Goal: Task Accomplishment & Management: Use online tool/utility

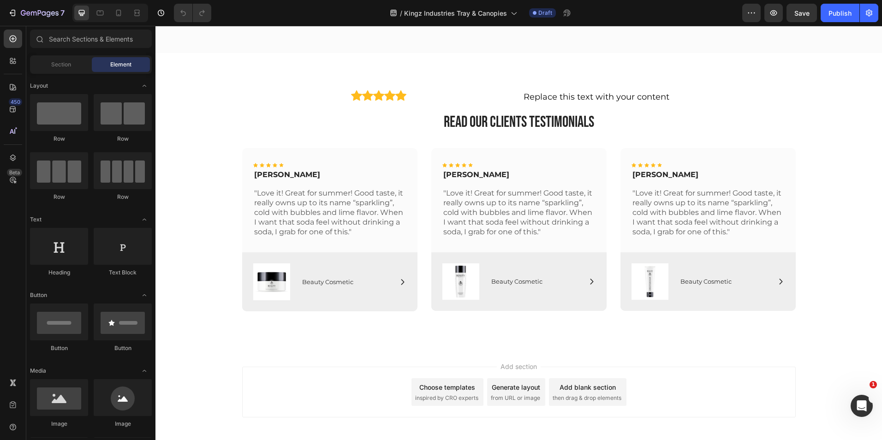
scroll to position [3142, 0]
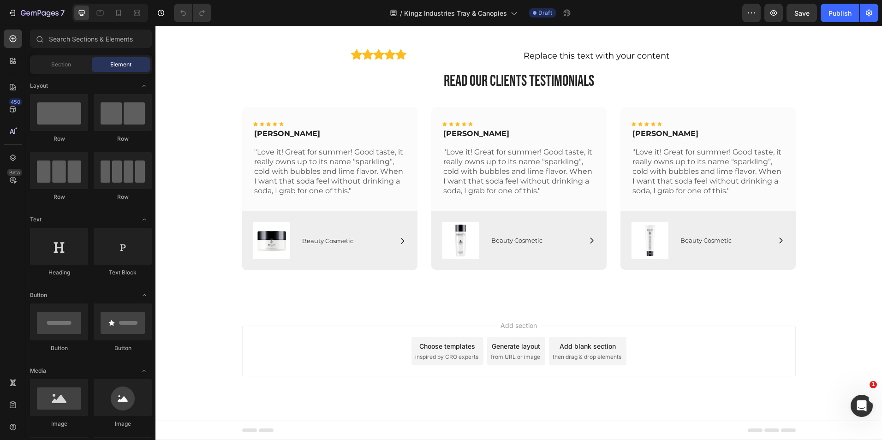
click at [444, 349] on div "Choose templates" at bounding box center [447, 347] width 56 height 10
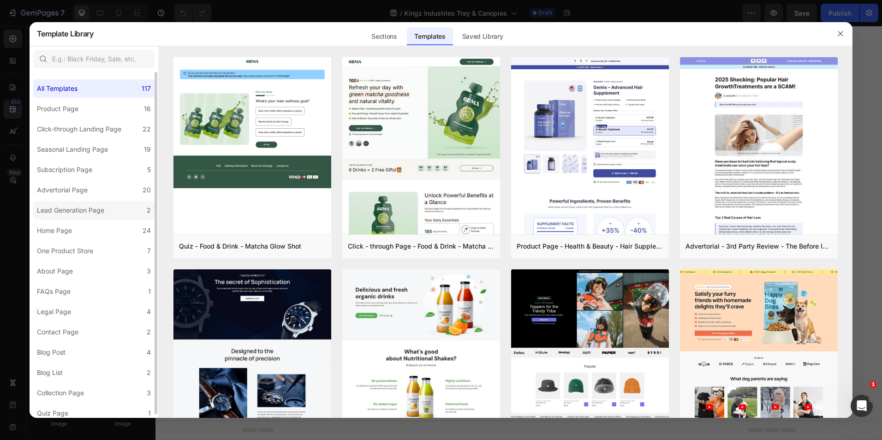
scroll to position [4, 0]
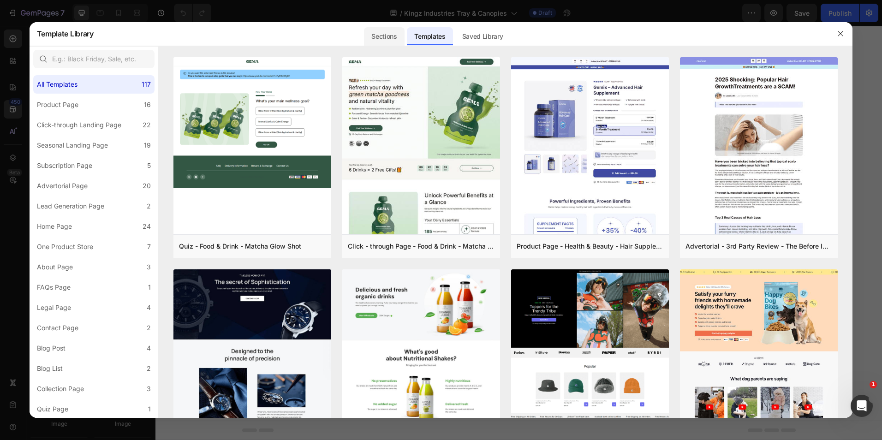
click at [381, 42] on div "Sections" at bounding box center [384, 36] width 40 height 18
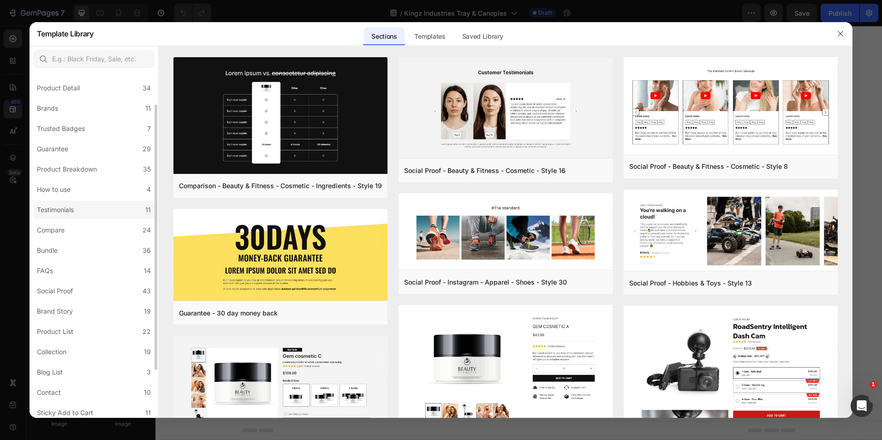
scroll to position [42, 0]
click at [67, 206] on div "Testimonials" at bounding box center [55, 209] width 37 height 11
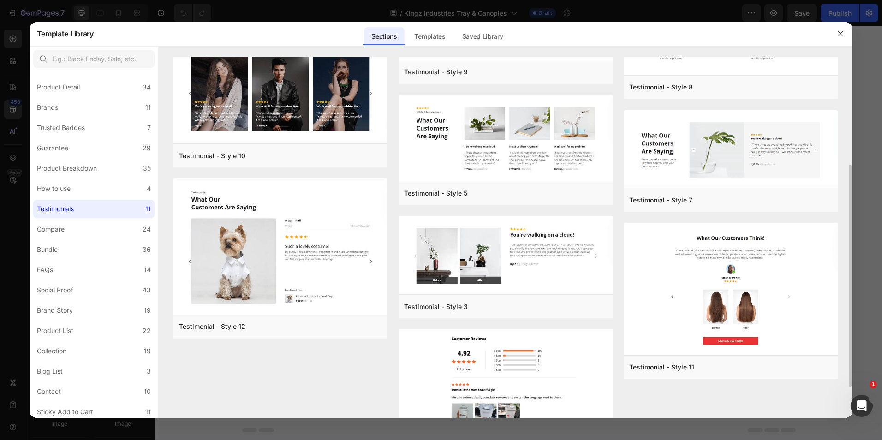
scroll to position [225, 0]
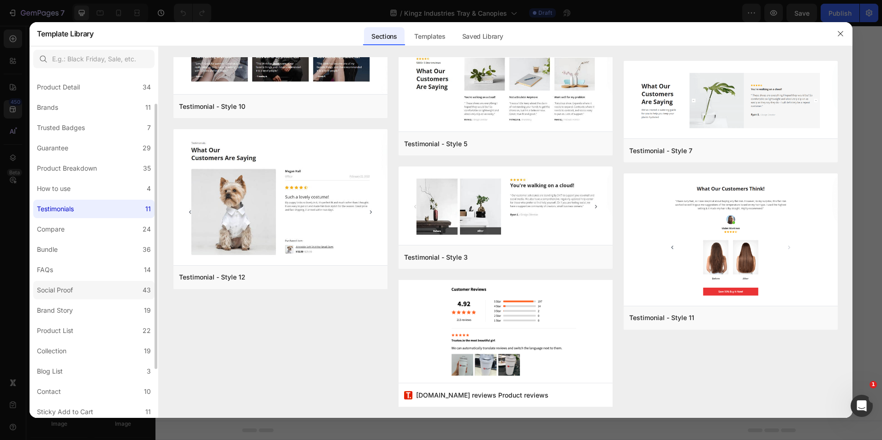
click at [78, 290] on label "Social Proof 43" at bounding box center [93, 290] width 121 height 18
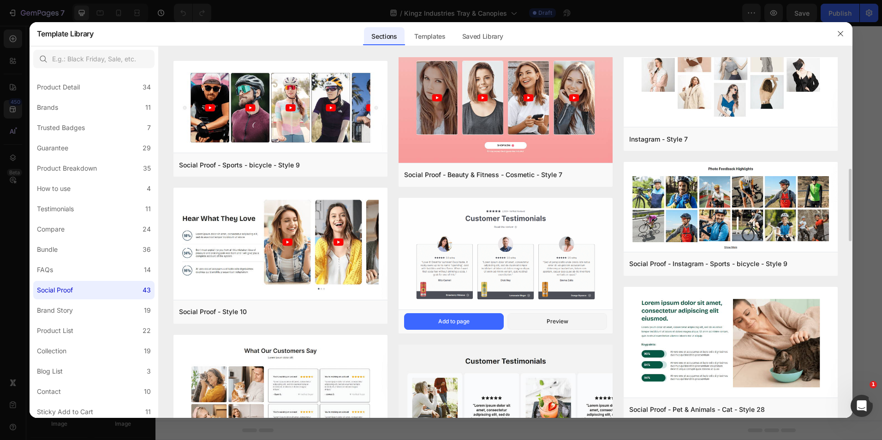
scroll to position [558, 0]
click at [441, 316] on button "Add to page" at bounding box center [454, 321] width 100 height 17
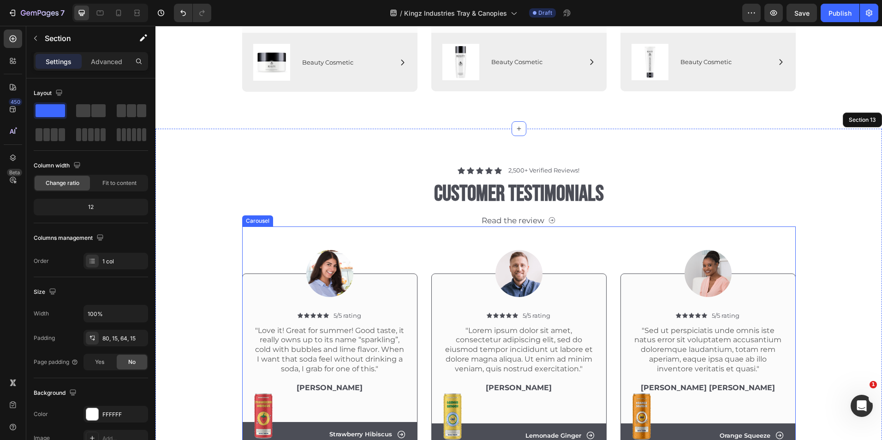
scroll to position [3319, 0]
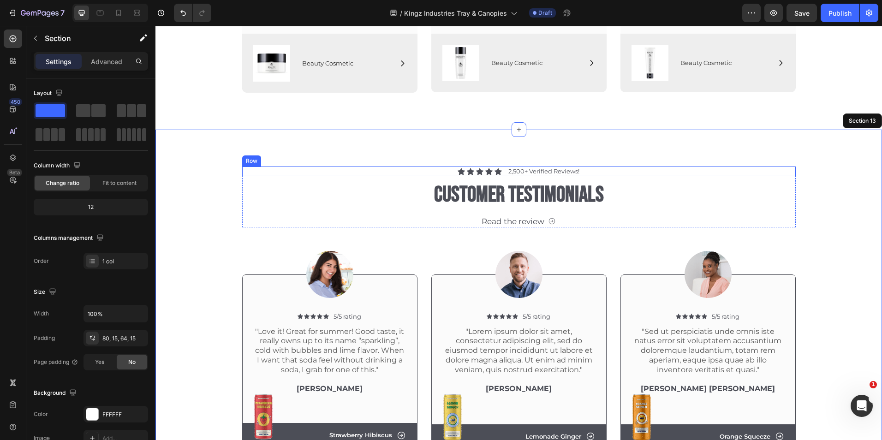
click at [585, 171] on div "Icon Icon Icon Icon Icon Icon List 2,500+ Verified Reviews! Text Block Row" at bounding box center [519, 172] width 554 height 10
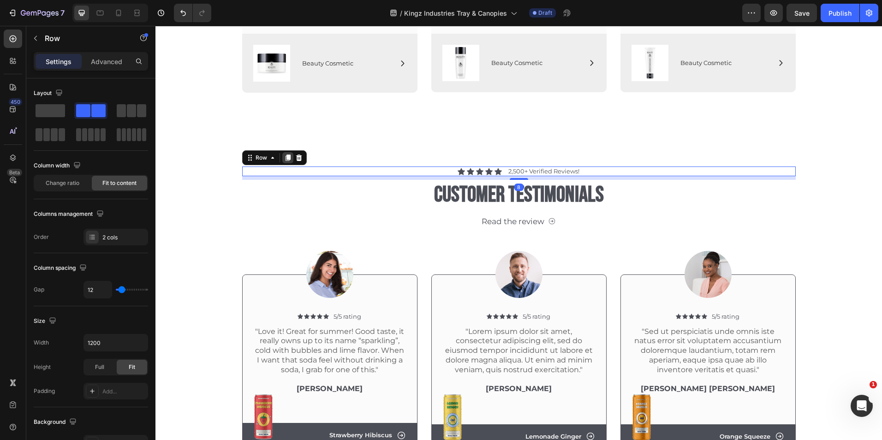
click at [285, 156] on icon at bounding box center [287, 158] width 5 height 6
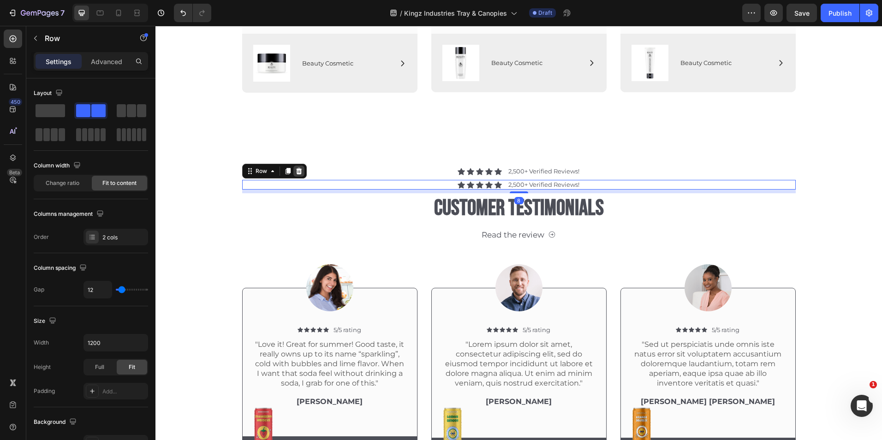
click at [297, 170] on icon at bounding box center [299, 171] width 6 height 6
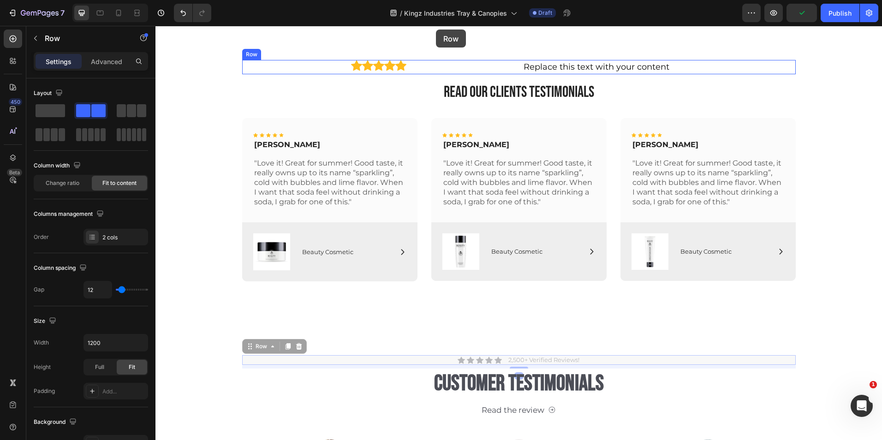
scroll to position [3029, 0]
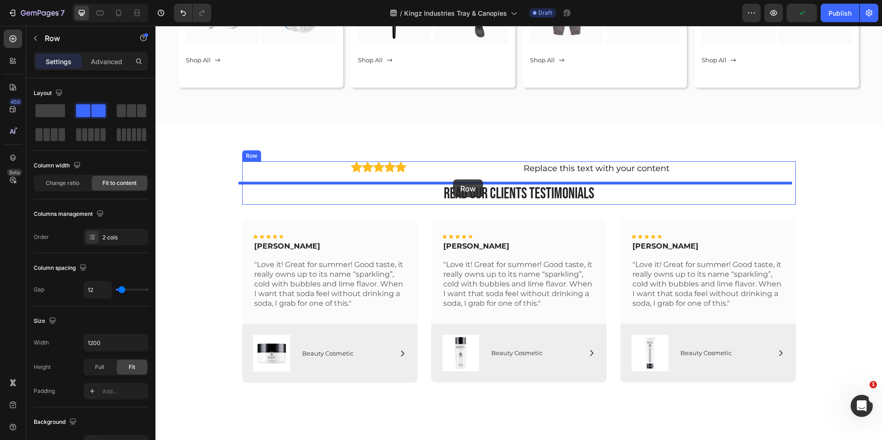
drag, startPoint x: 438, startPoint y: 174, endPoint x: 453, endPoint y: 180, distance: 16.1
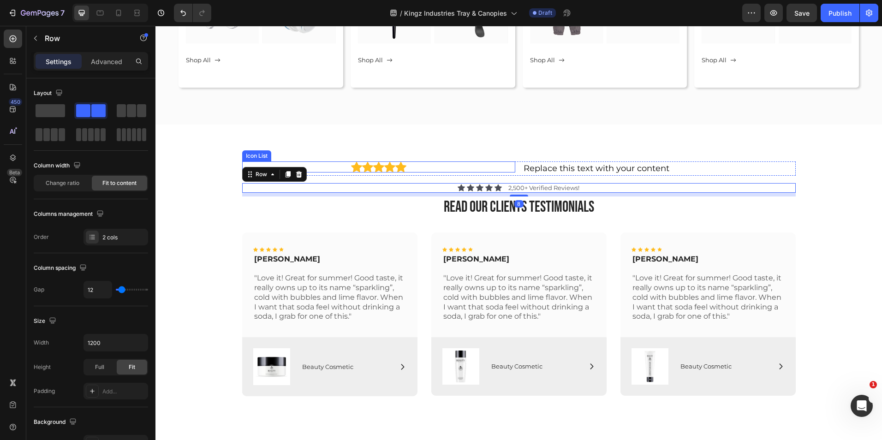
click at [502, 169] on div "Icon Icon Icon Icon Icon" at bounding box center [378, 167] width 273 height 11
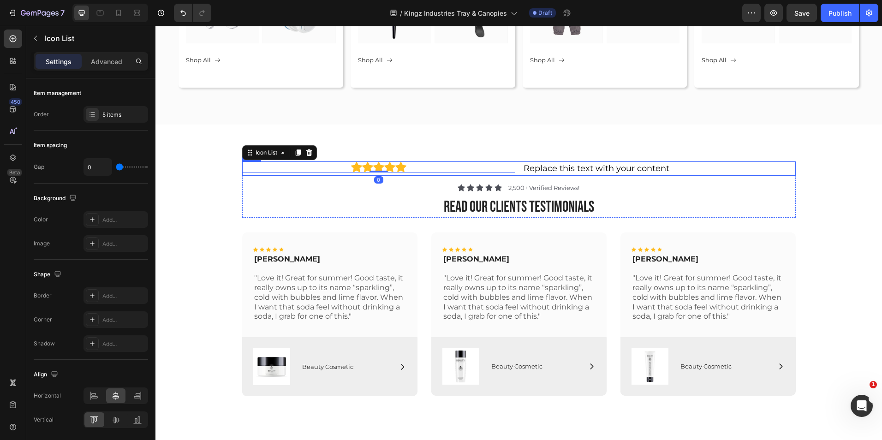
click at [511, 174] on div "Icon Icon Icon Icon Icon Icon List 0" at bounding box center [378, 169] width 273 height 14
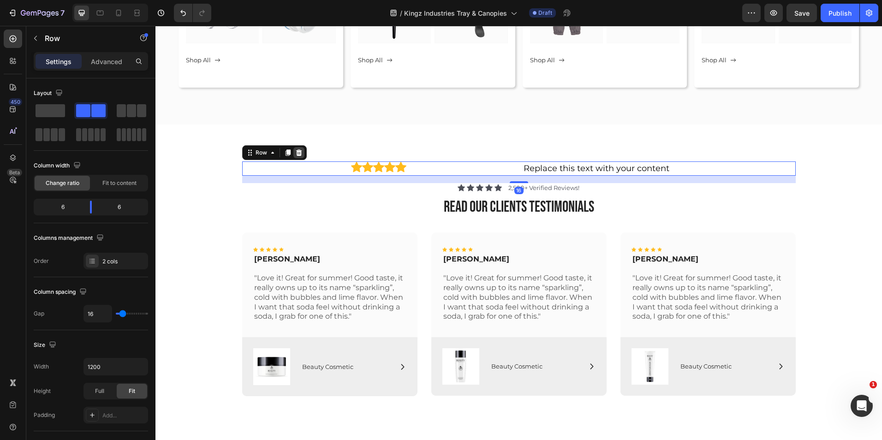
click at [297, 152] on icon at bounding box center [299, 153] width 6 height 6
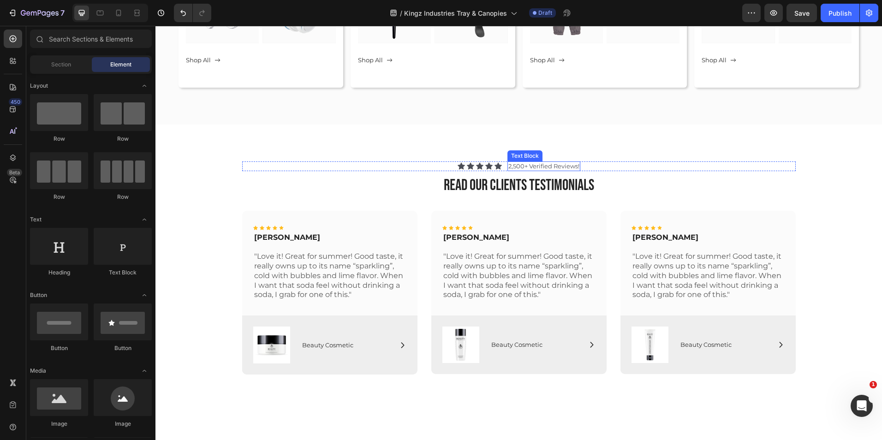
click at [523, 166] on p "2,500+ Verified Reviews!" at bounding box center [544, 166] width 71 height 8
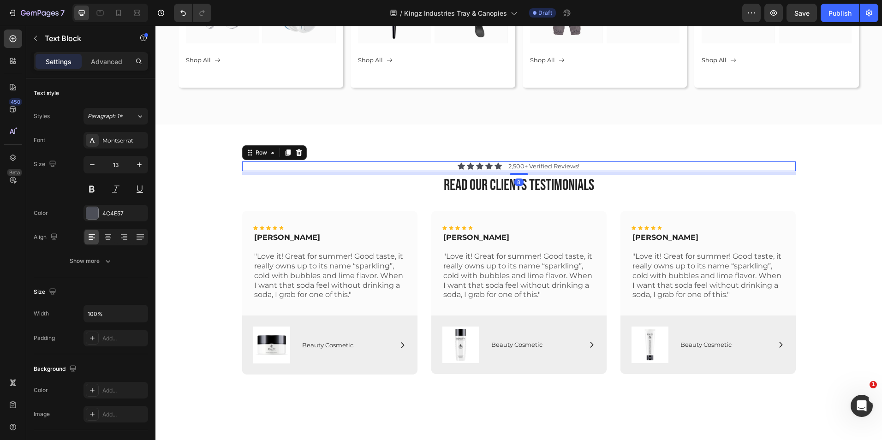
click at [501, 169] on div "Icon Icon Icon Icon Icon Icon List 2,500+ Verified Reviews! Text Block Row 8" at bounding box center [519, 167] width 554 height 10
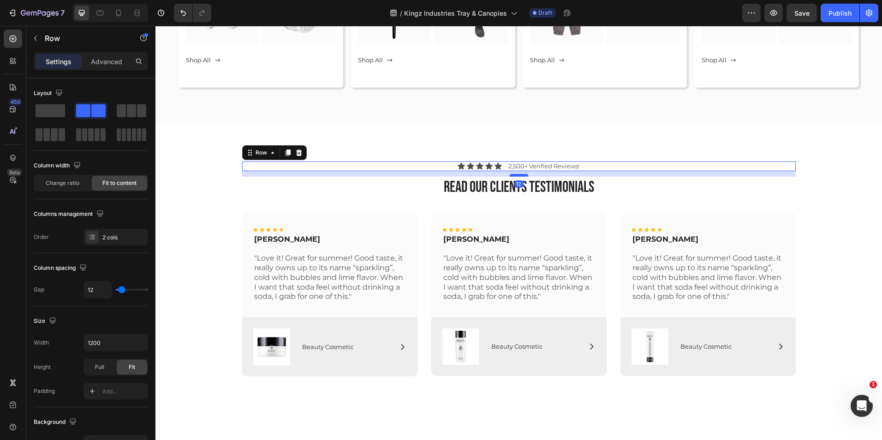
click at [515, 175] on div at bounding box center [519, 175] width 18 height 3
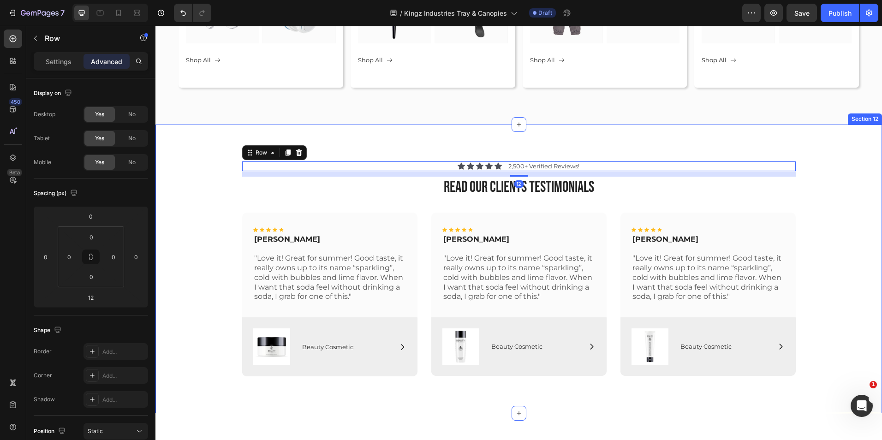
click at [521, 144] on div "Icon Icon Icon Icon Icon Icon List 2,500+ Verified Reviews! Text Block Row 12 r…" at bounding box center [519, 269] width 727 height 289
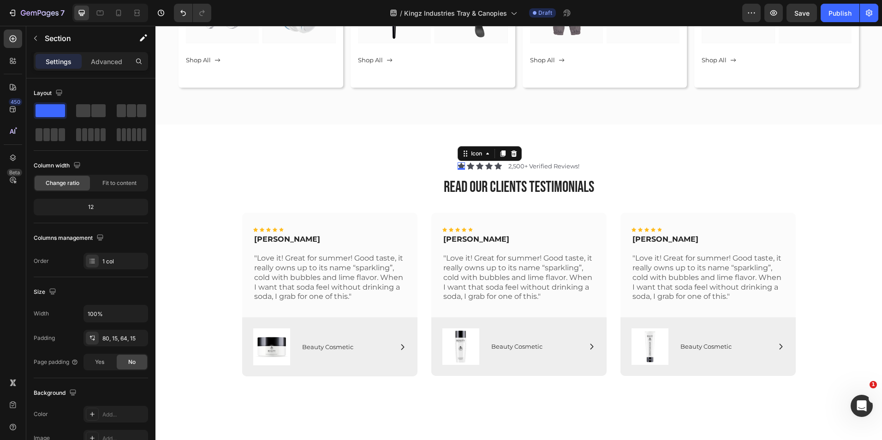
click at [458, 165] on icon at bounding box center [461, 165] width 7 height 7
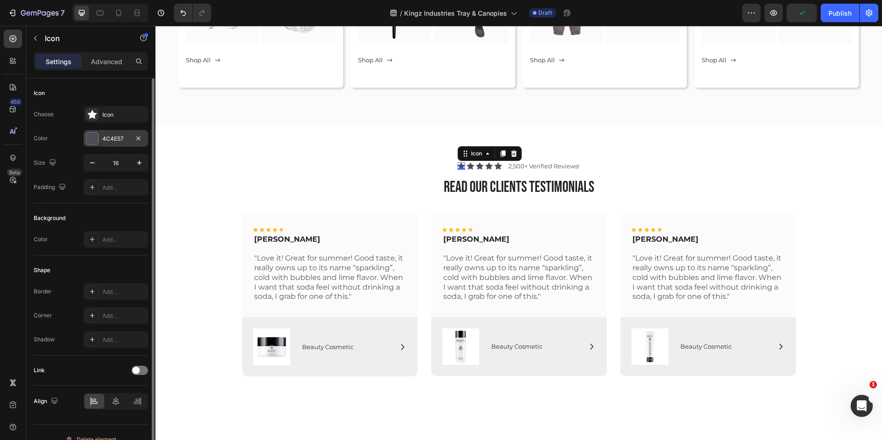
click at [119, 140] on div "4C4E57" at bounding box center [115, 139] width 27 height 8
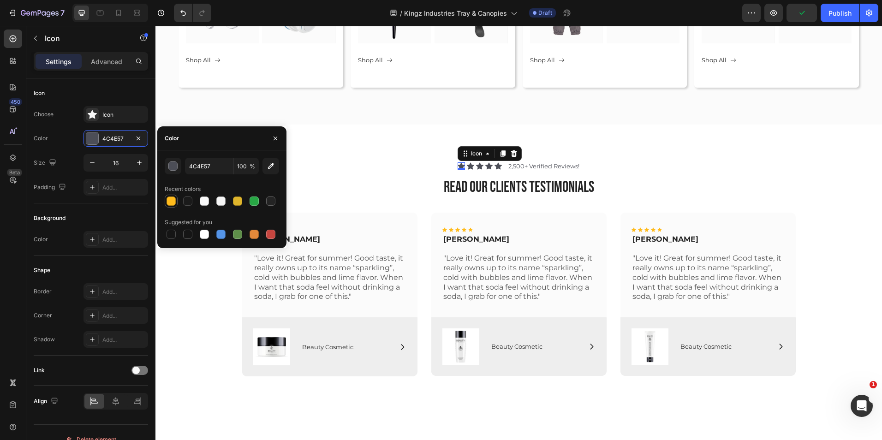
click at [169, 200] on div at bounding box center [171, 201] width 9 height 9
type input "FFBB1C"
click at [468, 165] on icon at bounding box center [470, 166] width 7 height 7
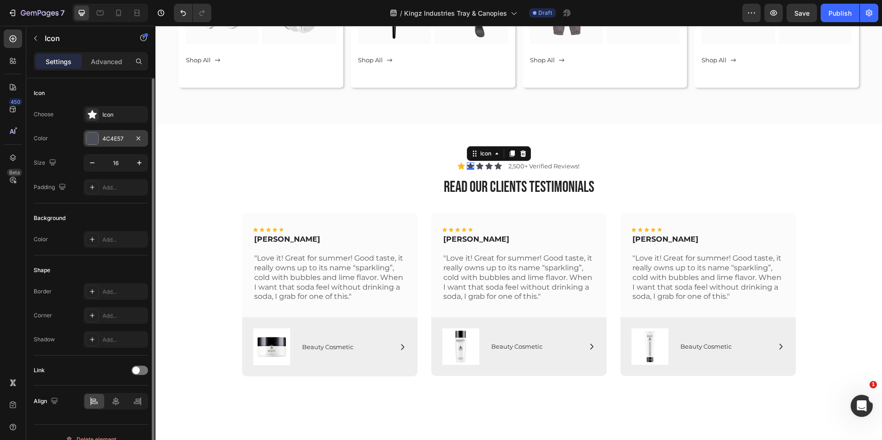
click at [117, 136] on div "4C4E57" at bounding box center [115, 139] width 27 height 8
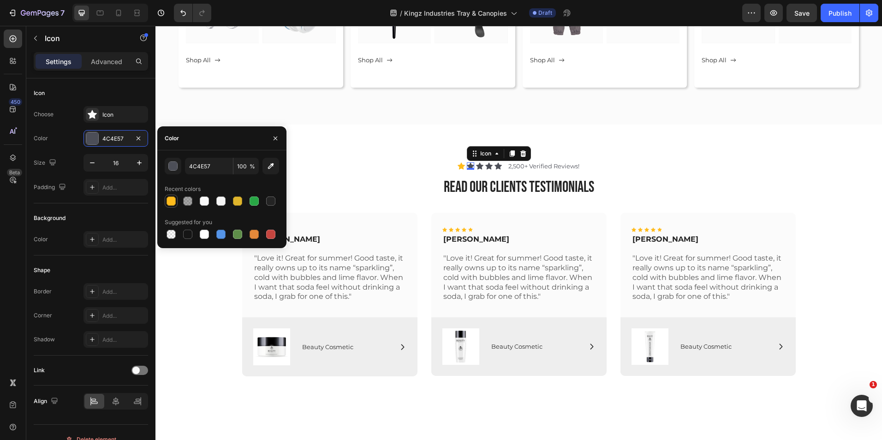
click at [174, 198] on div at bounding box center [171, 201] width 9 height 9
type input "FFBB1C"
click at [476, 168] on div "Icon" at bounding box center [479, 165] width 7 height 7
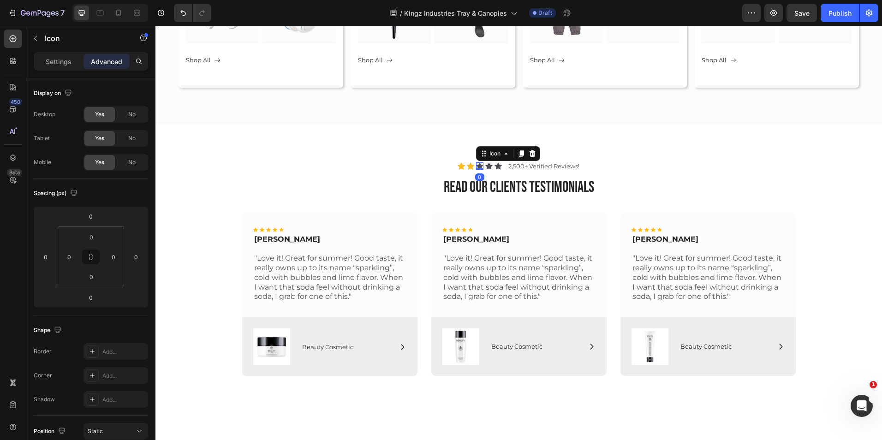
click at [476, 167] on icon at bounding box center [479, 166] width 7 height 7
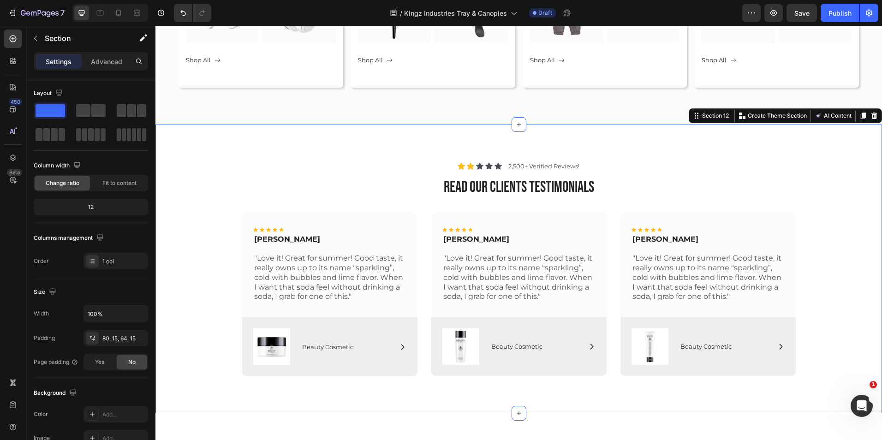
click at [403, 144] on div "Icon Icon Icon Icon Icon Icon List 2,500+ Verified Reviews! Text Block Row read…" at bounding box center [519, 269] width 727 height 289
click at [476, 166] on icon at bounding box center [479, 166] width 7 height 7
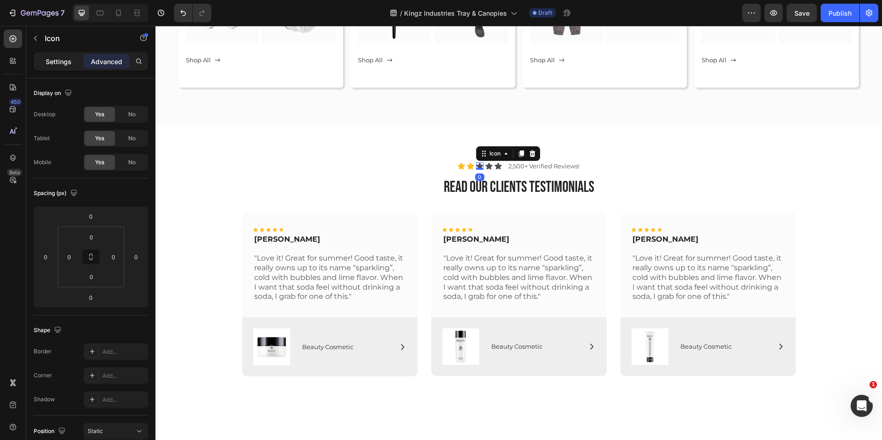
click at [56, 62] on p "Settings" at bounding box center [59, 62] width 26 height 10
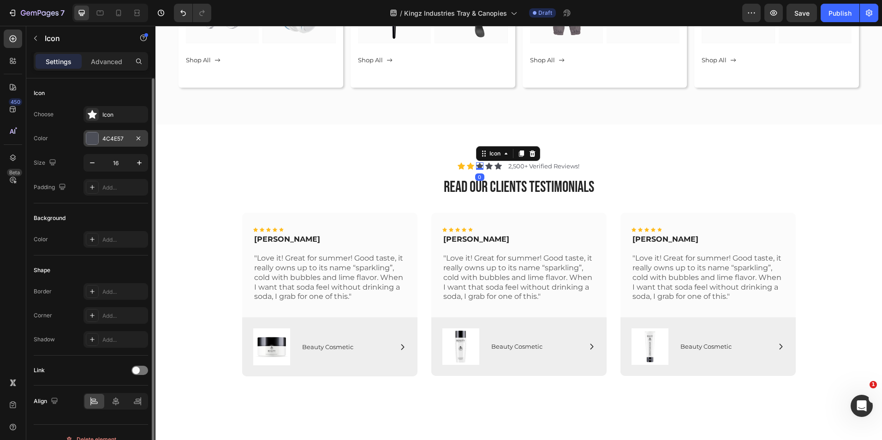
click at [109, 145] on div "4C4E57" at bounding box center [116, 138] width 65 height 17
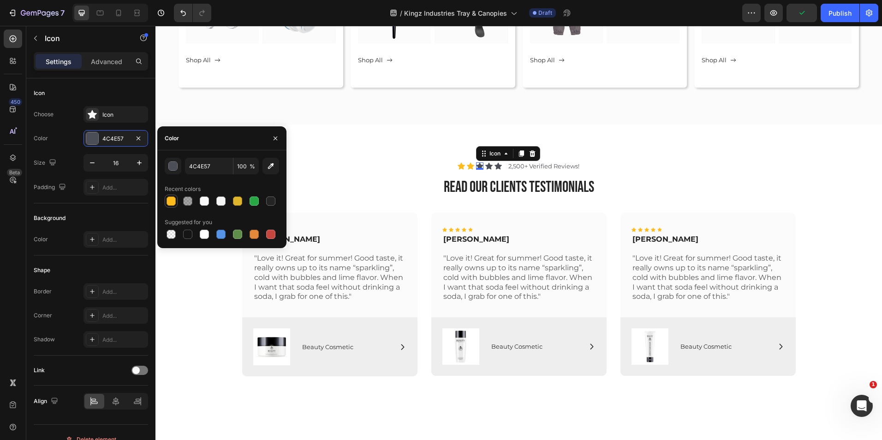
click at [172, 196] on div at bounding box center [171, 201] width 11 height 11
type input "FFBB1C"
click at [485, 166] on icon at bounding box center [488, 166] width 7 height 7
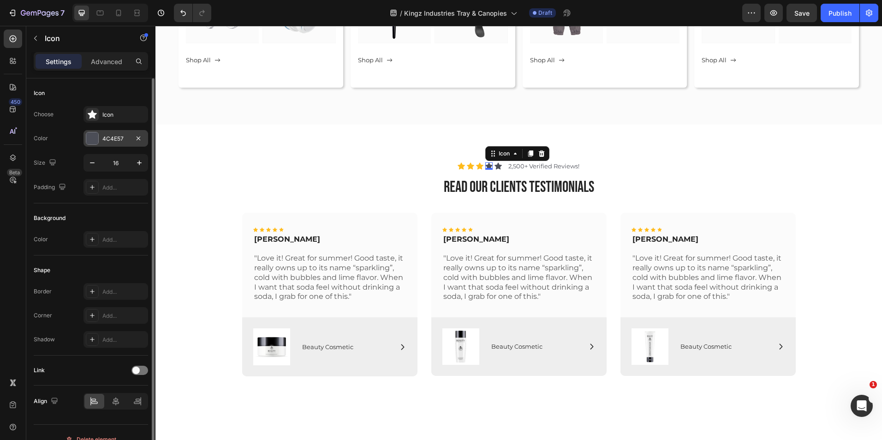
click at [110, 142] on div "4C4E57" at bounding box center [115, 139] width 27 height 8
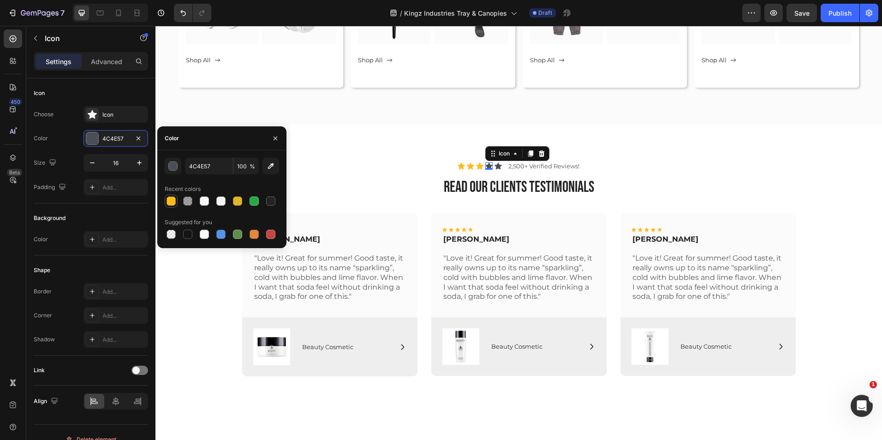
click at [175, 199] on div at bounding box center [171, 201] width 9 height 9
type input "FFBB1C"
click at [495, 165] on icon at bounding box center [498, 166] width 7 height 7
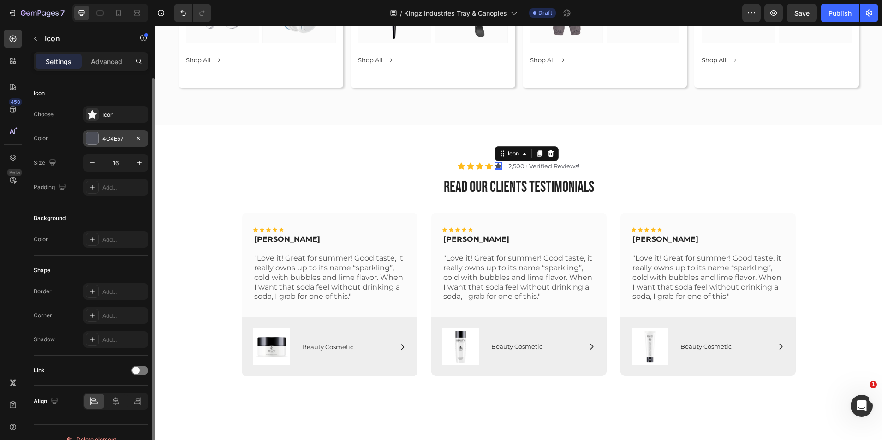
click at [107, 138] on div "4C4E57" at bounding box center [115, 139] width 27 height 8
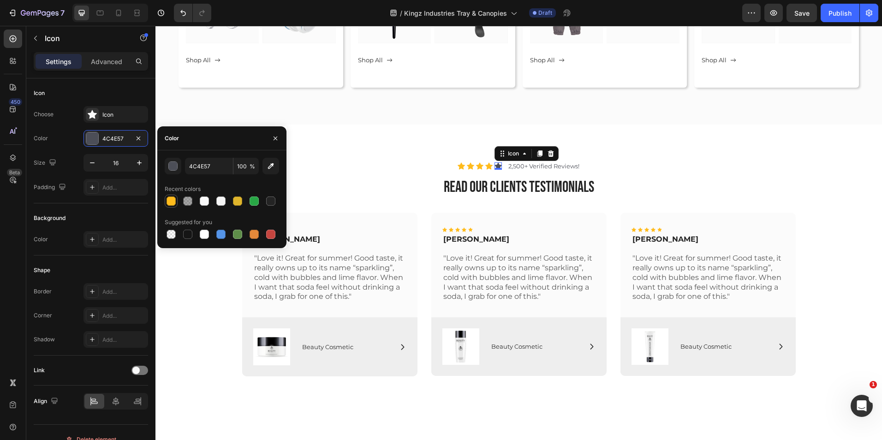
click at [172, 202] on div at bounding box center [171, 201] width 9 height 9
type input "FFBB1C"
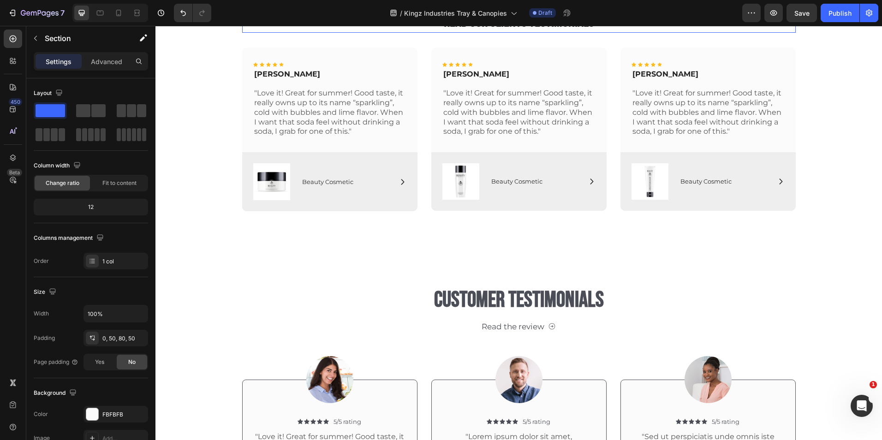
scroll to position [3290, 0]
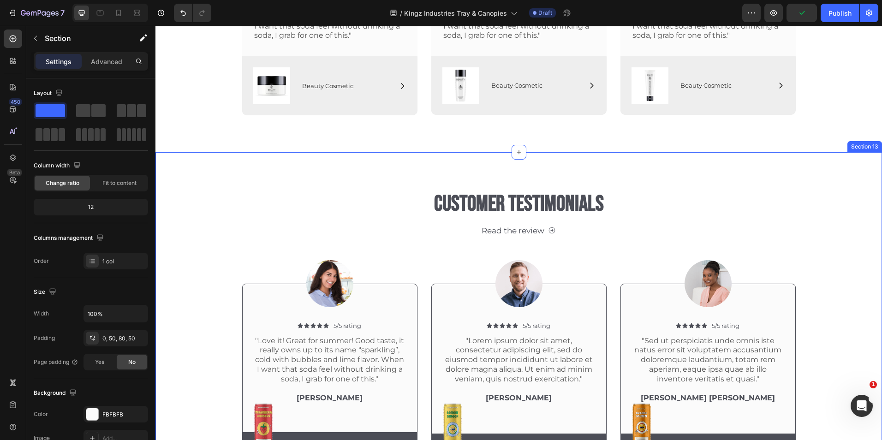
click at [817, 227] on div "Customer Testimonials Heading Read the review Button Row Image Icon Icon Icon I…" at bounding box center [518, 327] width 713 height 276
click at [871, 144] on icon at bounding box center [874, 143] width 7 height 7
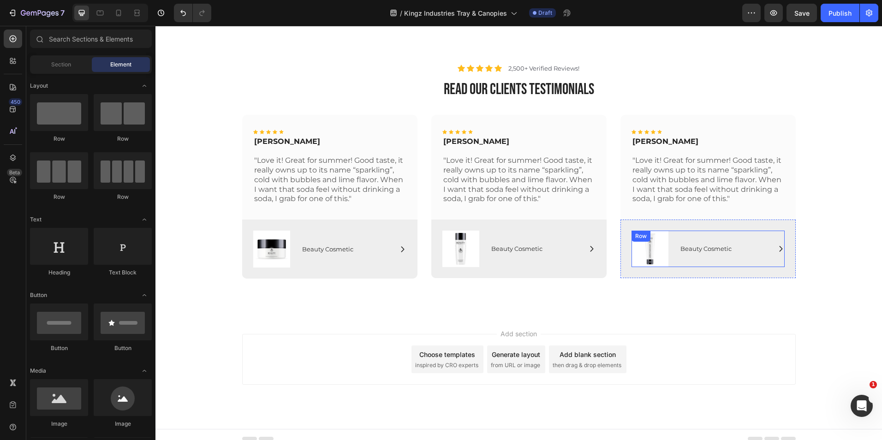
scroll to position [3050, 0]
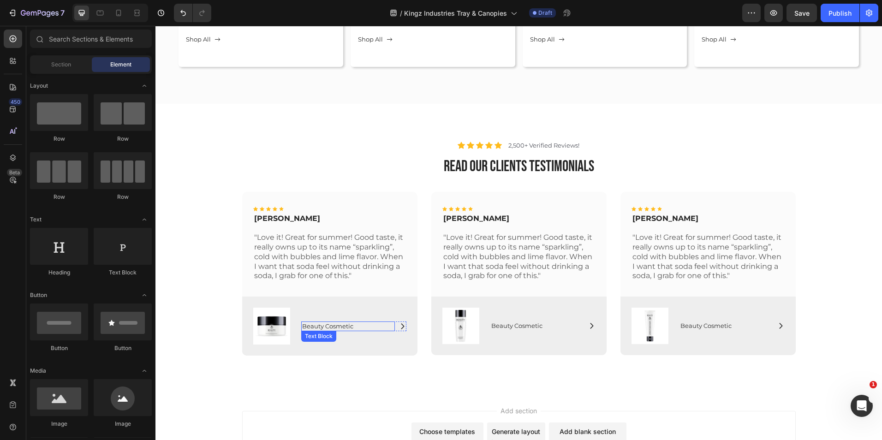
click at [387, 326] on p "Beauty Cosmetic" at bounding box center [348, 327] width 92 height 8
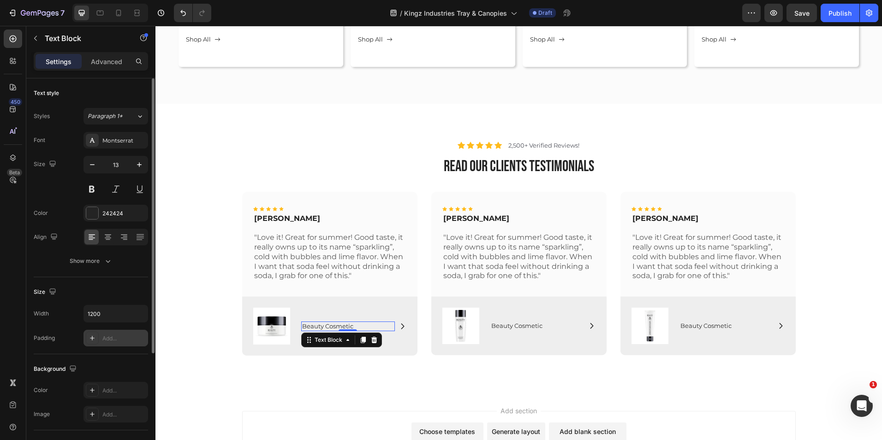
scroll to position [159, 0]
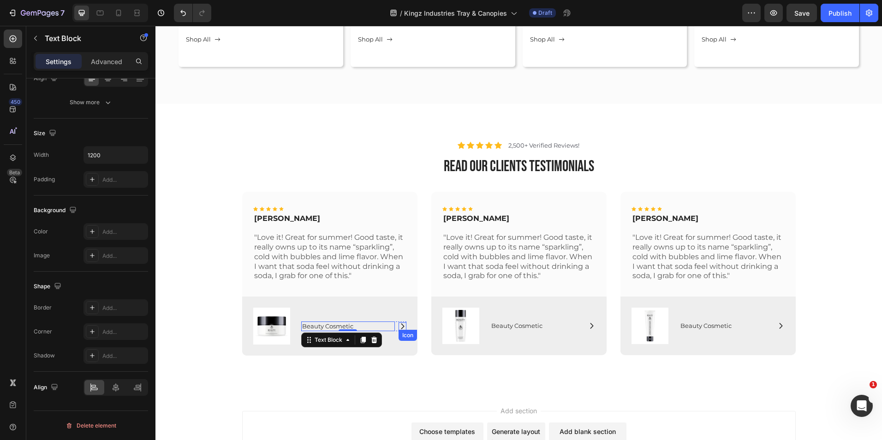
click at [399, 325] on icon at bounding box center [403, 327] width 8 height 8
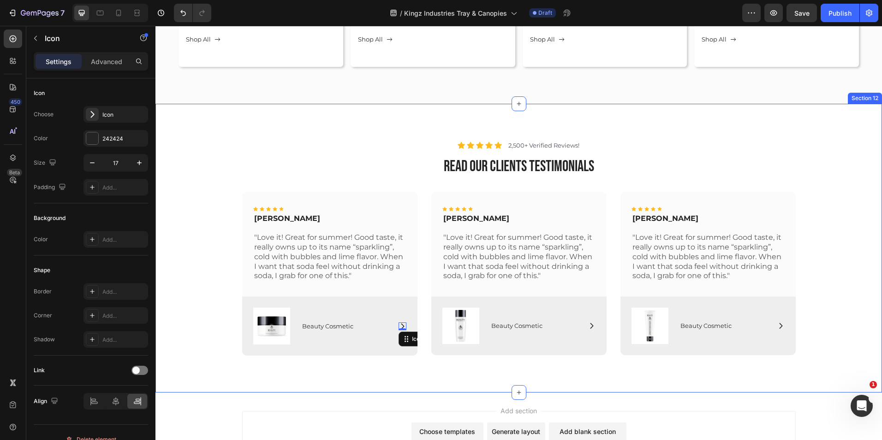
click at [815, 301] on div "Icon Icon Icon Icon Icon Icon List [PERSON_NAME] Text Block "Love it! Great for…" at bounding box center [518, 277] width 713 height 171
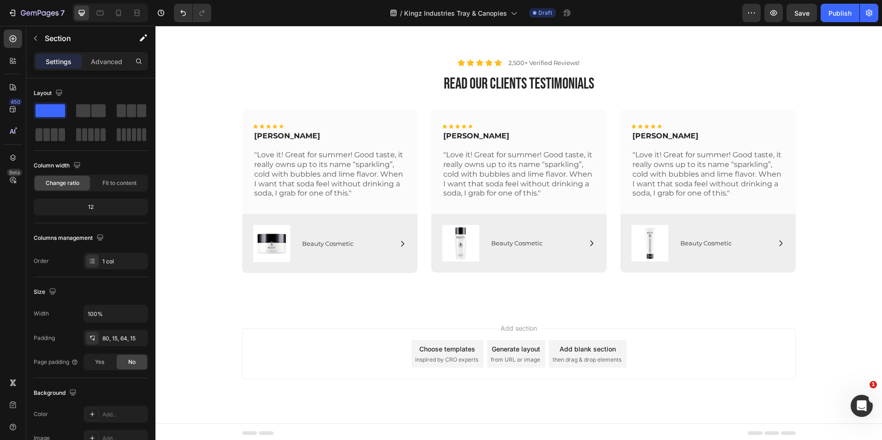
scroll to position [3135, 0]
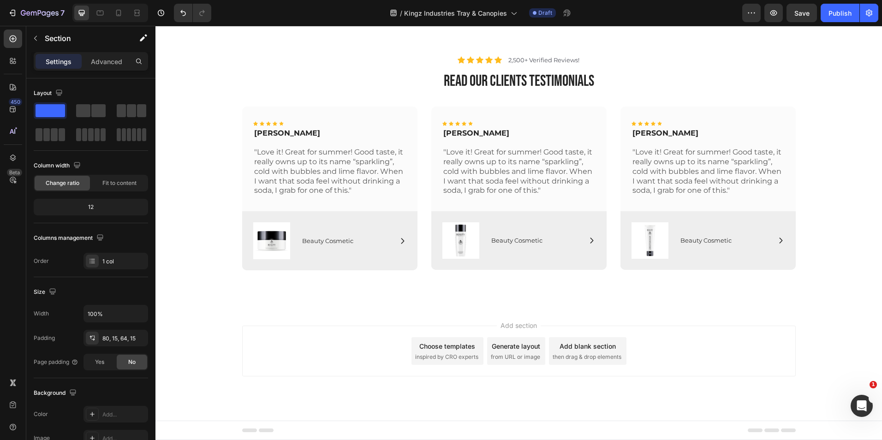
click at [444, 354] on span "inspired by CRO experts" at bounding box center [446, 357] width 63 height 8
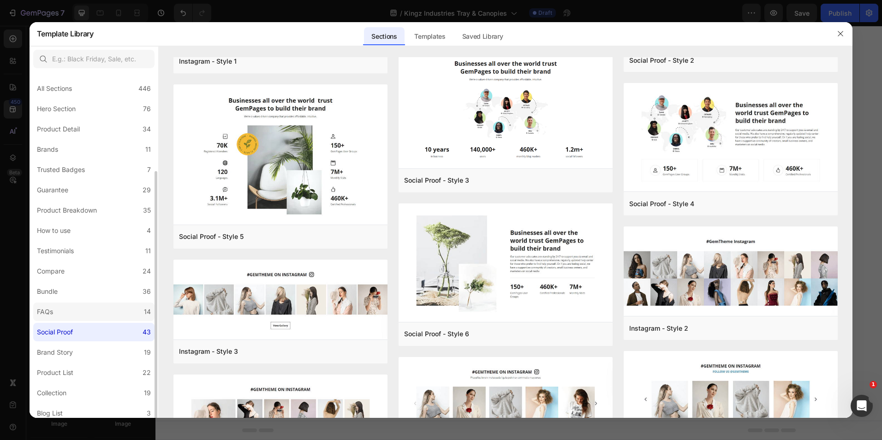
scroll to position [106, 0]
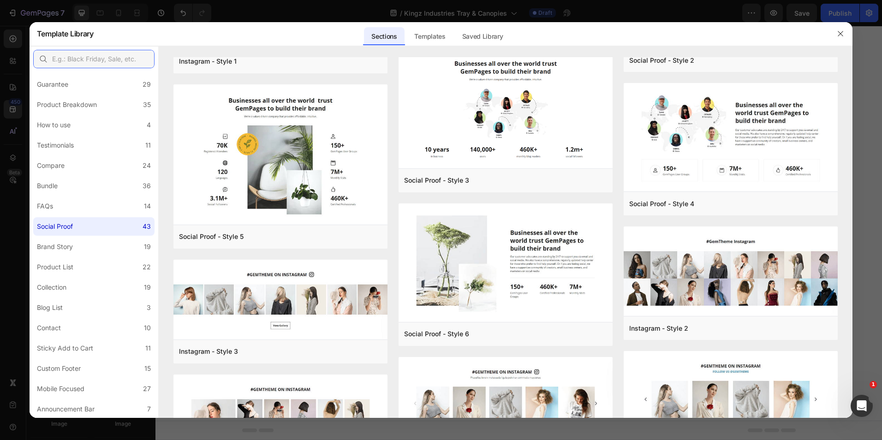
click at [92, 60] on input "text" at bounding box center [93, 59] width 121 height 18
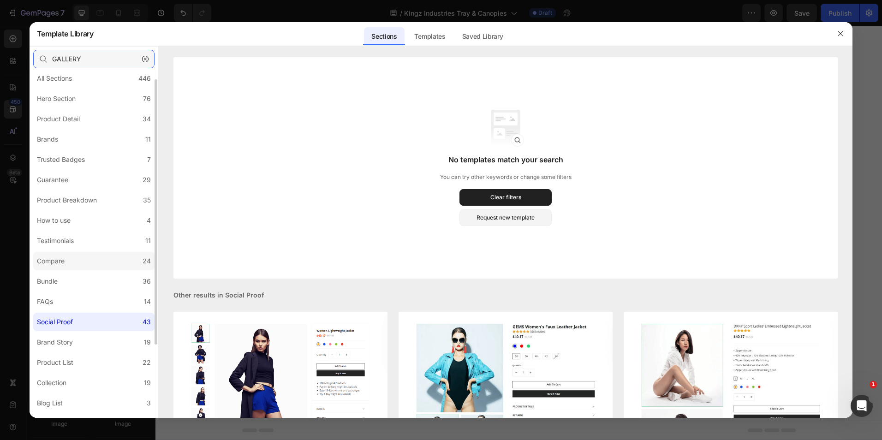
scroll to position [10, 0]
type input "GALLERY"
click at [78, 98] on div "Hero Section" at bounding box center [58, 99] width 42 height 11
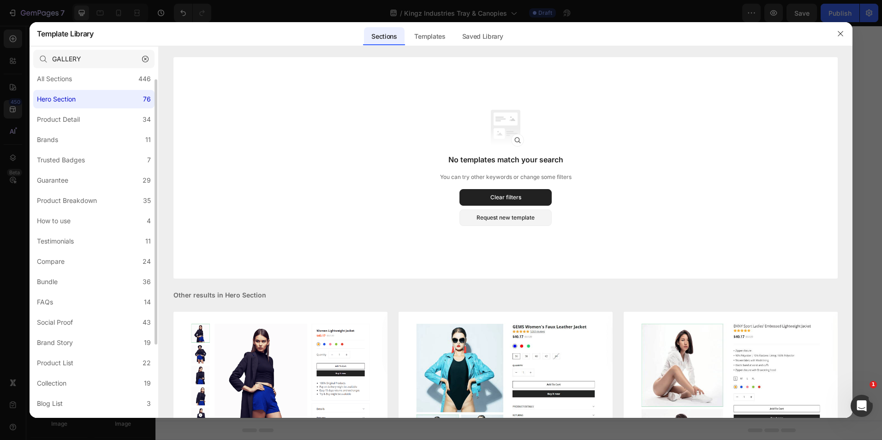
click at [78, 98] on div "Hero Section" at bounding box center [58, 99] width 42 height 11
click at [146, 58] on icon "button" at bounding box center [145, 59] width 6 height 6
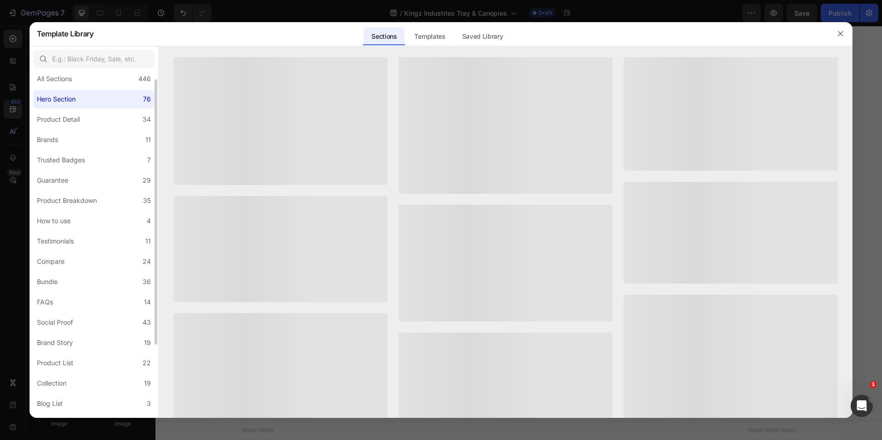
click at [107, 95] on label "Hero Section 76" at bounding box center [93, 99] width 121 height 18
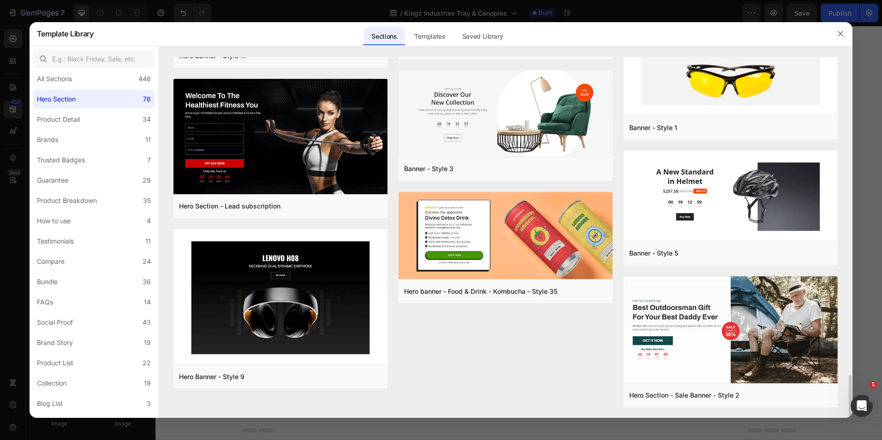
scroll to position [2667, 0]
click at [102, 264] on label "Compare 24" at bounding box center [93, 261] width 121 height 18
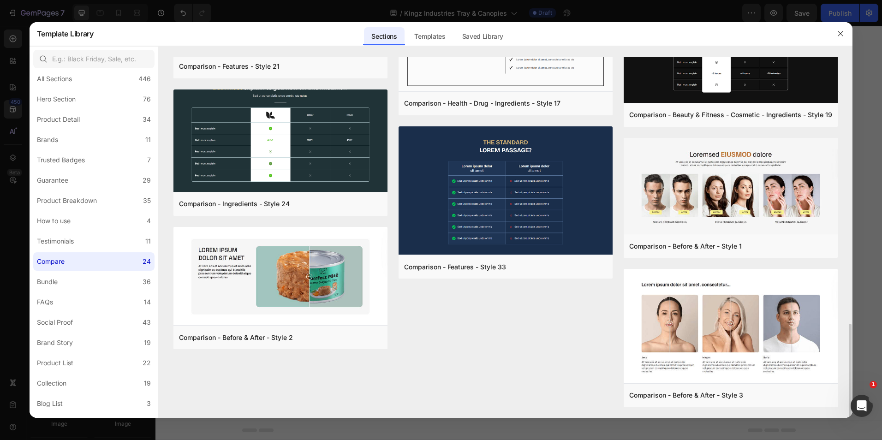
scroll to position [1013, 0]
click at [82, 280] on label "Bundle 36" at bounding box center [93, 282] width 121 height 18
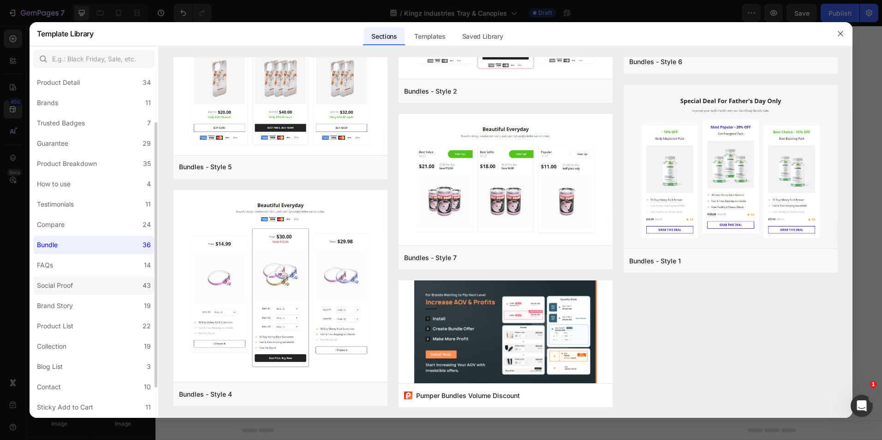
scroll to position [55, 0]
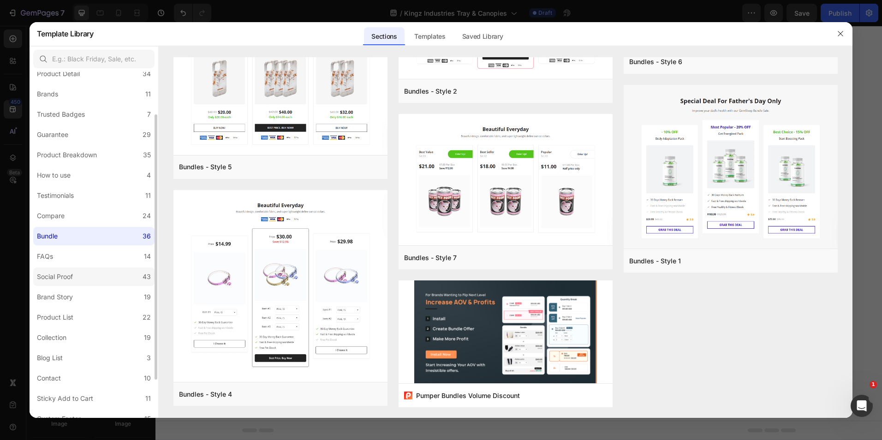
click at [88, 276] on label "Social Proof 43" at bounding box center [93, 277] width 121 height 18
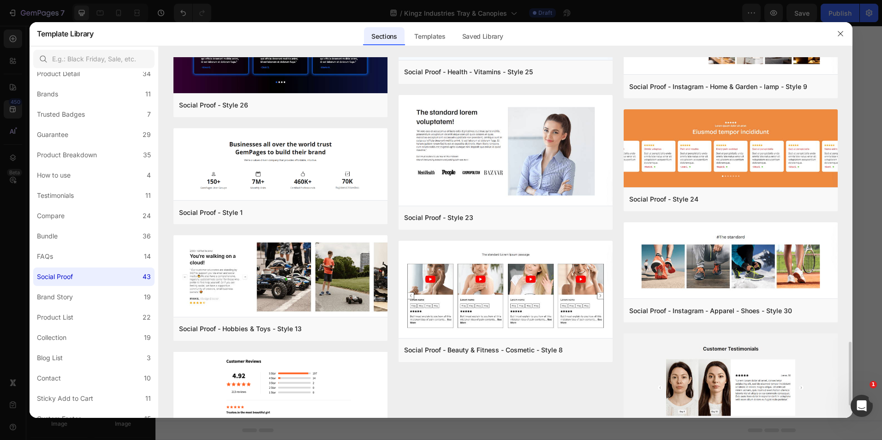
scroll to position [1680, 0]
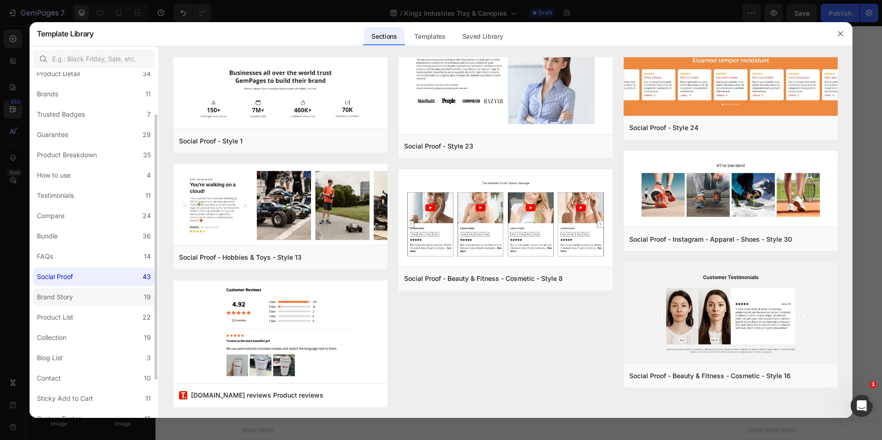
click at [89, 294] on label "Brand Story 19" at bounding box center [93, 297] width 121 height 18
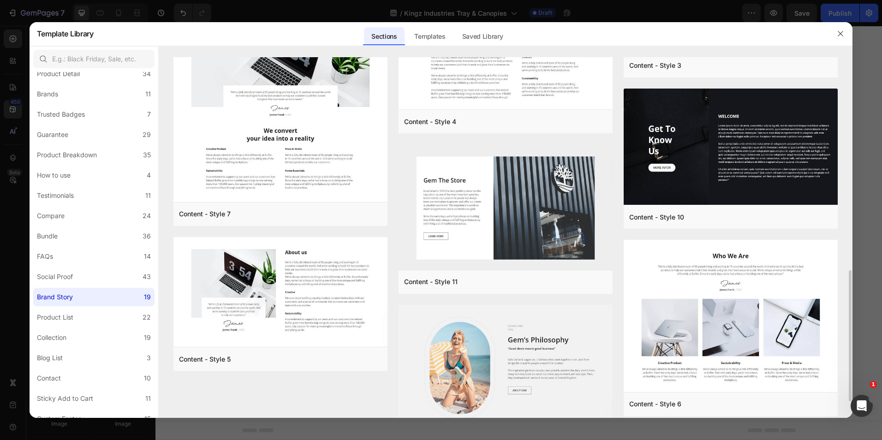
scroll to position [635, 0]
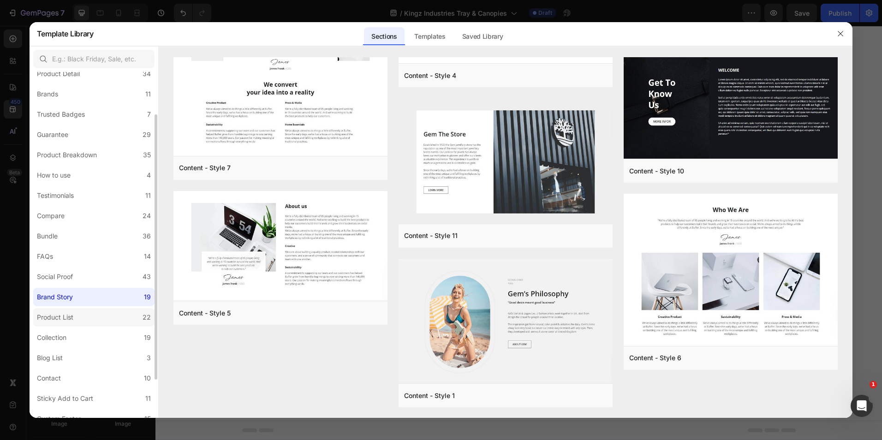
click at [87, 312] on label "Product List 22" at bounding box center [93, 317] width 121 height 18
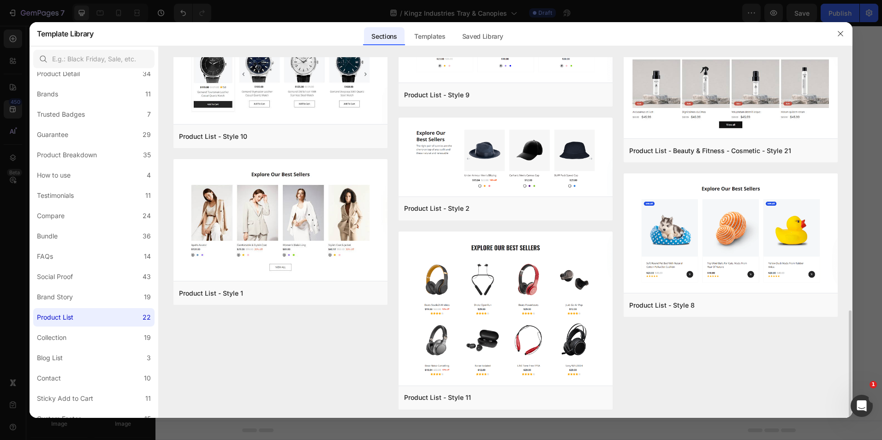
scroll to position [856, 0]
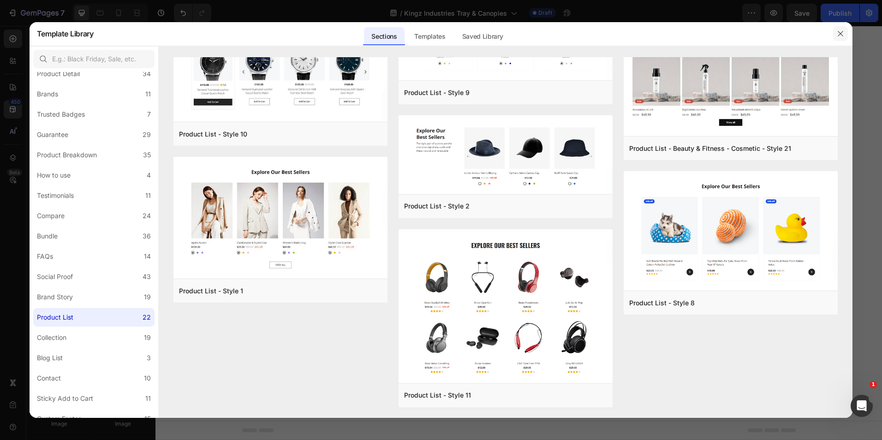
click at [837, 35] on button "button" at bounding box center [840, 33] width 15 height 15
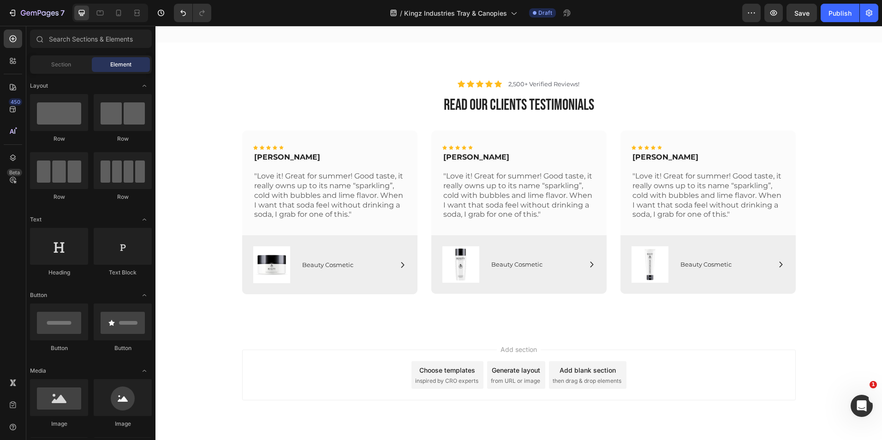
scroll to position [3135, 0]
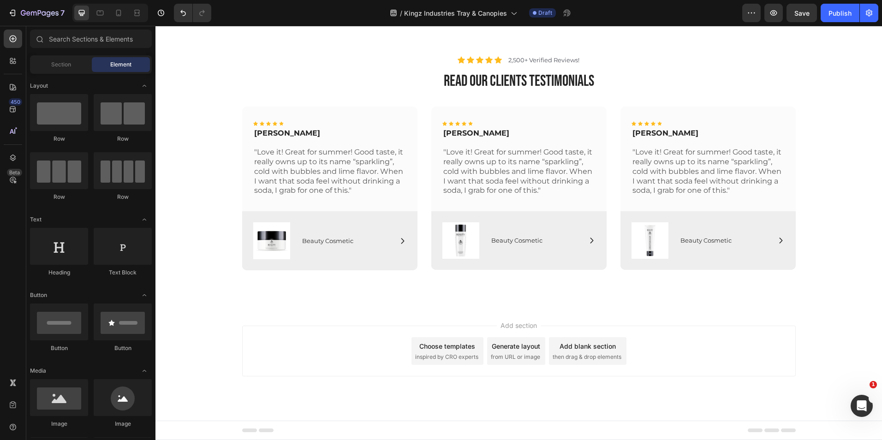
click at [436, 348] on div "Choose templates" at bounding box center [447, 347] width 56 height 10
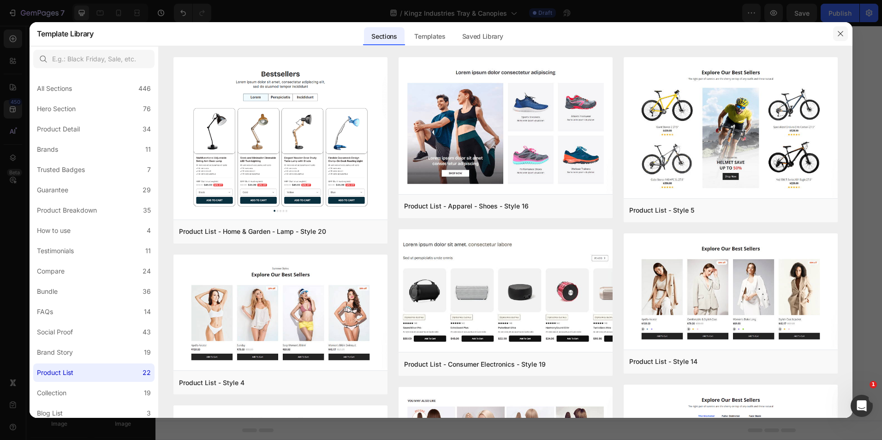
click at [838, 38] on button "button" at bounding box center [840, 33] width 15 height 15
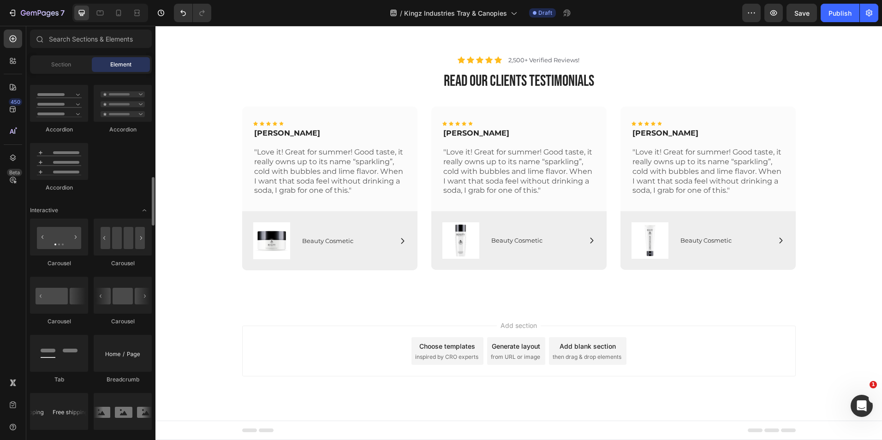
scroll to position [798, 0]
click at [125, 304] on div at bounding box center [123, 294] width 58 height 37
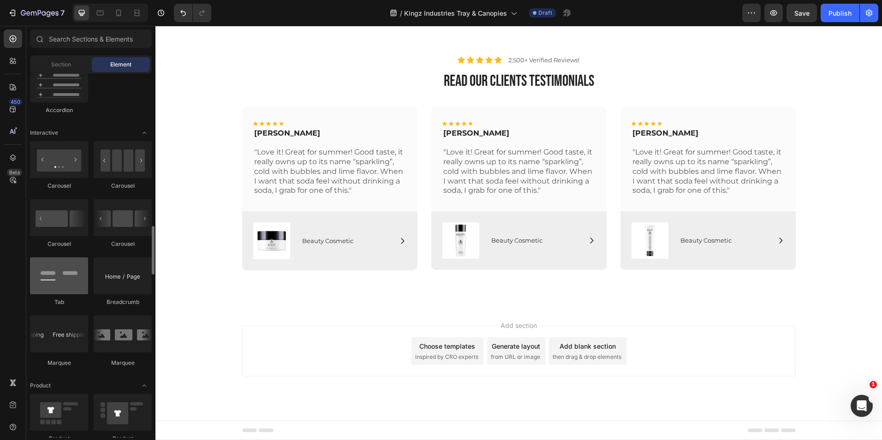
scroll to position [875, 0]
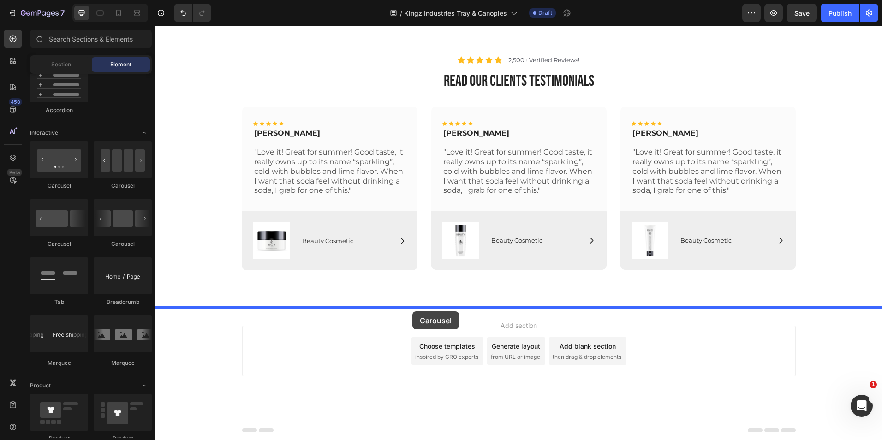
drag, startPoint x: 288, startPoint y: 249, endPoint x: 413, endPoint y: 310, distance: 139.3
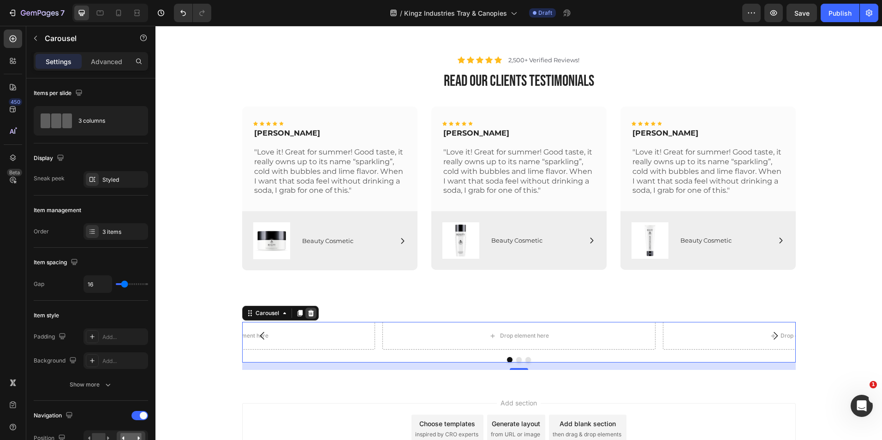
click at [311, 314] on icon at bounding box center [310, 313] width 7 height 7
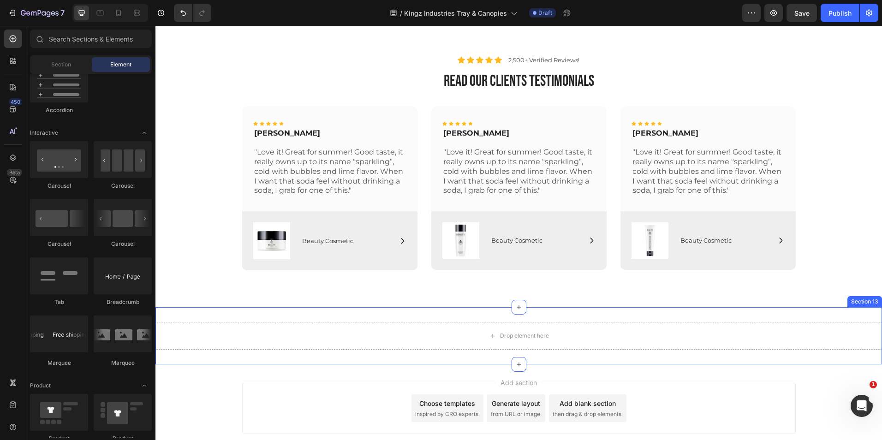
click at [564, 314] on div "Drop element here Section 13" at bounding box center [519, 335] width 727 height 57
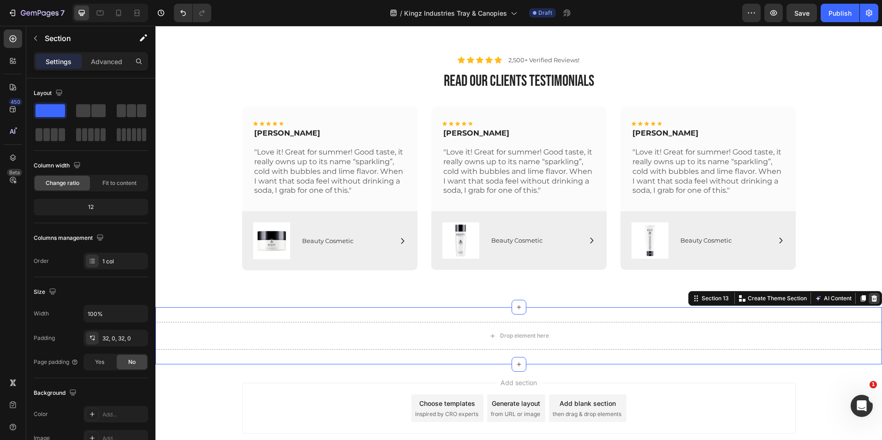
click at [869, 297] on div at bounding box center [874, 298] width 11 height 11
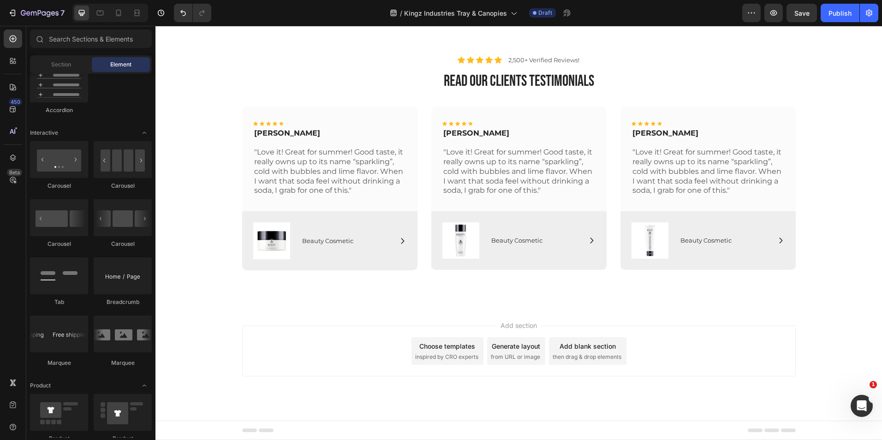
click at [583, 349] on div "Add blank section" at bounding box center [588, 347] width 56 height 10
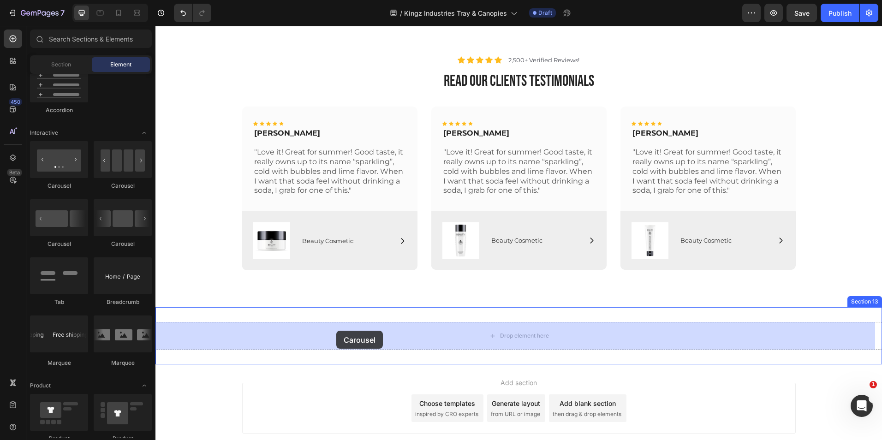
drag, startPoint x: 278, startPoint y: 255, endPoint x: 333, endPoint y: 331, distance: 93.6
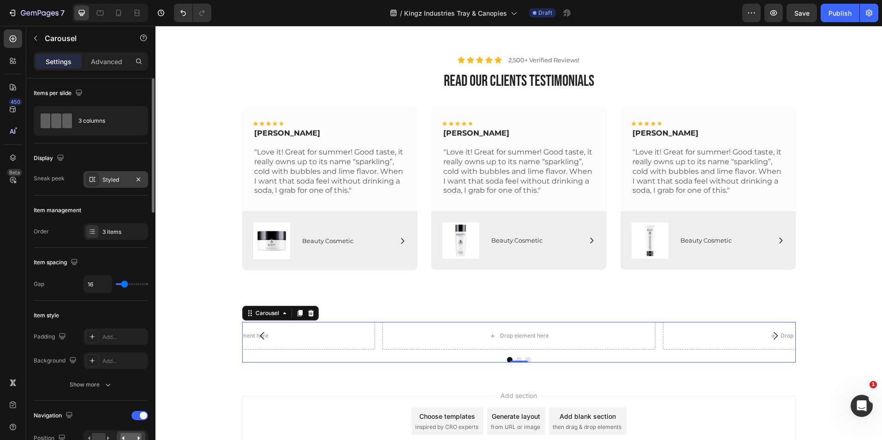
click at [116, 179] on div "Styled" at bounding box center [115, 180] width 27 height 8
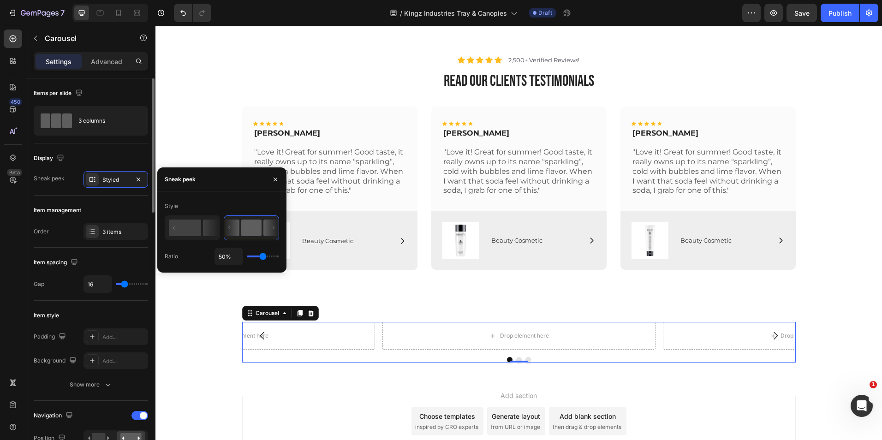
click at [94, 204] on div "Item management" at bounding box center [91, 210] width 114 height 15
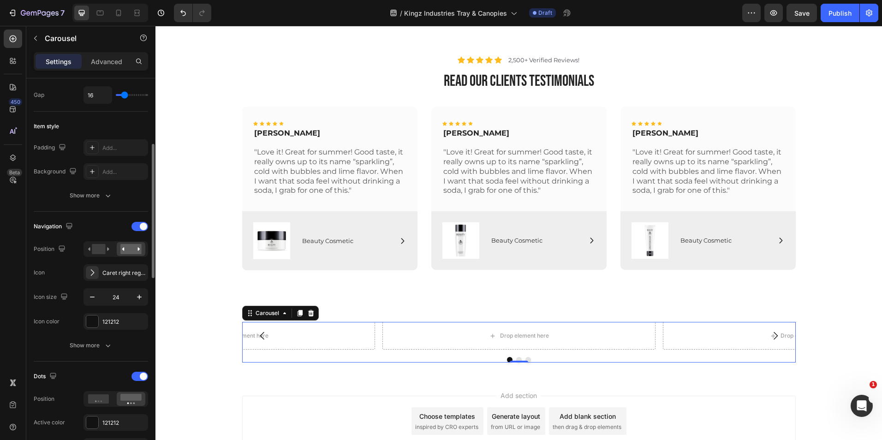
scroll to position [190, 0]
click at [98, 253] on rect at bounding box center [98, 249] width 13 height 10
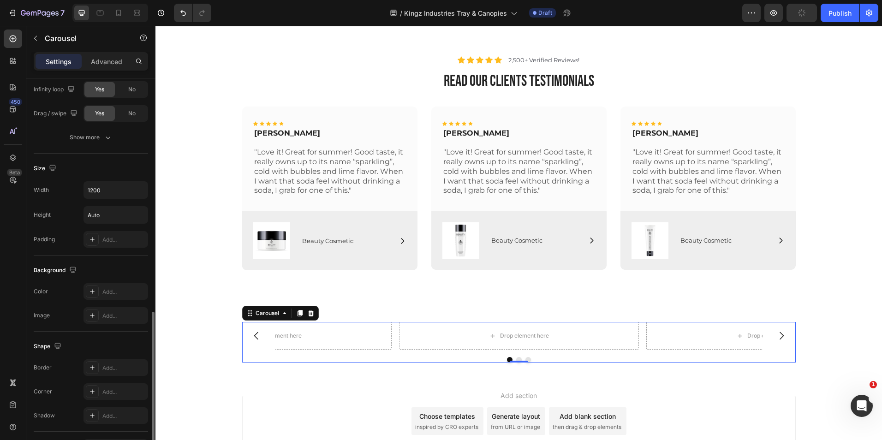
scroll to position [671, 0]
click at [139, 191] on icon "button" at bounding box center [140, 190] width 4 height 2
click at [103, 223] on div "Full 100%" at bounding box center [106, 231] width 76 height 18
type input "100%"
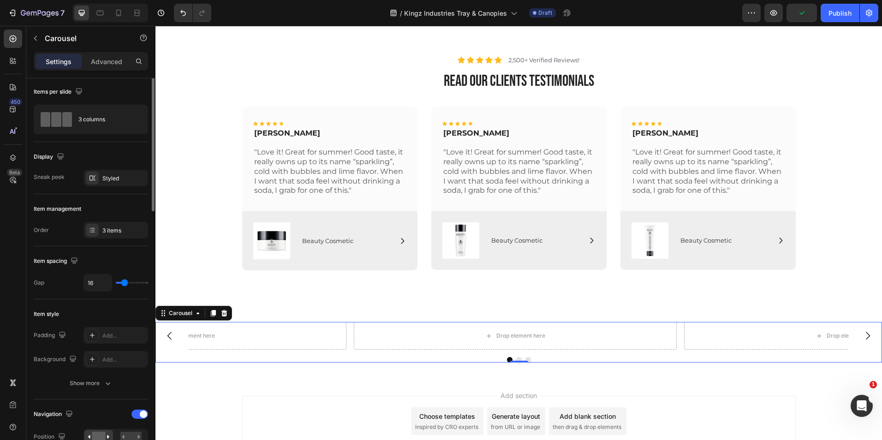
scroll to position [0, 0]
click at [107, 182] on div "Styled" at bounding box center [115, 180] width 27 height 8
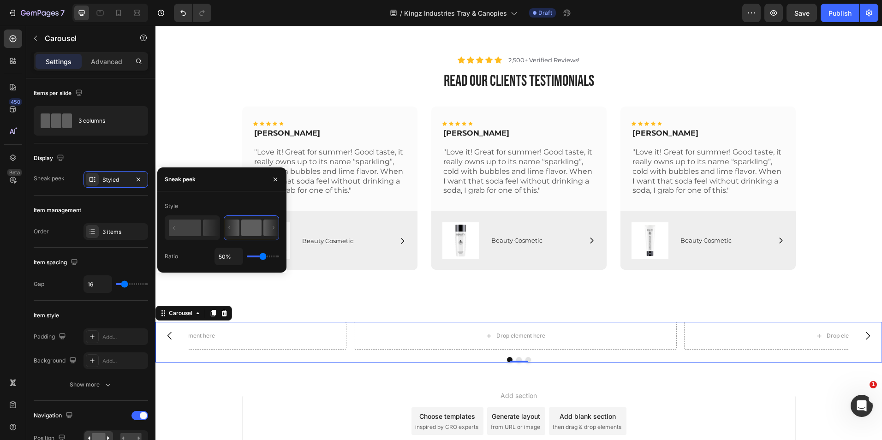
type input "47%"
type input "47"
type input "49%"
type input "49"
type input "51%"
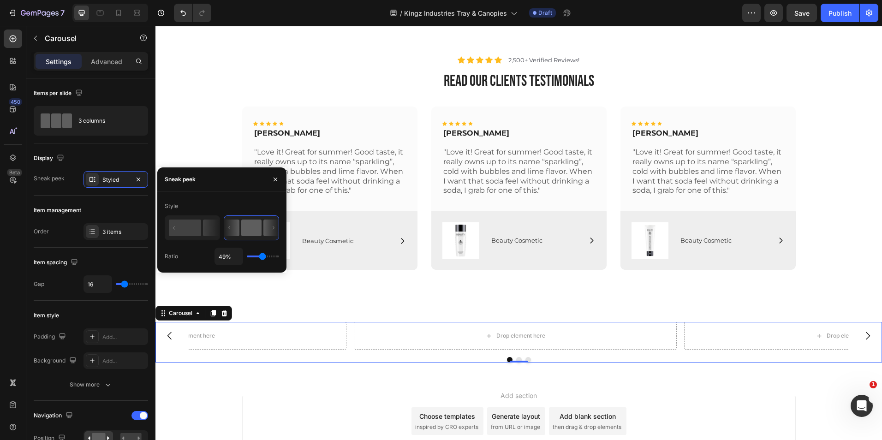
type input "51"
type input "54%"
type input "54"
type input "60%"
type input "60"
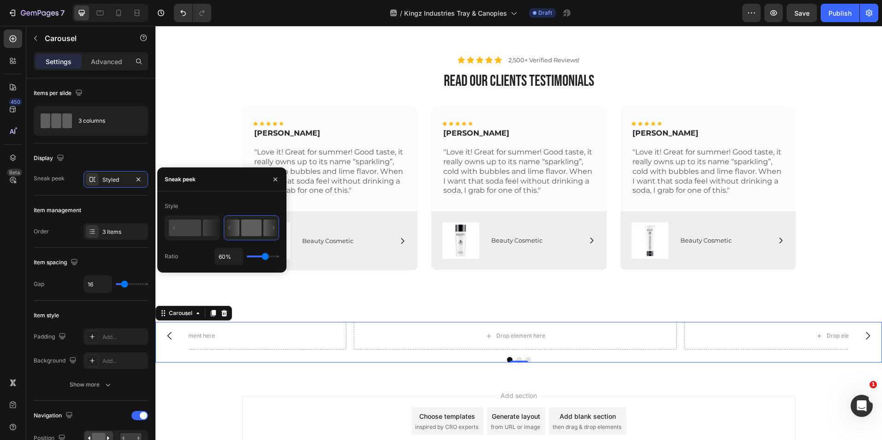
type input "67%"
type input "67"
type input "71%"
type input "71"
type input "72%"
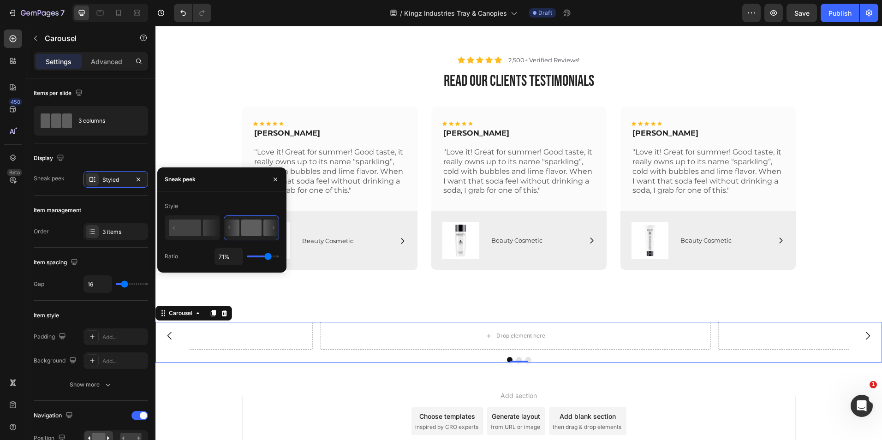
type input "72"
type input "74%"
type input "74"
type input "76%"
type input "76"
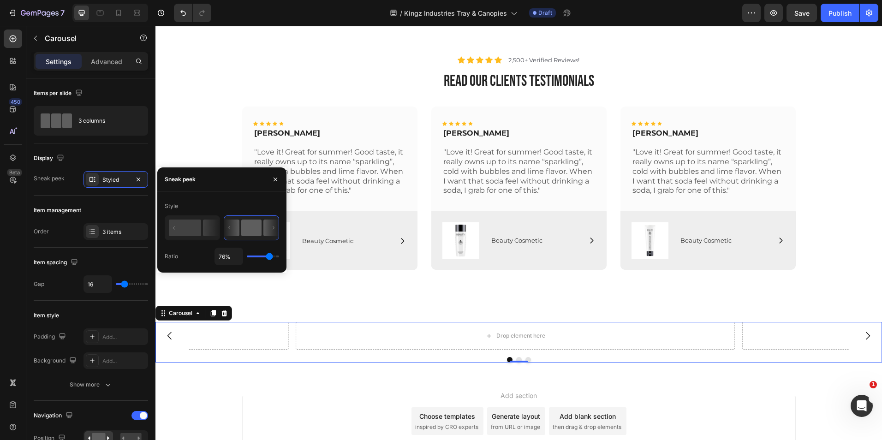
type input "74%"
type input "74"
type input "72%"
type input "72"
type input "71%"
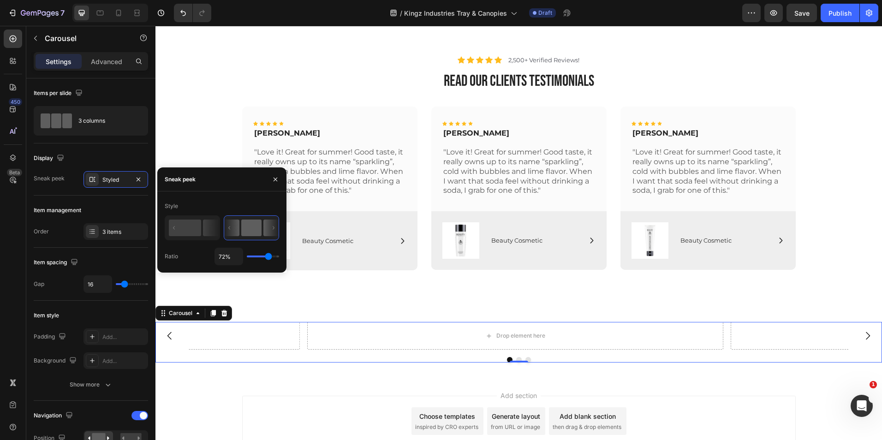
type input "71"
type input "69%"
type input "69"
type input "67%"
type input "67"
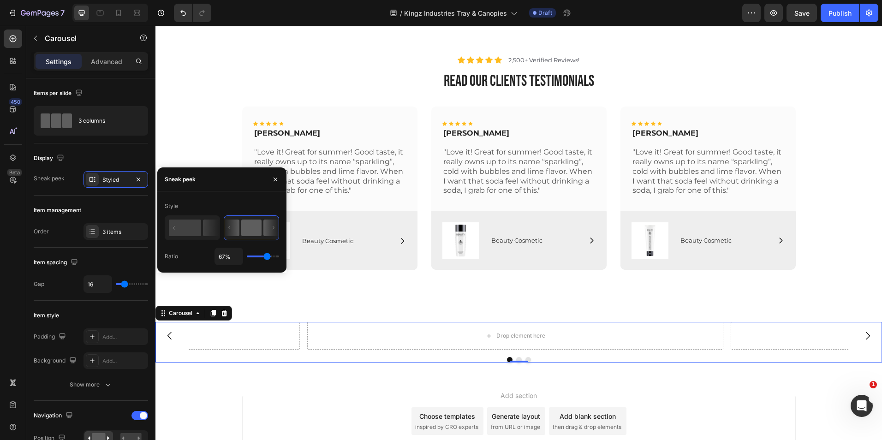
type input "65%"
type input "65"
type input "63%"
type input "63"
type input "62%"
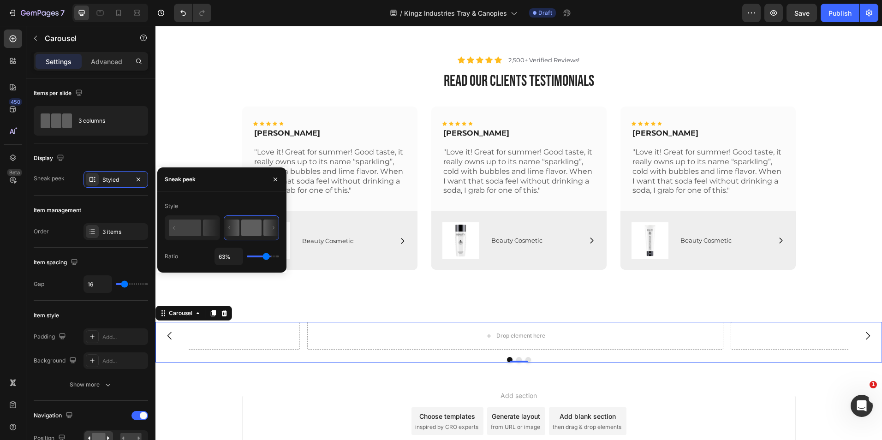
type input "62"
type input "58%"
type input "58"
type input "51%"
type input "51"
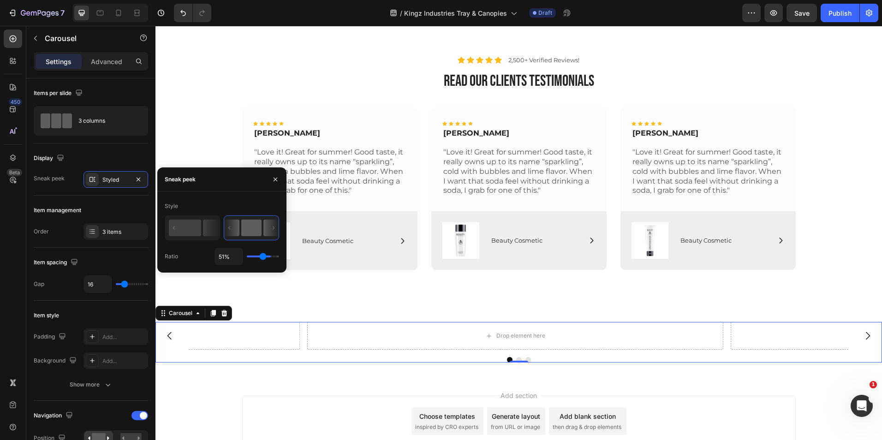
type input "49%"
type input "49"
type input "45%"
type input "45"
type input "43%"
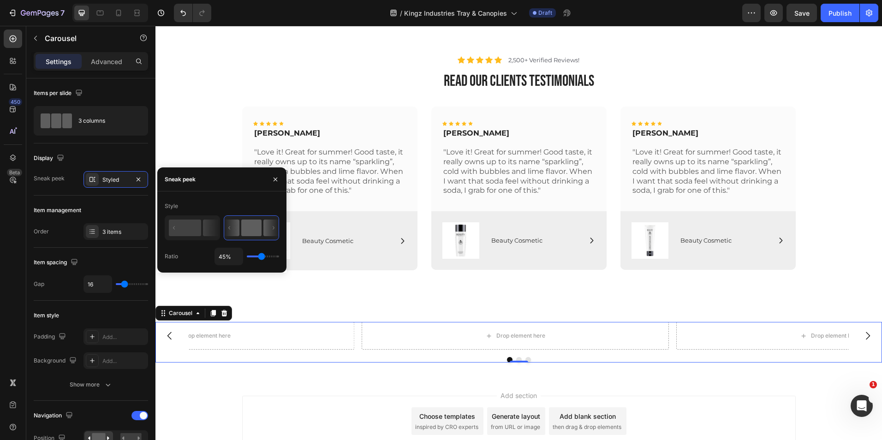
type input "43"
type input "41%"
type input "41"
type input "40%"
type input "40"
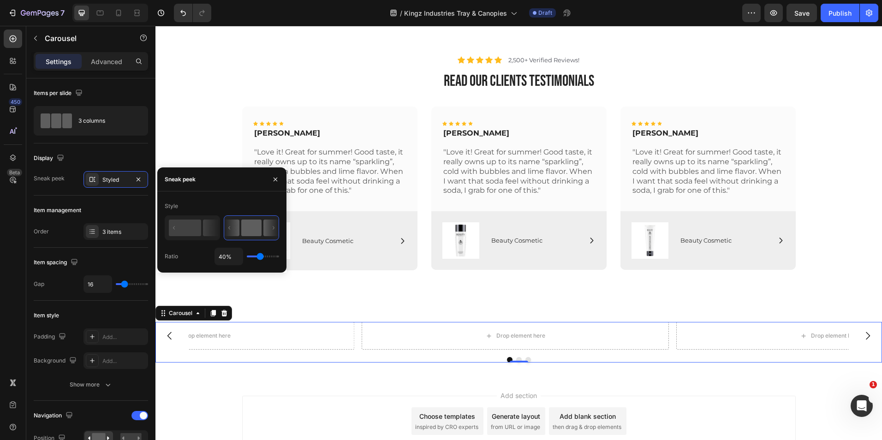
type input "38%"
type input "38"
type input "36%"
type input "36"
type input "34%"
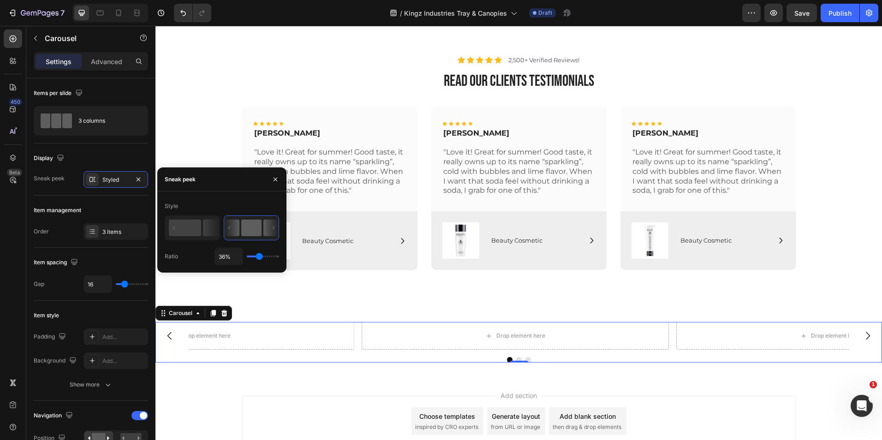
type input "34"
type input "30%"
type input "30"
type input "29%"
type input "29"
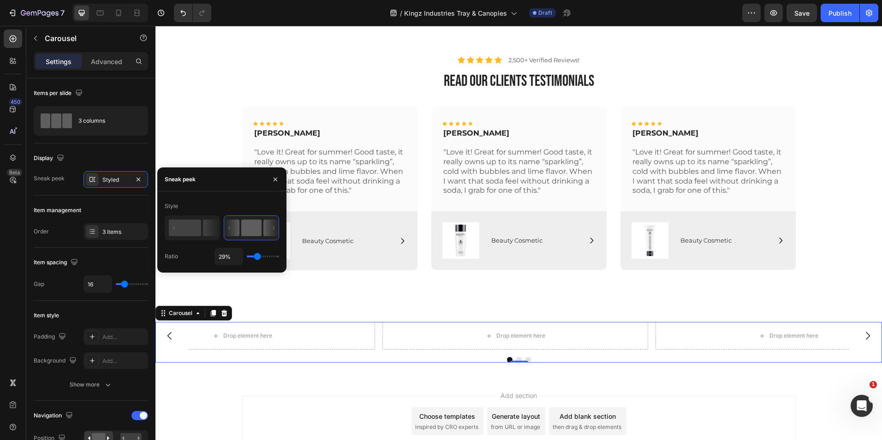
type input "27%"
type input "27"
type input "25%"
type input "25"
type input "23%"
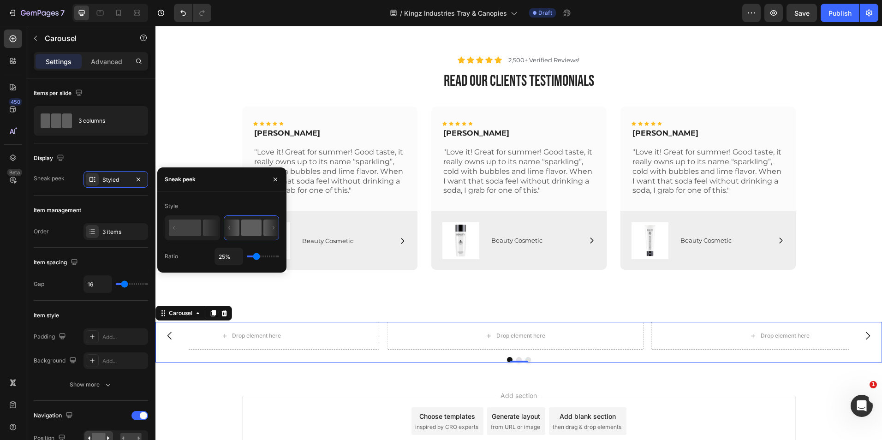
type input "23"
type input "21%"
type input "21"
type input "19%"
type input "19"
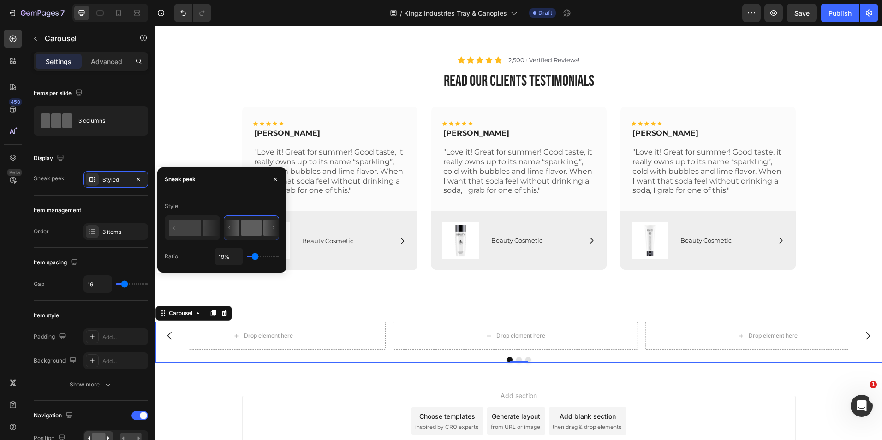
type input "17%"
type input "17"
type input "16%"
type input "16"
type input "14%"
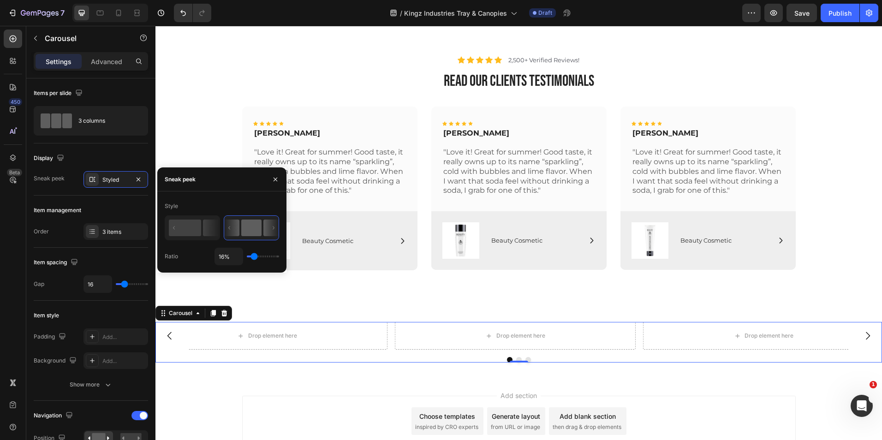
type input "14"
type input "12%"
type input "12"
type input "10%"
type input "10"
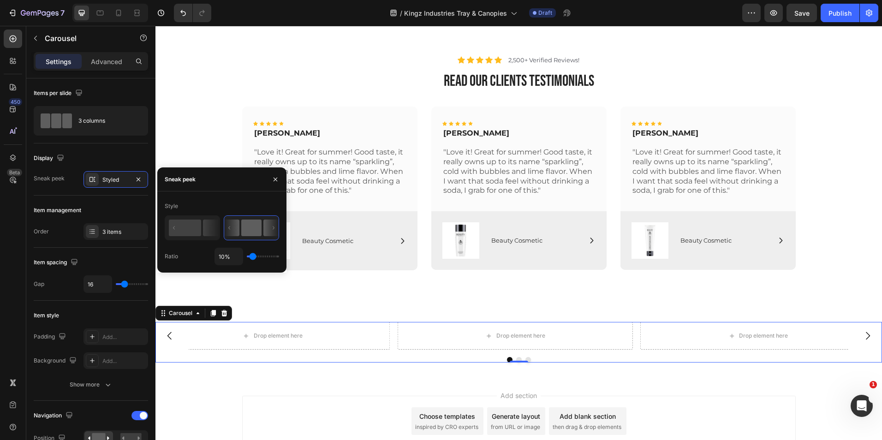
type input "8%"
type input "8"
type input "1%"
drag, startPoint x: 262, startPoint y: 256, endPoint x: 241, endPoint y: 255, distance: 20.8
type input "1"
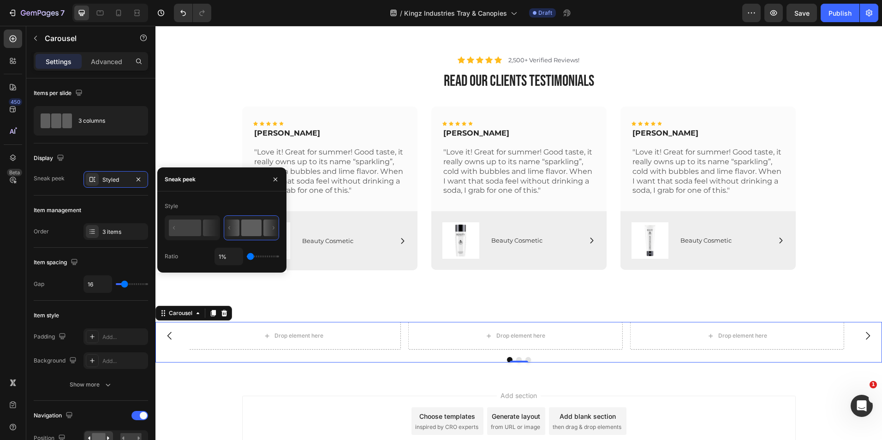
click at [247, 256] on input "range" at bounding box center [263, 257] width 32 height 2
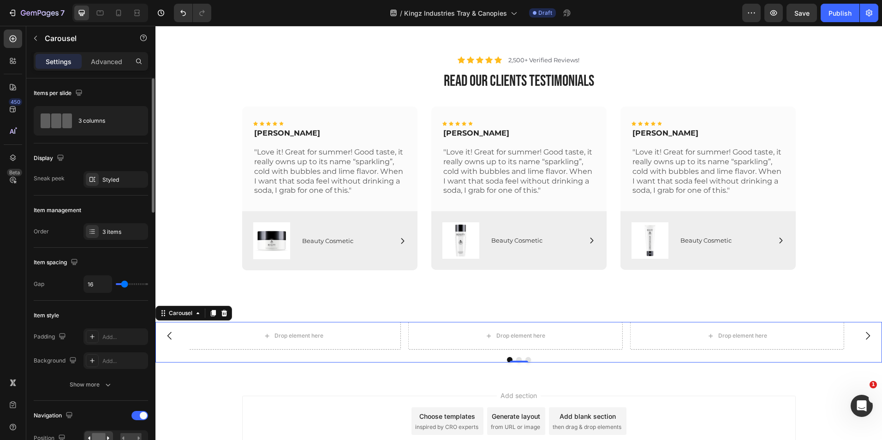
click at [119, 254] on div "Item spacing Gap 16" at bounding box center [91, 274] width 114 height 53
click at [103, 119] on div "3 columns" at bounding box center [106, 120] width 56 height 21
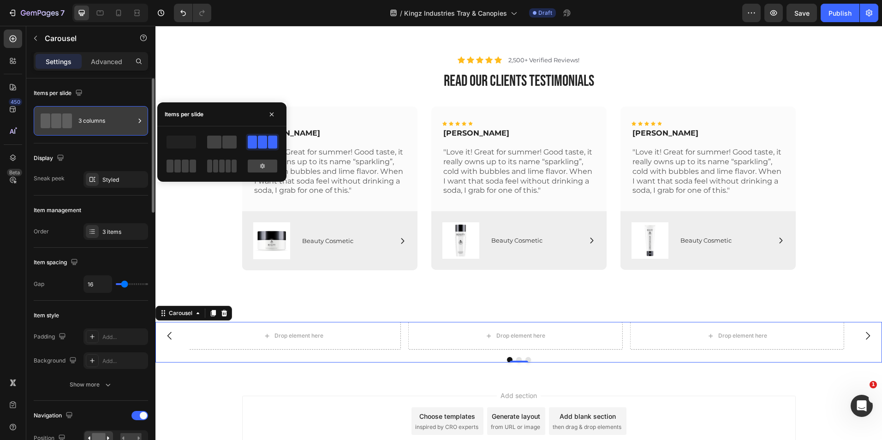
click at [103, 119] on div "3 columns" at bounding box center [106, 120] width 56 height 21
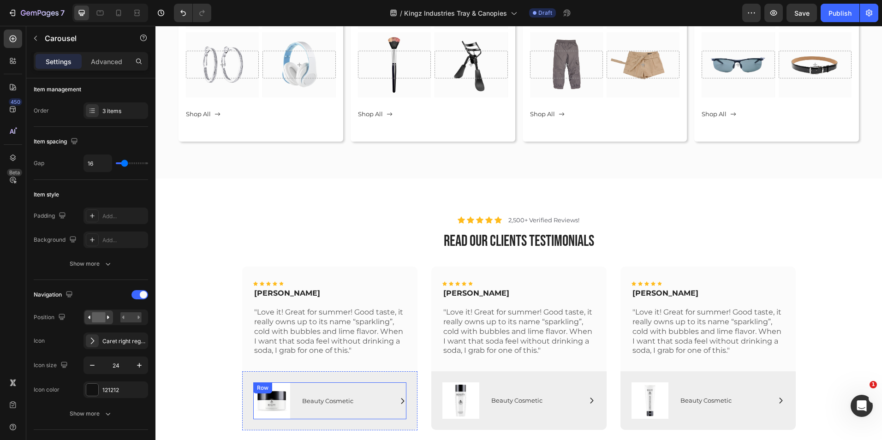
scroll to position [2976, 0]
click at [218, 114] on icon "<p>Shop All&nbsp;</p>" at bounding box center [218, 114] width 6 height 6
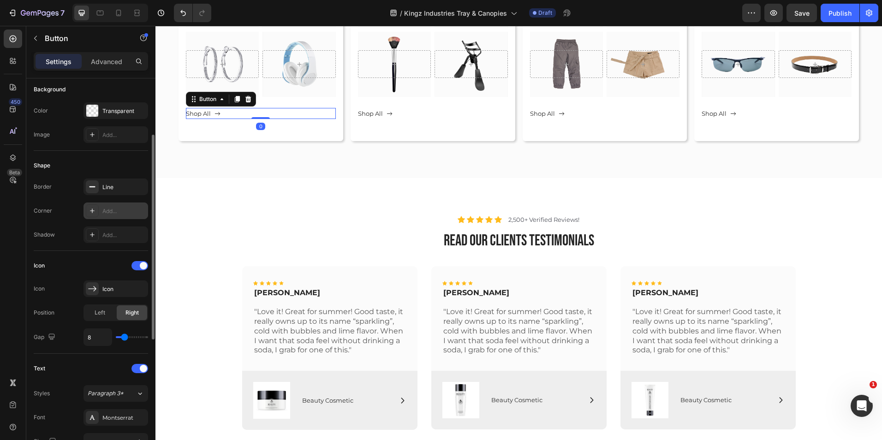
scroll to position [106, 0]
click at [118, 285] on div "Icon" at bounding box center [123, 289] width 43 height 8
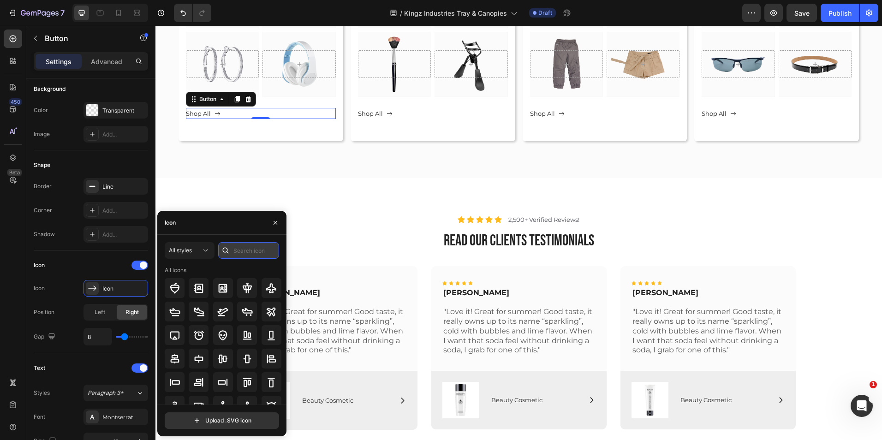
click at [236, 250] on input "text" at bounding box center [248, 250] width 61 height 17
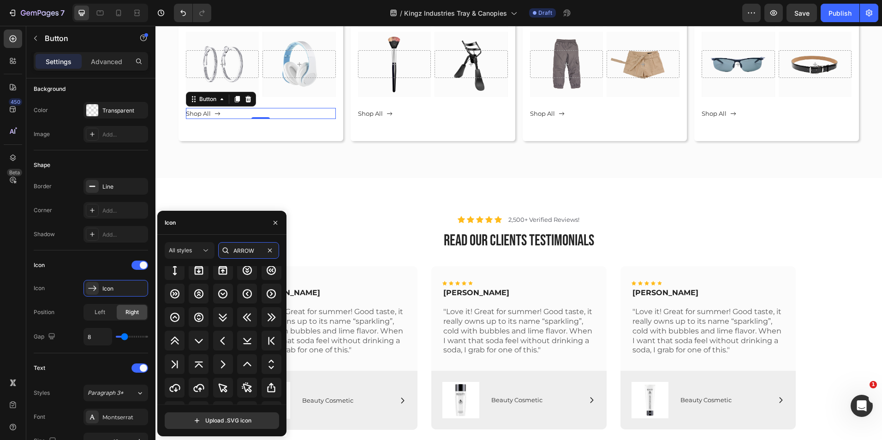
scroll to position [410, 0]
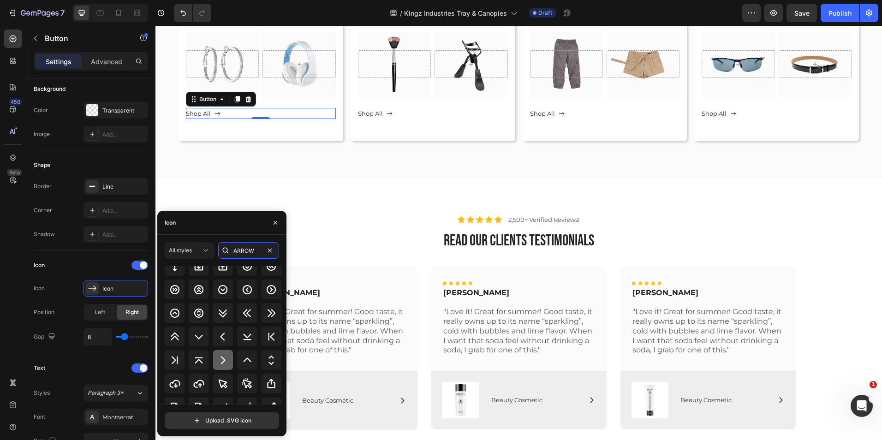
type input "ARROW"
click at [223, 358] on icon at bounding box center [222, 360] width 11 height 11
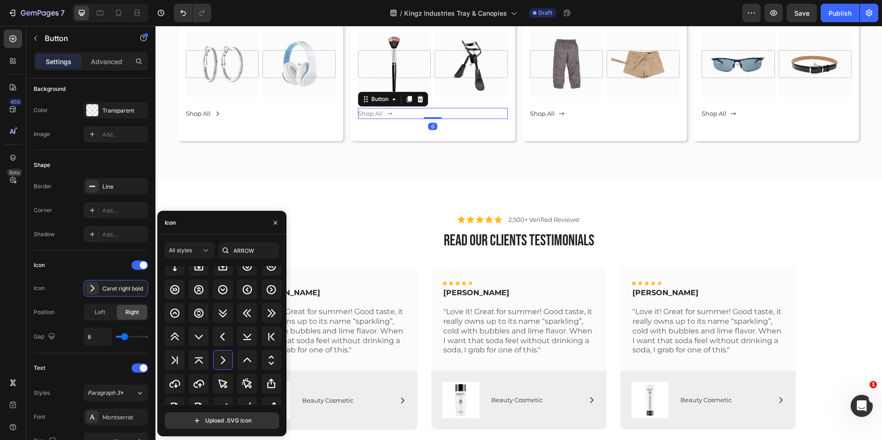
click at [389, 113] on icon "<p>Shop All&nbsp;</p>" at bounding box center [390, 114] width 6 height 6
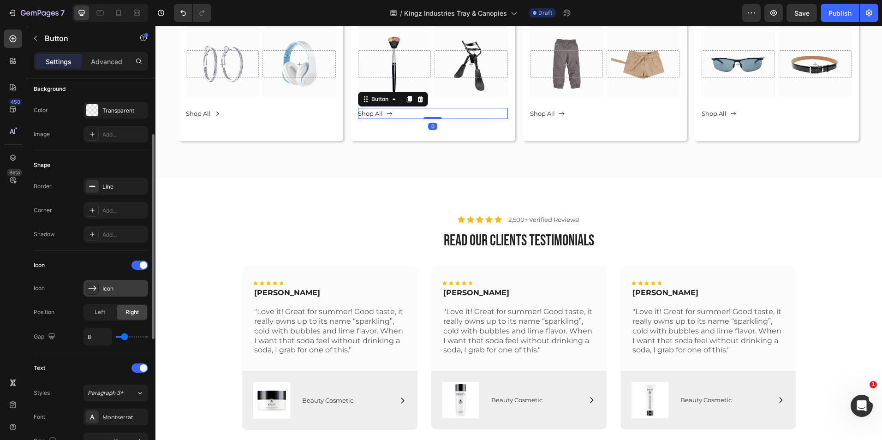
click at [110, 282] on div "Icon" at bounding box center [116, 288] width 65 height 17
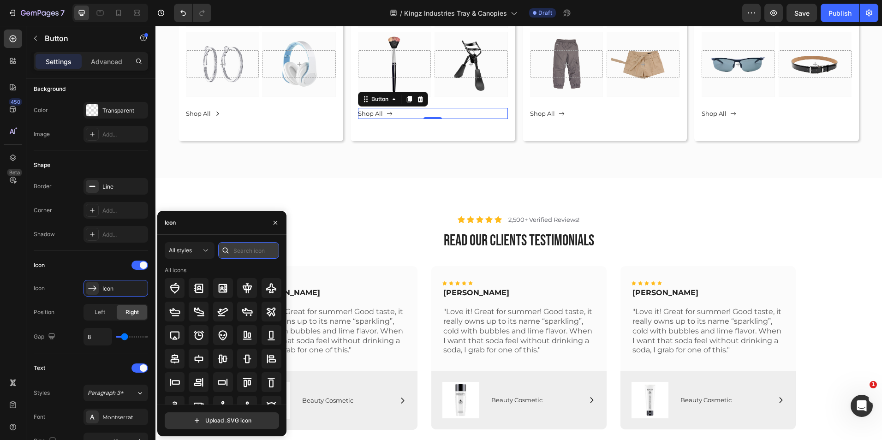
click at [246, 249] on input "text" at bounding box center [248, 250] width 61 height 17
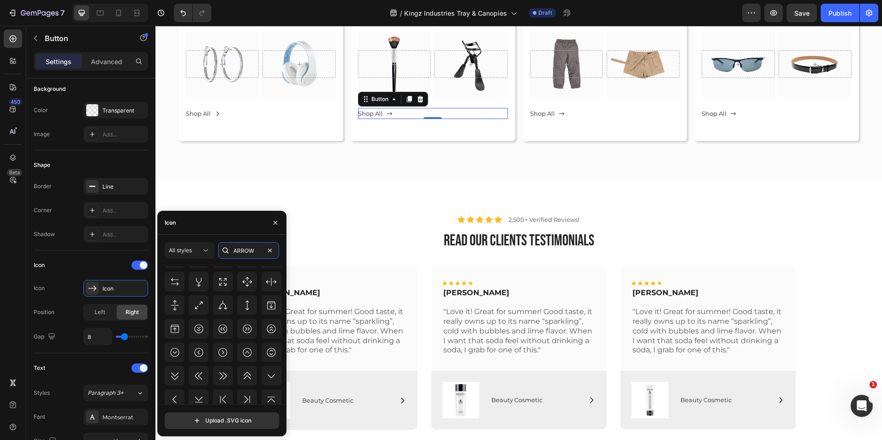
scroll to position [1019, 0]
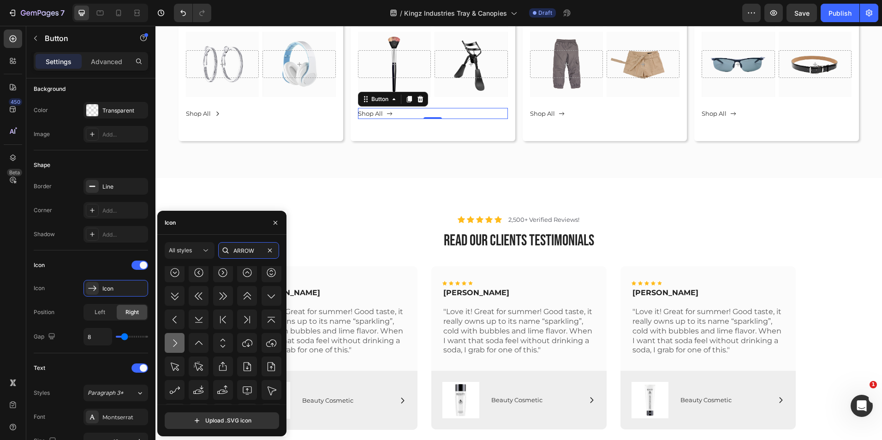
type input "ARROW"
click at [178, 341] on icon at bounding box center [174, 343] width 11 height 11
click at [559, 113] on icon "<p>Shop All</p>" at bounding box center [562, 114] width 6 height 6
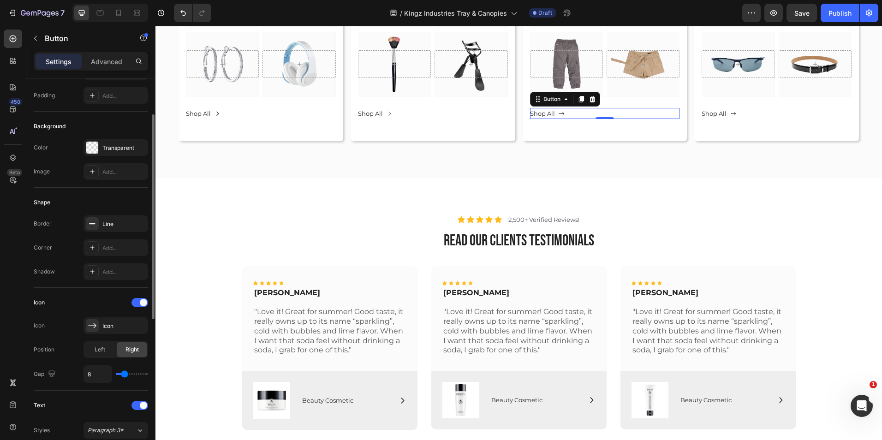
scroll to position [70, 0]
click at [113, 330] on div "Icon" at bounding box center [116, 324] width 65 height 17
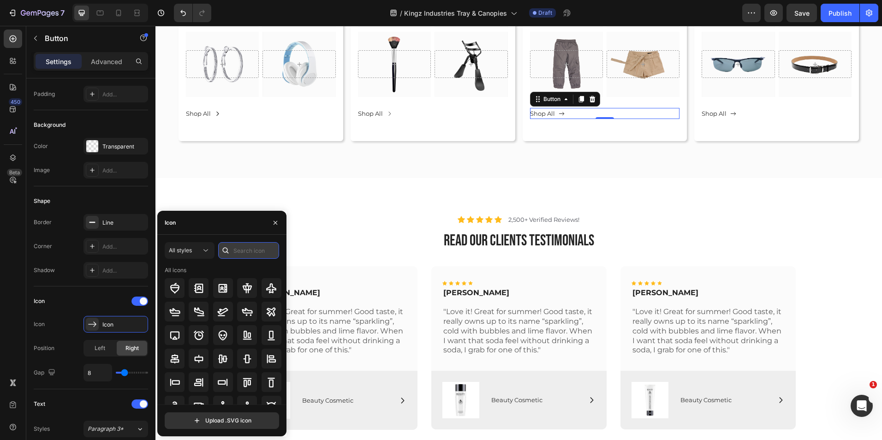
click at [260, 246] on input "text" at bounding box center [248, 250] width 61 height 17
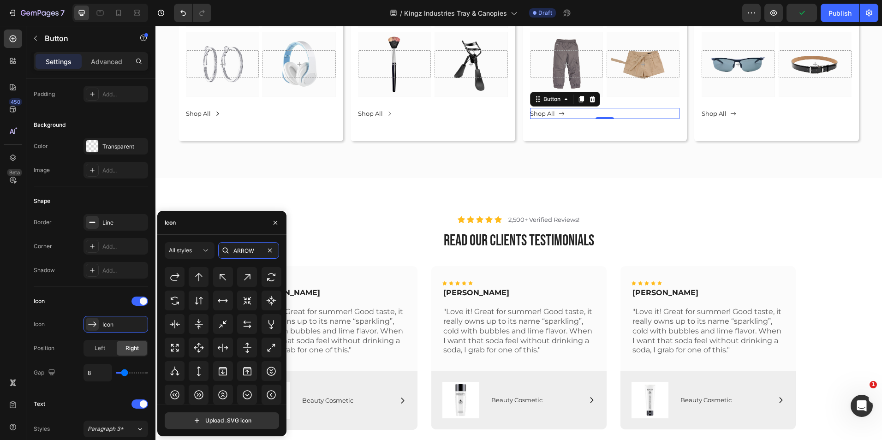
scroll to position [1586, 0]
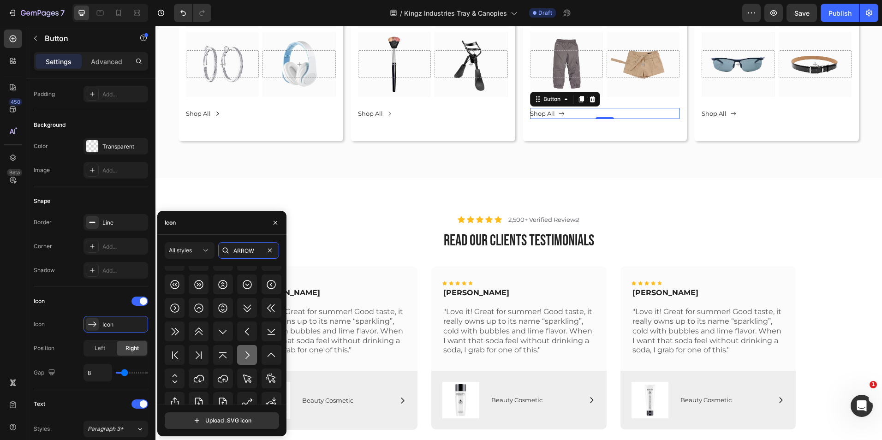
type input "ARROW"
click at [246, 348] on div at bounding box center [247, 355] width 20 height 20
click at [731, 114] on icon "<p>Shop All&nbsp;</p>" at bounding box center [734, 114] width 6 height 6
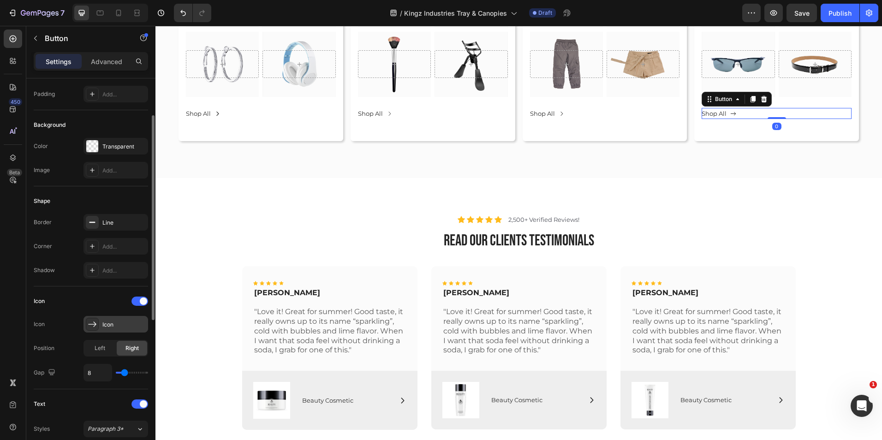
click at [120, 326] on div "Icon" at bounding box center [123, 325] width 43 height 8
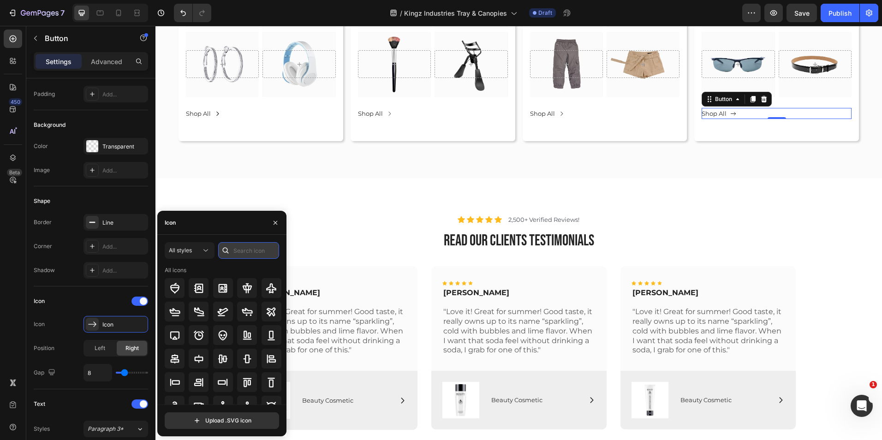
click at [237, 254] on input "text" at bounding box center [248, 250] width 61 height 17
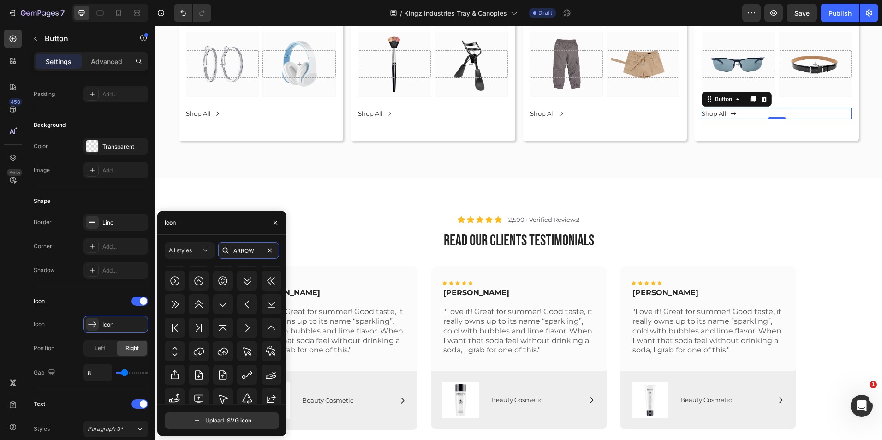
scroll to position [1612, 0]
type input "ARROW"
click at [247, 326] on icon at bounding box center [247, 328] width 11 height 11
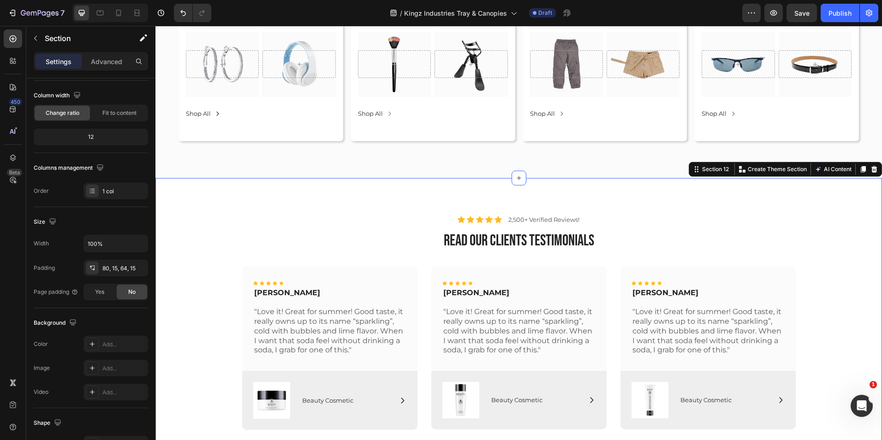
click at [391, 197] on div "Icon Icon Icon Icon Icon Icon List 2,500+ Verified Reviews! Text Block Row read…" at bounding box center [519, 322] width 727 height 289
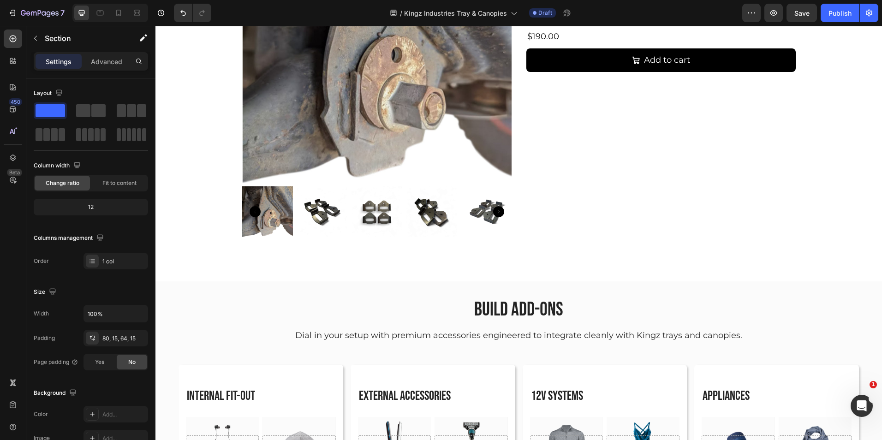
scroll to position [2420, 0]
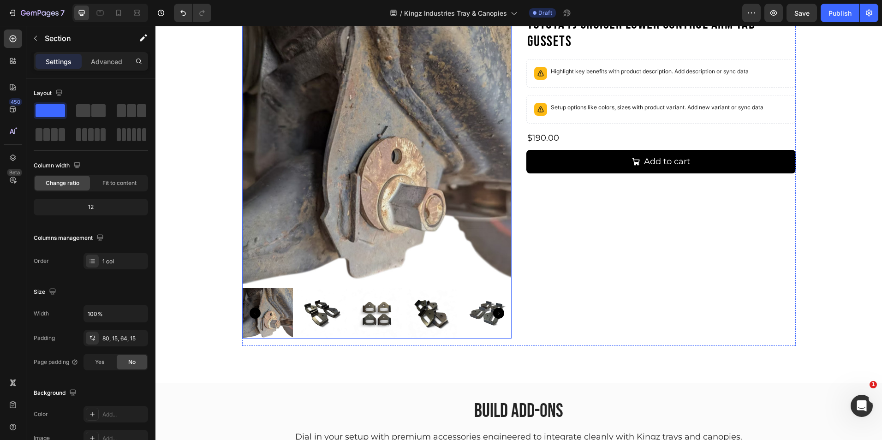
click at [496, 314] on icon "Carousel Next Arrow" at bounding box center [498, 313] width 11 height 11
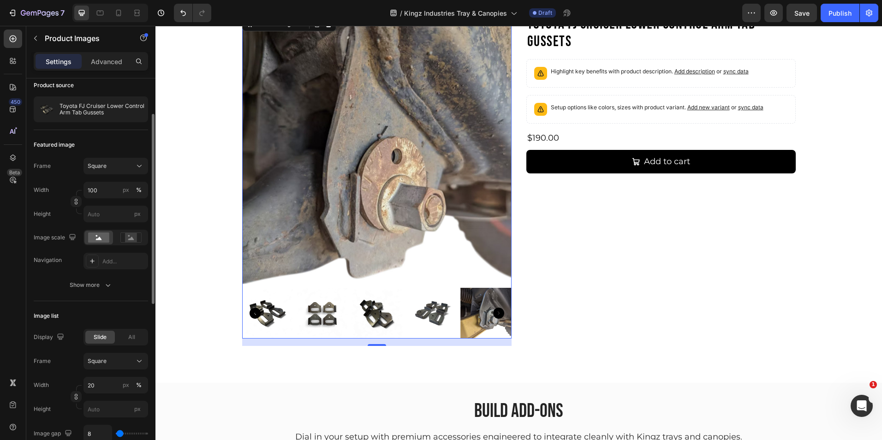
scroll to position [73, 0]
click at [107, 287] on icon "button" at bounding box center [107, 284] width 9 height 9
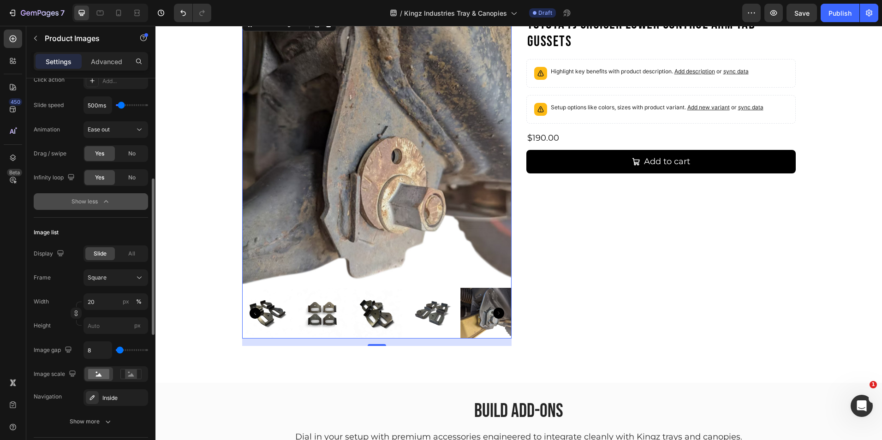
scroll to position [341, 0]
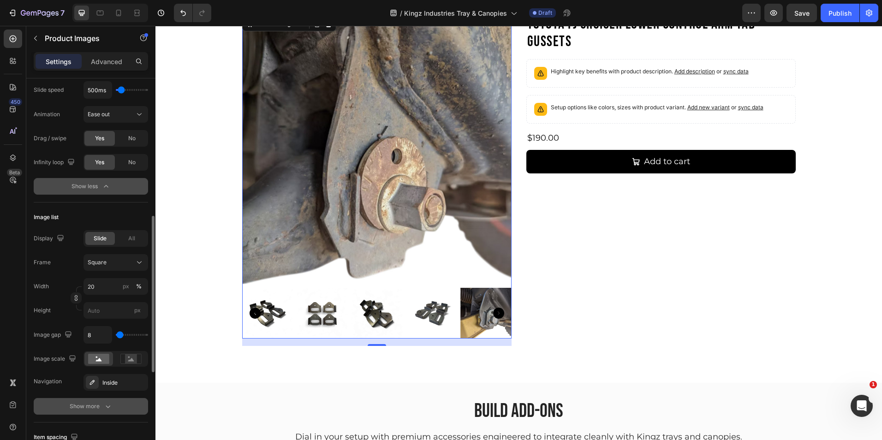
click at [103, 407] on icon "button" at bounding box center [107, 406] width 9 height 9
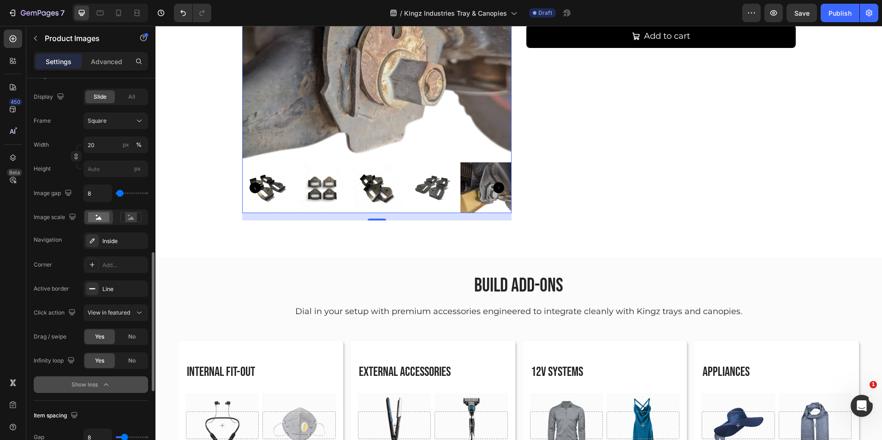
scroll to position [483, 0]
click at [115, 240] on div "Inside" at bounding box center [115, 241] width 27 height 8
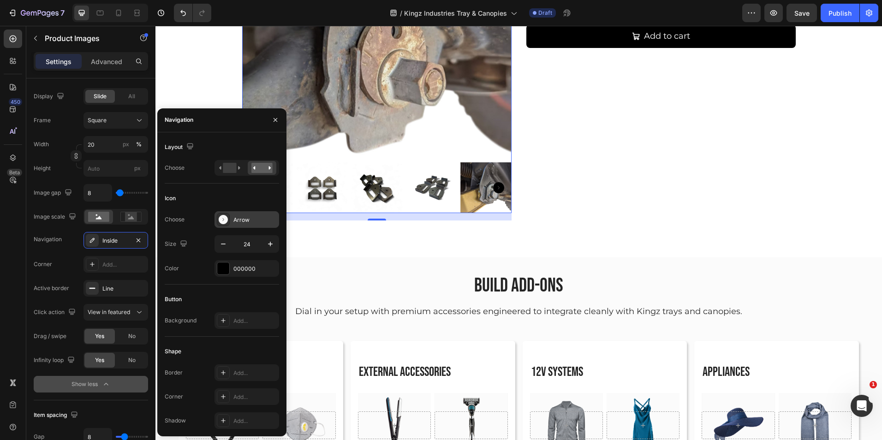
click at [237, 224] on div "Arrow" at bounding box center [255, 220] width 43 height 8
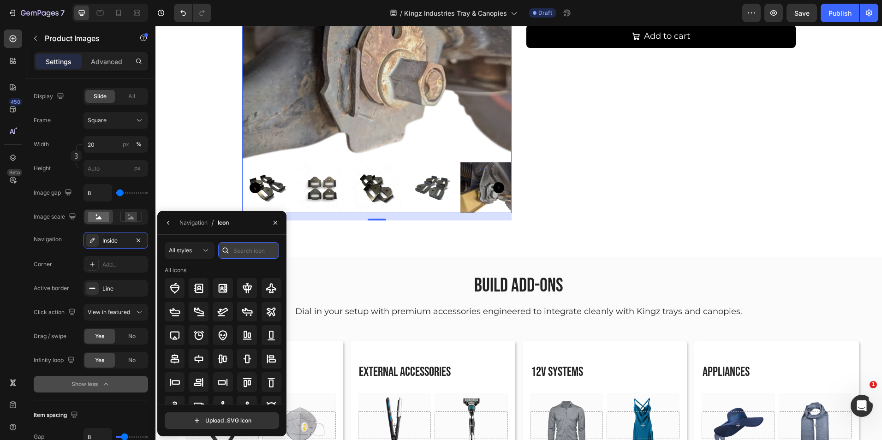
click at [250, 246] on input "text" at bounding box center [248, 250] width 61 height 17
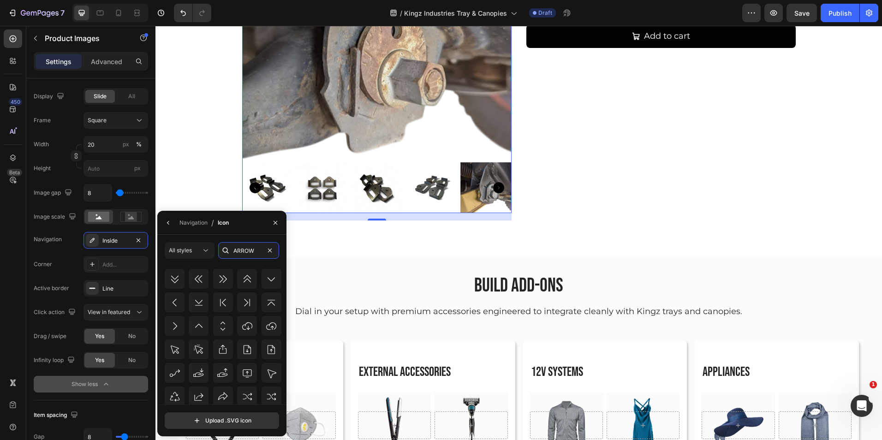
scroll to position [1039, 0]
type input "ARROW"
click at [175, 321] on icon at bounding box center [174, 325] width 11 height 11
click at [278, 222] on icon "button" at bounding box center [275, 222] width 7 height 7
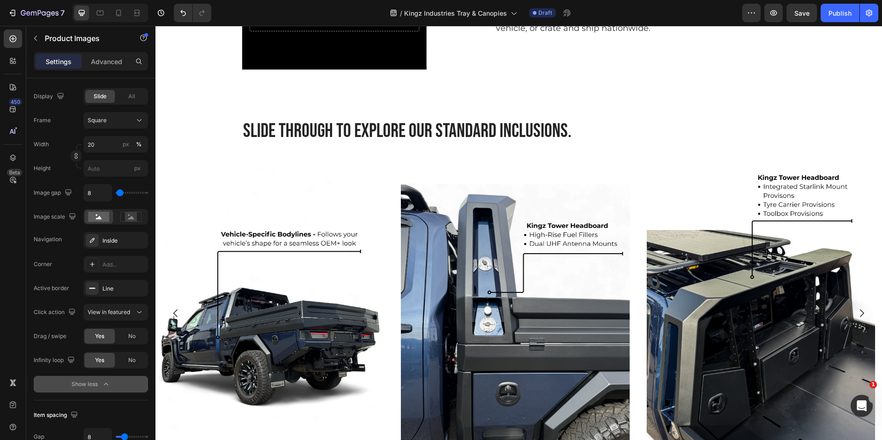
scroll to position [1336, 0]
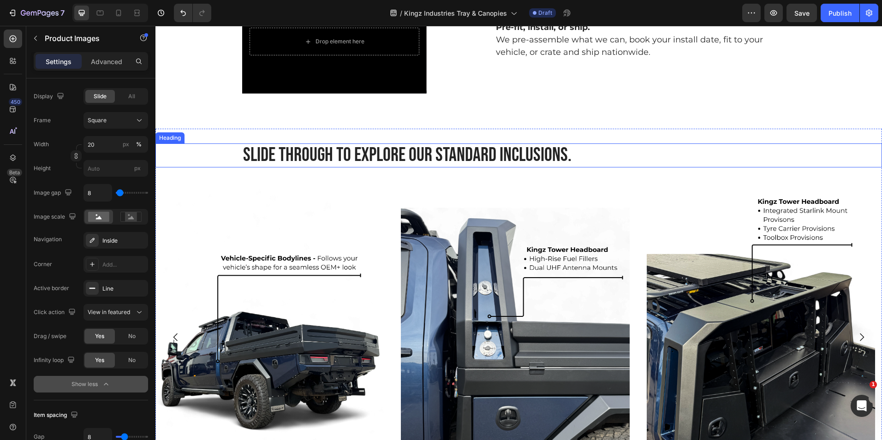
click at [572, 153] on h2 "Slide through to explore our standard inclusions." at bounding box center [519, 156] width 554 height 24
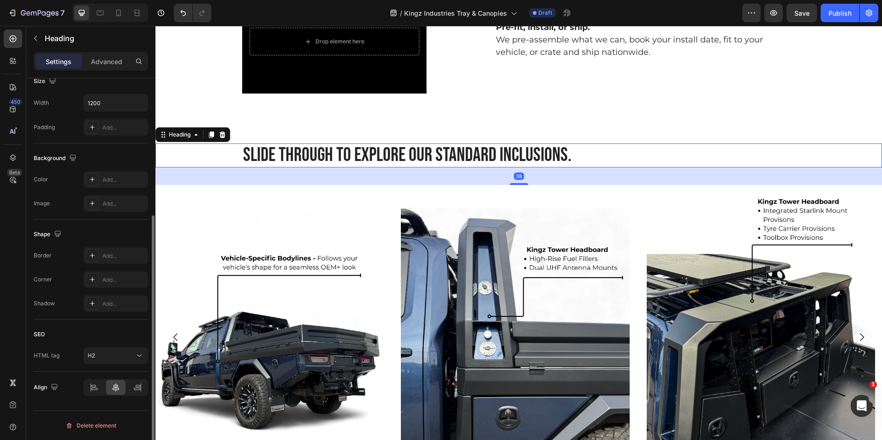
scroll to position [0, 0]
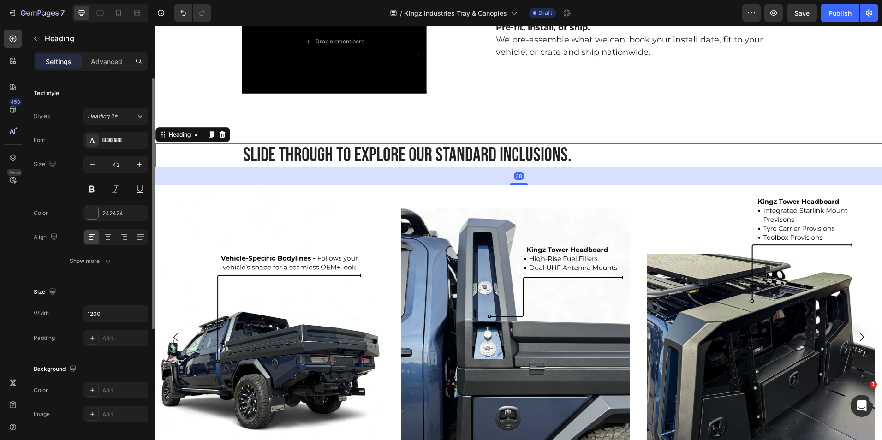
click at [572, 153] on h2 "Slide through to explore our standard inclusions." at bounding box center [519, 156] width 554 height 24
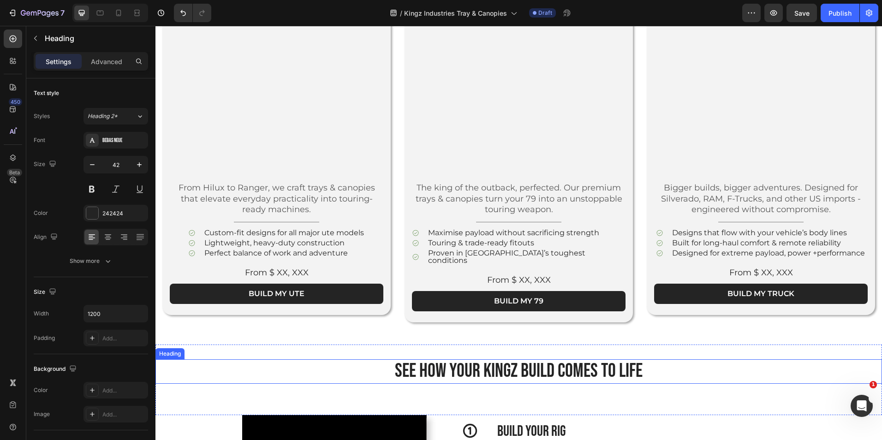
scroll to position [567, 0]
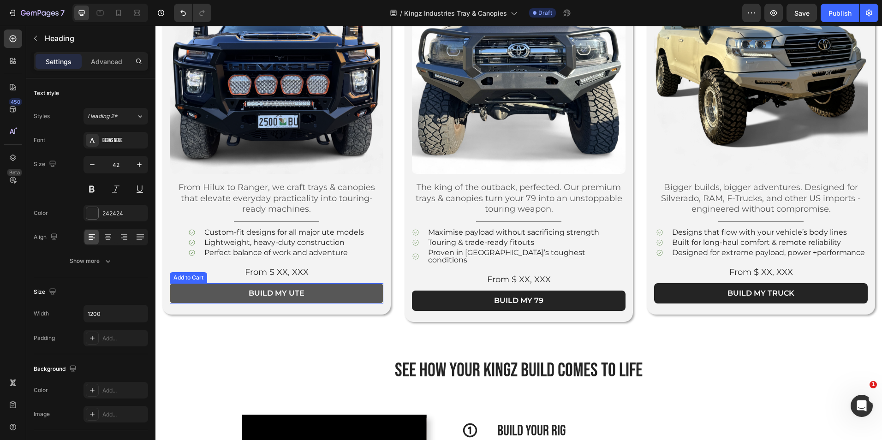
click at [305, 293] on button "Build my ute" at bounding box center [277, 293] width 214 height 21
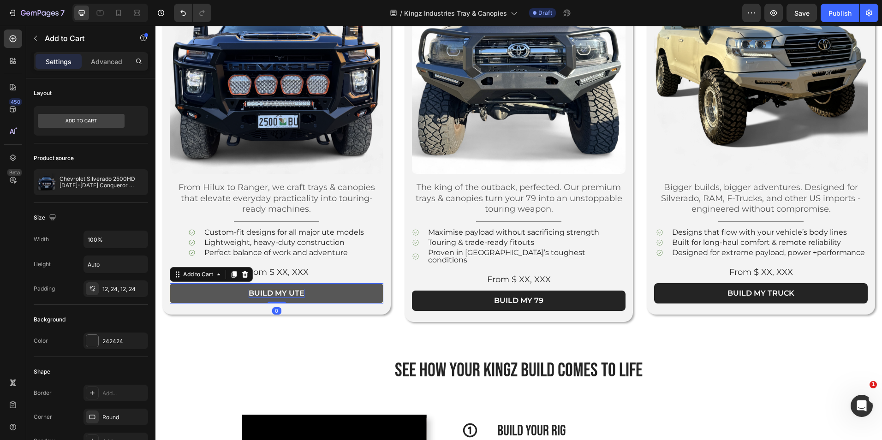
click at [303, 289] on div "Build my ute" at bounding box center [277, 294] width 56 height 10
click at [170, 283] on button "START" at bounding box center [277, 293] width 214 height 21
click at [170, 283] on button "START MY" at bounding box center [277, 293] width 214 height 21
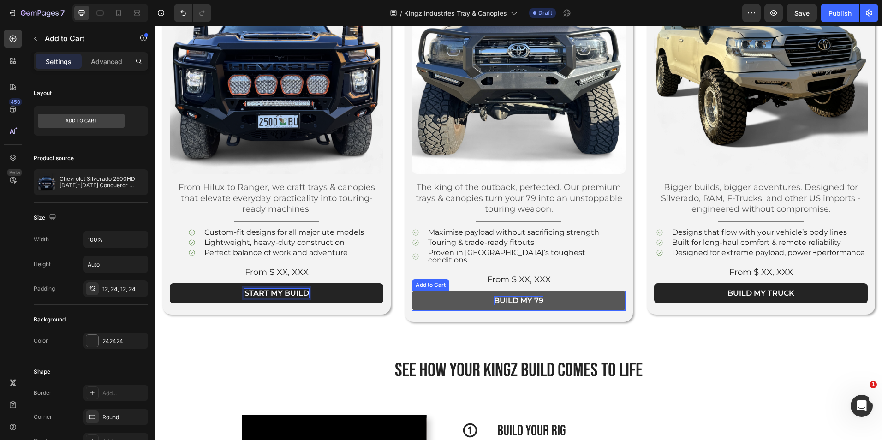
click at [524, 296] on div "build my 79" at bounding box center [518, 301] width 49 height 10
click at [539, 296] on div "build my 79" at bounding box center [518, 301] width 49 height 10
click at [412, 291] on button "START" at bounding box center [519, 301] width 214 height 21
click at [412, 291] on button "START M" at bounding box center [519, 301] width 214 height 21
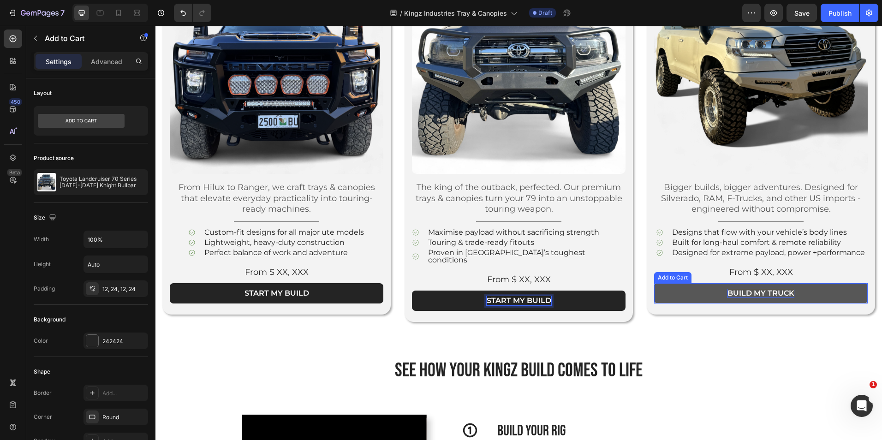
click at [734, 291] on div "build my truck" at bounding box center [761, 294] width 67 height 10
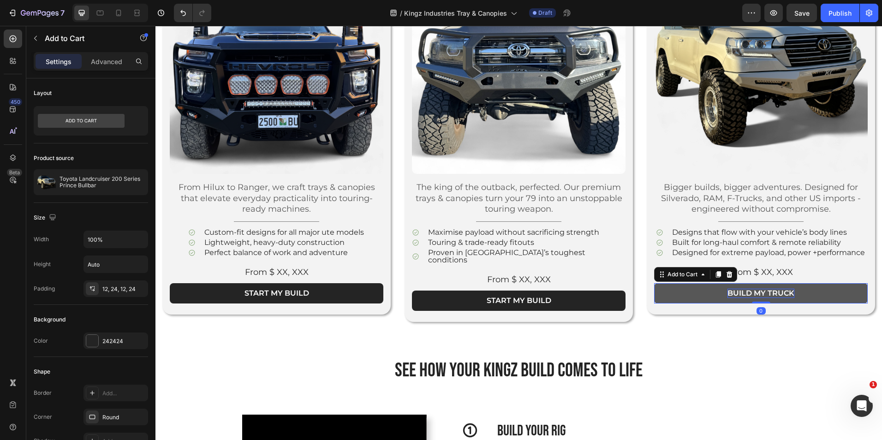
click at [783, 294] on div "build my truck" at bounding box center [761, 294] width 67 height 10
click at [654, 283] on button "STAR" at bounding box center [761, 293] width 214 height 21
click at [654, 283] on button "START MY" at bounding box center [761, 293] width 214 height 21
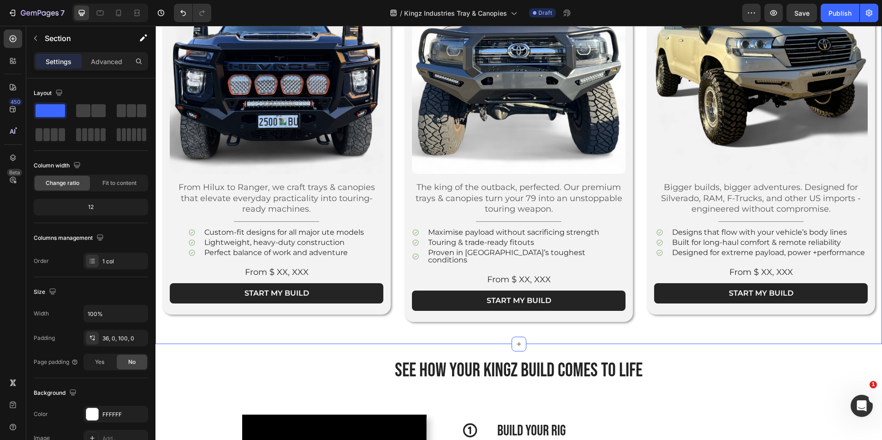
click at [645, 319] on div "SELECT YOUR rig Heading Start with your vehicle platform, then customize it int…" at bounding box center [519, 98] width 727 height 491
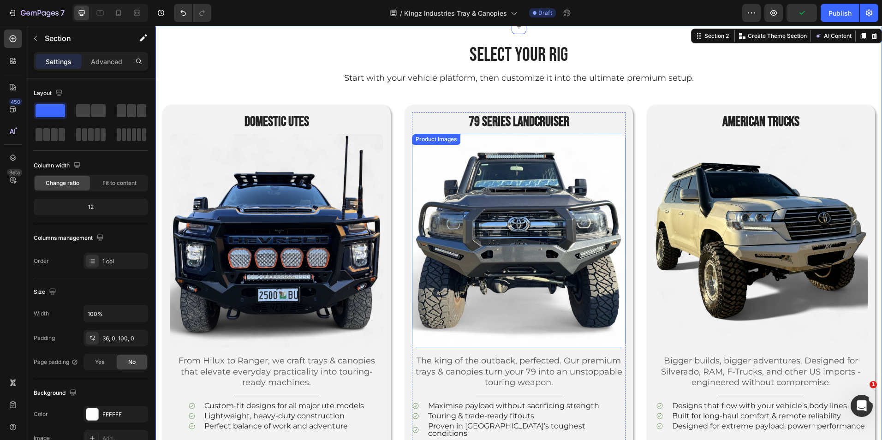
scroll to position [385, 0]
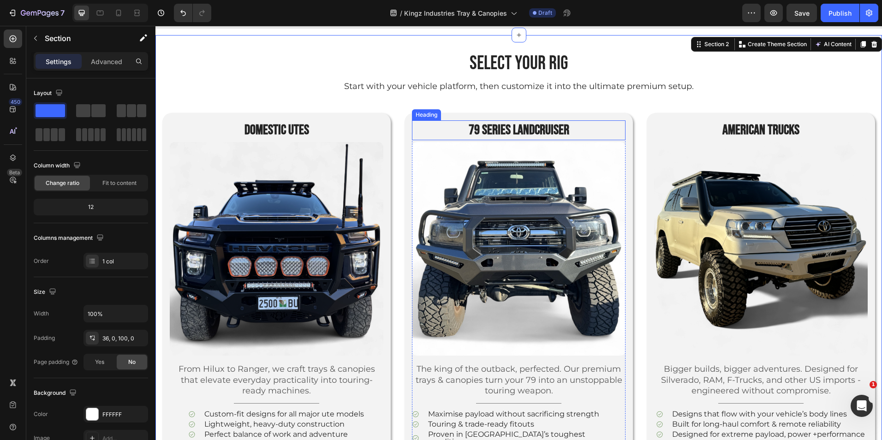
click at [502, 130] on h2 "79 SERIES LANDCRUISER" at bounding box center [519, 130] width 214 height 20
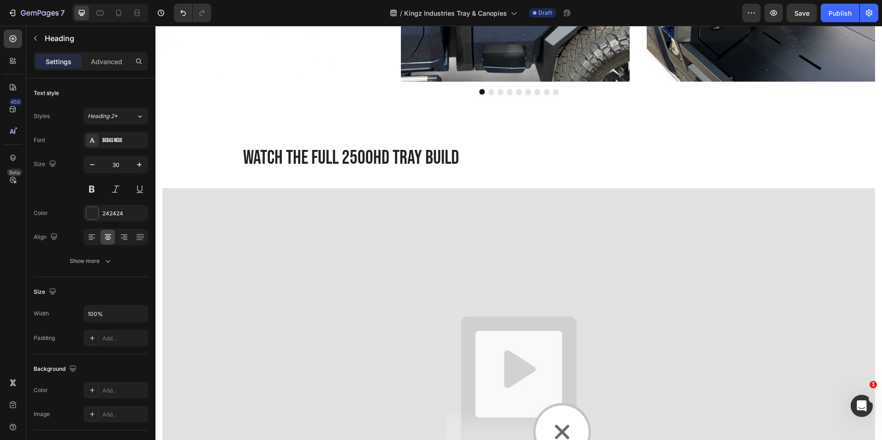
scroll to position [1739, 0]
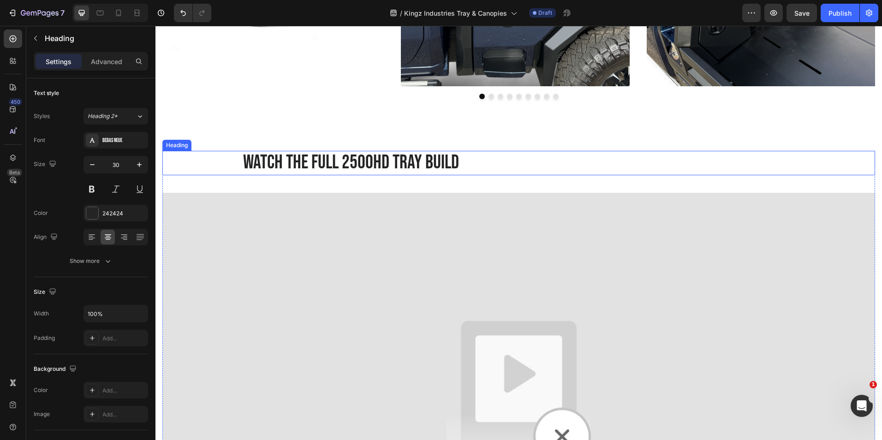
click at [410, 158] on h2 "wATCH THE FULL 2500HD TRAY BUILD" at bounding box center [519, 163] width 554 height 24
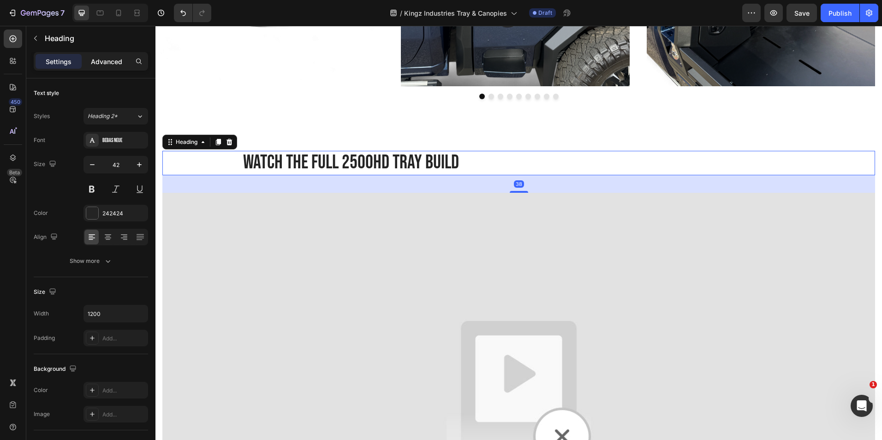
click at [112, 54] on div "Advanced" at bounding box center [107, 61] width 46 height 15
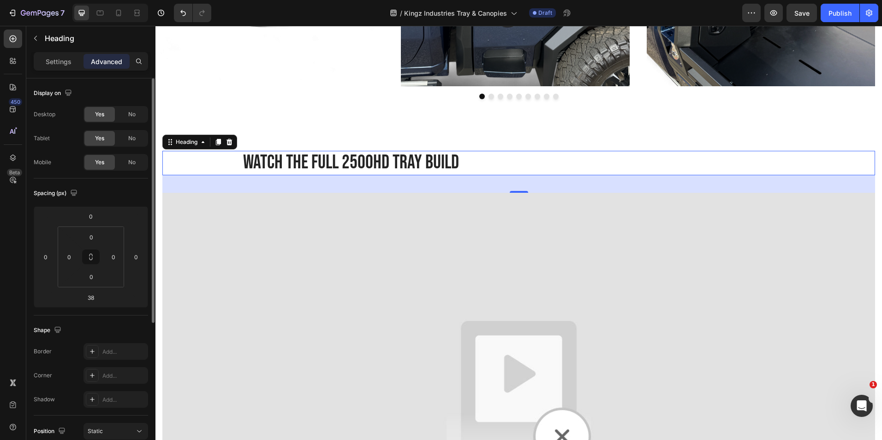
click at [93, 227] on div "0 0 0 0" at bounding box center [91, 257] width 66 height 61
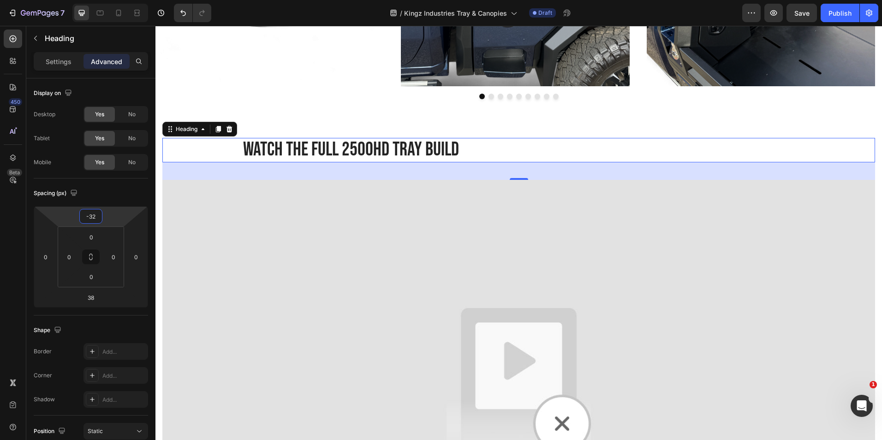
type input "-34"
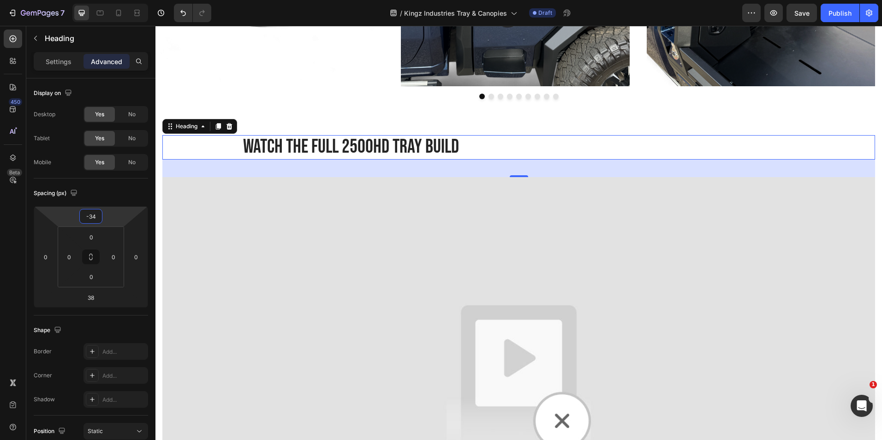
drag, startPoint x: 91, startPoint y: 225, endPoint x: 92, endPoint y: 233, distance: 7.9
click at [92, 0] on html "7 Version history / Kingz Industries Tray & Canopies Draft Preview Save Publish…" at bounding box center [441, 0] width 882 height 0
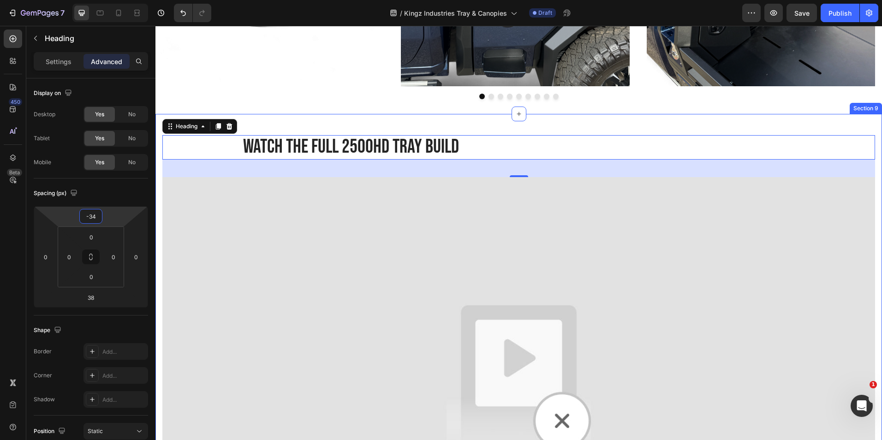
click at [276, 116] on div "wATCH THE FULL 2500HD TRAY BUILD Heading 38 Video Row Section 9" at bounding box center [519, 357] width 727 height 486
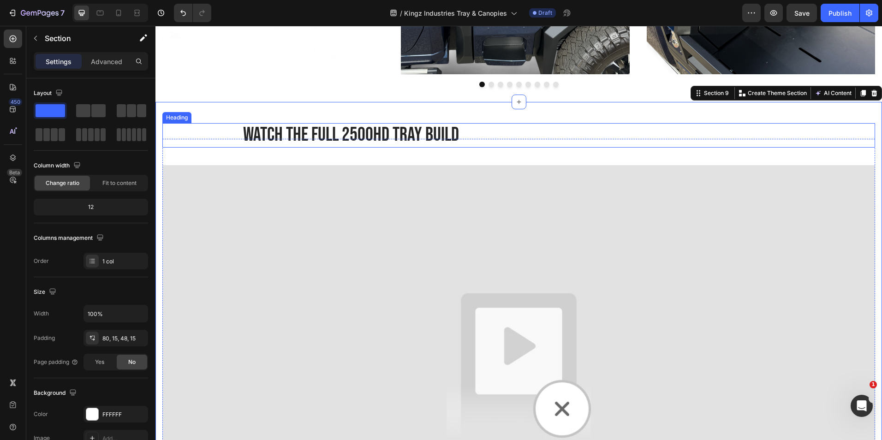
scroll to position [1750, 0]
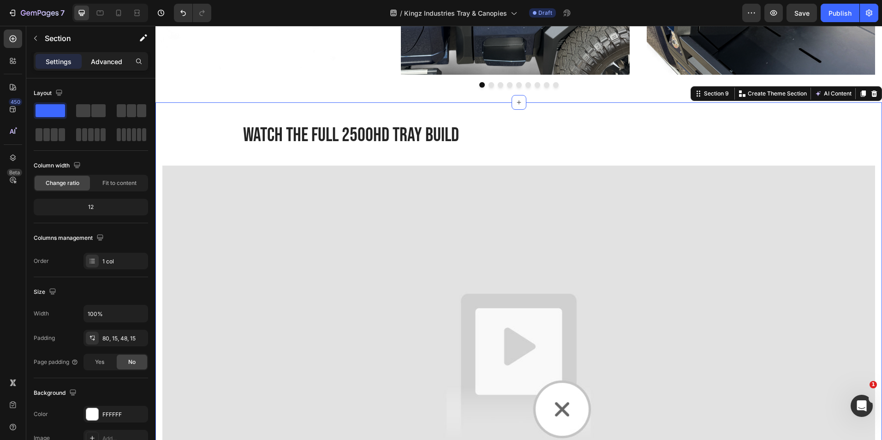
click at [112, 58] on p "Advanced" at bounding box center [106, 62] width 31 height 10
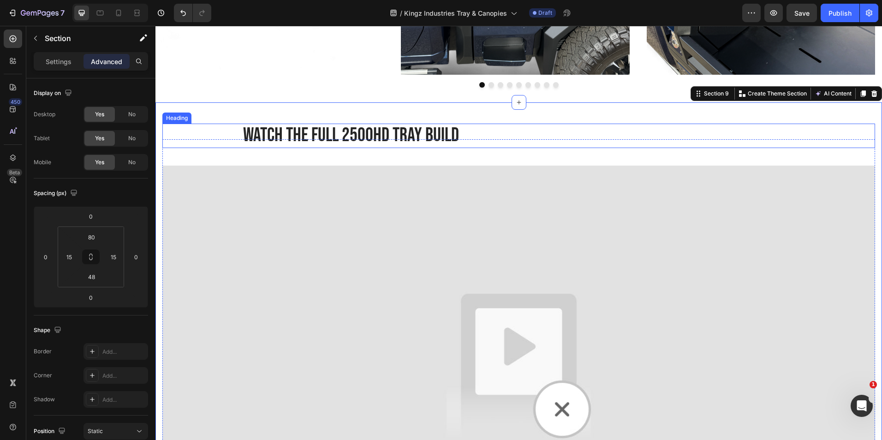
click at [232, 132] on div "wATCH THE FULL 2500HD TRAY BUILD" at bounding box center [518, 136] width 713 height 24
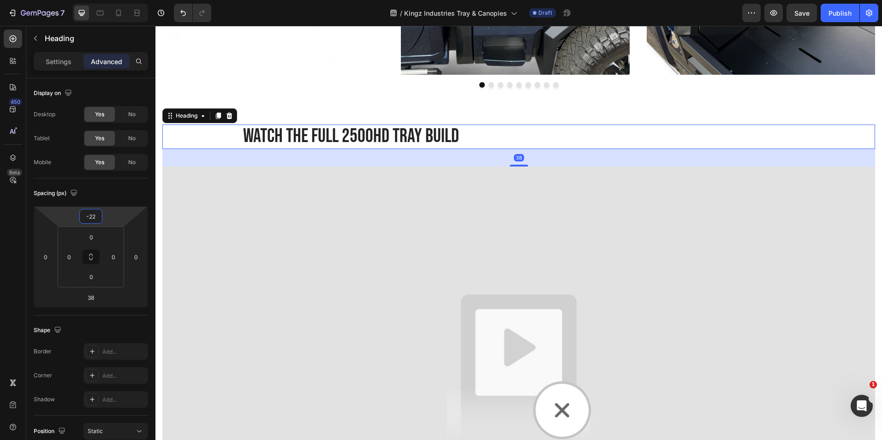
type input "-20"
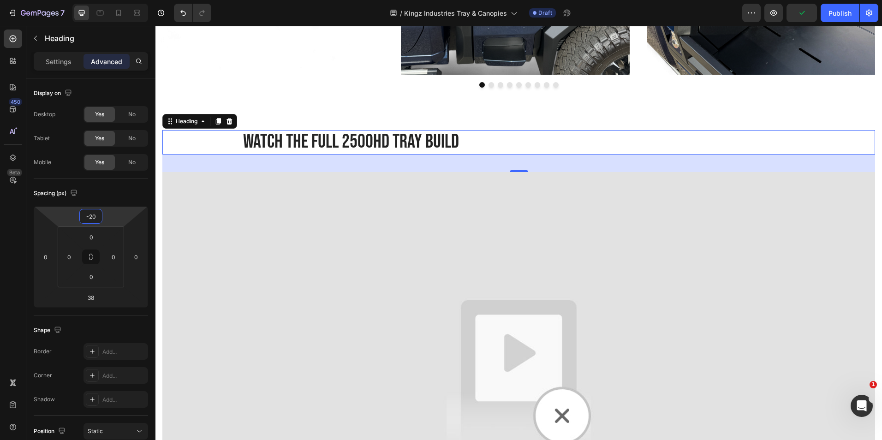
click at [92, 0] on html "7 Version history / Kingz Industries Tray & Canopies Draft Preview Publish 450 …" at bounding box center [441, 0] width 882 height 0
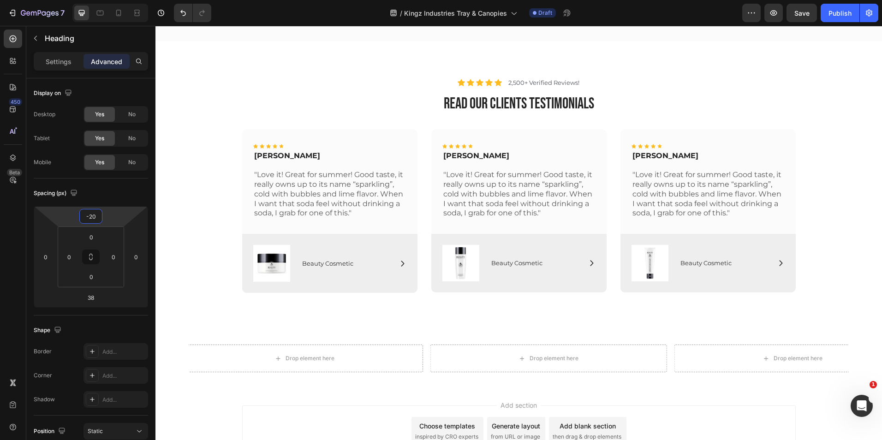
scroll to position [3104, 0]
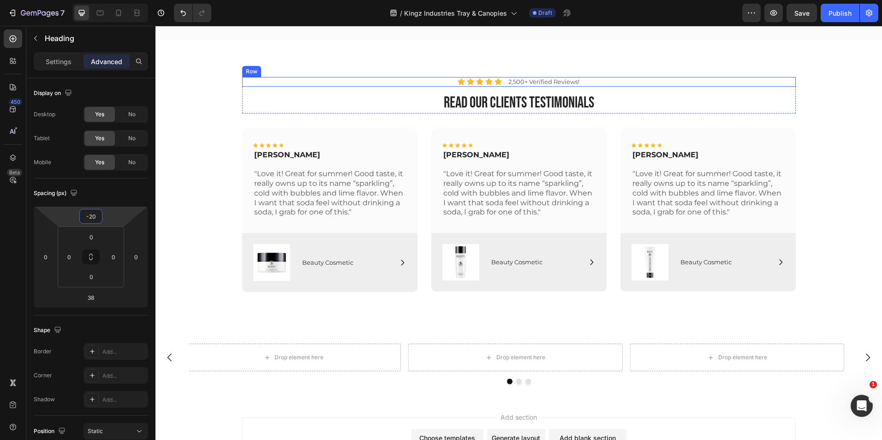
click at [580, 83] on div "Icon Icon Icon Icon Icon Icon List 2,500+ Verified Reviews! Text Block Row" at bounding box center [519, 82] width 554 height 10
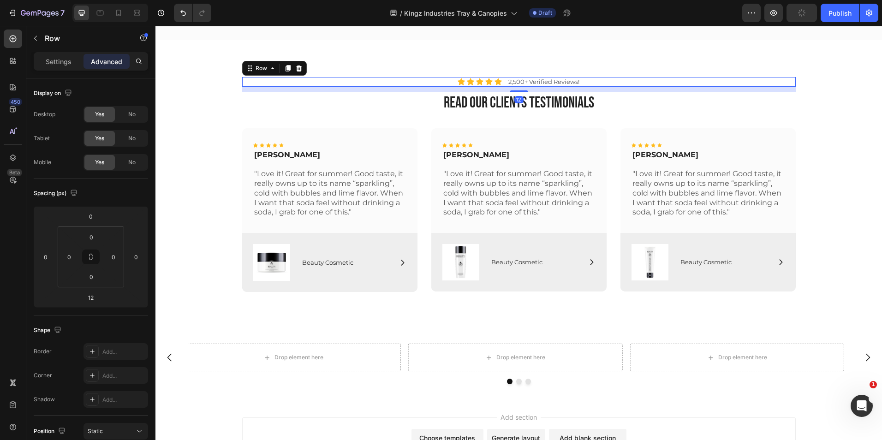
click at [478, 77] on div "Icon Icon Icon Icon Icon Icon List" at bounding box center [480, 82] width 44 height 10
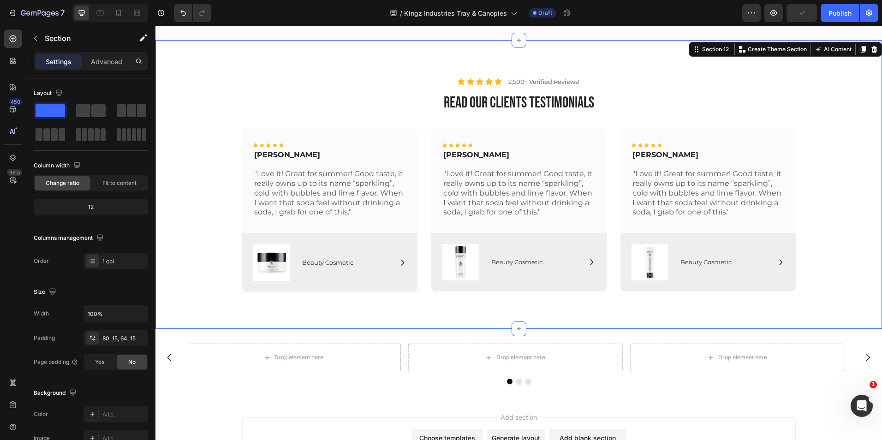
click at [458, 67] on div "Icon Icon Icon Icon Icon Icon List 2,500+ Verified Reviews! Text Block Row read…" at bounding box center [519, 184] width 727 height 289
click at [106, 63] on p "Advanced" at bounding box center [106, 62] width 31 height 10
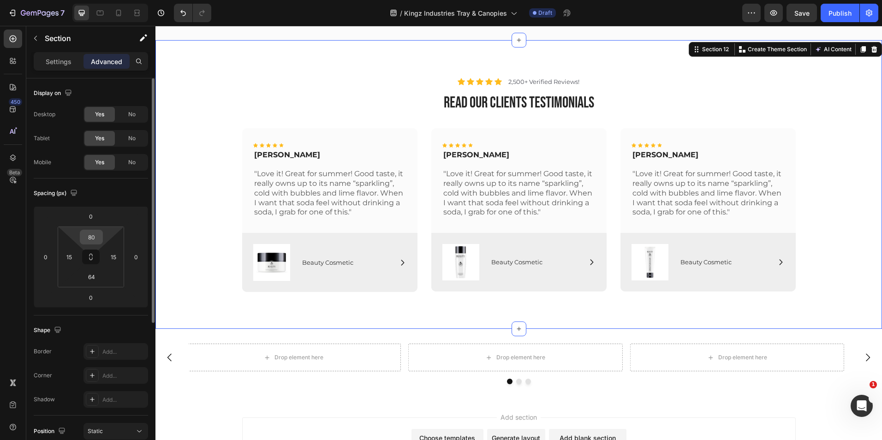
click at [96, 240] on input "80" at bounding box center [91, 237] width 18 height 14
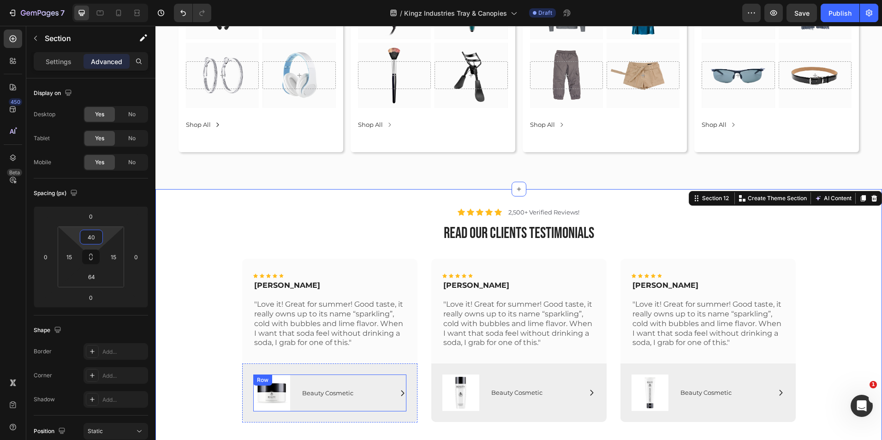
scroll to position [2955, 0]
click at [210, 234] on div "Icon Icon Icon Icon Icon Icon List 2,500+ Verified Reviews! Text Block Row read…" at bounding box center [518, 319] width 713 height 223
click at [96, 233] on input "40" at bounding box center [91, 237] width 18 height 14
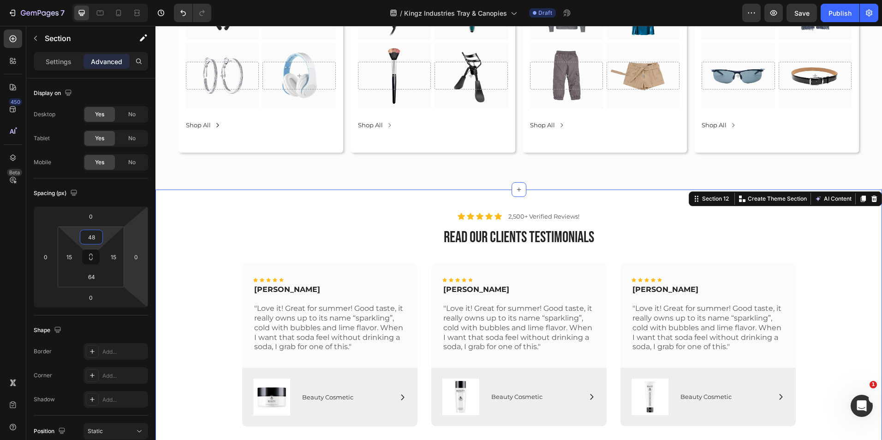
type input "48"
click at [190, 228] on div "Icon Icon Icon Icon Icon Icon List 2,500+ Verified Reviews! Text Block Row read…" at bounding box center [518, 323] width 713 height 223
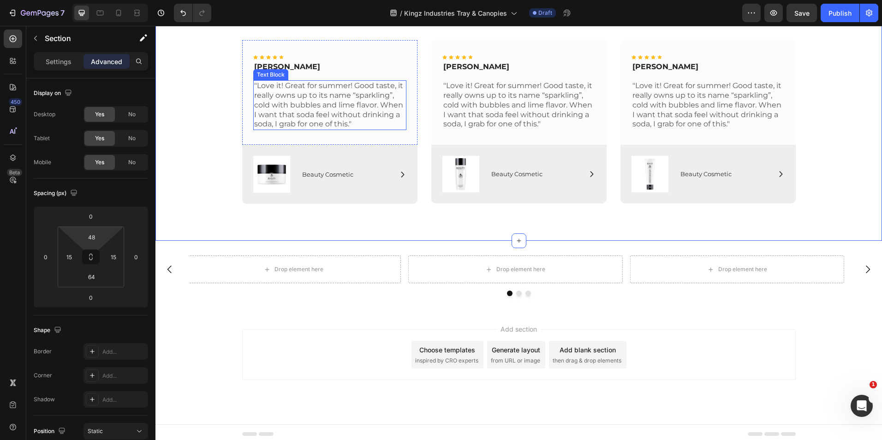
scroll to position [3181, 0]
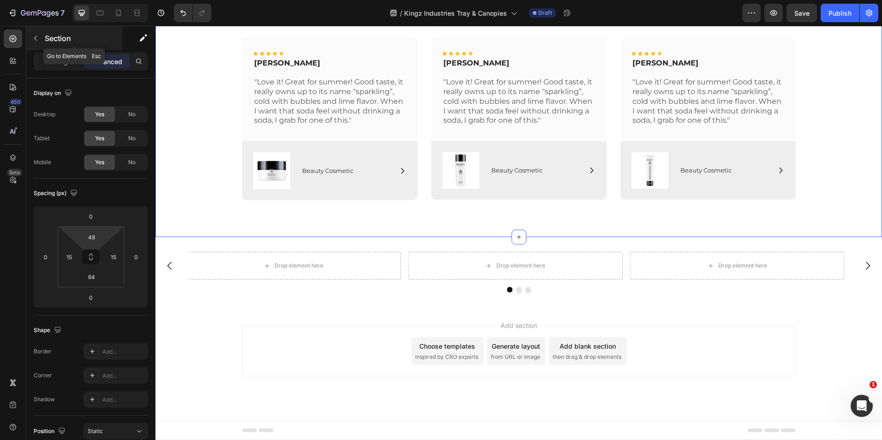
click at [37, 40] on icon "button" at bounding box center [35, 38] width 7 height 7
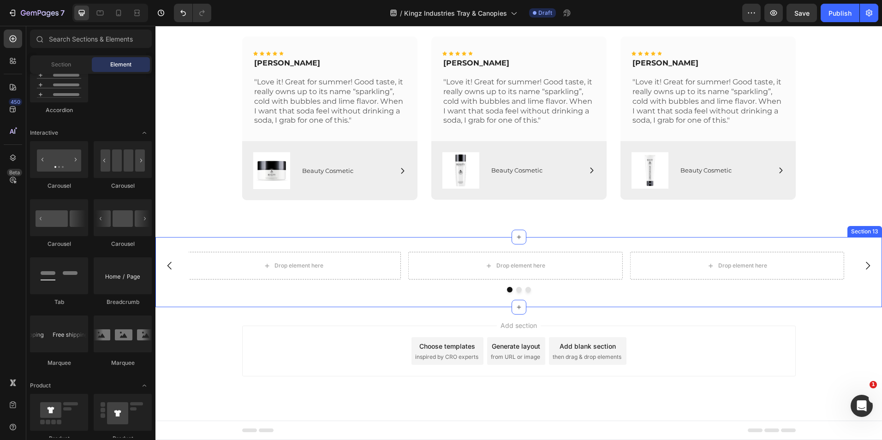
click at [231, 243] on div "Drop element here Drop element here Drop element here Carousel Section 13" at bounding box center [519, 272] width 727 height 70
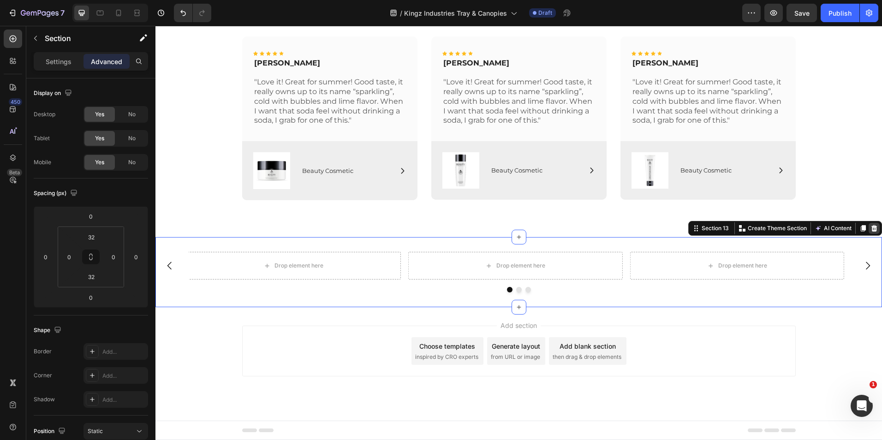
click at [871, 228] on icon at bounding box center [874, 228] width 7 height 7
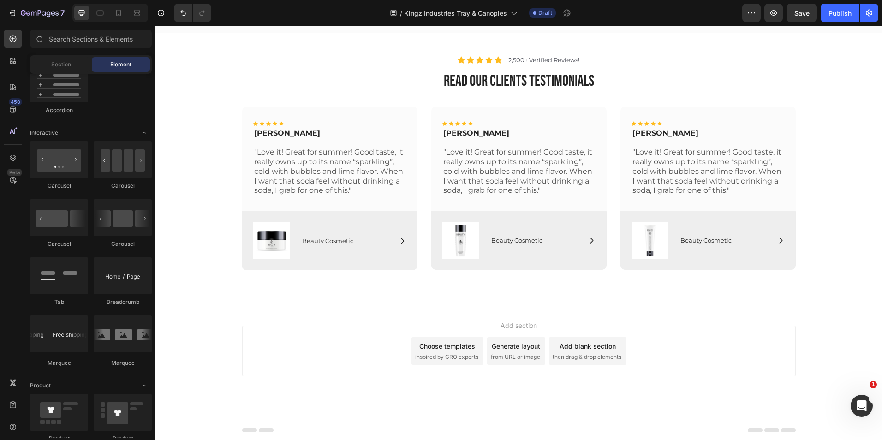
scroll to position [3111, 0]
click at [441, 347] on div "Choose templates" at bounding box center [447, 347] width 56 height 10
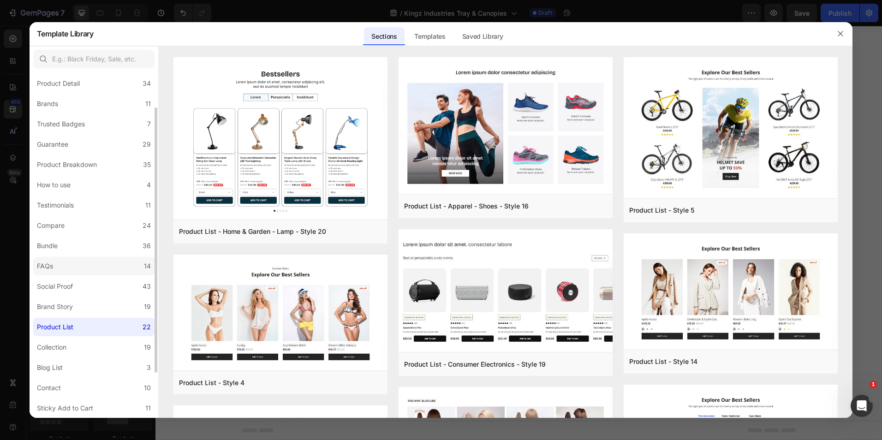
scroll to position [46, 0]
click at [67, 366] on label "Blog List 3" at bounding box center [93, 367] width 121 height 18
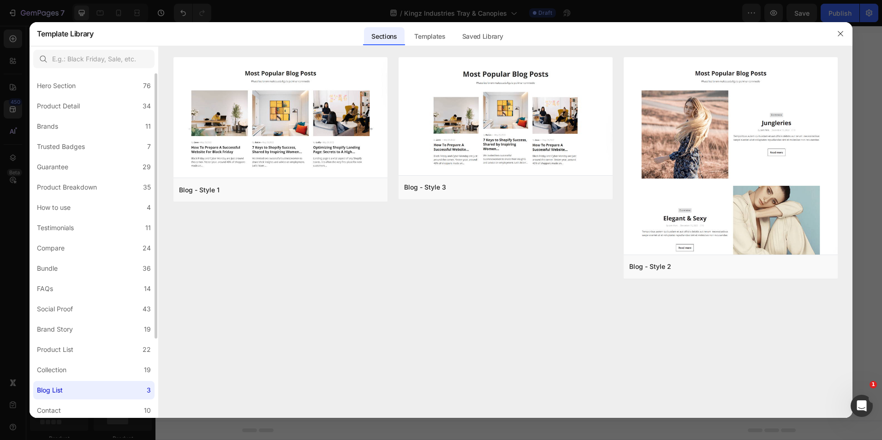
scroll to position [0, 0]
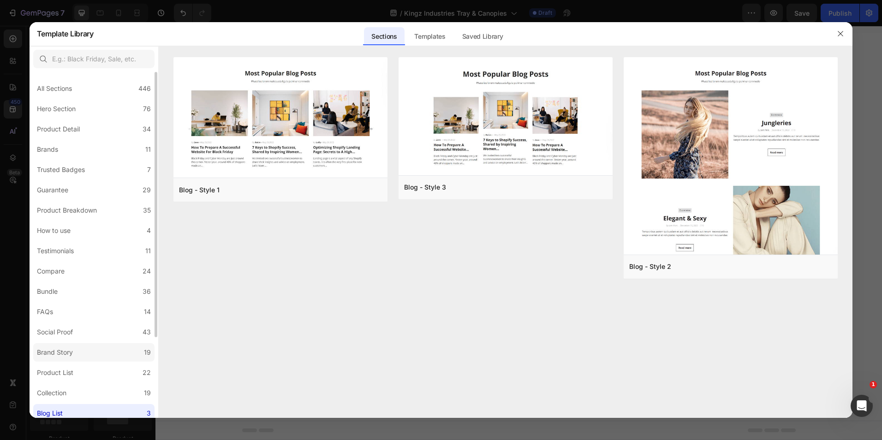
click at [68, 353] on div "Brand Story" at bounding box center [55, 352] width 36 height 11
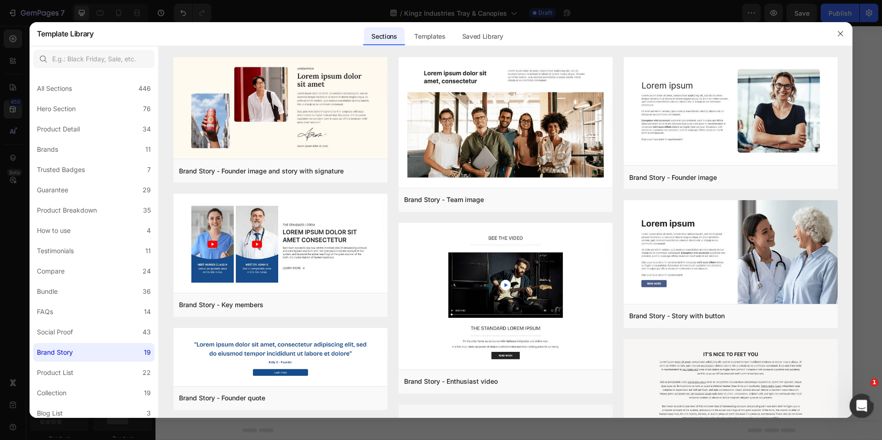
click at [862, 401] on icon "Open Intercom Messenger" at bounding box center [860, 404] width 15 height 15
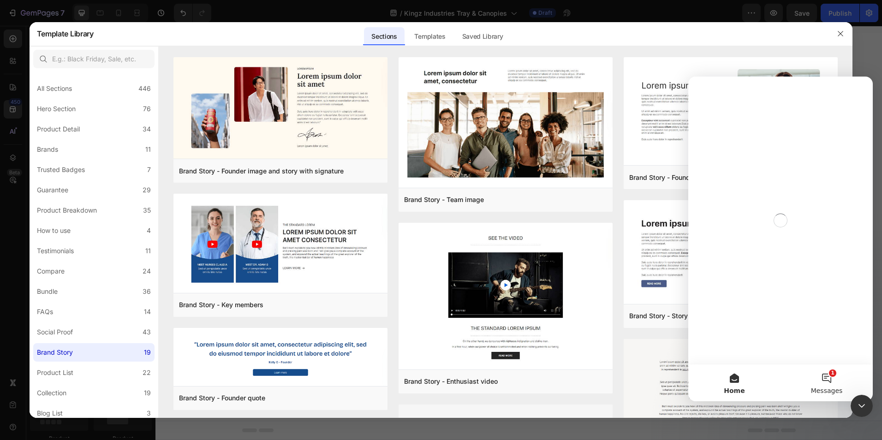
click at [824, 377] on button "1 Messages" at bounding box center [827, 383] width 92 height 37
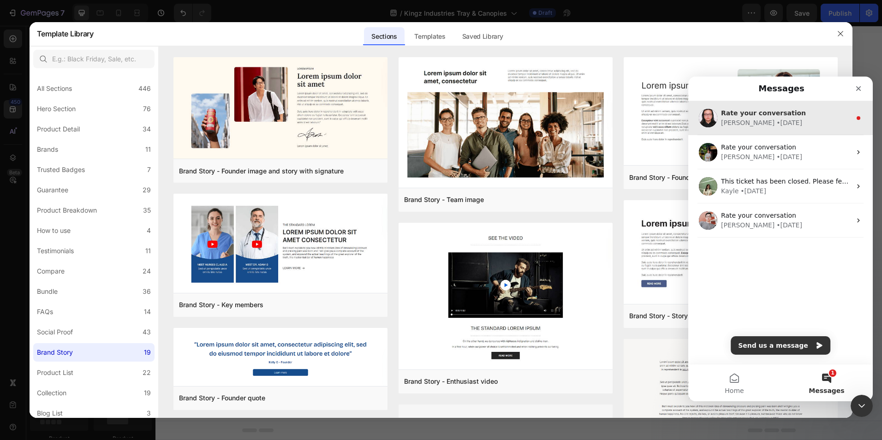
click at [785, 117] on span "Rate your conversation" at bounding box center [763, 112] width 85 height 7
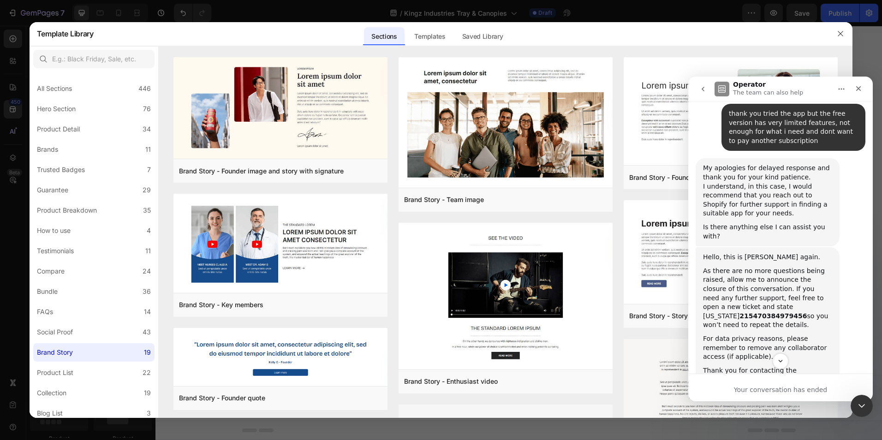
scroll to position [1197, 0]
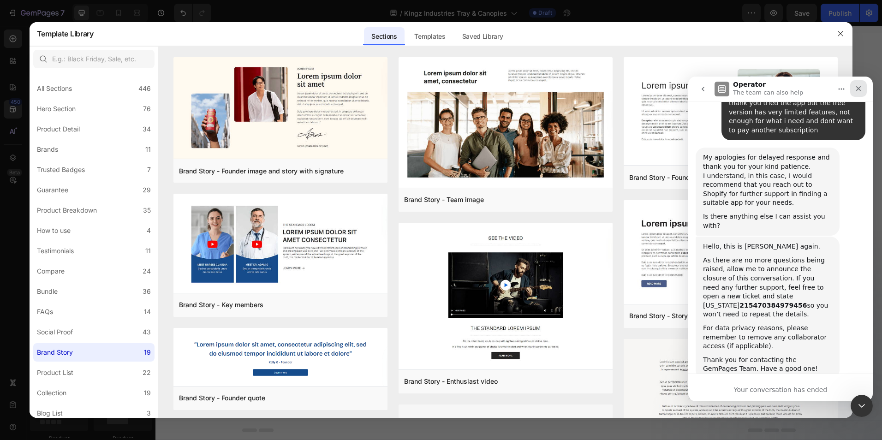
click at [859, 88] on icon "Close" at bounding box center [859, 88] width 5 height 5
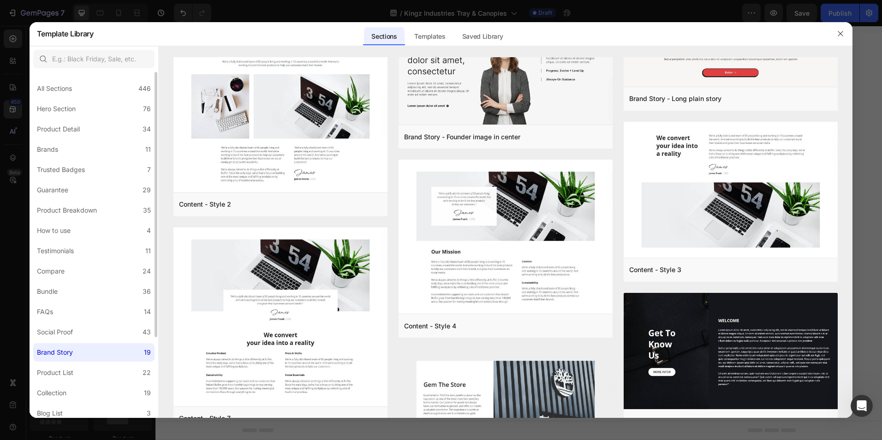
scroll to position [106, 0]
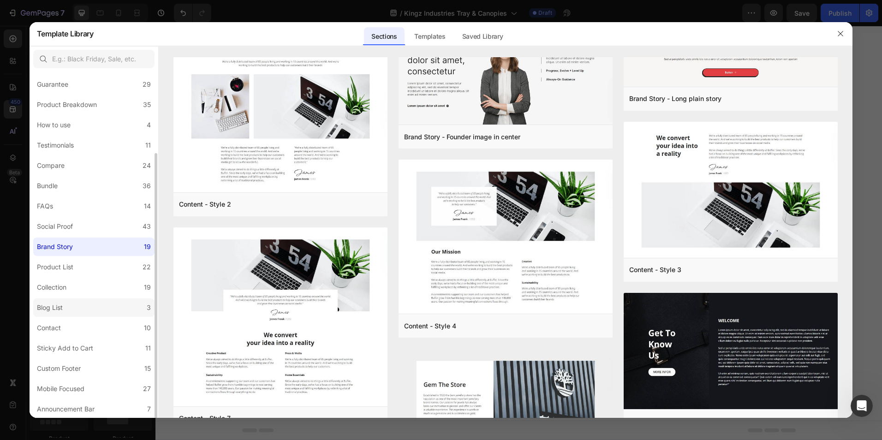
click at [64, 306] on div "Blog List" at bounding box center [52, 307] width 30 height 11
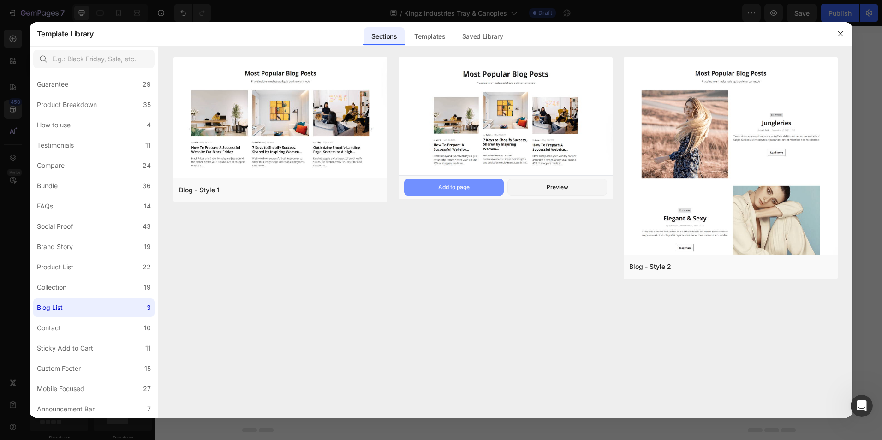
click at [471, 189] on button "Add to page" at bounding box center [454, 187] width 100 height 17
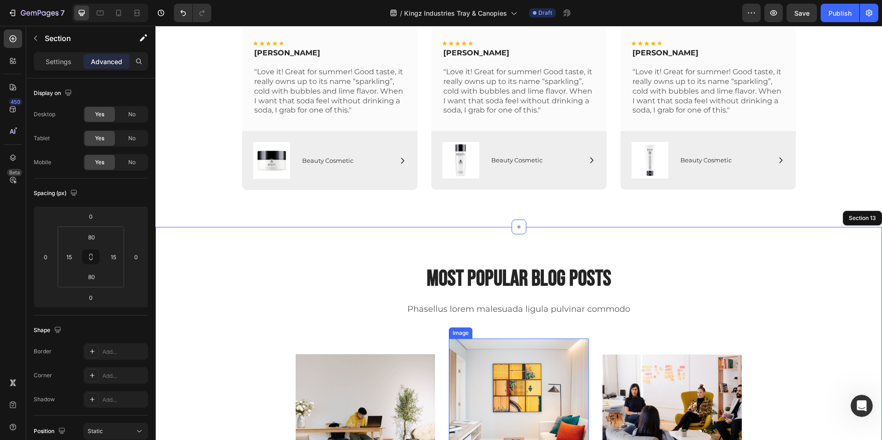
scroll to position [3190, 0]
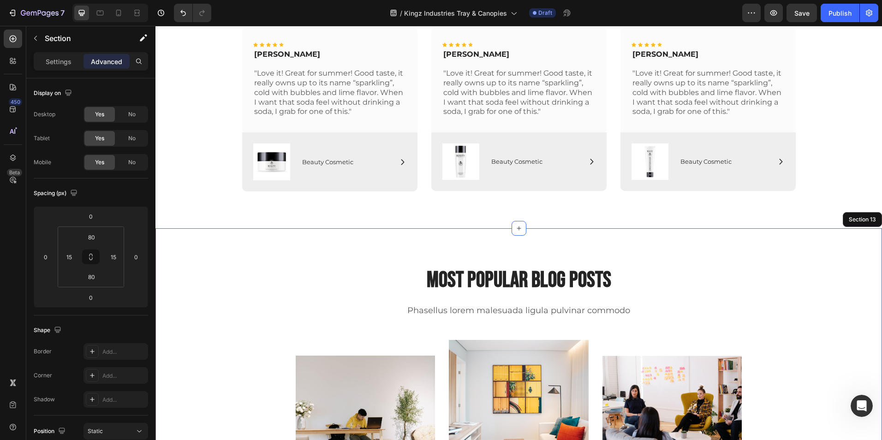
click at [183, 267] on div "Most Popular Blog Posts Heading Phasellus lorem malesuada ligula pulvinar commo…" at bounding box center [518, 418] width 713 height 306
click at [95, 234] on input "80" at bounding box center [91, 237] width 18 height 14
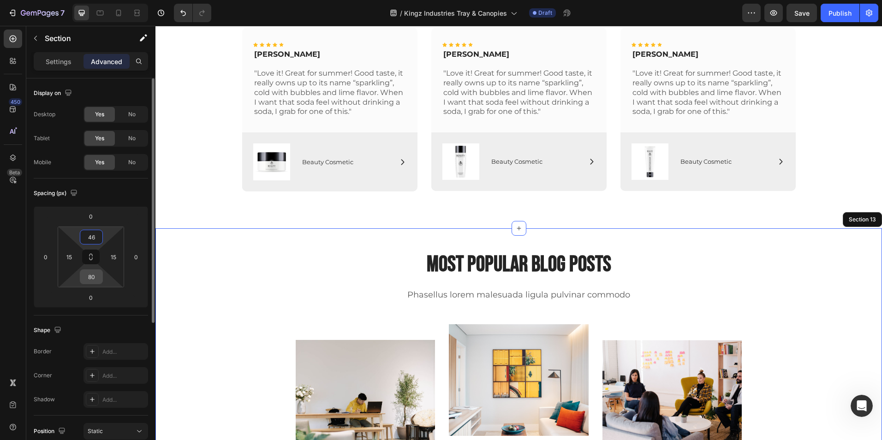
type input "46"
click at [97, 279] on input "80" at bounding box center [91, 277] width 18 height 14
type input "46"
click at [175, 320] on div "Most Popular Blog Posts Heading Phasellus lorem malesuada ligula pulvinar commo…" at bounding box center [518, 403] width 713 height 306
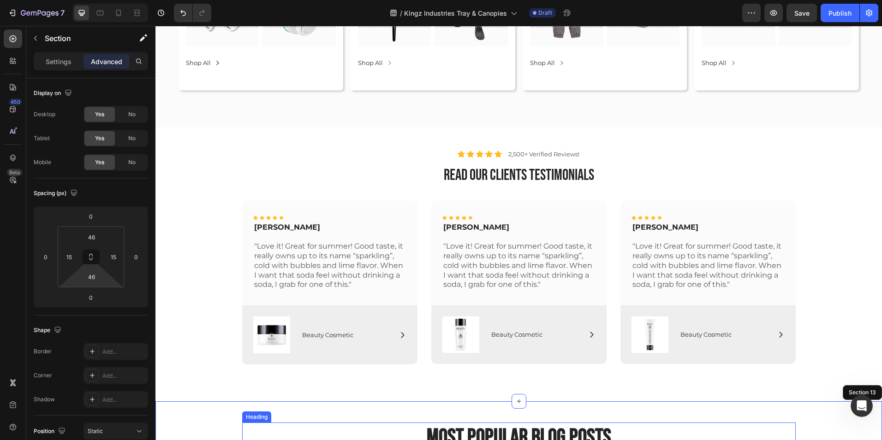
scroll to position [2977, 0]
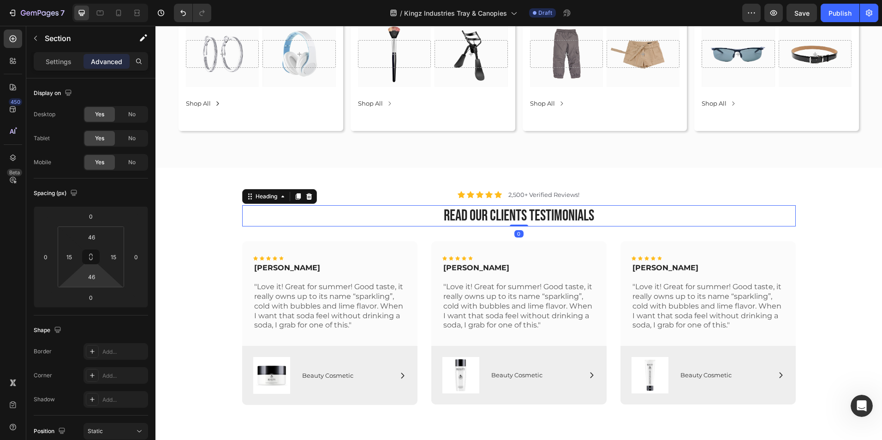
click at [482, 210] on h2 "read our clients testimonials" at bounding box center [519, 216] width 554 height 22
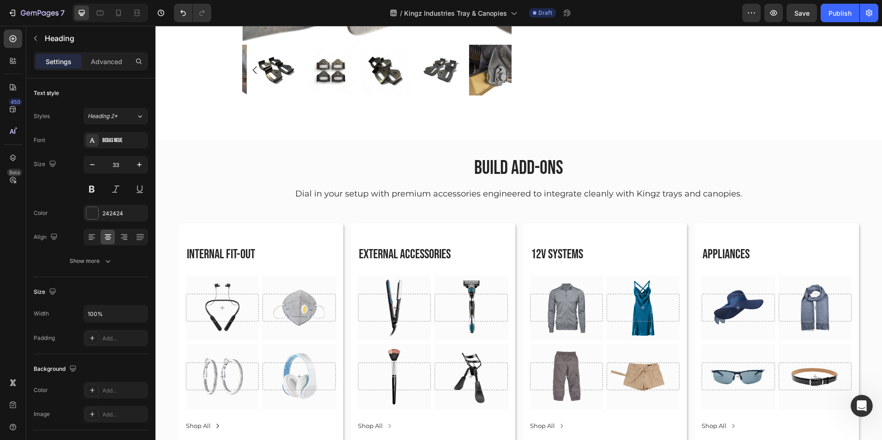
scroll to position [2654, 0]
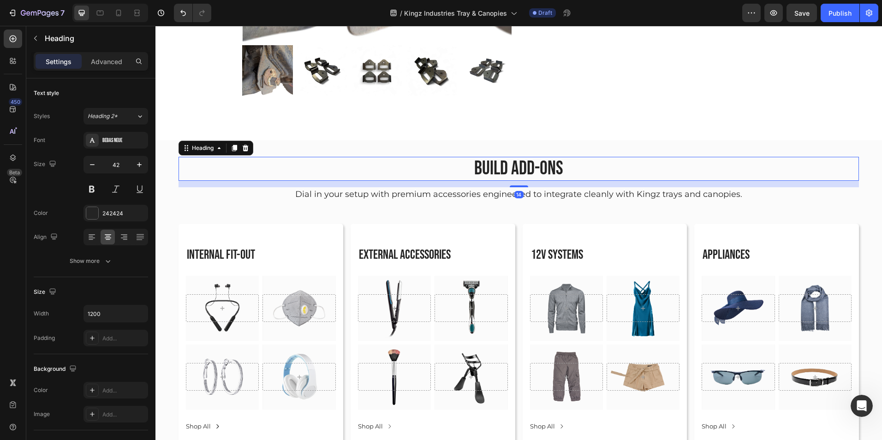
click at [497, 168] on h2 "Build Add-Ons" at bounding box center [519, 169] width 554 height 24
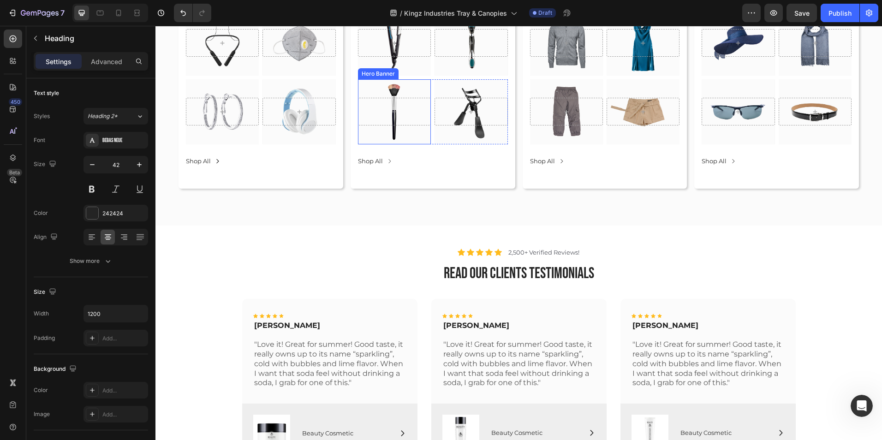
scroll to position [2922, 0]
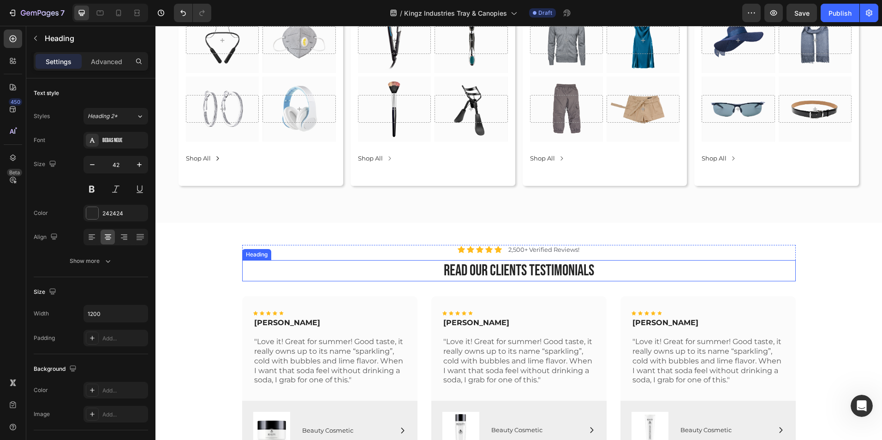
click at [492, 271] on h2 "read our clients testimonials" at bounding box center [519, 271] width 554 height 22
click at [141, 168] on icon "button" at bounding box center [139, 164] width 9 height 9
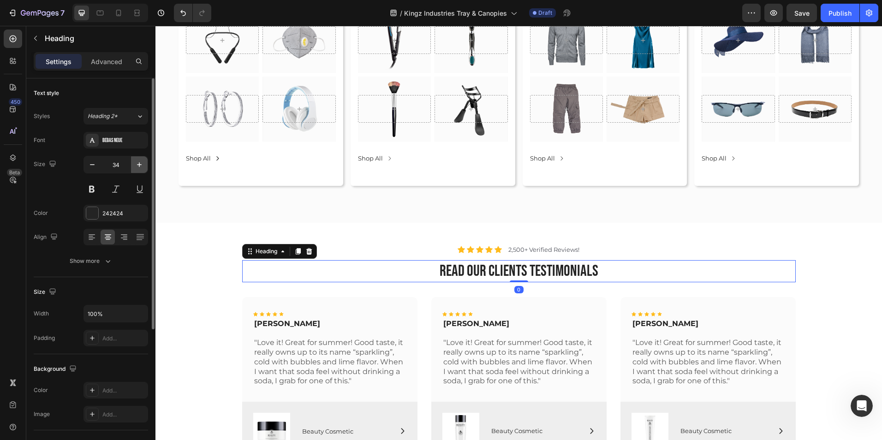
click at [141, 168] on icon "button" at bounding box center [139, 164] width 9 height 9
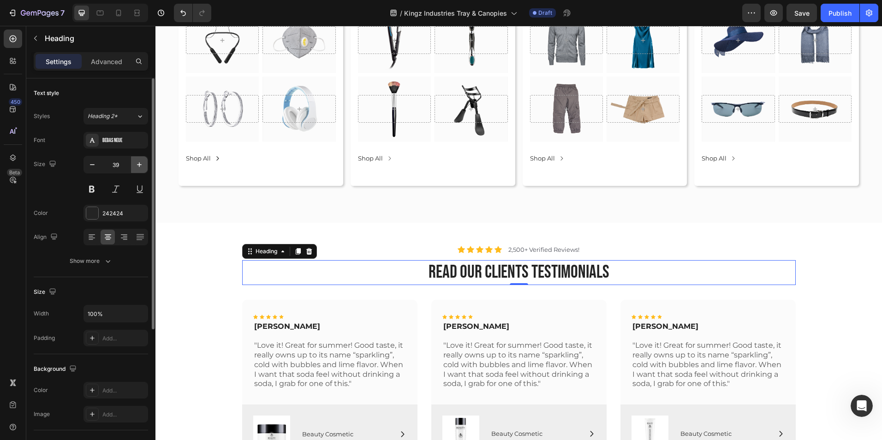
click at [141, 168] on icon "button" at bounding box center [139, 164] width 9 height 9
type input "42"
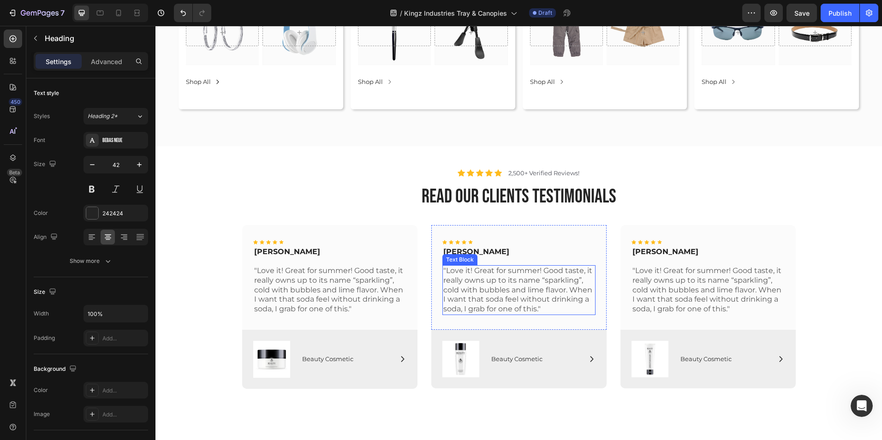
scroll to position [3104, 0]
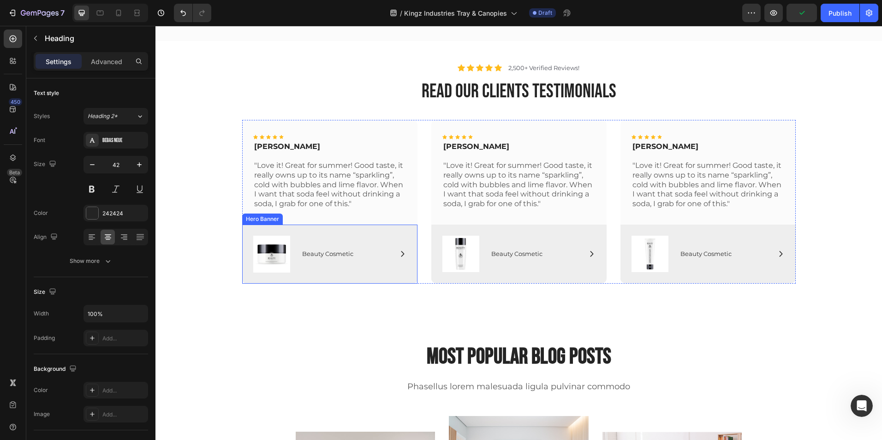
click at [384, 276] on div "Image Icon Beauty Cosmetic Text Block Row Row" at bounding box center [329, 254] width 175 height 59
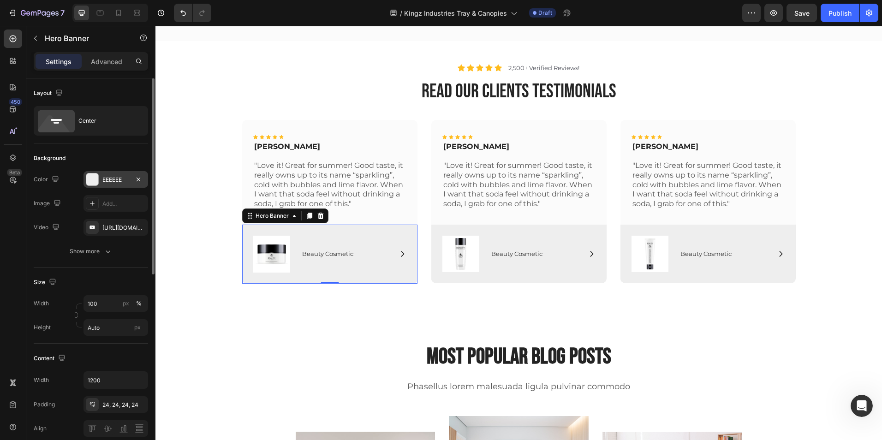
scroll to position [1198, 0]
click at [106, 174] on div "EEEEEE" at bounding box center [116, 179] width 65 height 17
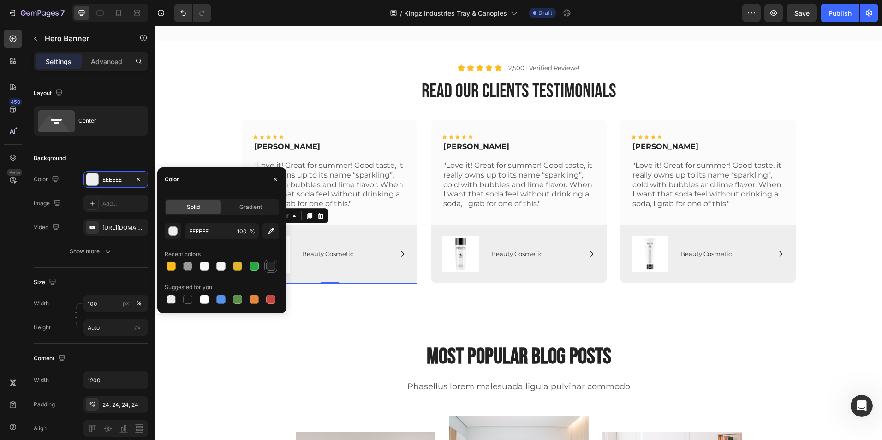
click at [272, 262] on div at bounding box center [270, 266] width 9 height 9
type input "242424"
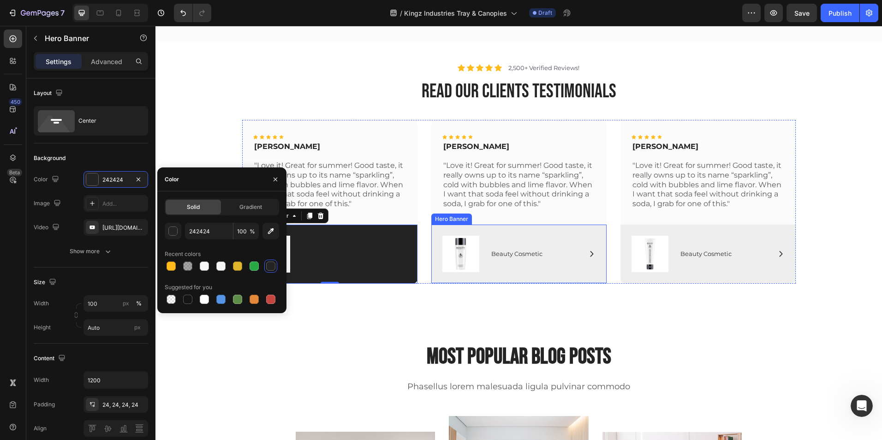
click at [468, 278] on div "Image Icon Beauty Cosmetic Text Block Row Row" at bounding box center [518, 254] width 175 height 59
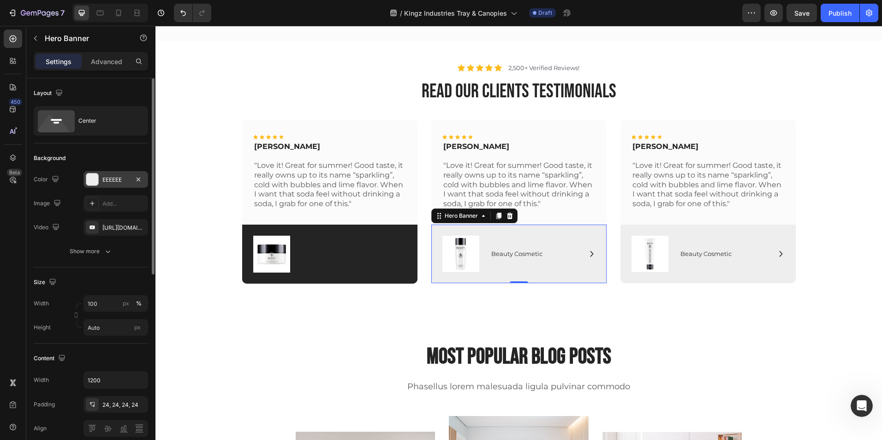
click at [116, 182] on div "EEEEEE" at bounding box center [115, 180] width 27 height 8
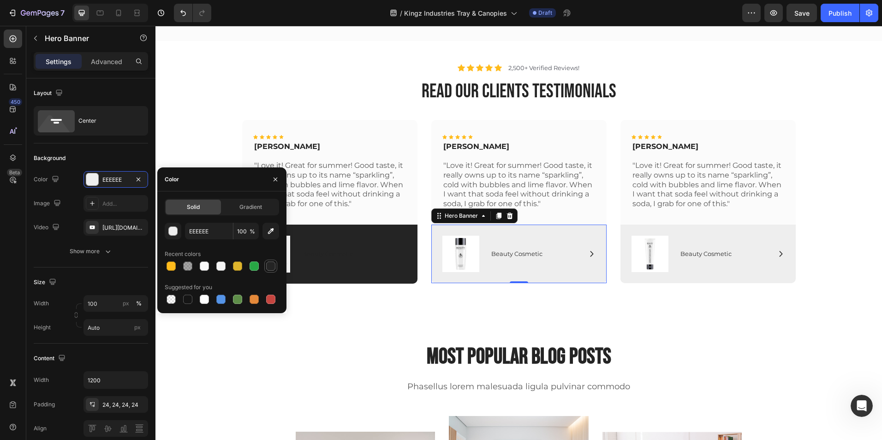
click at [270, 266] on div at bounding box center [270, 266] width 9 height 9
type input "242424"
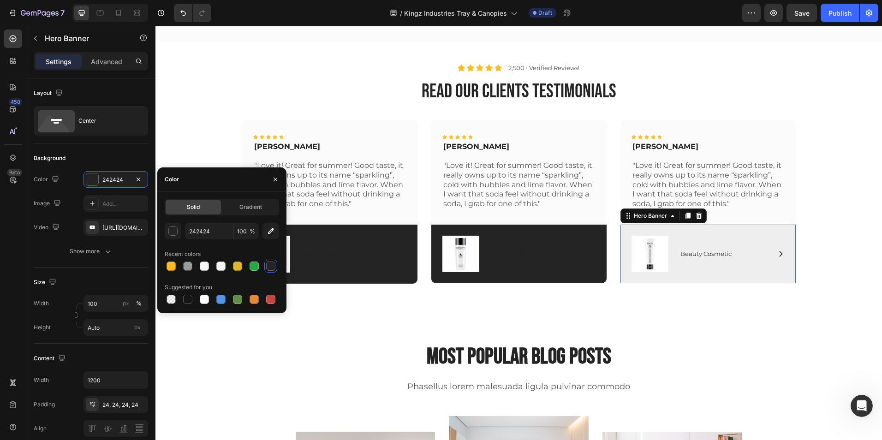
click at [689, 274] on div "Image Icon Beauty Cosmetic Text Block Row Row" at bounding box center [708, 254] width 175 height 59
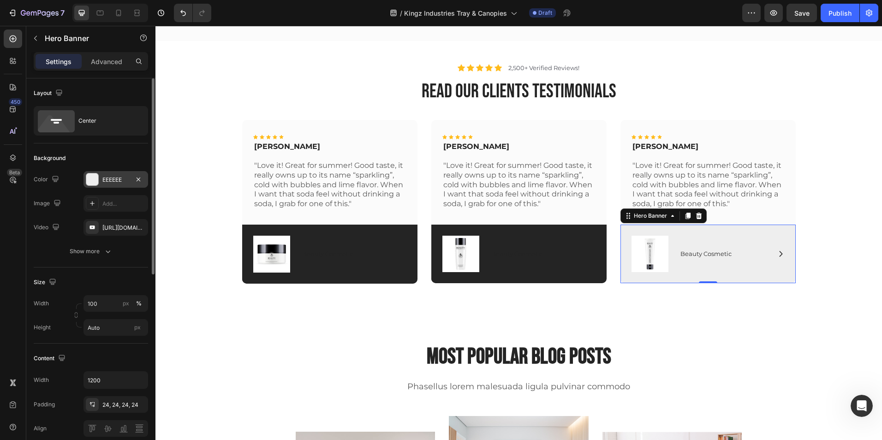
click at [109, 186] on div "EEEEEE" at bounding box center [116, 179] width 65 height 17
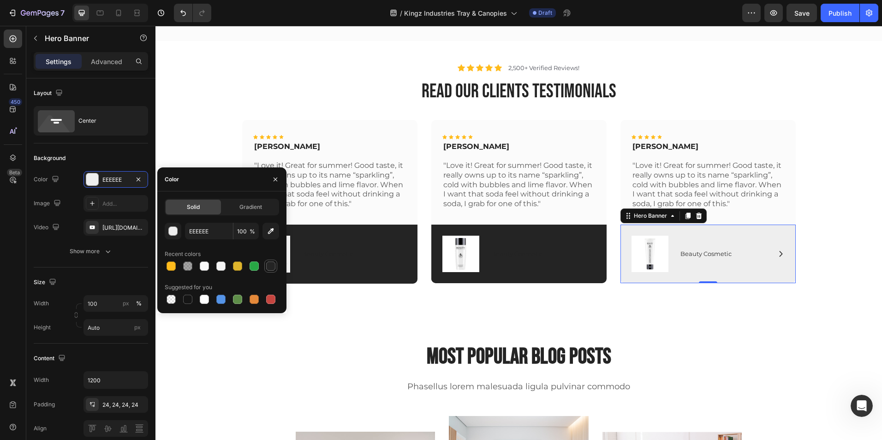
click at [273, 270] on div at bounding box center [270, 266] width 9 height 9
type input "242424"
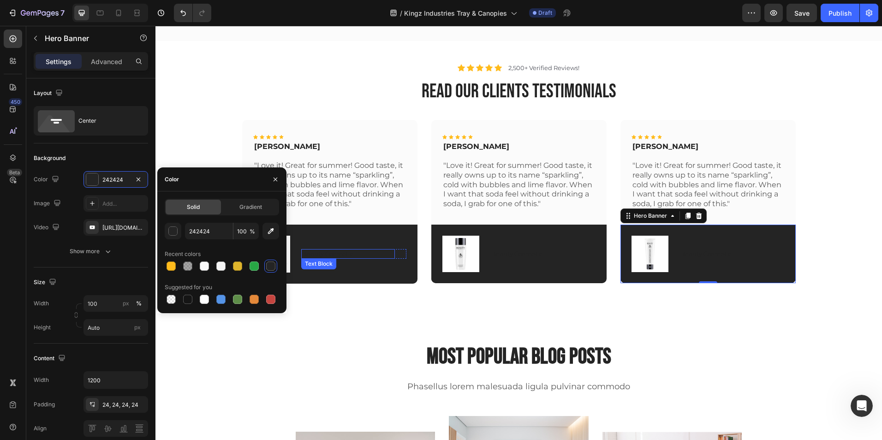
click at [322, 255] on p "Beauty Cosmetic" at bounding box center [348, 254] width 92 height 8
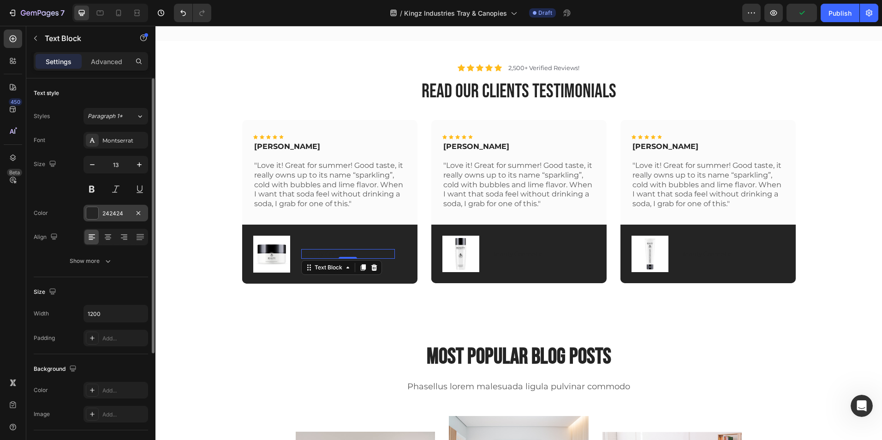
click at [96, 208] on div at bounding box center [92, 213] width 12 height 12
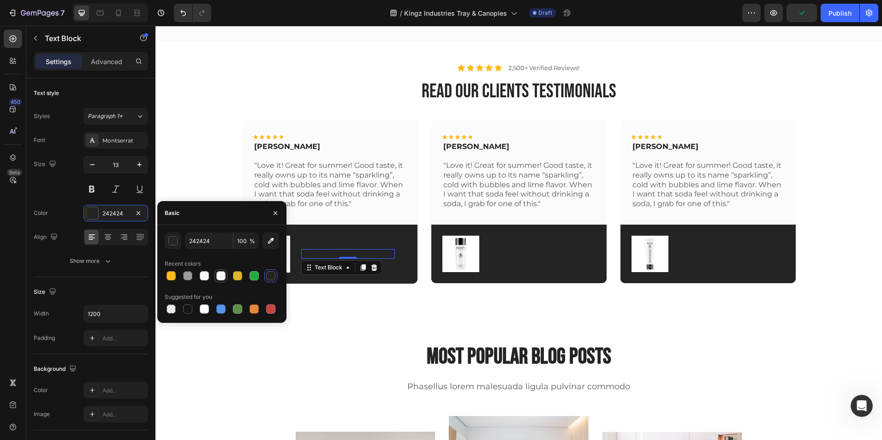
click at [222, 275] on div at bounding box center [220, 275] width 9 height 9
click at [208, 278] on div at bounding box center [204, 275] width 9 height 9
click at [203, 313] on div at bounding box center [204, 309] width 9 height 9
type input "FFFFFF"
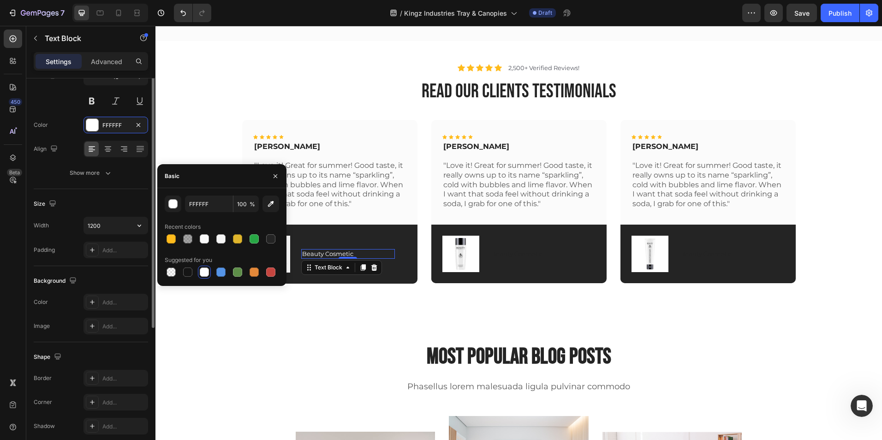
scroll to position [0, 0]
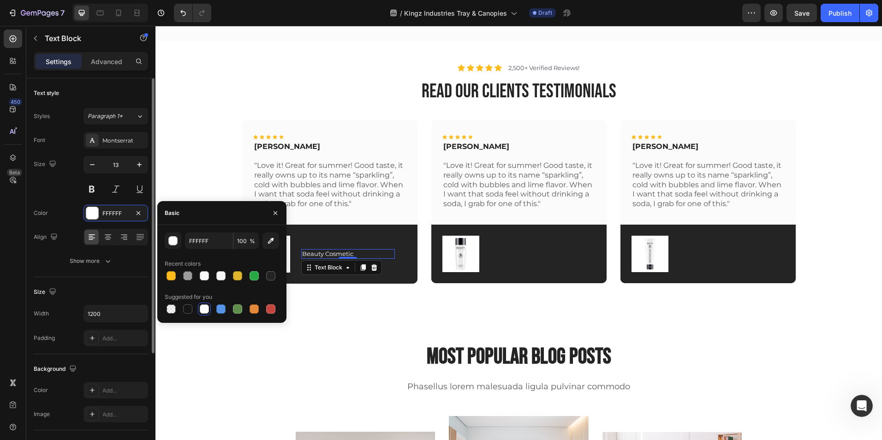
click at [107, 354] on div "Text style Styles Paragraph 1* Font Montserrat Size 13 Color FFFFFF Align Show …" at bounding box center [91, 392] width 114 height 76
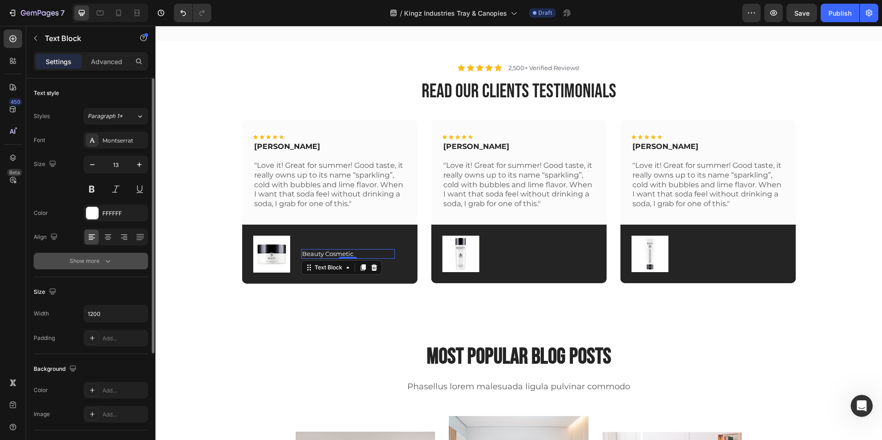
click at [113, 262] on button "Show more" at bounding box center [91, 261] width 114 height 17
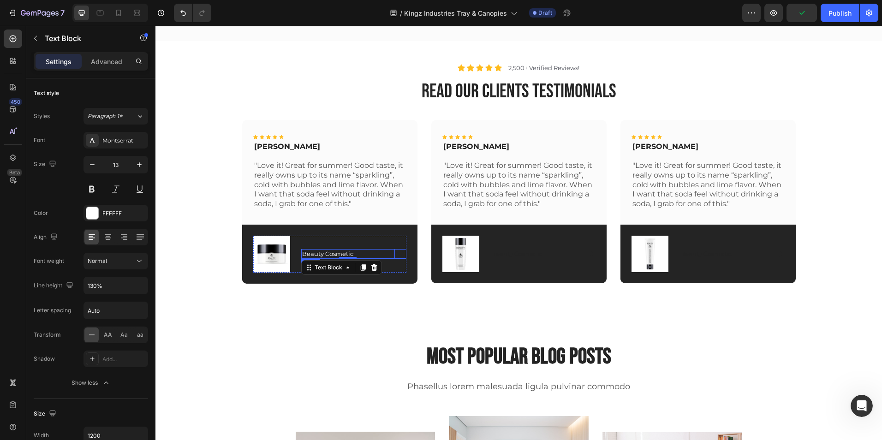
click at [394, 253] on div "Icon Beauty Cosmetic Text Block 0 Row" at bounding box center [353, 254] width 105 height 10
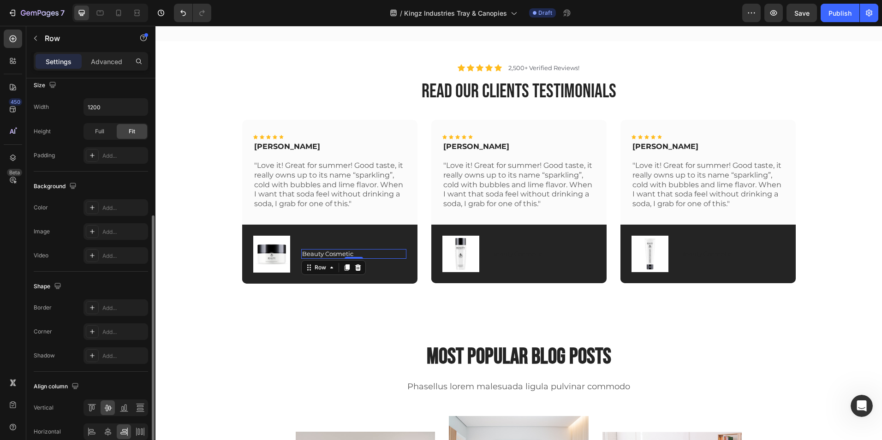
scroll to position [236, 0]
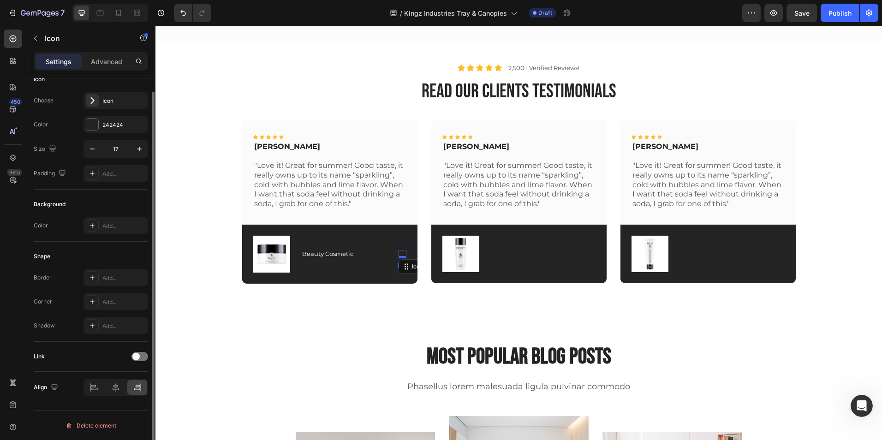
click at [399, 253] on icon at bounding box center [403, 254] width 8 height 8
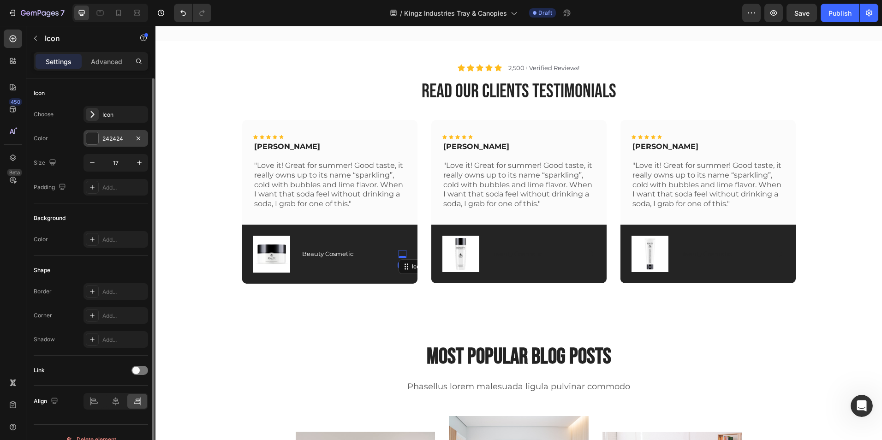
click at [98, 139] on div at bounding box center [92, 138] width 12 height 12
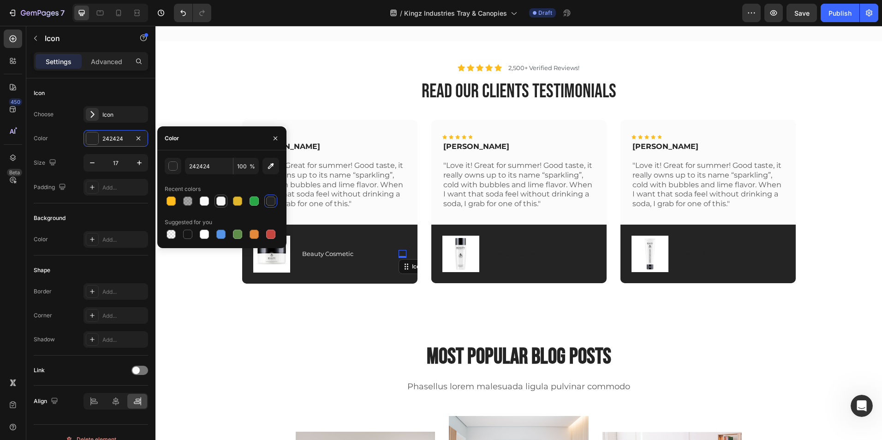
click at [224, 201] on div at bounding box center [220, 201] width 9 height 9
click at [205, 232] on div at bounding box center [204, 234] width 9 height 9
type input "FFFFFF"
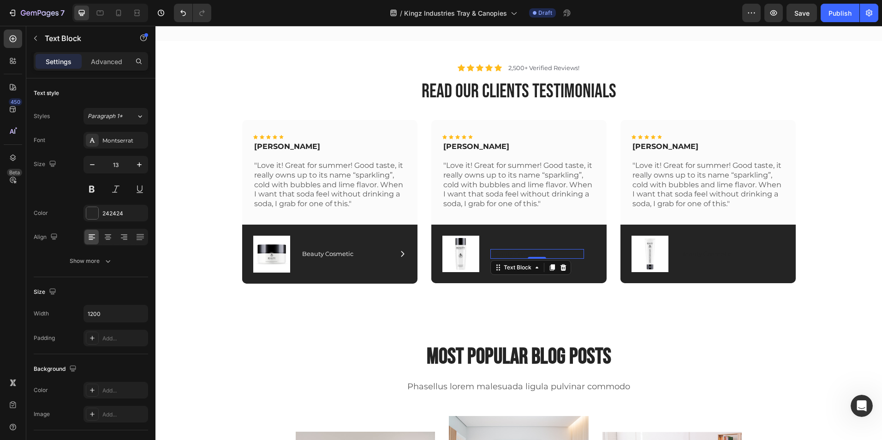
click at [513, 255] on p "Beauty Cosmetic" at bounding box center [537, 254] width 92 height 8
click at [102, 214] on div "242424" at bounding box center [115, 214] width 27 height 8
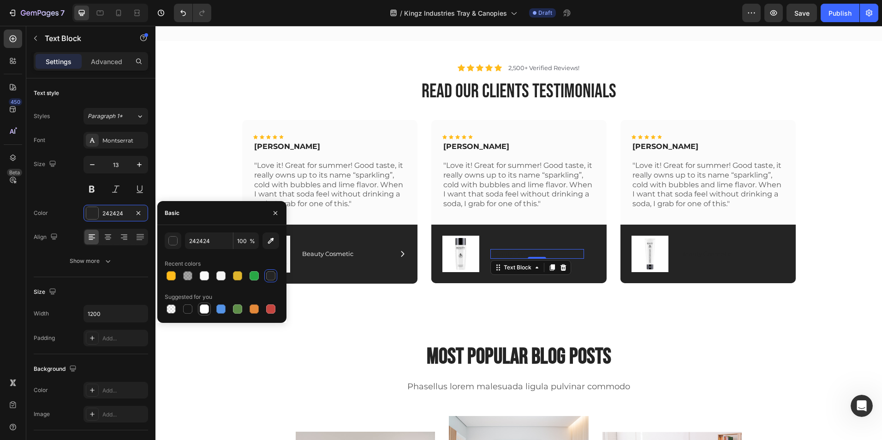
click at [202, 310] on div at bounding box center [204, 309] width 9 height 9
type input "FFFFFF"
click at [575, 253] on p "Beauty Cosmetic" at bounding box center [537, 254] width 92 height 8
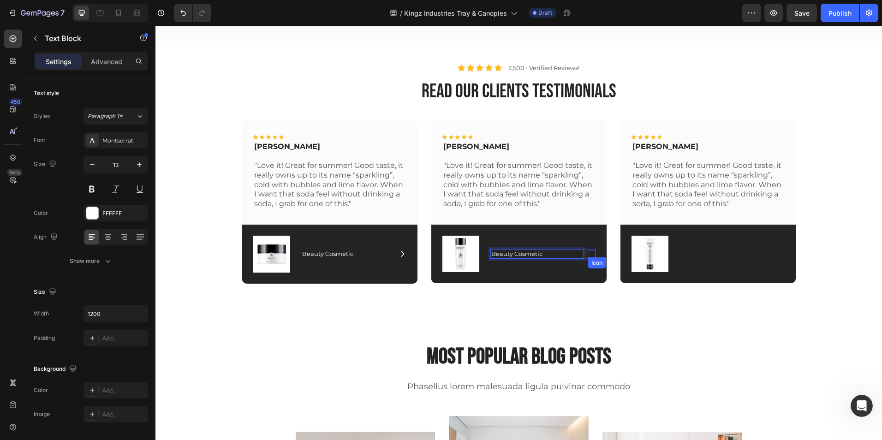
click at [588, 254] on icon at bounding box center [592, 254] width 8 height 8
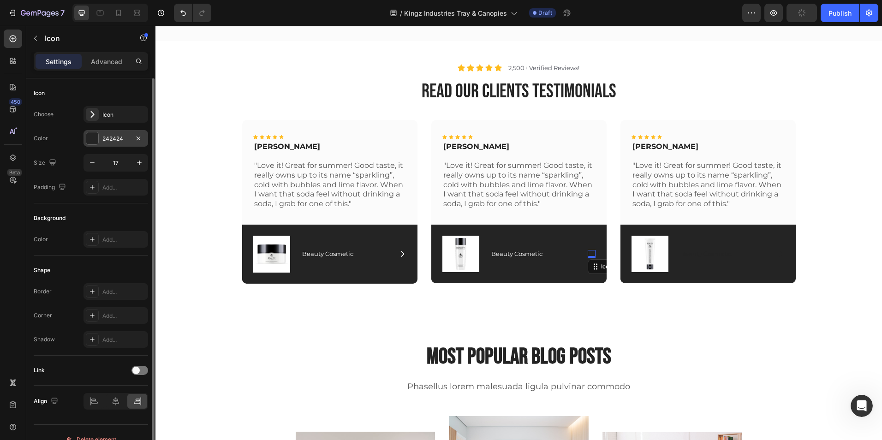
click at [116, 136] on div "242424" at bounding box center [115, 139] width 27 height 8
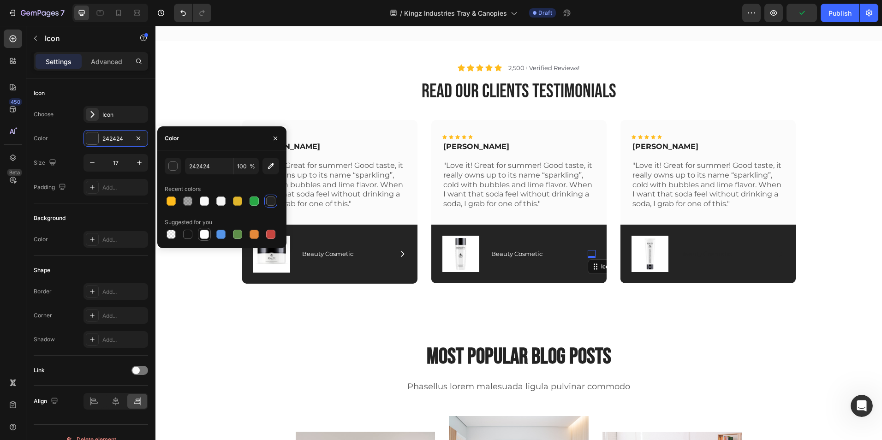
click at [201, 232] on div at bounding box center [204, 234] width 9 height 9
type input "FFFFFF"
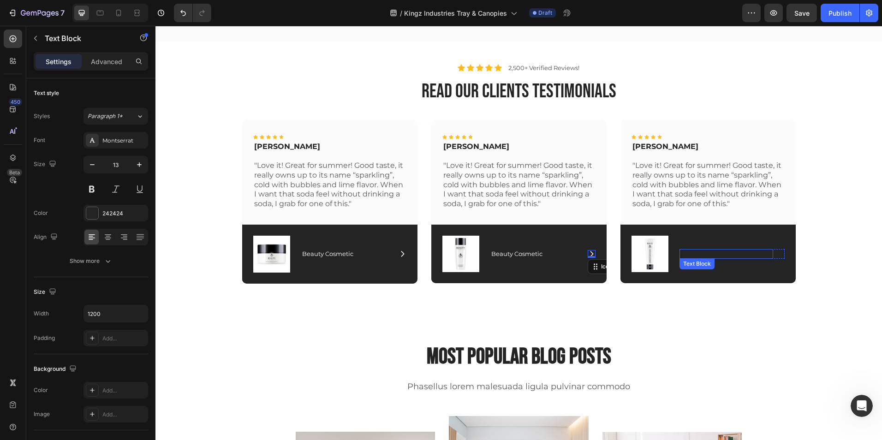
click at [689, 251] on p "Beauty Cosmetic" at bounding box center [727, 254] width 92 height 8
click at [108, 206] on div "242424" at bounding box center [116, 213] width 65 height 17
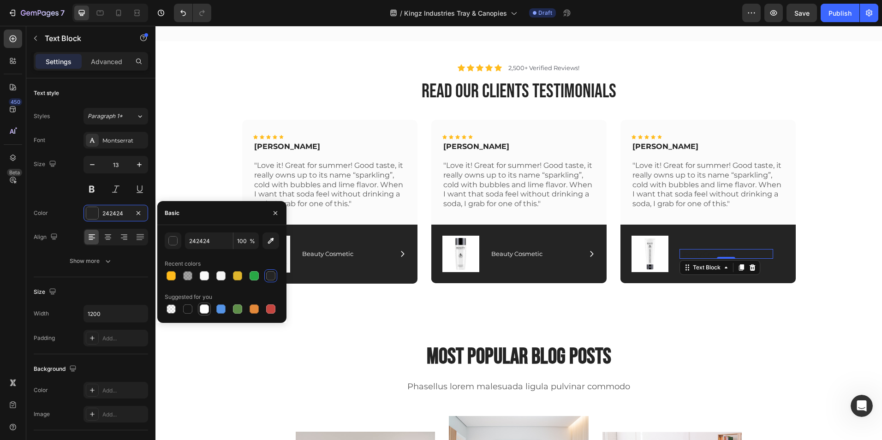
click at [200, 307] on div at bounding box center [204, 309] width 9 height 9
type input "FFFFFF"
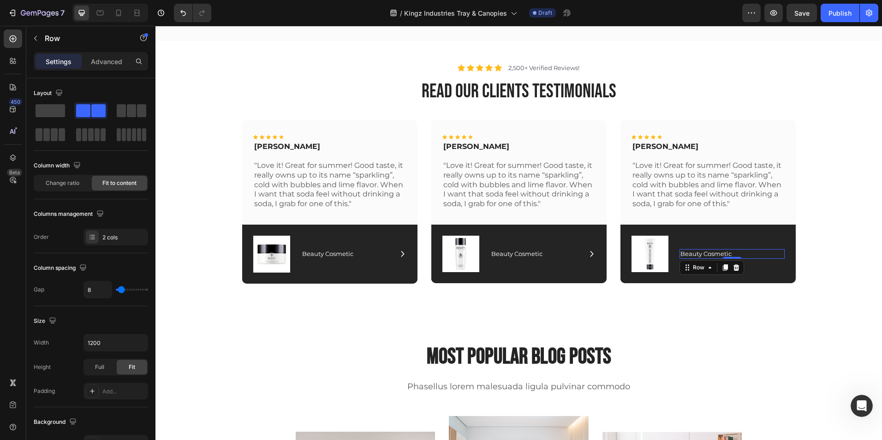
click at [772, 254] on div "Icon Beauty Cosmetic Text Block Row 0" at bounding box center [732, 254] width 105 height 10
click at [777, 253] on icon at bounding box center [781, 254] width 8 height 8
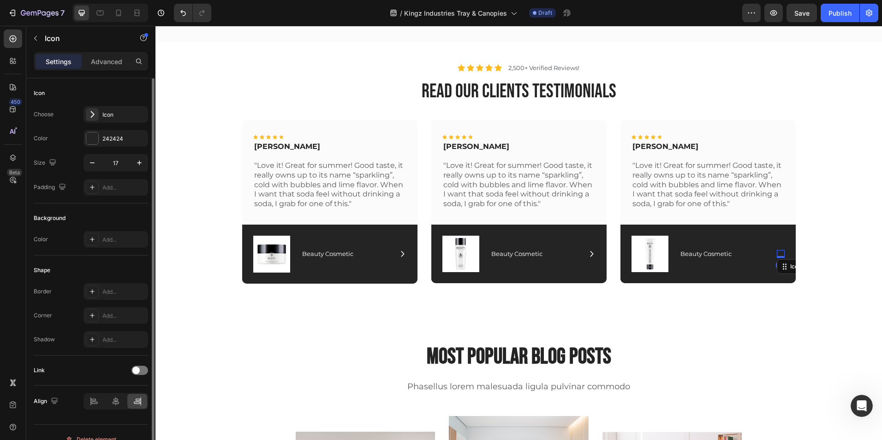
click at [117, 129] on div "Choose Icon Color 242424 Size 17 Padding Add..." at bounding box center [91, 151] width 114 height 90
click at [119, 143] on div "242424" at bounding box center [115, 139] width 27 height 8
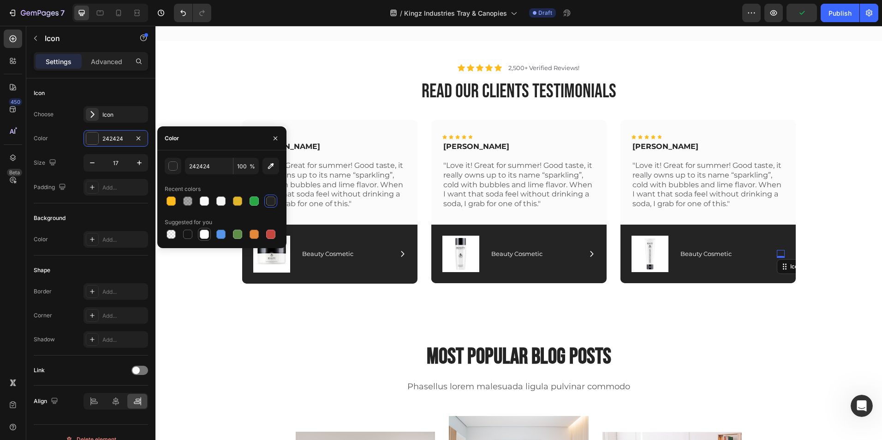
click at [208, 235] on div at bounding box center [204, 234] width 9 height 9
type input "FFFFFF"
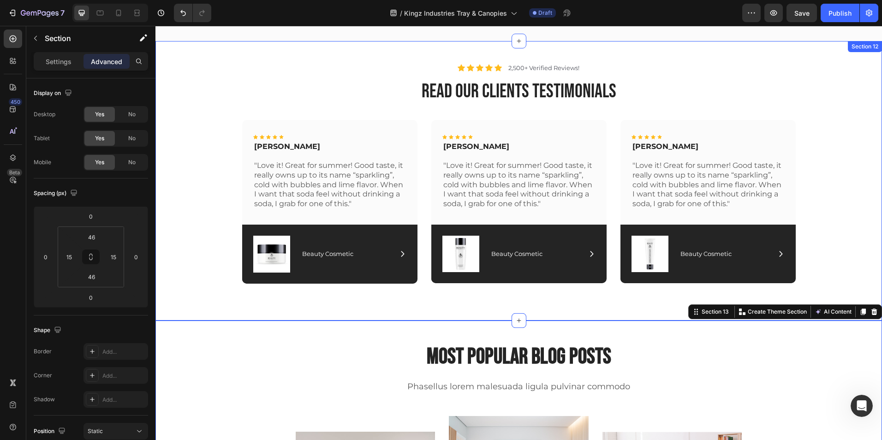
click at [827, 150] on div "Icon Icon Icon Icon Icon Icon List Rita Carroll Text Block "Love it! Great for …" at bounding box center [518, 205] width 713 height 171
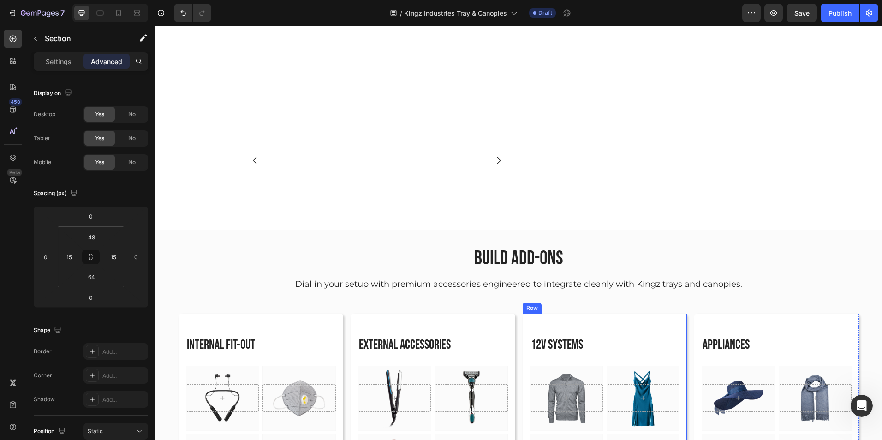
scroll to position [2563, 0]
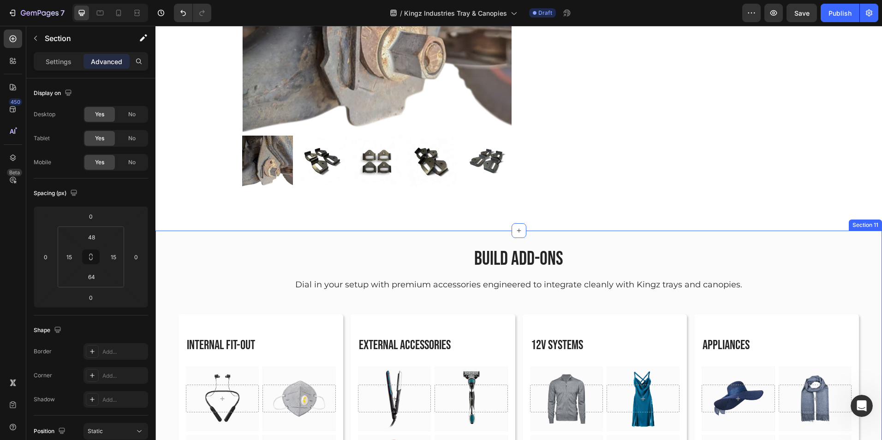
click at [177, 272] on div "Build Add-Ons Heading Dial in your setup with premium accessories engineered to…" at bounding box center [519, 406] width 727 height 351
click at [58, 67] on div "Settings" at bounding box center [59, 61] width 46 height 15
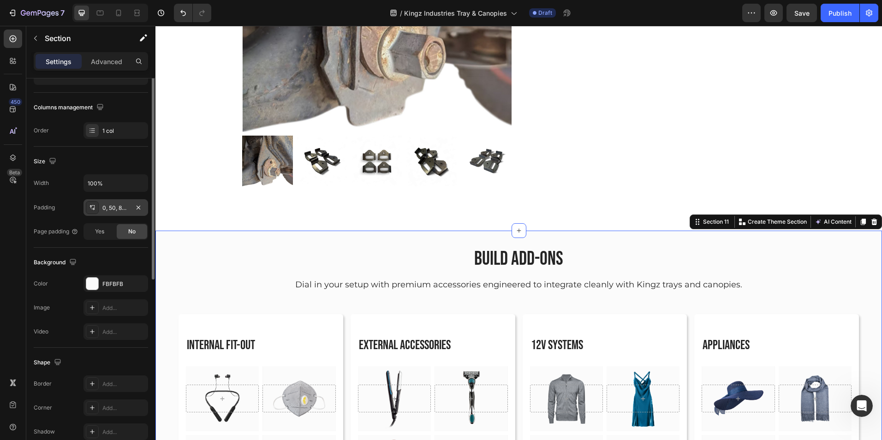
scroll to position [135, 0]
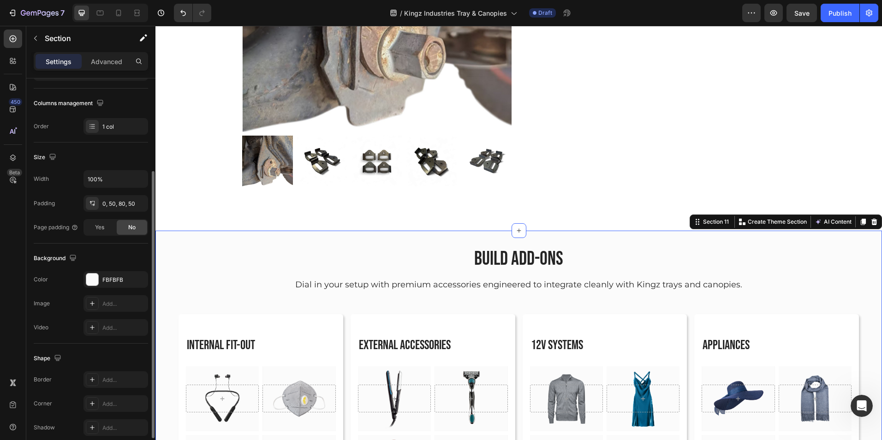
click at [106, 294] on div "The changes might be hidden by the video. Color FBFBFB Image Add... Video Add..." at bounding box center [91, 303] width 114 height 65
click at [106, 286] on div "FBFBFB" at bounding box center [116, 279] width 65 height 17
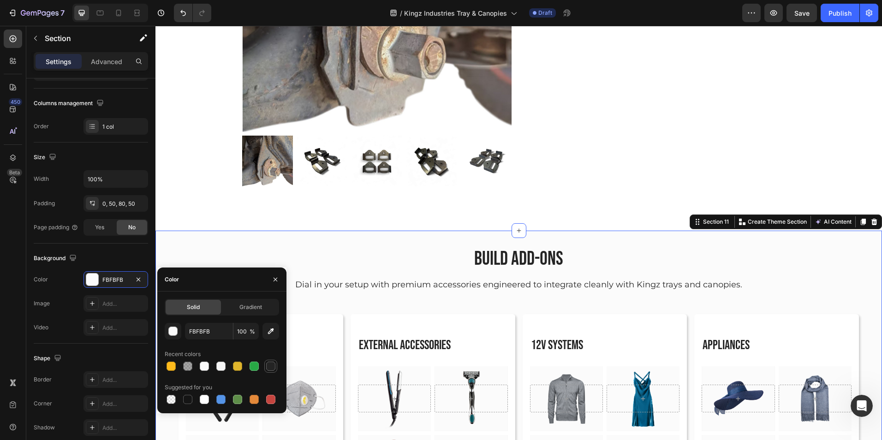
click at [267, 361] on div at bounding box center [270, 366] width 11 height 11
type input "242424"
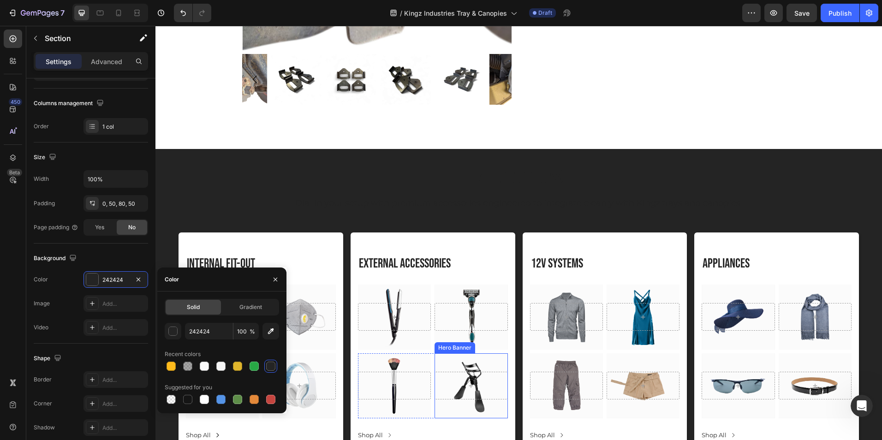
scroll to position [2644, 0]
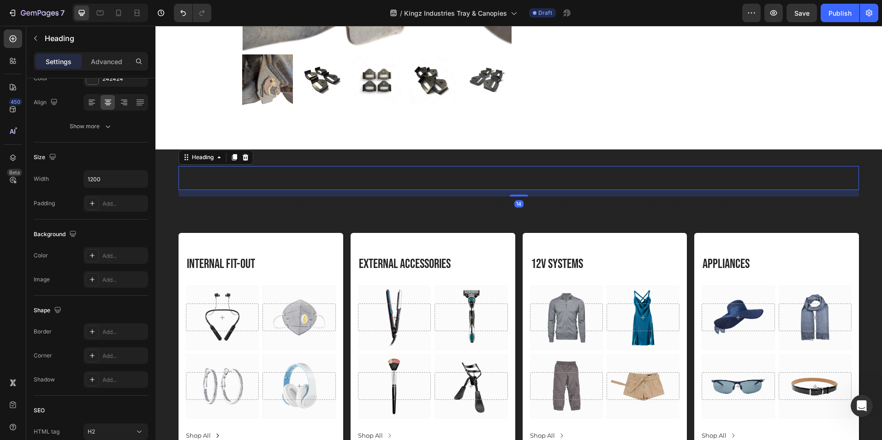
click at [491, 176] on h2 "Build Add-Ons" at bounding box center [519, 178] width 554 height 24
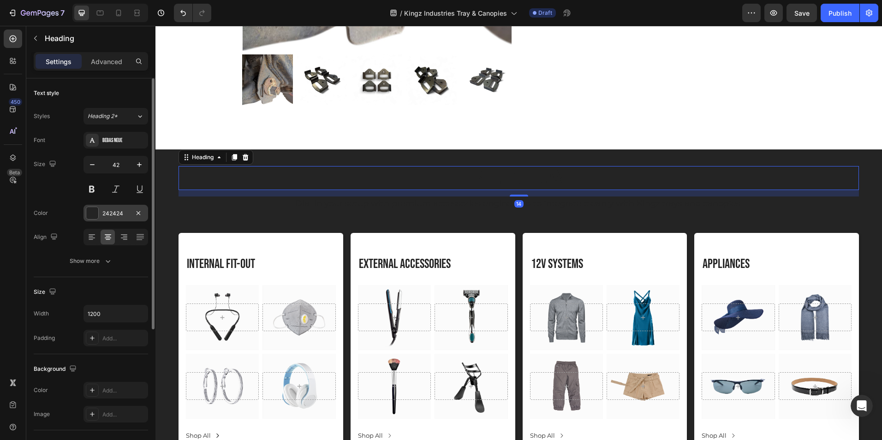
click at [114, 219] on div "242424" at bounding box center [116, 213] width 65 height 17
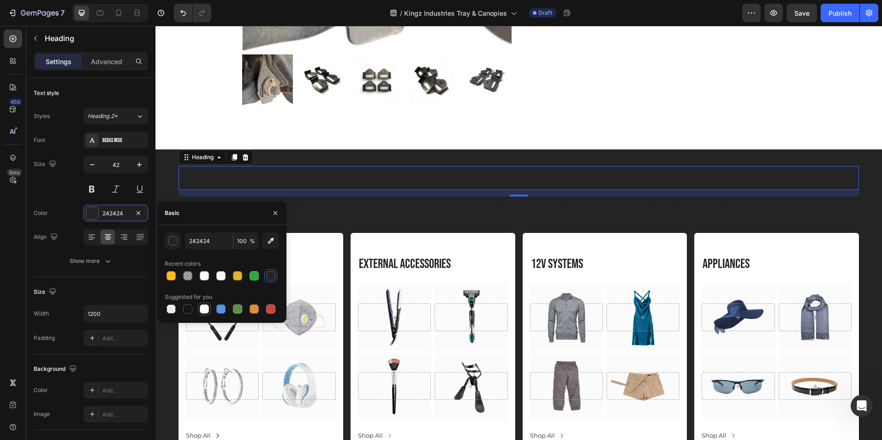
click at [204, 309] on div at bounding box center [204, 309] width 9 height 9
type input "FFFFFF"
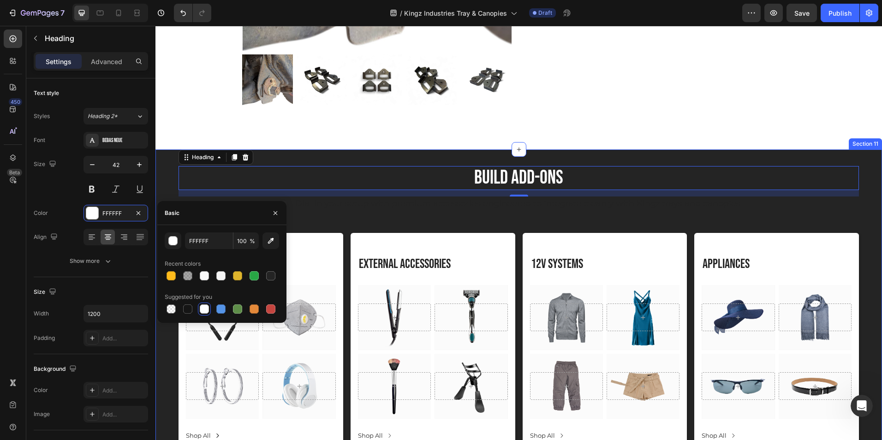
click at [523, 211] on div "Build Add-Ons Heading 14 Dial in your setup with premium accessories engineered…" at bounding box center [519, 307] width 681 height 314
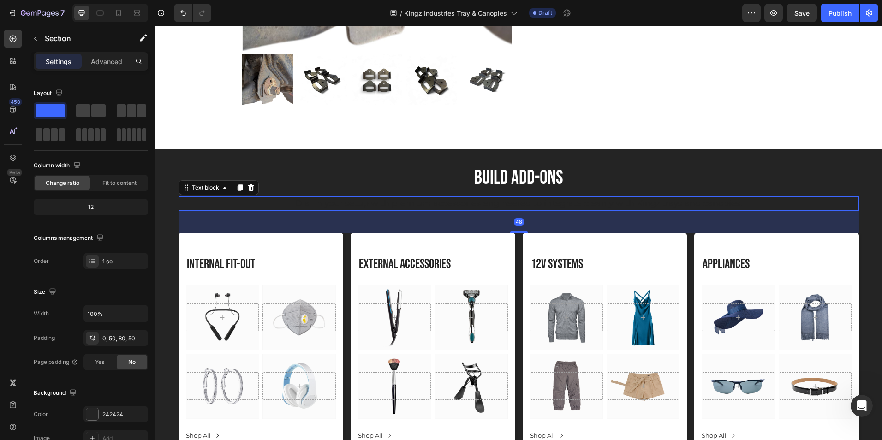
click at [531, 204] on p "Dial in your setup with premium accessories engineered to integrate cleanly wit…" at bounding box center [519, 204] width 679 height 12
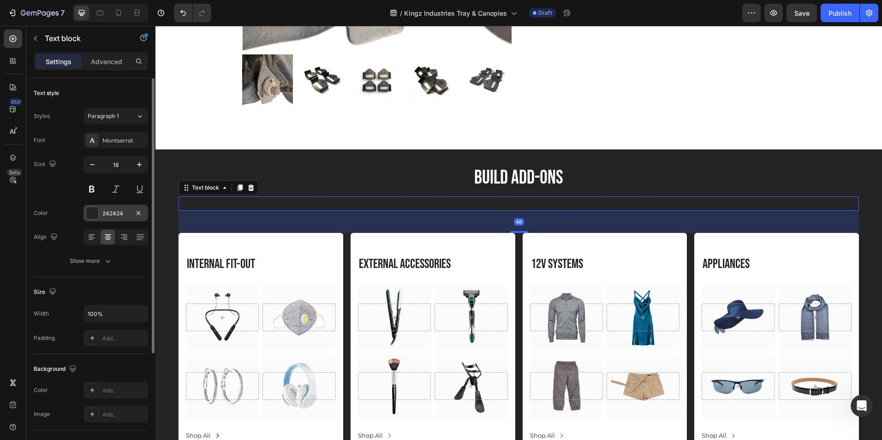
click at [106, 212] on div "242424" at bounding box center [115, 214] width 27 height 8
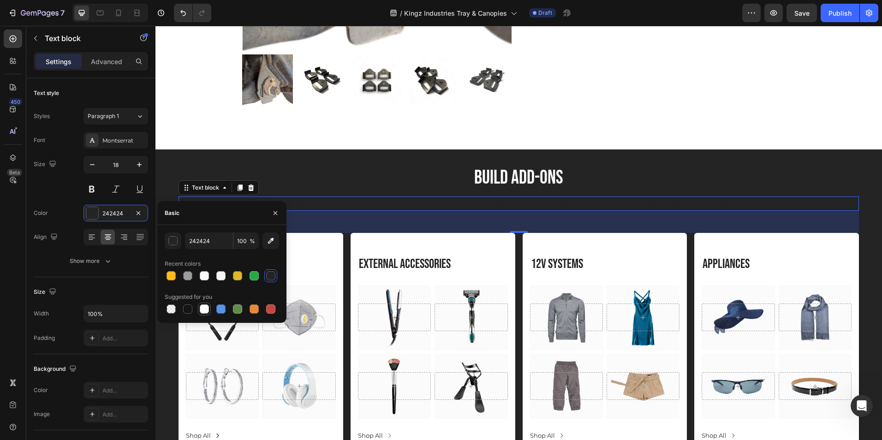
click at [208, 308] on div at bounding box center [204, 309] width 9 height 9
type input "FFFFFF"
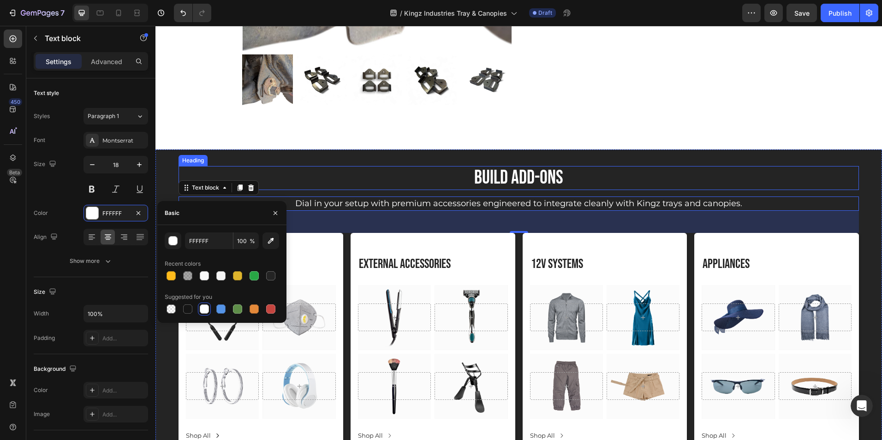
click at [304, 168] on h2 "Build Add-Ons" at bounding box center [519, 178] width 554 height 24
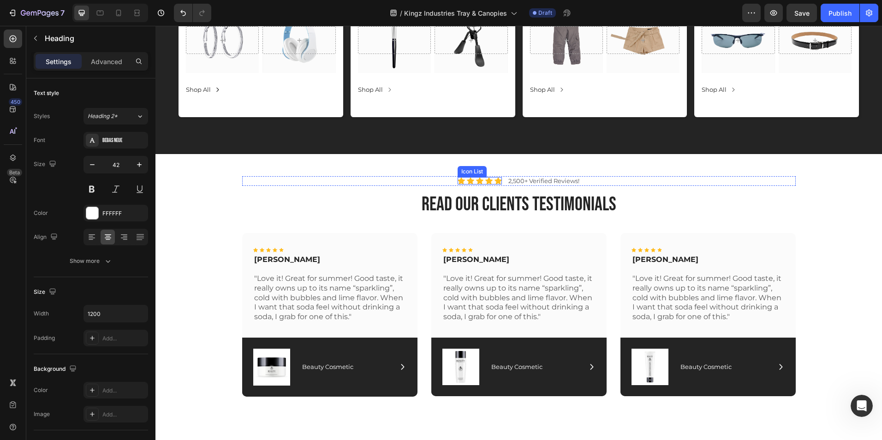
scroll to position [2990, 0]
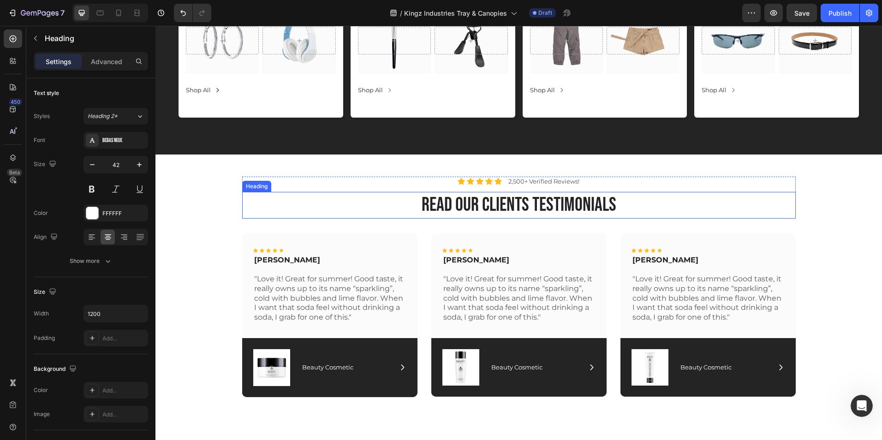
click at [522, 205] on h2 "read our clients testimonials" at bounding box center [519, 205] width 554 height 27
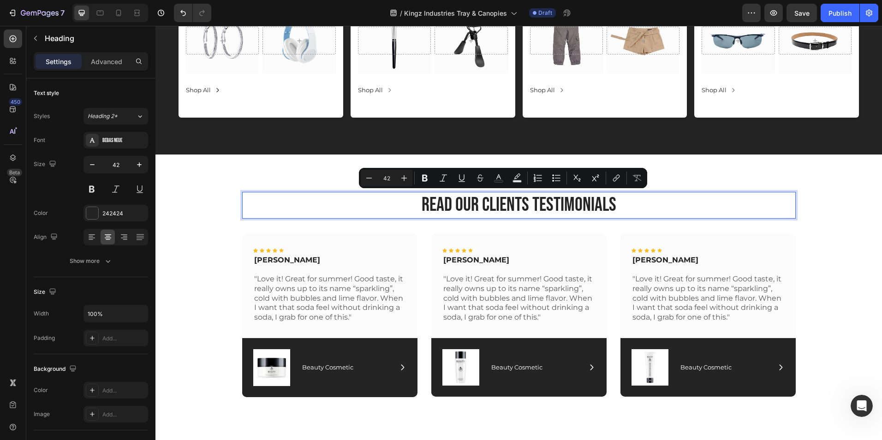
click at [526, 206] on p "read our clients testimonials" at bounding box center [519, 205] width 552 height 25
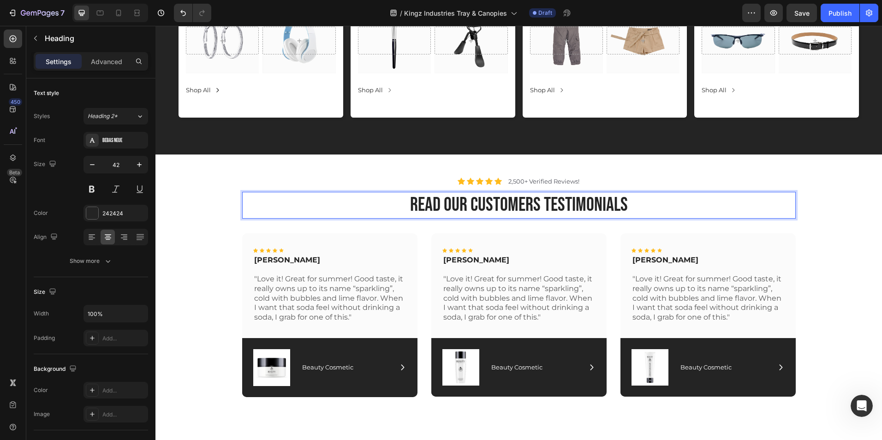
click at [632, 216] on p "read our cUSTOMERS testimonials" at bounding box center [519, 205] width 552 height 25
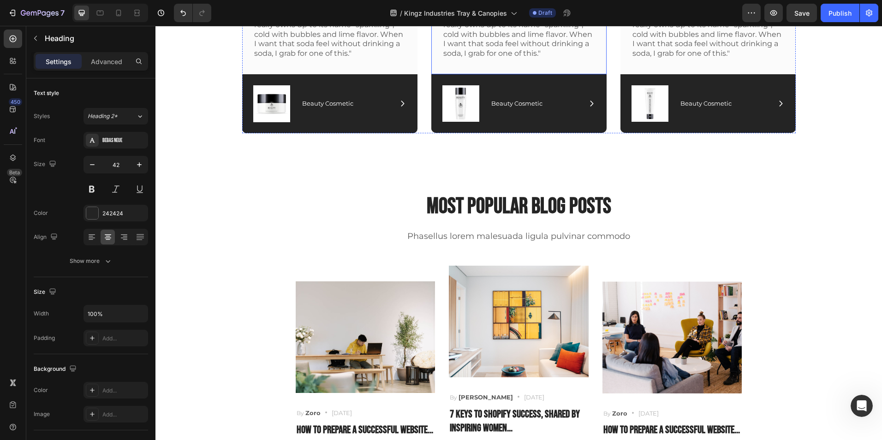
scroll to position [3254, 0]
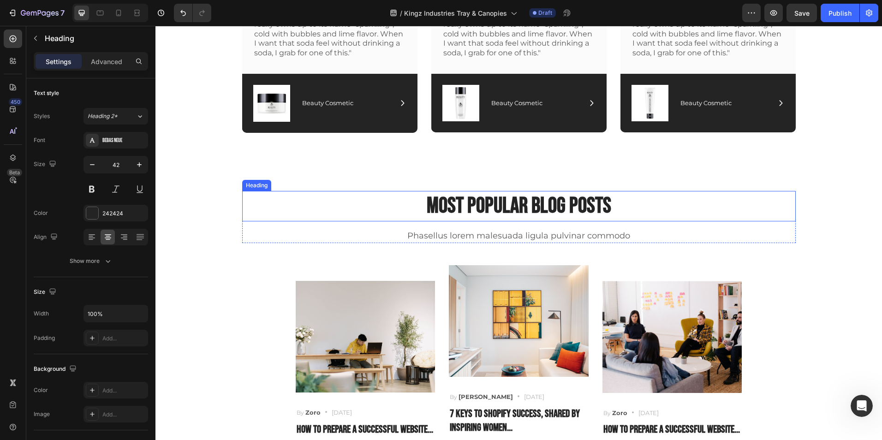
click at [517, 204] on p "Most Popular Blog Posts" at bounding box center [519, 206] width 552 height 29
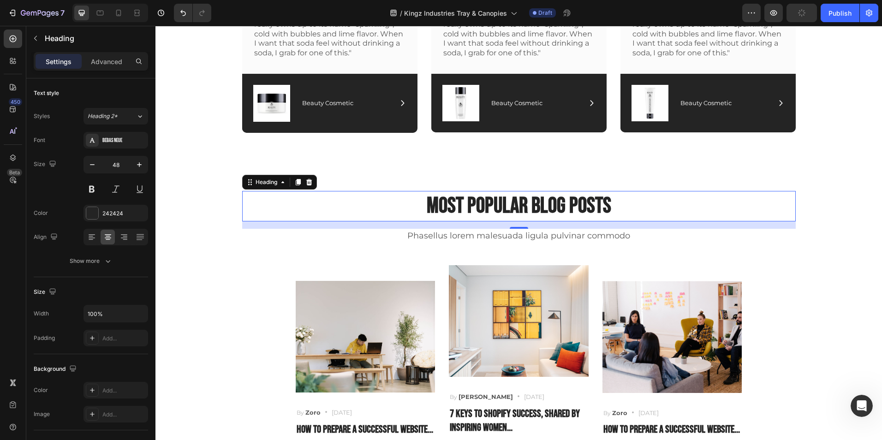
click at [607, 205] on p "Most Popular Blog Posts" at bounding box center [519, 206] width 552 height 29
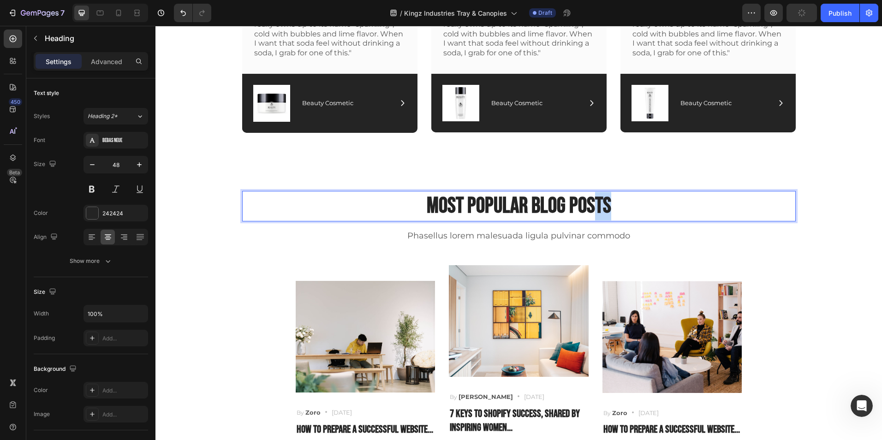
drag, startPoint x: 607, startPoint y: 205, endPoint x: 588, endPoint y: 209, distance: 19.3
click at [588, 209] on p "Most Popular Blog Posts" at bounding box center [519, 206] width 552 height 29
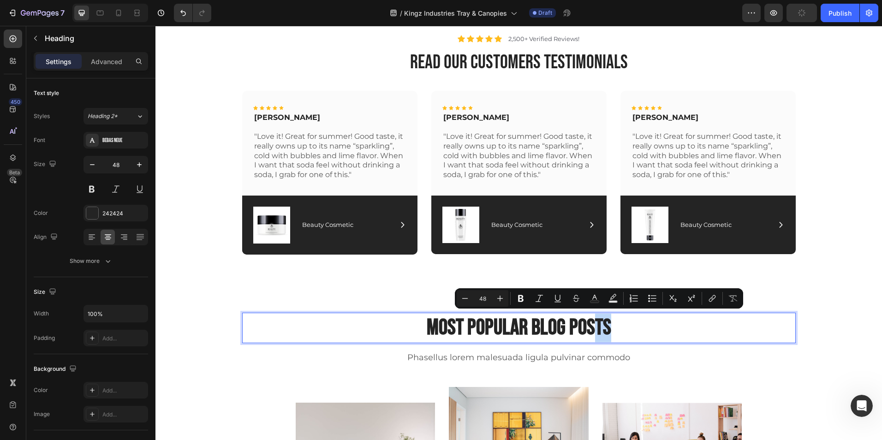
scroll to position [3132, 0]
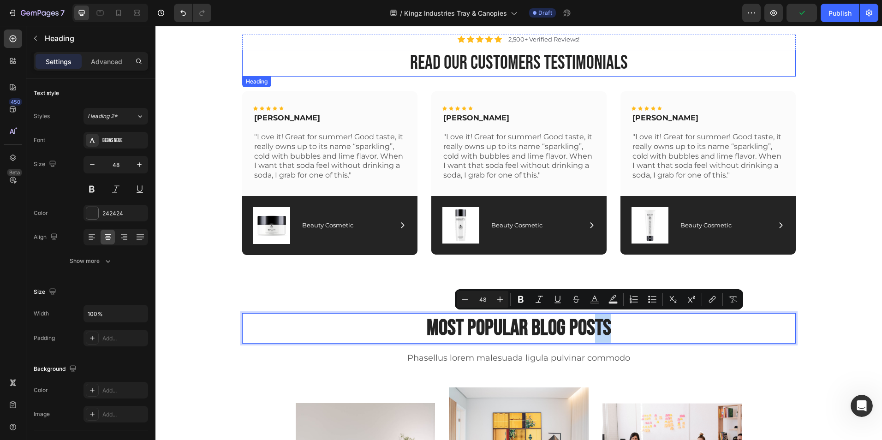
click at [486, 65] on p "read our customers testimonials" at bounding box center [519, 63] width 552 height 25
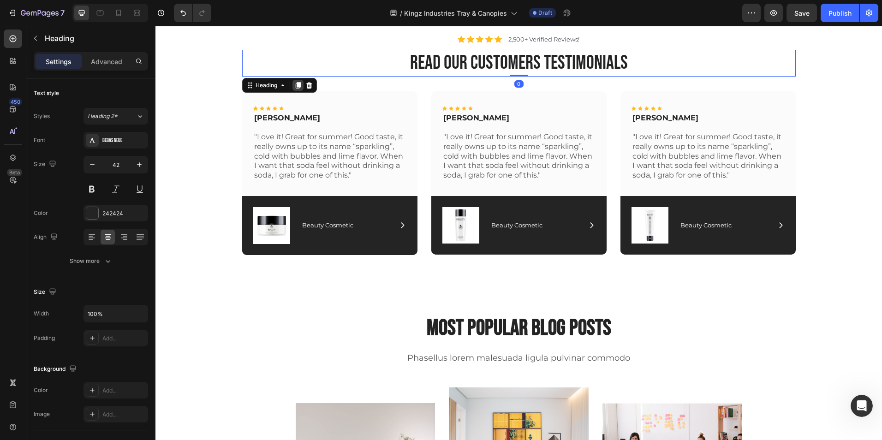
click at [293, 85] on div at bounding box center [298, 85] width 11 height 11
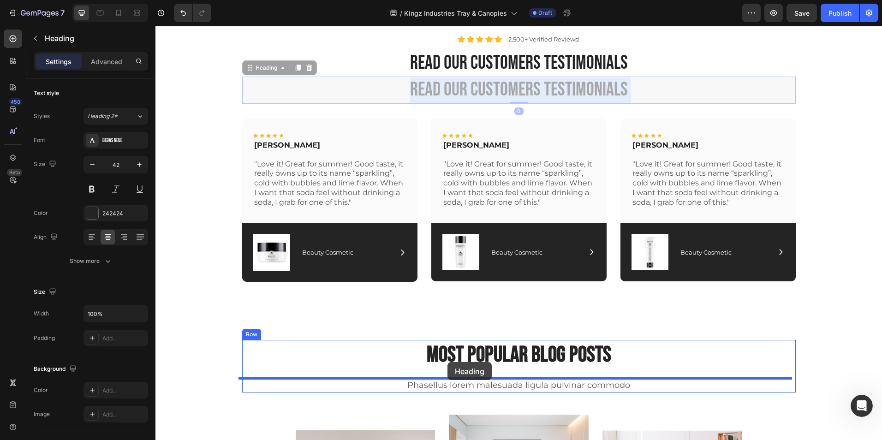
drag, startPoint x: 443, startPoint y: 85, endPoint x: 448, endPoint y: 362, distance: 277.4
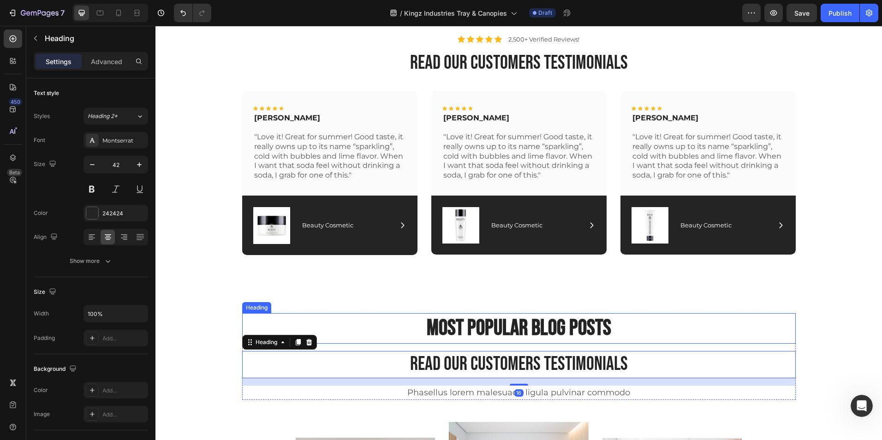
click at [495, 332] on p "Most Popular Blog Posts" at bounding box center [519, 328] width 552 height 29
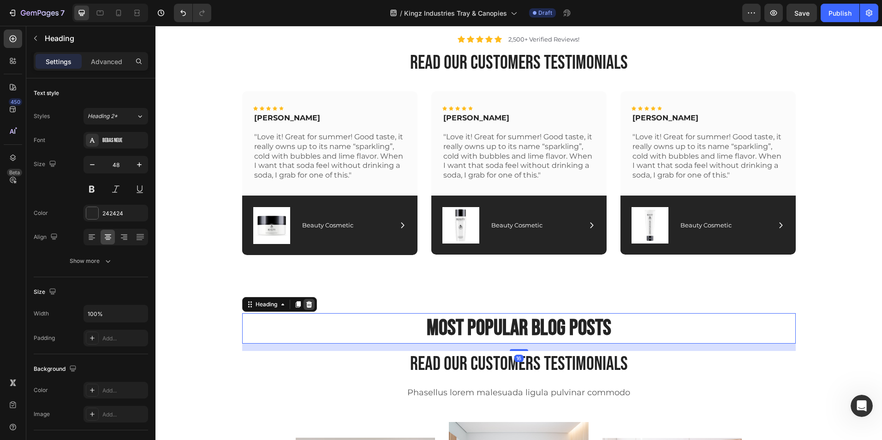
click at [306, 302] on icon at bounding box center [309, 304] width 7 height 7
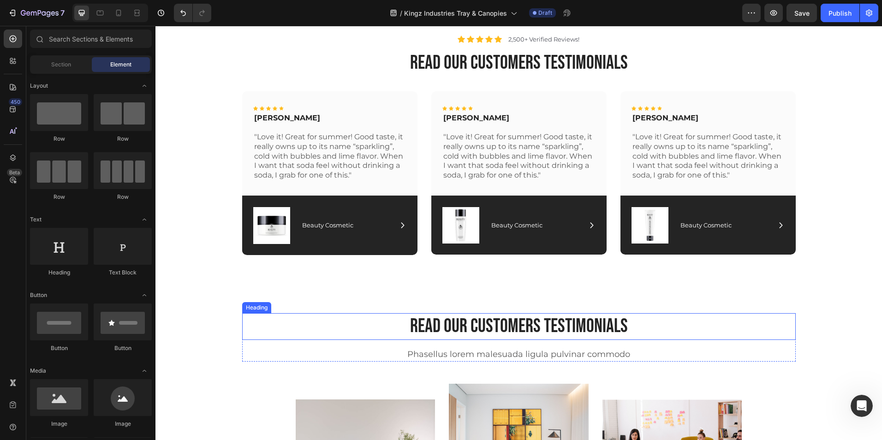
click at [595, 326] on h2 "read our customers testimonials" at bounding box center [519, 326] width 554 height 27
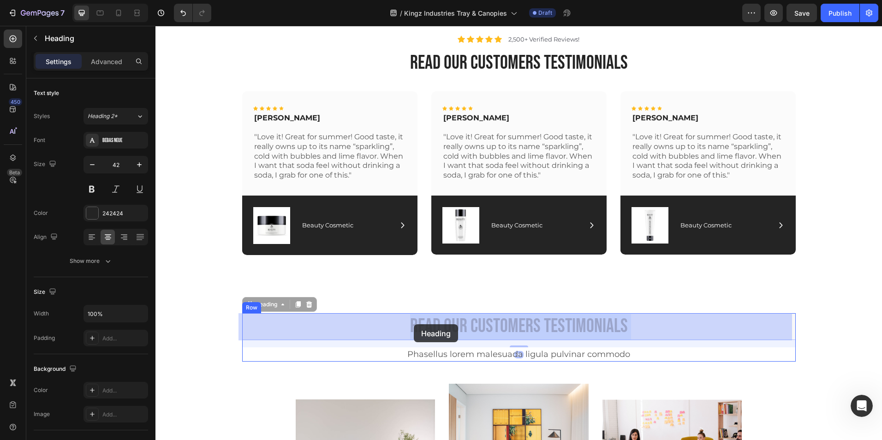
drag, startPoint x: 637, startPoint y: 324, endPoint x: 414, endPoint y: 324, distance: 222.9
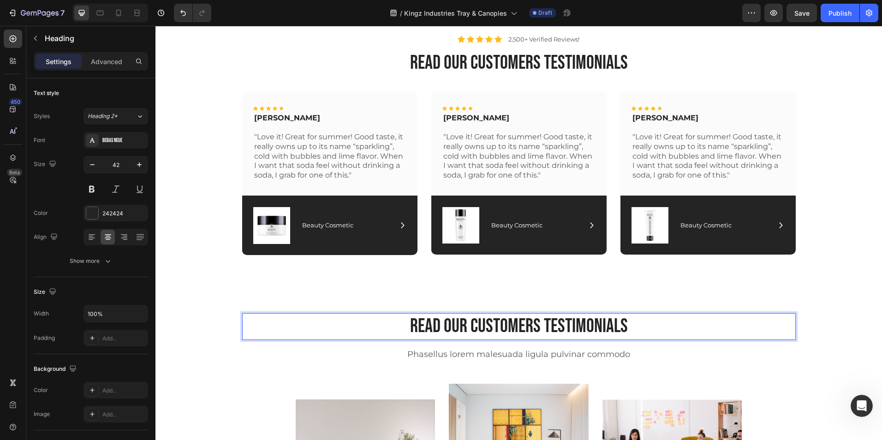
click at [628, 323] on p "read our customers testimonials" at bounding box center [519, 326] width 552 height 25
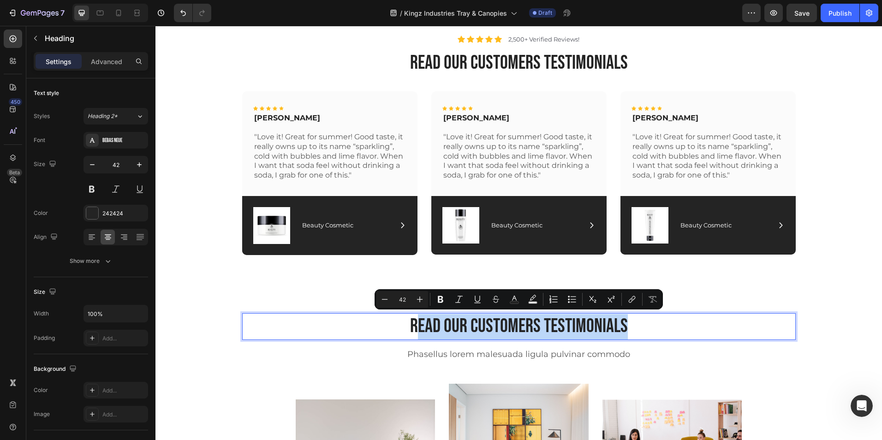
drag, startPoint x: 628, startPoint y: 323, endPoint x: 411, endPoint y: 324, distance: 216.4
click at [411, 324] on p "read our customers testimonials" at bounding box center [519, 326] width 552 height 25
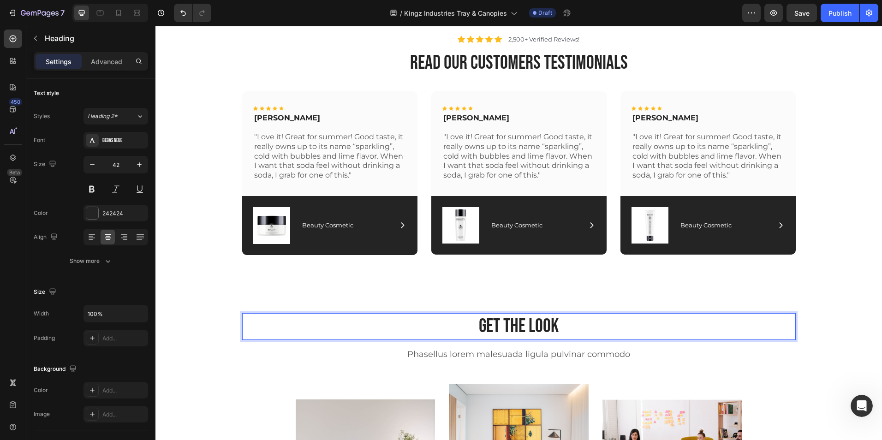
click at [569, 329] on p "gET THE LOOK" at bounding box center [519, 326] width 552 height 25
drag, startPoint x: 569, startPoint y: 329, endPoint x: 468, endPoint y: 325, distance: 100.2
click at [468, 325] on p "gET THE LOOK" at bounding box center [519, 326] width 552 height 25
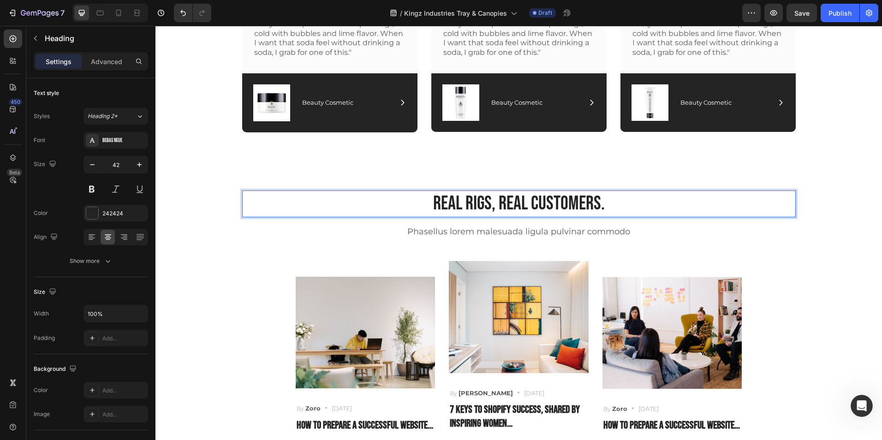
scroll to position [3255, 0]
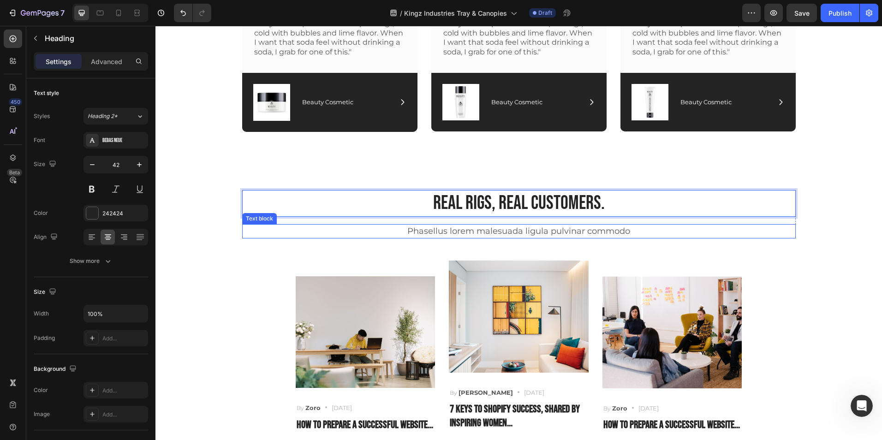
click at [499, 233] on p "Phasellus lorem malesuada ligula pulvinar commodo" at bounding box center [519, 231] width 552 height 12
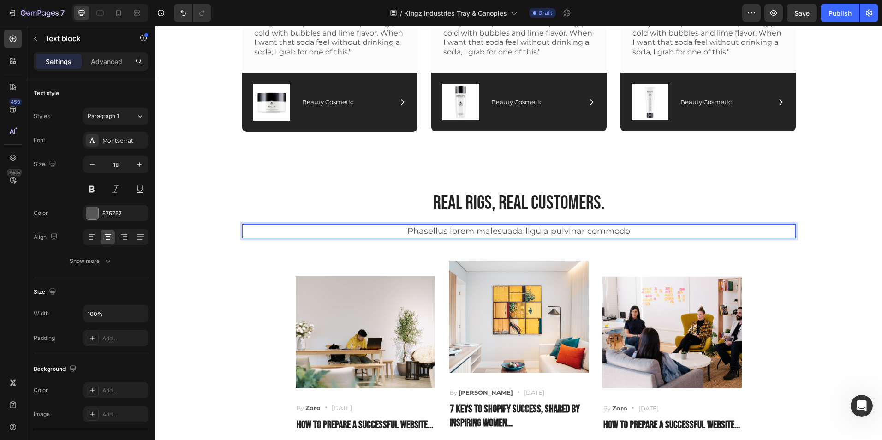
click at [626, 234] on p "Phasellus lorem malesuada ligula pulvinar commodo" at bounding box center [519, 231] width 552 height 12
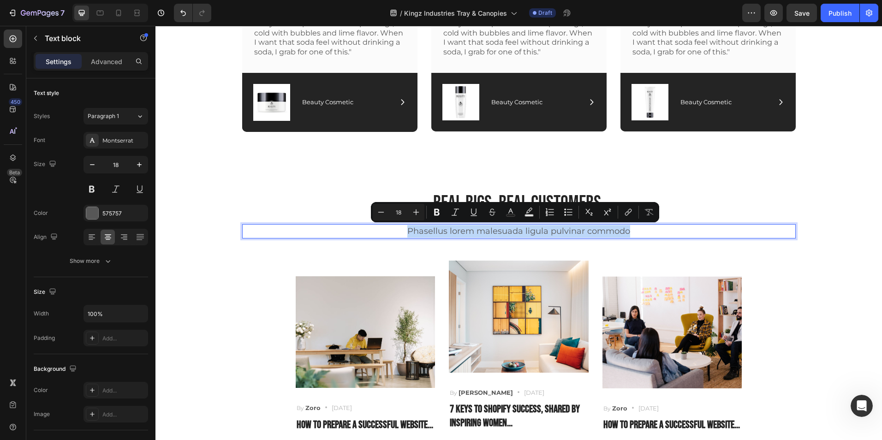
drag, startPoint x: 629, startPoint y: 231, endPoint x: 397, endPoint y: 237, distance: 232.2
click at [397, 237] on p "Phasellus lorem malesuada ligula pulvinar commodo" at bounding box center [519, 231] width 552 height 12
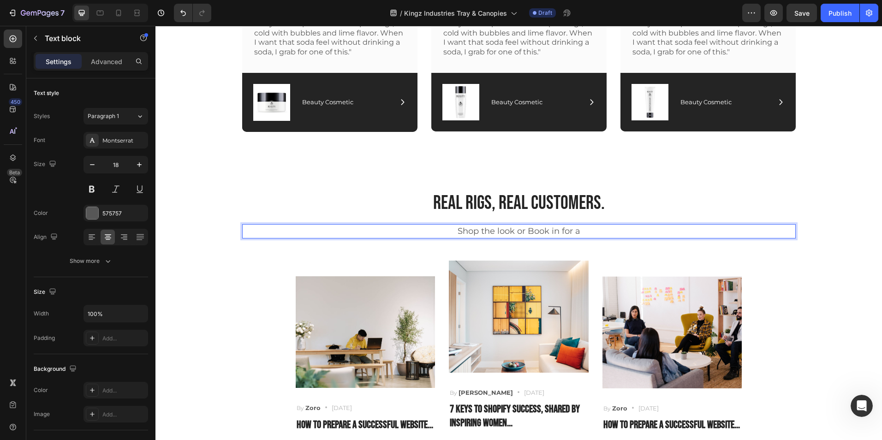
drag, startPoint x: 581, startPoint y: 230, endPoint x: 522, endPoint y: 232, distance: 59.5
click at [522, 232] on p "Shop the look or Book in for a" at bounding box center [519, 231] width 552 height 12
drag, startPoint x: 492, startPoint y: 231, endPoint x: 434, endPoint y: 232, distance: 57.7
click at [434, 232] on p "Shop the look or Book Design Consult" at bounding box center [519, 231] width 552 height 12
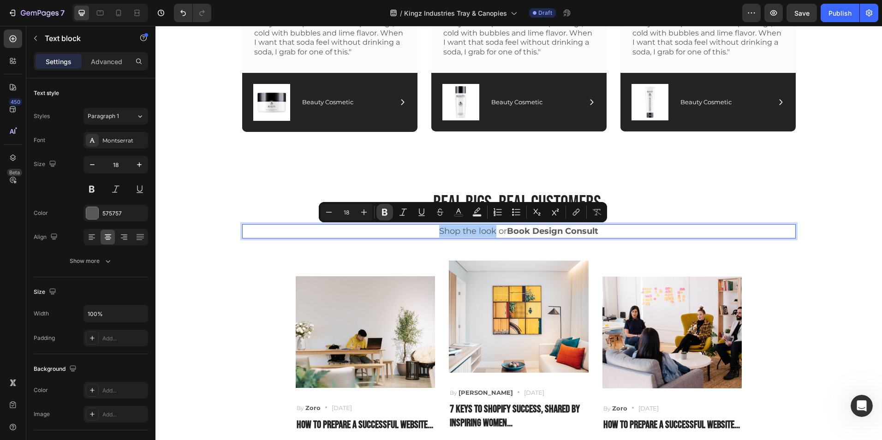
click at [382, 211] on icon "Editor contextual toolbar" at bounding box center [384, 212] width 9 height 9
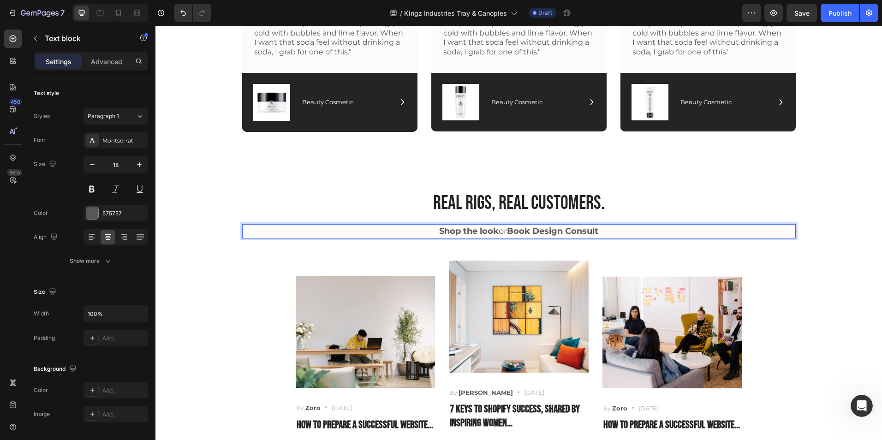
click at [530, 233] on strong "Book Design Consult" at bounding box center [552, 231] width 91 height 10
click at [500, 232] on p "Shop the look o iBook Design Consult" at bounding box center [519, 231] width 552 height 12
click at [506, 231] on strong "iBook Design Consult" at bounding box center [553, 231] width 96 height 10
click at [507, 231] on strong "Book Design Consult" at bounding box center [554, 231] width 94 height 10
click at [531, 231] on strong "Book Design Consult" at bounding box center [554, 231] width 94 height 10
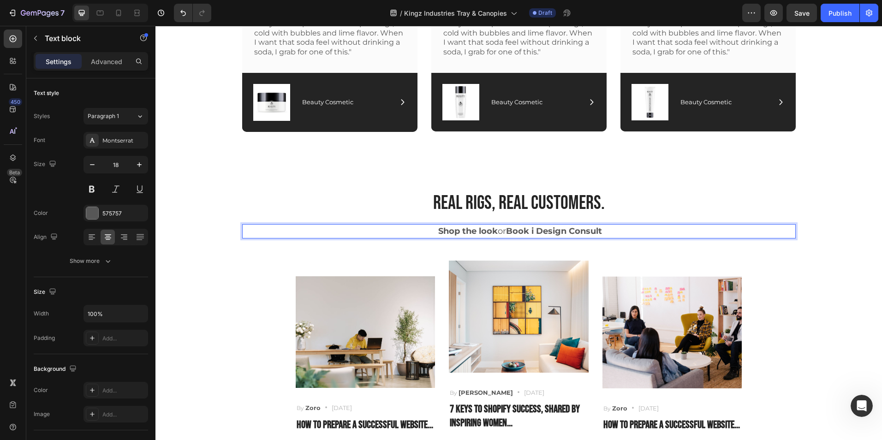
click at [532, 231] on strong "Book i Design Consult" at bounding box center [554, 231] width 96 height 10
click at [812, 252] on div "Real rigs, real customers. Heading Shop the look or Book in Design Consult Text…" at bounding box center [518, 341] width 713 height 302
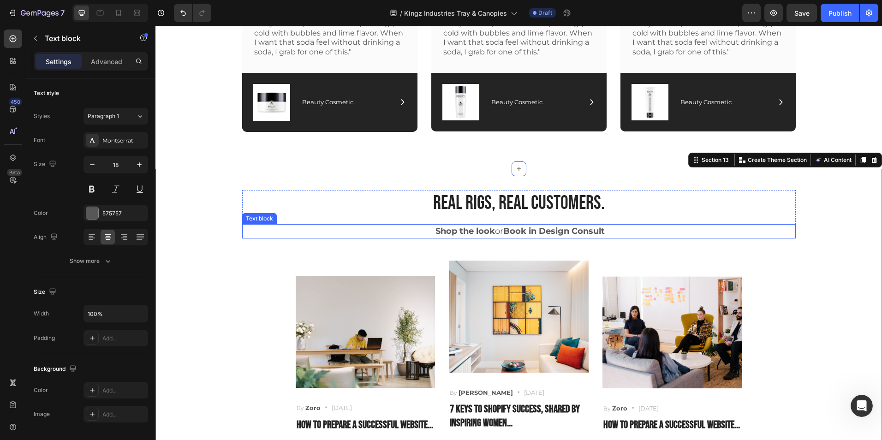
click at [721, 230] on p "Shop the look or Book in Design Consult" at bounding box center [519, 231] width 552 height 12
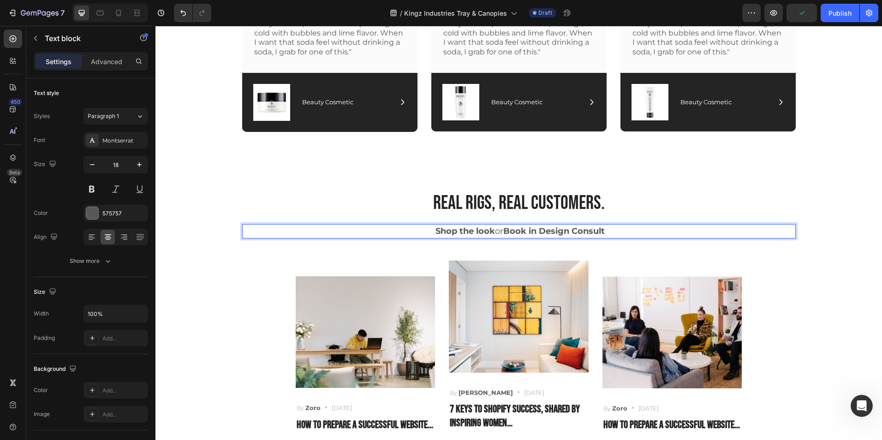
click at [539, 229] on strong "Book in Design Consult" at bounding box center [554, 231] width 102 height 10
click at [551, 229] on strong "book in for Design Consult" at bounding box center [554, 231] width 115 height 10
click at [582, 233] on strong "book in for design Consult" at bounding box center [554, 231] width 114 height 10
drag, startPoint x: 615, startPoint y: 234, endPoint x: 422, endPoint y: 233, distance: 192.9
click at [422, 233] on p "Shop the look or book in for design consult" at bounding box center [519, 231] width 552 height 12
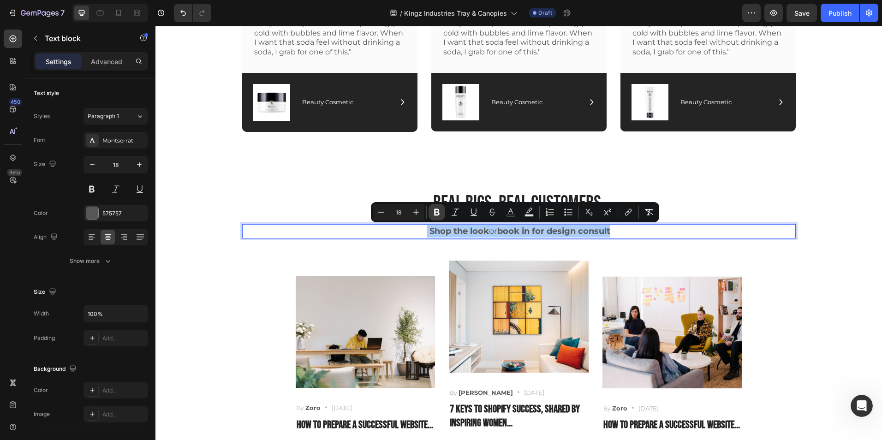
click at [435, 211] on icon "Editor contextual toolbar" at bounding box center [437, 212] width 6 height 7
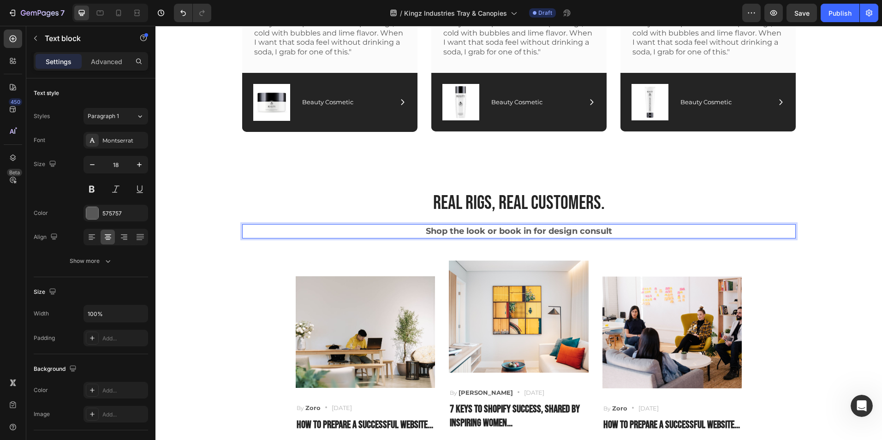
drag, startPoint x: 621, startPoint y: 235, endPoint x: 424, endPoint y: 231, distance: 197.6
click at [424, 231] on p "Shop the look or book in for design consult" at bounding box center [519, 231] width 552 height 12
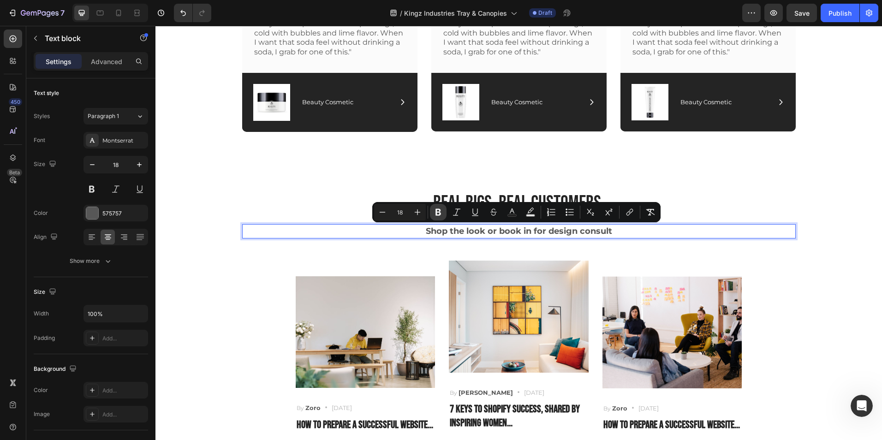
click at [435, 215] on icon "Editor contextual toolbar" at bounding box center [438, 212] width 9 height 9
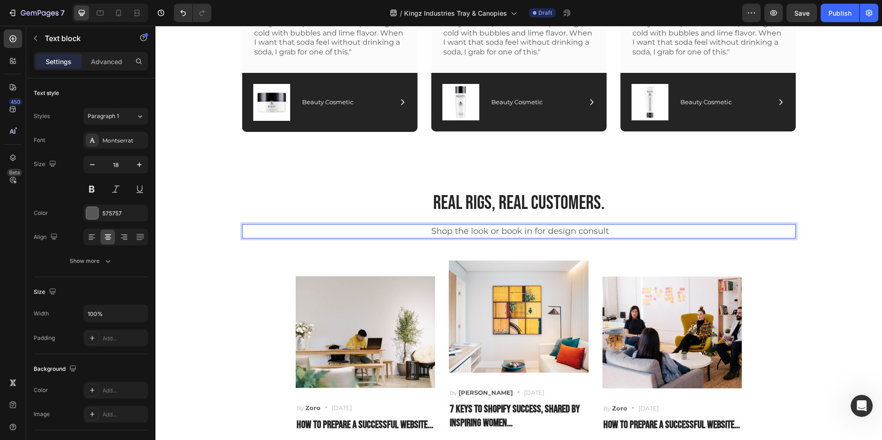
click at [418, 227] on p "Shop the look or book in for design consult" at bounding box center [519, 231] width 552 height 12
click at [514, 234] on p "Shop the look or book in for design consult" at bounding box center [519, 231] width 552 height 12
click at [607, 225] on p "Shop the look or book in for design consult" at bounding box center [519, 231] width 552 height 12
click at [619, 258] on div "Real rigs, real customers. Heading Shop the look or book in for design consult …" at bounding box center [518, 341] width 713 height 302
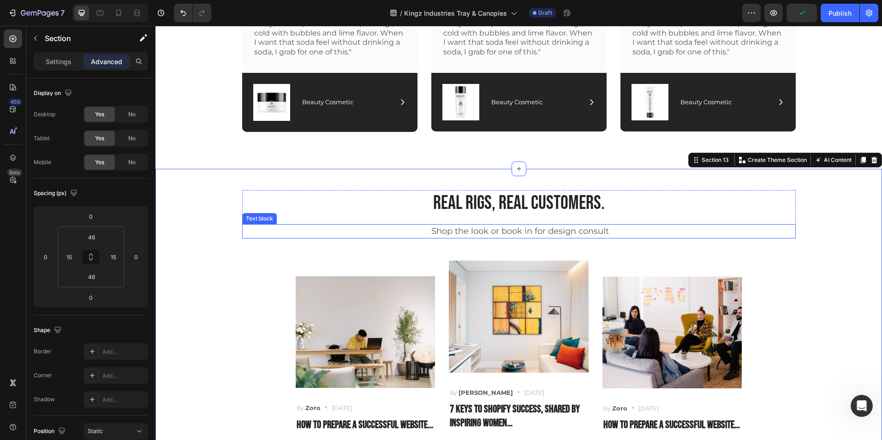
click at [612, 227] on p "Shop the look or book in for design consult" at bounding box center [519, 231] width 552 height 12
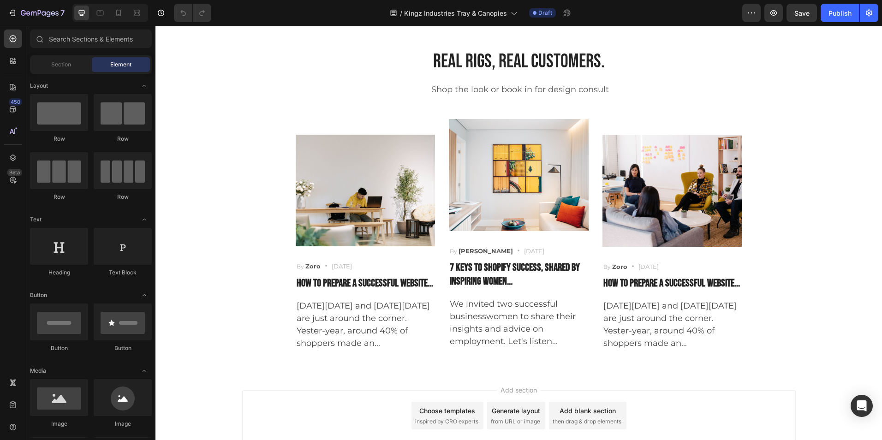
scroll to position [3431, 0]
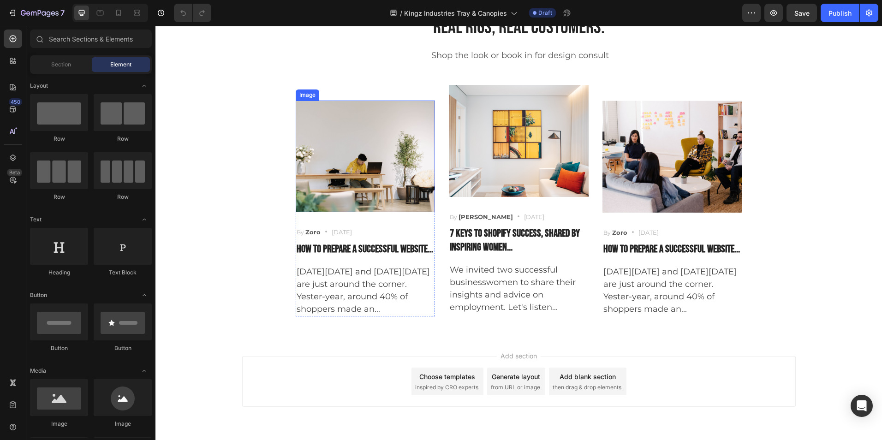
click at [359, 168] on img at bounding box center [366, 157] width 140 height 112
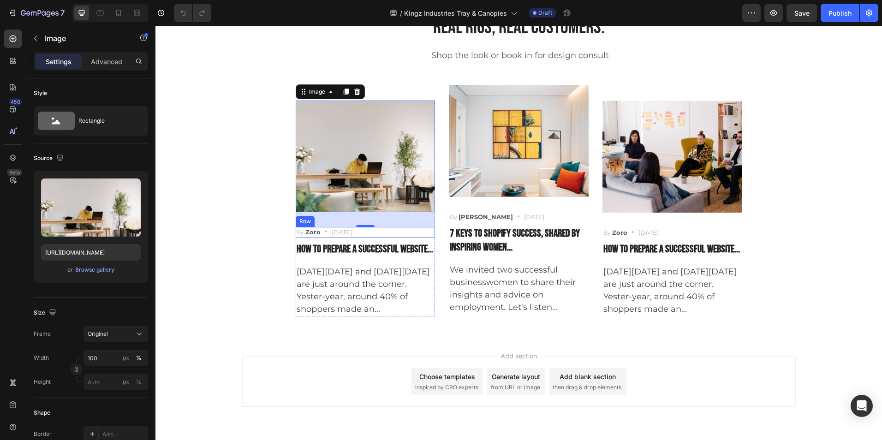
click at [377, 232] on div "By Zoro Text block Icon May 29,2022 Text block Row" at bounding box center [366, 232] width 140 height 11
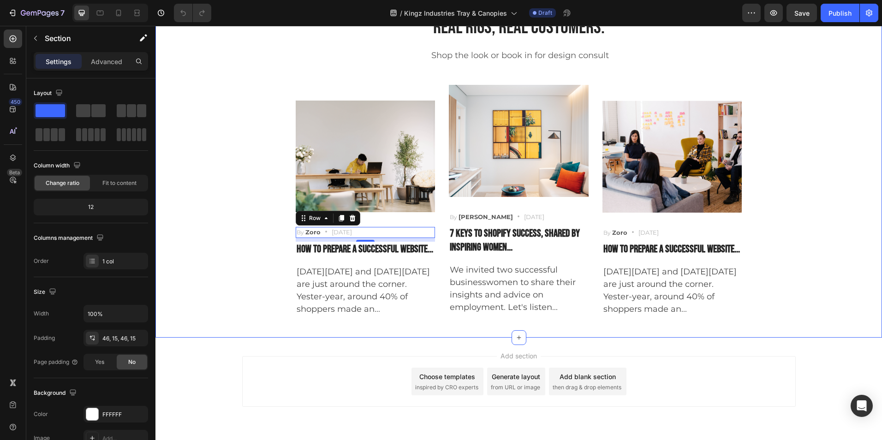
click at [261, 235] on div "Real rigs, real customers. Heading Shop the look or book in for design consult …" at bounding box center [518, 165] width 713 height 302
click at [371, 231] on div "By Zoro Text block Icon May 29,2022 Text block Row 8" at bounding box center [366, 232] width 140 height 11
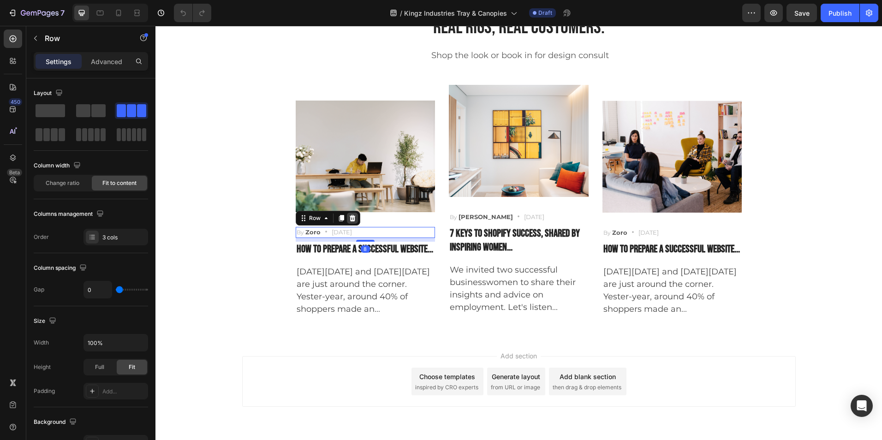
click at [351, 219] on icon at bounding box center [352, 218] width 6 height 6
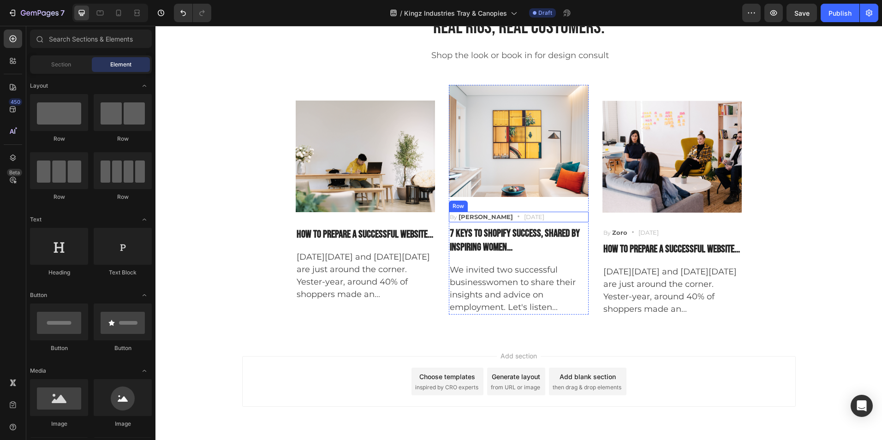
click at [537, 214] on div "By Robin Text block Icon May 23,2022 Text block Row" at bounding box center [519, 217] width 140 height 11
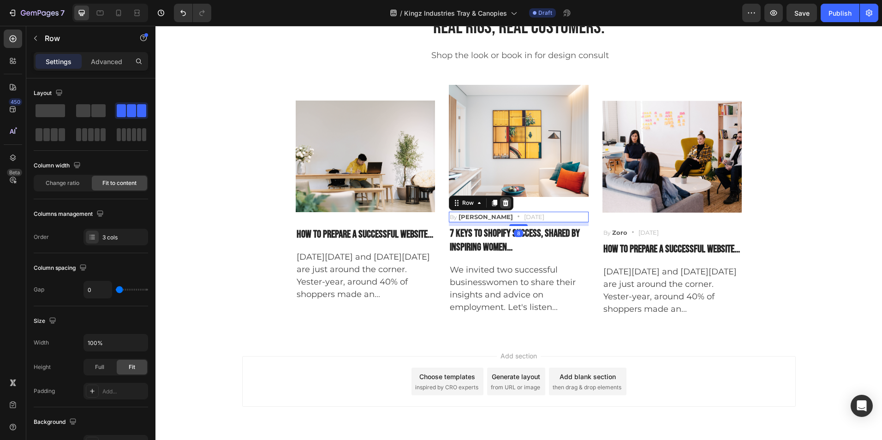
click at [503, 205] on icon at bounding box center [506, 202] width 6 height 6
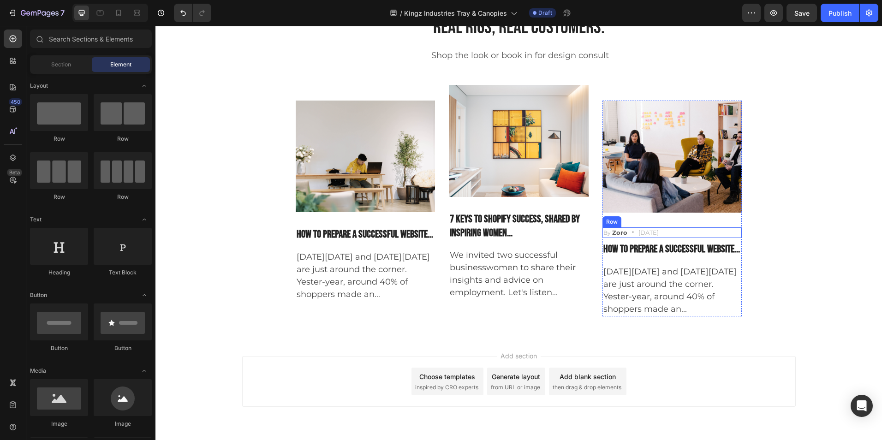
click at [678, 234] on div "By Zoro Text block Icon May 29,2022 Text block Row" at bounding box center [673, 233] width 140 height 11
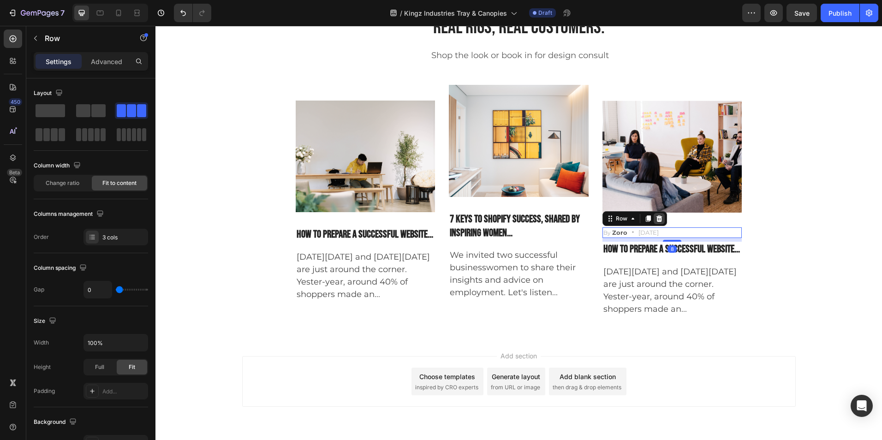
click at [658, 217] on icon at bounding box center [659, 219] width 6 height 6
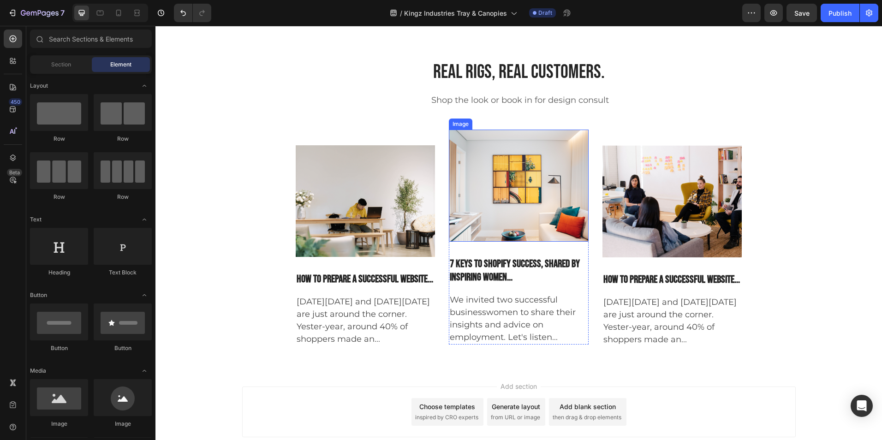
scroll to position [3332, 0]
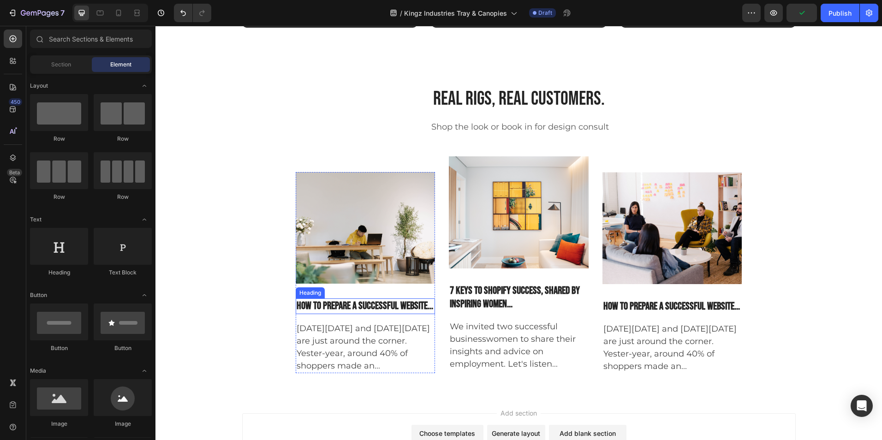
click at [373, 313] on p "How To Prepare A Successful Website..." at bounding box center [366, 307] width 138 height 14
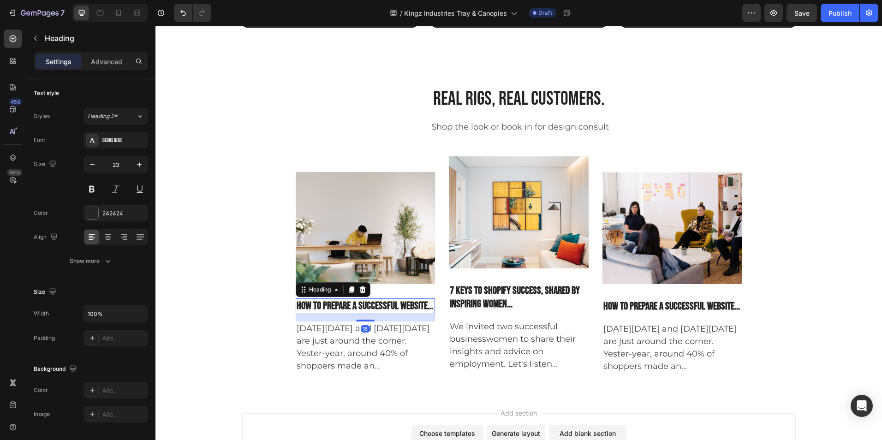
click at [429, 313] on p "How To Prepare A Successful Website..." at bounding box center [366, 307] width 138 height 14
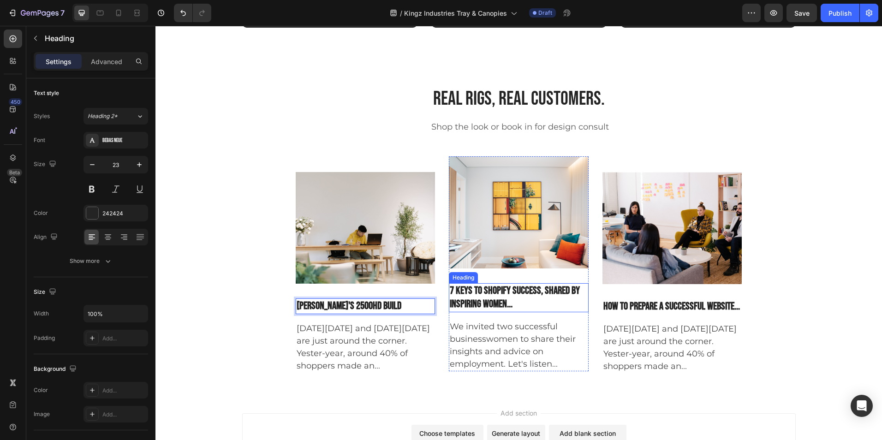
click at [519, 312] on p "7 Keys to Shopify Success, Shared by Inspiring Women..." at bounding box center [519, 298] width 138 height 28
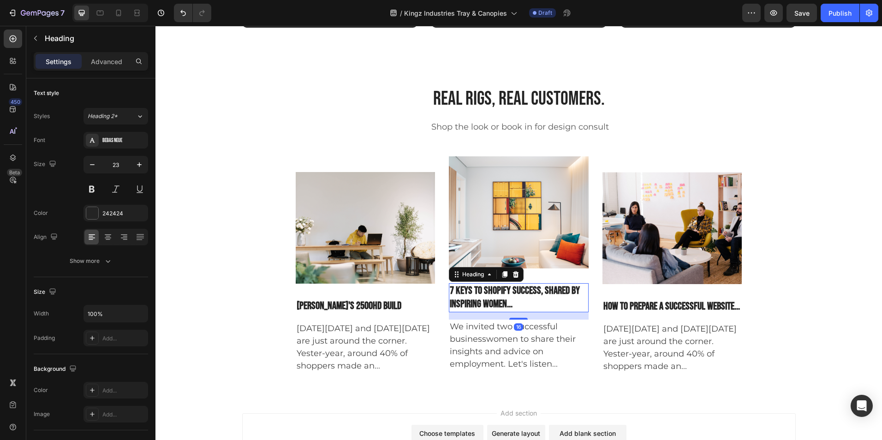
click at [519, 312] on p "7 Keys to Shopify Success, Shared by Inspiring Women..." at bounding box center [519, 298] width 138 height 28
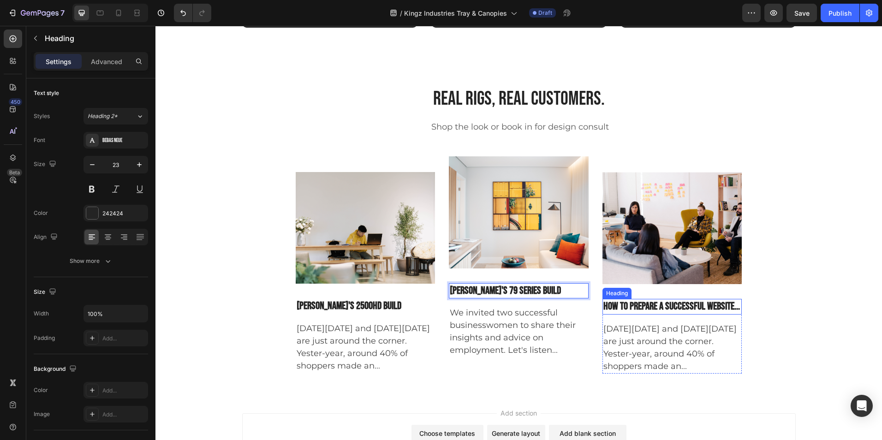
click at [672, 314] on p "How To Prepare A Successful Website..." at bounding box center [673, 307] width 138 height 14
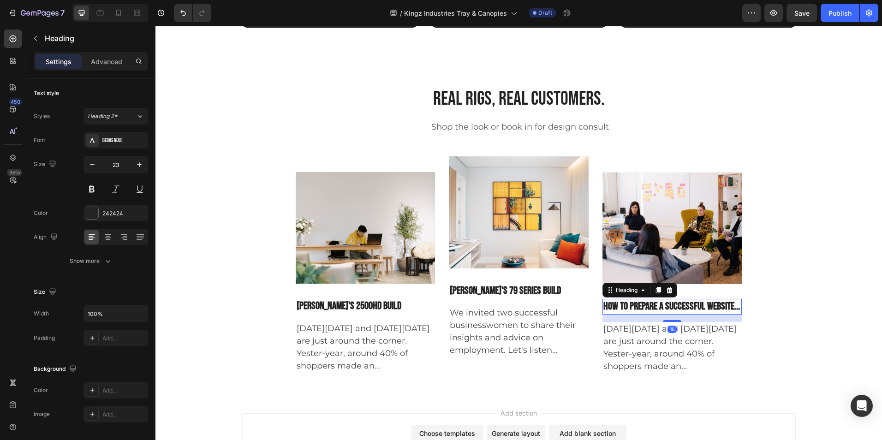
click at [672, 314] on p "How To Prepare A Successful Website..." at bounding box center [673, 307] width 138 height 14
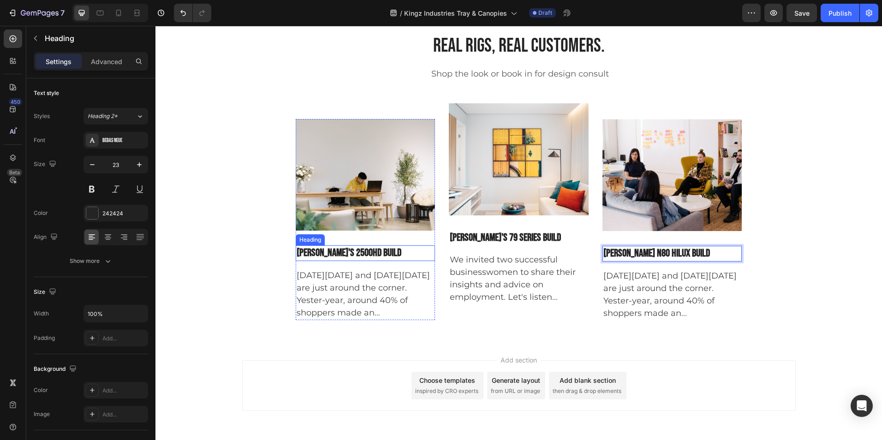
scroll to position [3386, 0]
click at [370, 310] on p "[DATE][DATE] and [DATE][DATE] are just around the corner. Yester-year, around 4…" at bounding box center [366, 294] width 138 height 50
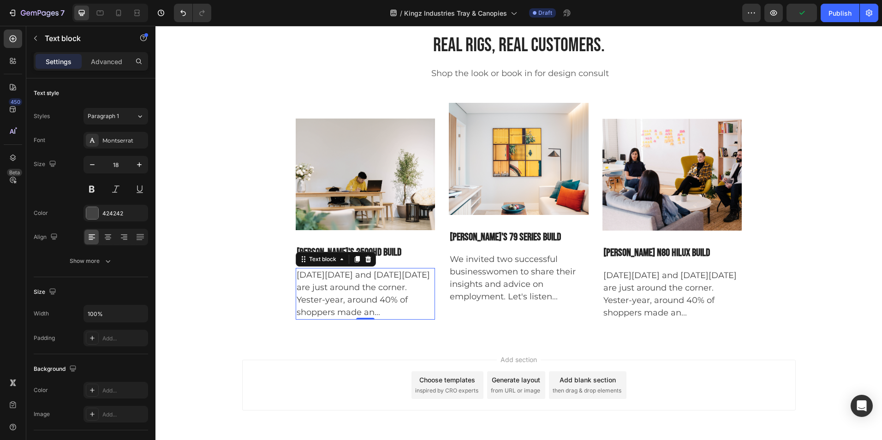
click at [382, 319] on p "[DATE][DATE] and [DATE][DATE] are just around the corner. Yester-year, around 4…" at bounding box center [366, 294] width 138 height 50
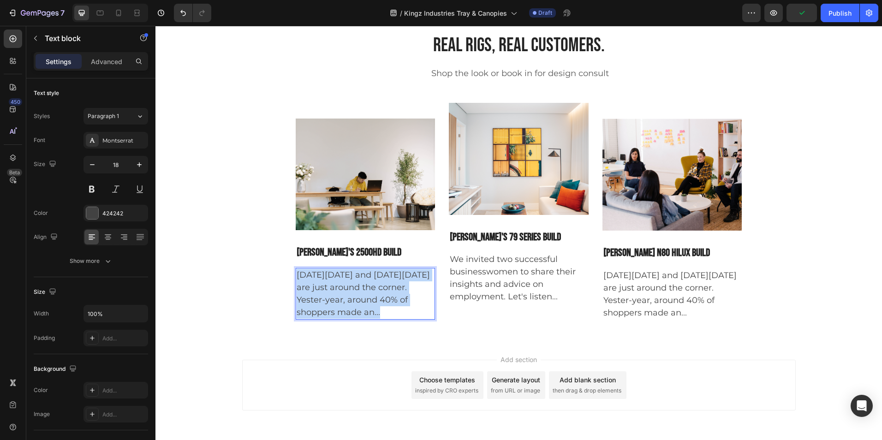
drag, startPoint x: 382, startPoint y: 337, endPoint x: 294, endPoint y: 304, distance: 94.0
click at [297, 304] on p "[DATE][DATE] and [DATE][DATE] are just around the corner. Yester-year, around 4…" at bounding box center [366, 294] width 138 height 50
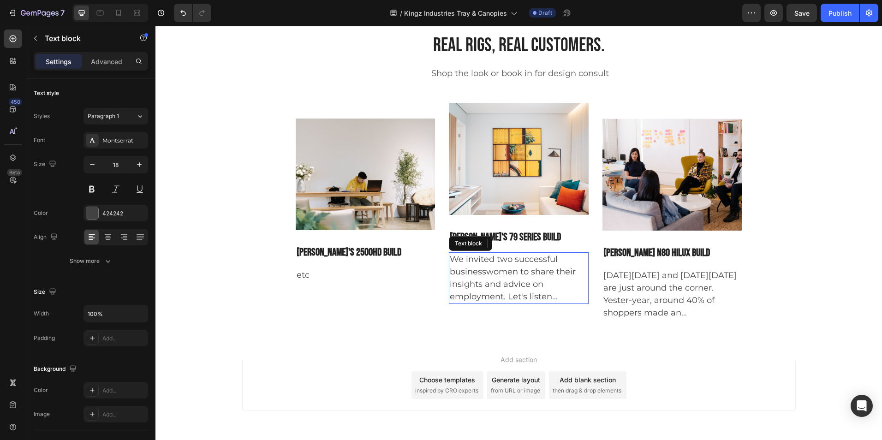
click at [492, 303] on p "We invited two successful businesswomen to share their insights and advice on e…" at bounding box center [519, 278] width 138 height 50
click at [563, 303] on p "We invited two successful businesswomen to share their insights and advice on e…" at bounding box center [519, 278] width 138 height 50
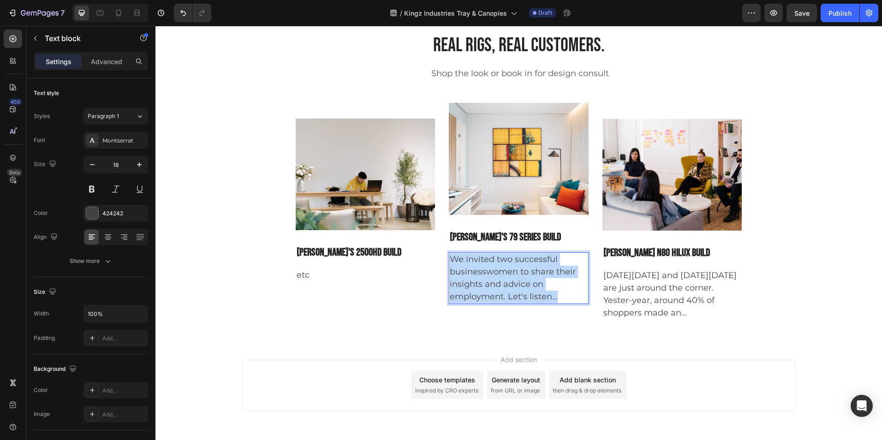
drag, startPoint x: 563, startPoint y: 327, endPoint x: 448, endPoint y: 288, distance: 121.9
click at [450, 288] on p "We invited two successful businesswomen to share their insights and advice on e…" at bounding box center [519, 278] width 138 height 50
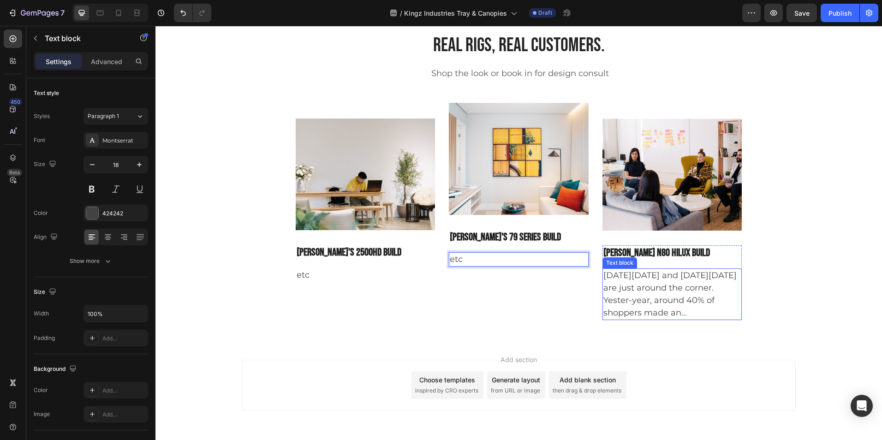
click at [664, 316] on p "[DATE][DATE] and [DATE][DATE] are just around the corner. Yester-year, around 4…" at bounding box center [673, 295] width 138 height 50
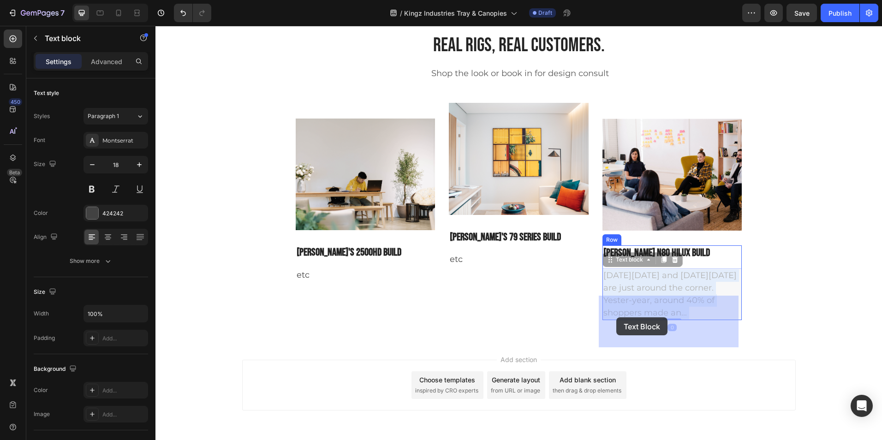
drag, startPoint x: 690, startPoint y: 337, endPoint x: 619, endPoint y: 319, distance: 72.8
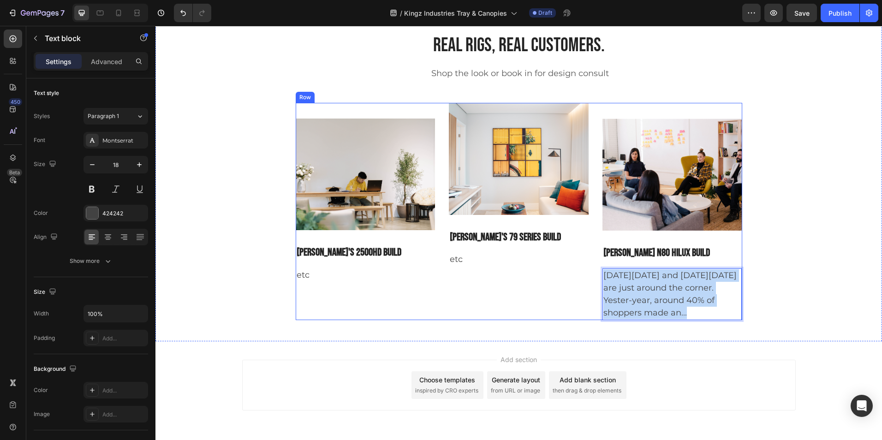
drag, startPoint x: 689, startPoint y: 342, endPoint x: 599, endPoint y: 304, distance: 98.0
click at [599, 304] on div "Image Damien's 2500hd build Heading etc Text block Row Image Steven's 79 series…" at bounding box center [519, 211] width 447 height 217
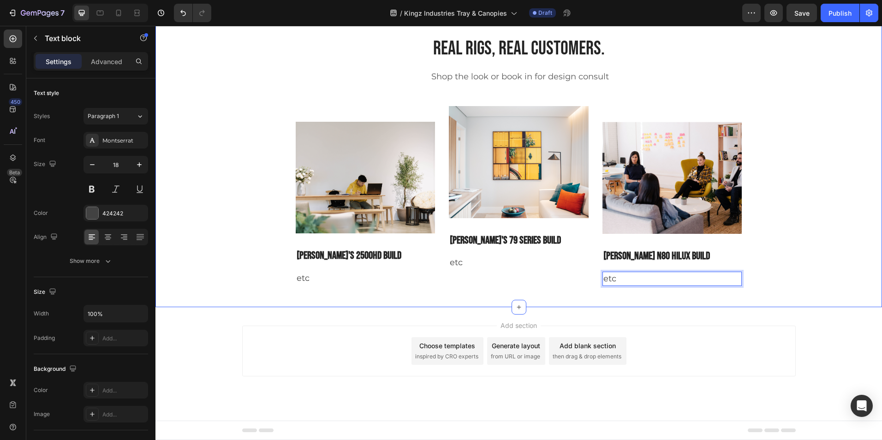
click at [779, 271] on div "Real rigs, real customers. Heading Shop the look or book in for design consult …" at bounding box center [518, 161] width 713 height 251
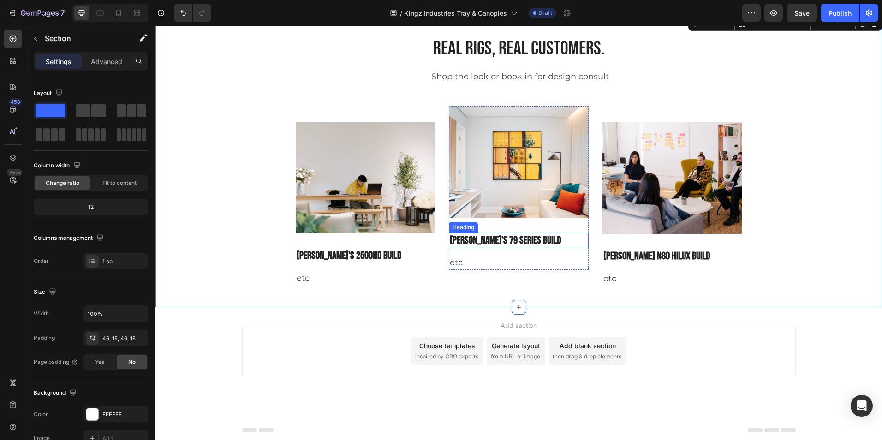
scroll to position [3325, 0]
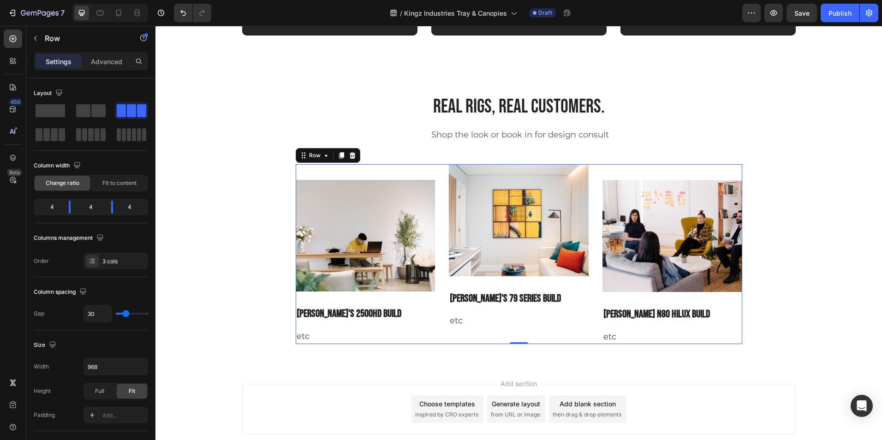
click at [441, 244] on div "Image Damien's 2500hd build Heading etc Text block Row Image Steven's 79 series…" at bounding box center [519, 254] width 447 height 180
type input "33"
type input "36"
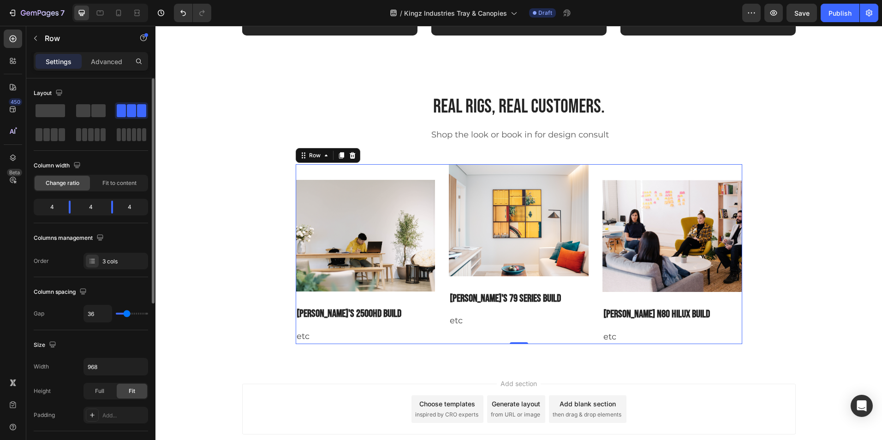
type input "38"
type input "40"
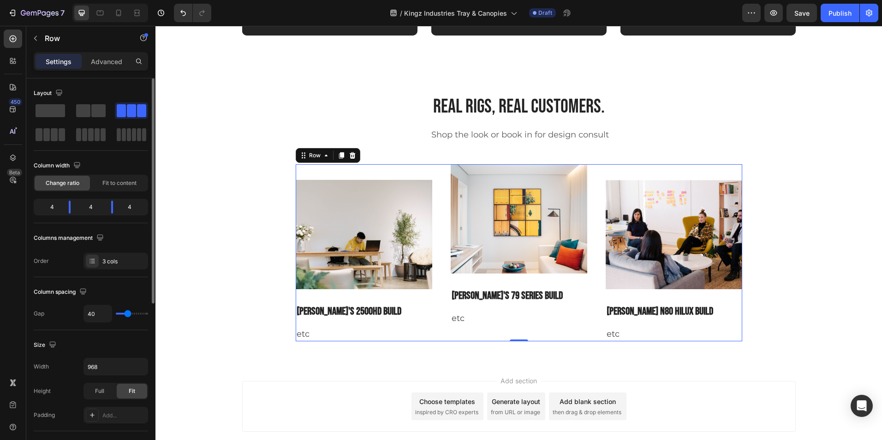
type input "42"
type input "44"
type input "47"
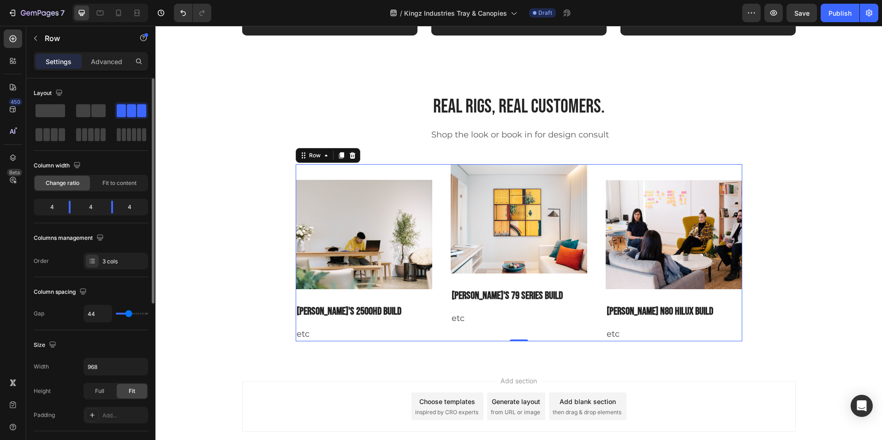
type input "47"
type input "49"
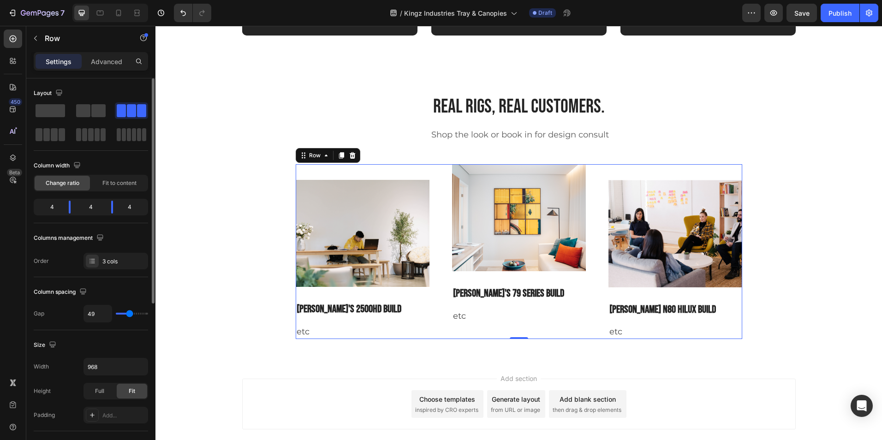
type input "51"
type input "53"
type input "56"
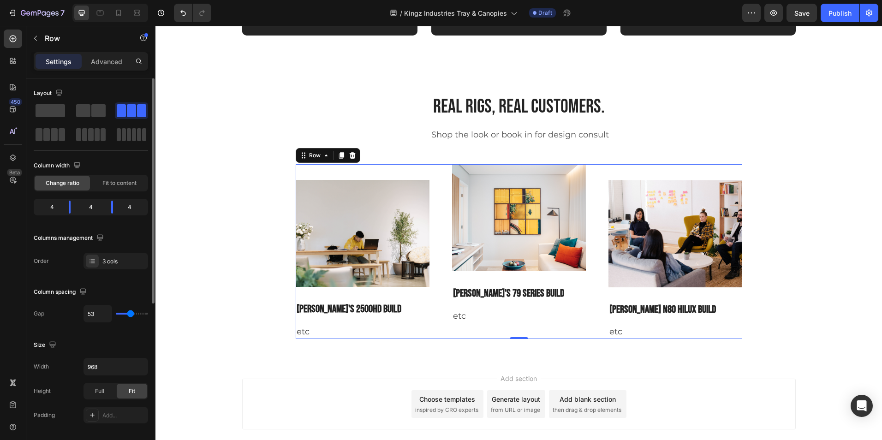
type input "56"
type input "58"
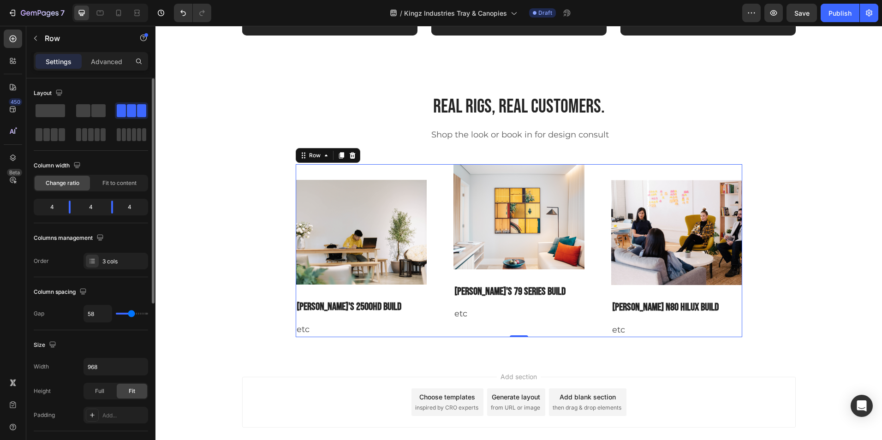
type input "56"
type input "53"
type input "51"
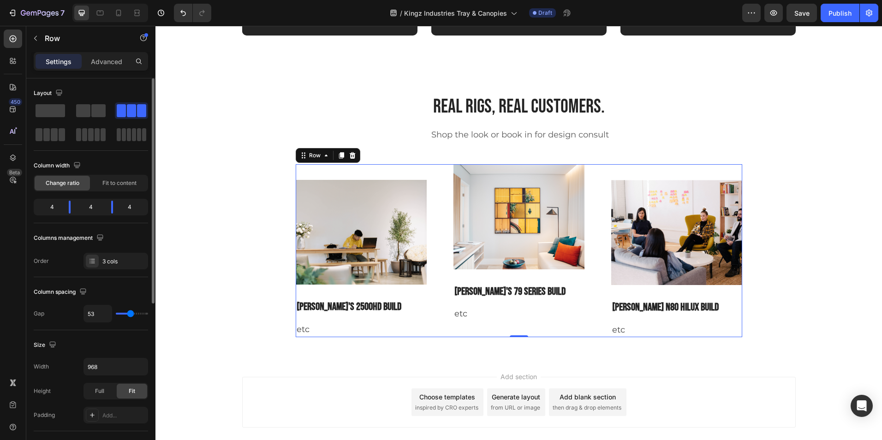
type input "51"
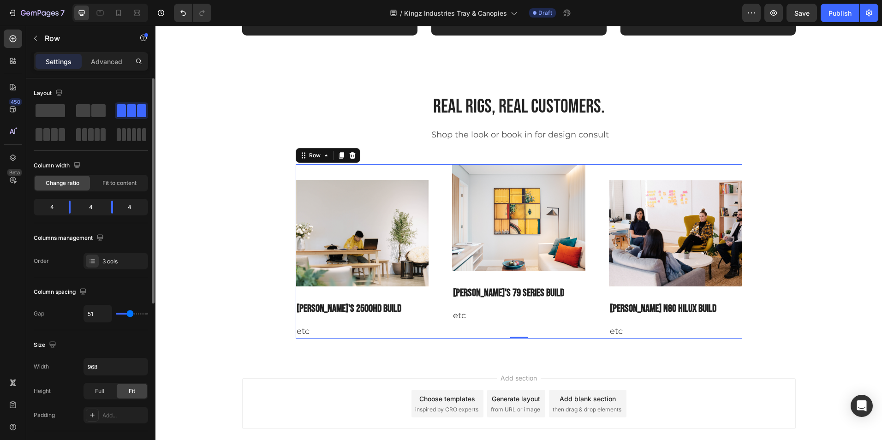
type input "49"
type input "51"
type input "49"
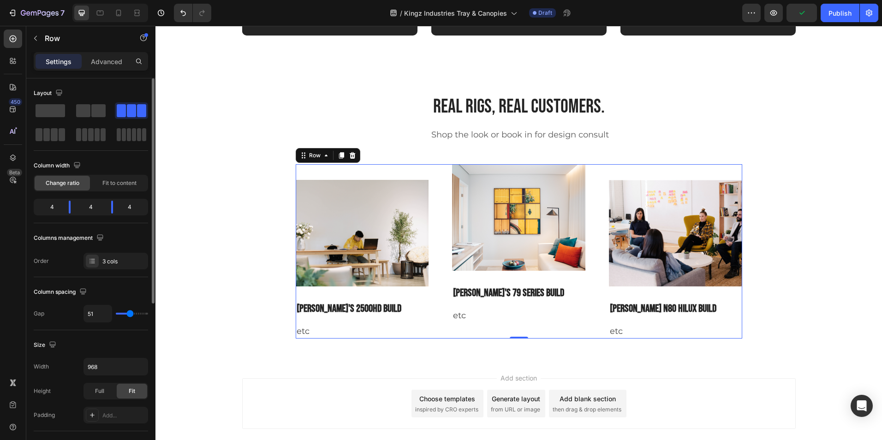
type input "49"
type input "47"
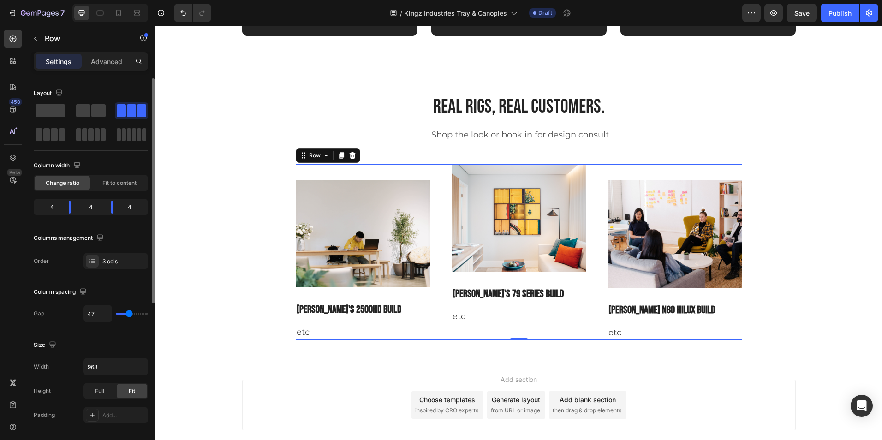
type input "49"
type input "51"
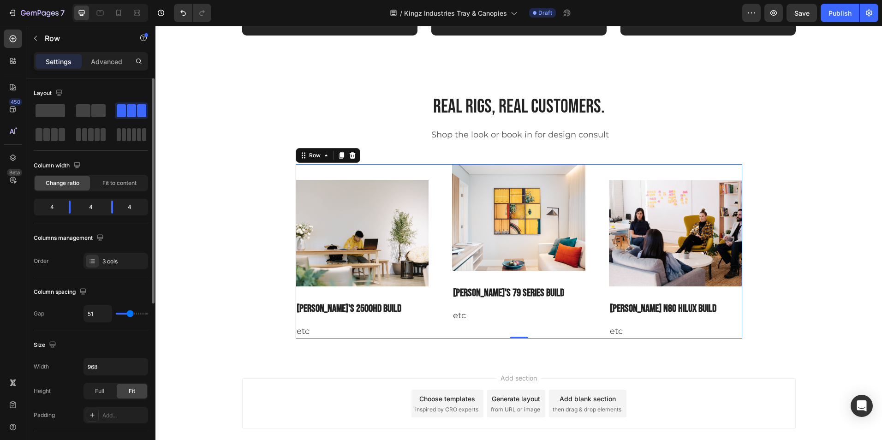
type input "49"
click at [130, 314] on input "range" at bounding box center [132, 314] width 32 height 2
click at [114, 362] on input "968" at bounding box center [116, 367] width 64 height 17
click at [141, 367] on icon "button" at bounding box center [139, 366] width 9 height 9
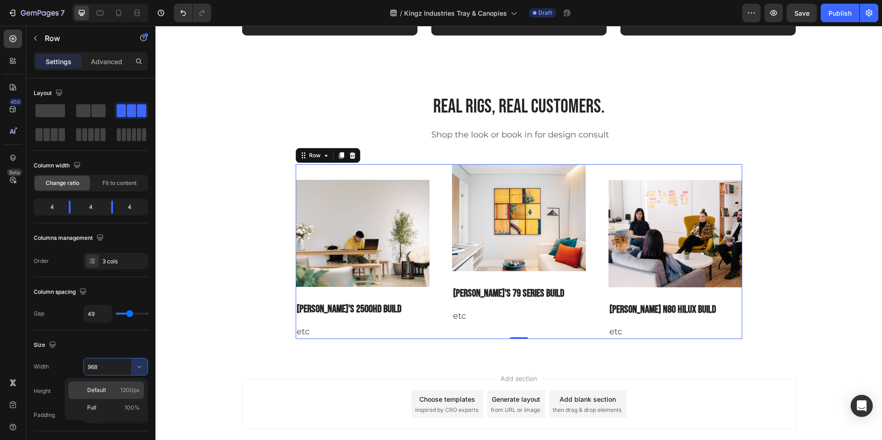
click at [114, 389] on p "Default 1200px" at bounding box center [113, 390] width 53 height 8
type input "1200"
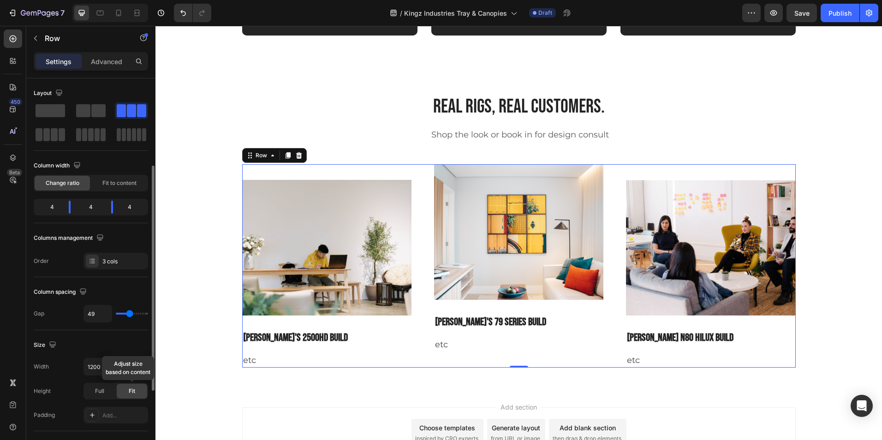
scroll to position [60, 0]
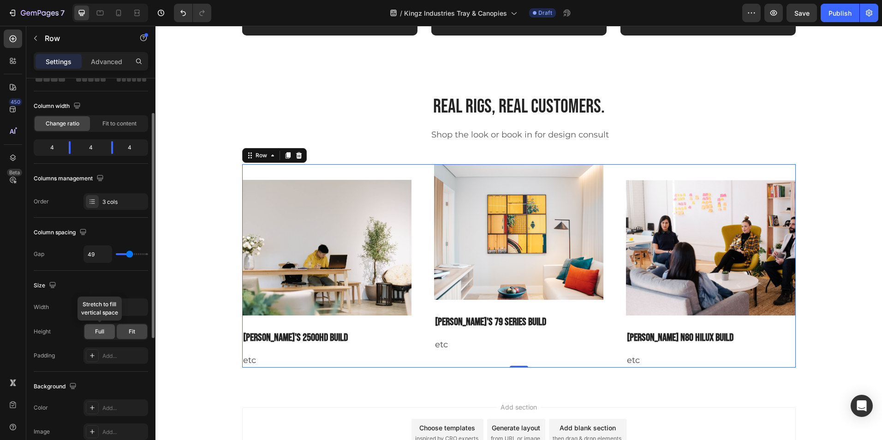
click at [106, 334] on div "Full" at bounding box center [99, 331] width 30 height 15
click at [119, 276] on div "Size Width 1200 Height Full Fit Padding Add..." at bounding box center [91, 321] width 114 height 101
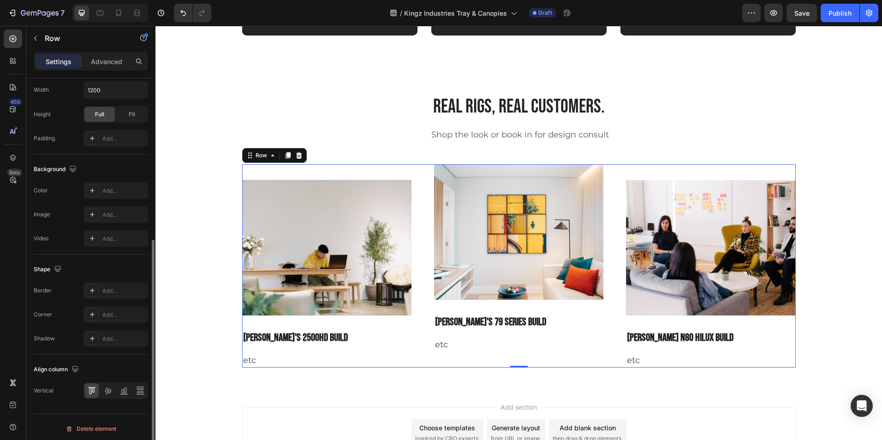
scroll to position [277, 0]
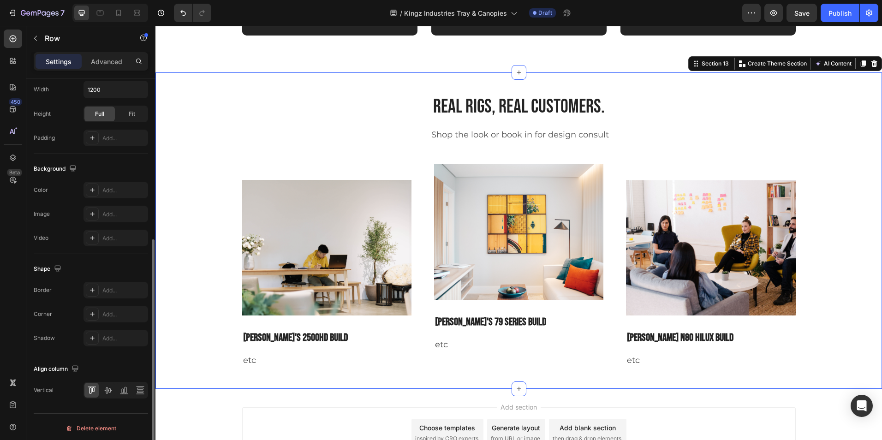
click at [845, 288] on div "Real rigs, real customers. Heading Shop the look or book in for design consult …" at bounding box center [518, 231] width 713 height 275
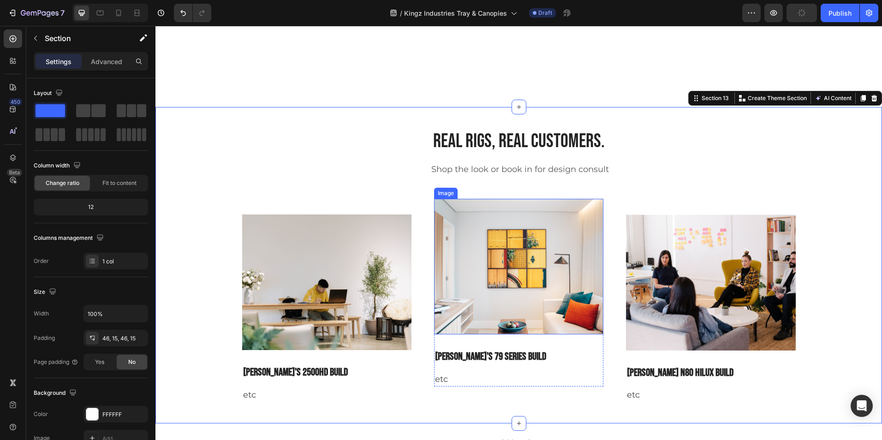
scroll to position [3433, 0]
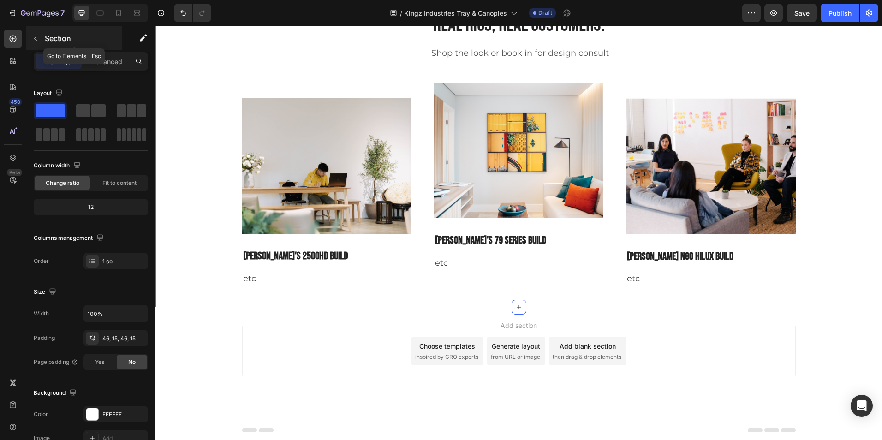
click at [36, 39] on icon "button" at bounding box center [35, 38] width 7 height 7
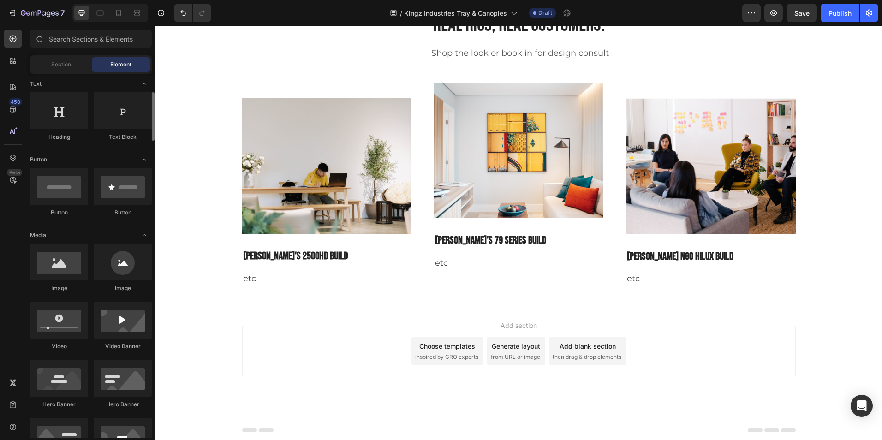
scroll to position [136, 0]
drag, startPoint x: 216, startPoint y: 216, endPoint x: 260, endPoint y: 282, distance: 80.0
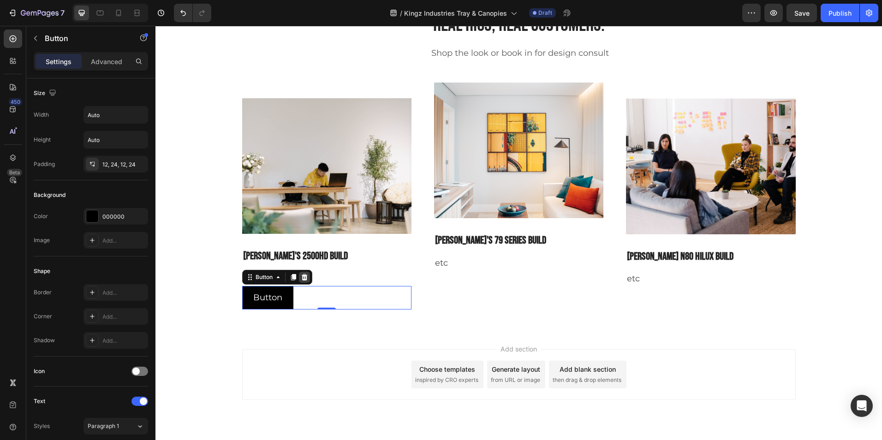
click at [302, 277] on icon at bounding box center [304, 277] width 7 height 7
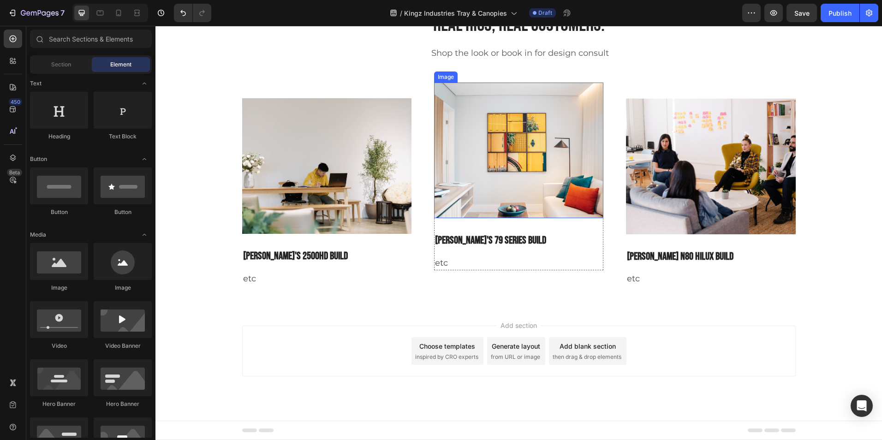
scroll to position [3433, 0]
click at [445, 357] on span "inspired by CRO experts" at bounding box center [446, 357] width 63 height 8
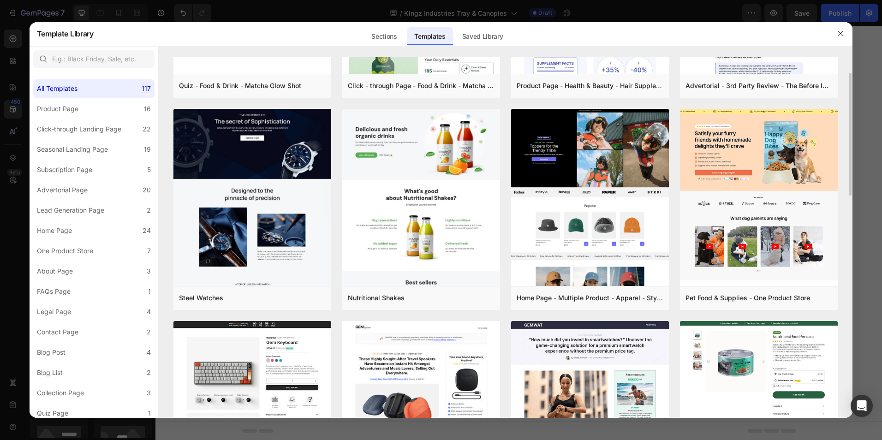
scroll to position [161, 0]
click at [382, 33] on div "Sections" at bounding box center [384, 36] width 40 height 18
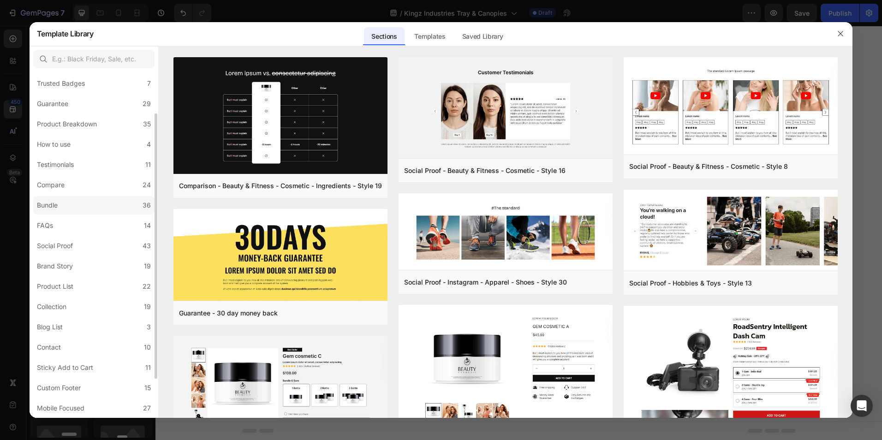
scroll to position [87, 0]
click at [74, 313] on label "Collection 19" at bounding box center [93, 306] width 121 height 18
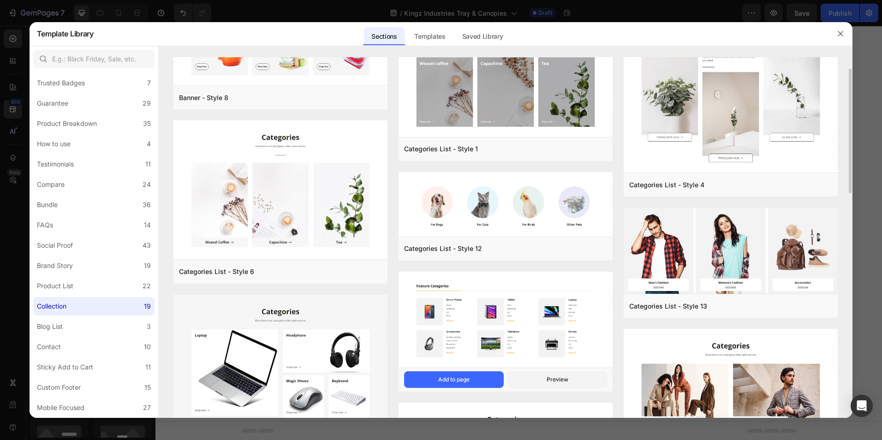
scroll to position [0, 0]
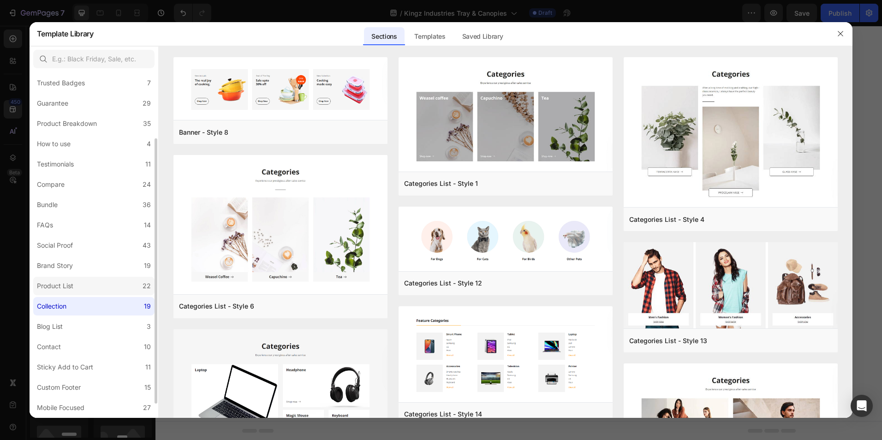
click at [74, 288] on div "Product List" at bounding box center [57, 286] width 40 height 11
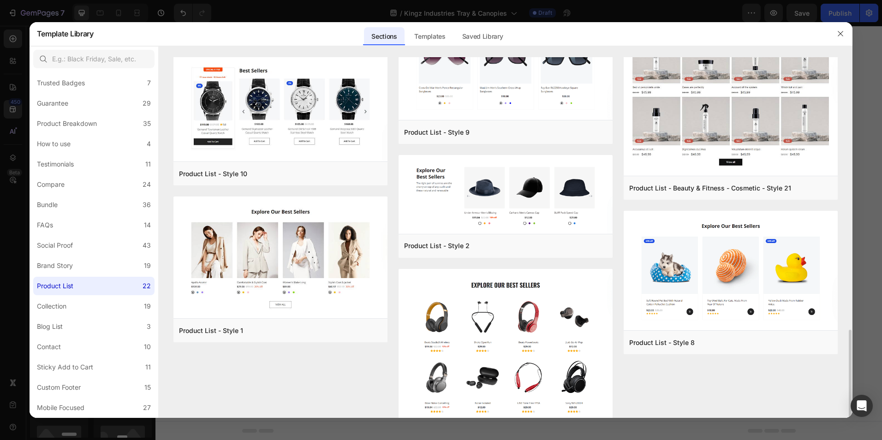
scroll to position [856, 0]
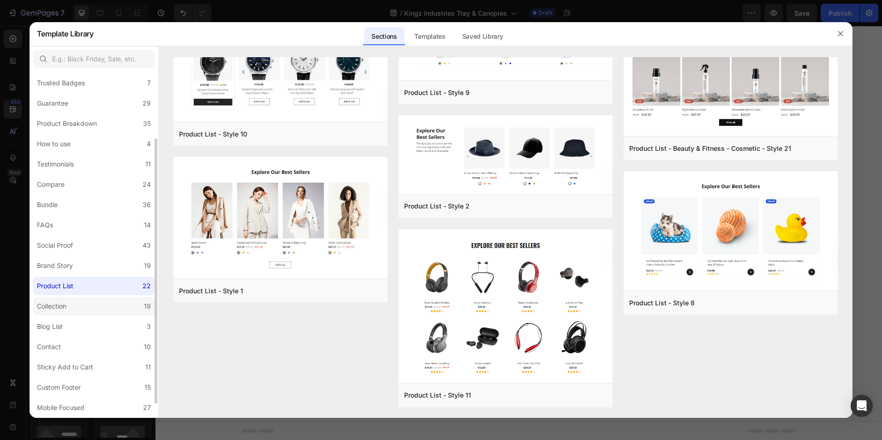
click at [72, 301] on label "Collection 19" at bounding box center [93, 306] width 121 height 18
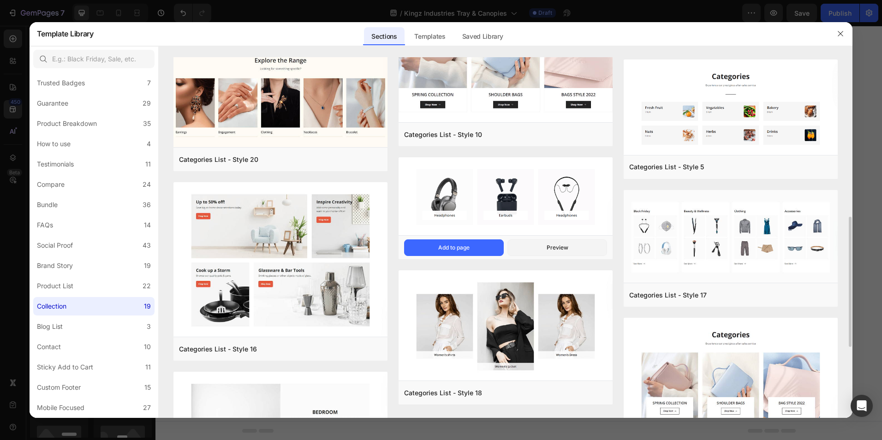
scroll to position [454, 0]
click at [458, 246] on div "Add to page" at bounding box center [453, 247] width 31 height 8
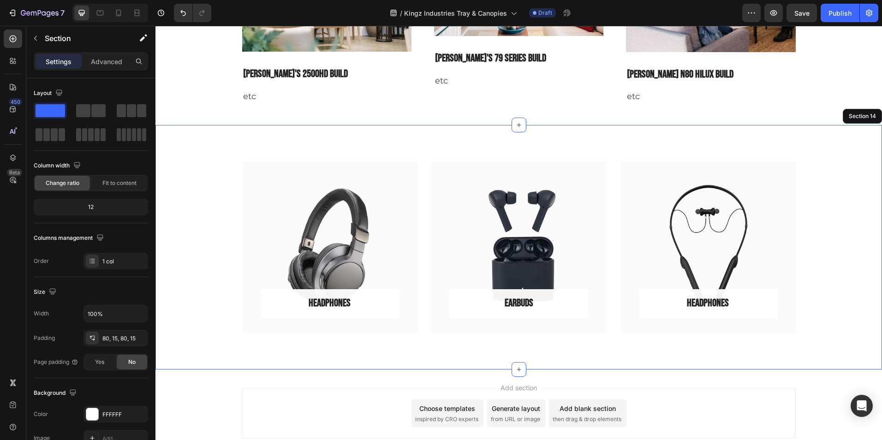
scroll to position [3678, 0]
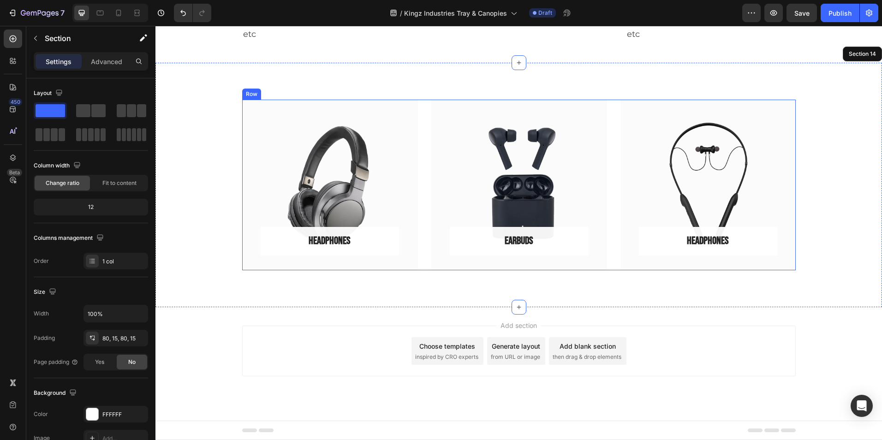
click at [423, 194] on div "Headphones Button Row Hero Banner Earbuds Button Row Hero Banner Headphones But…" at bounding box center [519, 185] width 554 height 171
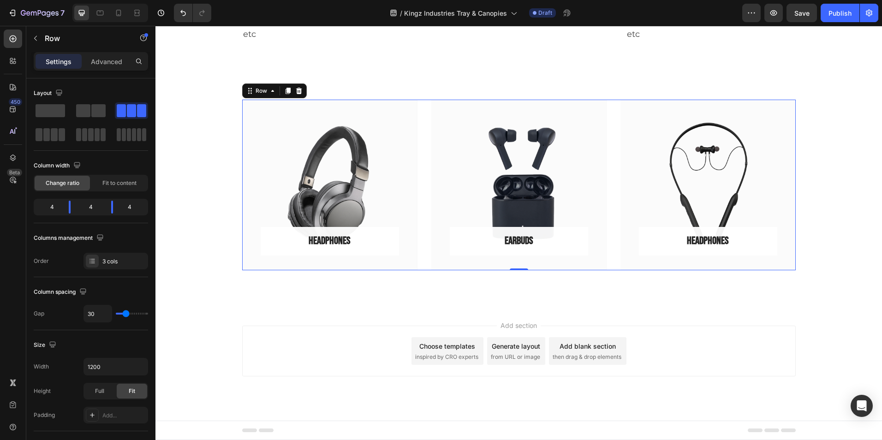
scroll to position [3625, 0]
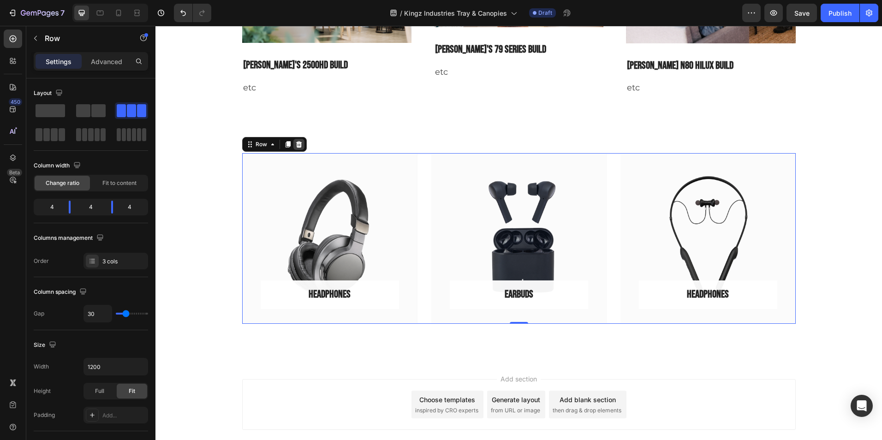
click at [296, 145] on icon at bounding box center [298, 144] width 7 height 7
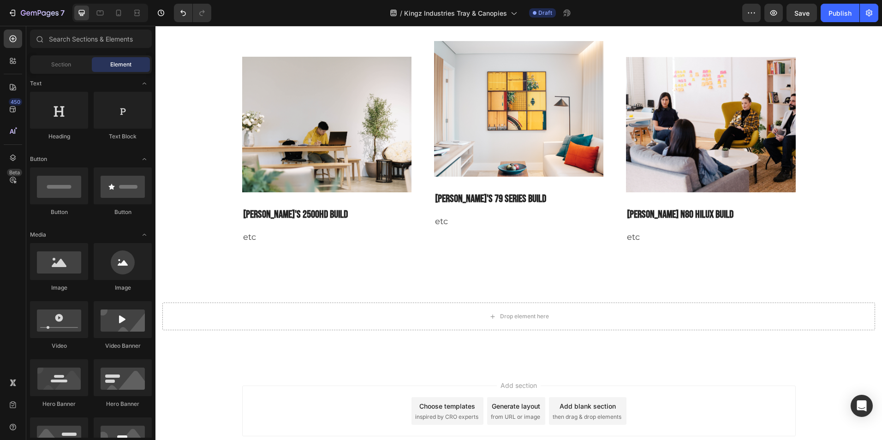
scroll to position [3349, 0]
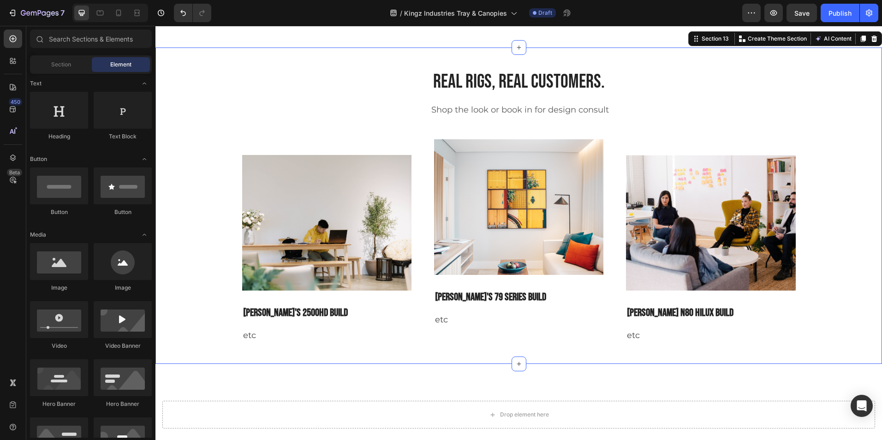
click at [681, 87] on div "Real rigs, real customers. Heading Shop the look or book in for design consult …" at bounding box center [519, 206] width 727 height 317
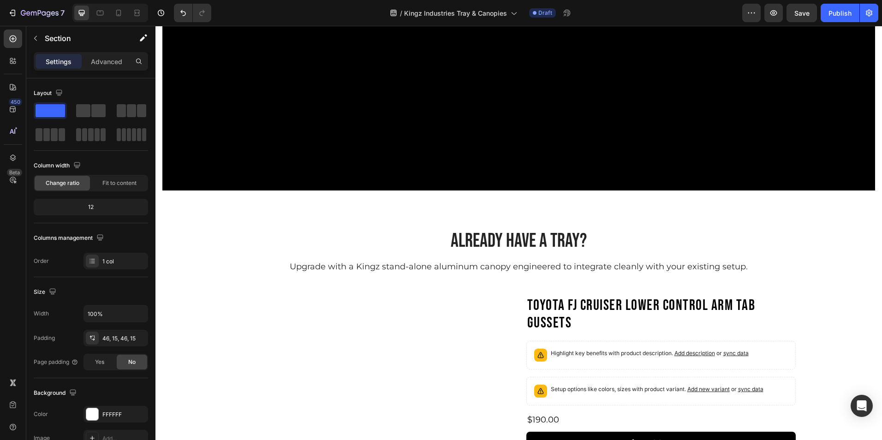
scroll to position [1952, 0]
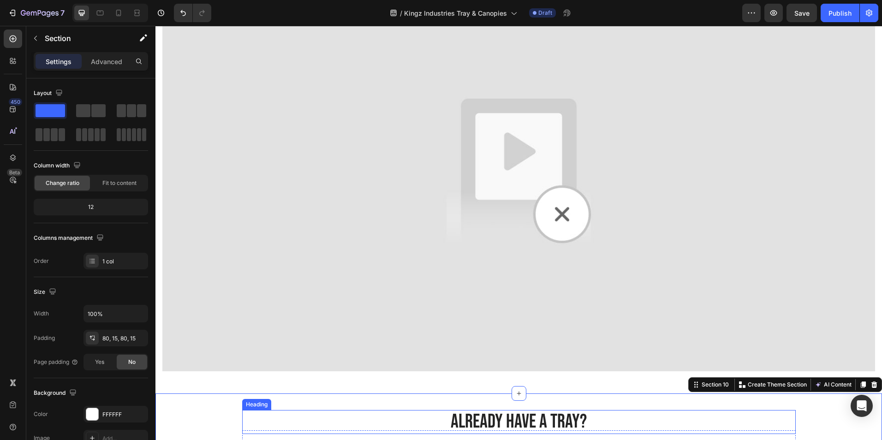
click at [405, 418] on h2 "Already have a tray?" at bounding box center [519, 422] width 554 height 24
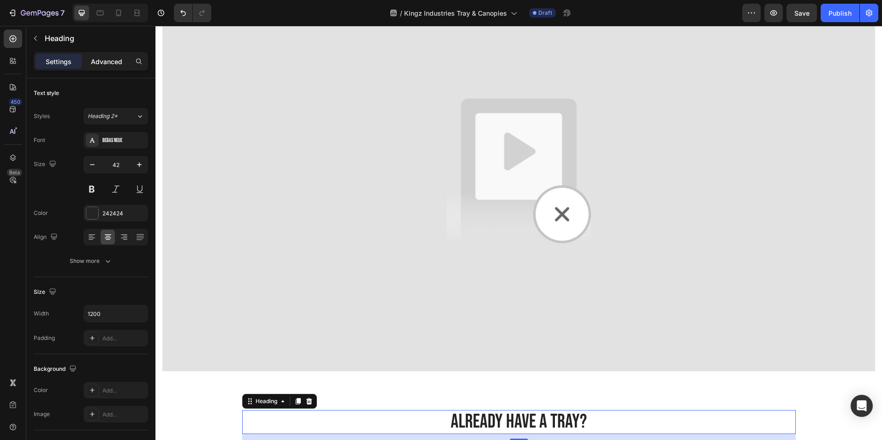
click at [111, 64] on p "Advanced" at bounding box center [106, 62] width 31 height 10
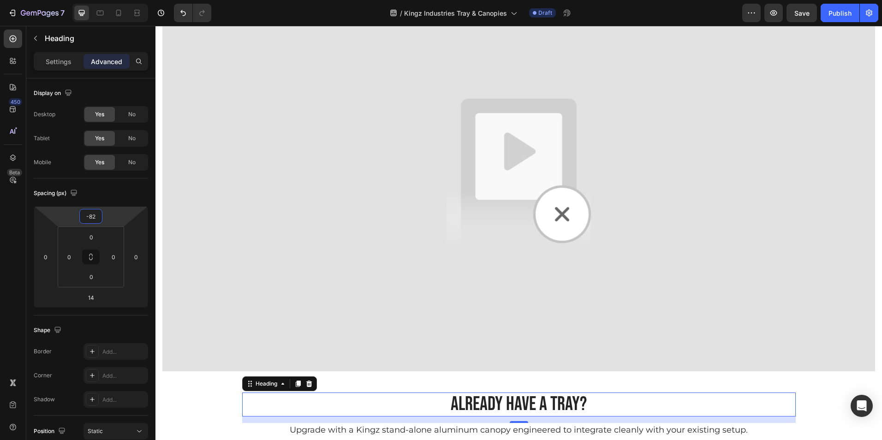
type input "-80"
drag, startPoint x: 90, startPoint y: 225, endPoint x: 91, endPoint y: 234, distance: 8.4
click at [91, 0] on html "7 Version history / Kingz Industries Tray & Canopies Draft Preview Save Publish…" at bounding box center [441, 0] width 882 height 0
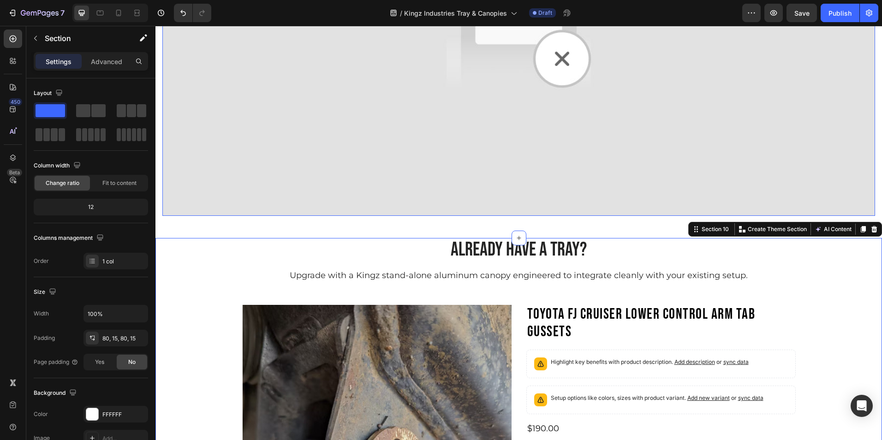
scroll to position [2092, 0]
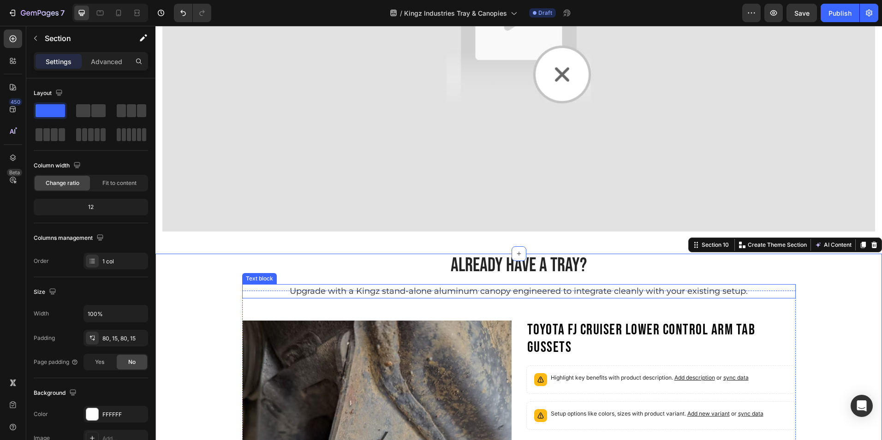
click at [487, 284] on div "Upgrade with a Kingz stand-alone aluminum canopy engineered to integrate cleanl…" at bounding box center [519, 291] width 554 height 14
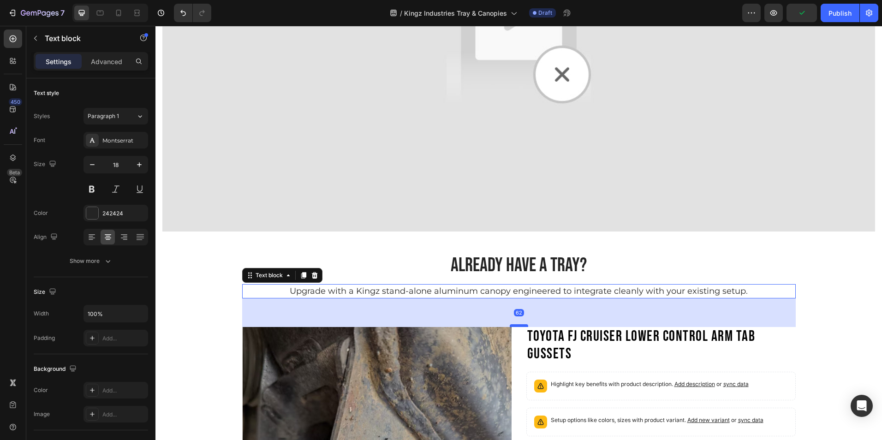
drag, startPoint x: 511, startPoint y: 314, endPoint x: 512, endPoint y: 321, distance: 6.5
click at [512, 324] on div at bounding box center [519, 325] width 18 height 3
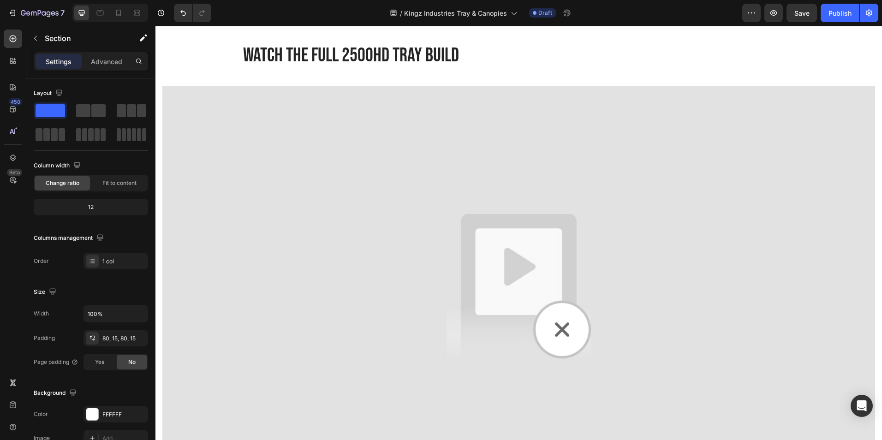
scroll to position [1839, 0]
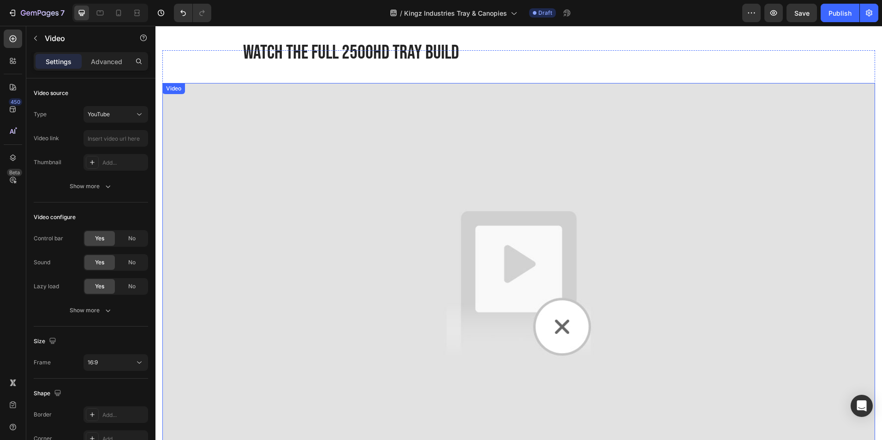
click at [378, 257] on img at bounding box center [518, 283] width 713 height 401
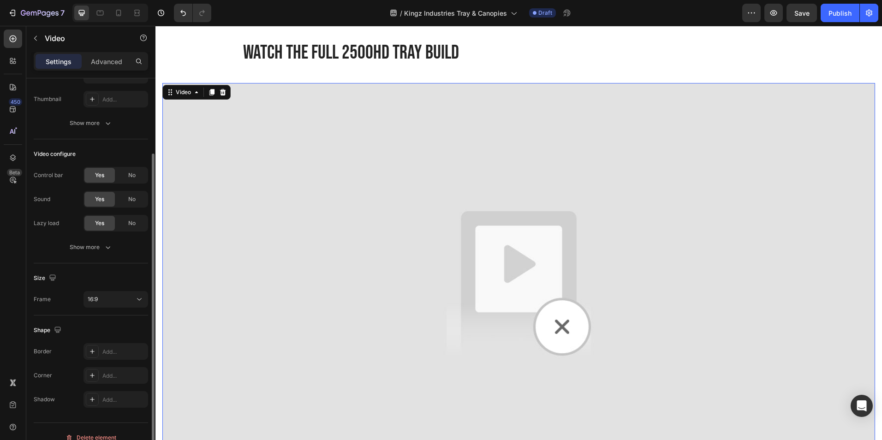
scroll to position [75, 0]
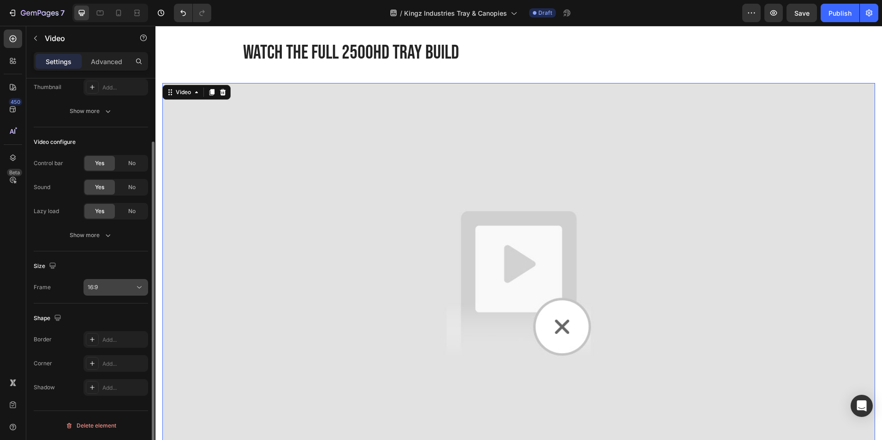
click at [144, 287] on button "16:9" at bounding box center [116, 287] width 65 height 17
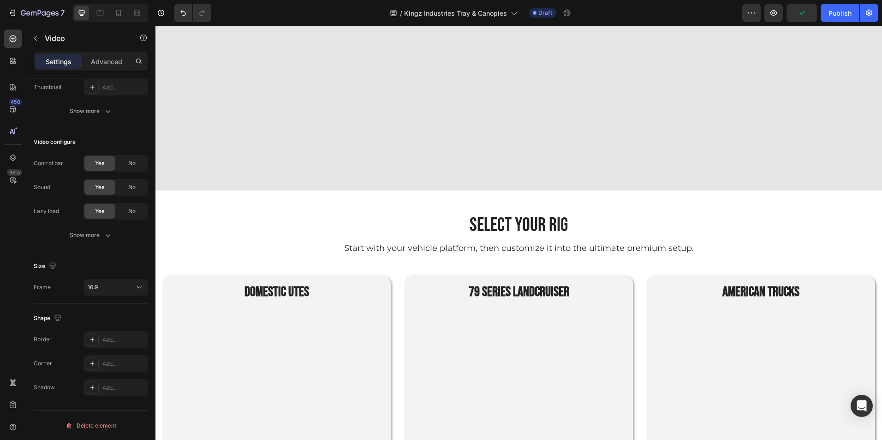
scroll to position [348, 0]
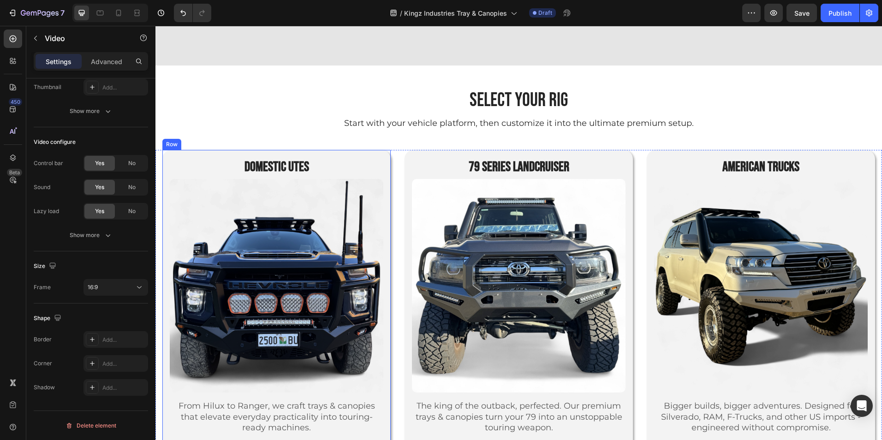
click at [371, 154] on div "DOMESTIC UTES Heading Product Images From Hilux to Ranger, we craft trays & can…" at bounding box center [276, 341] width 228 height 383
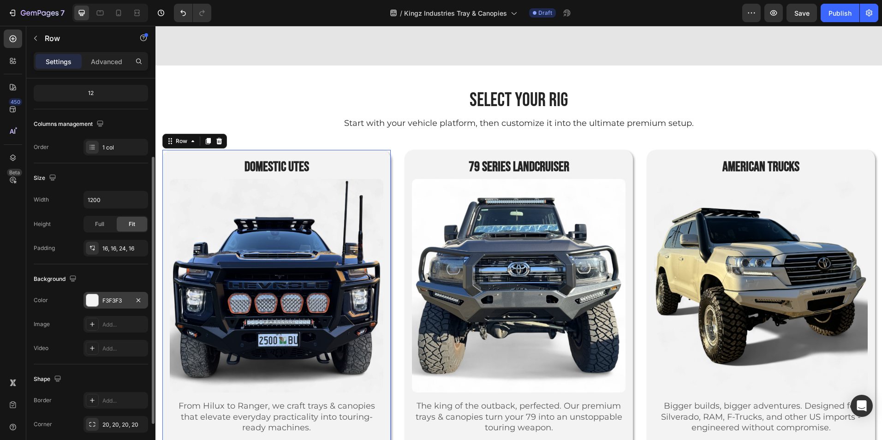
scroll to position [114, 0]
click at [108, 305] on div "F3F3F3" at bounding box center [116, 300] width 65 height 17
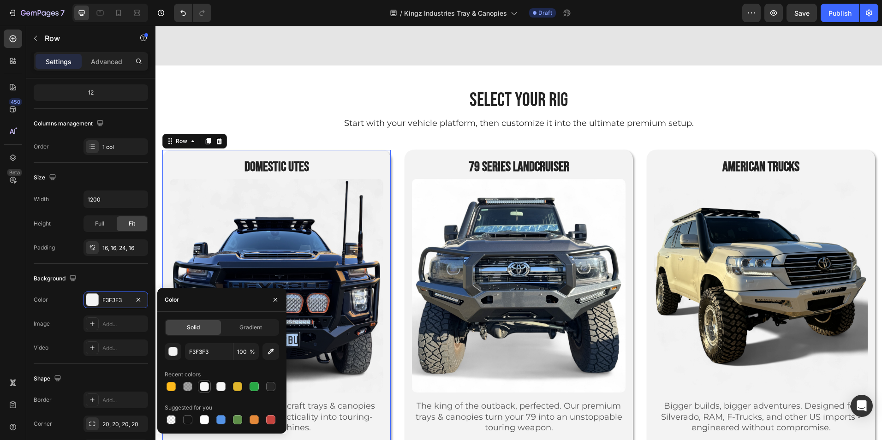
click at [206, 389] on div at bounding box center [204, 386] width 9 height 9
click at [222, 385] on div at bounding box center [220, 386] width 9 height 9
type input "F5F5F5"
click at [407, 167] on div "79 SERIES LANDCRUISER Heading Product Images The king of the outback, perfected…" at bounding box center [519, 345] width 228 height 391
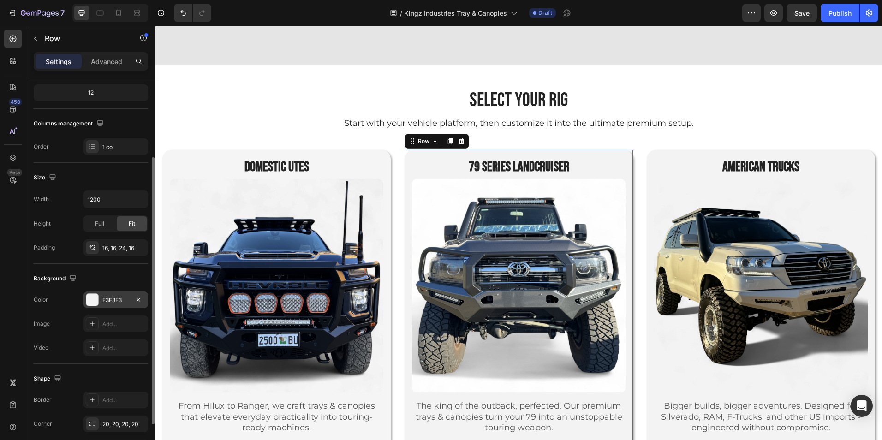
click at [113, 295] on div "F3F3F3" at bounding box center [116, 300] width 65 height 17
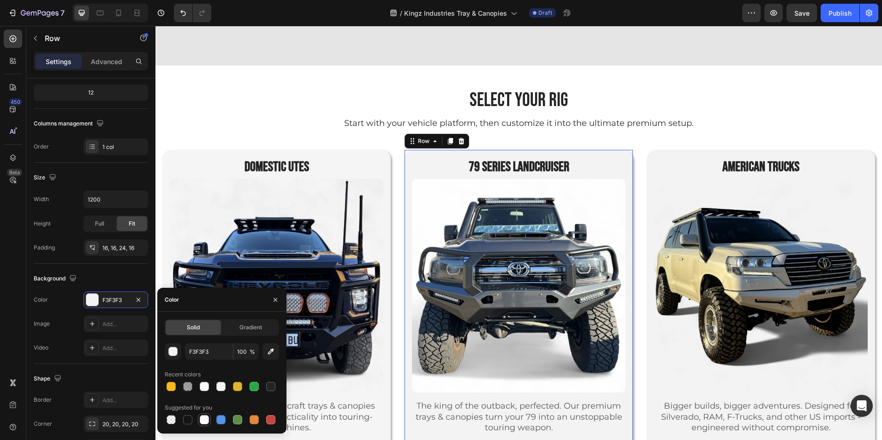
click at [202, 418] on div at bounding box center [204, 419] width 9 height 9
type input "FFFFFF"
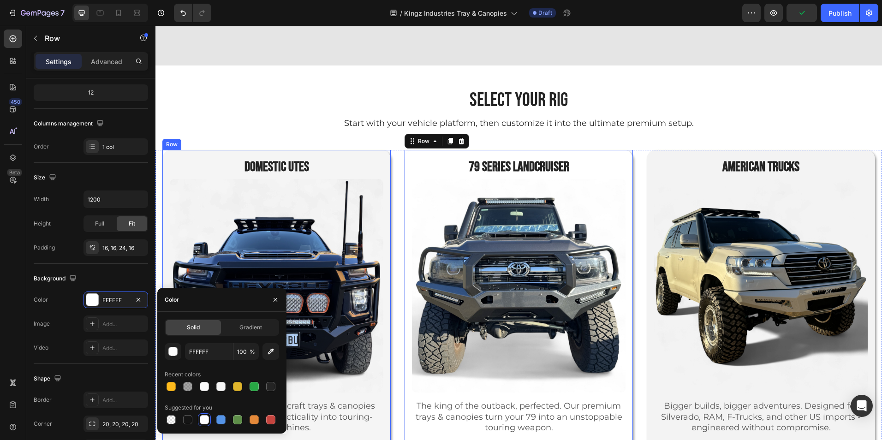
click at [374, 154] on div "DOMESTIC UTES Heading Product Images From Hilux to Ranger, we craft trays & can…" at bounding box center [276, 341] width 228 height 383
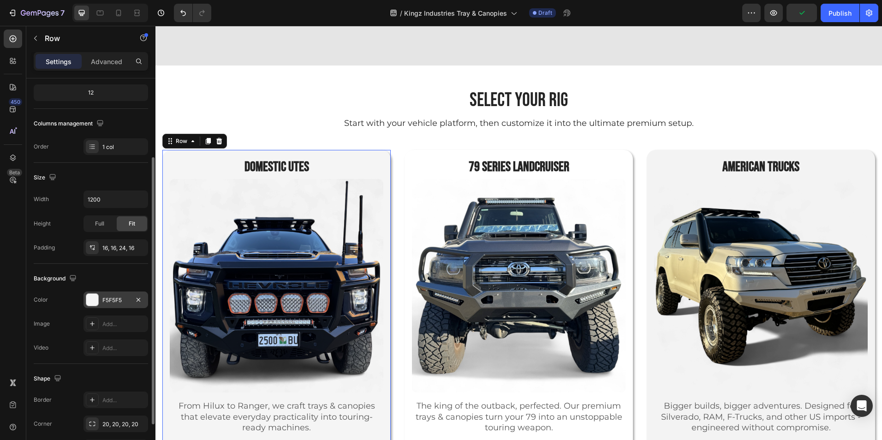
click at [101, 302] on div "F5F5F5" at bounding box center [116, 300] width 65 height 17
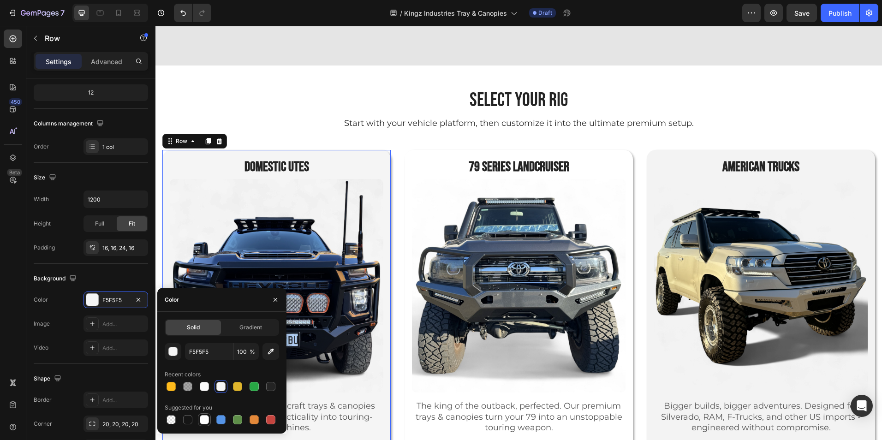
click at [203, 419] on div at bounding box center [204, 419] width 9 height 9
type input "FFFFFF"
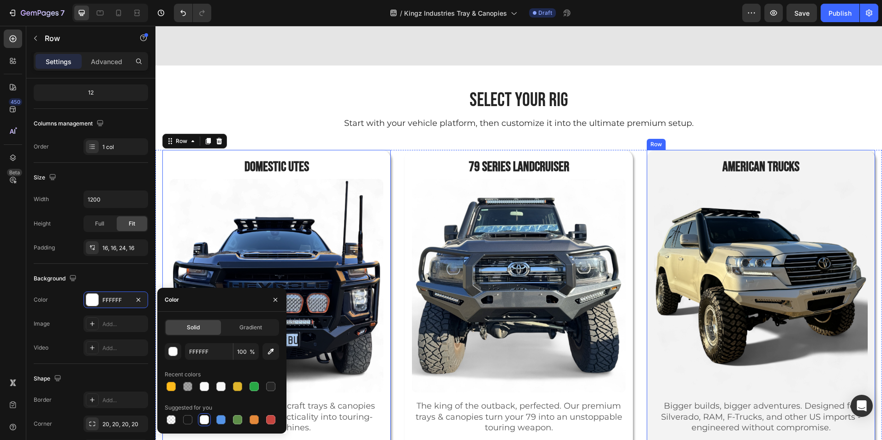
click at [649, 161] on div "AMERICAN TRUCKS Heading Product Images Bigger builds, bigger adventures. Design…" at bounding box center [761, 341] width 228 height 383
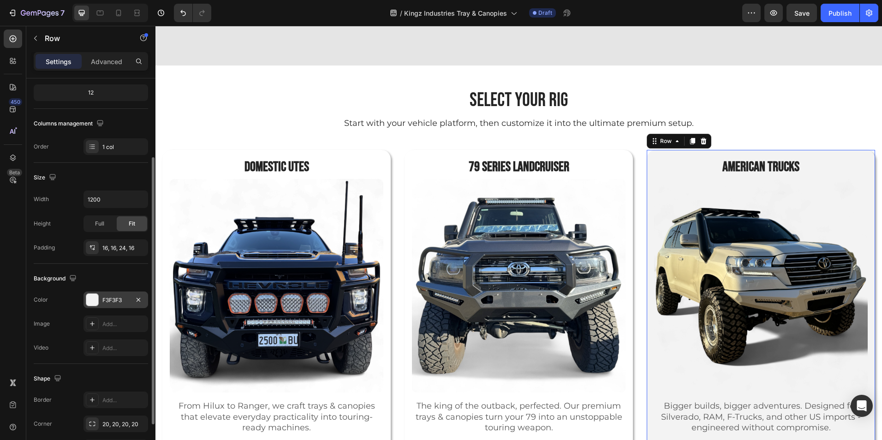
click at [111, 301] on div "F3F3F3" at bounding box center [115, 300] width 27 height 8
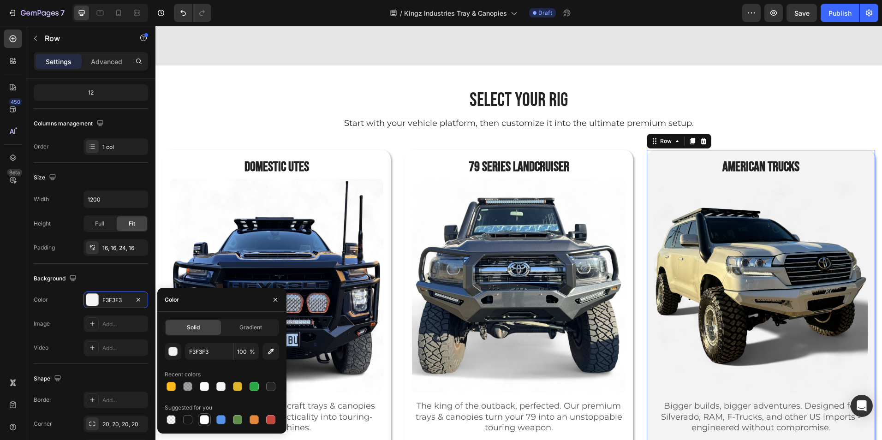
click at [204, 417] on div at bounding box center [204, 419] width 9 height 9
type input "FFFFFF"
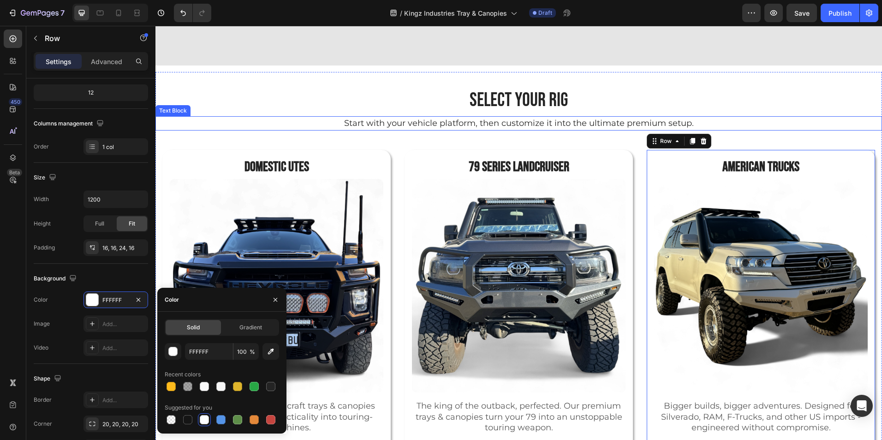
click at [180, 125] on p "Start with your vehicle platform, then customize it into the ultimate premium s…" at bounding box center [518, 123] width 725 height 12
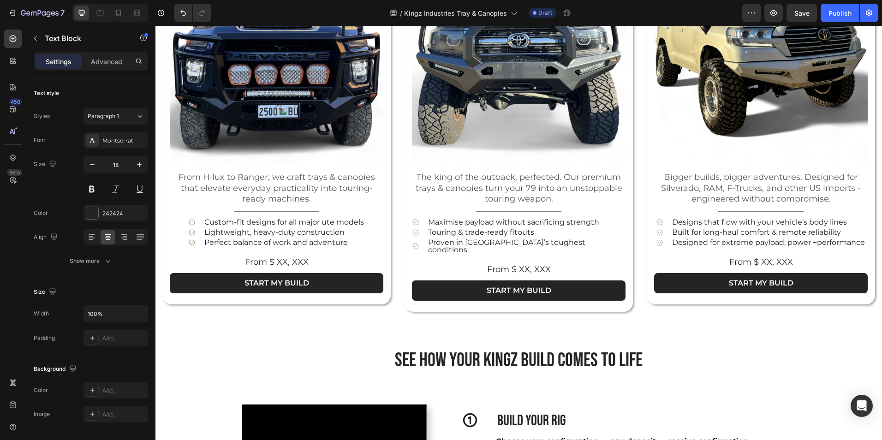
scroll to position [581, 0]
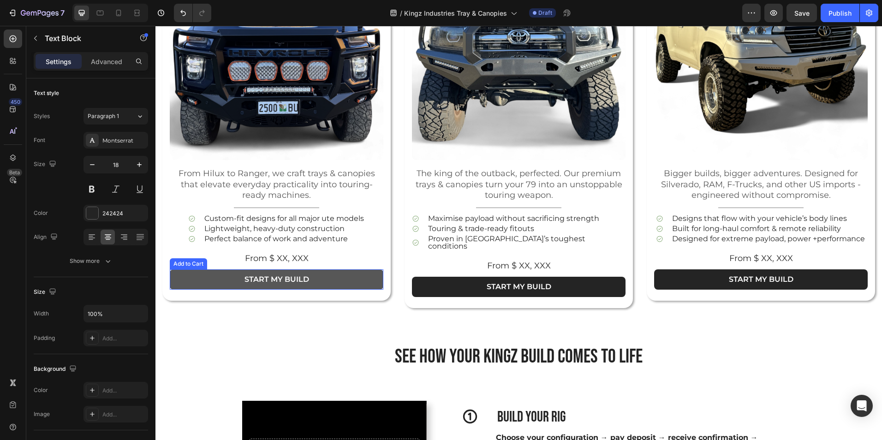
click at [356, 278] on button "START MY BUILD" at bounding box center [277, 280] width 214 height 21
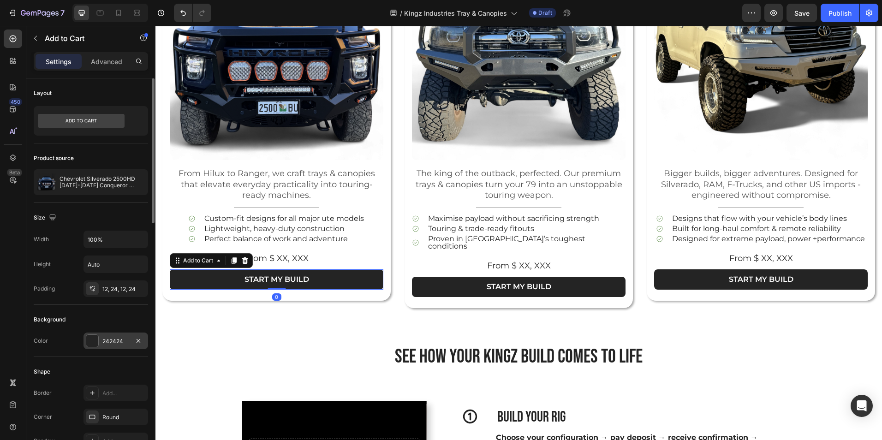
click at [112, 342] on div "242424" at bounding box center [115, 341] width 27 height 8
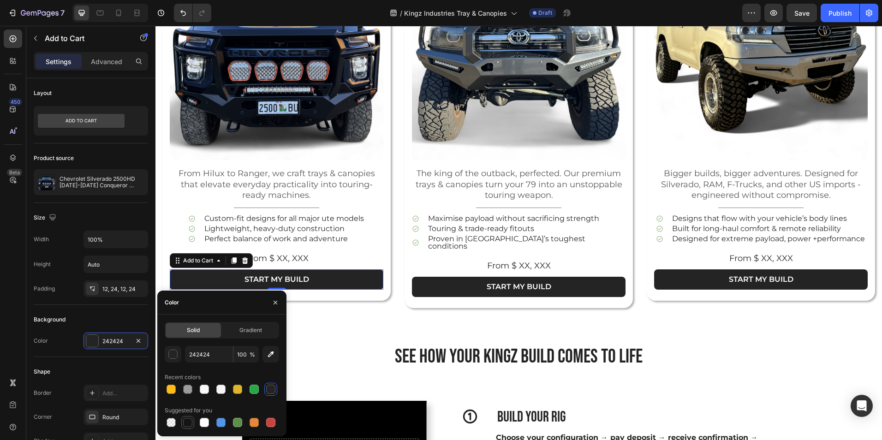
click at [186, 422] on div at bounding box center [187, 422] width 9 height 9
type input "151515"
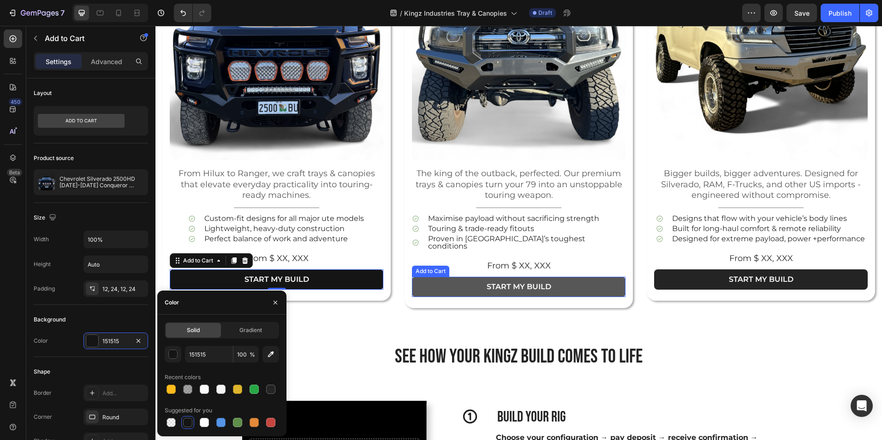
click at [429, 277] on button "START MY BUILD" at bounding box center [519, 287] width 214 height 21
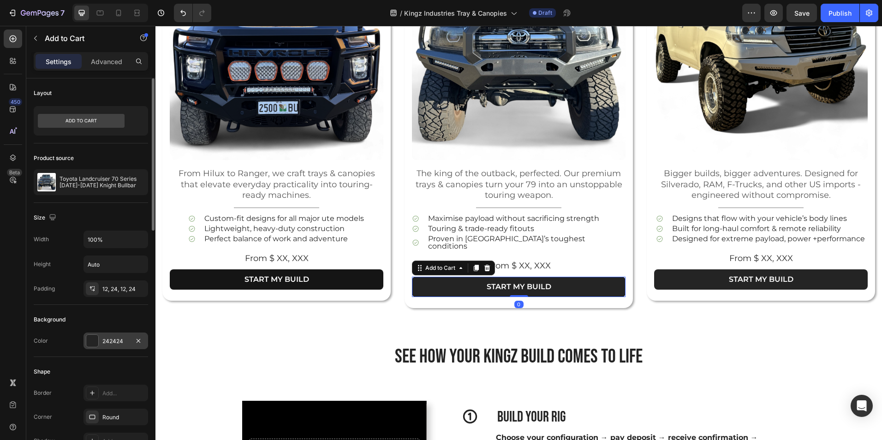
click at [110, 336] on div "242424" at bounding box center [116, 341] width 65 height 17
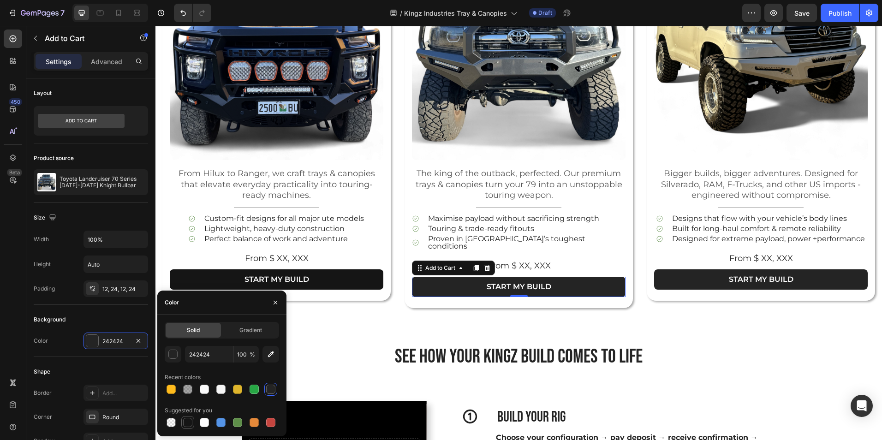
click at [189, 422] on div at bounding box center [187, 422] width 9 height 9
type input "151515"
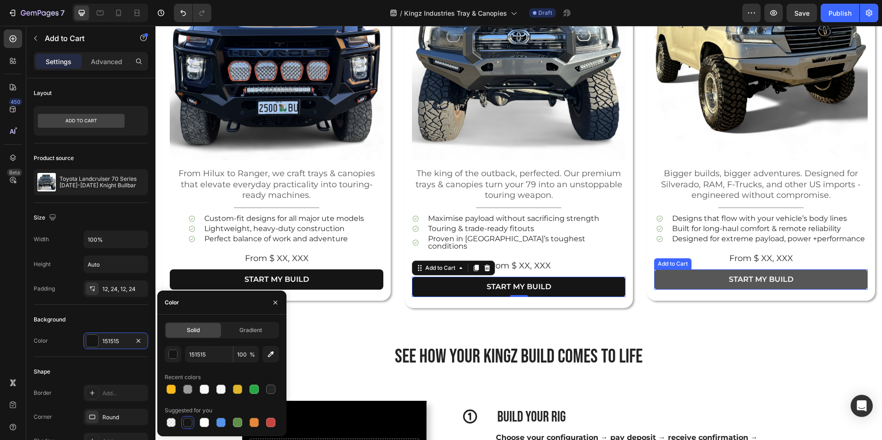
click at [659, 276] on button "START MY BUILD" at bounding box center [761, 280] width 214 height 21
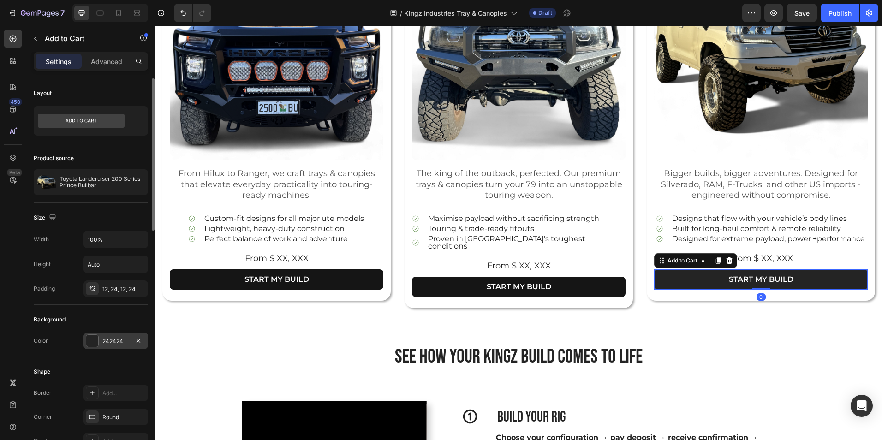
click at [119, 341] on div "242424" at bounding box center [115, 341] width 27 height 8
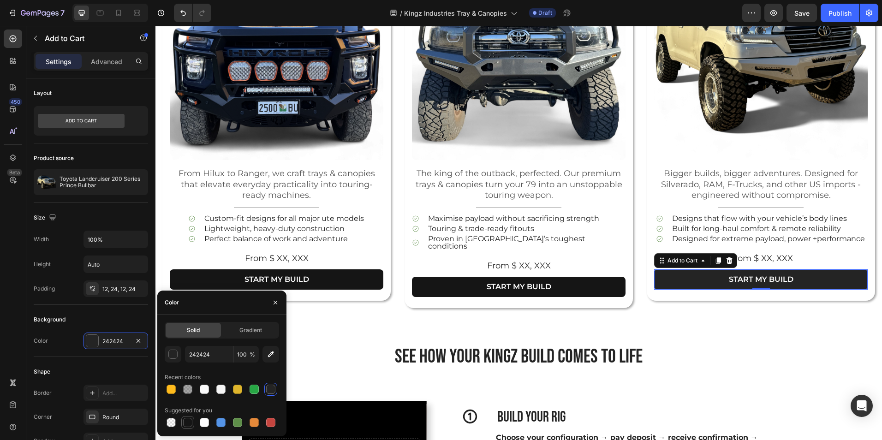
click at [188, 417] on div at bounding box center [187, 422] width 11 height 11
type input "151515"
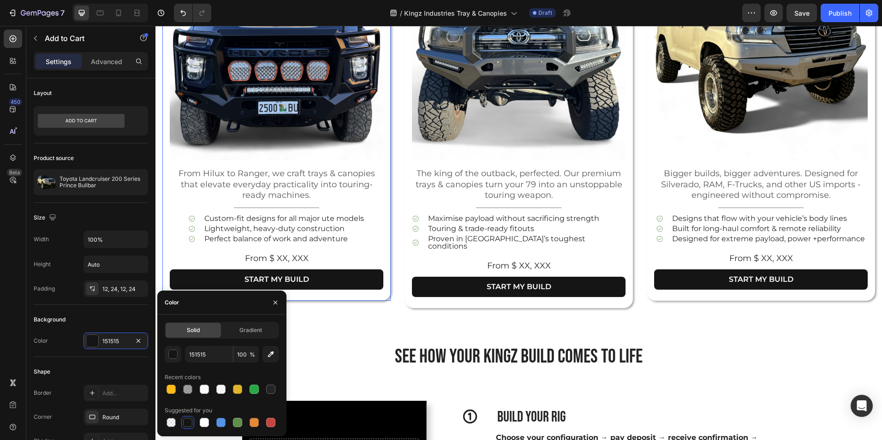
click at [162, 270] on div "DOMESTIC UTES Heading Product Images From Hilux to Ranger, we craft trays & can…" at bounding box center [276, 108] width 228 height 383
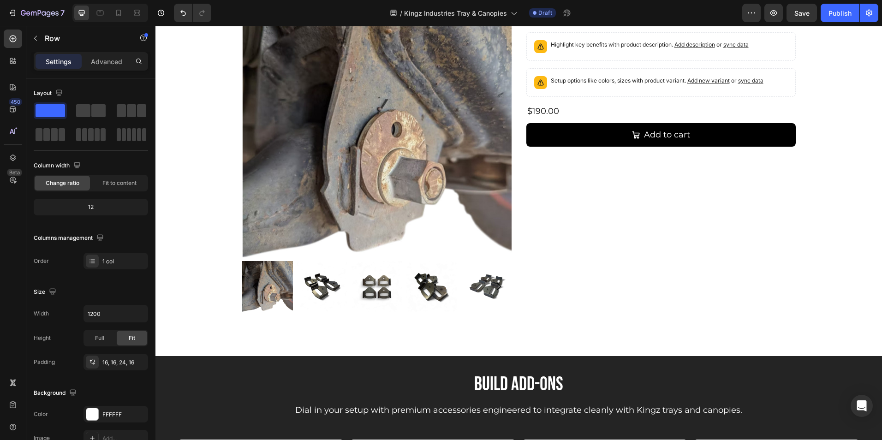
scroll to position [2428, 0]
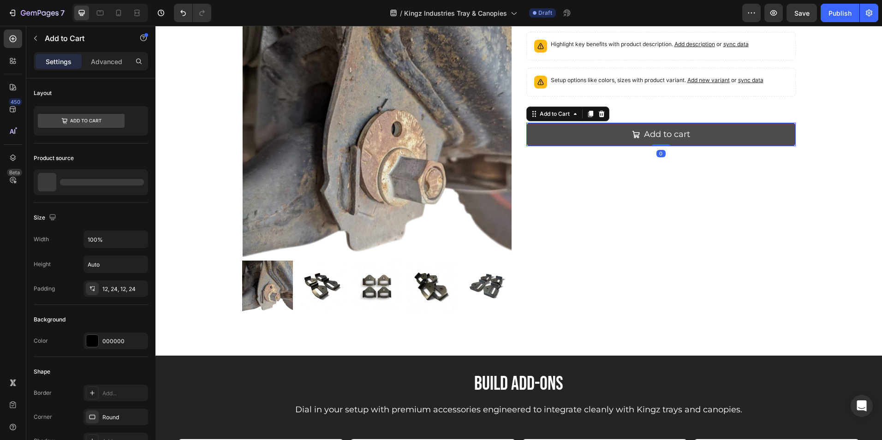
click at [541, 128] on button "Add to cart" at bounding box center [662, 135] width 270 height 24
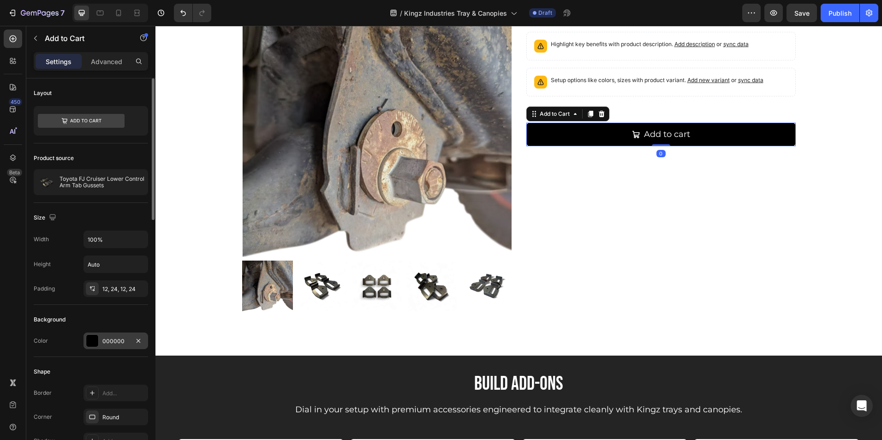
click at [110, 340] on div "000000" at bounding box center [115, 341] width 27 height 8
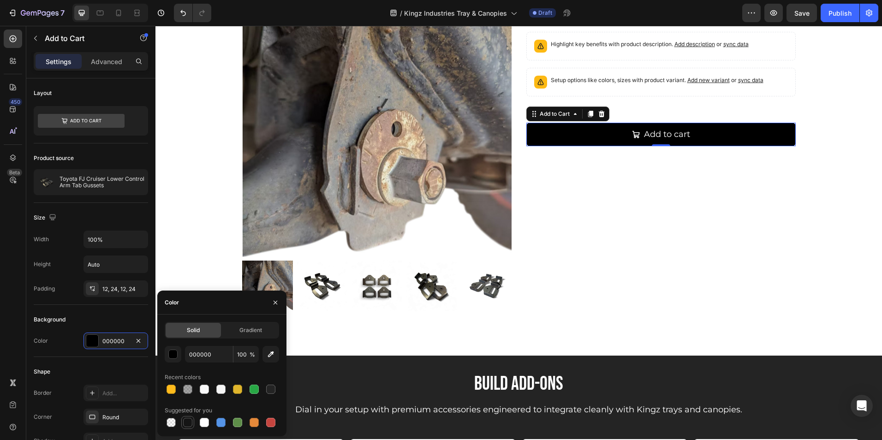
click at [190, 424] on div at bounding box center [187, 422] width 9 height 9
type input "151515"
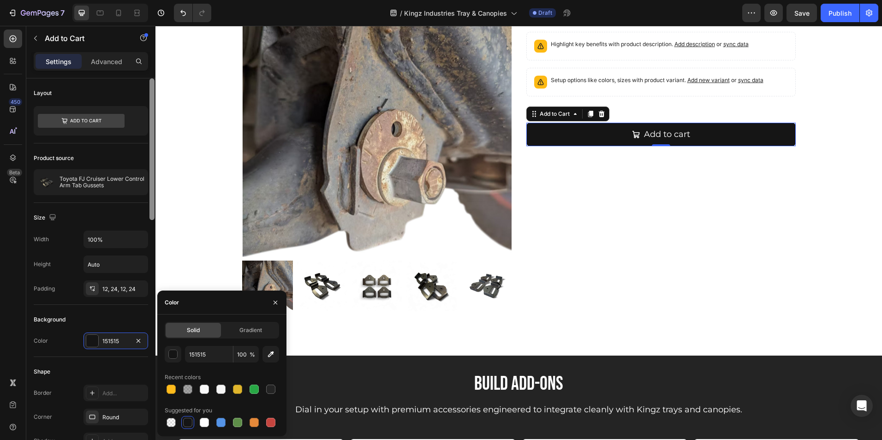
scroll to position [388, 0]
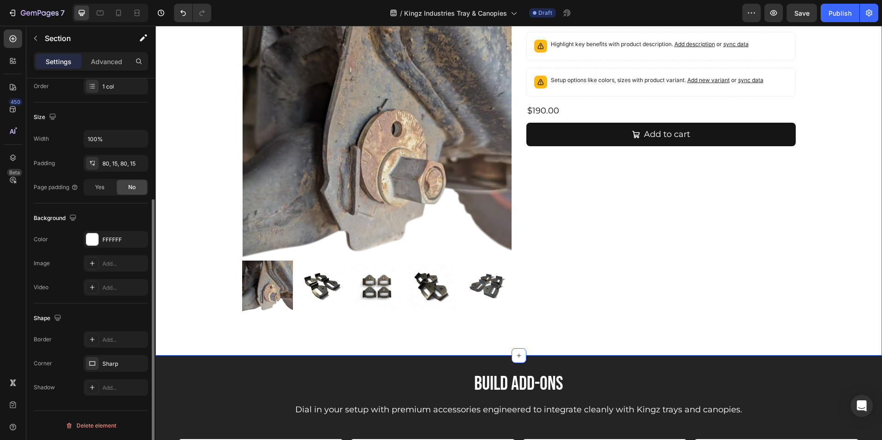
click at [204, 258] on div "Already have a tray? Heading Upgrade with a Kingz stand-alone aluminum canopy e…" at bounding box center [518, 135] width 713 height 368
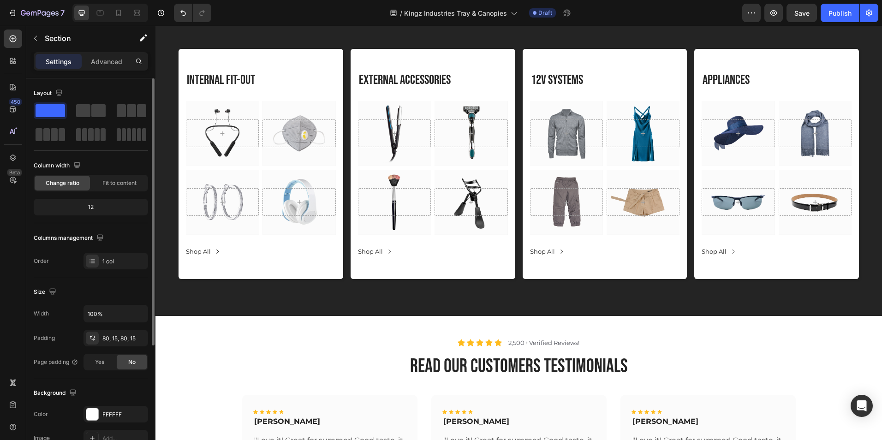
scroll to position [2759, 0]
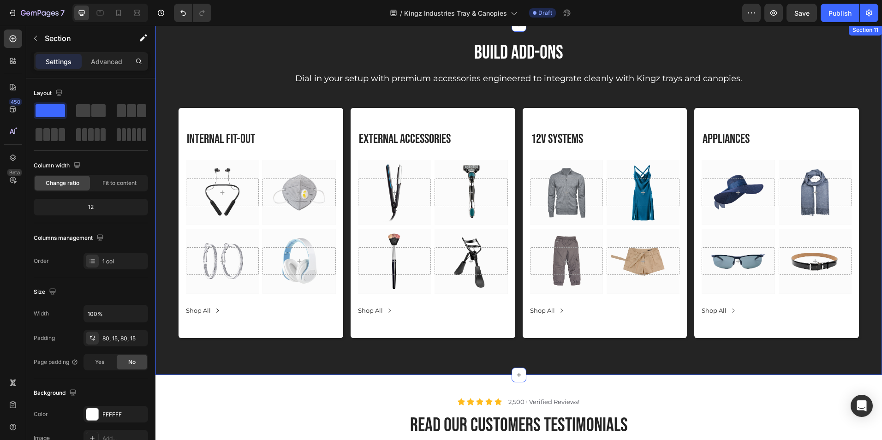
click at [176, 81] on div "Build Add-Ons Heading Dial in your setup with premium accessories engineered to…" at bounding box center [519, 199] width 727 height 351
click at [112, 409] on div "242424" at bounding box center [116, 414] width 65 height 17
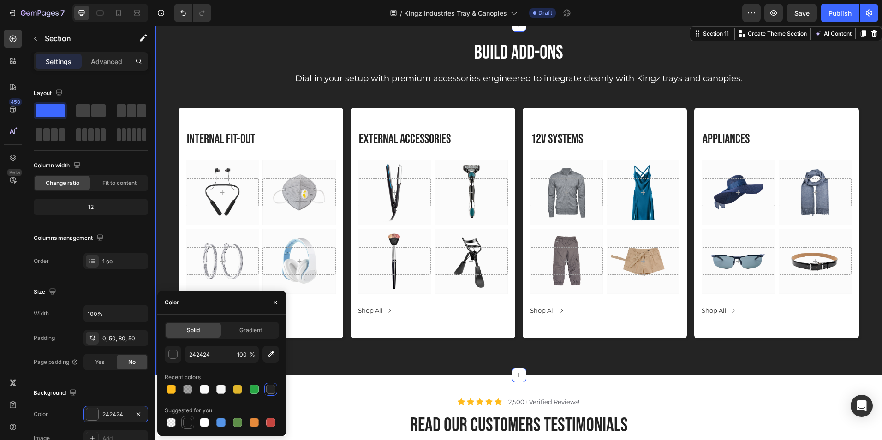
click at [183, 420] on div at bounding box center [187, 422] width 9 height 9
type input "151515"
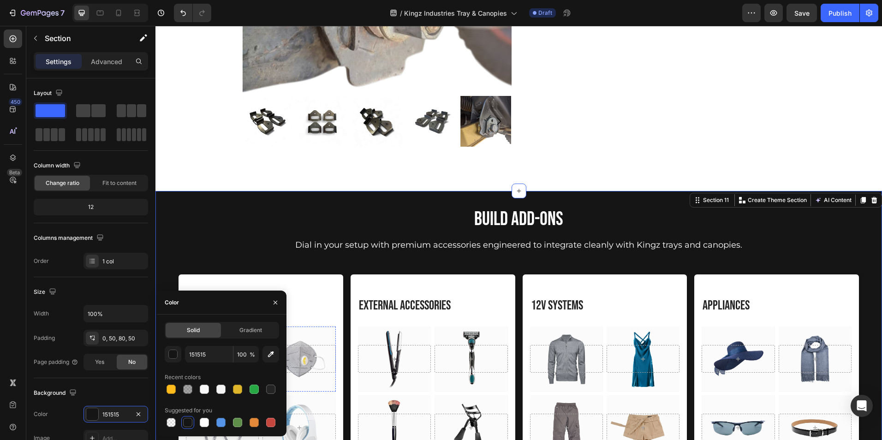
scroll to position [2587, 0]
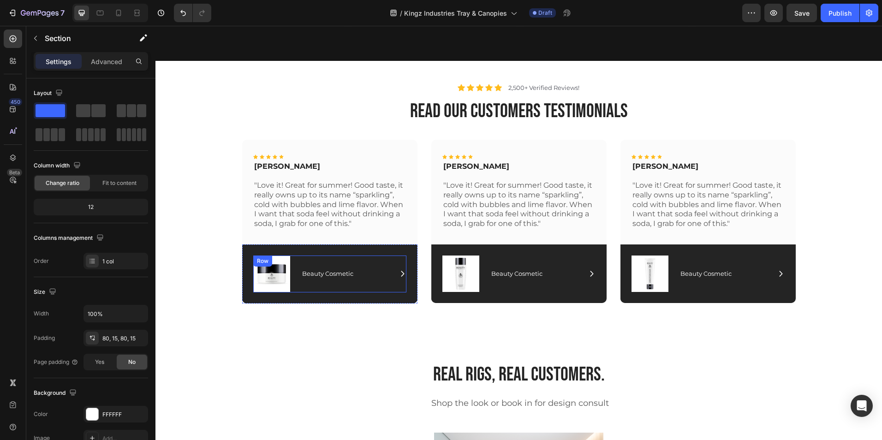
scroll to position [3074, 0]
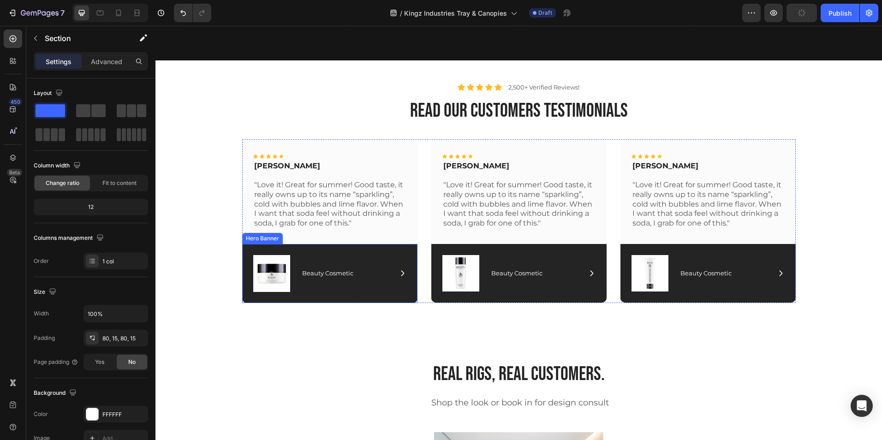
click at [359, 294] on div "Image Icon Beauty Cosmetic Text Block Row Row" at bounding box center [329, 273] width 175 height 59
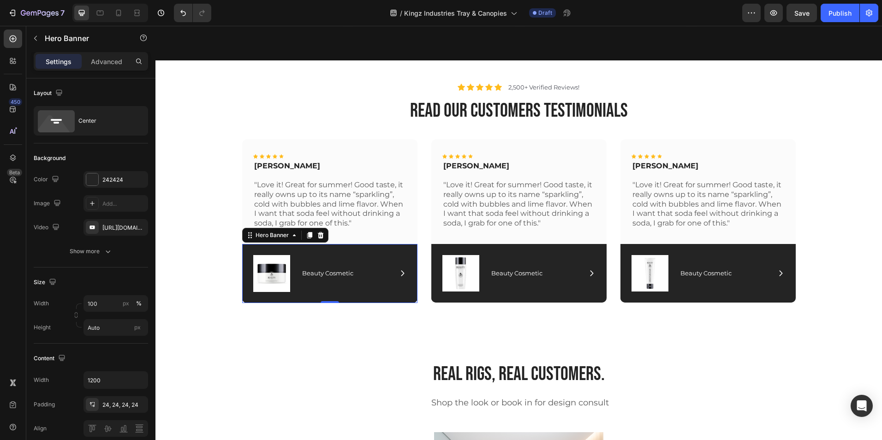
click at [359, 294] on div "Image Icon Beauty Cosmetic Text Block Row Row" at bounding box center [329, 273] width 175 height 59
click at [107, 179] on div "242424" at bounding box center [115, 180] width 27 height 8
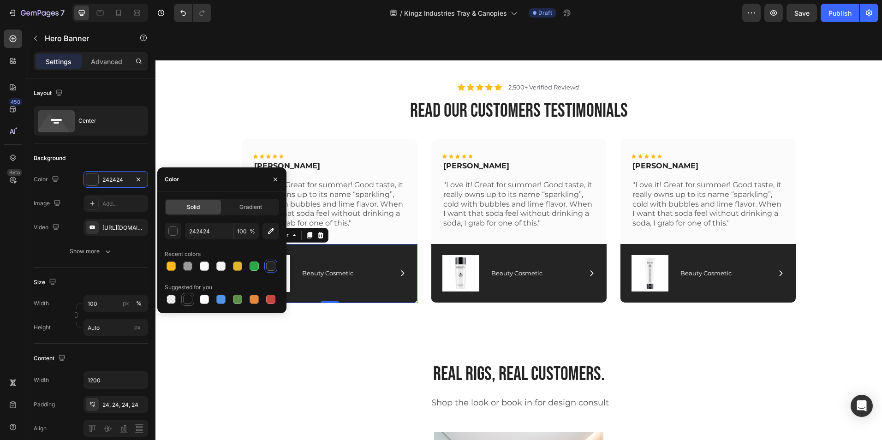
click at [191, 300] on div at bounding box center [187, 299] width 9 height 9
type input "151515"
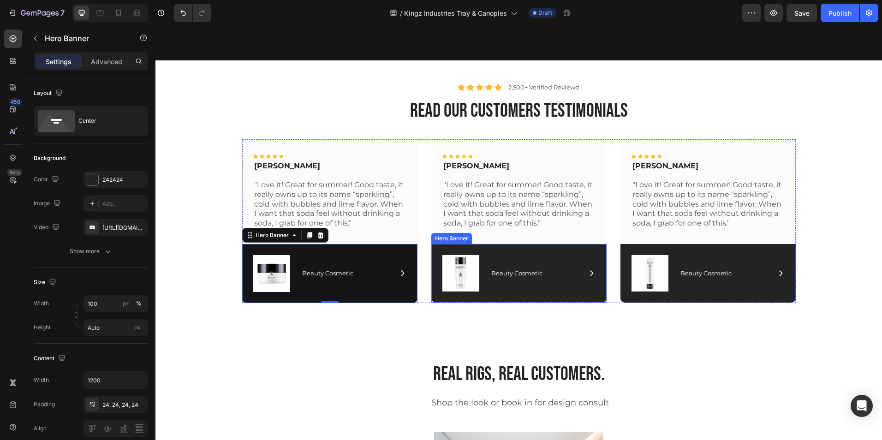
click at [510, 298] on div "Image Icon Beauty Cosmetic Text Block Row Row" at bounding box center [518, 273] width 175 height 59
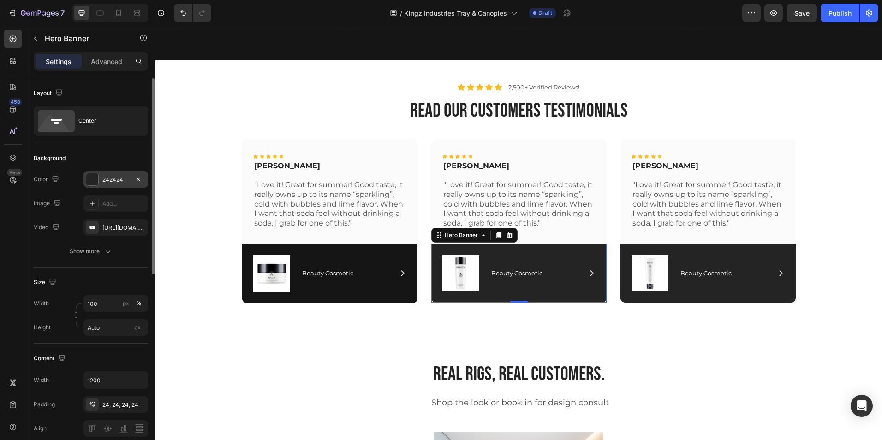
click at [114, 184] on div "242424" at bounding box center [116, 179] width 65 height 17
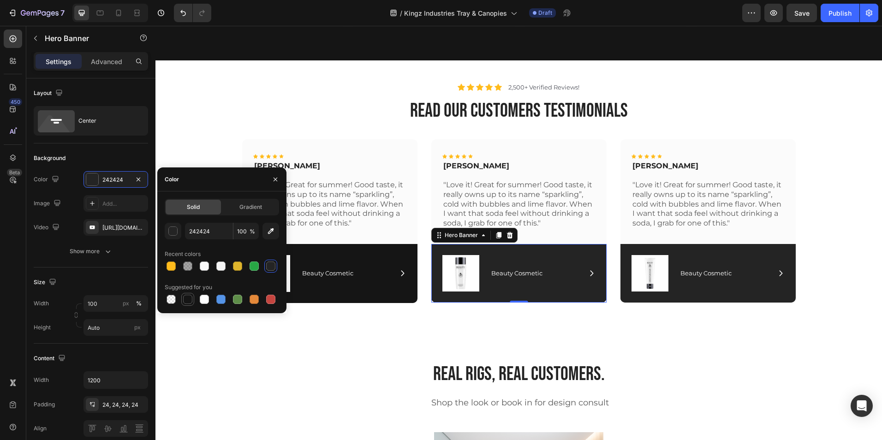
click at [188, 299] on div at bounding box center [187, 299] width 9 height 9
type input "151515"
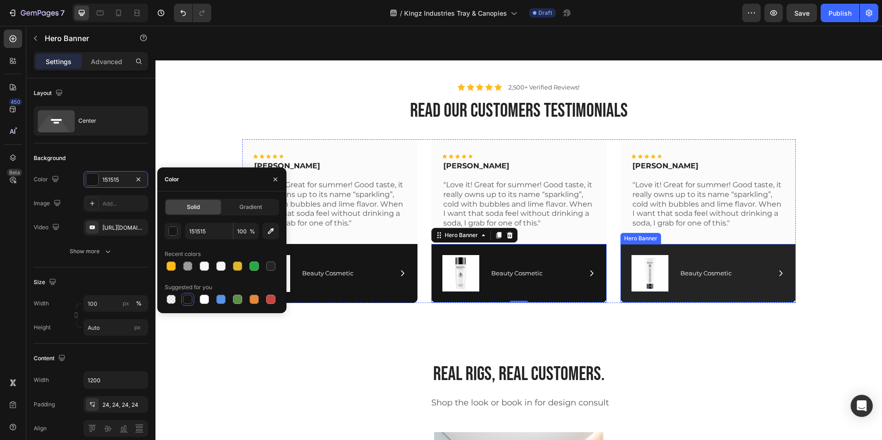
click at [678, 295] on div "Image Icon Beauty Cosmetic Text Block Row Row" at bounding box center [708, 273] width 175 height 59
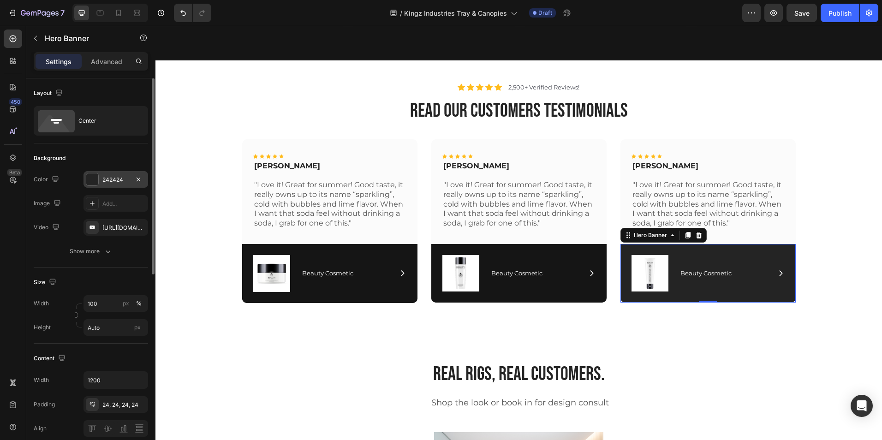
click at [120, 181] on div "242424" at bounding box center [115, 180] width 27 height 8
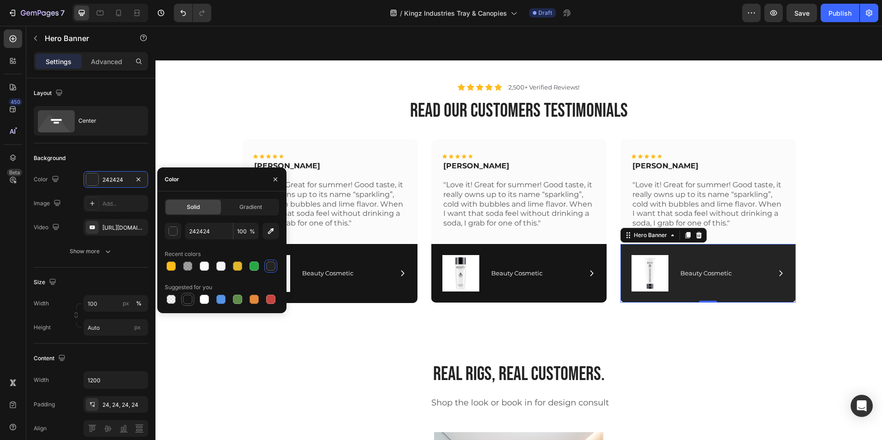
click at [185, 302] on div at bounding box center [187, 299] width 9 height 9
type input "151515"
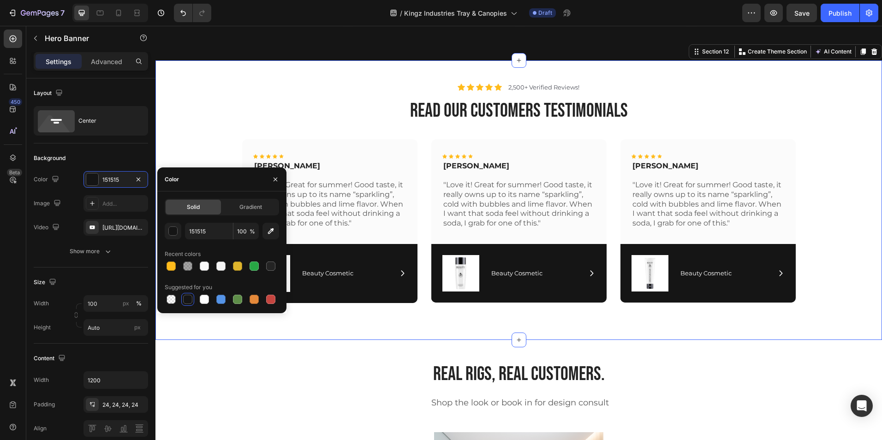
click at [176, 118] on div "Icon Icon Icon Icon Icon Icon List 2,500+ Verified Reviews! Text Block Row read…" at bounding box center [518, 197] width 713 height 228
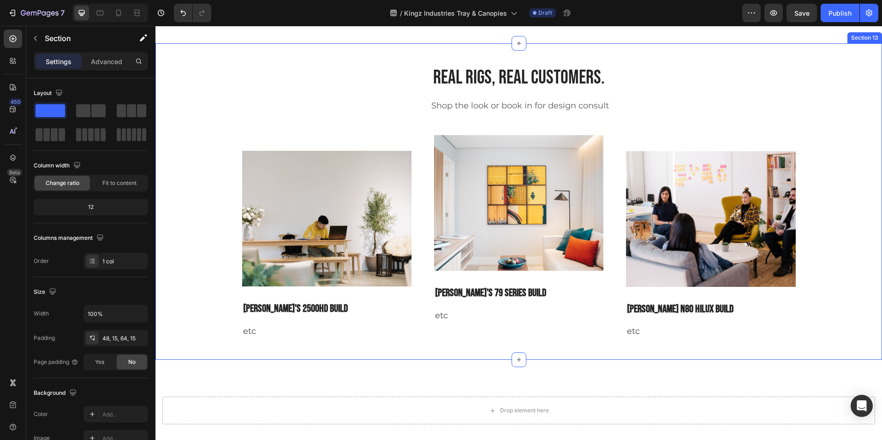
scroll to position [3342, 0]
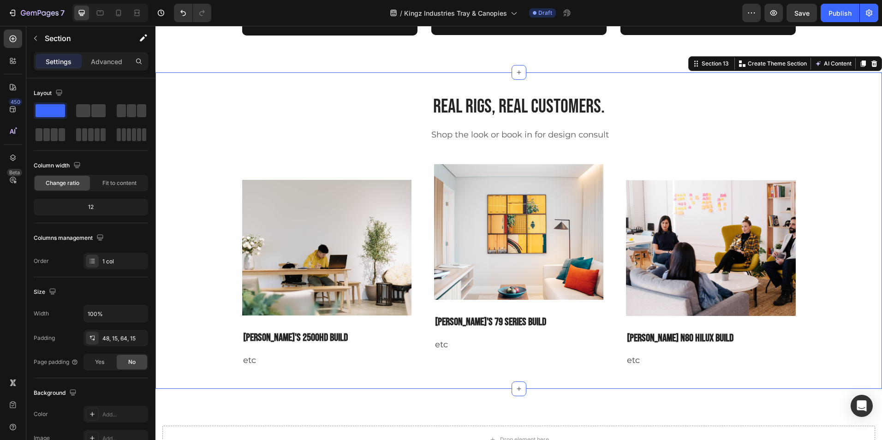
click at [814, 143] on div "Real rigs, real customers. Heading Shop the look or book in for design consult …" at bounding box center [518, 231] width 713 height 275
click at [872, 63] on icon at bounding box center [875, 63] width 6 height 6
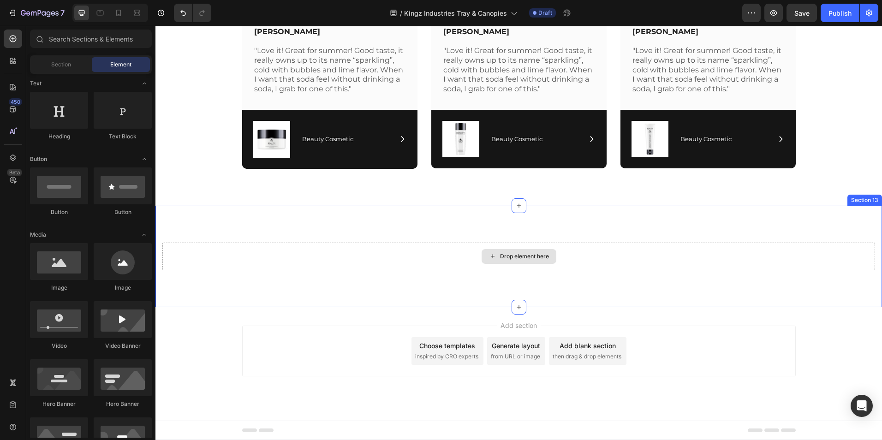
scroll to position [3183, 0]
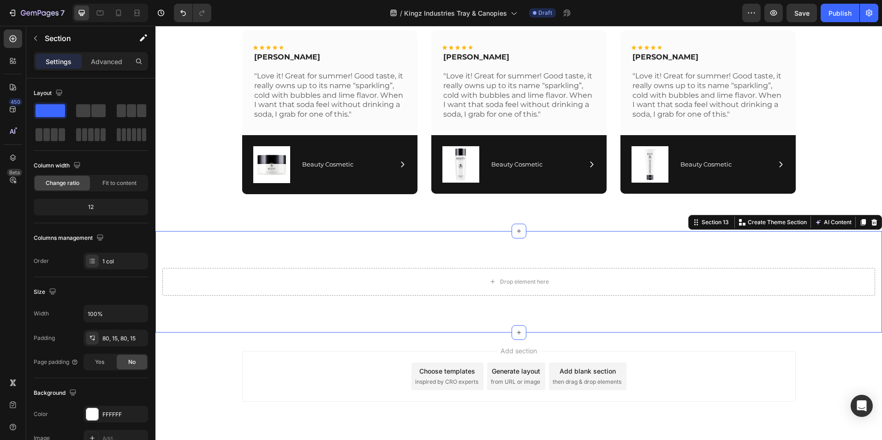
click at [697, 253] on div "Drop element here Section 13 Create Theme Section AI Content Write with GemAI W…" at bounding box center [519, 282] width 727 height 102
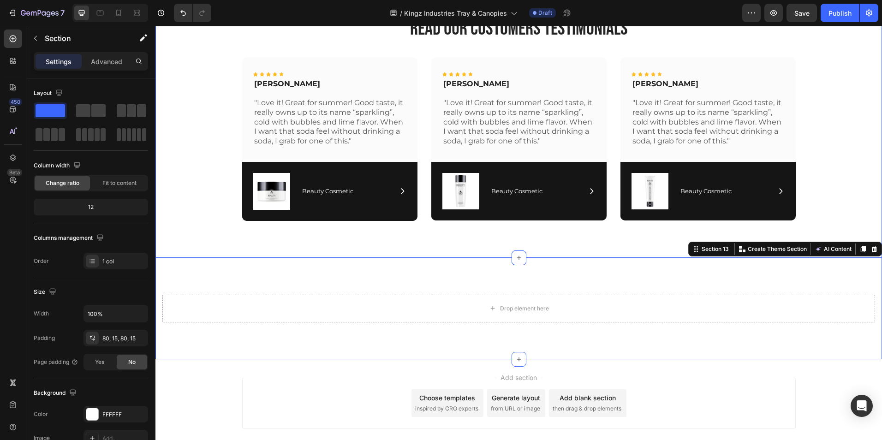
scroll to position [3208, 0]
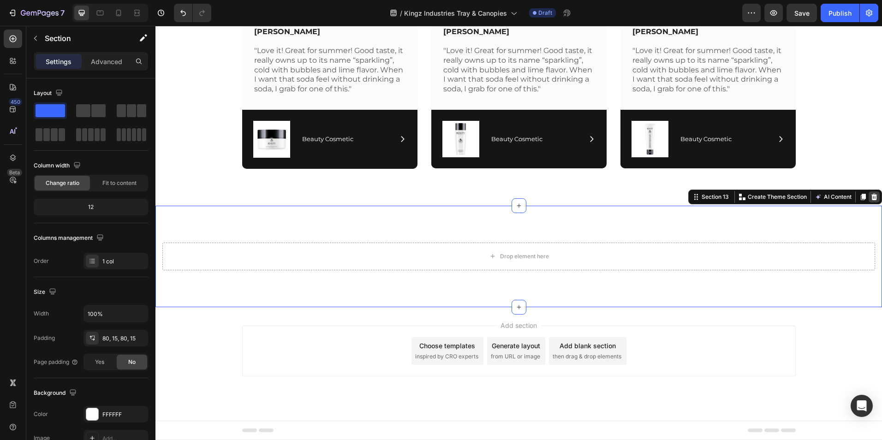
click at [872, 198] on icon at bounding box center [875, 197] width 6 height 6
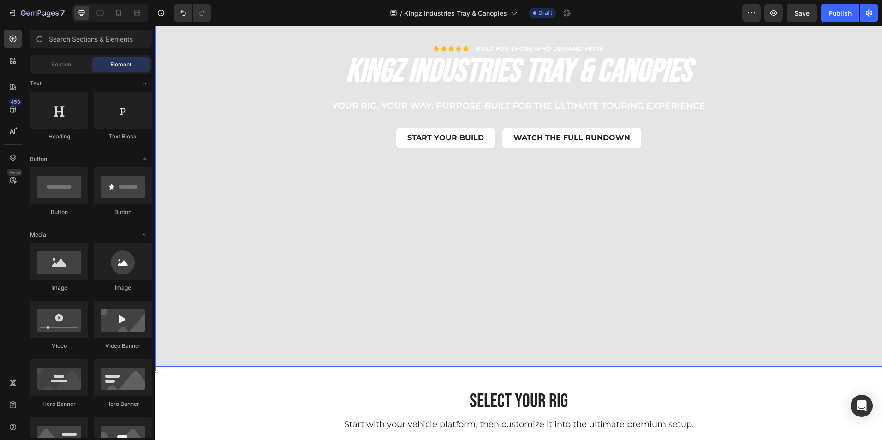
scroll to position [32, 0]
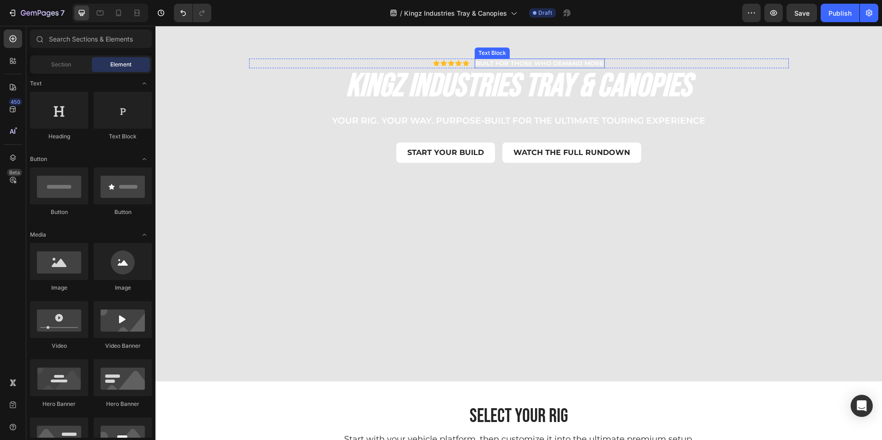
click at [494, 65] on p "BUILT FOR THOSE WHO DEMAND MORE" at bounding box center [540, 64] width 128 height 8
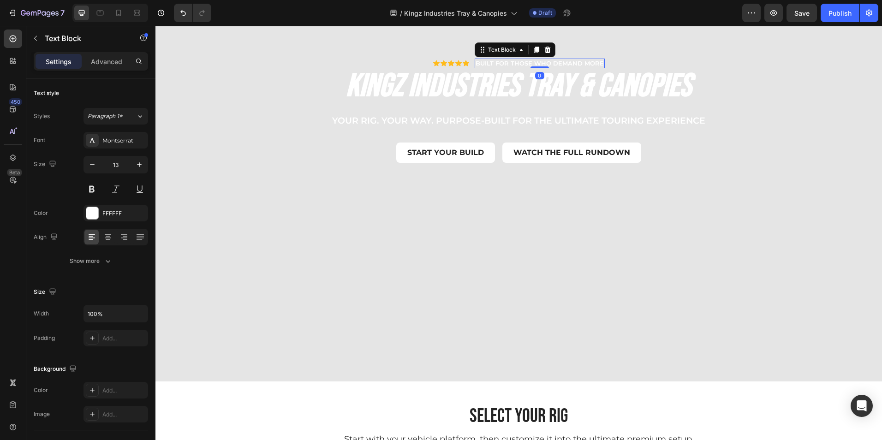
click at [529, 63] on div "BUILT FOR THOSE WHO DEMAND MORE Text Block 0" at bounding box center [540, 64] width 130 height 10
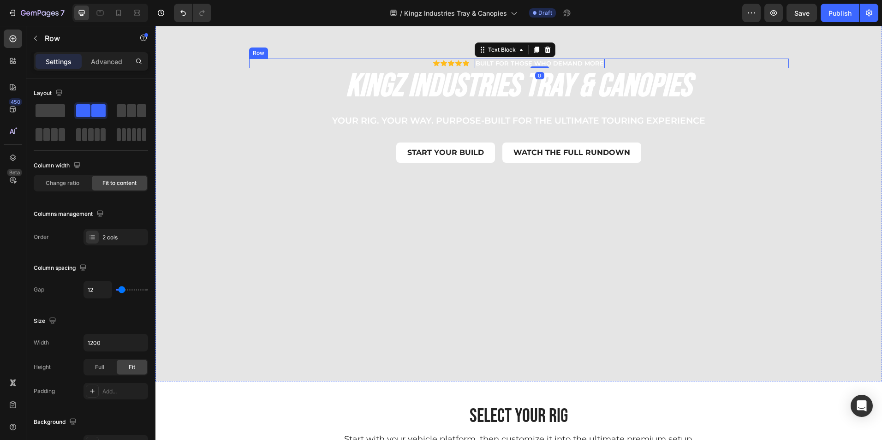
click at [470, 63] on div "BUILT FOR THOSE WHO DEMAND MORE Text Block 0 Icon Icon Icon Icon Icon Icon List…" at bounding box center [519, 64] width 540 height 10
click at [516, 69] on div at bounding box center [519, 68] width 18 height 3
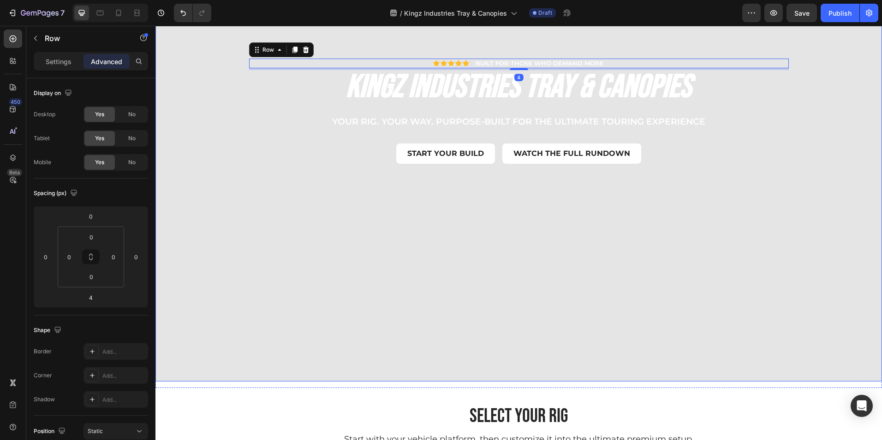
click at [424, 194] on div "Overlay" at bounding box center [519, 196] width 727 height 369
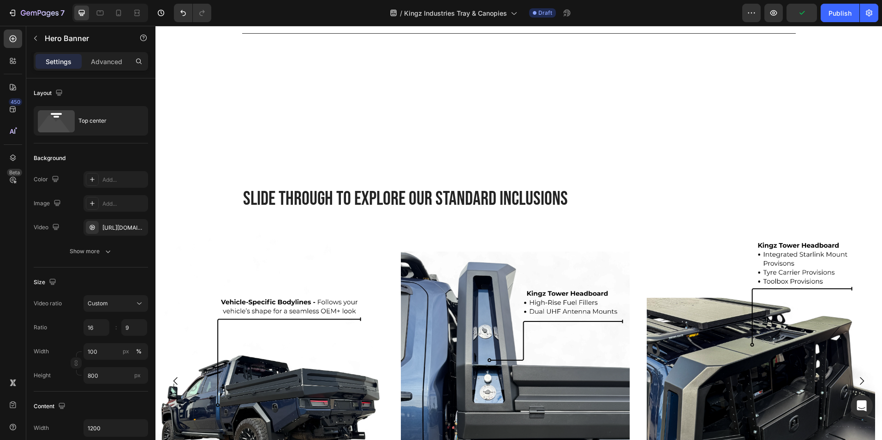
scroll to position [1430, 0]
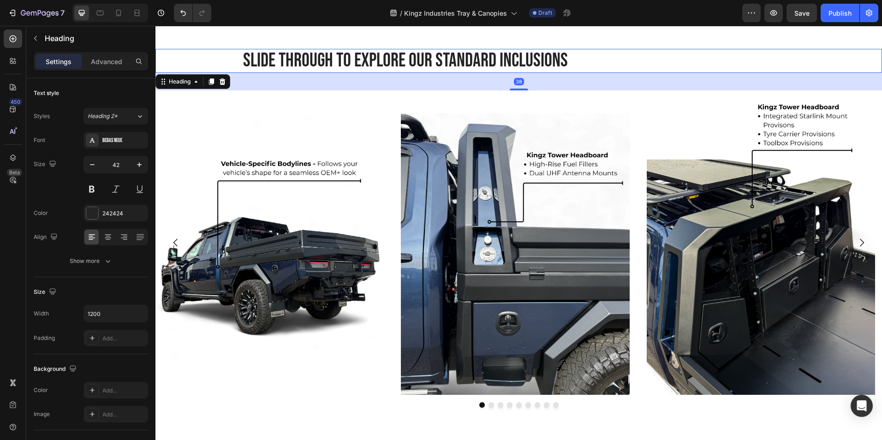
click at [419, 69] on h2 "Slide through to explore our standard inclusions" at bounding box center [519, 61] width 554 height 24
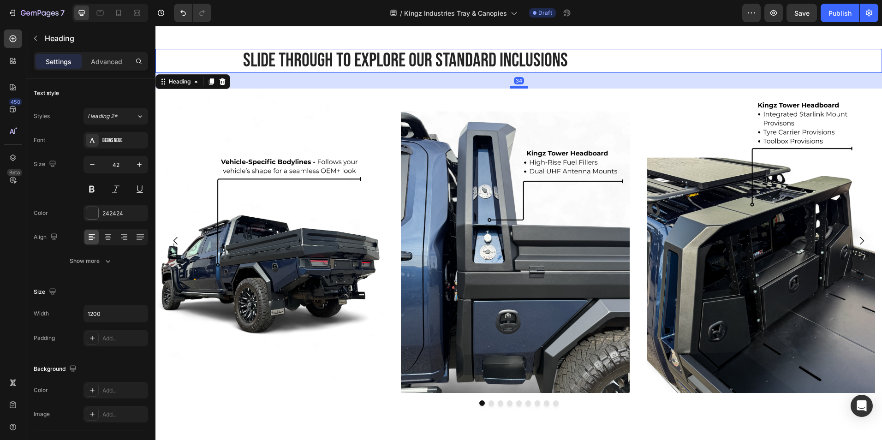
click at [521, 86] on div at bounding box center [519, 87] width 18 height 3
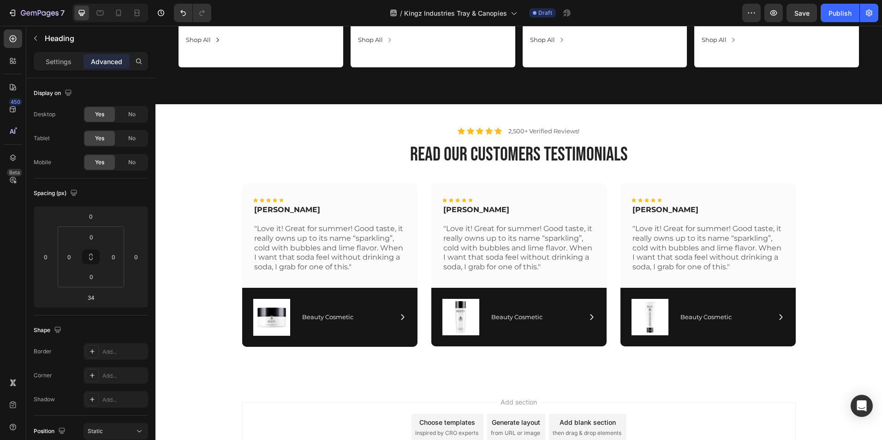
scroll to position [3105, 0]
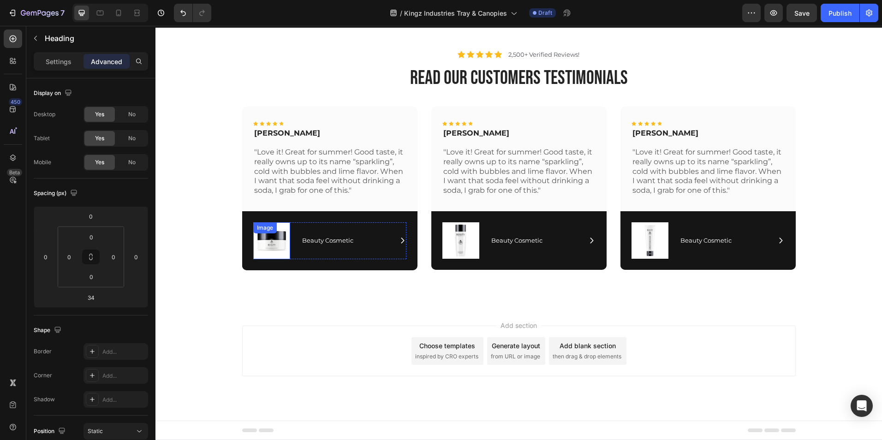
click at [273, 241] on img at bounding box center [271, 240] width 37 height 37
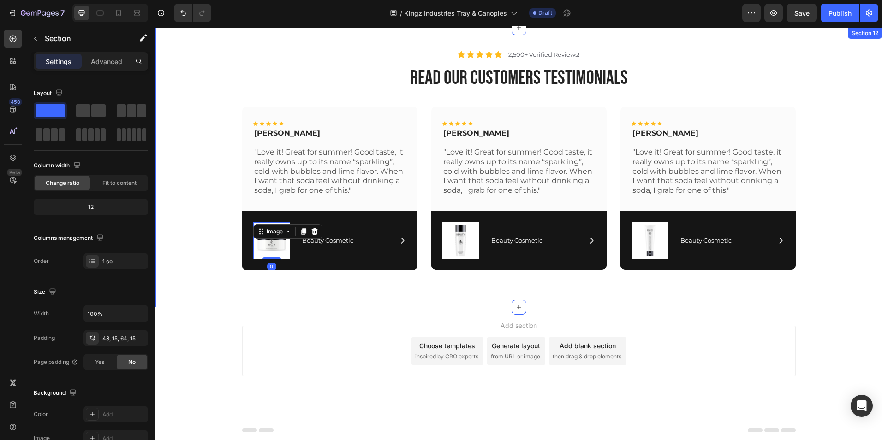
click at [309, 291] on div "Icon Icon Icon Icon Icon Icon List 2,500+ Verified Reviews! Text Block Row read…" at bounding box center [519, 168] width 727 height 280
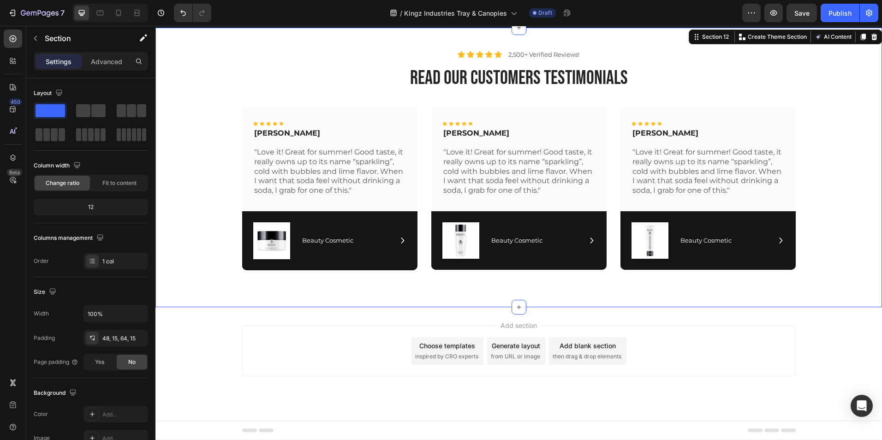
click at [444, 358] on span "inspired by CRO experts" at bounding box center [446, 357] width 63 height 8
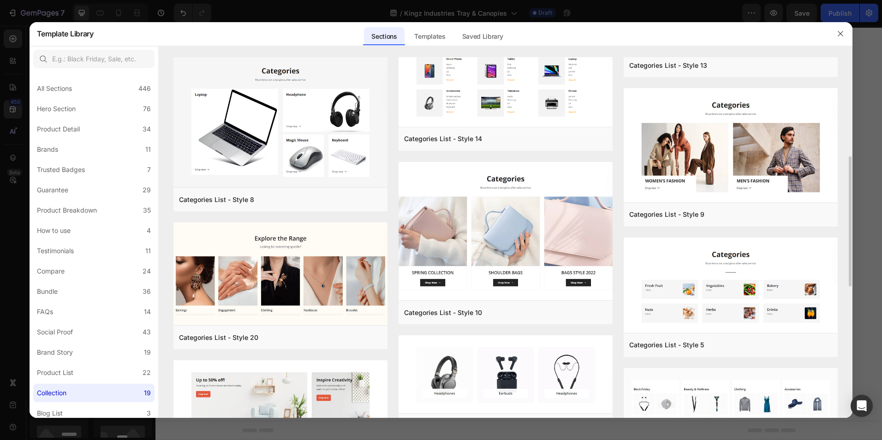
scroll to position [353, 0]
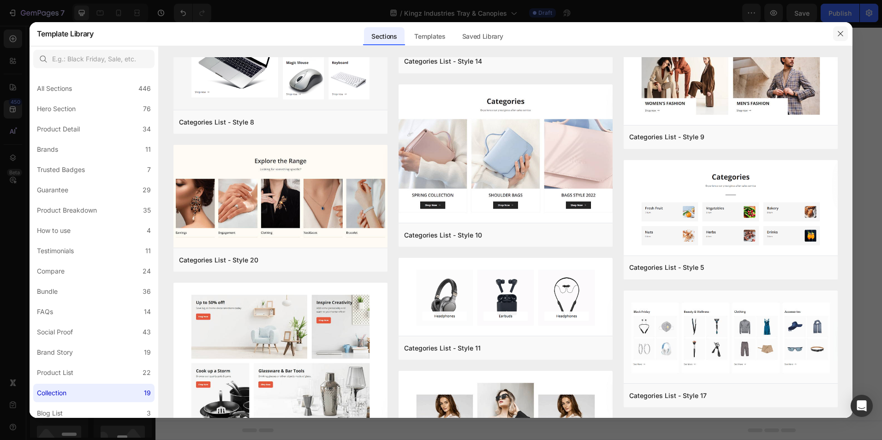
click at [836, 33] on button "button" at bounding box center [840, 33] width 15 height 15
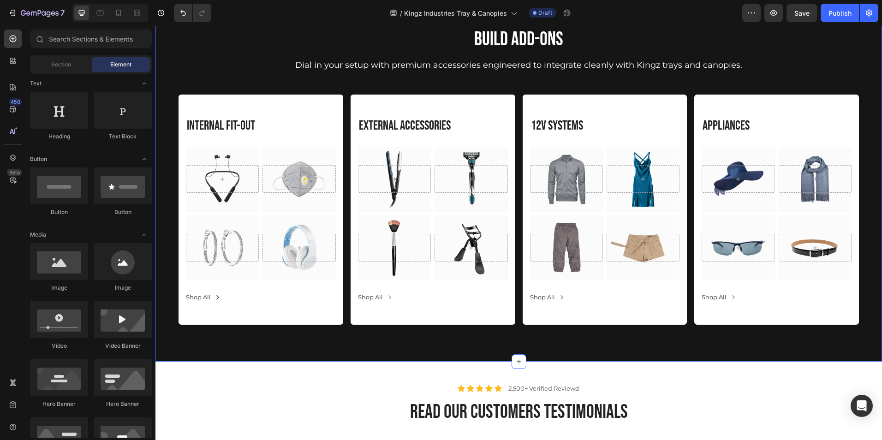
scroll to position [2775, 0]
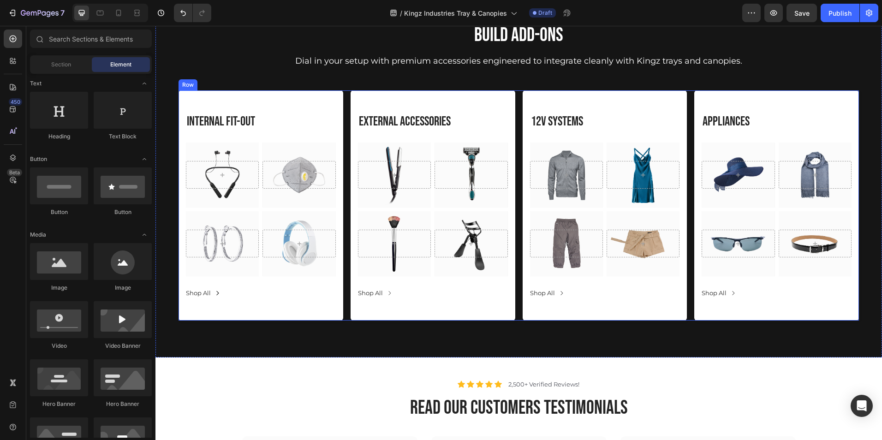
click at [345, 312] on div "Internal Fit-out Heading Hero Banner Hero Banner Row Hero Banner Hero Banner Ro…" at bounding box center [519, 205] width 681 height 230
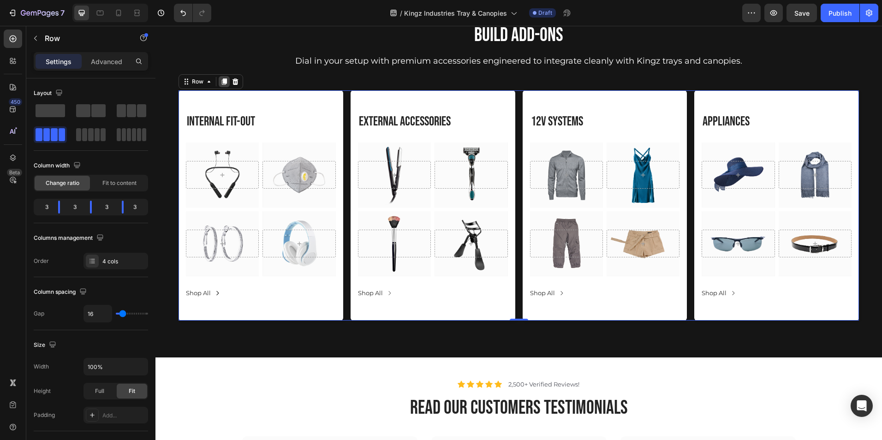
click at [225, 80] on icon at bounding box center [224, 81] width 5 height 6
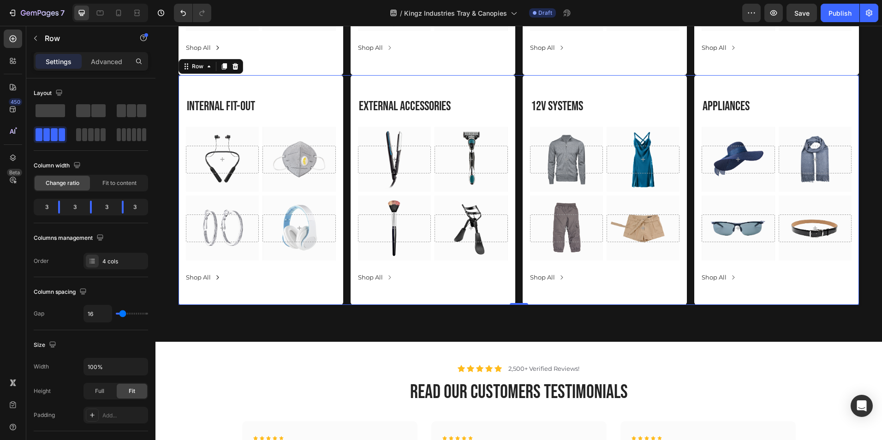
scroll to position [3038, 0]
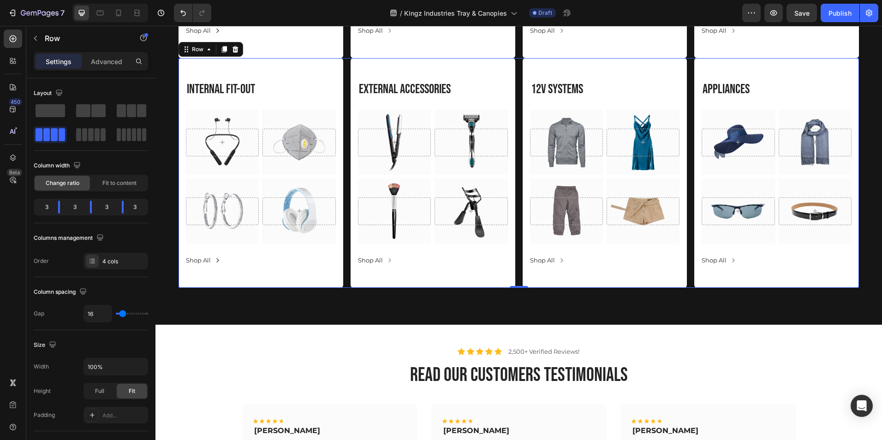
click at [515, 58] on div "Internal Fit-out Heading Hero Banner Hero Banner Row Hero Banner Hero Banner Ro…" at bounding box center [519, 173] width 681 height 230
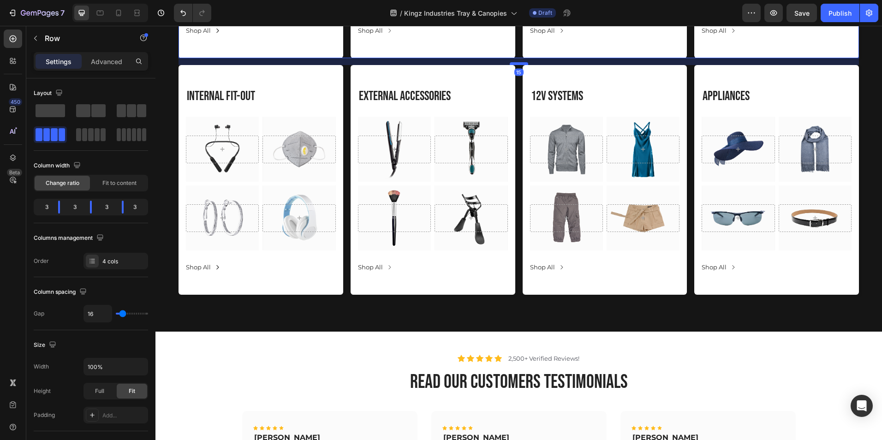
drag, startPoint x: 516, startPoint y: 56, endPoint x: 518, endPoint y: 63, distance: 7.2
click at [518, 63] on div at bounding box center [519, 63] width 18 height 3
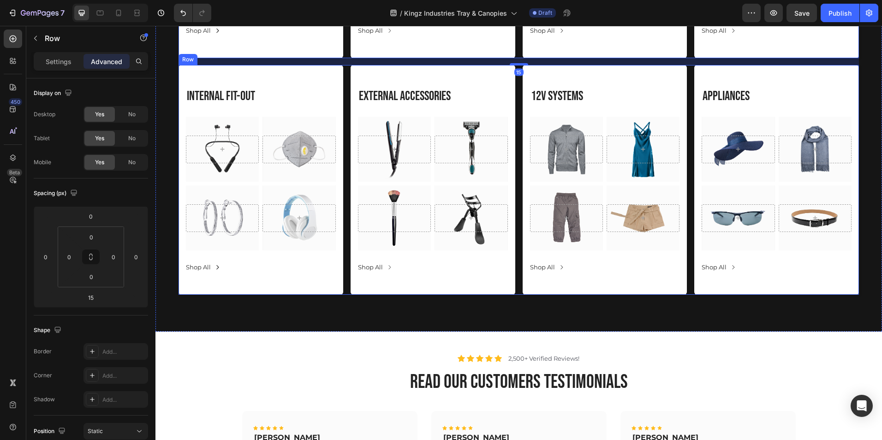
click at [346, 134] on div "Internal Fit-out Heading Hero Banner Hero Banner Row Hero Banner Hero Banner Ro…" at bounding box center [519, 180] width 681 height 230
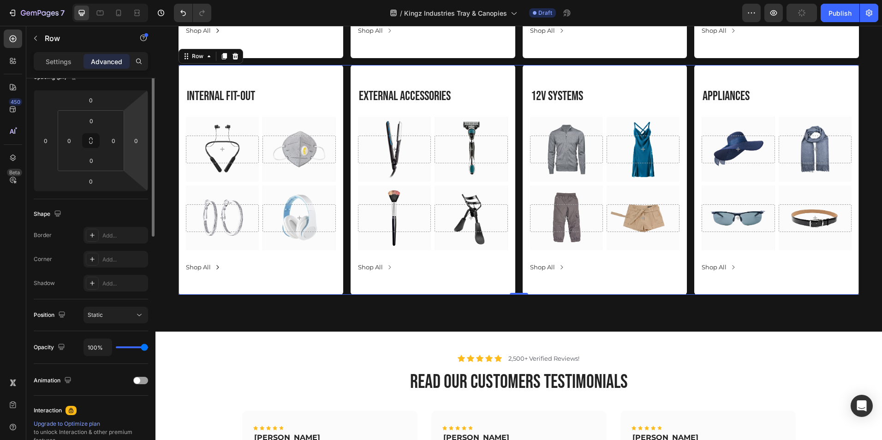
scroll to position [117, 0]
click at [59, 64] on p "Settings" at bounding box center [59, 62] width 26 height 10
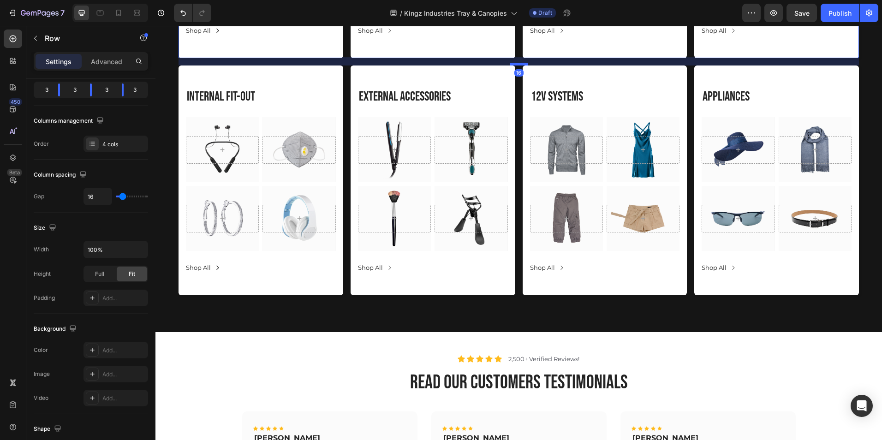
click at [516, 63] on div at bounding box center [519, 64] width 18 height 3
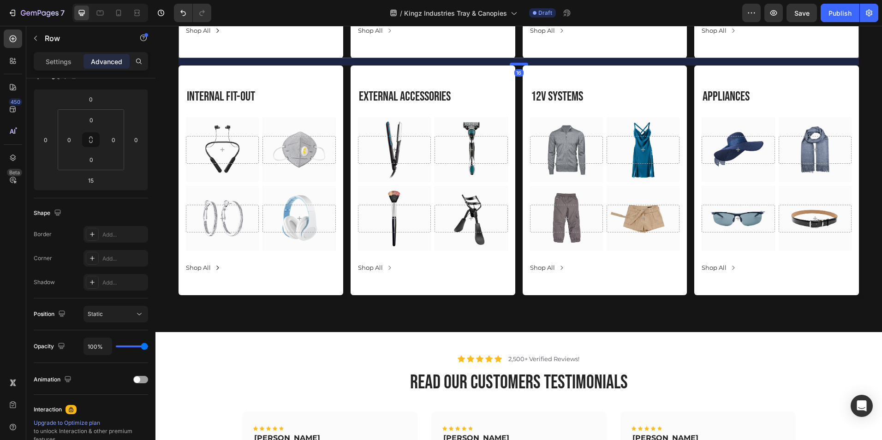
click at [516, 63] on div at bounding box center [519, 64] width 18 height 3
type input "16"
click at [155, 138] on div at bounding box center [152, 272] width 7 height 388
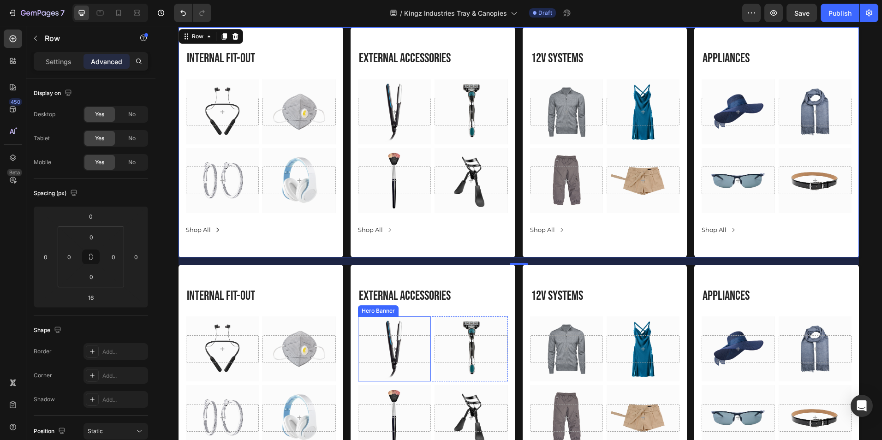
scroll to position [2839, 0]
click at [259, 291] on h3 "Internal Fit-out" at bounding box center [261, 296] width 150 height 18
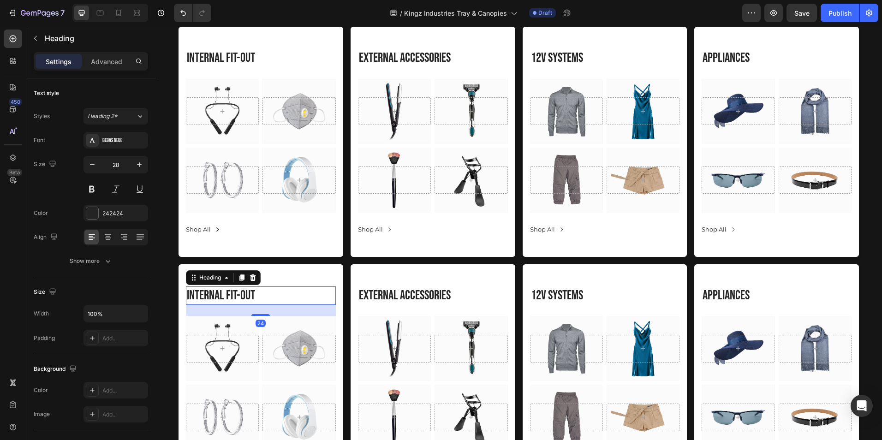
click at [259, 291] on h3 "Internal Fit-out" at bounding box center [261, 296] width 150 height 18
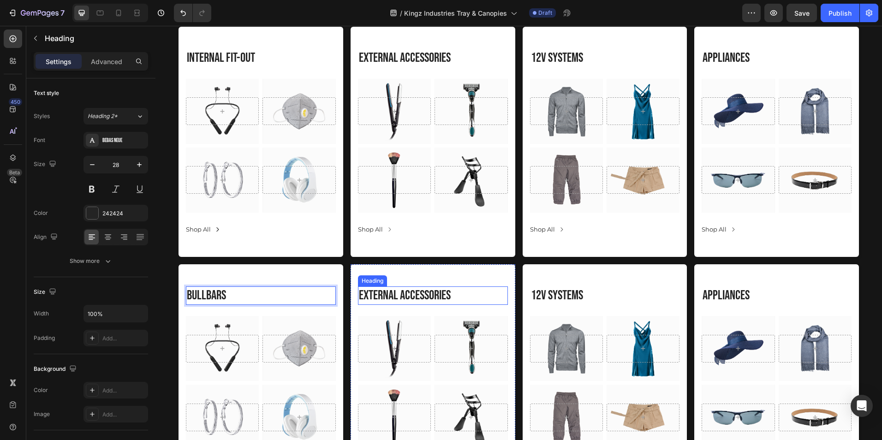
click at [451, 291] on h3 "External Accessories" at bounding box center [433, 296] width 150 height 18
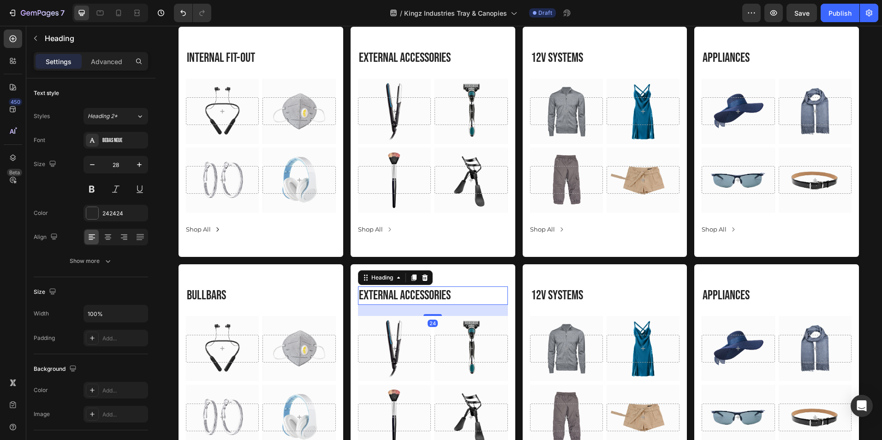
click at [454, 298] on h3 "External Accessories" at bounding box center [433, 296] width 150 height 18
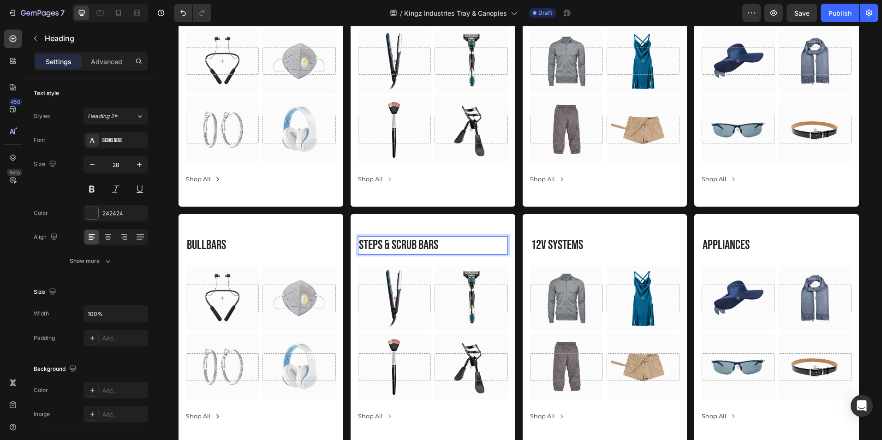
scroll to position [2889, 0]
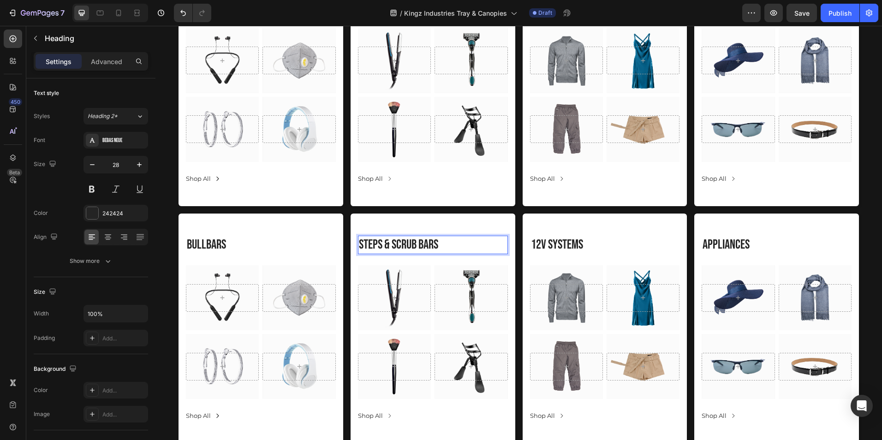
click at [392, 242] on p "Steps & Scrub bars" at bounding box center [433, 245] width 148 height 17
click at [419, 243] on p "StScrub bars" at bounding box center [433, 245] width 148 height 17
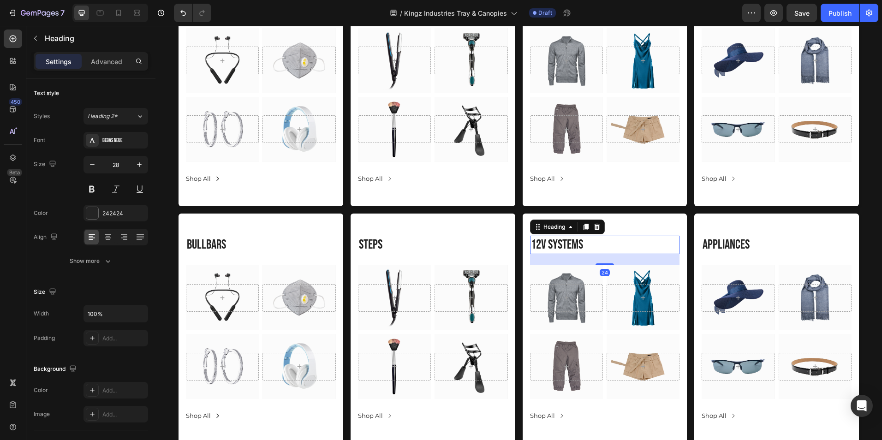
click at [587, 245] on h3 "12V Systems" at bounding box center [605, 245] width 150 height 18
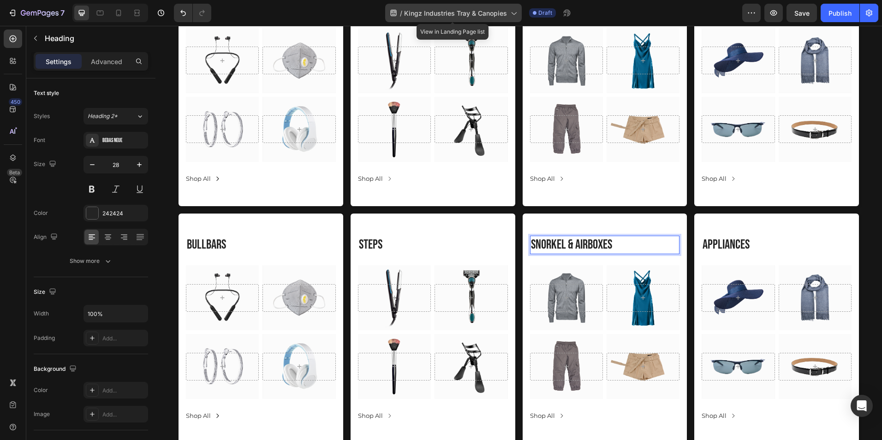
click at [516, 10] on icon at bounding box center [513, 12] width 9 height 9
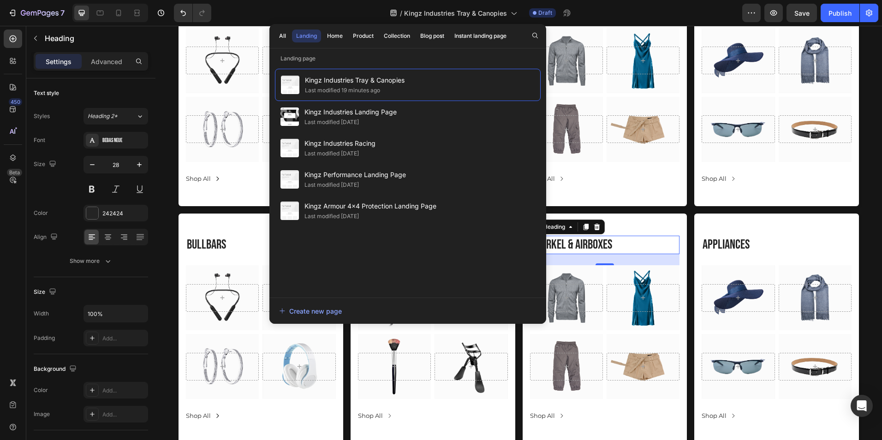
click at [630, 258] on div "24" at bounding box center [605, 259] width 150 height 11
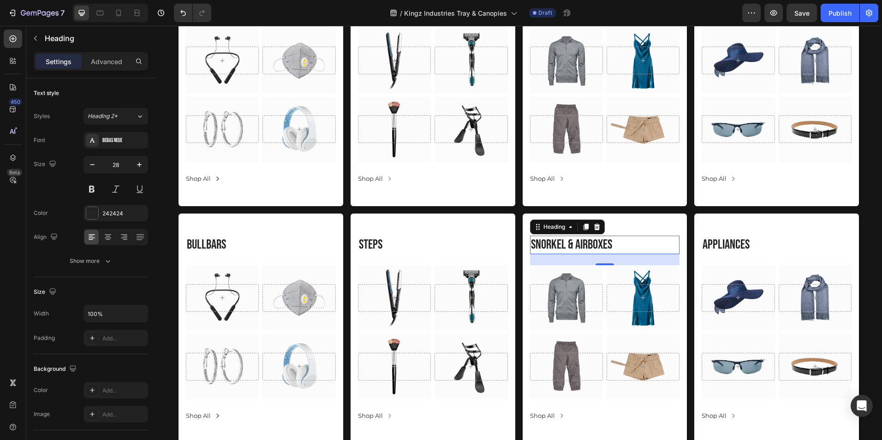
click at [602, 20] on div "/ Kingz Industries Tray & Canopies Draft" at bounding box center [481, 13] width 524 height 18
click at [407, 241] on p "Steps" at bounding box center [433, 245] width 148 height 17
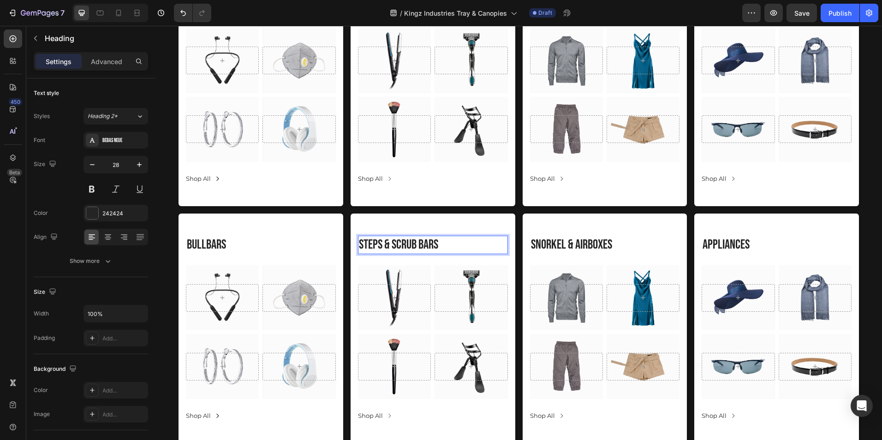
click at [447, 242] on p "Steps & Scrub bars" at bounding box center [433, 245] width 148 height 17
click at [446, 247] on p "Steps & Scrub bars" at bounding box center [433, 245] width 148 height 17
click at [612, 243] on p "snorkel & airboxes" at bounding box center [605, 245] width 148 height 17
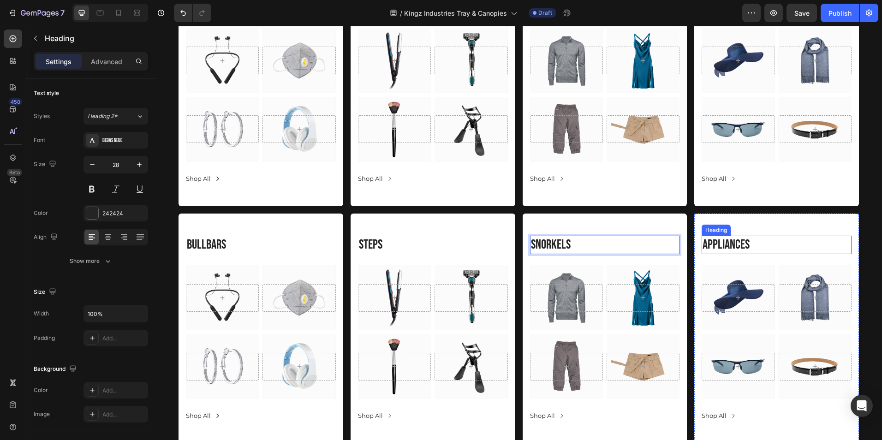
click at [732, 247] on h3 "Appliances" at bounding box center [777, 245] width 150 height 18
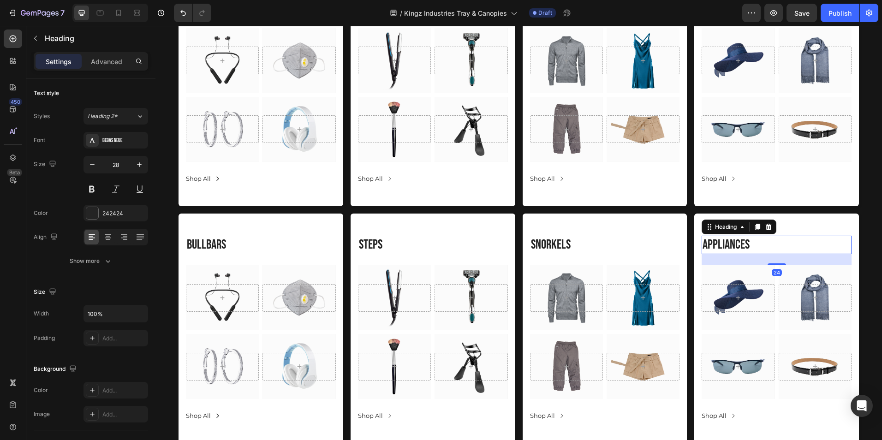
click at [752, 247] on h3 "Appliances" at bounding box center [777, 245] width 150 height 18
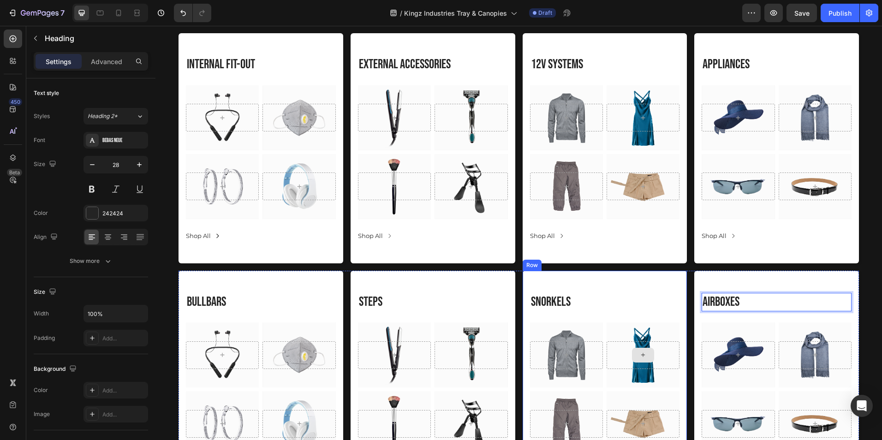
scroll to position [2832, 0]
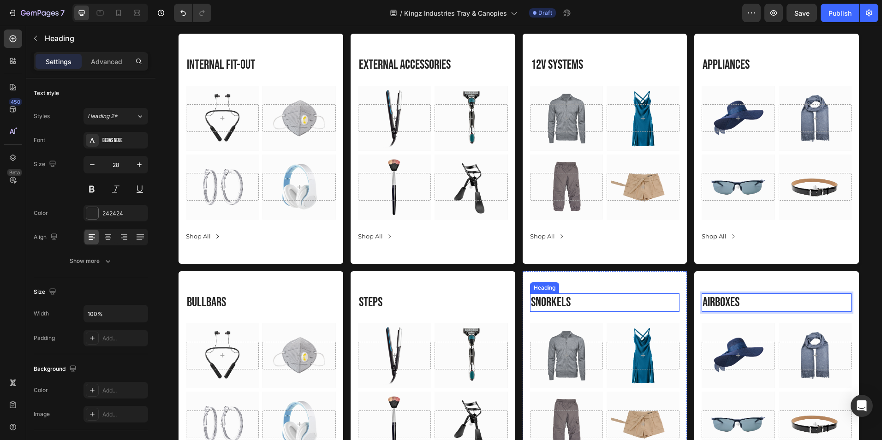
click at [599, 300] on p "snorkels" at bounding box center [605, 302] width 148 height 17
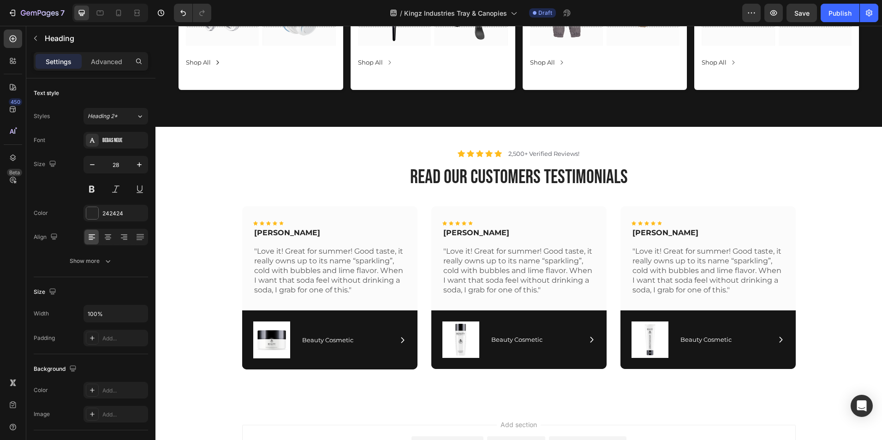
scroll to position [3342, 0]
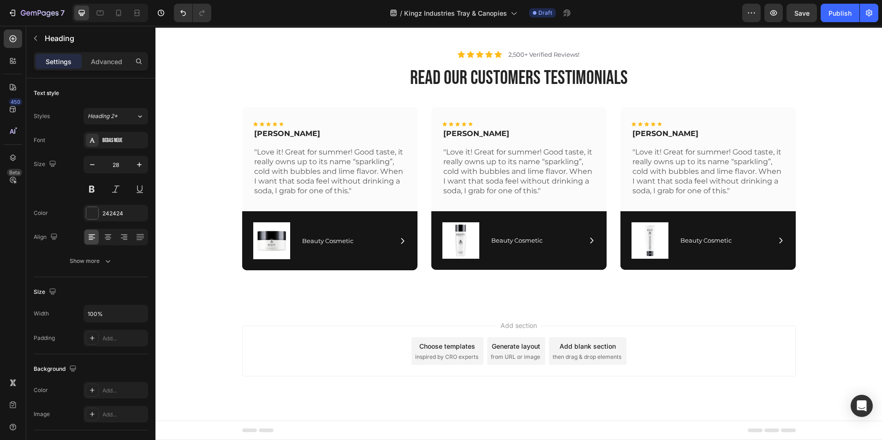
click at [440, 351] on div "Choose templates" at bounding box center [447, 347] width 56 height 10
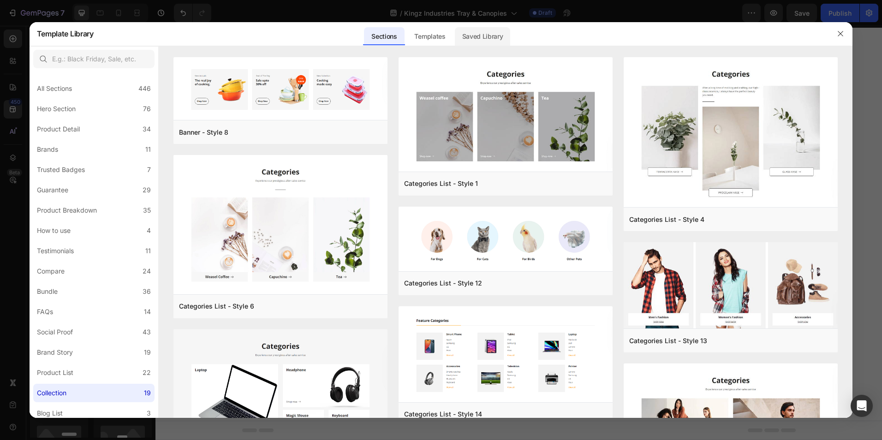
click at [477, 28] on div "Saved Library" at bounding box center [483, 36] width 56 height 18
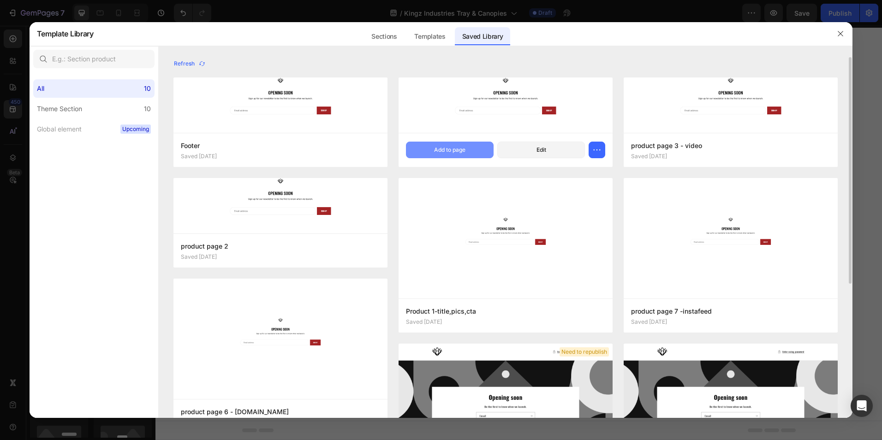
click at [463, 149] on div "Add to page" at bounding box center [449, 150] width 31 height 8
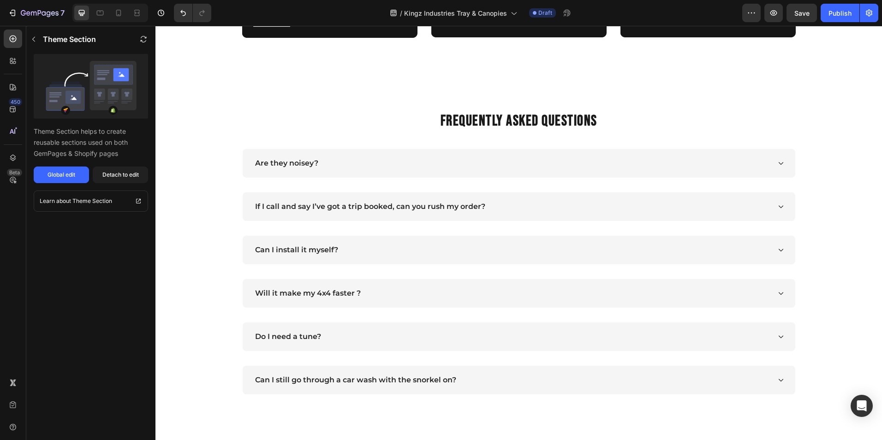
scroll to position [3577, 0]
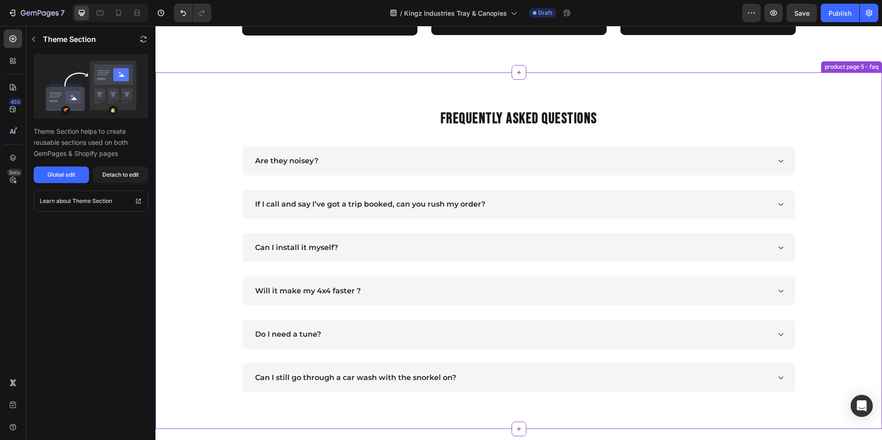
click at [373, 163] on div "Are they noisey?" at bounding box center [512, 161] width 517 height 14
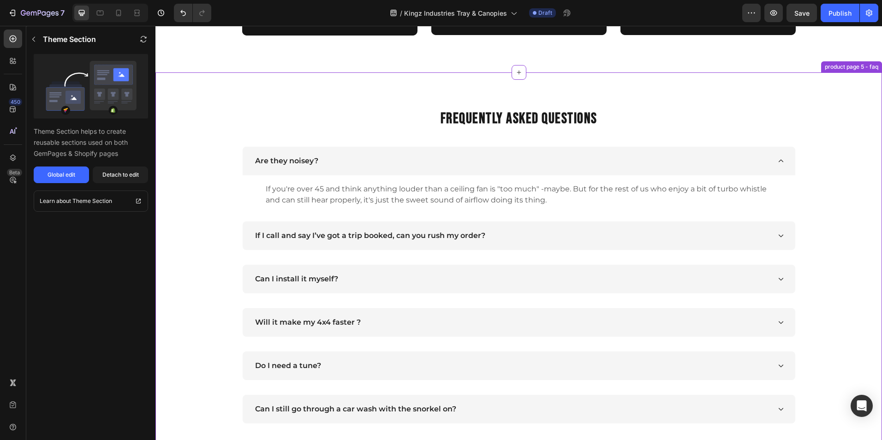
click at [363, 161] on div "Are they noisey?" at bounding box center [512, 161] width 517 height 14
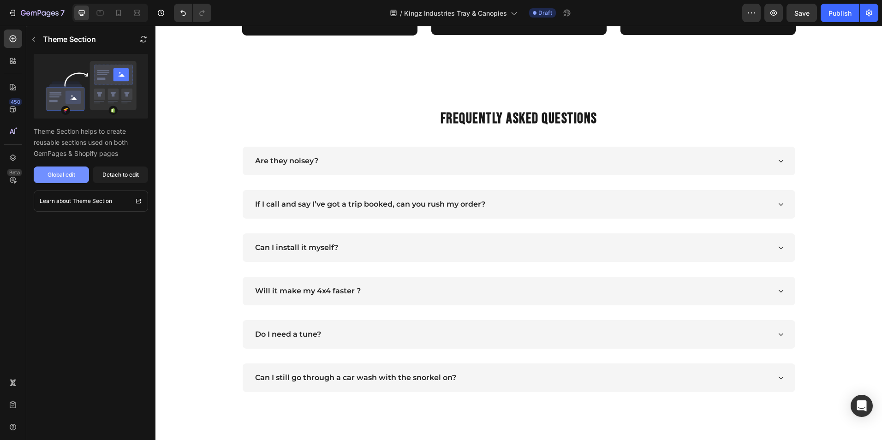
click at [65, 180] on button "Global edit" at bounding box center [61, 175] width 55 height 17
click at [138, 41] on button "button" at bounding box center [143, 39] width 15 height 15
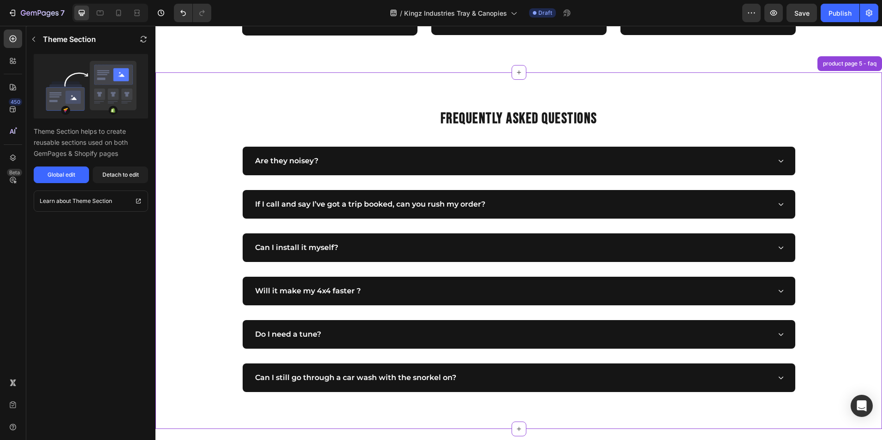
click at [446, 172] on div "Are they noisey?" at bounding box center [519, 161] width 553 height 29
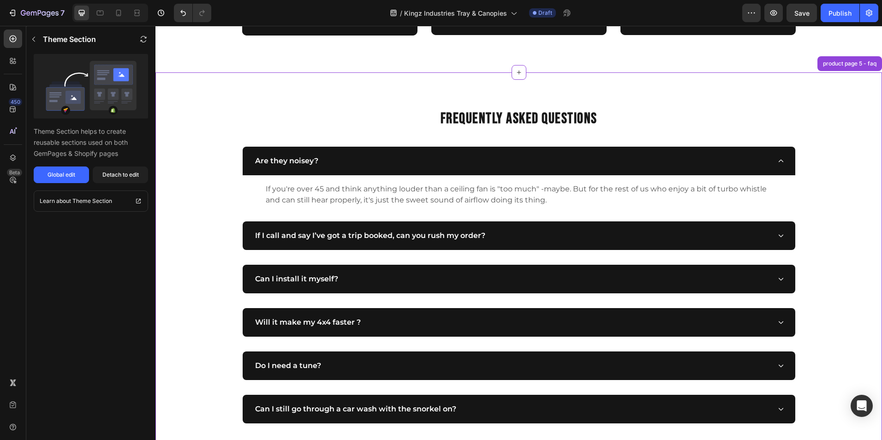
click at [446, 172] on div "Are they noisey?" at bounding box center [519, 161] width 553 height 29
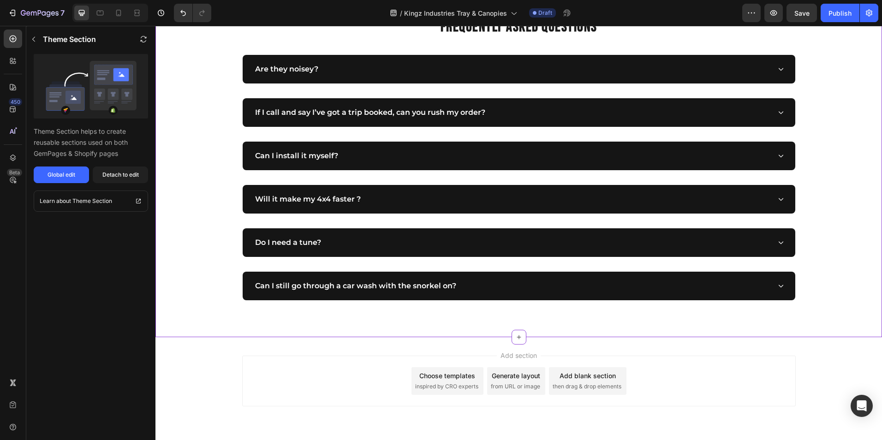
scroll to position [3669, 0]
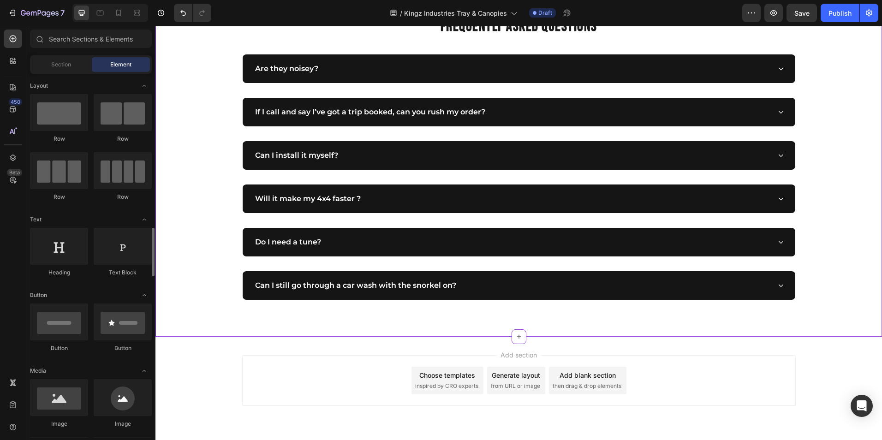
click at [775, 360] on div "Add section Choose templates inspired by CRO experts Generate layout from URL o…" at bounding box center [519, 380] width 554 height 51
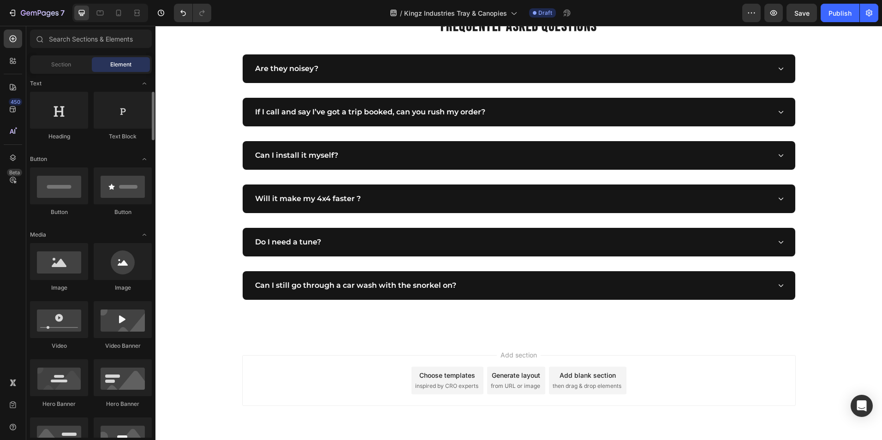
click at [824, 366] on div "Add section Choose templates inspired by CRO experts Generate layout from URL o…" at bounding box center [519, 394] width 727 height 114
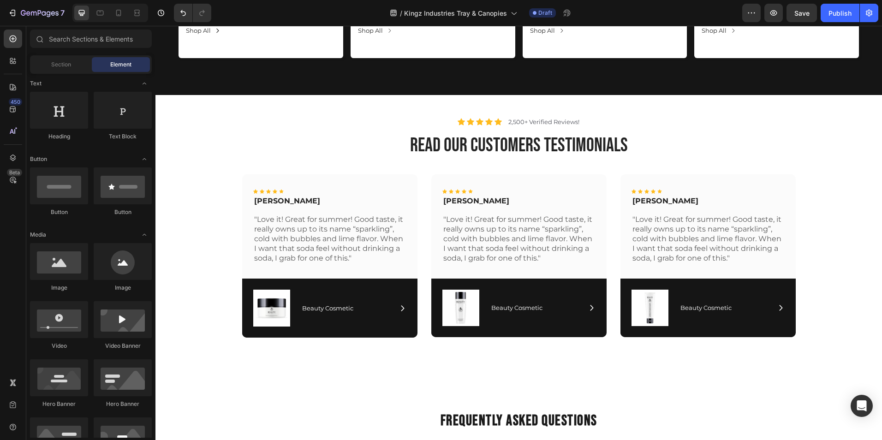
scroll to position [3274, 0]
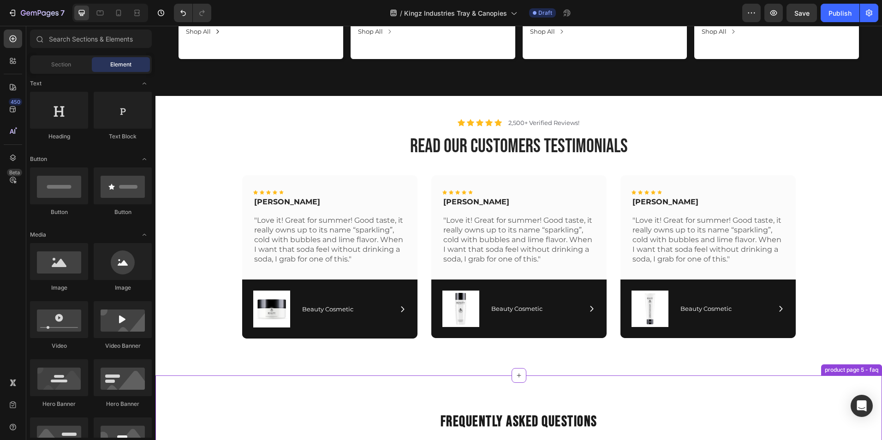
click at [479, 417] on h2 "FREQUENTLY ASKED QUESTIONS" at bounding box center [518, 422] width 713 height 19
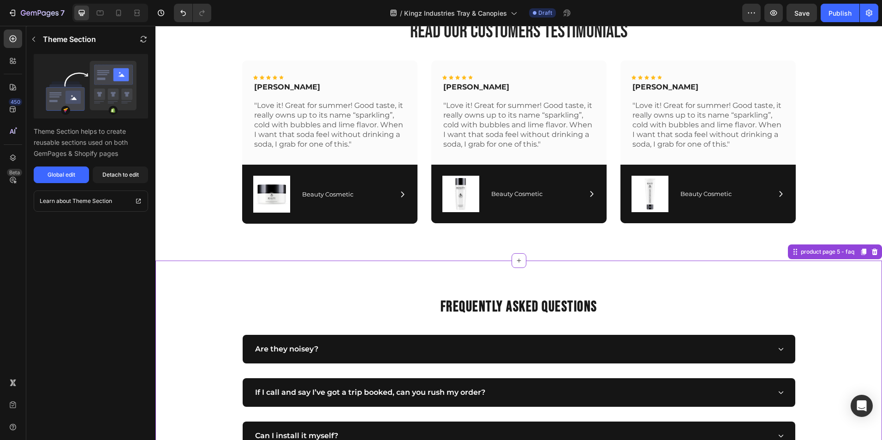
scroll to position [3390, 0]
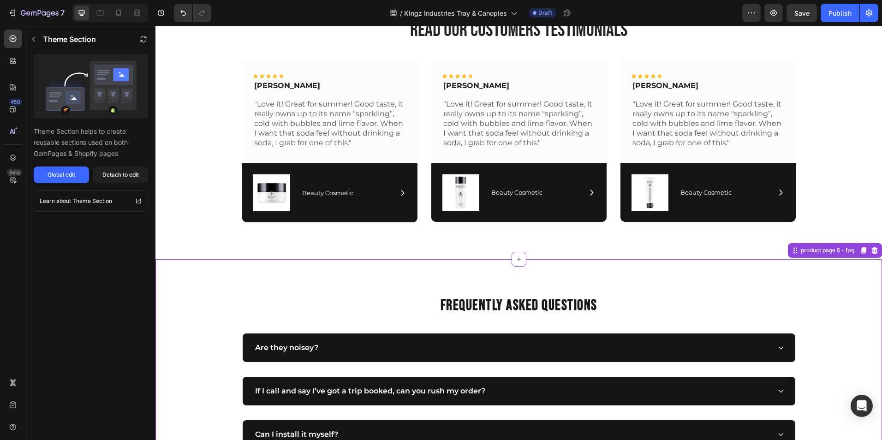
click at [464, 350] on div "Are they noisey?" at bounding box center [512, 348] width 517 height 14
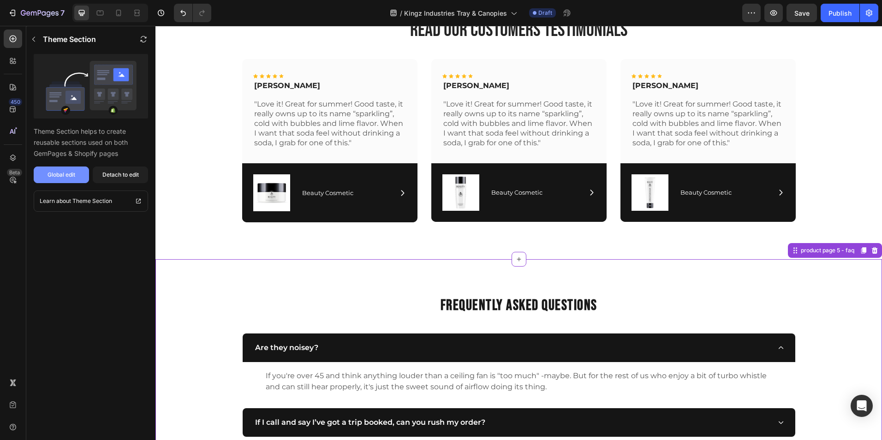
click at [79, 174] on button "Global edit" at bounding box center [61, 175] width 55 height 17
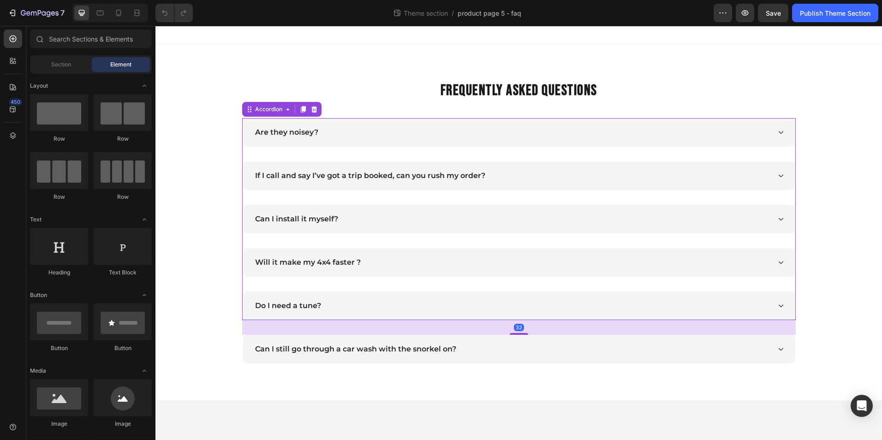
click at [325, 129] on div "Are they noisey?" at bounding box center [512, 133] width 517 height 14
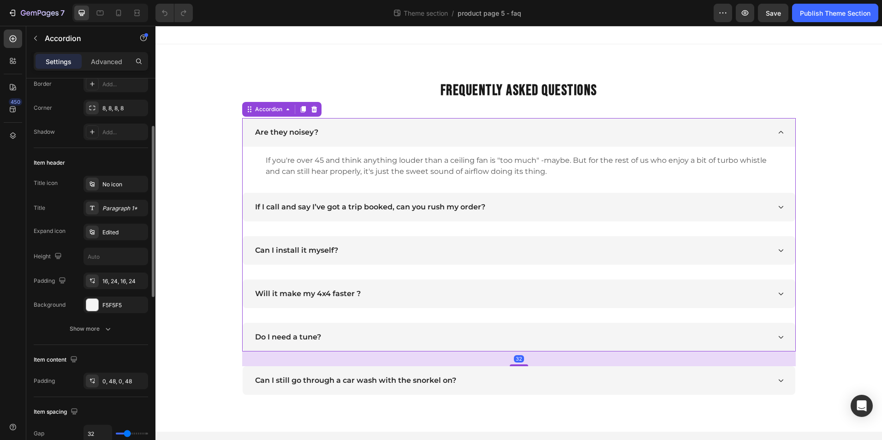
scroll to position [107, 0]
click at [111, 301] on div "F5F5F5" at bounding box center [115, 305] width 27 height 8
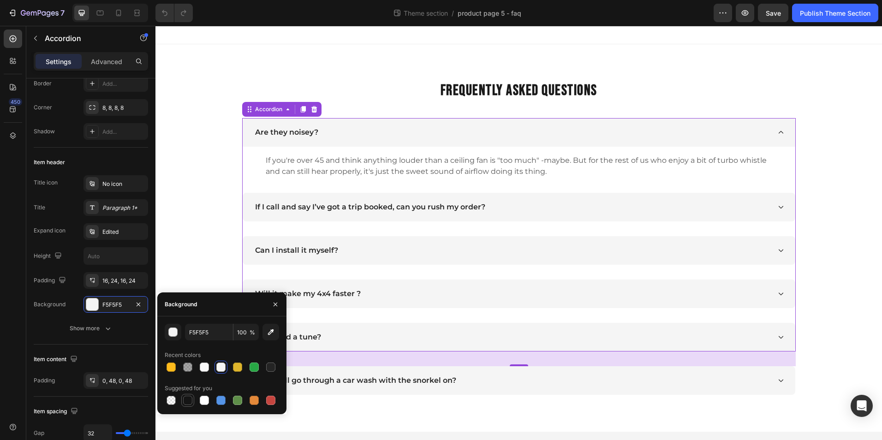
click at [184, 401] on div at bounding box center [187, 400] width 9 height 9
type input "151515"
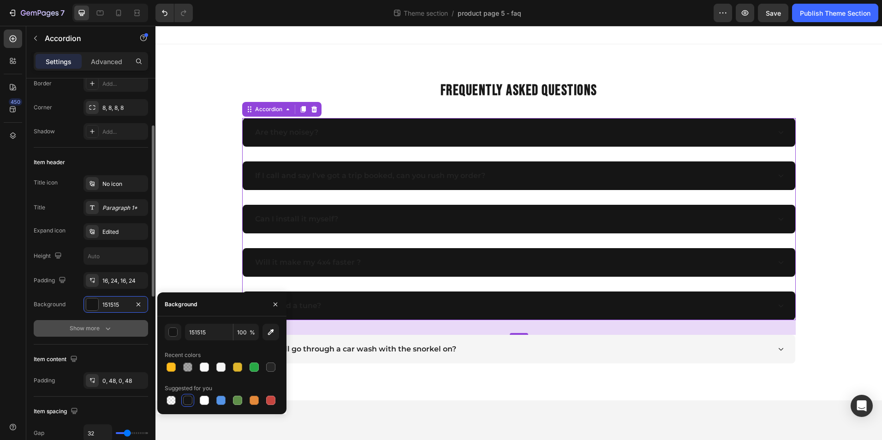
click at [110, 334] on button "Show more" at bounding box center [91, 328] width 114 height 17
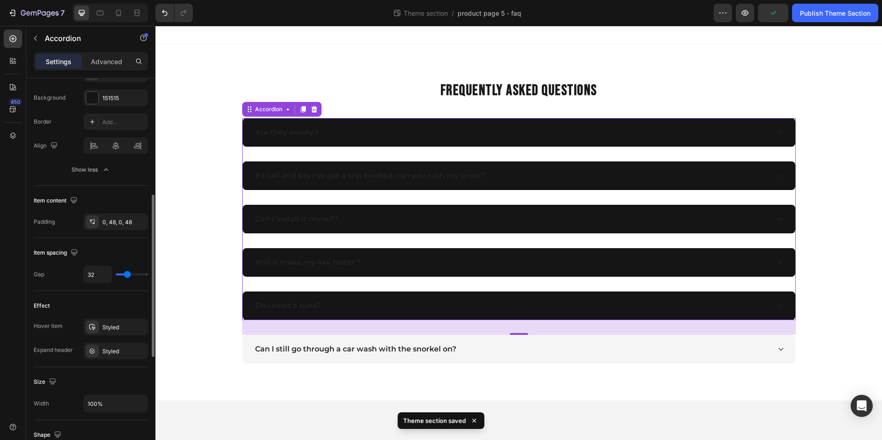
scroll to position [315, 0]
click at [287, 132] on p "Are they noisey?" at bounding box center [286, 132] width 63 height 11
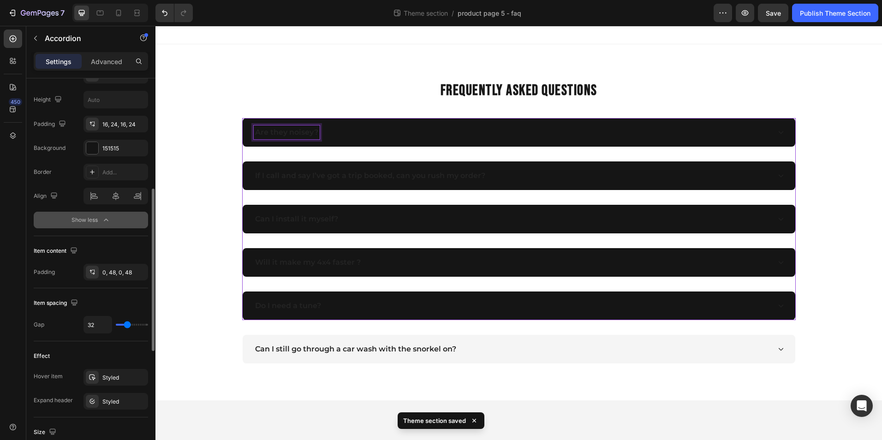
scroll to position [263, 0]
click at [106, 144] on div "151515" at bounding box center [116, 148] width 65 height 17
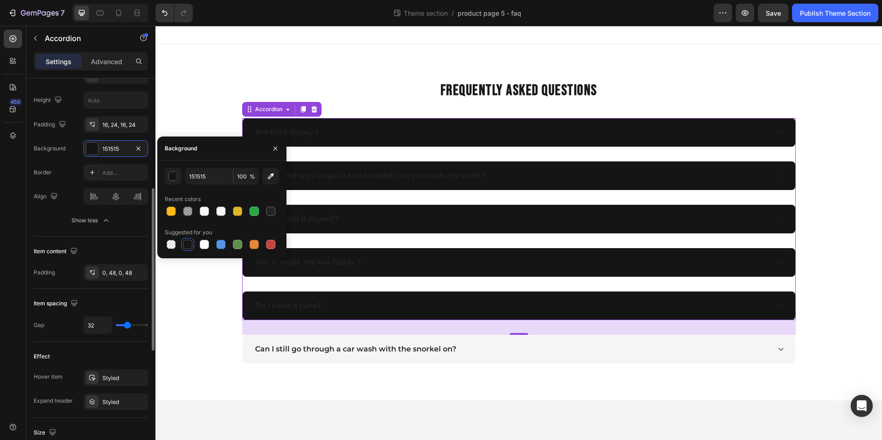
click at [65, 154] on div "Background" at bounding box center [50, 148] width 32 height 15
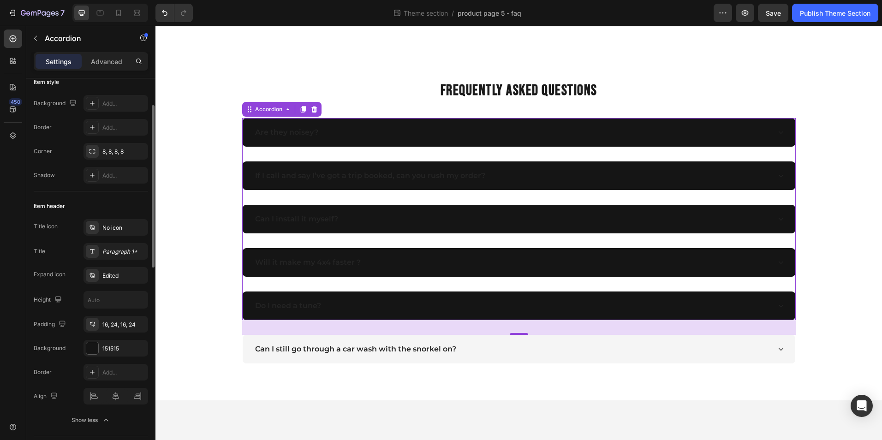
scroll to position [64, 0]
click at [116, 254] on div "Paragraph 1*" at bounding box center [123, 251] width 43 height 8
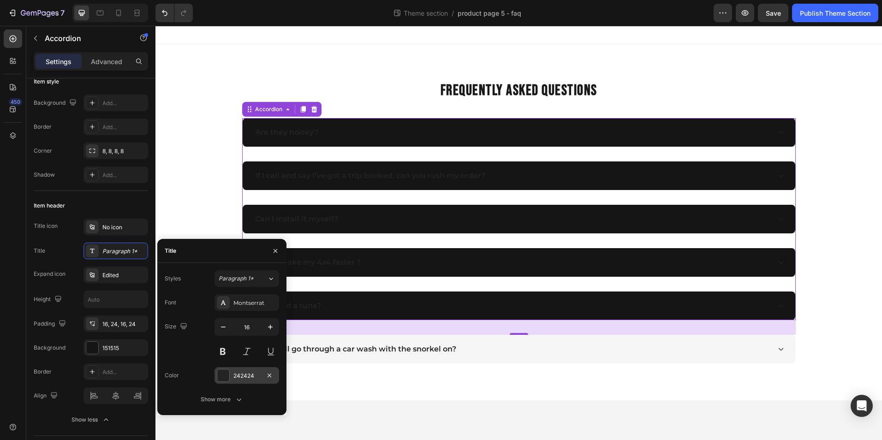
click at [234, 379] on div "242424" at bounding box center [247, 376] width 27 height 8
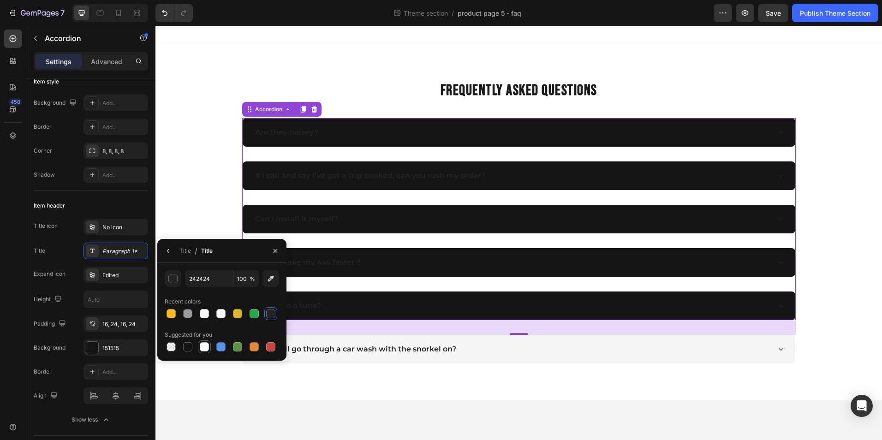
click at [201, 348] on div at bounding box center [204, 346] width 9 height 9
type input "FFFFFF"
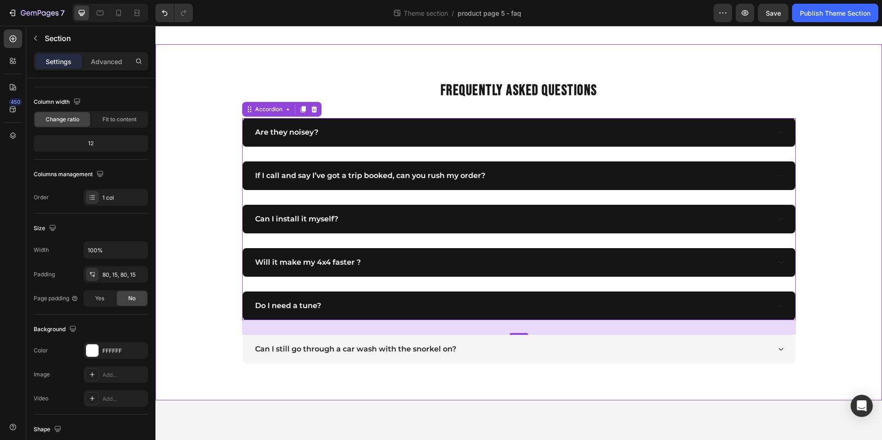
click at [179, 189] on div "FREQUENTLY ASKED QUESTIONS Heading Are they noisey? If I call and say I’ve got …" at bounding box center [518, 222] width 713 height 282
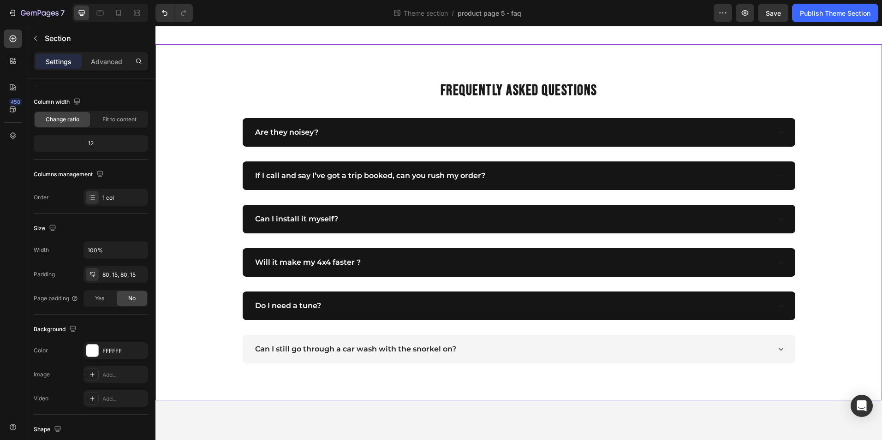
scroll to position [0, 0]
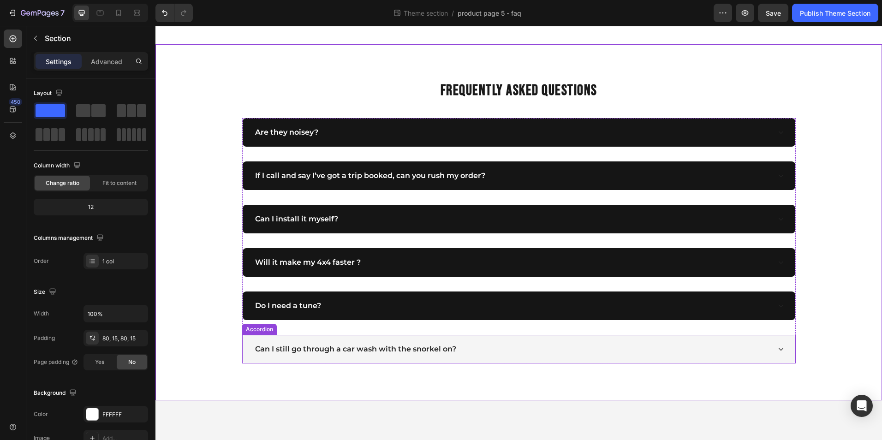
click at [469, 348] on div "Can I still go through a car wash with the snorkel on?" at bounding box center [512, 349] width 517 height 14
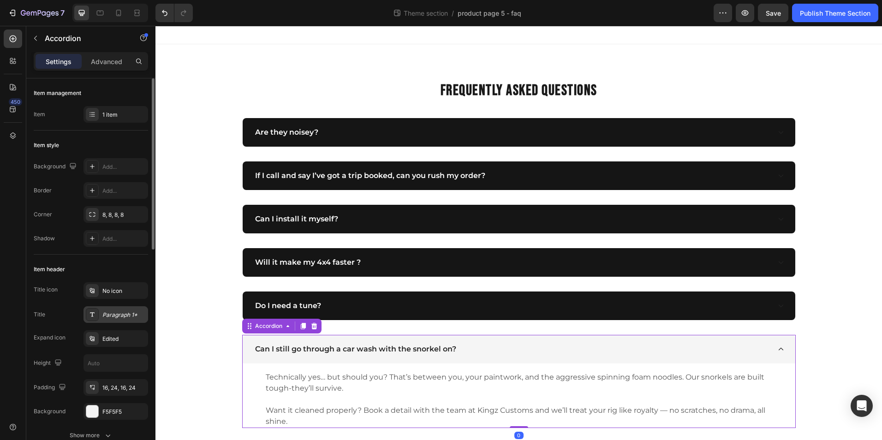
click at [115, 321] on div "Paragraph 1*" at bounding box center [116, 314] width 65 height 17
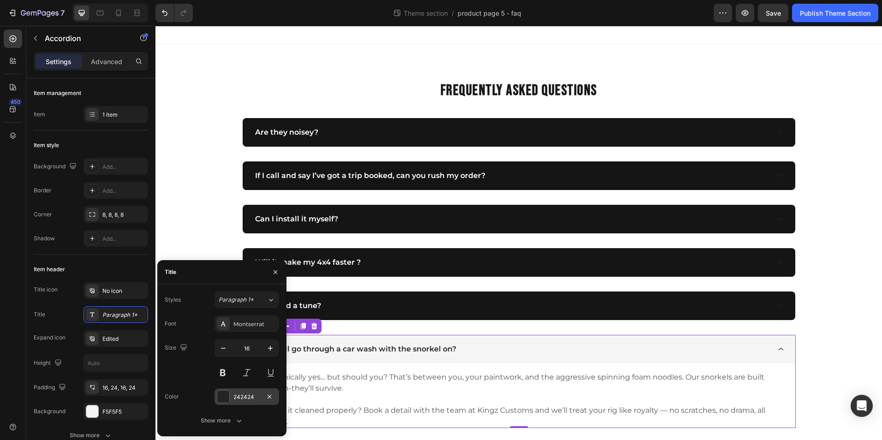
click at [230, 395] on div "242424" at bounding box center [247, 397] width 65 height 17
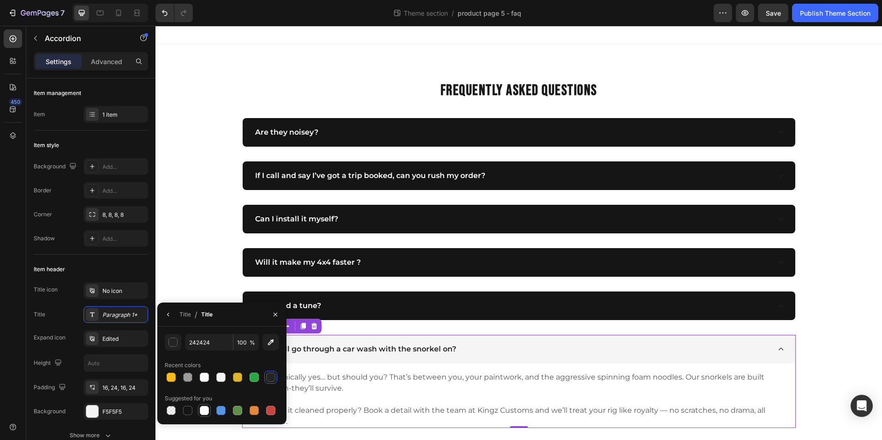
click at [207, 408] on div at bounding box center [204, 410] width 9 height 9
type input "FFFFFF"
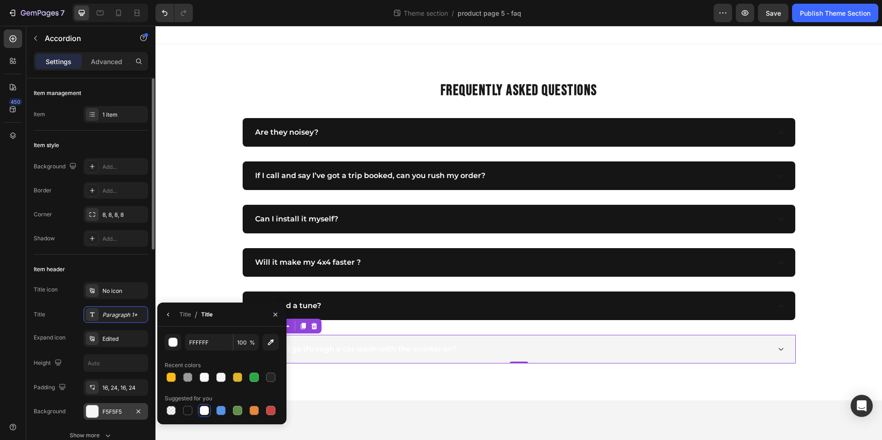
click at [108, 411] on div "F5F5F5" at bounding box center [115, 412] width 27 height 8
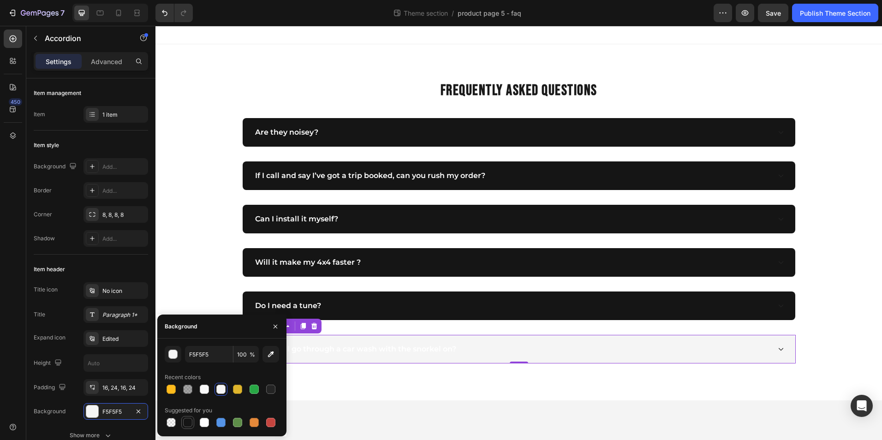
click at [186, 425] on div at bounding box center [187, 422] width 9 height 9
type input "151515"
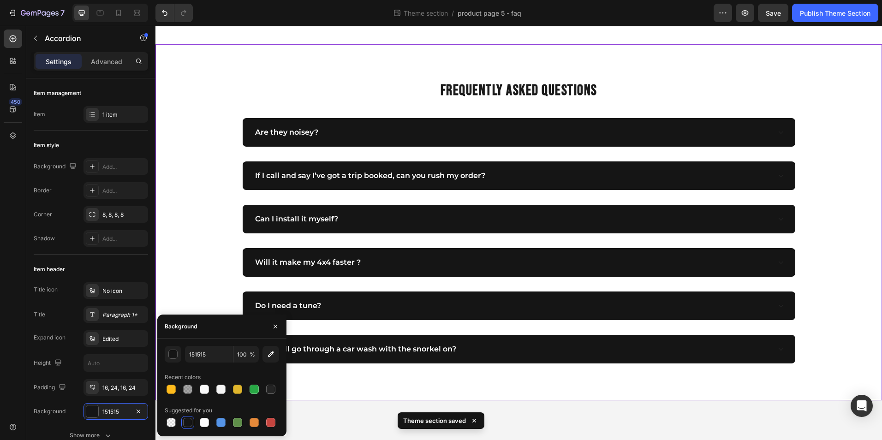
click at [188, 218] on div "FREQUENTLY ASKED QUESTIONS Heading Are they noisey? If I call and say I’ve got …" at bounding box center [518, 222] width 713 height 282
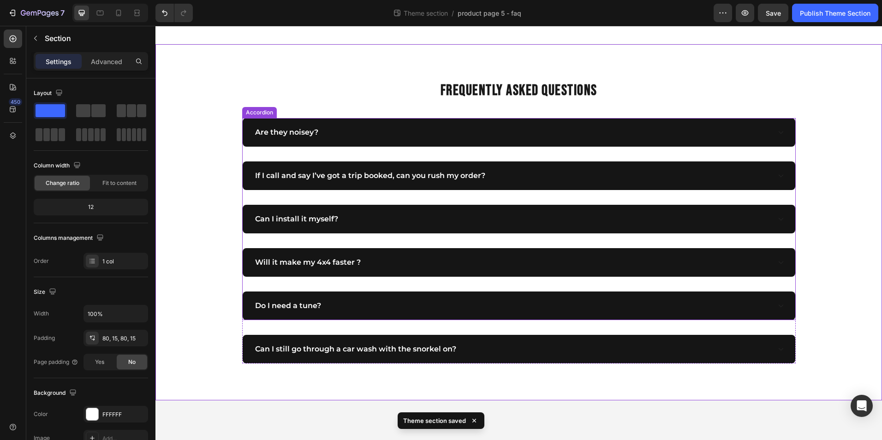
click at [783, 129] on icon at bounding box center [781, 132] width 6 height 6
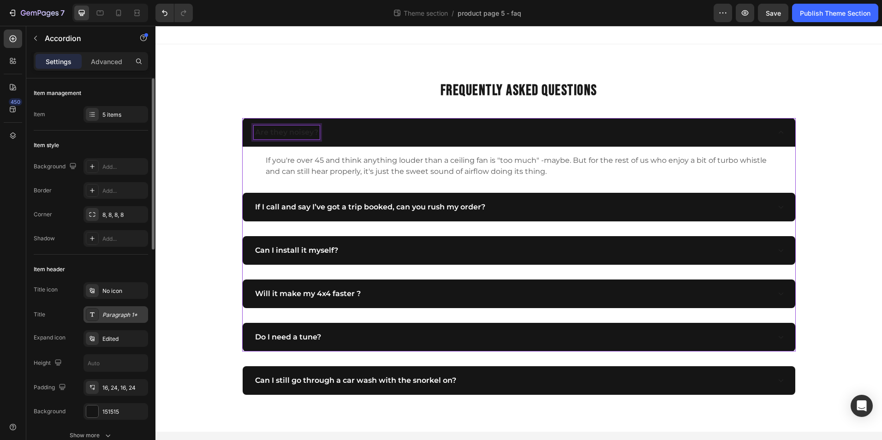
click at [116, 320] on div "Paragraph 1*" at bounding box center [116, 314] width 65 height 17
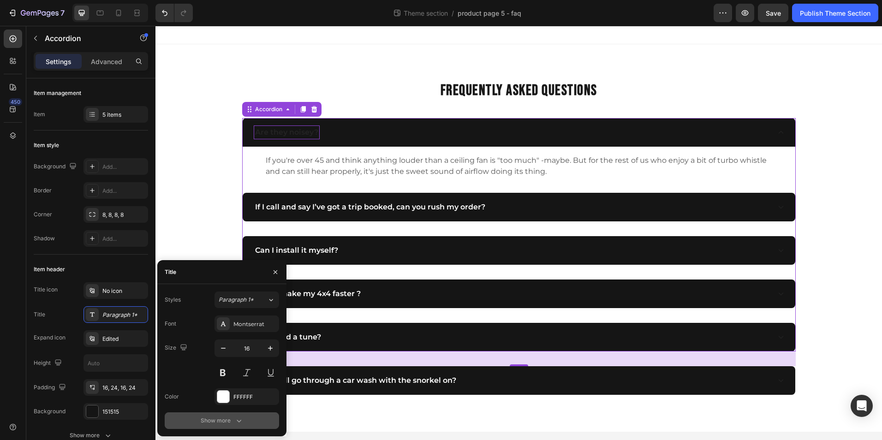
click at [242, 415] on button "Show more" at bounding box center [222, 421] width 114 height 17
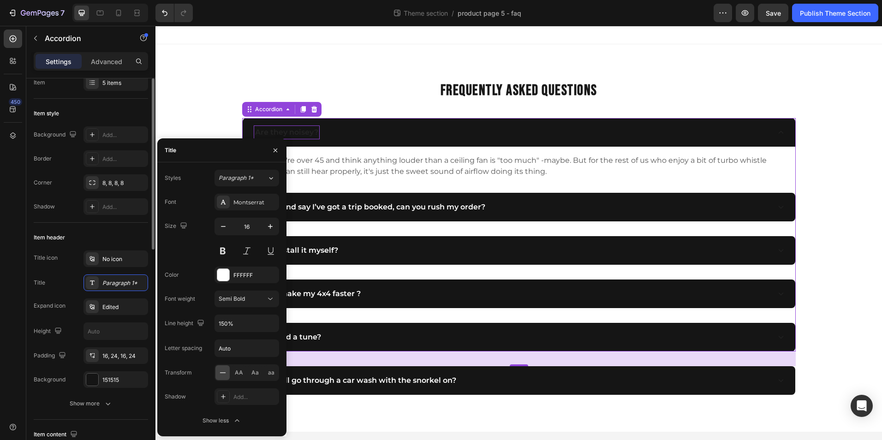
scroll to position [51, 0]
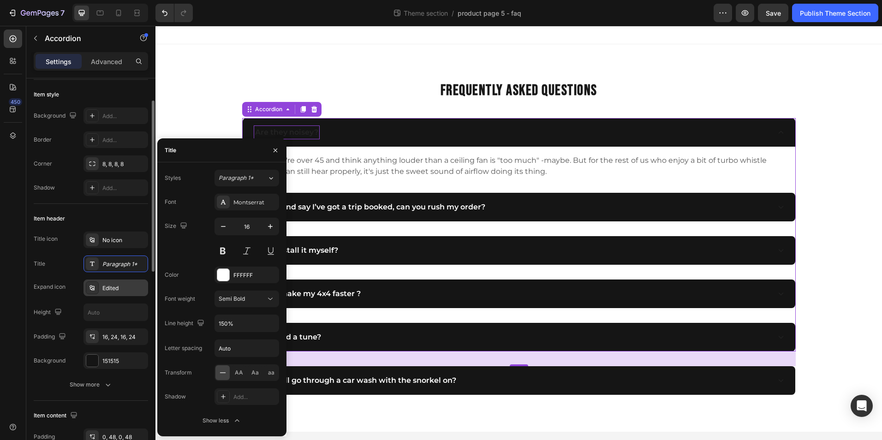
click at [110, 293] on div "Edited" at bounding box center [116, 288] width 65 height 17
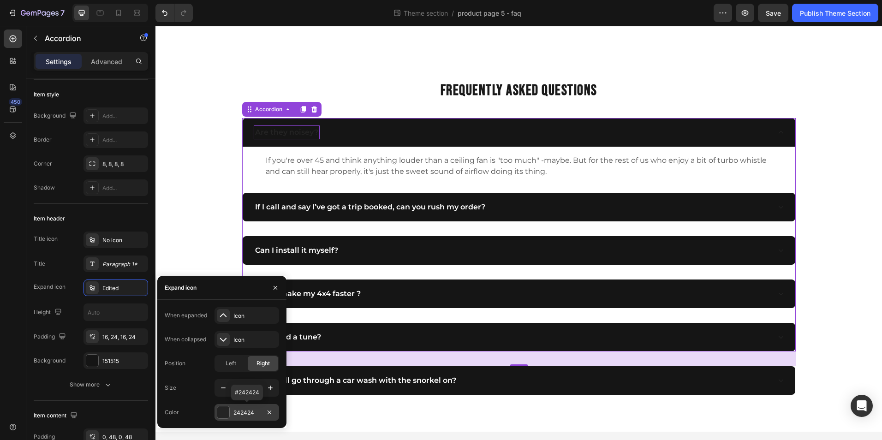
click at [235, 413] on div "242424" at bounding box center [247, 413] width 27 height 8
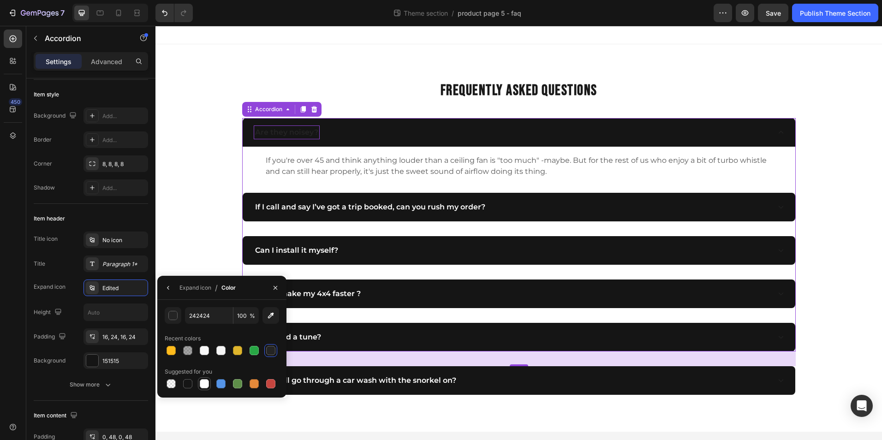
click at [205, 384] on div at bounding box center [204, 383] width 9 height 9
type input "FFFFFF"
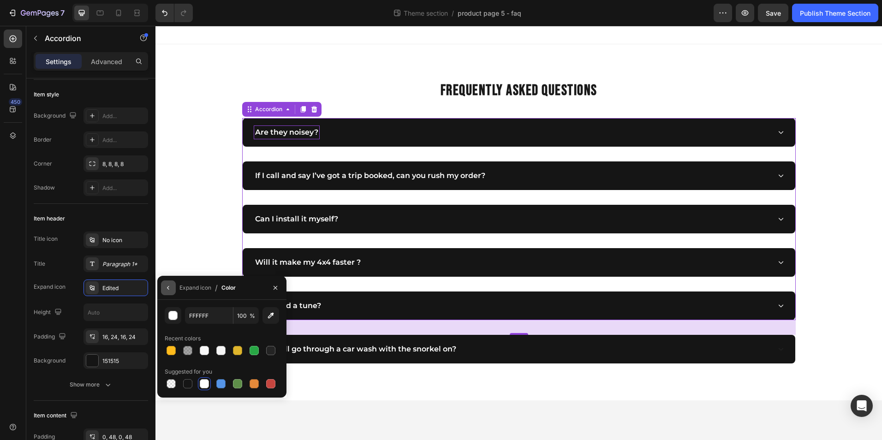
click at [169, 287] on icon "button" at bounding box center [168, 287] width 7 height 7
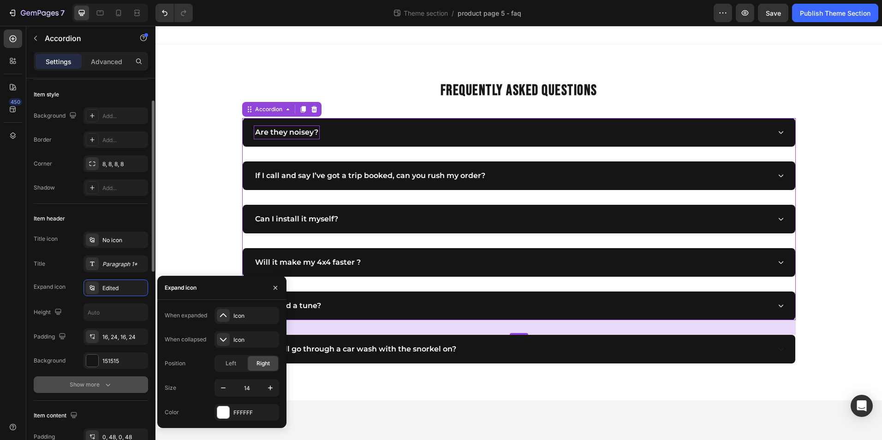
click at [101, 381] on div "Show more" at bounding box center [91, 384] width 43 height 9
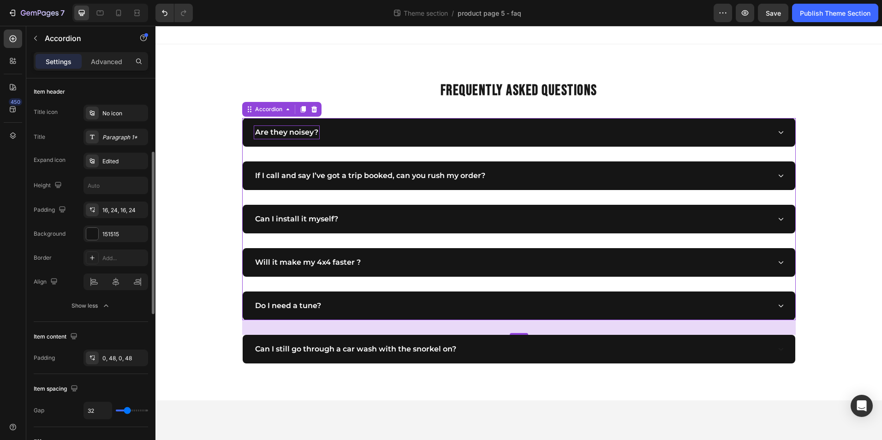
scroll to position [177, 0]
click at [179, 142] on div "FREQUENTLY ASKED QUESTIONS Heading Are they noisey? If I call and say I’ve got …" at bounding box center [518, 222] width 713 height 282
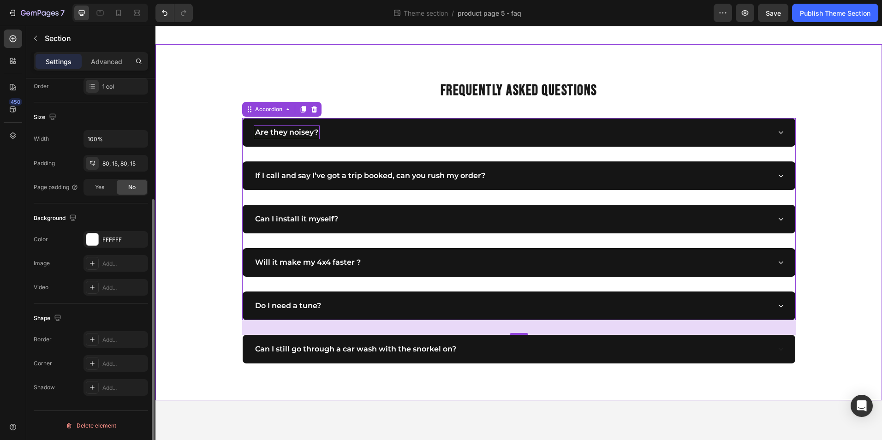
scroll to position [0, 0]
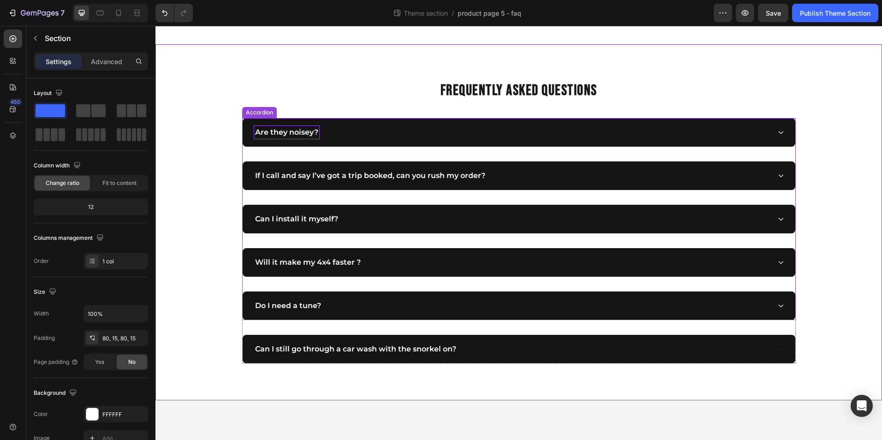
click at [296, 132] on p "Are they noisey?" at bounding box center [286, 132] width 63 height 11
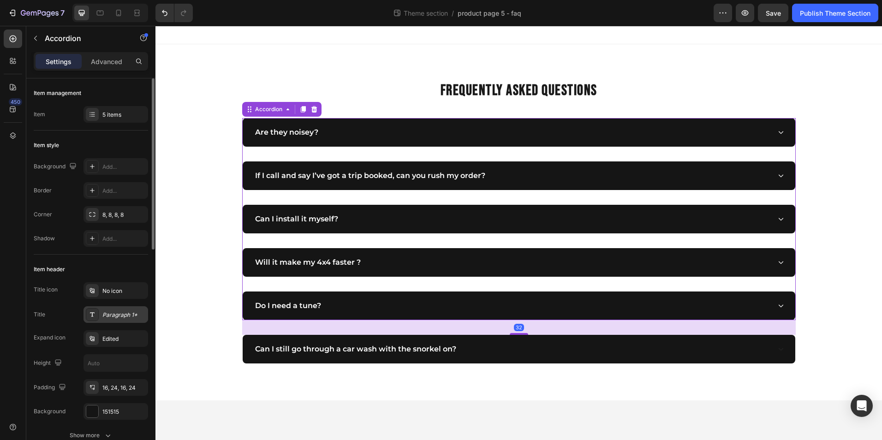
click at [115, 315] on div "Paragraph 1*" at bounding box center [123, 315] width 43 height 8
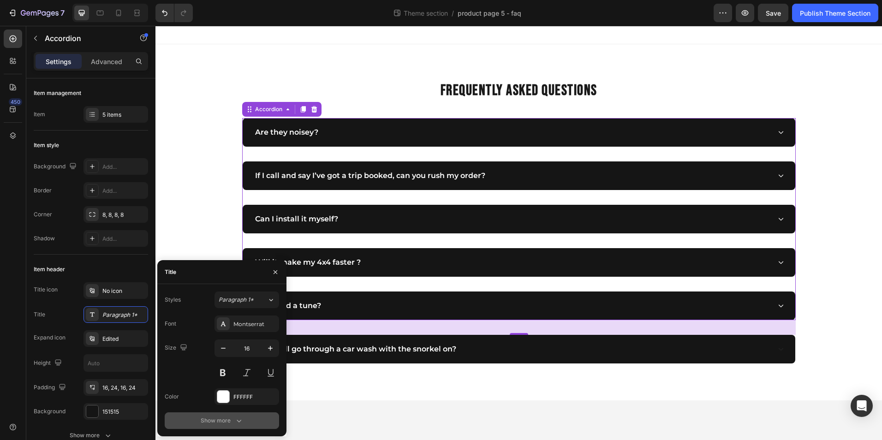
click at [233, 422] on div "Show more" at bounding box center [222, 420] width 43 height 9
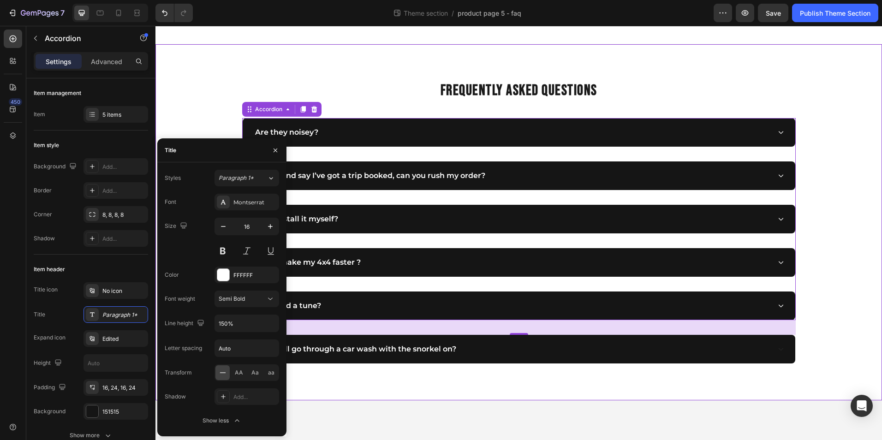
click at [183, 116] on div "FREQUENTLY ASKED QUESTIONS Heading Are they noisey? If I call and say I’ve got …" at bounding box center [518, 222] width 713 height 282
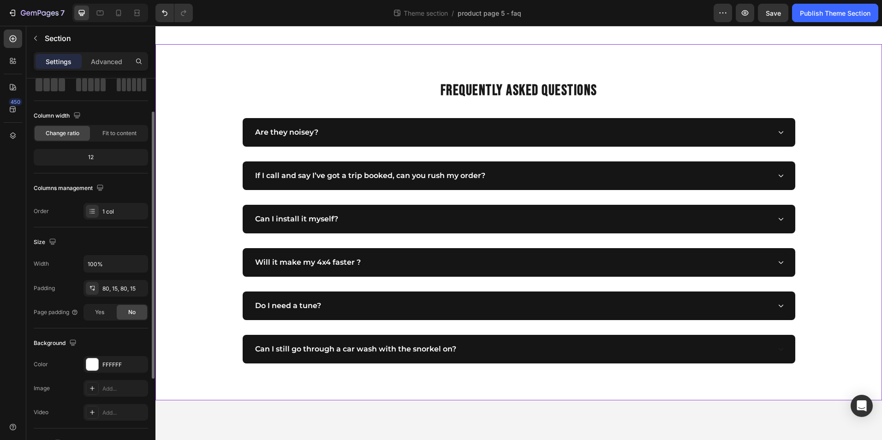
scroll to position [48, 0]
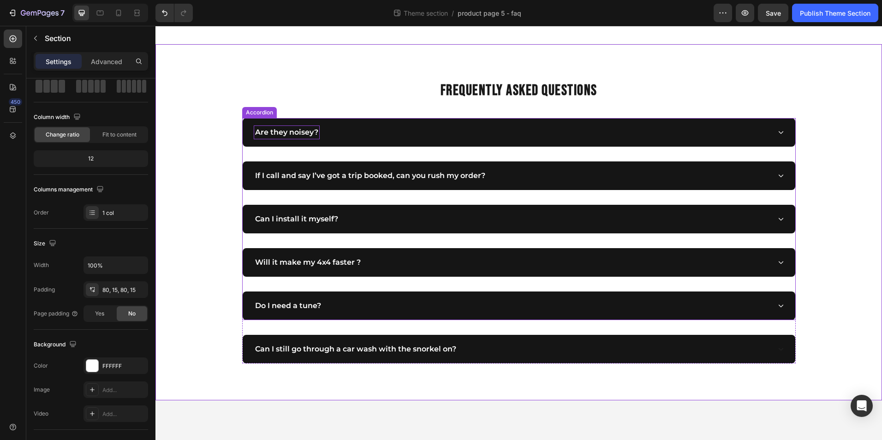
click at [289, 131] on p "Are they noisey?" at bounding box center [286, 132] width 63 height 11
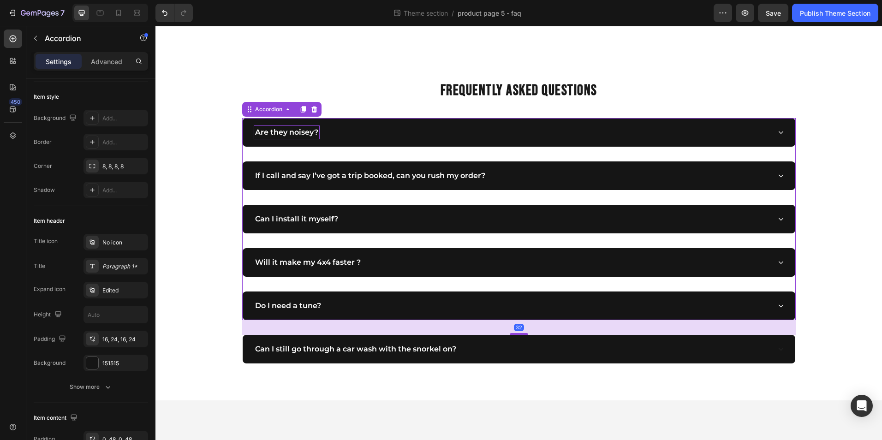
scroll to position [0, 0]
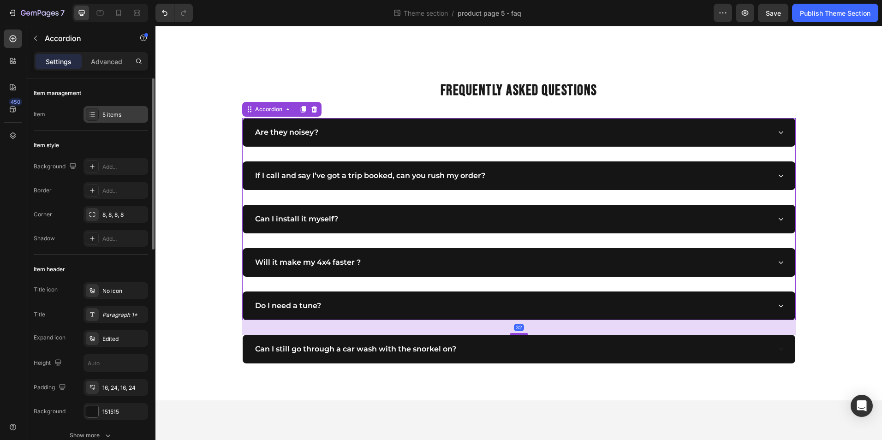
click at [94, 120] on div at bounding box center [92, 114] width 13 height 13
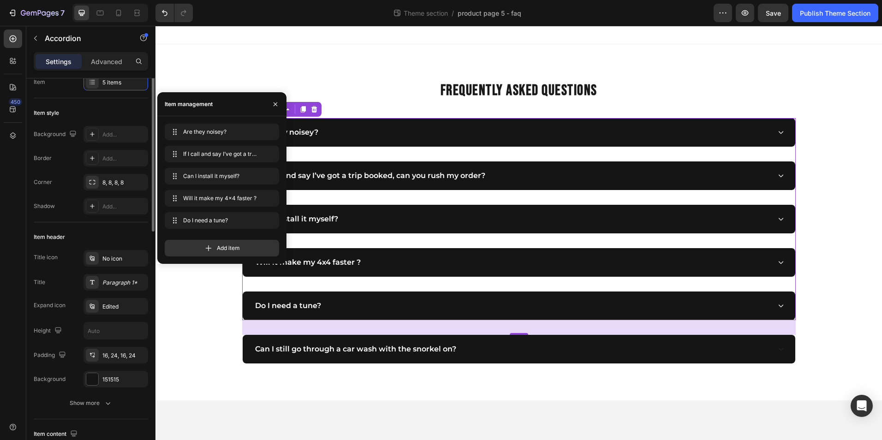
scroll to position [33, 0]
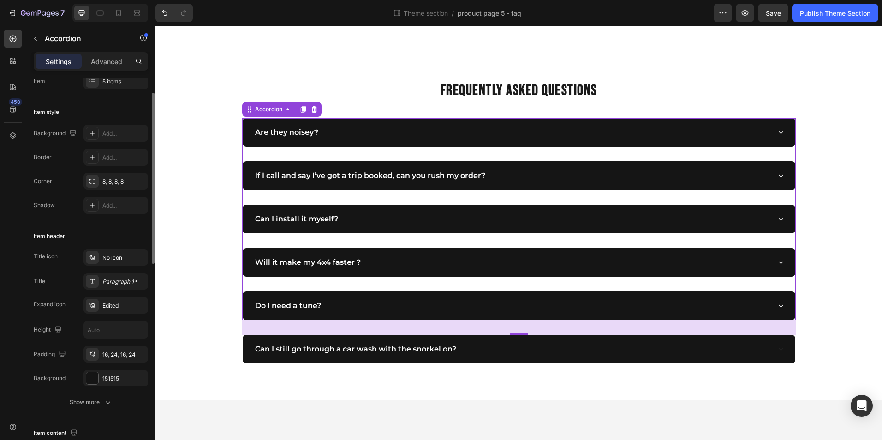
click at [66, 290] on div "Title icon No icon Title Paragraph 1* Expand icon Edited Height Padding 16, 24,…" at bounding box center [91, 318] width 114 height 138
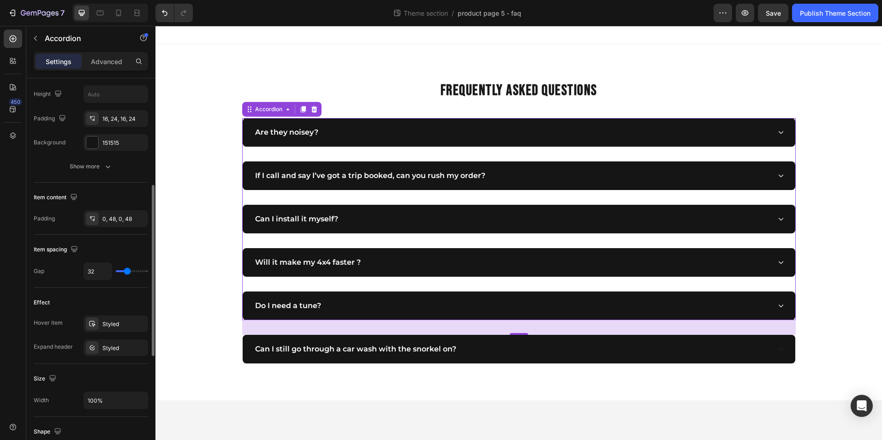
scroll to position [270, 0]
click at [106, 322] on div "Styled" at bounding box center [115, 324] width 27 height 8
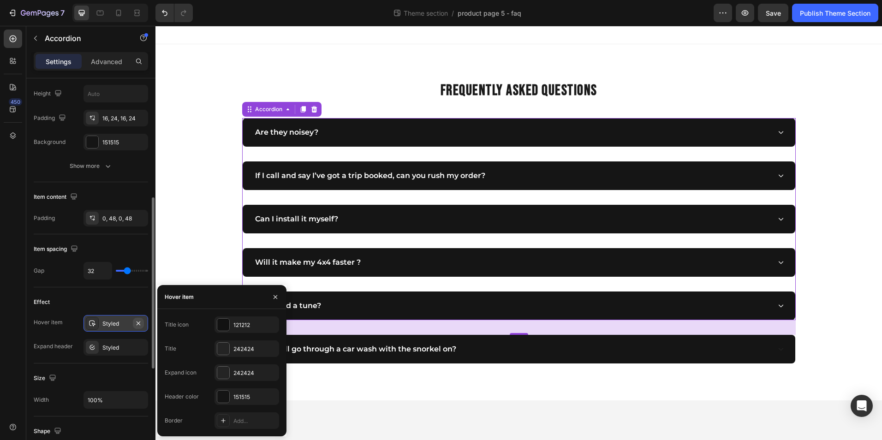
click at [138, 324] on icon "button" at bounding box center [139, 323] width 4 height 4
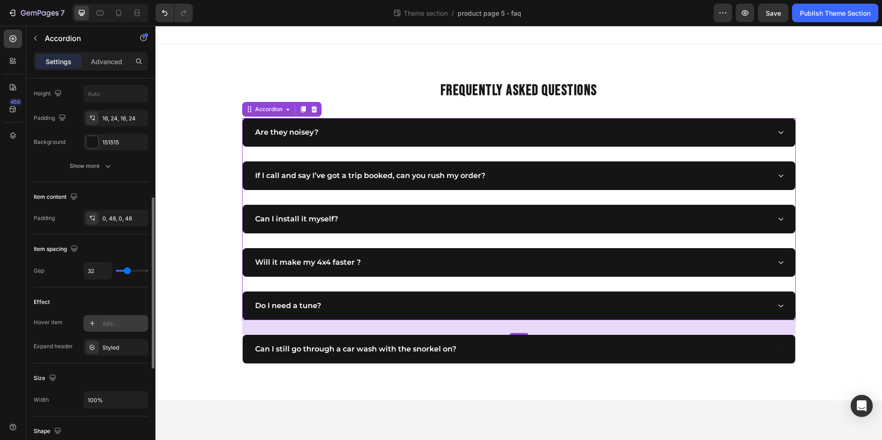
click at [362, 133] on div "Are they noisey?" at bounding box center [512, 133] width 517 height 14
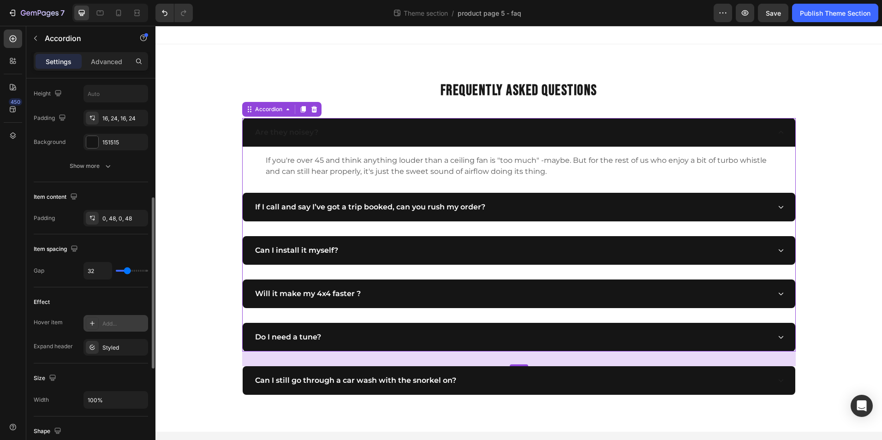
click at [362, 133] on div "Are they noisey?" at bounding box center [512, 133] width 517 height 14
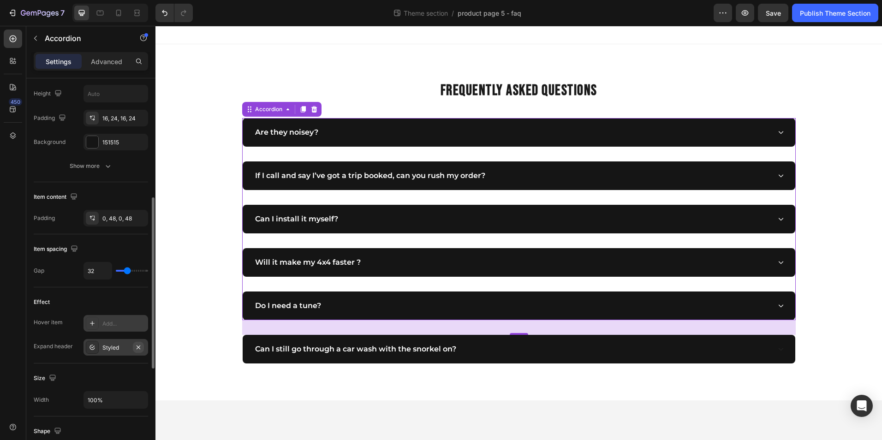
click at [136, 347] on icon "button" at bounding box center [138, 347] width 7 height 7
click at [353, 129] on div "Are they noisey?" at bounding box center [512, 133] width 517 height 14
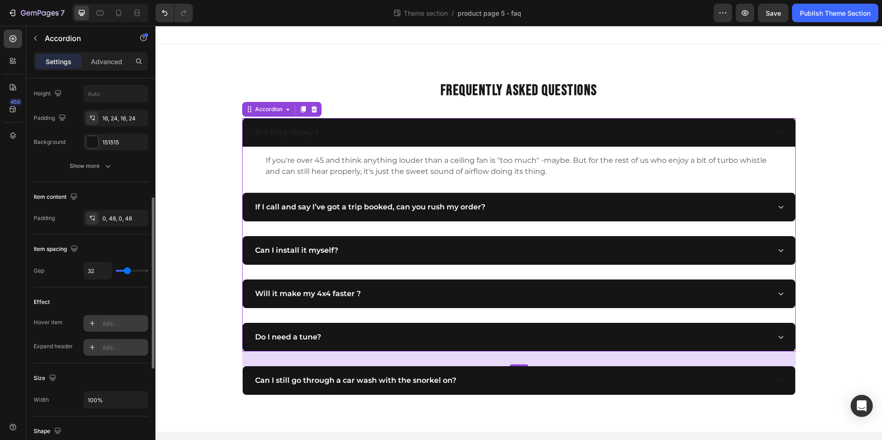
click at [353, 129] on div "Are they noisey?" at bounding box center [512, 133] width 517 height 14
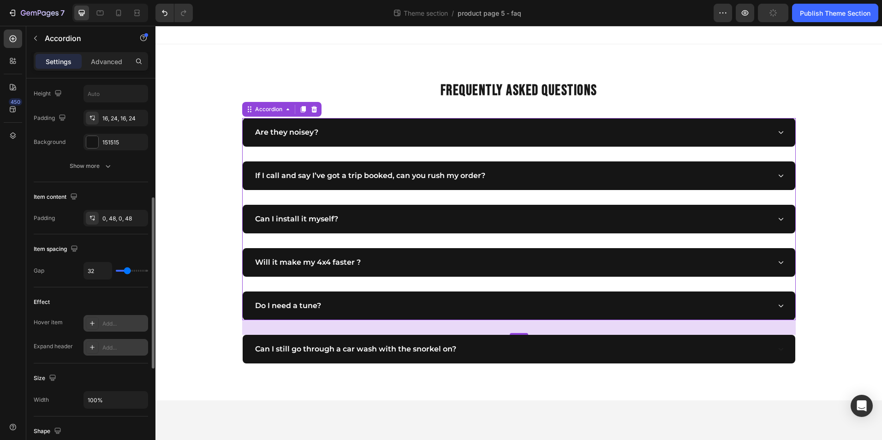
click at [93, 348] on icon at bounding box center [92, 347] width 7 height 7
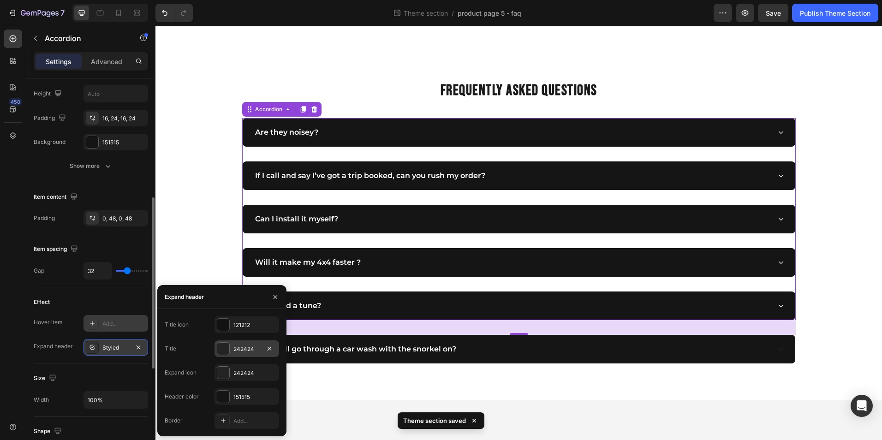
click at [230, 350] on div "242424" at bounding box center [247, 349] width 65 height 17
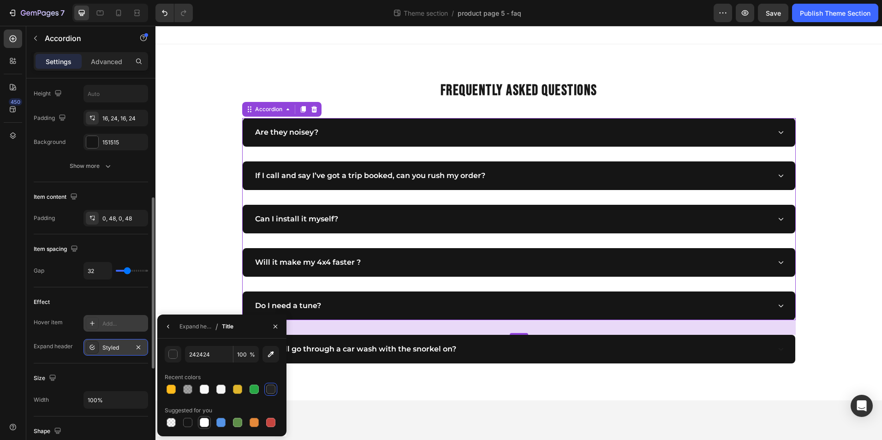
click at [201, 425] on div at bounding box center [204, 422] width 9 height 9
type input "FFFFFF"
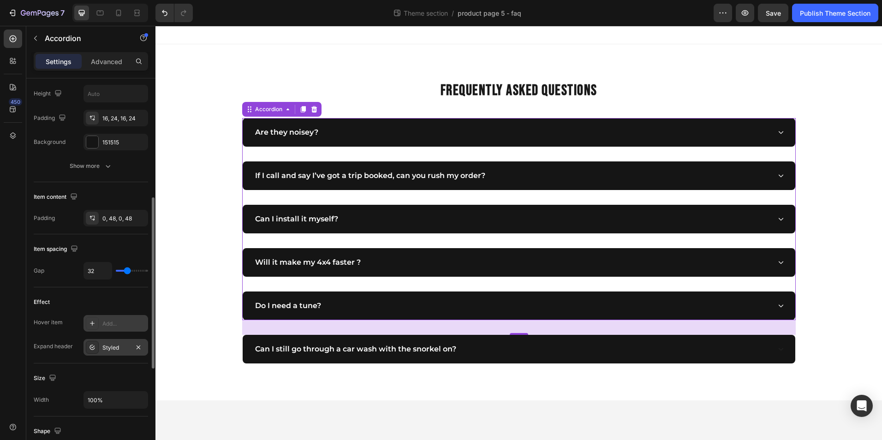
click at [341, 128] on div "Are they noisey?" at bounding box center [512, 133] width 517 height 14
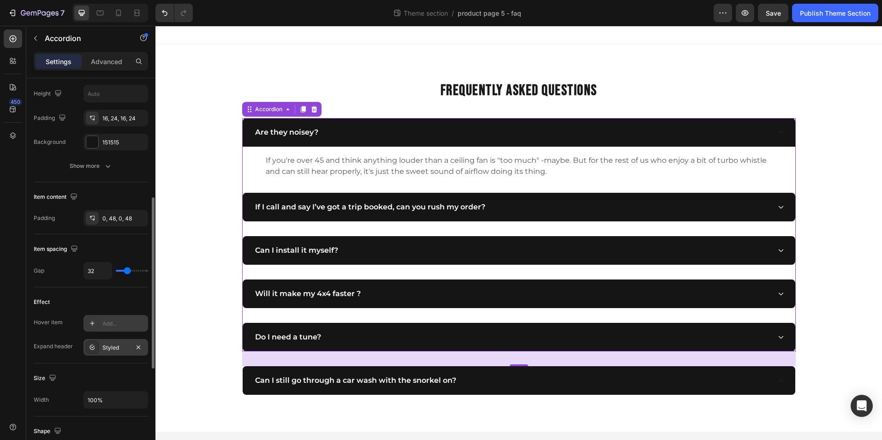
click at [341, 128] on div "Are they noisey?" at bounding box center [512, 133] width 517 height 14
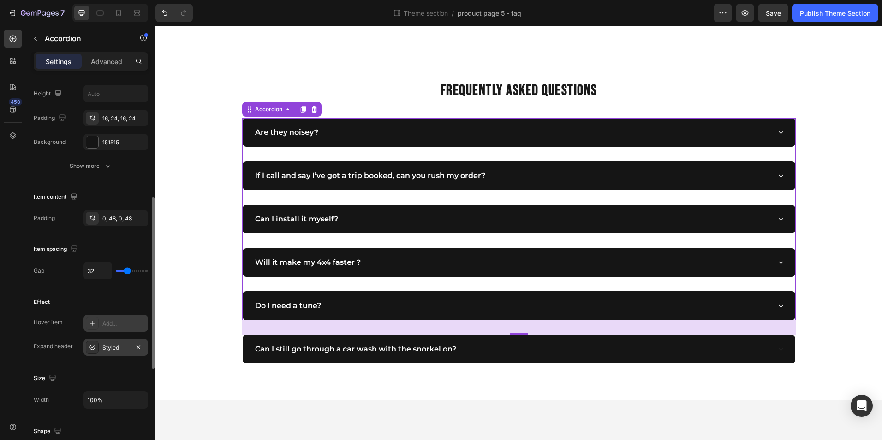
click at [112, 352] on div "Styled" at bounding box center [116, 347] width 65 height 17
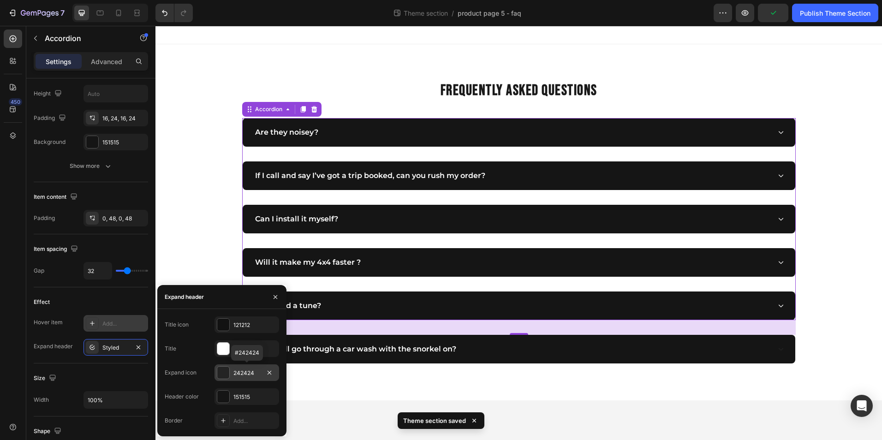
click at [239, 369] on div "242424" at bounding box center [247, 373] width 27 height 8
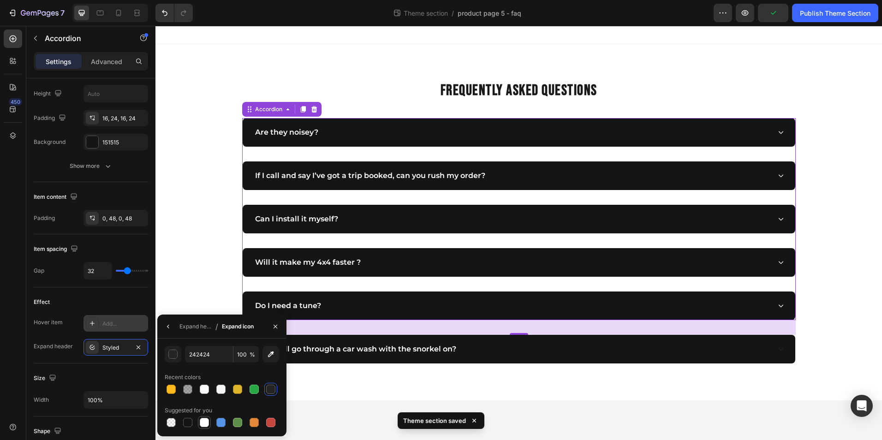
click at [202, 420] on div at bounding box center [204, 422] width 9 height 9
type input "FFFFFF"
click at [117, 344] on div "Styled" at bounding box center [115, 348] width 27 height 8
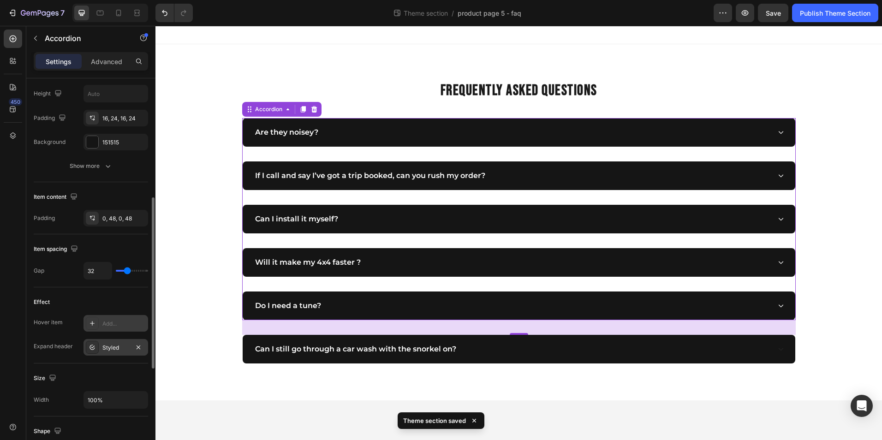
click at [111, 347] on div "Styled" at bounding box center [115, 348] width 27 height 8
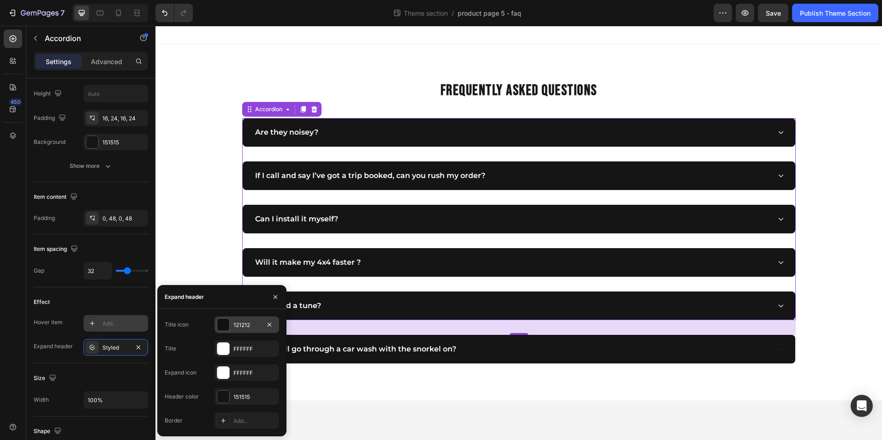
click at [240, 327] on div "121212" at bounding box center [247, 325] width 27 height 8
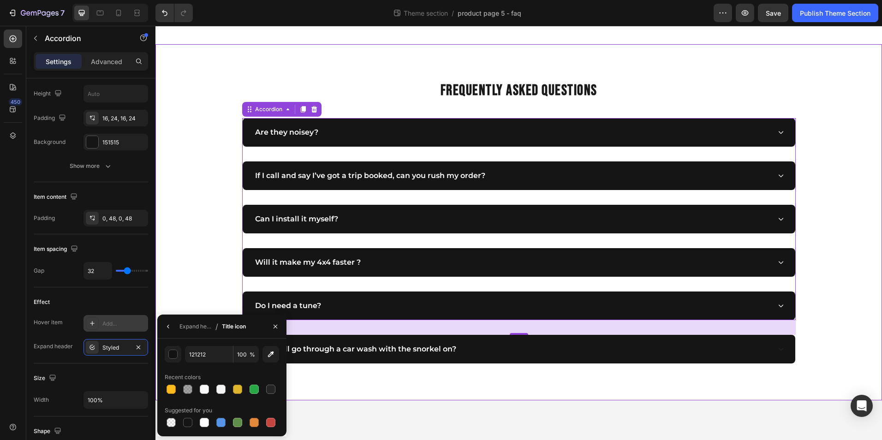
click at [214, 262] on div "FREQUENTLY ASKED QUESTIONS Heading Are they noisey? If I call and say I’ve got …" at bounding box center [518, 222] width 713 height 282
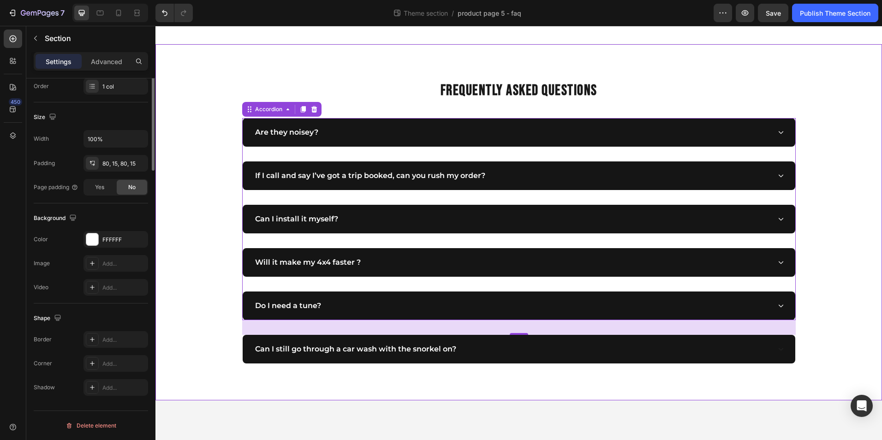
scroll to position [0, 0]
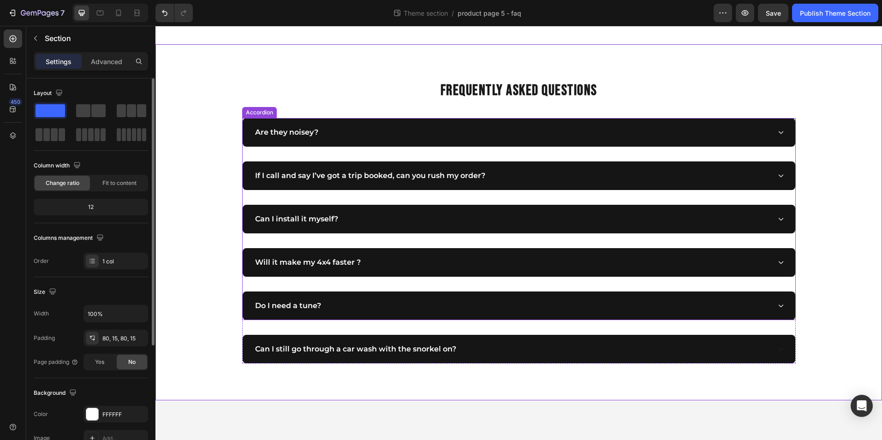
click at [377, 137] on div "Are they noisey?" at bounding box center [512, 133] width 517 height 14
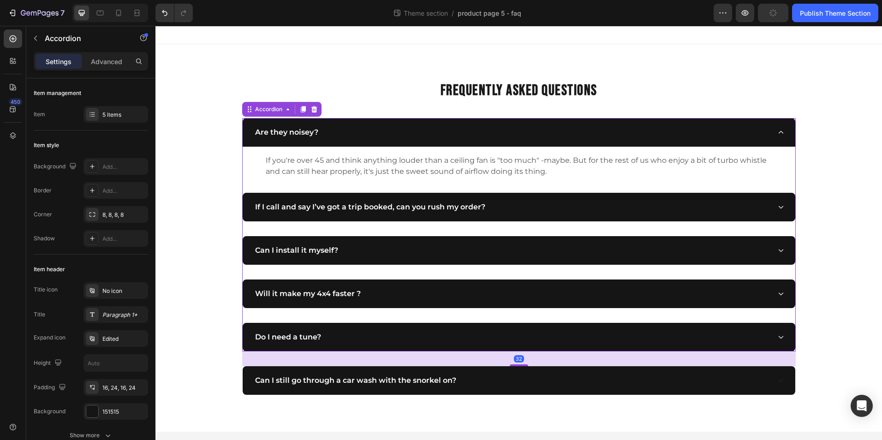
click at [377, 137] on div "Are they noisey?" at bounding box center [512, 133] width 517 height 14
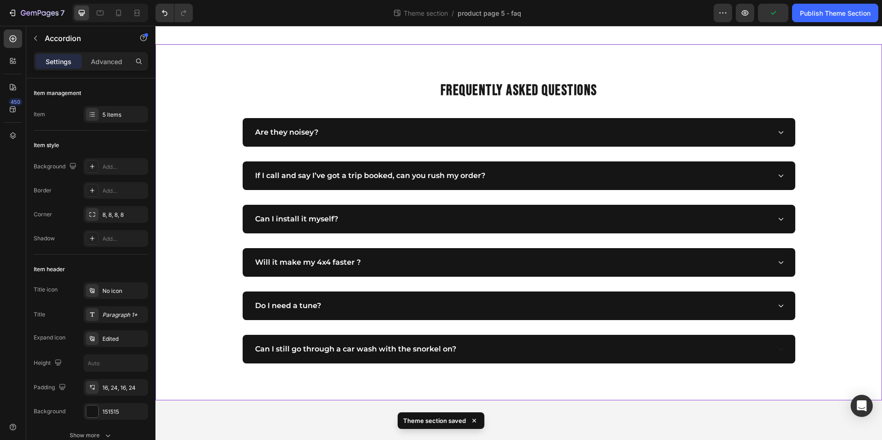
click at [210, 159] on div "FREQUENTLY ASKED QUESTIONS Heading Are they noisey? If I call and say I’ve got …" at bounding box center [518, 222] width 713 height 282
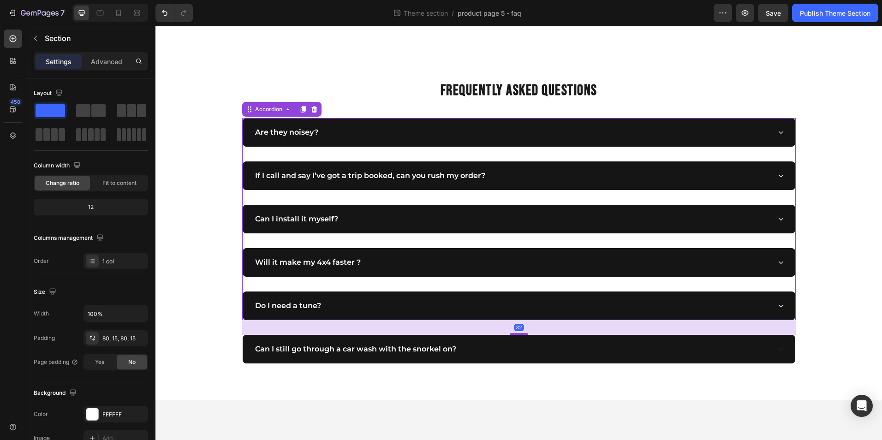
click at [509, 137] on div "Are they noisey?" at bounding box center [512, 133] width 517 height 14
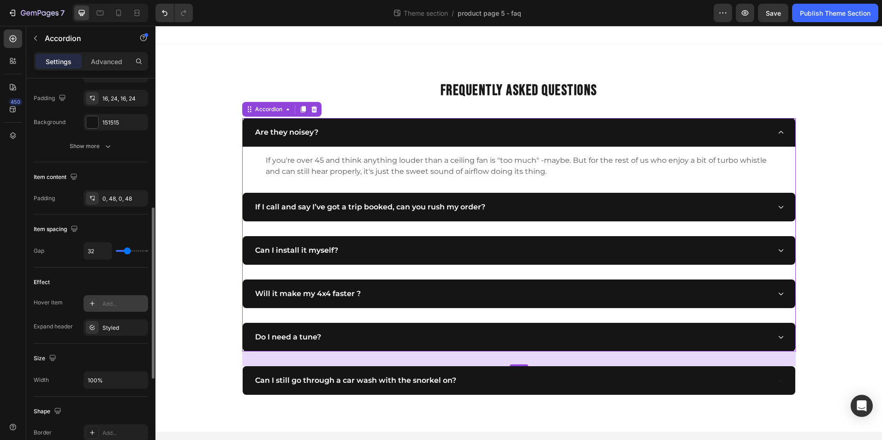
scroll to position [291, 0]
click at [119, 323] on div "Styled" at bounding box center [115, 327] width 27 height 8
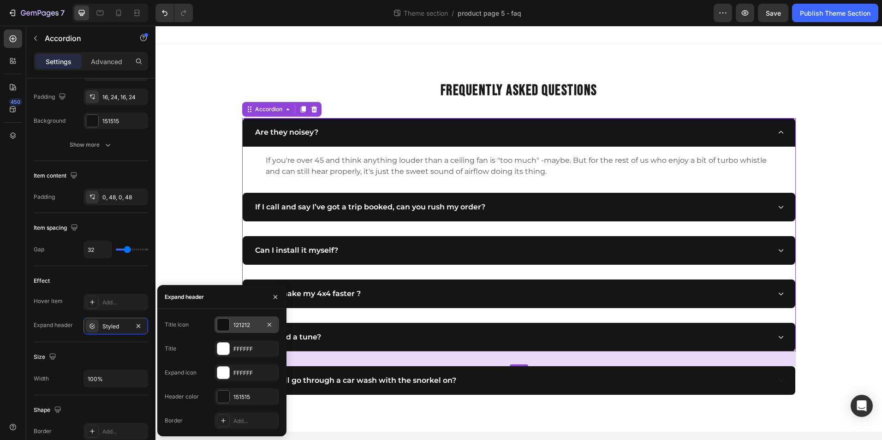
click at [238, 318] on div "121212" at bounding box center [247, 325] width 65 height 17
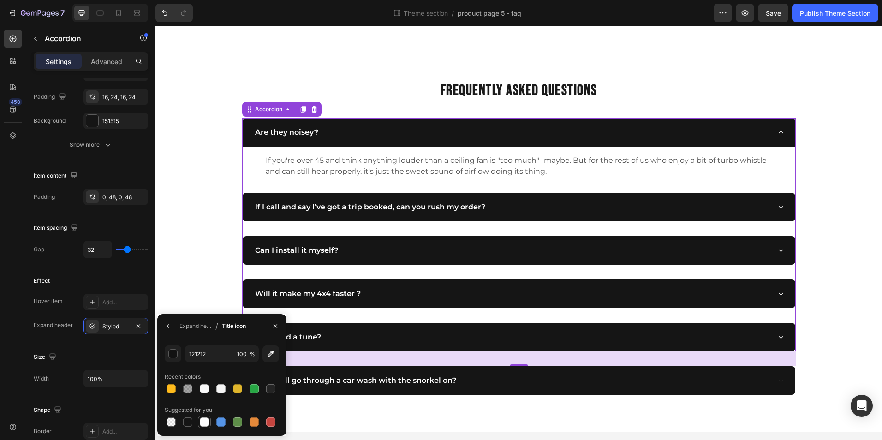
click at [204, 424] on div at bounding box center [204, 422] width 9 height 9
type input "FFFFFF"
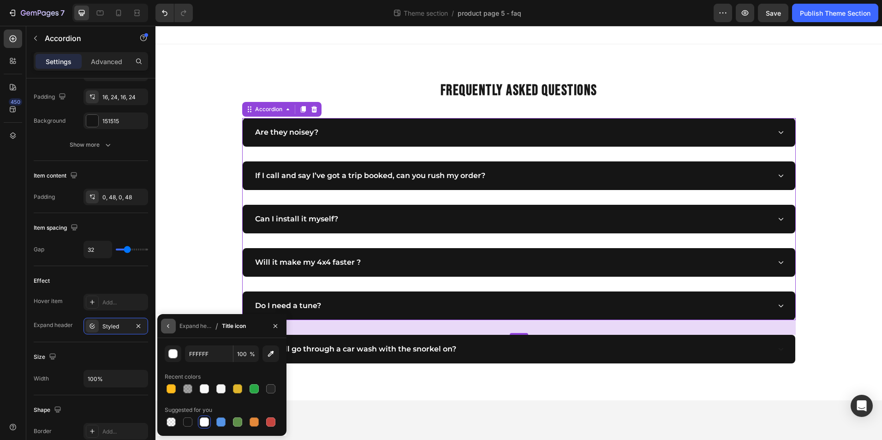
click at [170, 323] on icon "button" at bounding box center [168, 326] width 7 height 7
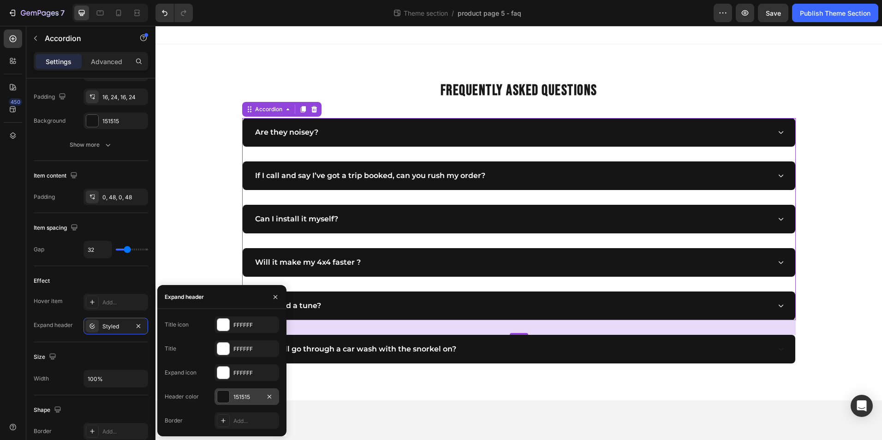
click at [229, 398] on div at bounding box center [223, 396] width 13 height 13
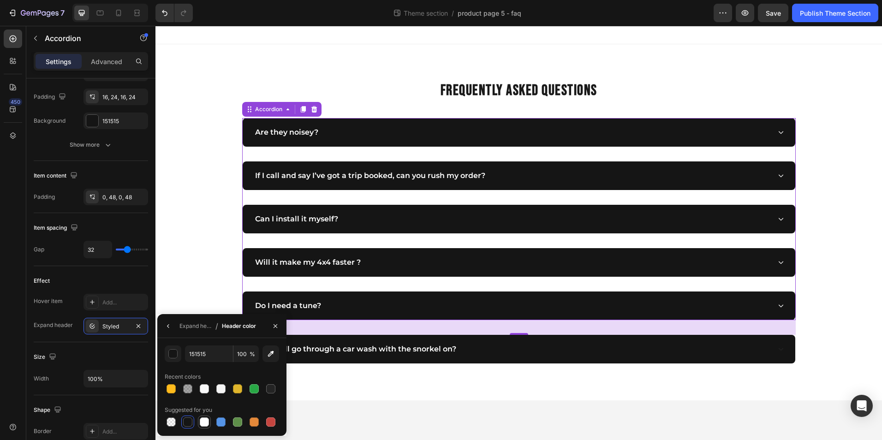
click at [204, 425] on div at bounding box center [204, 422] width 9 height 9
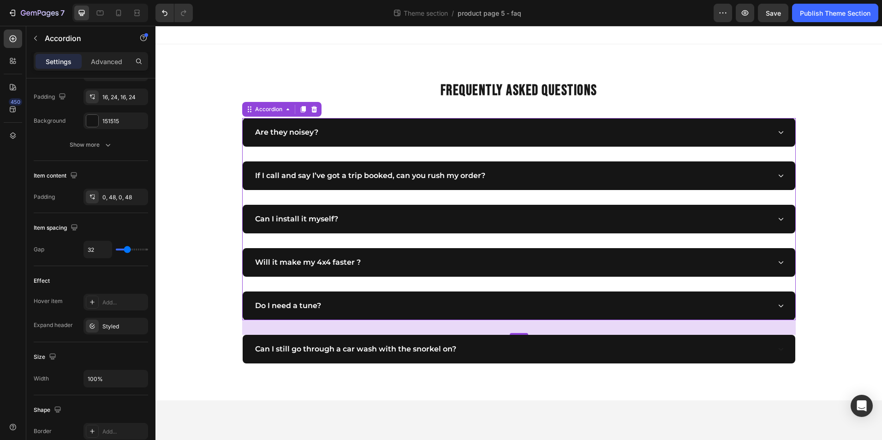
click at [447, 132] on div "Are they noisey?" at bounding box center [512, 133] width 517 height 14
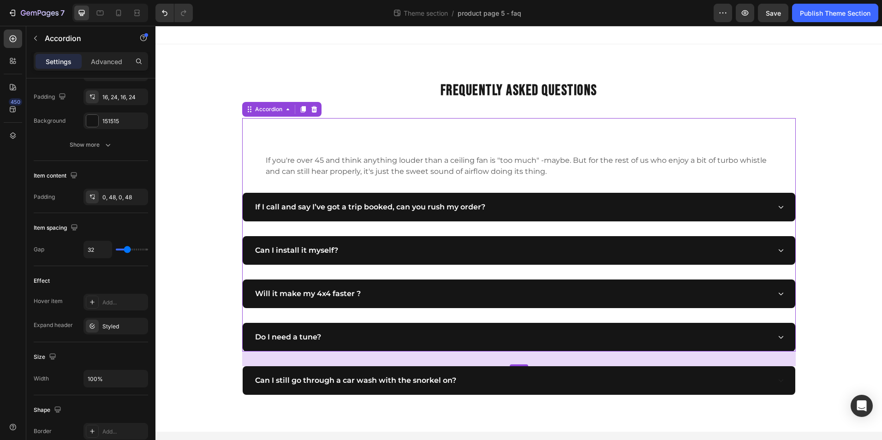
click at [447, 132] on div "Are they noisey?" at bounding box center [512, 133] width 517 height 14
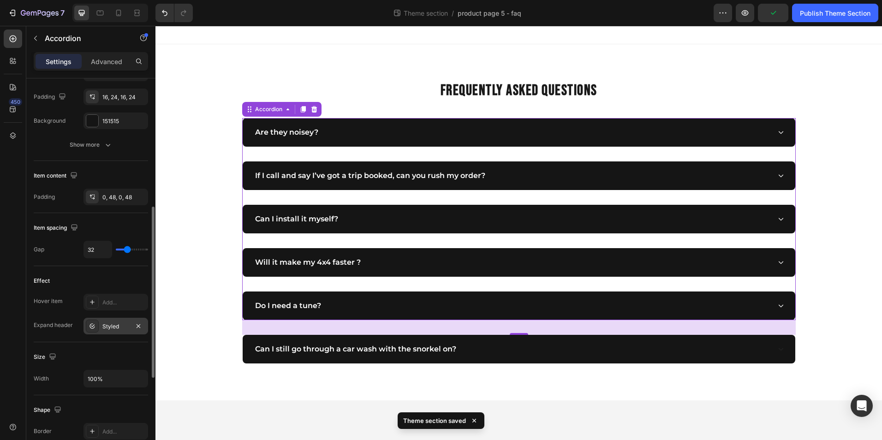
click at [110, 330] on div "Styled" at bounding box center [115, 327] width 27 height 8
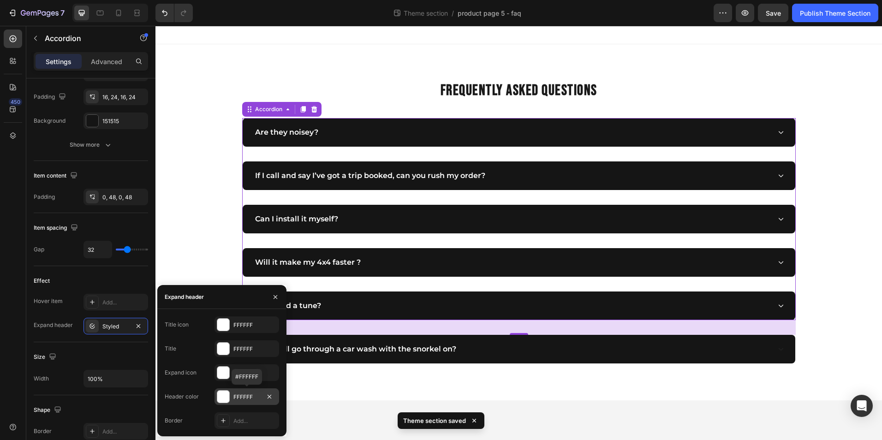
click at [223, 399] on div at bounding box center [223, 397] width 12 height 12
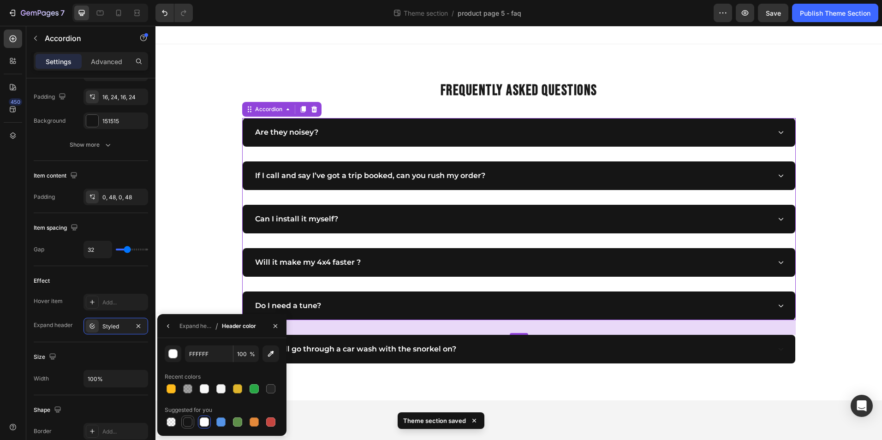
click at [184, 420] on div at bounding box center [187, 422] width 9 height 9
type input "151515"
click at [197, 251] on div "FREQUENTLY ASKED QUESTIONS Heading Are they noisey? If I call and say I’ve got …" at bounding box center [518, 222] width 713 height 282
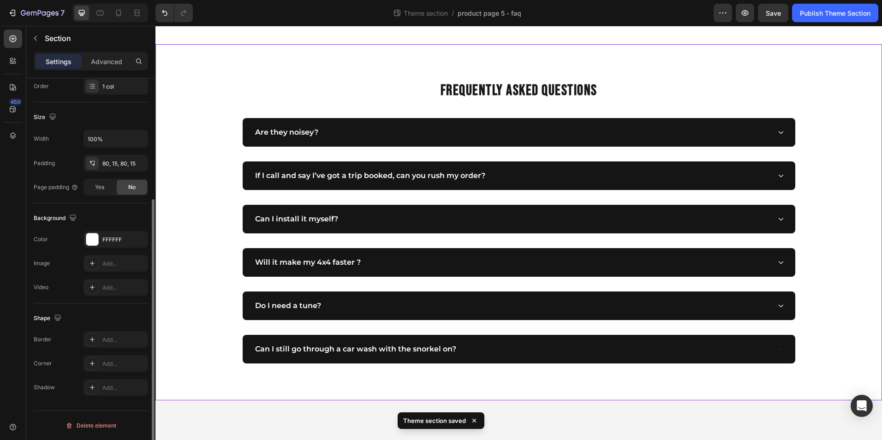
scroll to position [0, 0]
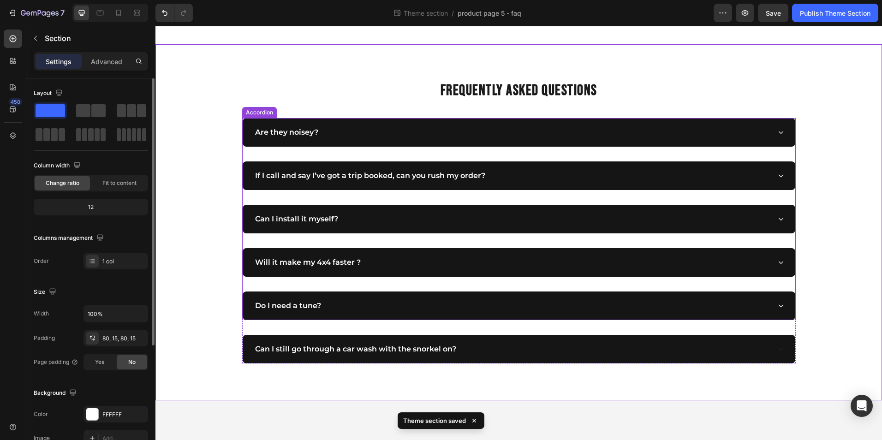
click at [343, 131] on div "Are they noisey?" at bounding box center [512, 133] width 517 height 14
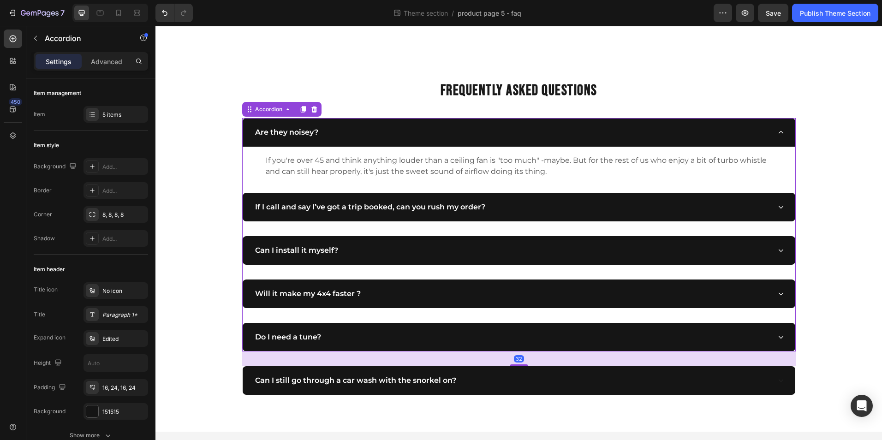
click at [343, 131] on div "Are they noisey?" at bounding box center [512, 133] width 517 height 14
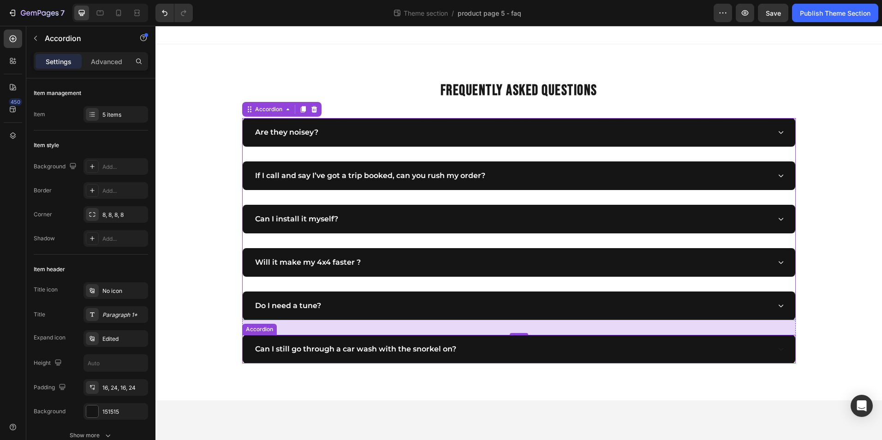
click at [482, 351] on div "Can I still go through a car wash with the snorkel on?" at bounding box center [512, 349] width 517 height 14
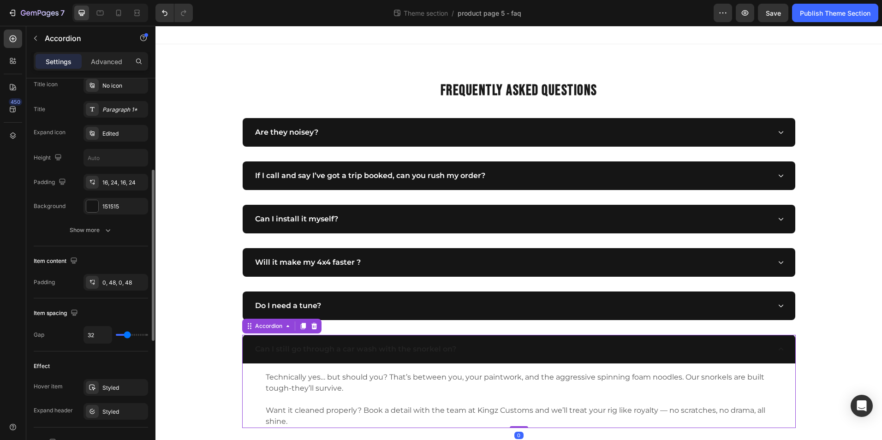
scroll to position [206, 0]
click at [140, 385] on icon "button" at bounding box center [138, 386] width 7 height 7
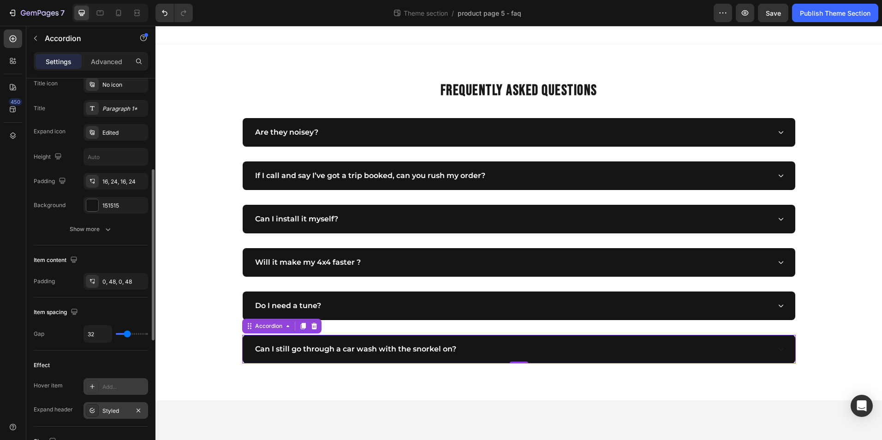
click at [118, 410] on div "Styled" at bounding box center [115, 411] width 27 height 8
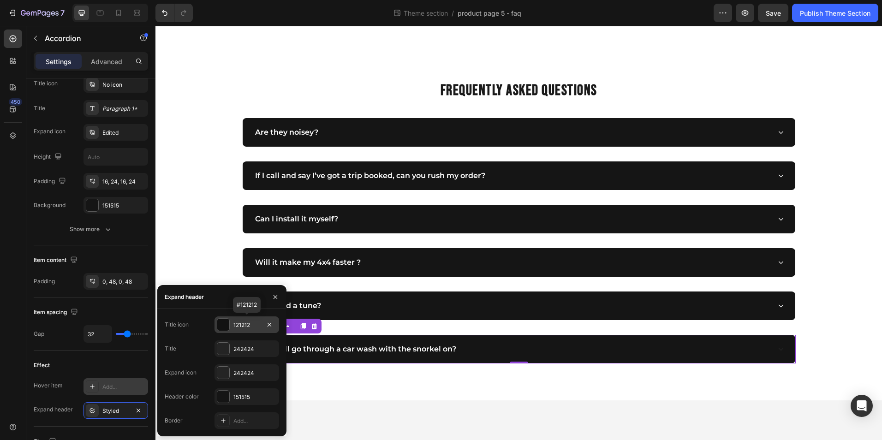
click at [236, 326] on div "121212" at bounding box center [247, 325] width 27 height 8
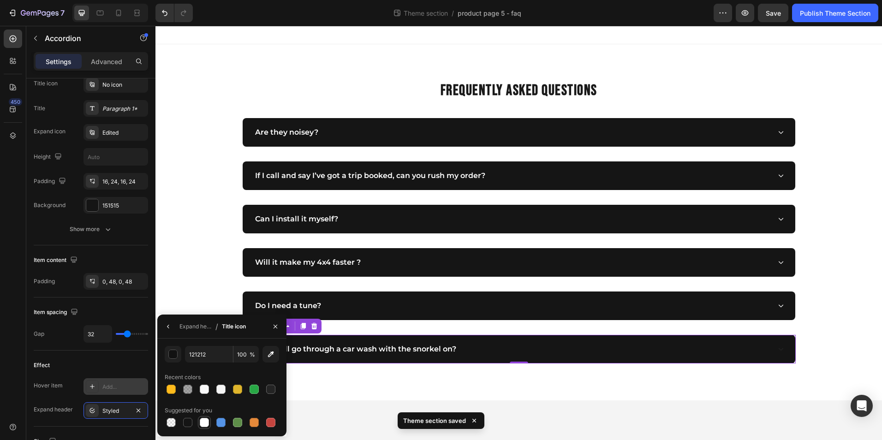
click at [206, 423] on div at bounding box center [204, 422] width 9 height 9
type input "FFFFFF"
click at [171, 328] on icon "button" at bounding box center [168, 326] width 7 height 7
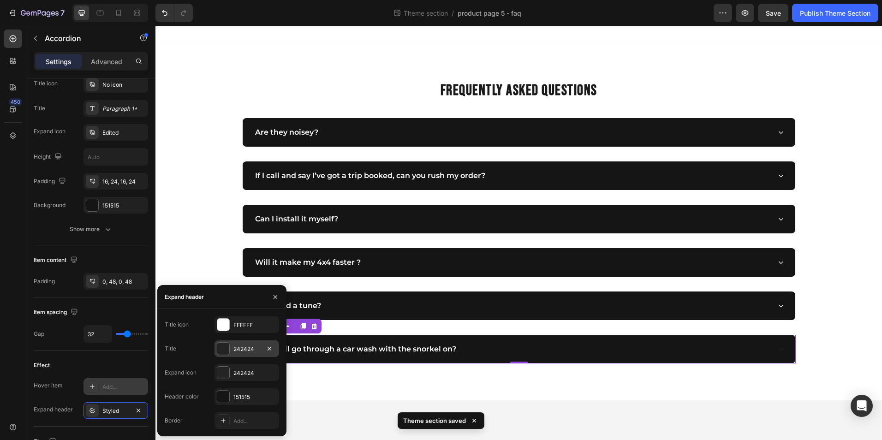
click at [244, 354] on div "242424" at bounding box center [247, 349] width 65 height 17
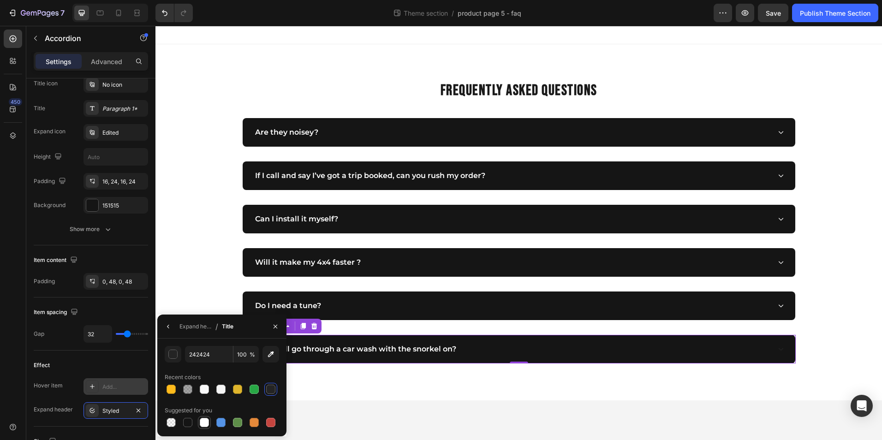
click at [208, 417] on div at bounding box center [204, 422] width 11 height 11
type input "FFFFFF"
click at [168, 324] on icon "button" at bounding box center [168, 326] width 7 height 7
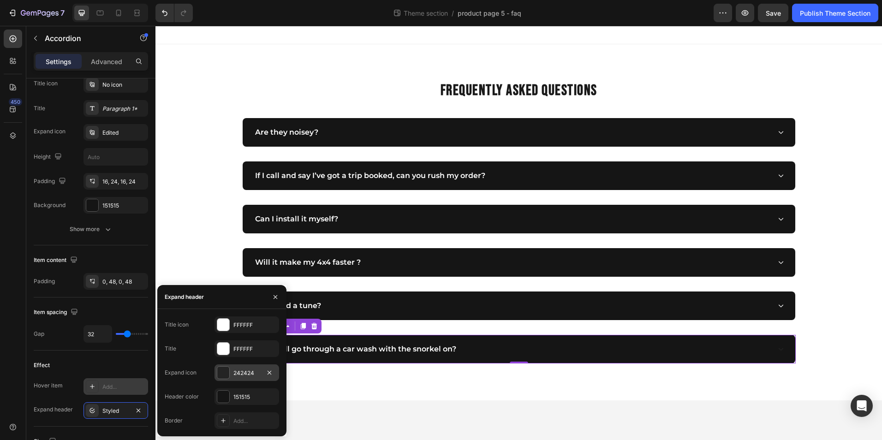
click at [233, 373] on div "242424" at bounding box center [247, 373] width 65 height 17
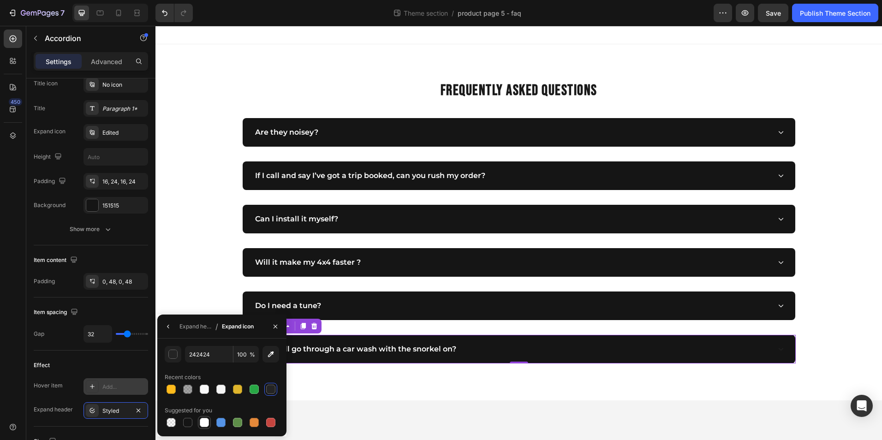
click at [204, 428] on div at bounding box center [204, 422] width 11 height 11
type input "FFFFFF"
click at [169, 322] on button "button" at bounding box center [168, 326] width 15 height 15
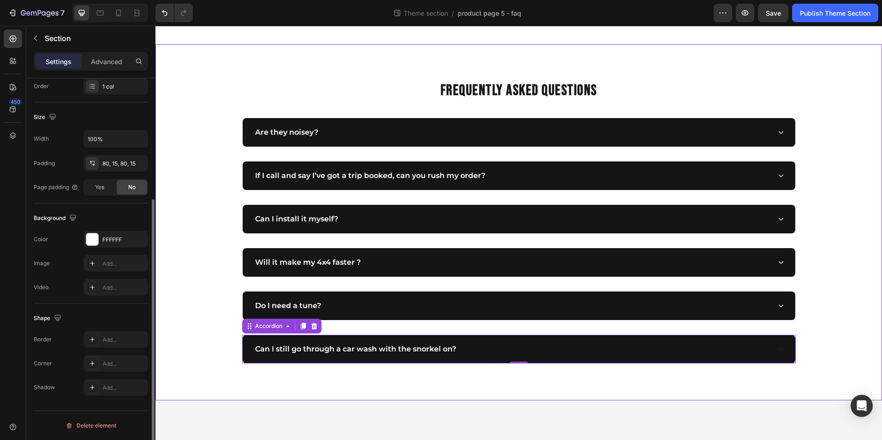
click at [210, 243] on div "FREQUENTLY ASKED QUESTIONS Heading Are they noisey? If I call and say I’ve got …" at bounding box center [518, 222] width 713 height 282
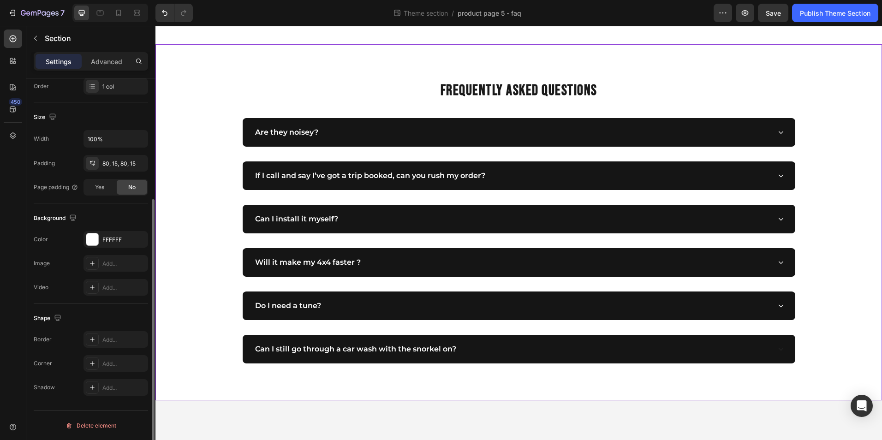
scroll to position [0, 0]
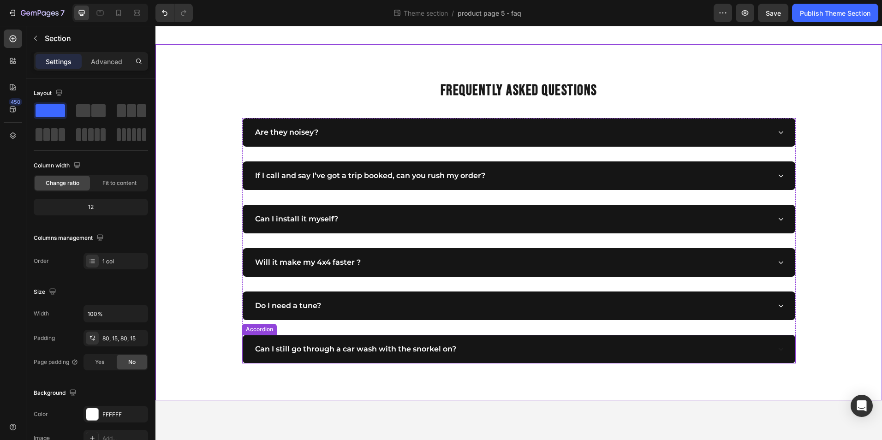
click at [571, 359] on div "Can I still go through a car wash with the snorkel on?" at bounding box center [519, 349] width 553 height 29
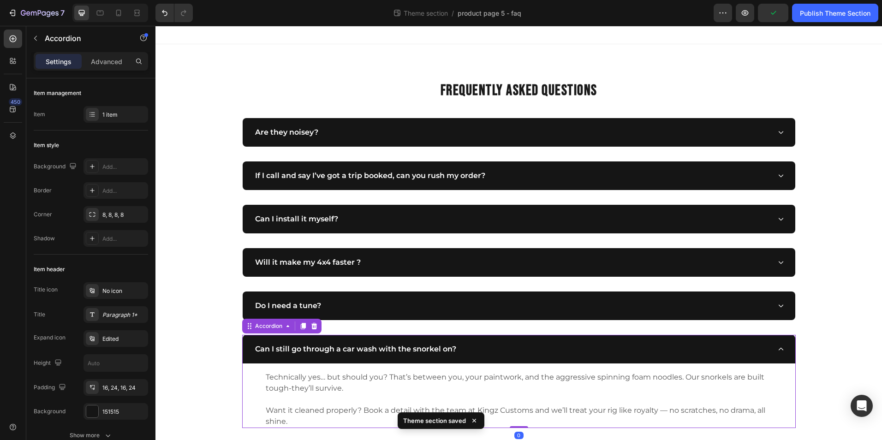
click at [586, 350] on div "Can I still go through a car wash with the snorkel on?" at bounding box center [512, 349] width 517 height 14
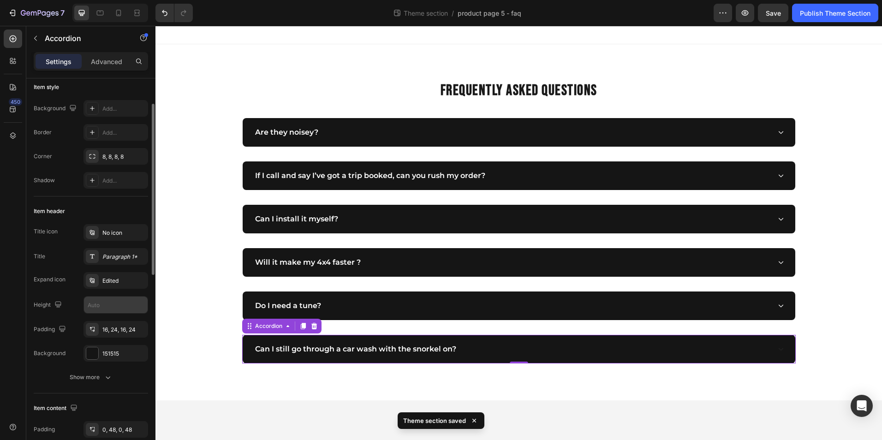
scroll to position [59, 0]
click at [110, 282] on div "Edited" at bounding box center [123, 280] width 43 height 8
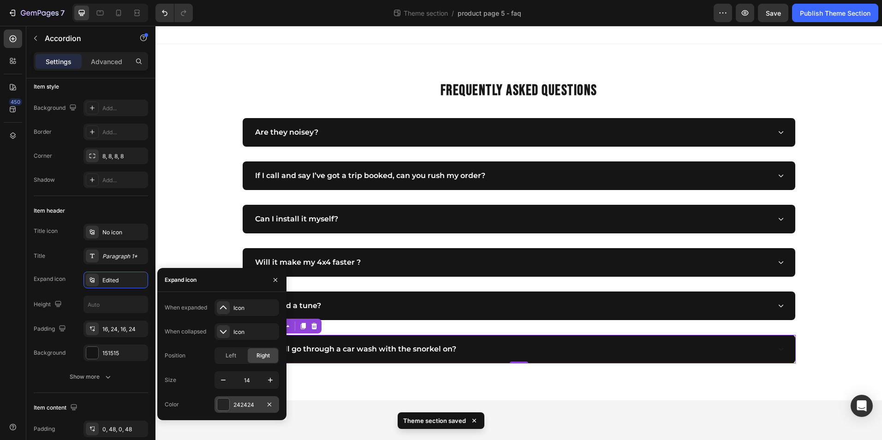
click at [222, 406] on div at bounding box center [223, 405] width 12 height 12
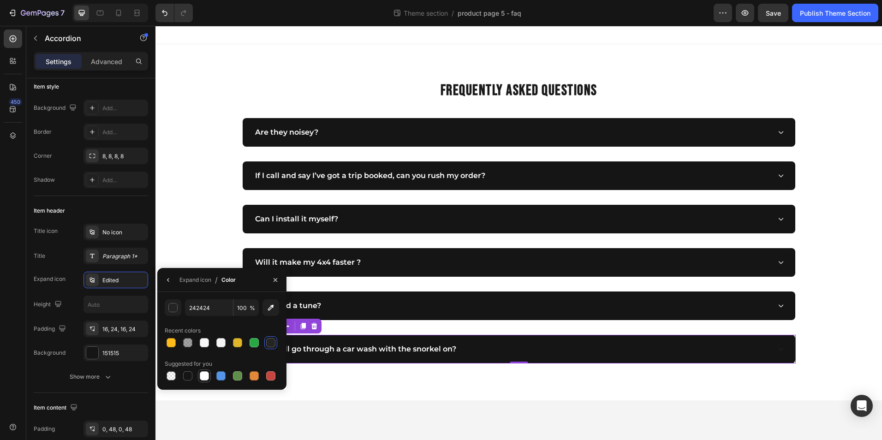
click at [206, 372] on div at bounding box center [204, 375] width 9 height 9
type input "FFFFFF"
click at [182, 219] on div "FREQUENTLY ASKED QUESTIONS Heading Are they noisey? If I call and say I’ve got …" at bounding box center [518, 222] width 713 height 282
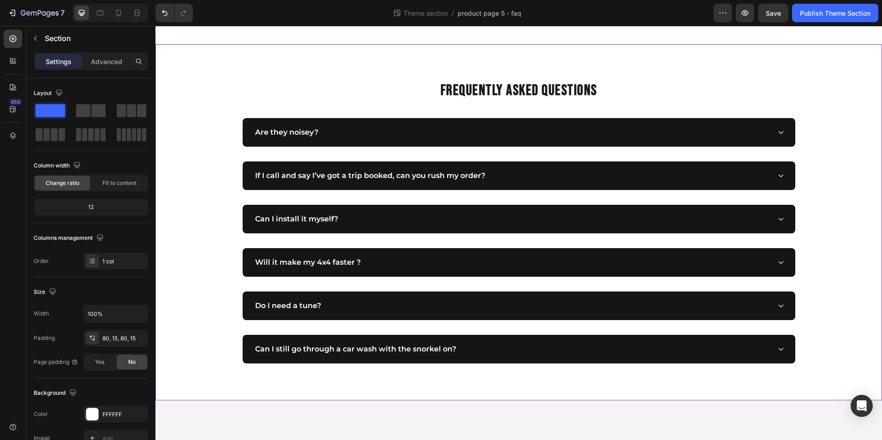
click at [809, 210] on div "FREQUENTLY ASKED QUESTIONS Heading Are they noisey? If I call and say I’ve got …" at bounding box center [518, 222] width 713 height 282
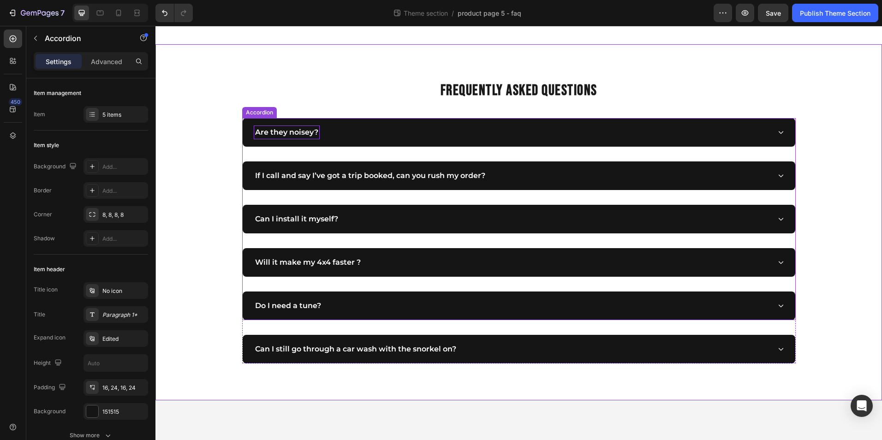
click at [318, 133] on p "Are they noisey?" at bounding box center [286, 132] width 63 height 11
click at [246, 175] on div "If I call and say I’ve got a trip booked, can you rush my order?" at bounding box center [519, 176] width 553 height 29
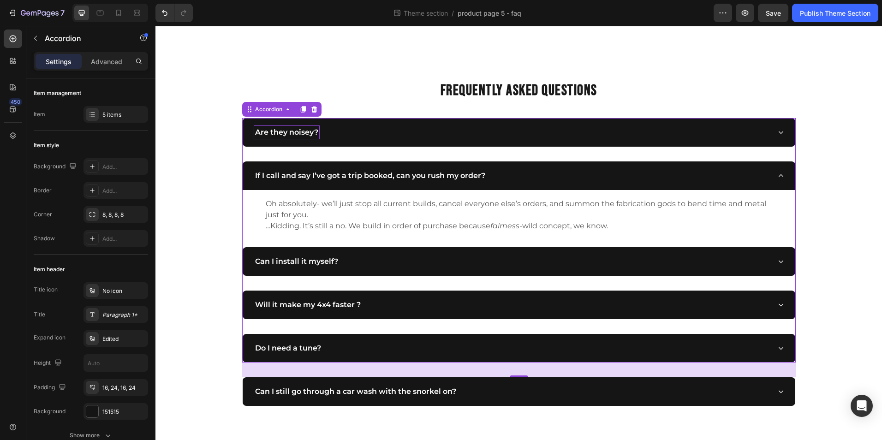
click at [515, 177] on div "If I call and say I’ve got a trip booked, can you rush my order?" at bounding box center [512, 176] width 517 height 14
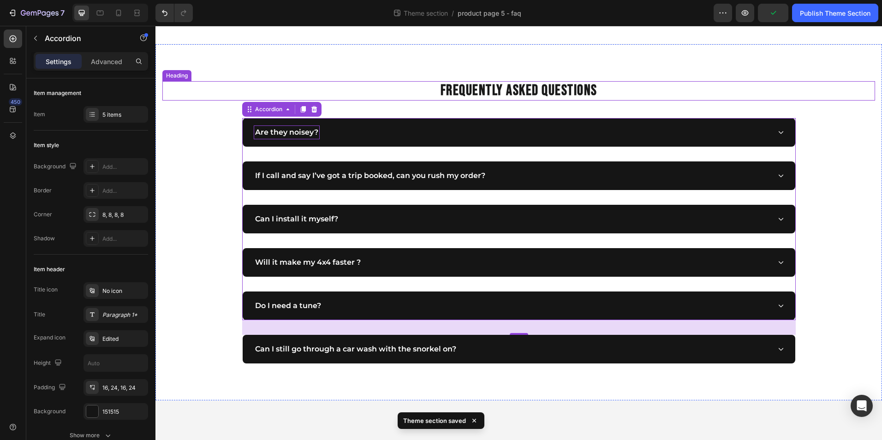
click at [847, 88] on h2 "FREQUENTLY ASKED QUESTIONS" at bounding box center [518, 90] width 713 height 19
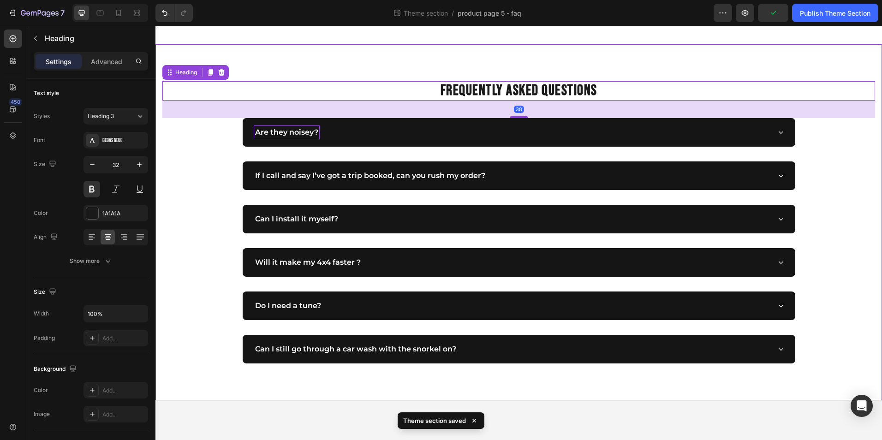
click at [753, 57] on div "FREQUENTLY ASKED QUESTIONS Heading 38 Are they noisey? If I call and say I’ve g…" at bounding box center [519, 222] width 727 height 356
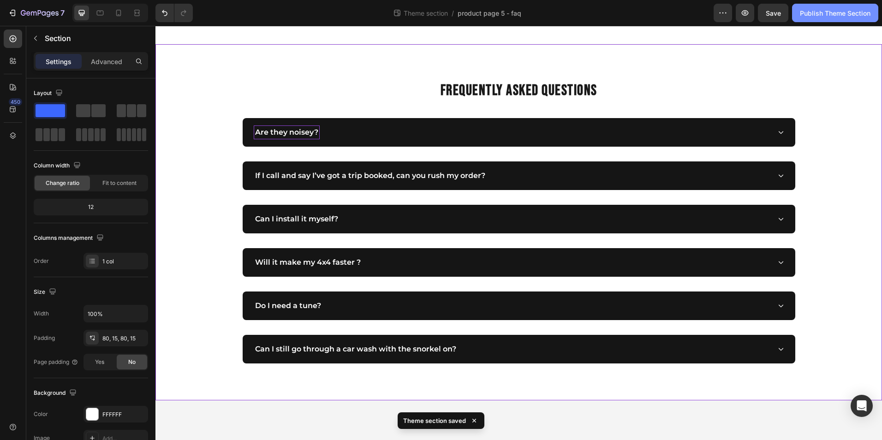
click at [822, 17] on div "Publish Theme Section" at bounding box center [835, 13] width 71 height 10
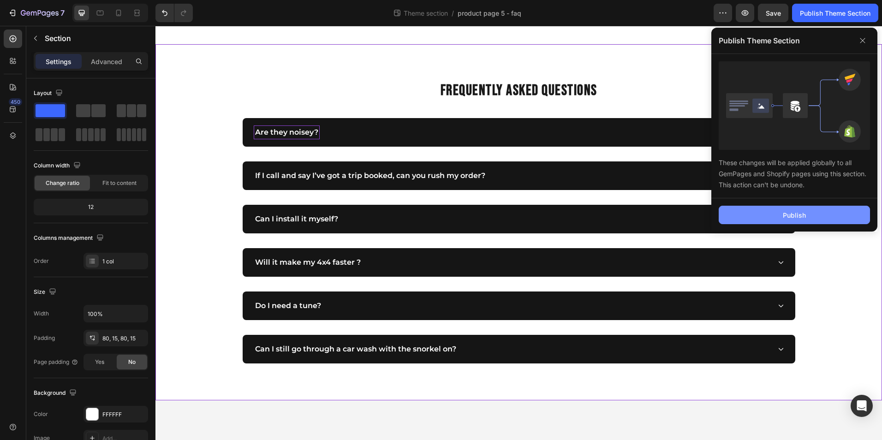
click at [786, 216] on div "Publish" at bounding box center [794, 215] width 23 height 10
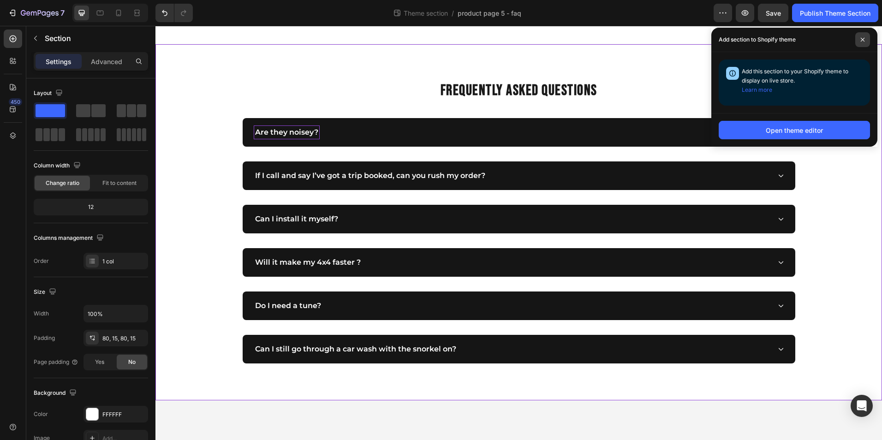
click at [861, 40] on icon at bounding box center [863, 39] width 5 height 5
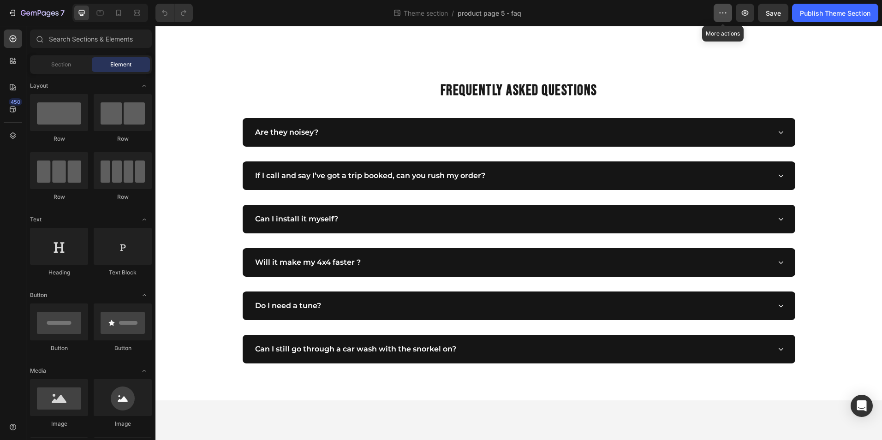
click at [719, 10] on icon "button" at bounding box center [723, 12] width 9 height 9
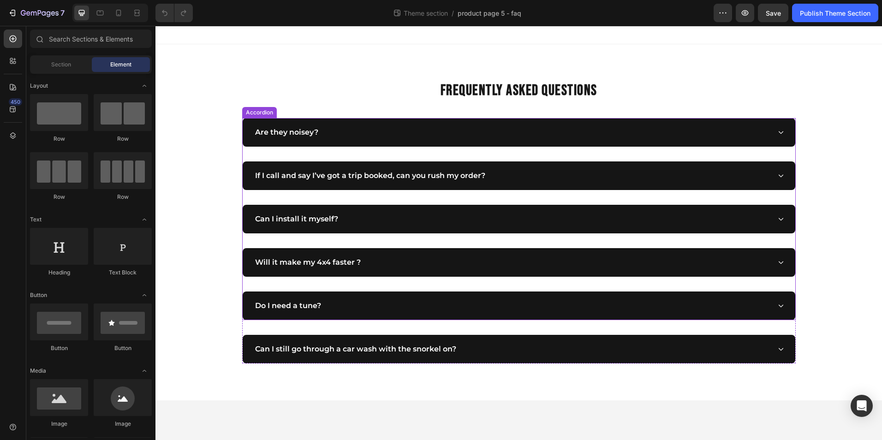
click at [348, 135] on div "Are they noisey?" at bounding box center [512, 133] width 517 height 14
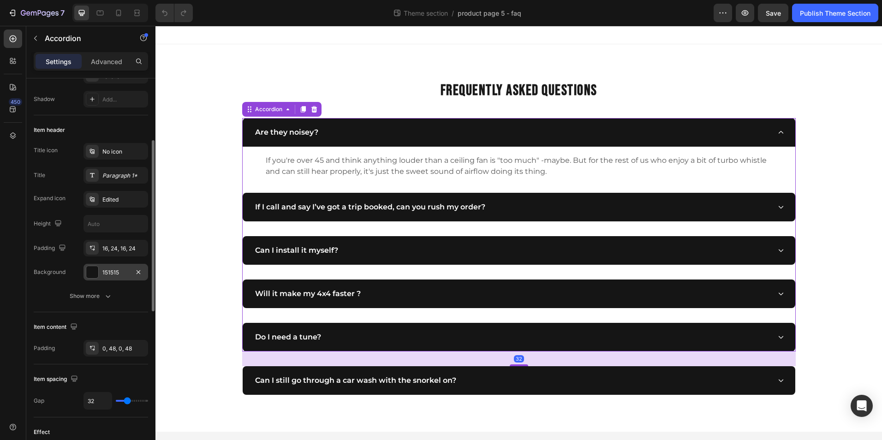
scroll to position [140, 0]
click at [99, 271] on div "151515" at bounding box center [116, 272] width 65 height 17
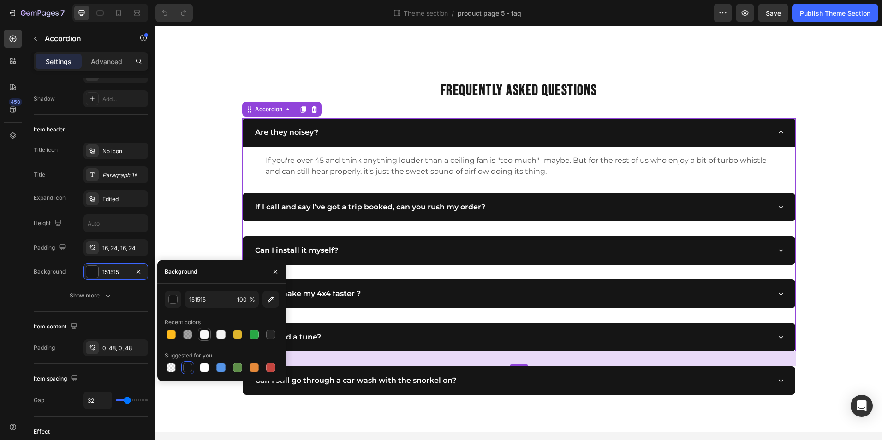
click at [208, 333] on div at bounding box center [204, 334] width 9 height 9
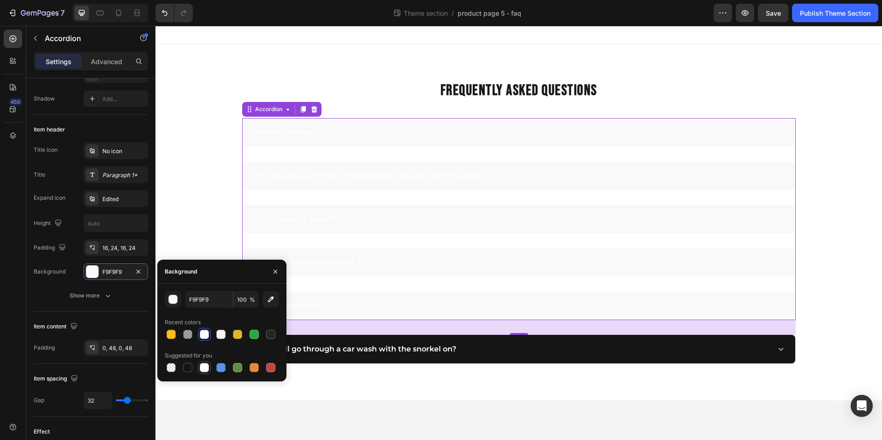
click at [204, 365] on div at bounding box center [204, 367] width 9 height 9
click at [205, 338] on div at bounding box center [204, 334] width 9 height 9
click at [220, 336] on div at bounding box center [220, 334] width 9 height 9
type input "F5F5F5"
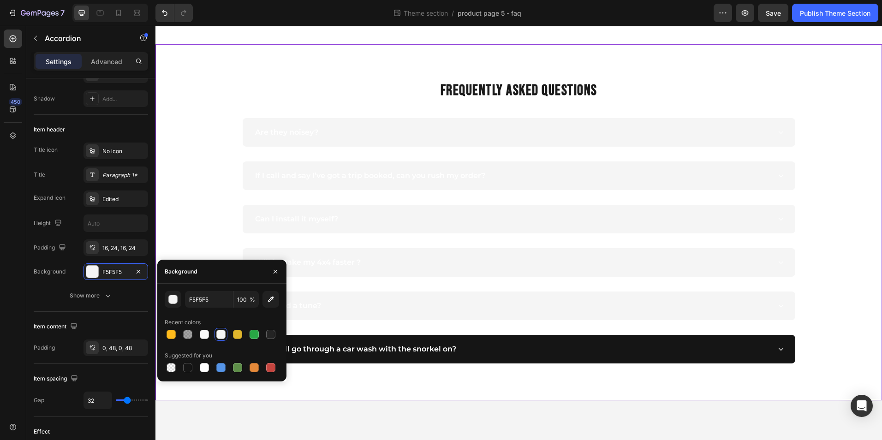
click at [197, 196] on div "FREQUENTLY ASKED QUESTIONS Heading Are they noisey? If I call and say I’ve got …" at bounding box center [518, 222] width 713 height 282
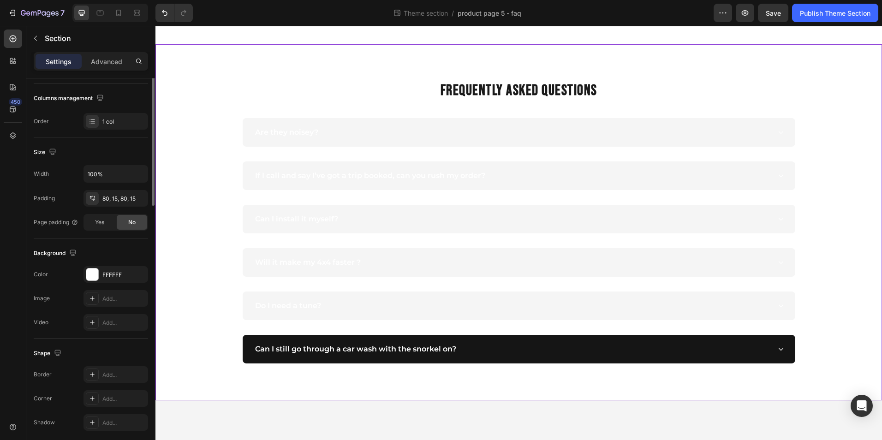
scroll to position [0, 0]
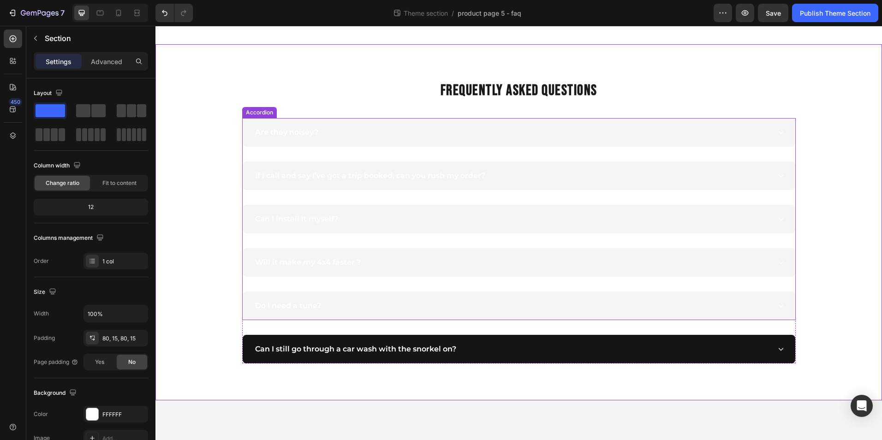
click at [336, 132] on div "Are they noisey?" at bounding box center [512, 133] width 517 height 14
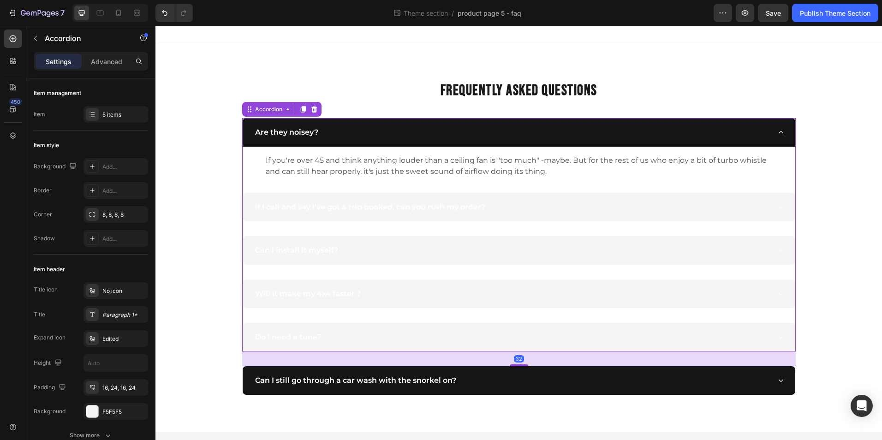
click at [336, 132] on div "Are they noisey?" at bounding box center [512, 133] width 517 height 14
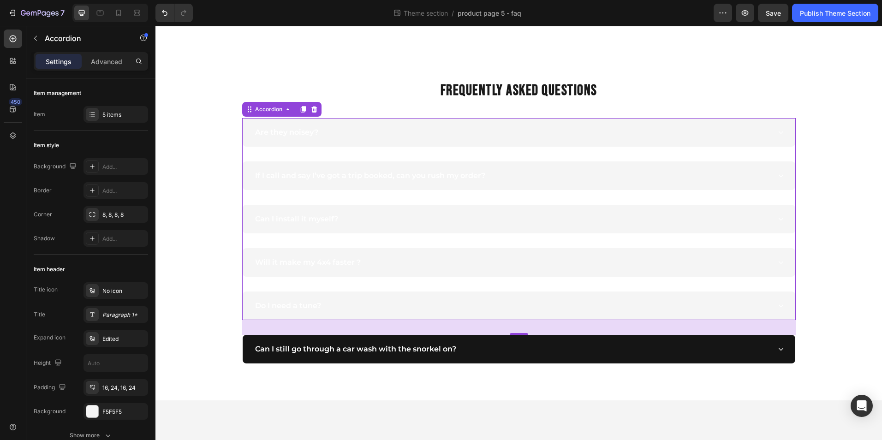
click at [331, 134] on div "Are they noisey?" at bounding box center [512, 133] width 517 height 14
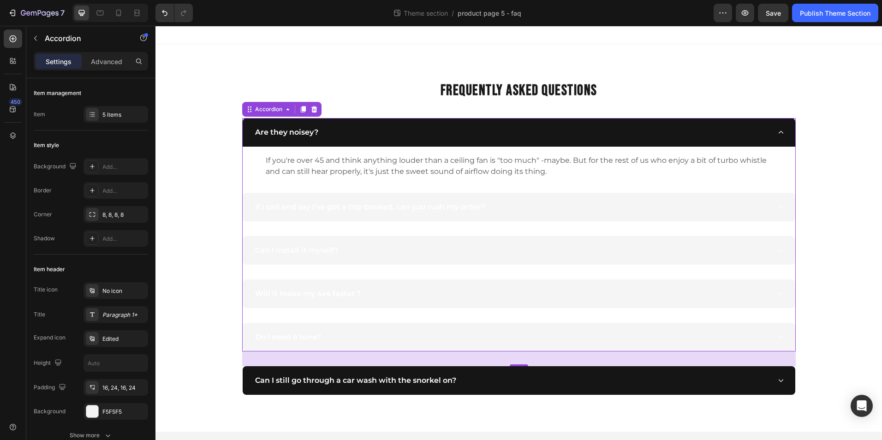
click at [363, 135] on div "Are they noisey?" at bounding box center [512, 133] width 517 height 14
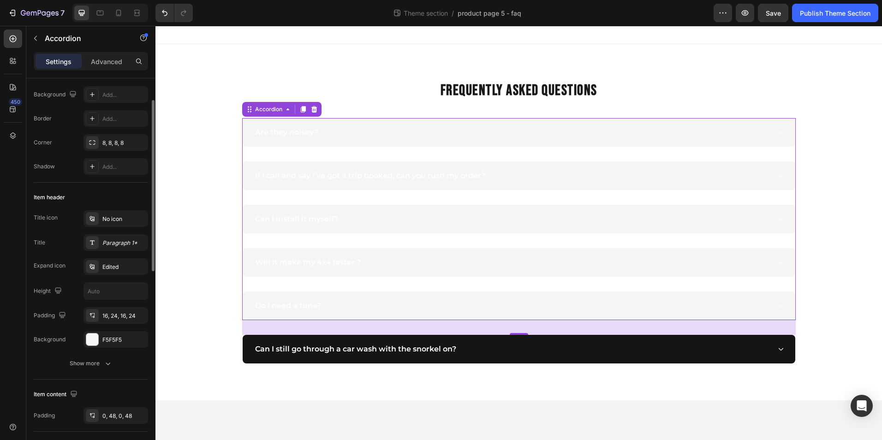
scroll to position [77, 0]
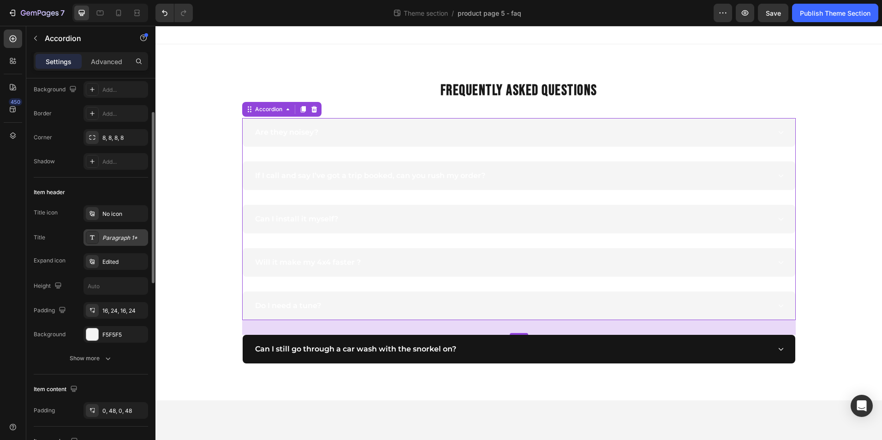
click at [108, 244] on div "Paragraph 1*" at bounding box center [116, 237] width 65 height 17
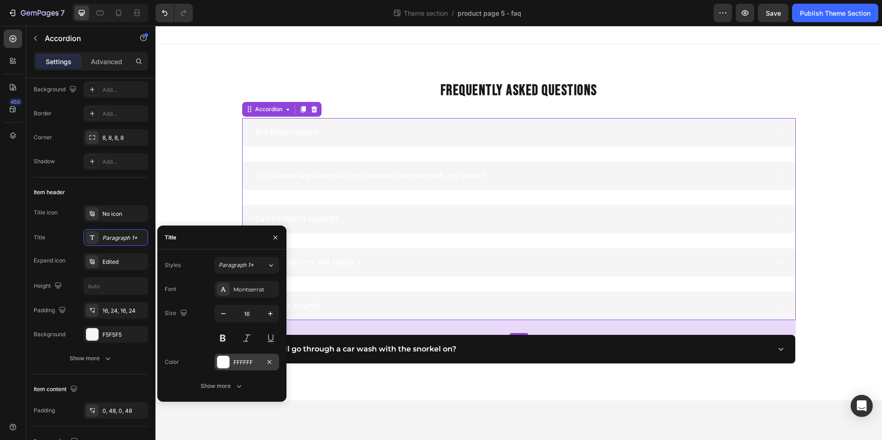
click at [222, 359] on div at bounding box center [223, 362] width 12 height 12
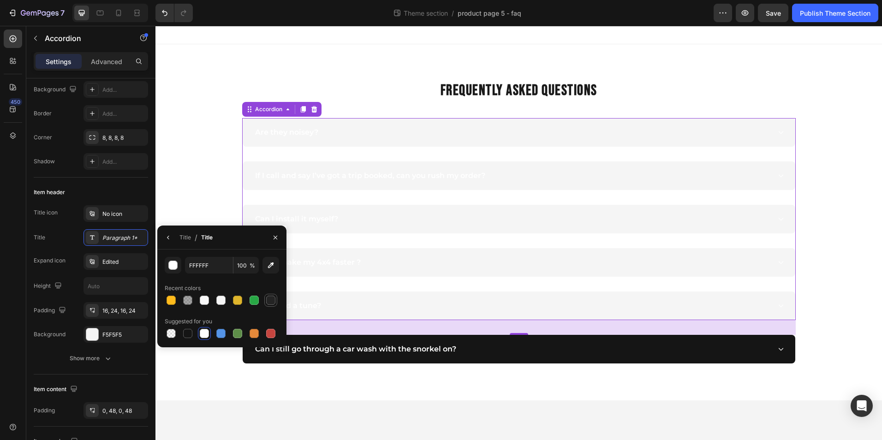
click at [272, 300] on div at bounding box center [270, 300] width 9 height 9
type input "242424"
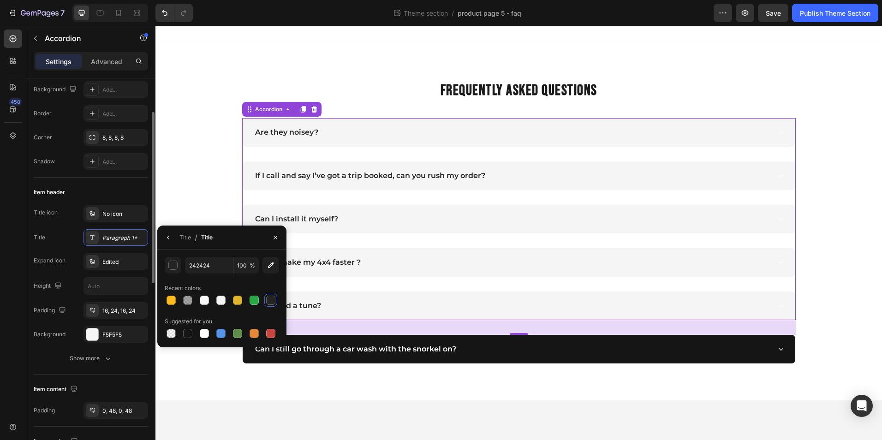
click at [92, 189] on div "Item header" at bounding box center [91, 192] width 114 height 15
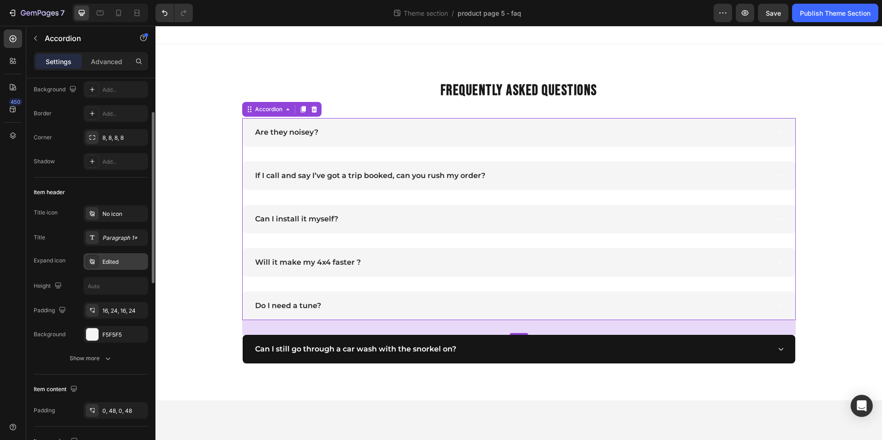
click at [117, 255] on div "Edited" at bounding box center [116, 261] width 65 height 17
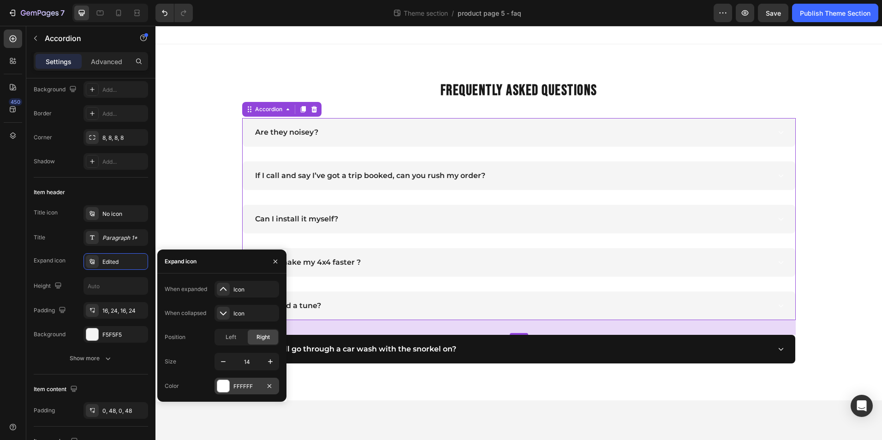
click at [229, 388] on div at bounding box center [223, 386] width 13 height 13
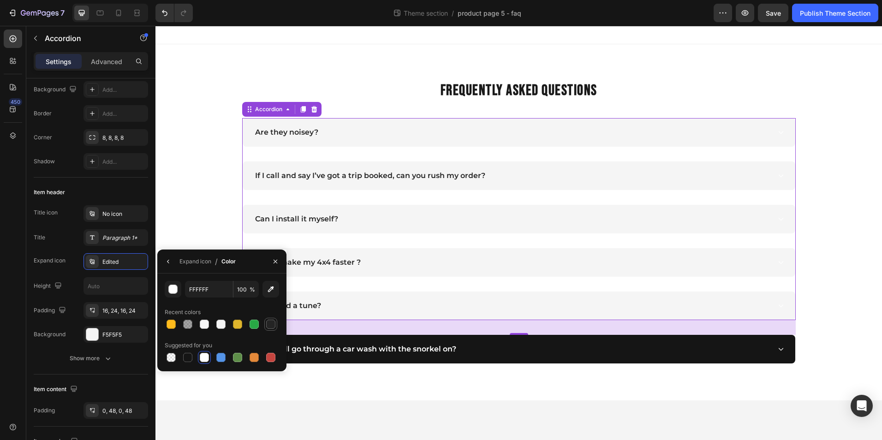
click at [270, 325] on div at bounding box center [270, 324] width 9 height 9
type input "242424"
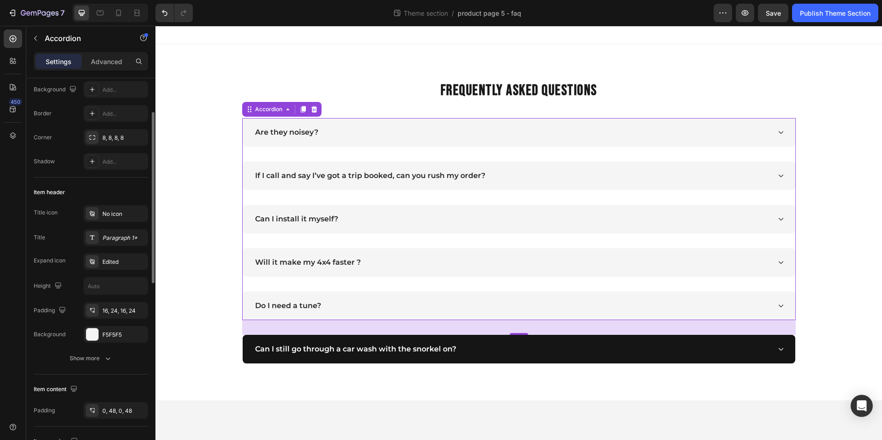
click at [63, 234] on div "Title Paragraph 1*" at bounding box center [91, 237] width 114 height 17
click at [137, 334] on icon "button" at bounding box center [138, 334] width 7 height 7
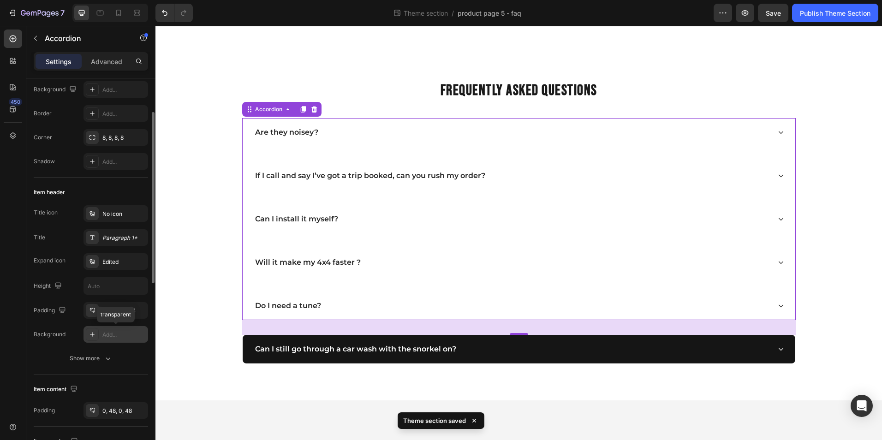
click at [111, 333] on div "Add..." at bounding box center [123, 335] width 43 height 8
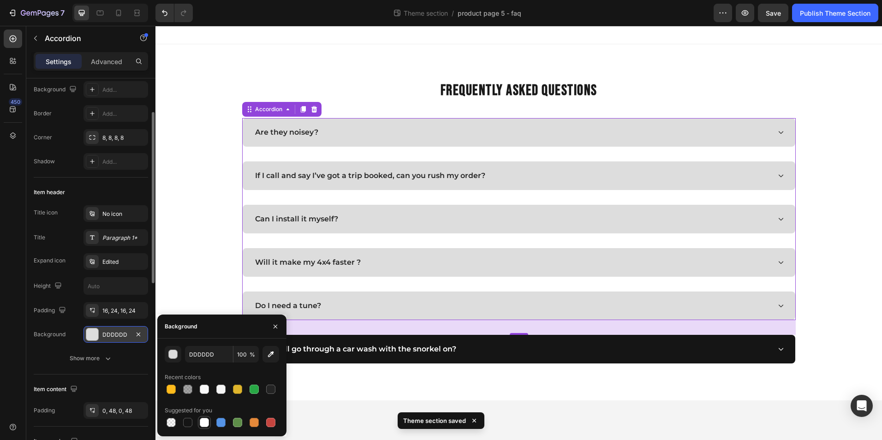
click at [206, 420] on div at bounding box center [204, 422] width 9 height 9
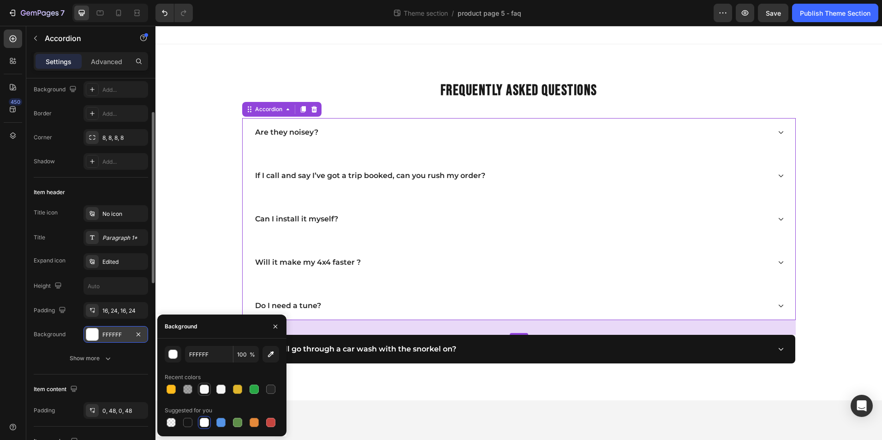
click at [207, 386] on div at bounding box center [204, 389] width 9 height 9
click at [226, 389] on div at bounding box center [221, 389] width 11 height 11
type input "F5F5F5"
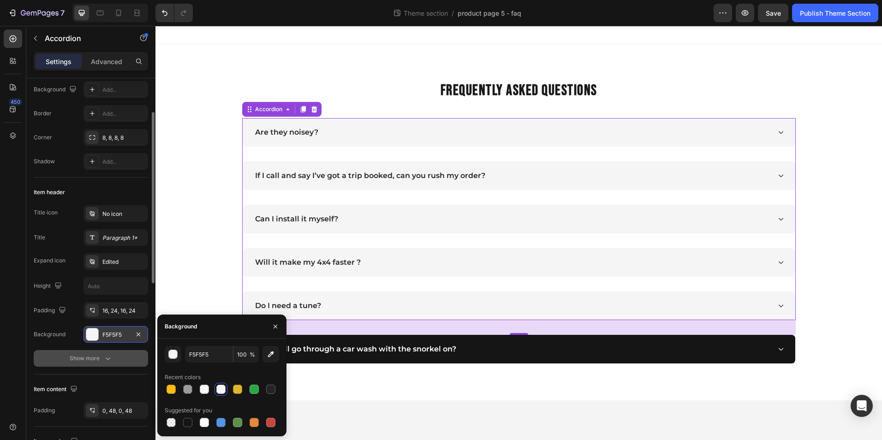
click at [128, 355] on button "Show more" at bounding box center [91, 358] width 114 height 17
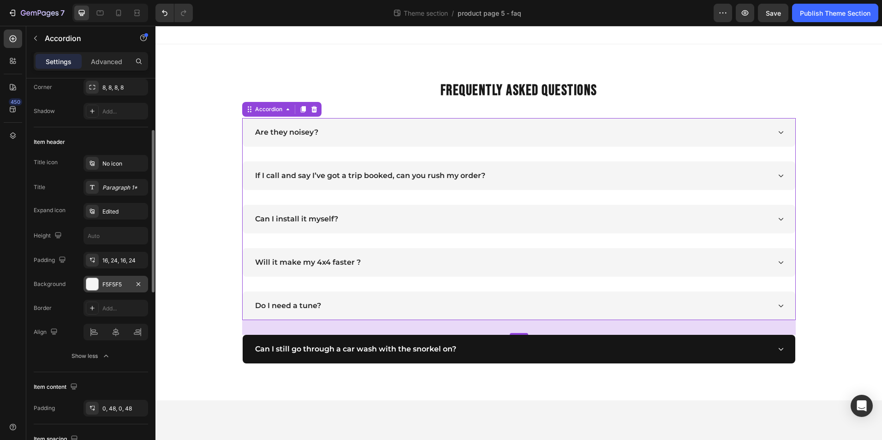
scroll to position [126, 0]
click at [289, 135] on p "Are they noisey?" at bounding box center [286, 132] width 63 height 11
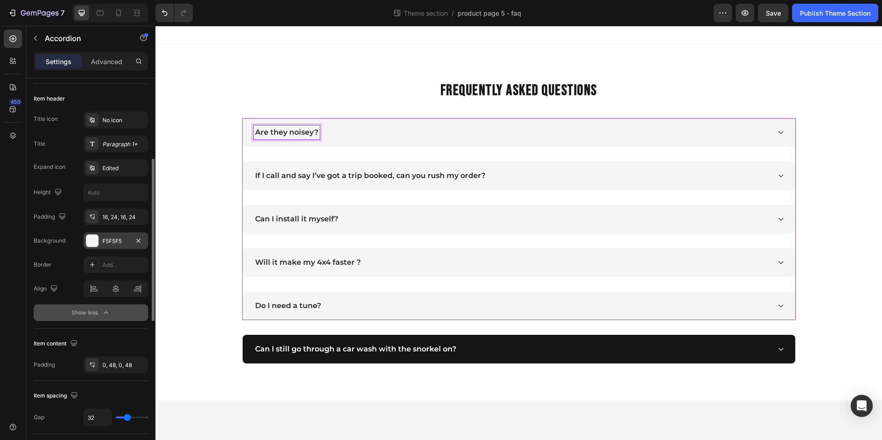
scroll to position [142, 0]
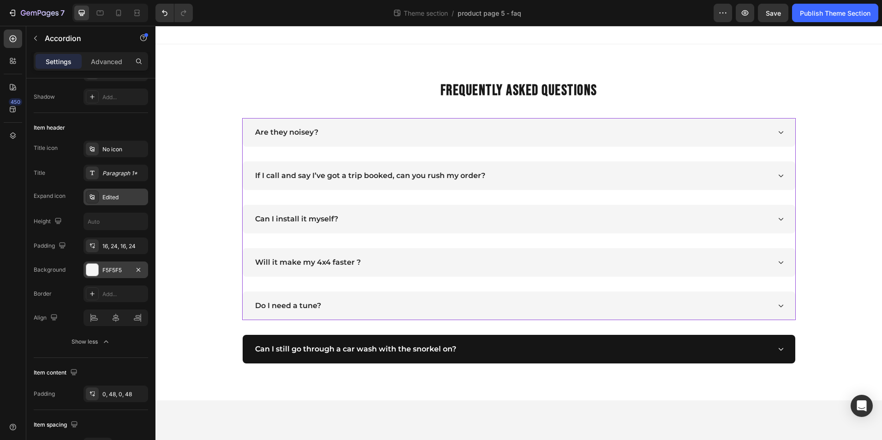
click at [112, 202] on div "Edited" at bounding box center [116, 197] width 65 height 17
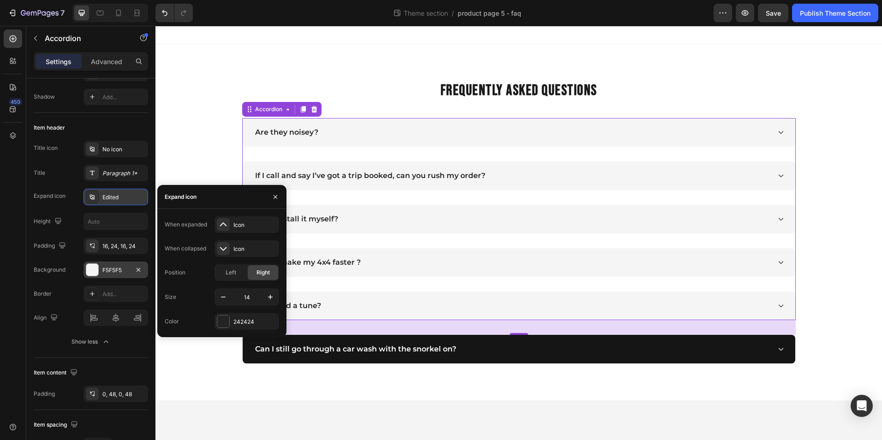
click at [112, 202] on div "Edited" at bounding box center [116, 197] width 65 height 17
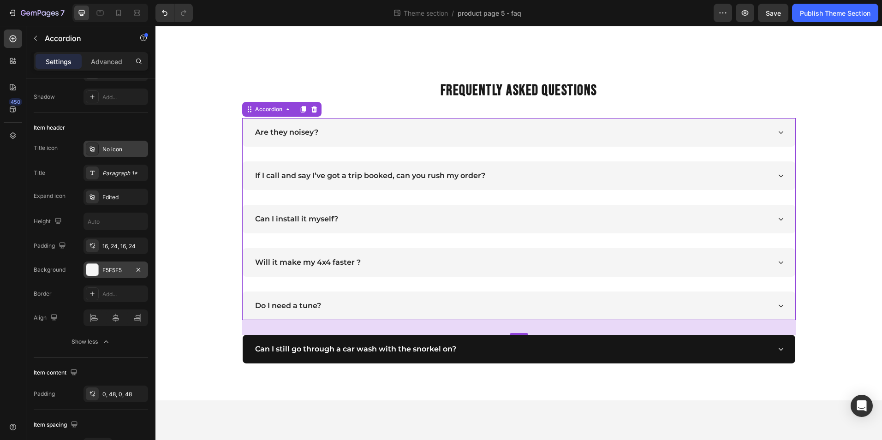
click at [109, 147] on div "No icon" at bounding box center [123, 149] width 43 height 8
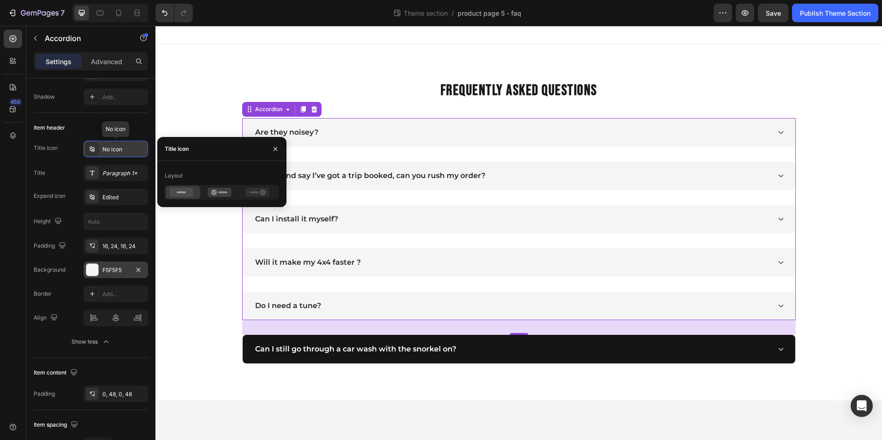
click at [109, 147] on div "No icon" at bounding box center [123, 149] width 43 height 8
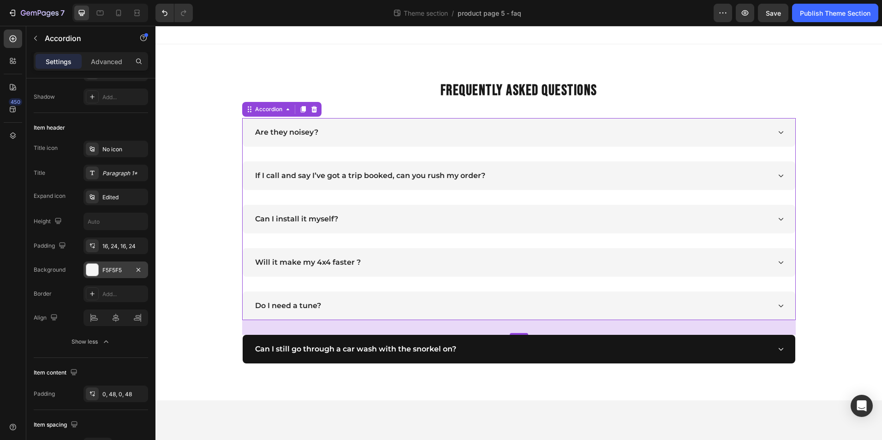
click at [352, 136] on div "Are they noisey?" at bounding box center [512, 133] width 517 height 14
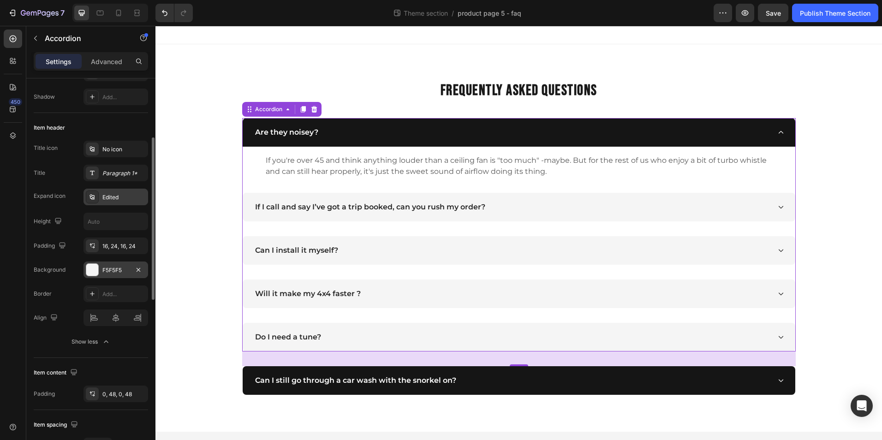
click at [108, 200] on div "Edited" at bounding box center [123, 197] width 43 height 8
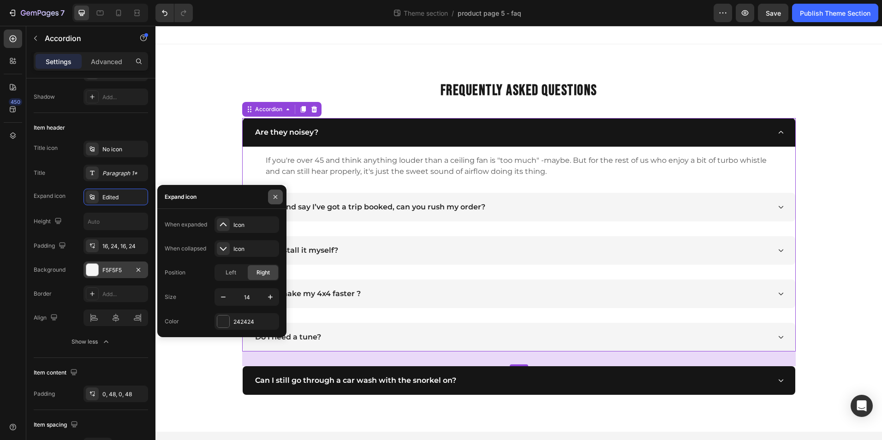
click at [278, 196] on icon "button" at bounding box center [275, 196] width 7 height 7
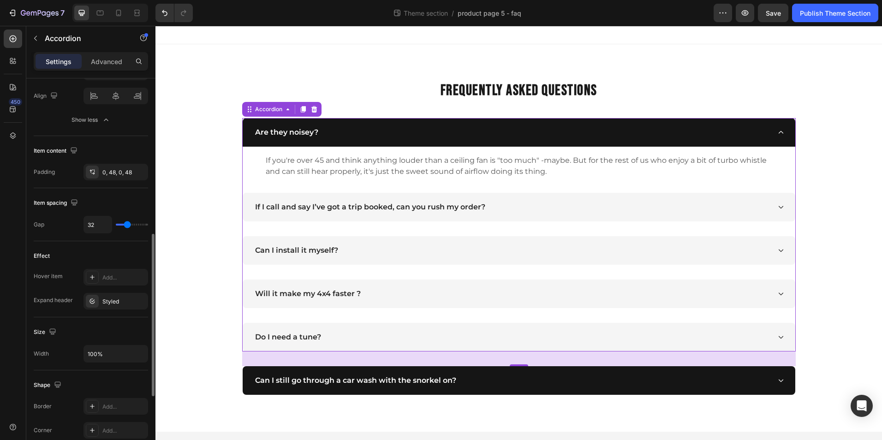
scroll to position [366, 0]
click at [139, 296] on icon "button" at bounding box center [138, 298] width 7 height 7
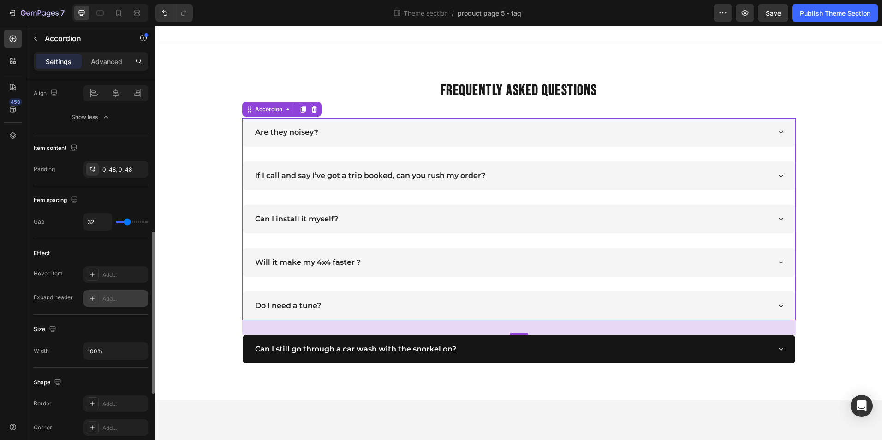
click at [356, 136] on div "Are they noisey?" at bounding box center [512, 133] width 517 height 14
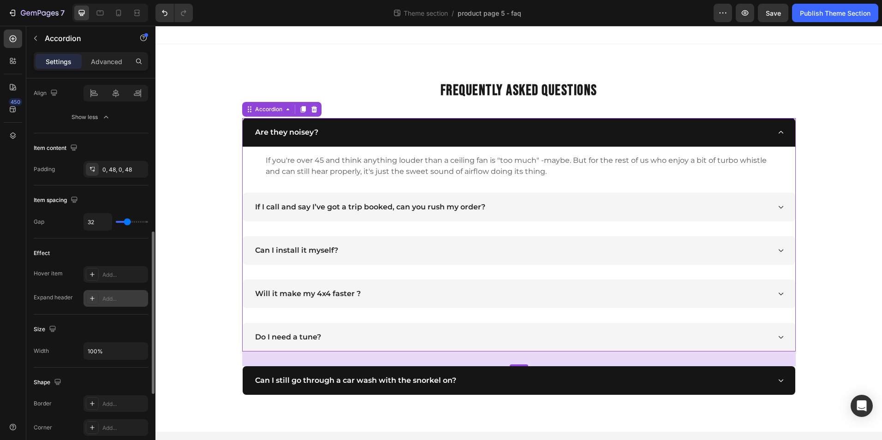
click at [108, 297] on div "Add..." at bounding box center [123, 299] width 43 height 8
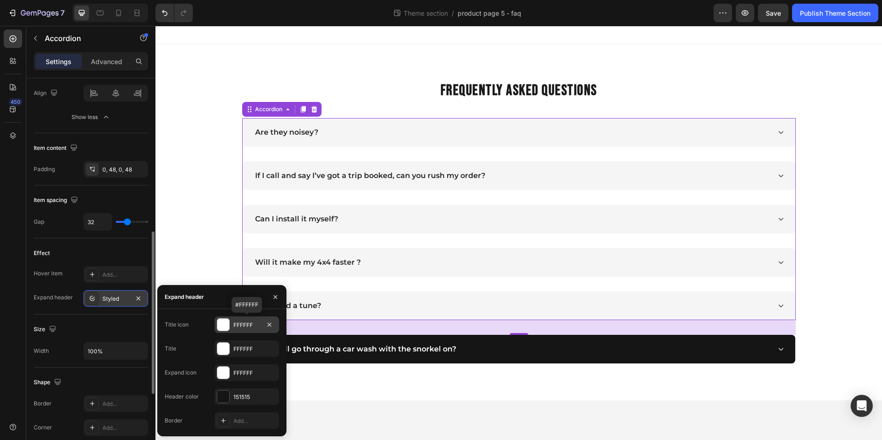
click at [222, 325] on div at bounding box center [223, 325] width 12 height 12
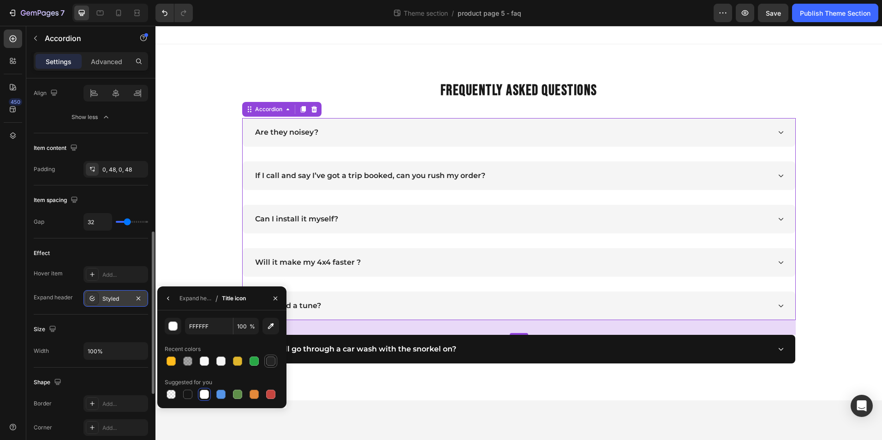
click at [273, 360] on div at bounding box center [270, 361] width 9 height 9
type input "242424"
click at [167, 300] on icon "button" at bounding box center [168, 298] width 7 height 7
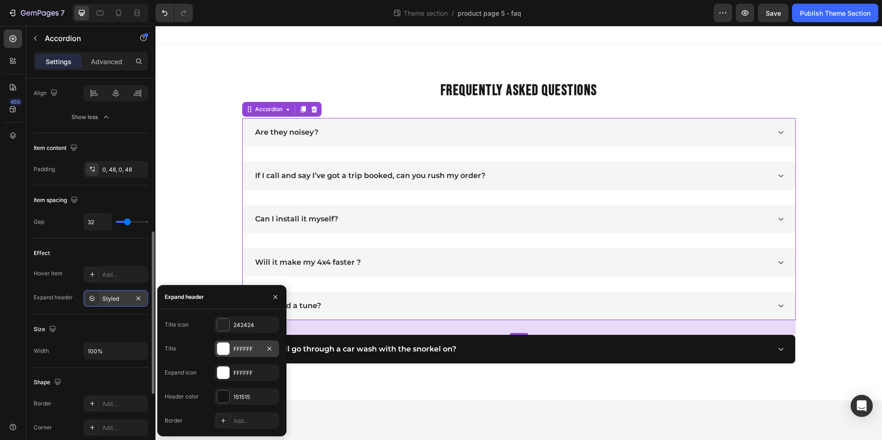
click at [235, 351] on div "FFFFFF" at bounding box center [247, 349] width 27 height 8
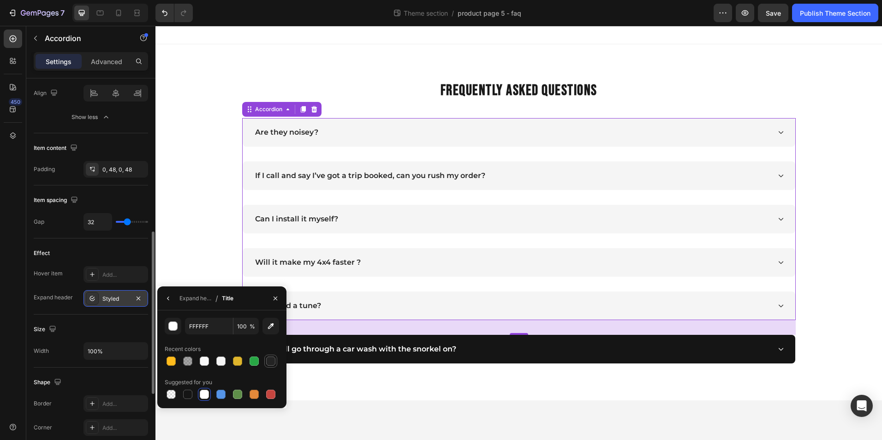
click at [277, 364] on div at bounding box center [270, 361] width 13 height 13
type input "242424"
click at [168, 300] on icon "button" at bounding box center [168, 299] width 2 height 4
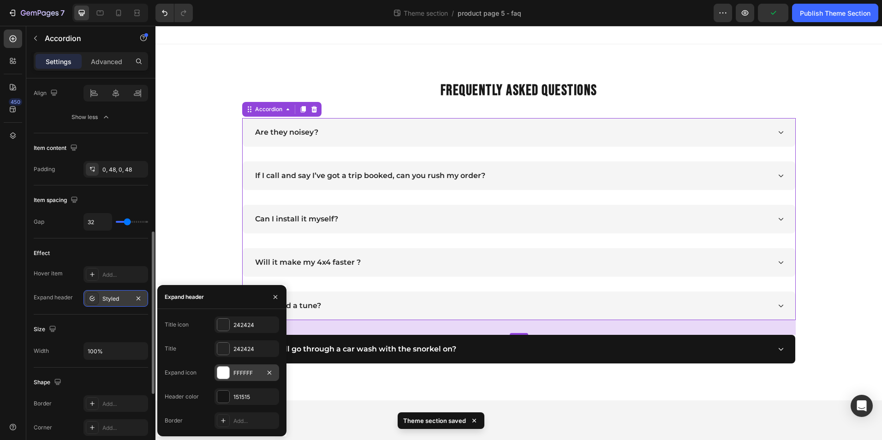
click at [233, 365] on div "FFFFFF" at bounding box center [247, 373] width 65 height 17
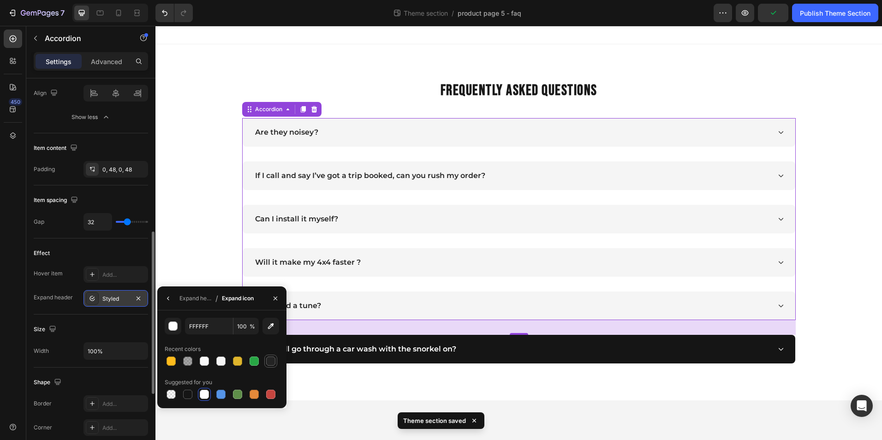
click at [267, 361] on div at bounding box center [270, 361] width 9 height 9
type input "242424"
click at [164, 299] on button "button" at bounding box center [168, 298] width 15 height 15
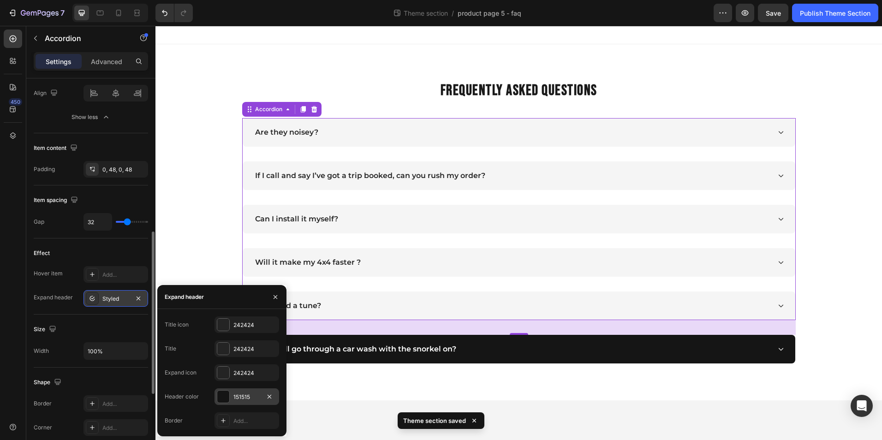
click at [234, 390] on div "151515" at bounding box center [247, 397] width 65 height 17
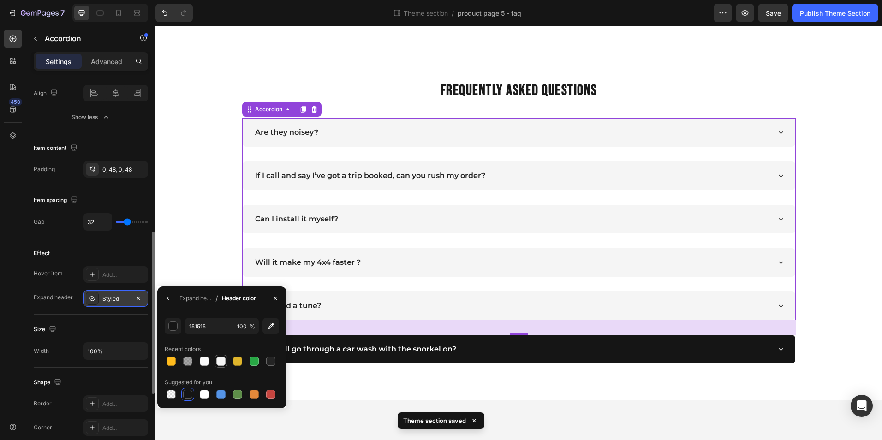
click at [218, 359] on div at bounding box center [220, 361] width 9 height 9
type input "F5F5F5"
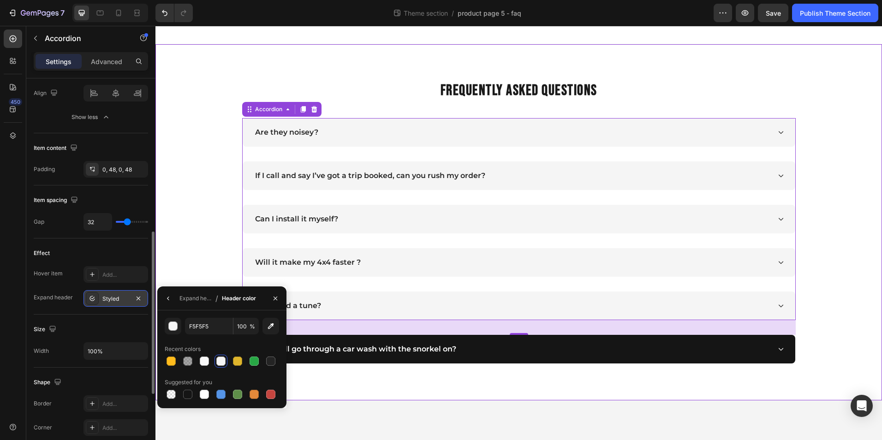
click at [182, 216] on div "FREQUENTLY ASKED QUESTIONS Heading Are they noisey? If I call and say I’ve got …" at bounding box center [518, 222] width 713 height 282
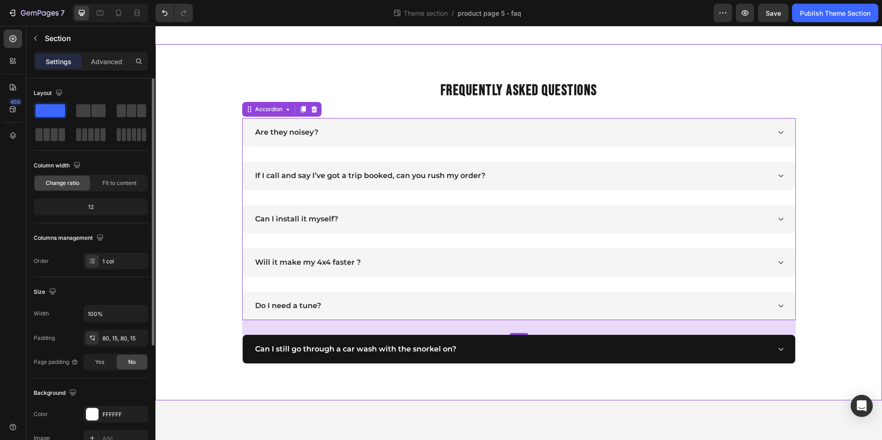
scroll to position [0, 0]
click at [430, 122] on div "Are they noisey?" at bounding box center [519, 132] width 553 height 29
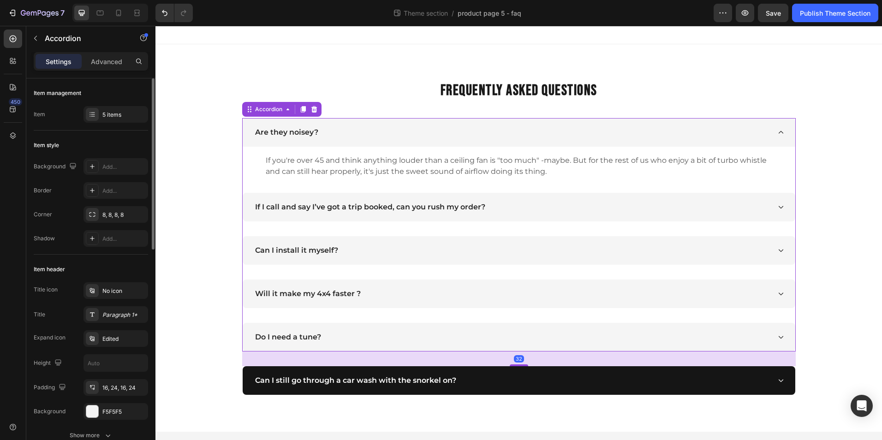
click at [430, 122] on div "Are they noisey?" at bounding box center [519, 132] width 553 height 29
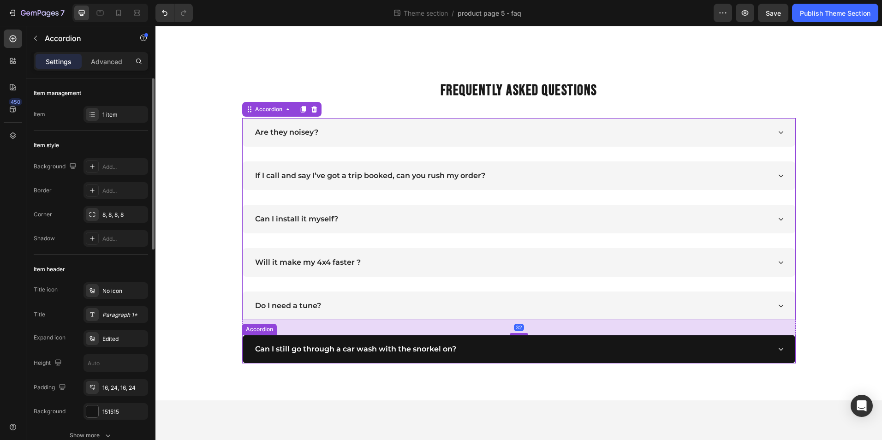
click at [462, 348] on div "Can I still go through a car wash with the snorkel on?" at bounding box center [512, 349] width 517 height 14
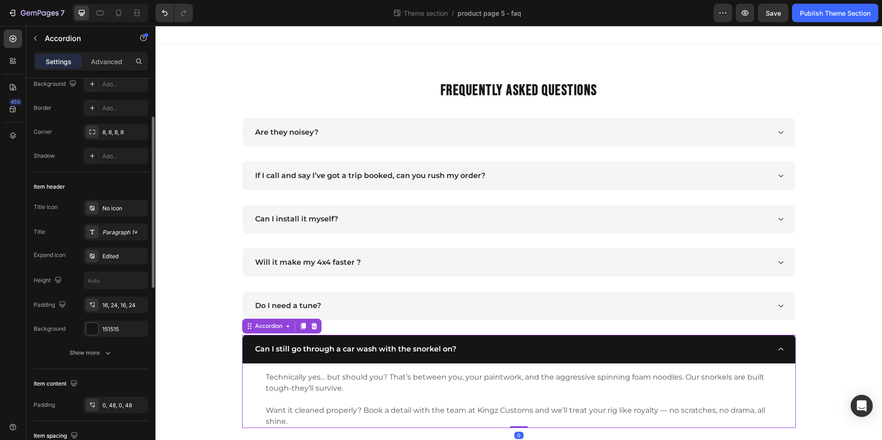
scroll to position [86, 0]
click at [114, 321] on div "151515" at bounding box center [116, 326] width 65 height 17
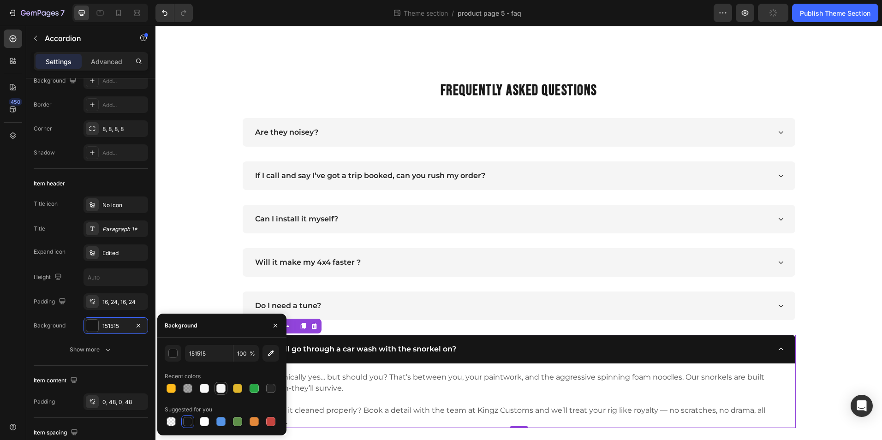
click at [219, 392] on div at bounding box center [220, 388] width 9 height 9
type input "F5F5F5"
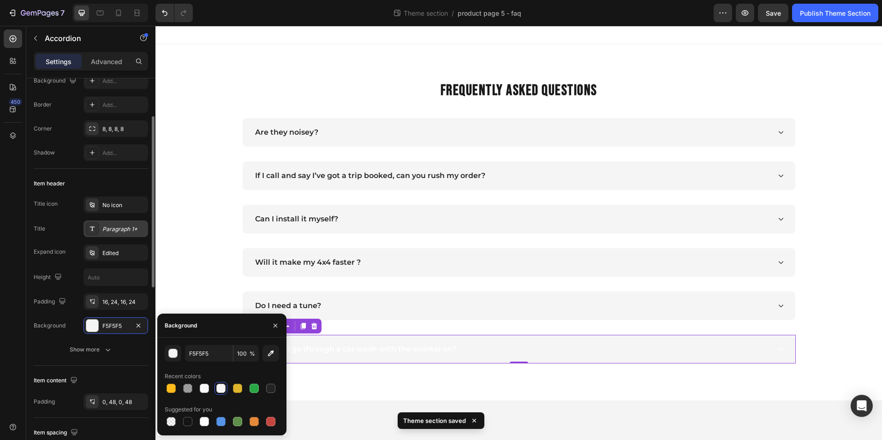
click at [120, 232] on div "Paragraph 1*" at bounding box center [123, 229] width 43 height 8
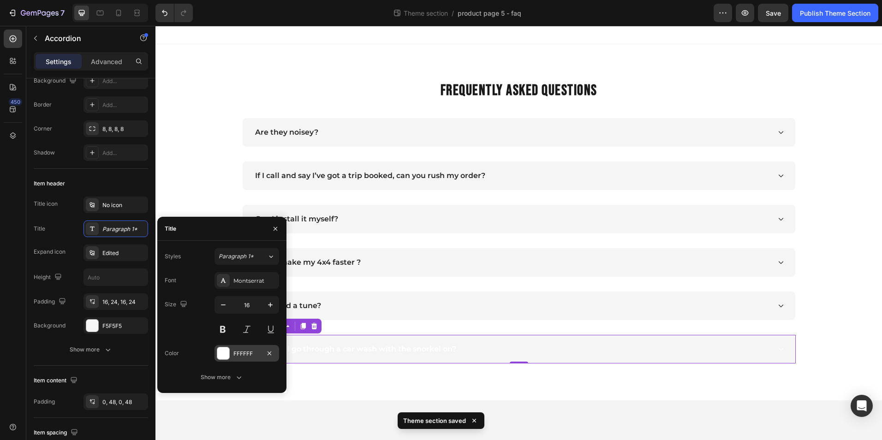
click at [225, 355] on div at bounding box center [223, 354] width 12 height 12
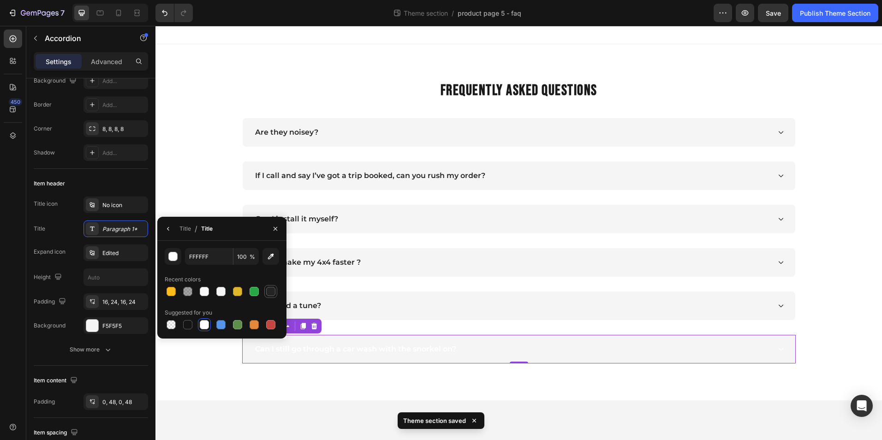
click at [274, 288] on div at bounding box center [270, 291] width 9 height 9
type input "242424"
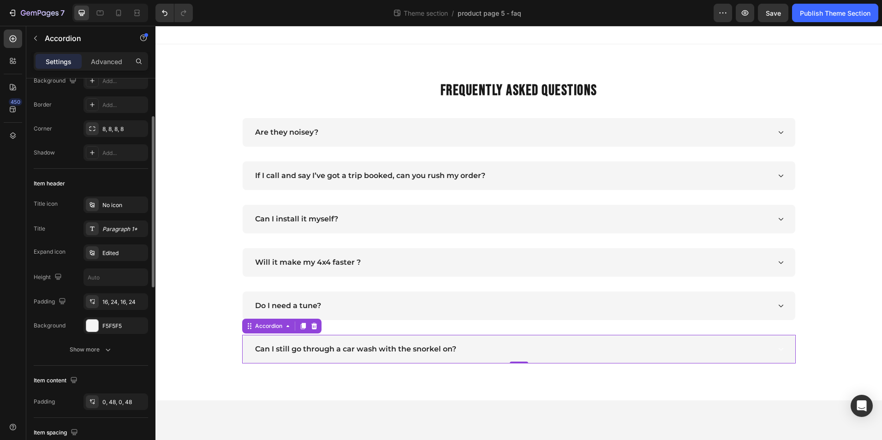
click at [72, 230] on div "Title Paragraph 1*" at bounding box center [91, 229] width 114 height 17
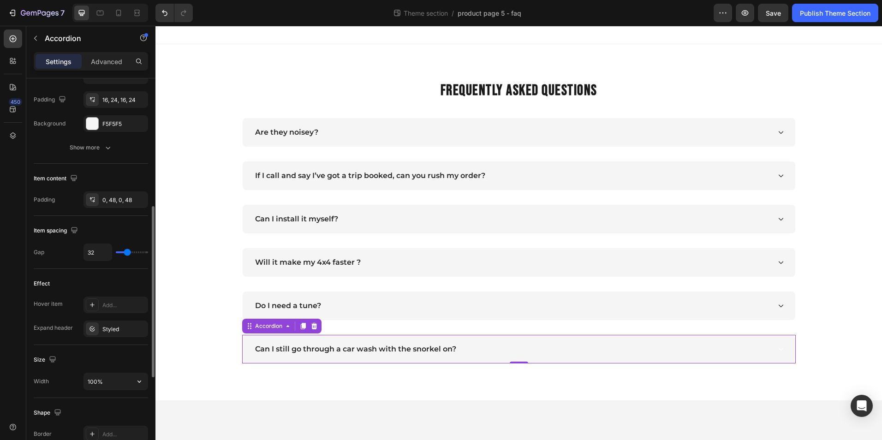
scroll to position [288, 0]
click at [139, 328] on icon "button" at bounding box center [139, 328] width 4 height 4
click at [115, 330] on div "Add..." at bounding box center [123, 329] width 43 height 8
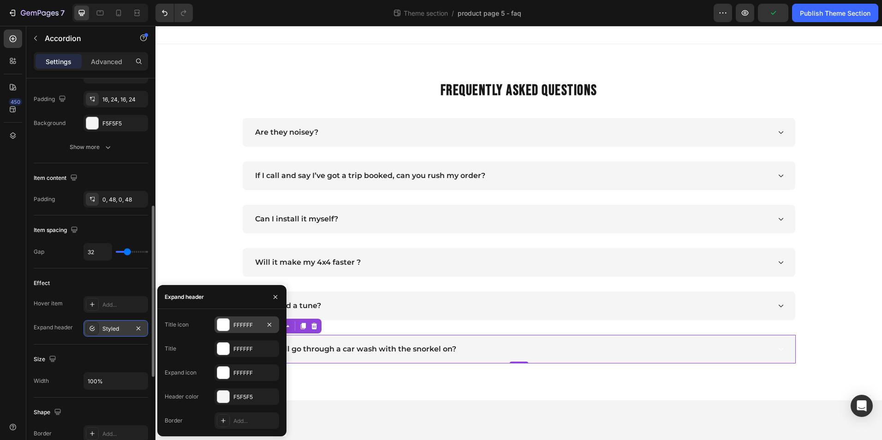
click at [240, 326] on div "FFFFFF" at bounding box center [247, 325] width 27 height 8
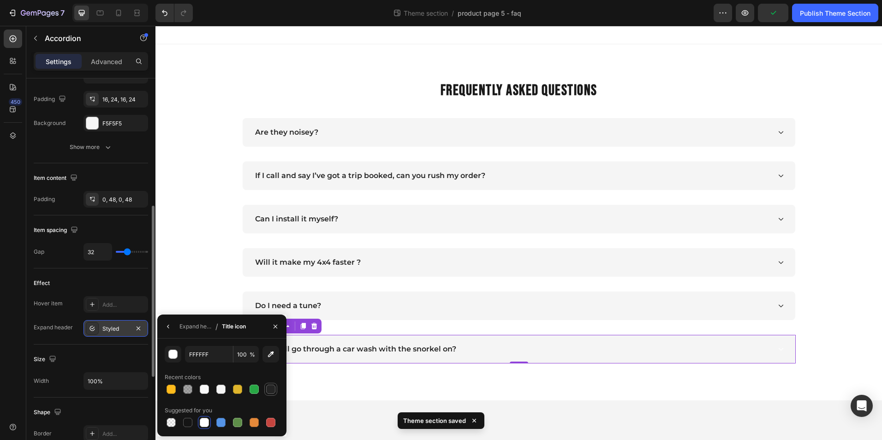
click at [272, 387] on div at bounding box center [270, 389] width 9 height 9
type input "242424"
click at [176, 329] on div "Expand header / Title icon" at bounding box center [203, 327] width 92 height 24
click at [180, 327] on div "Expand header" at bounding box center [196, 327] width 32 height 8
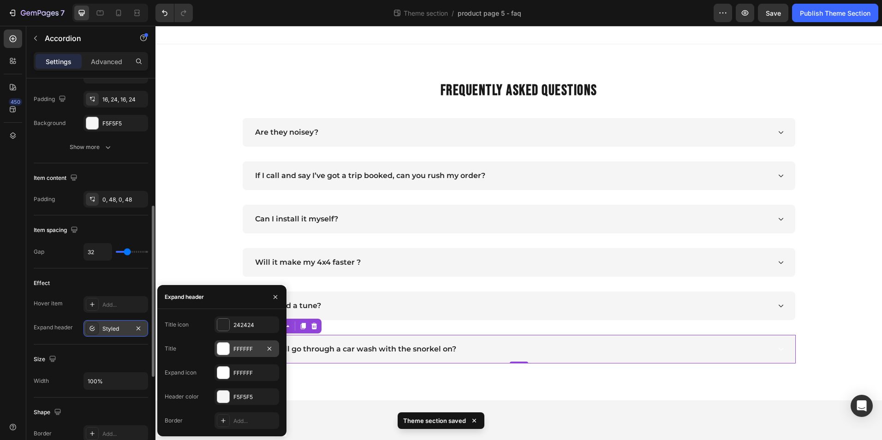
click at [246, 347] on div "FFFFFF" at bounding box center [247, 349] width 27 height 8
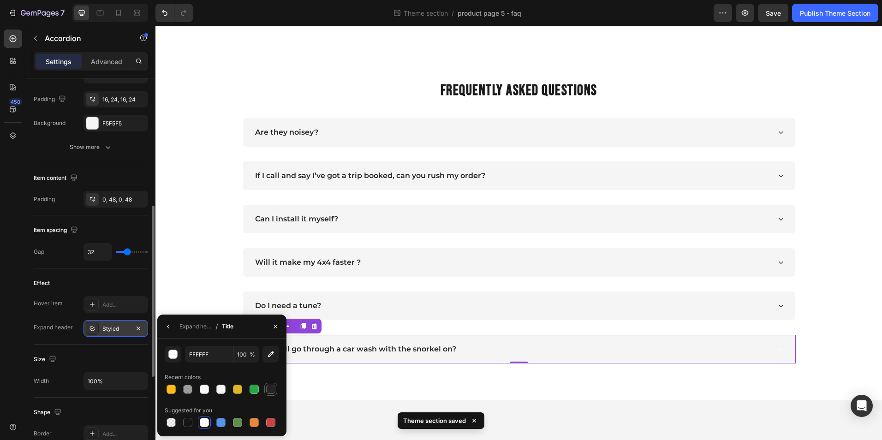
click at [269, 390] on div at bounding box center [270, 389] width 9 height 9
type input "242424"
click at [176, 329] on div "Expand header / Title" at bounding box center [197, 327] width 80 height 24
click at [183, 327] on div "Expand header" at bounding box center [196, 327] width 32 height 8
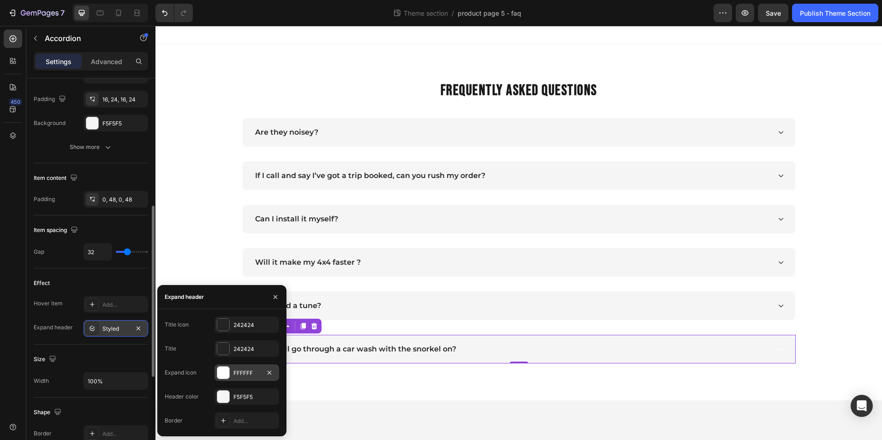
click at [247, 367] on div "FFFFFF" at bounding box center [247, 373] width 65 height 17
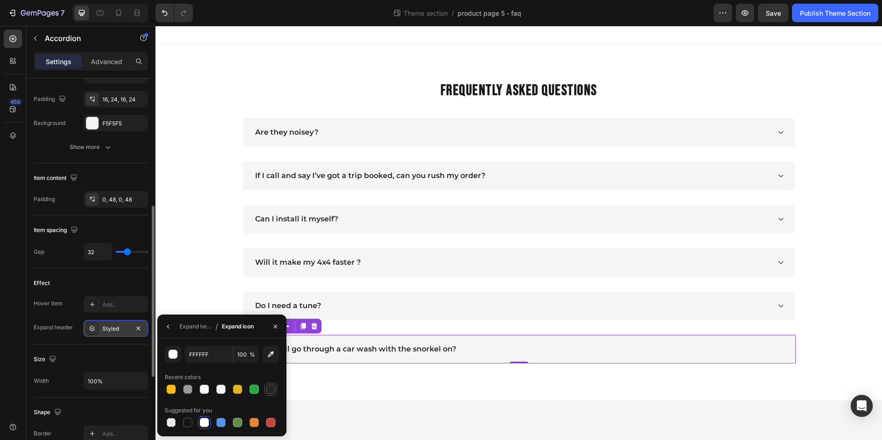
click at [271, 389] on div at bounding box center [270, 389] width 9 height 9
type input "242424"
click at [167, 325] on icon "button" at bounding box center [168, 326] width 7 height 7
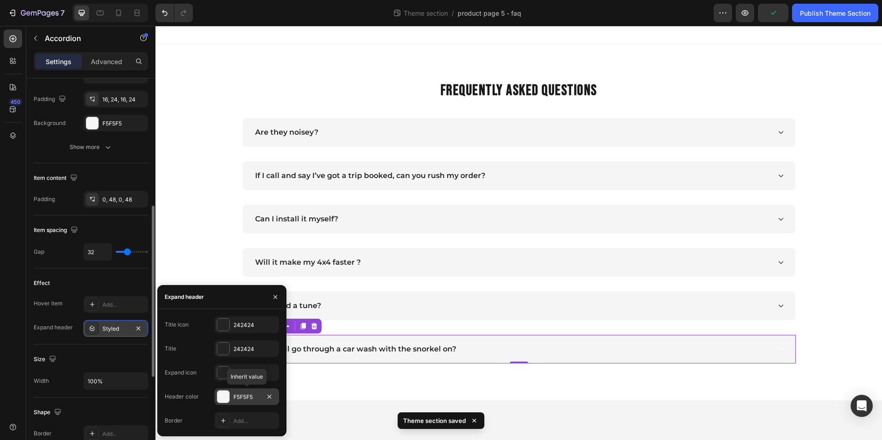
click at [242, 397] on div "F5F5F5" at bounding box center [247, 397] width 27 height 8
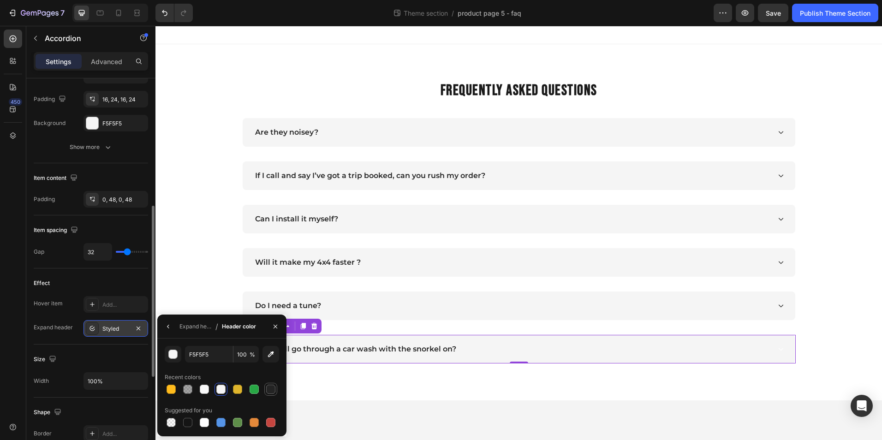
click at [274, 390] on div at bounding box center [270, 389] width 9 height 9
click at [164, 321] on button "button" at bounding box center [168, 326] width 15 height 15
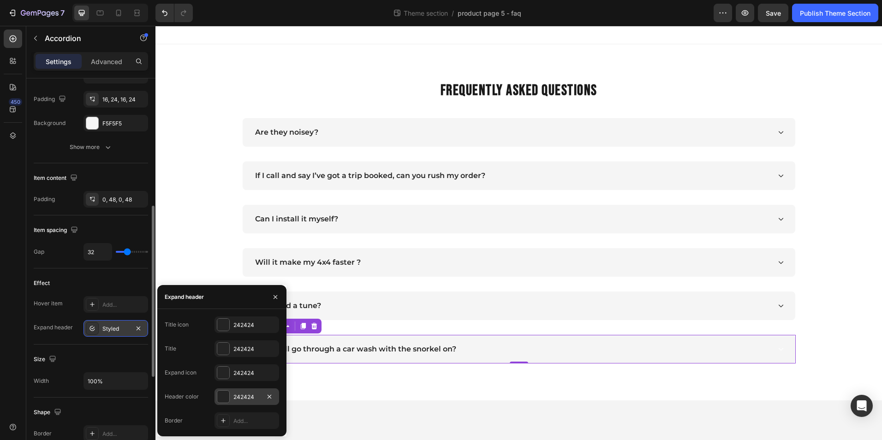
click at [242, 391] on div "242424" at bounding box center [247, 397] width 65 height 17
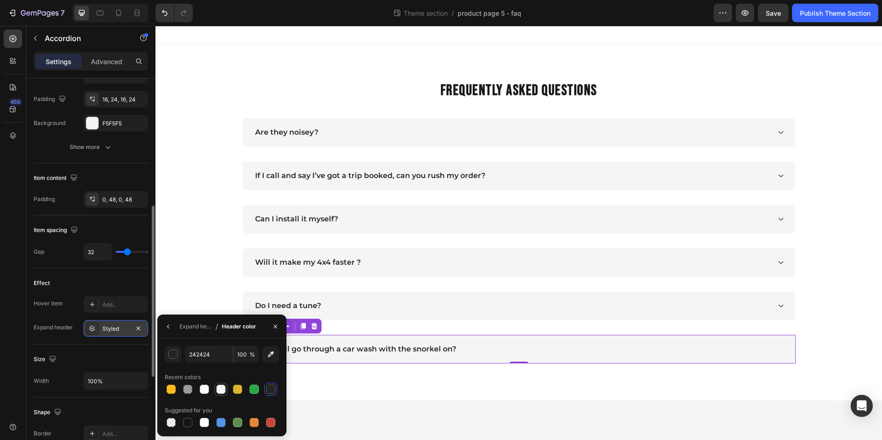
click at [218, 390] on div at bounding box center [220, 389] width 9 height 9
type input "F5F5F5"
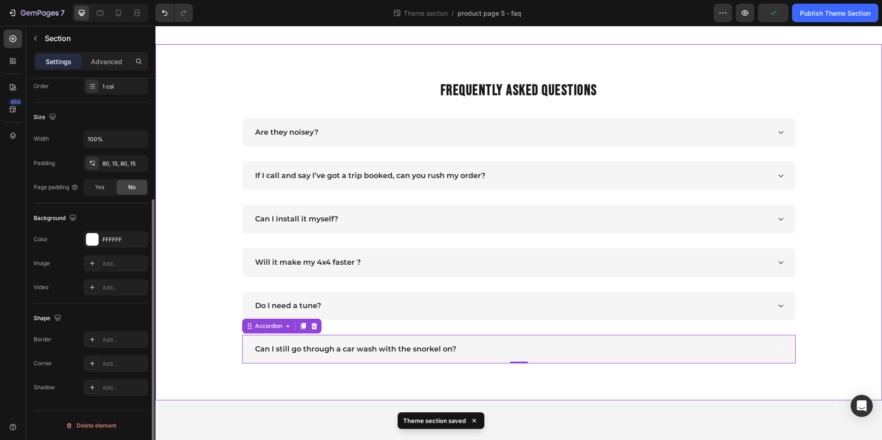
click at [207, 281] on div "FREQUENTLY ASKED QUESTIONS Heading Are they noisey? If I call and say I’ve got …" at bounding box center [518, 222] width 713 height 282
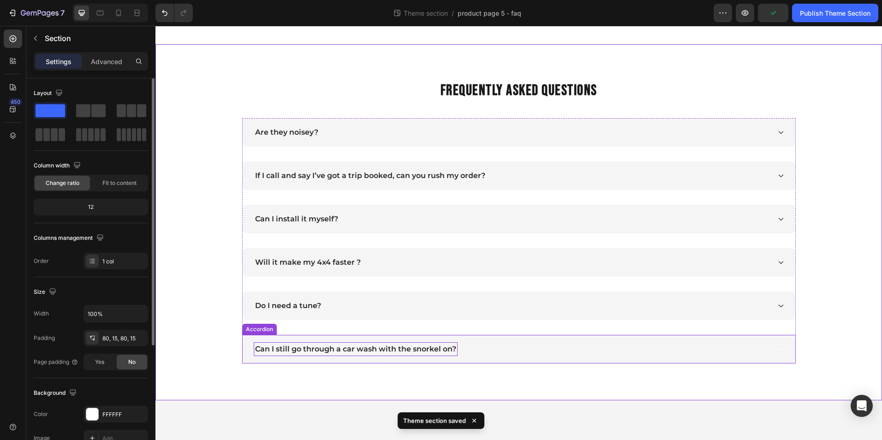
click at [375, 353] on p "Can I still go through a car wash with the snorkel on?" at bounding box center [355, 349] width 201 height 11
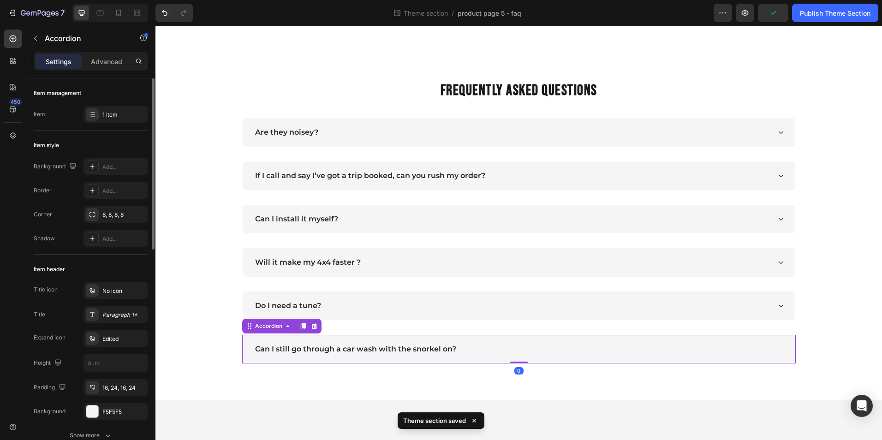
click at [513, 351] on div "Can I still go through a car wash with the snorkel on?" at bounding box center [512, 349] width 517 height 14
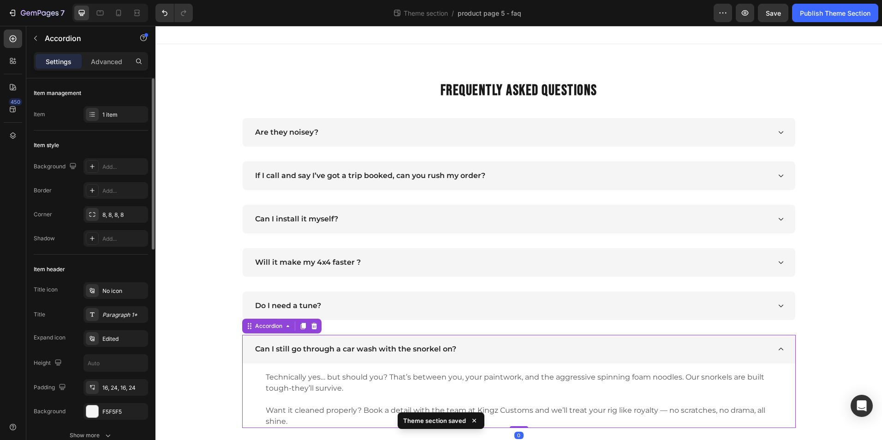
scroll to position [25, 0]
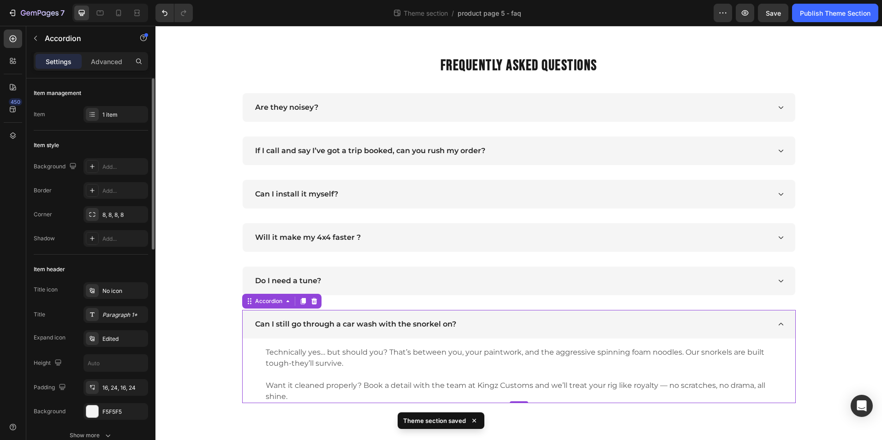
click at [495, 323] on div "Can I still go through a car wash with the snorkel on?" at bounding box center [512, 325] width 517 height 14
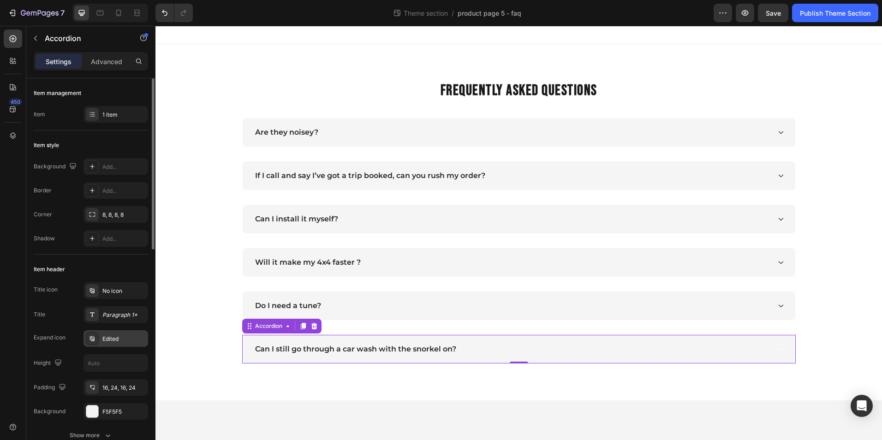
click at [103, 332] on div "Edited" at bounding box center [116, 338] width 65 height 17
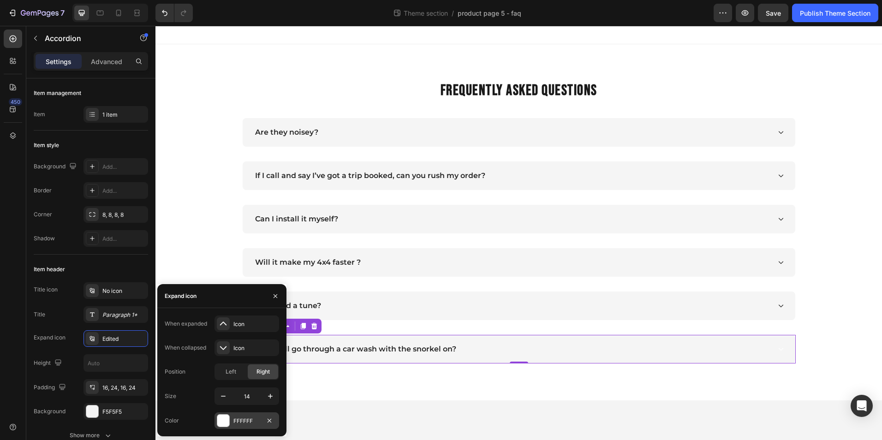
click at [227, 417] on div at bounding box center [223, 421] width 12 height 12
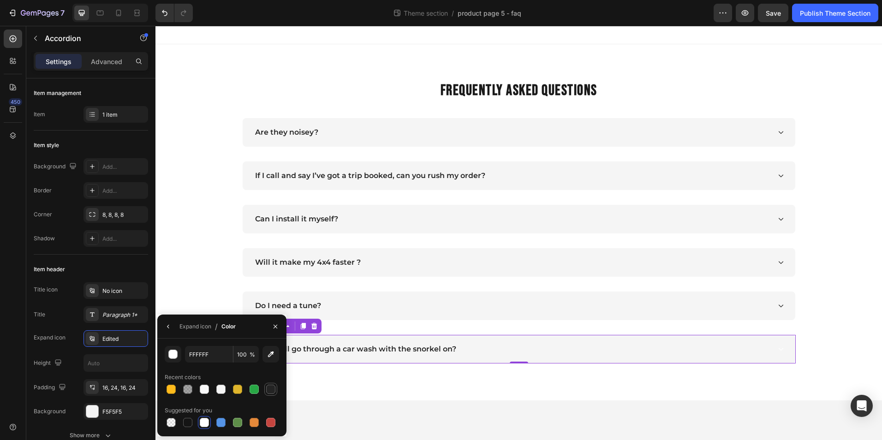
click at [275, 387] on div at bounding box center [270, 389] width 9 height 9
type input "242424"
click at [197, 278] on div "FREQUENTLY ASKED QUESTIONS Heading Are they noisey? If I call and say I’ve got …" at bounding box center [518, 222] width 713 height 282
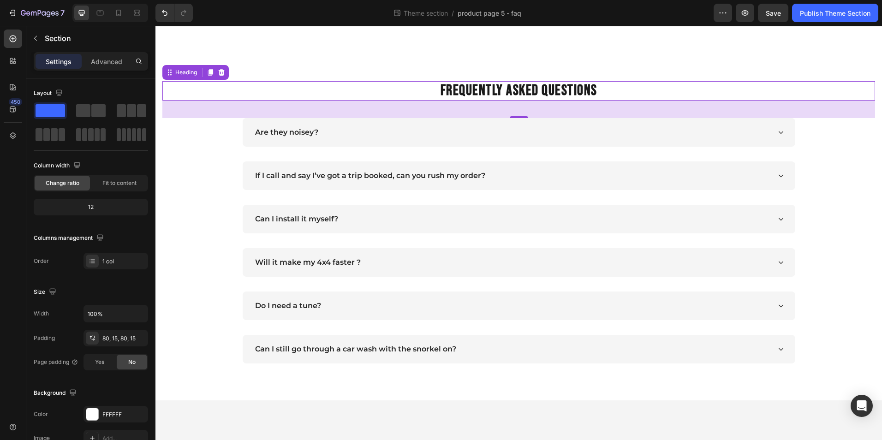
click at [568, 95] on h2 "FREQUENTLY ASKED QUESTIONS" at bounding box center [518, 90] width 713 height 19
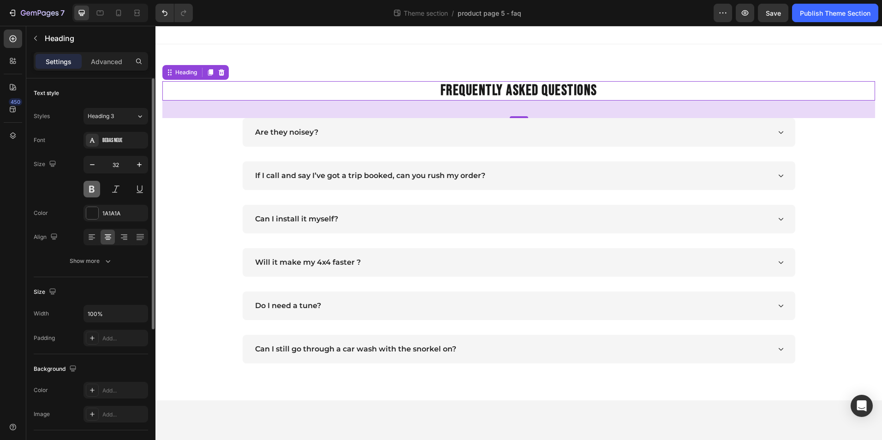
click at [92, 190] on button at bounding box center [92, 189] width 17 height 17
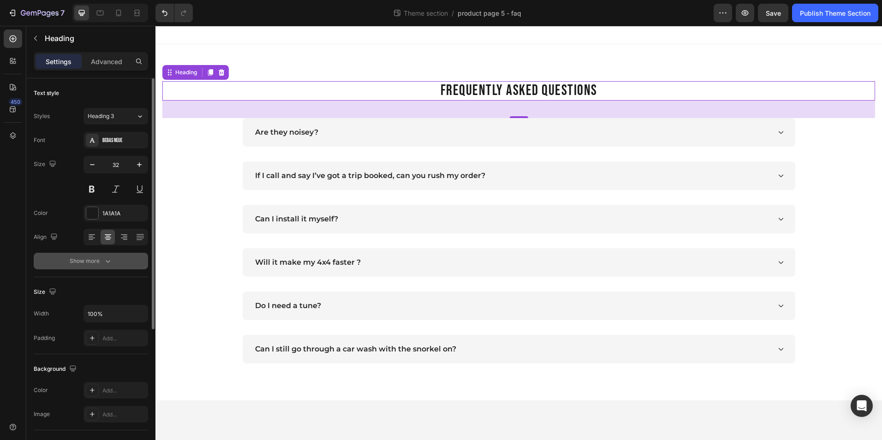
click at [105, 254] on button "Show more" at bounding box center [91, 261] width 114 height 17
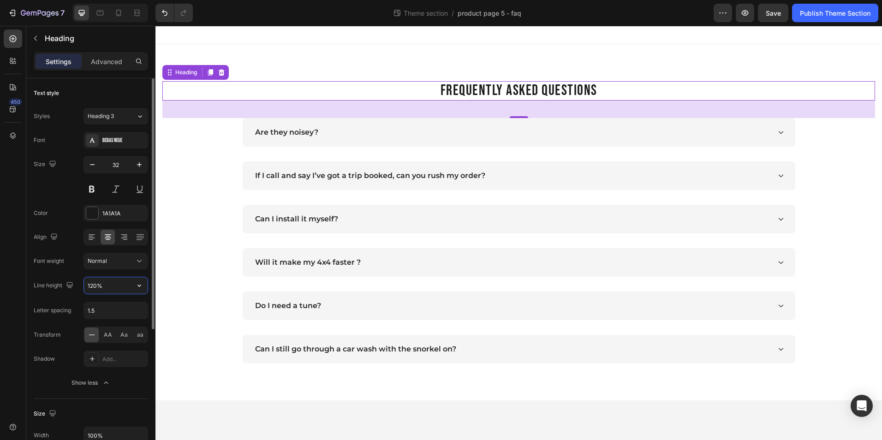
click at [116, 287] on input "120%" at bounding box center [116, 285] width 64 height 17
type input "130%"
click at [114, 307] on input "1.5" at bounding box center [116, 310] width 64 height 17
click at [55, 200] on div "Font Bebas Neue Size 32 Color 1A1A1A Align Font weight Normal Line height 130% …" at bounding box center [91, 261] width 114 height 259
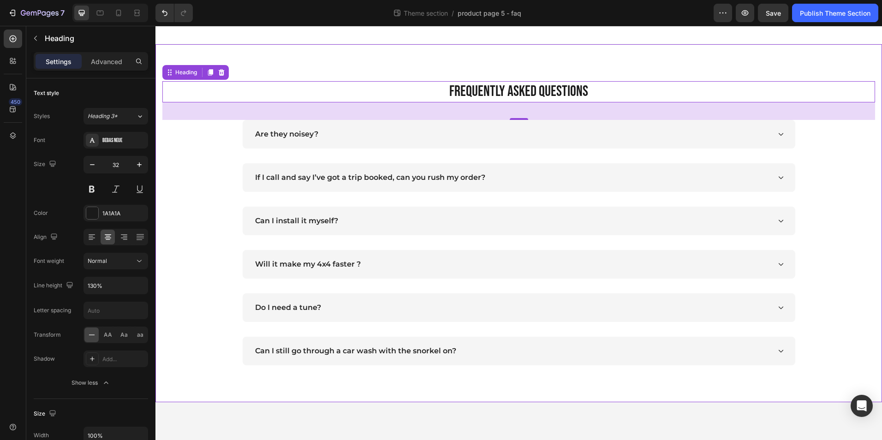
click at [174, 205] on div "FREQUENTLY ASKED QUESTIONS Heading 38 Are they noisey? If I call and say I’ve g…" at bounding box center [518, 223] width 713 height 284
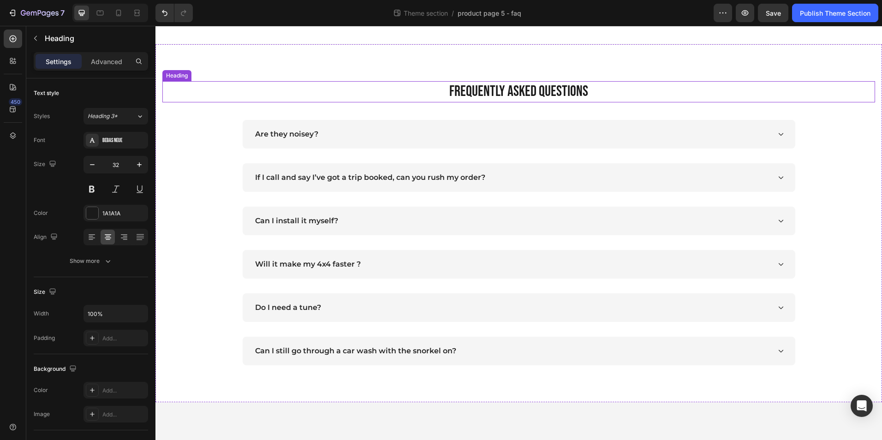
click at [508, 82] on h2 "FREQUENTLY ASKED QUESTIONS" at bounding box center [518, 91] width 713 height 21
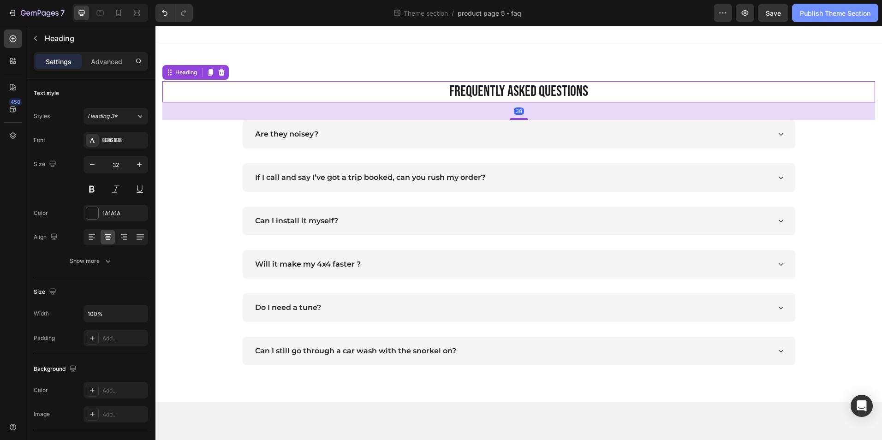
click at [808, 11] on div "Publish Theme Section" at bounding box center [835, 13] width 71 height 10
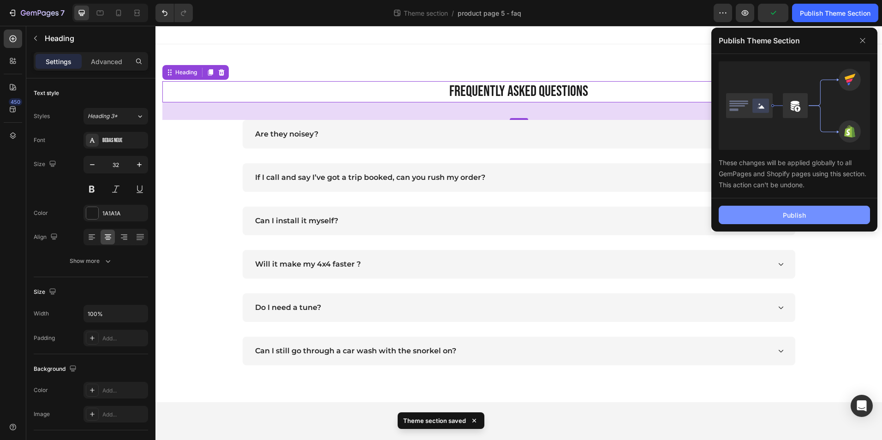
click at [787, 209] on button "Publish" at bounding box center [794, 215] width 151 height 18
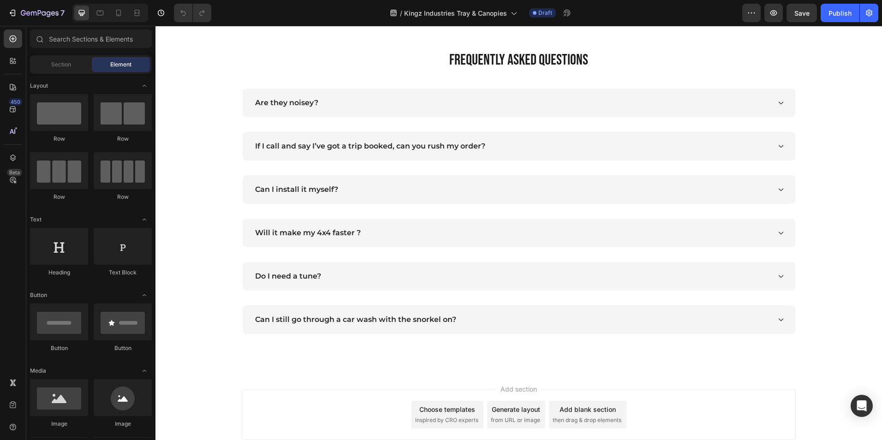
scroll to position [3610, 0]
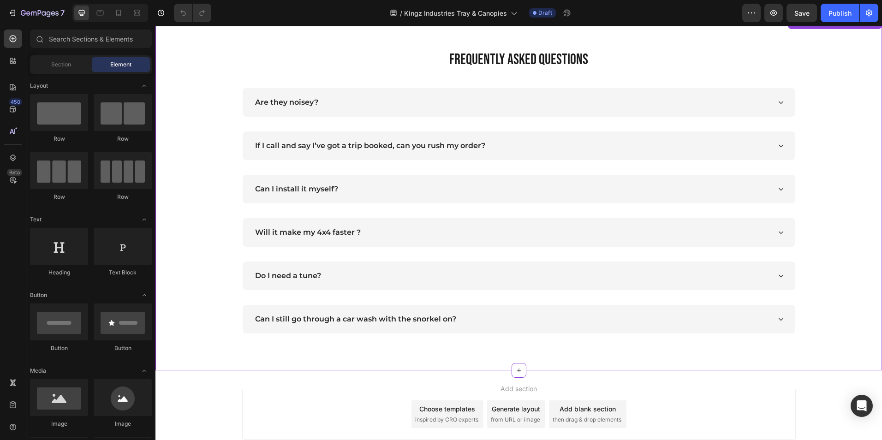
click at [402, 102] on div "FREQUENTLY ASKED QUESTIONS Heading Are they noisey? If I call and say I’ve got …" at bounding box center [518, 191] width 713 height 284
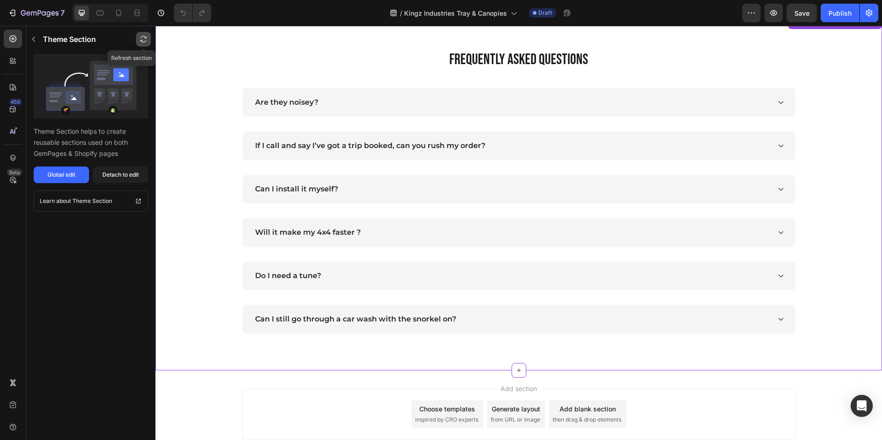
click at [145, 35] on button "button" at bounding box center [143, 39] width 15 height 15
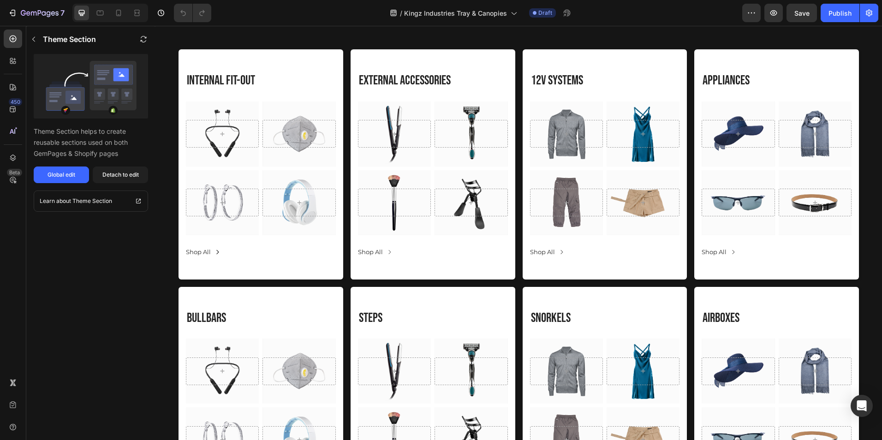
scroll to position [2803, 0]
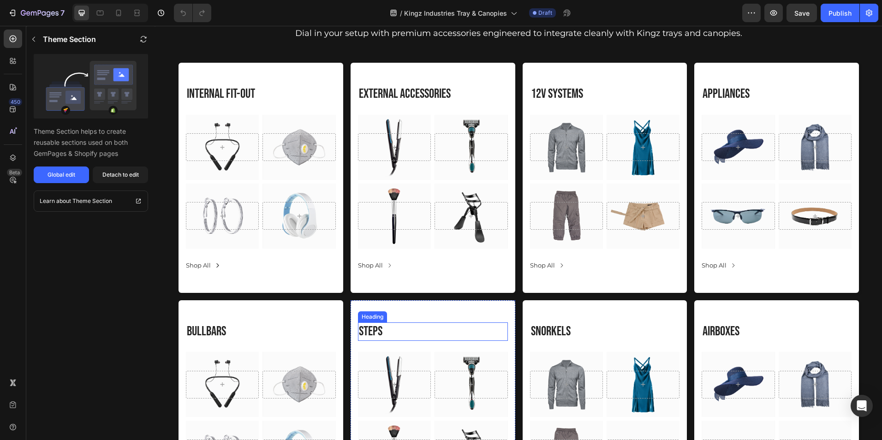
click at [381, 333] on h3 "Steps" at bounding box center [433, 332] width 150 height 18
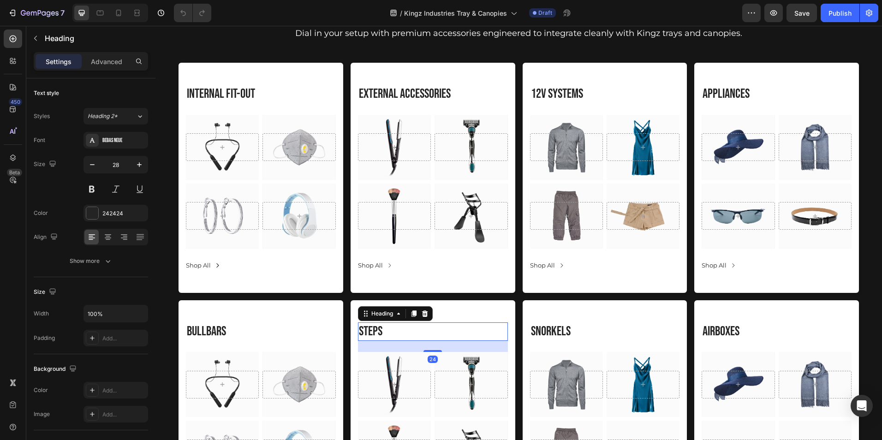
click at [381, 333] on h3 "Steps" at bounding box center [433, 332] width 150 height 18
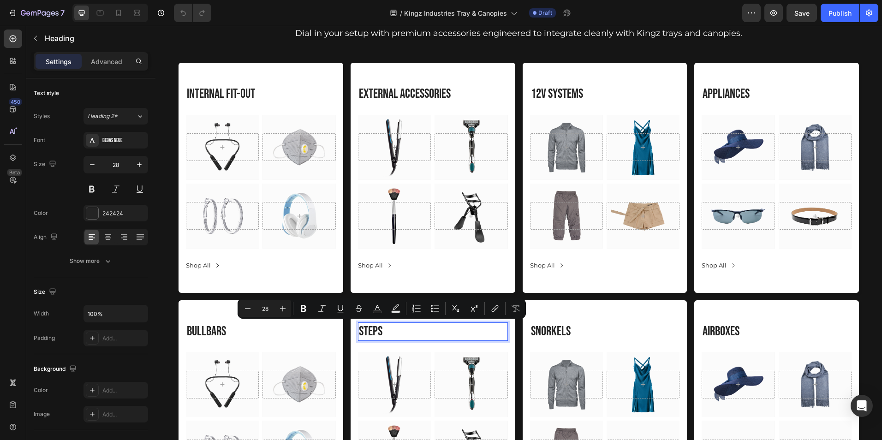
click at [381, 333] on p "Steps" at bounding box center [433, 332] width 148 height 17
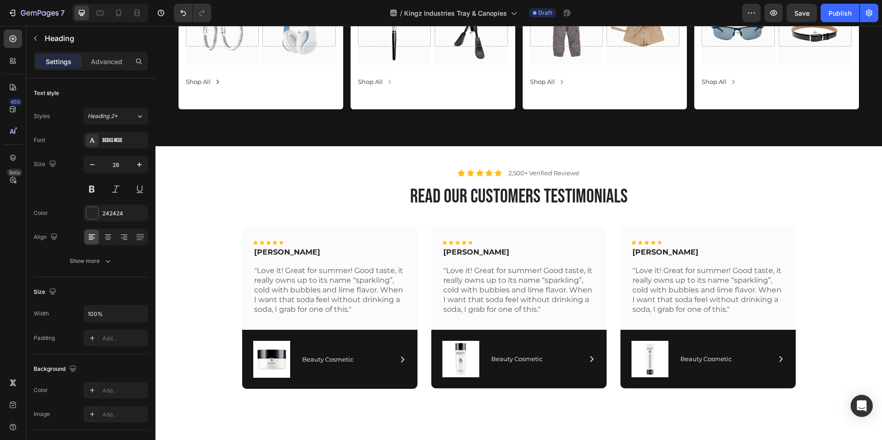
scroll to position [3228, 0]
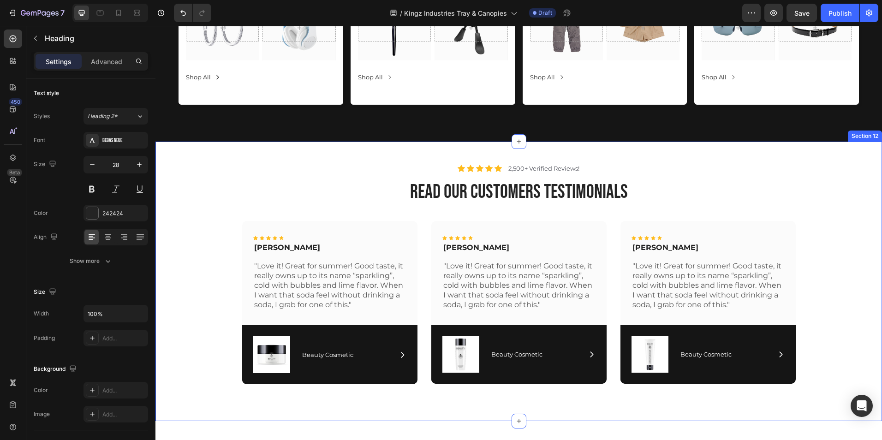
click at [190, 199] on div "Icon Icon Icon Icon Icon Icon List 2,500+ Verified Reviews! Text Block Row read…" at bounding box center [518, 278] width 713 height 228
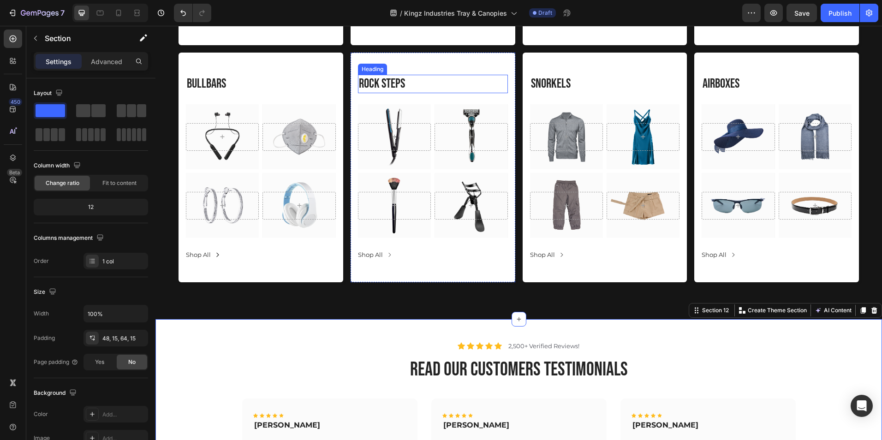
scroll to position [3050, 0]
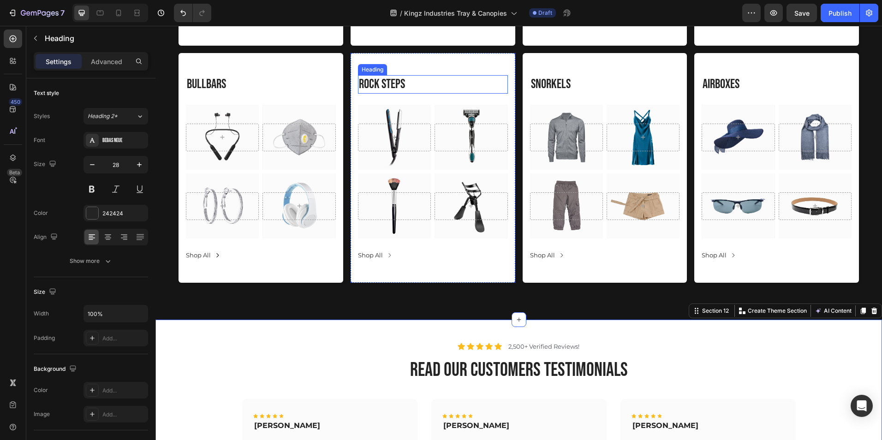
click at [380, 86] on p "rock steps" at bounding box center [433, 84] width 148 height 17
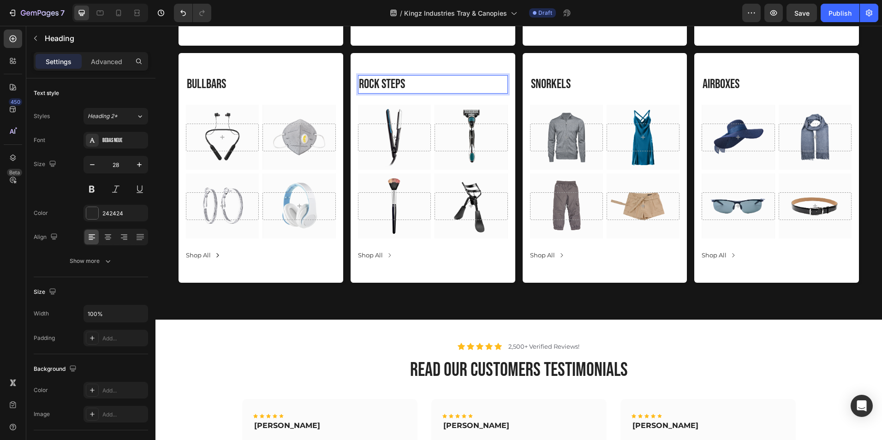
click at [381, 83] on p "rock steps" at bounding box center [433, 84] width 148 height 17
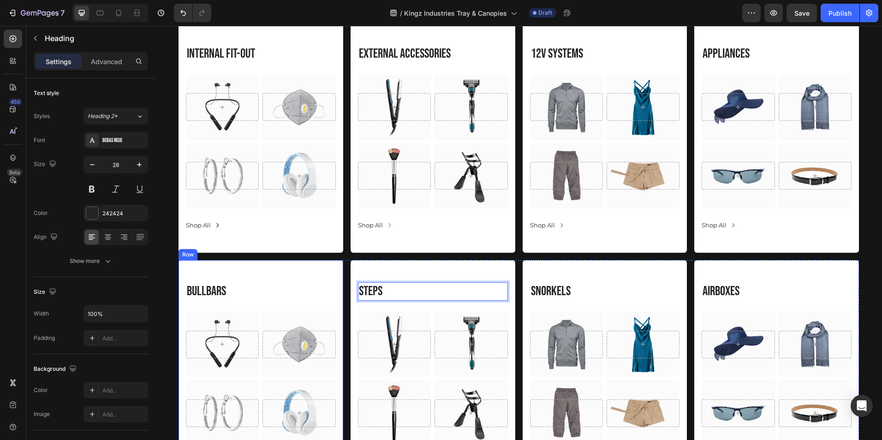
scroll to position [2774, 0]
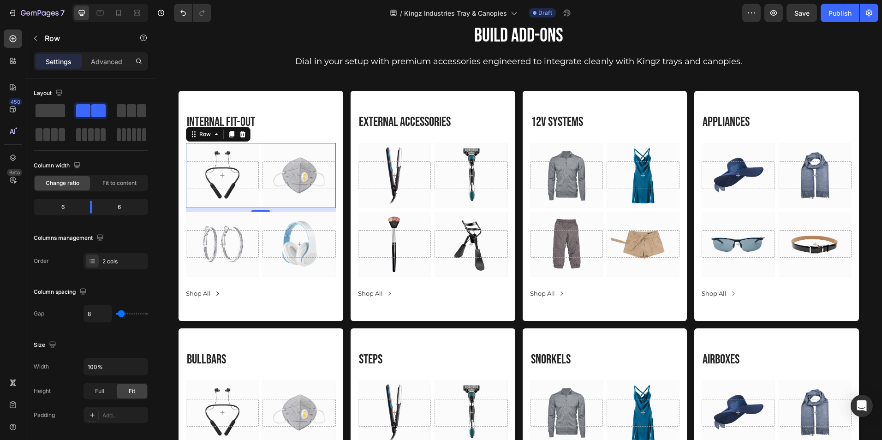
click at [259, 199] on div "Hero Banner Hero Banner Row 0" at bounding box center [261, 175] width 150 height 65
click at [52, 112] on span at bounding box center [51, 110] width 30 height 13
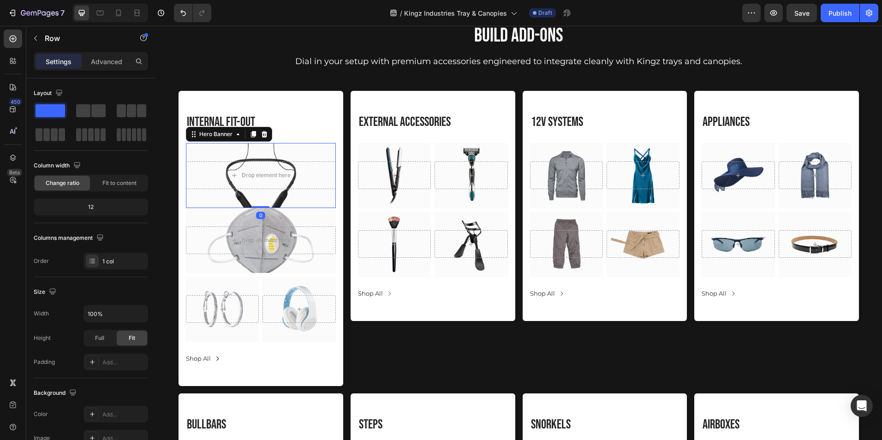
click at [260, 197] on div "Overlay" at bounding box center [261, 175] width 150 height 65
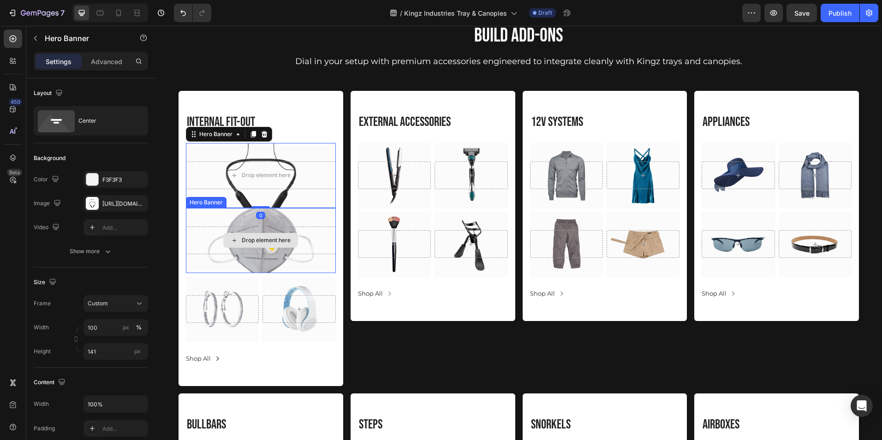
click at [252, 247] on div "Drop element here" at bounding box center [260, 240] width 75 height 15
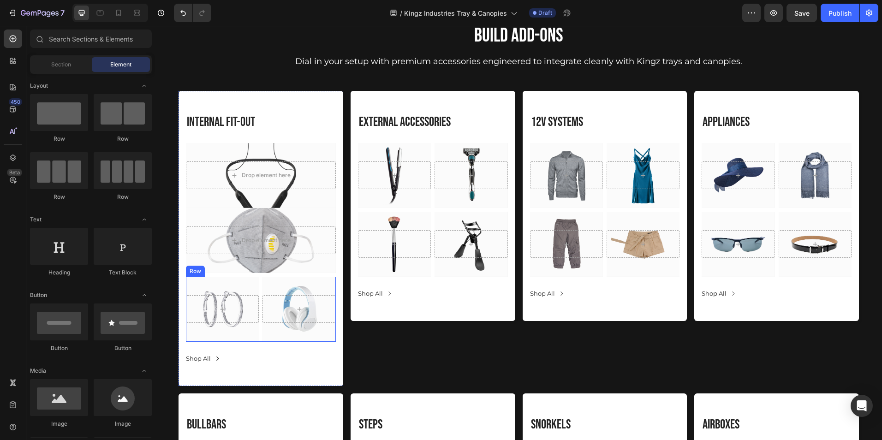
click at [259, 280] on div "Hero Banner Hero Banner Row" at bounding box center [261, 309] width 150 height 65
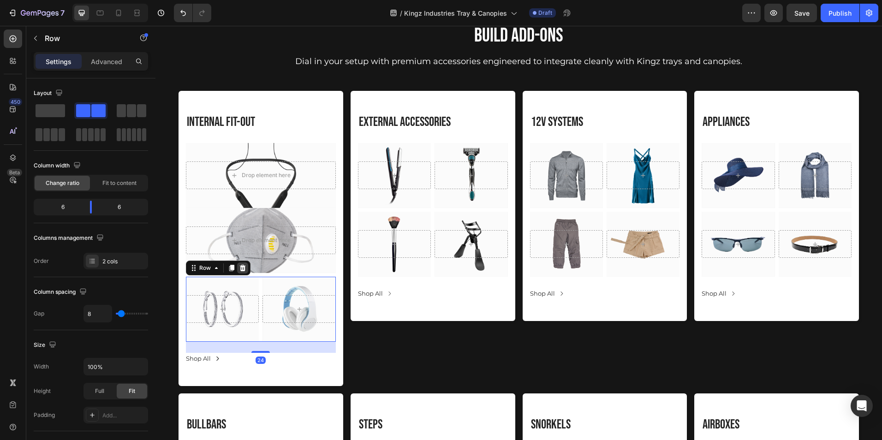
click at [245, 267] on icon at bounding box center [242, 267] width 7 height 7
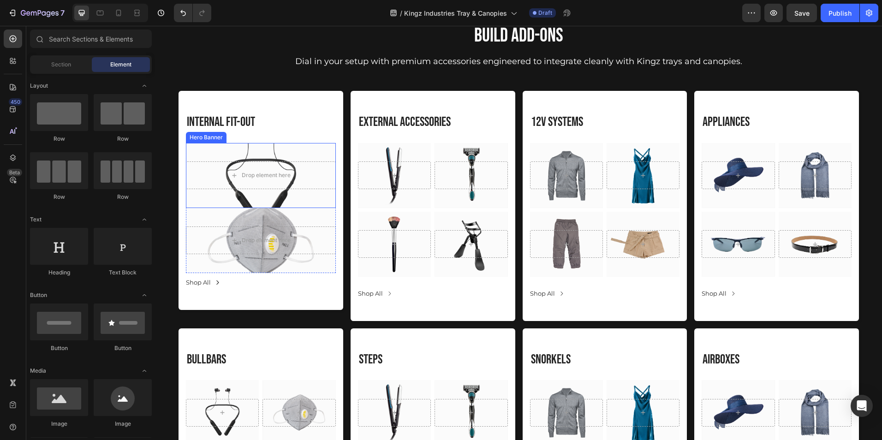
click at [257, 201] on div "Overlay" at bounding box center [261, 175] width 150 height 65
click at [260, 236] on div "Drop element here" at bounding box center [260, 240] width 75 height 15
click at [270, 216] on div "Overlay" at bounding box center [261, 240] width 150 height 65
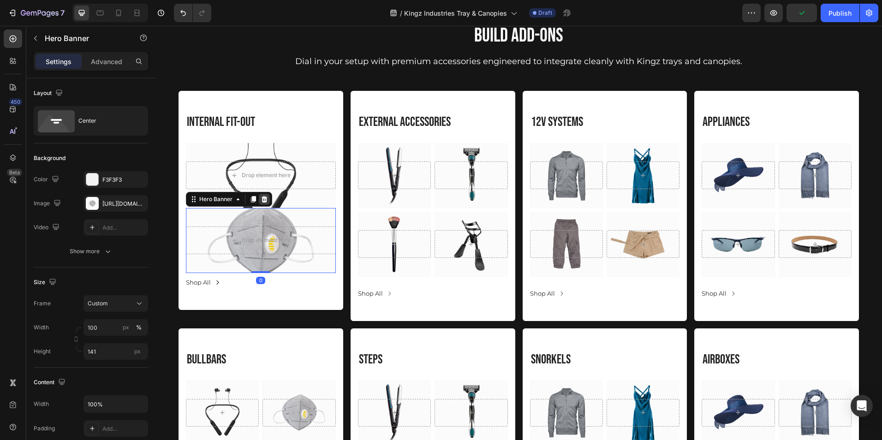
click at [264, 201] on icon at bounding box center [265, 199] width 6 height 6
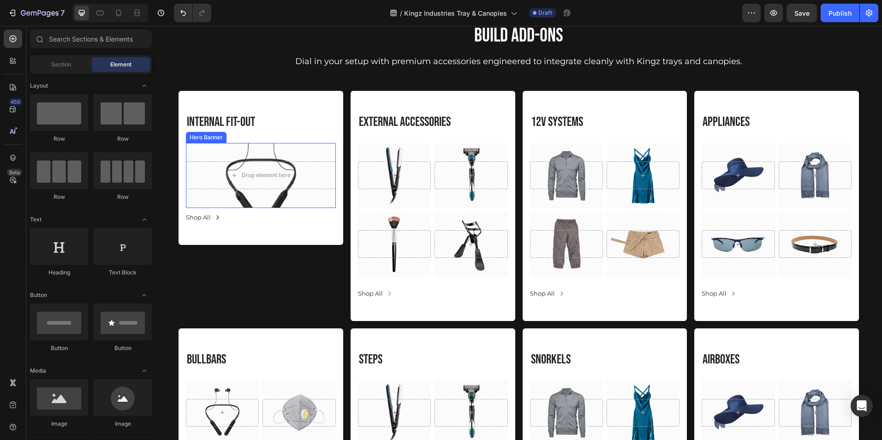
click at [266, 200] on div "Overlay" at bounding box center [261, 175] width 150 height 65
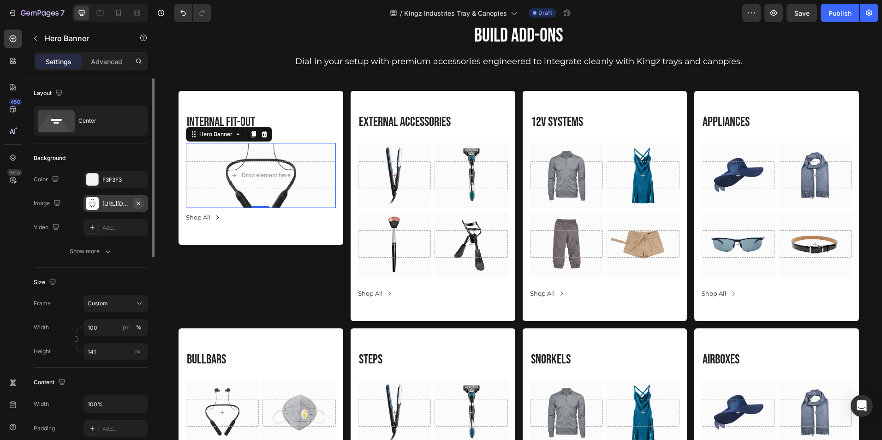
click at [140, 203] on icon "button" at bounding box center [138, 203] width 7 height 7
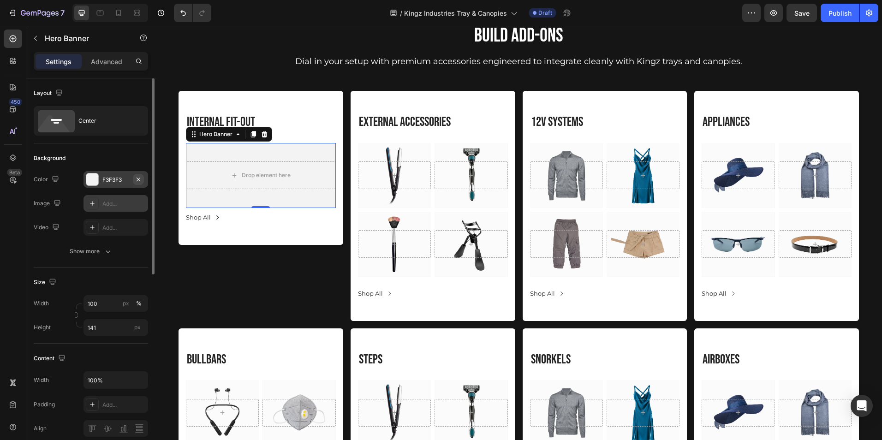
click at [139, 177] on icon "button" at bounding box center [138, 179] width 7 height 7
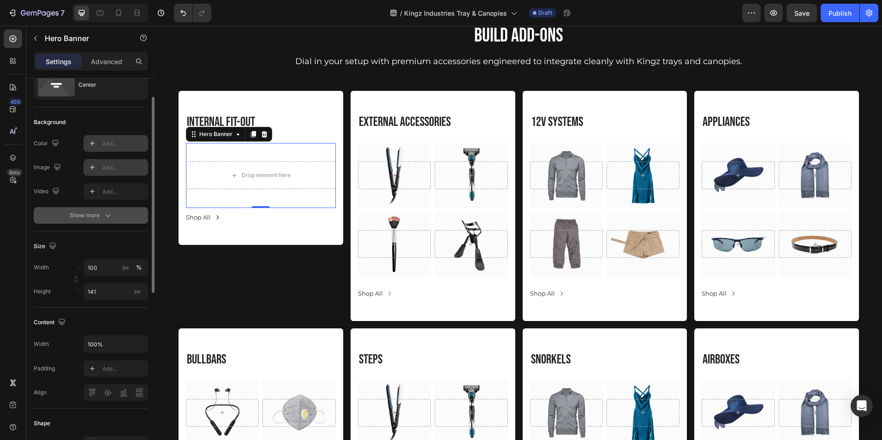
scroll to position [36, 0]
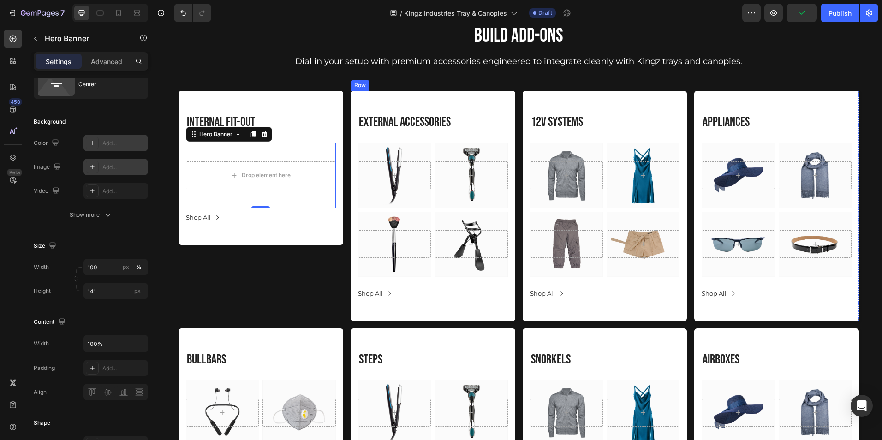
click at [435, 284] on div "External Accessories Heading Hero Banner Hero Banner Row Hero Banner Hero Banne…" at bounding box center [433, 206] width 150 height 186
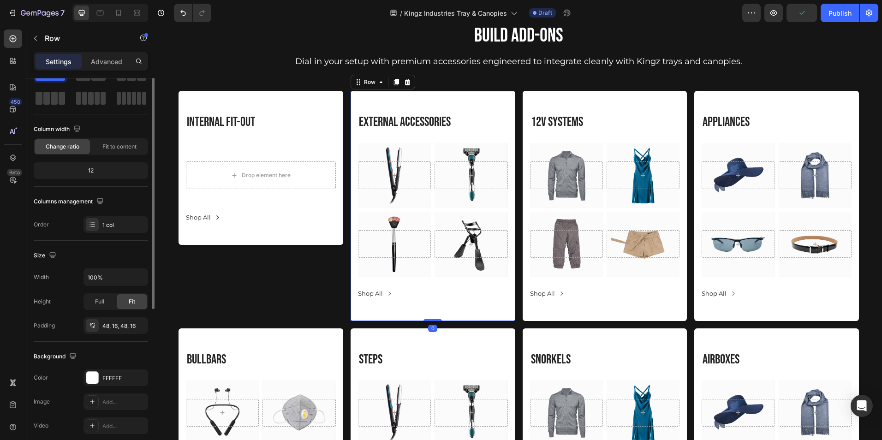
scroll to position [0, 0]
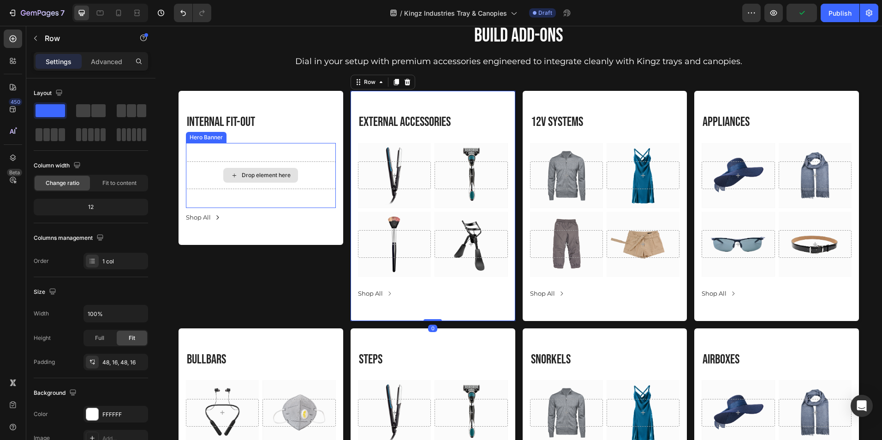
click at [273, 187] on div "Drop element here" at bounding box center [261, 176] width 150 height 28
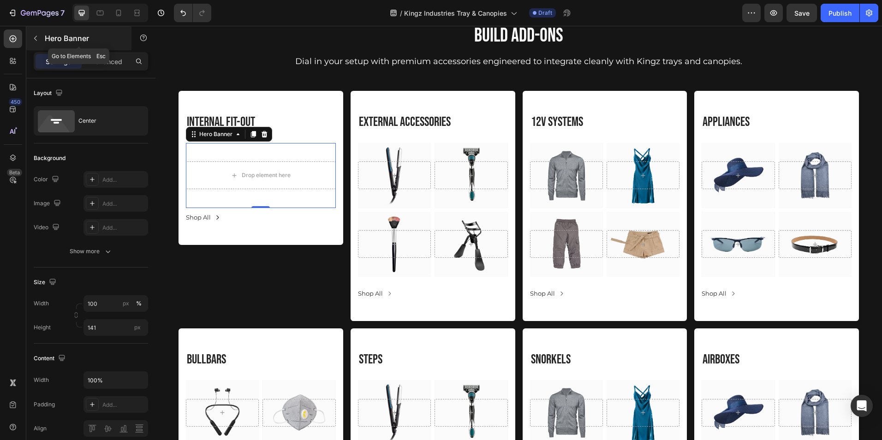
click at [33, 39] on icon "button" at bounding box center [35, 38] width 7 height 7
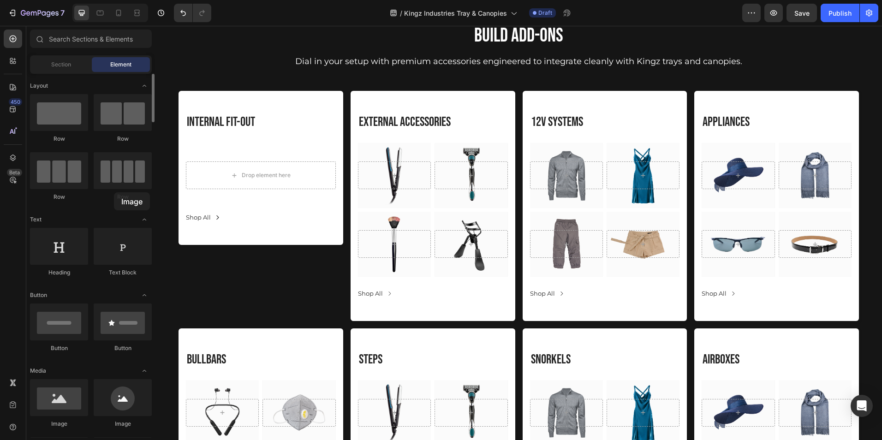
drag, startPoint x: 63, startPoint y: 393, endPoint x: 93, endPoint y: 202, distance: 192.9
click at [242, 186] on div "Drop element here" at bounding box center [261, 176] width 150 height 28
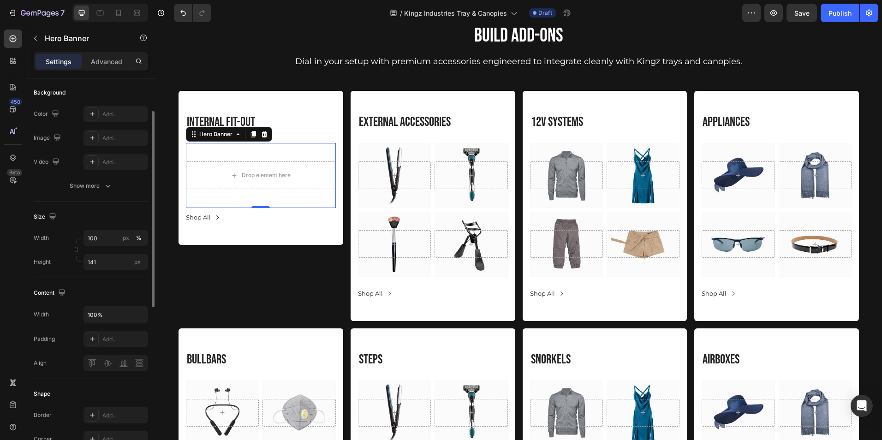
scroll to position [66, 0]
click at [110, 262] on input "141" at bounding box center [116, 261] width 65 height 17
click at [111, 282] on span "Fit content" at bounding box center [101, 283] width 28 height 8
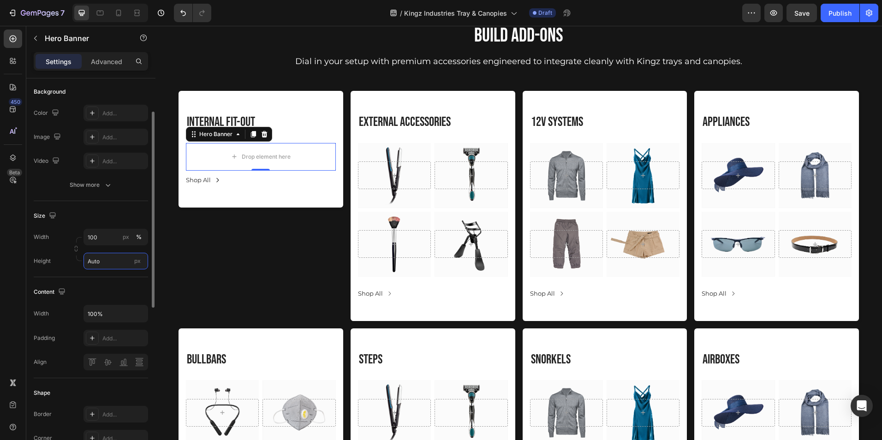
click at [105, 256] on input "Auto" at bounding box center [116, 261] width 65 height 17
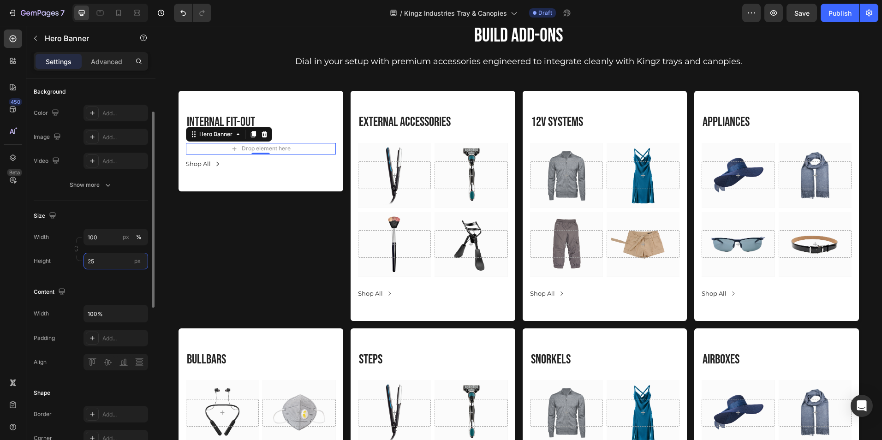
type input "2"
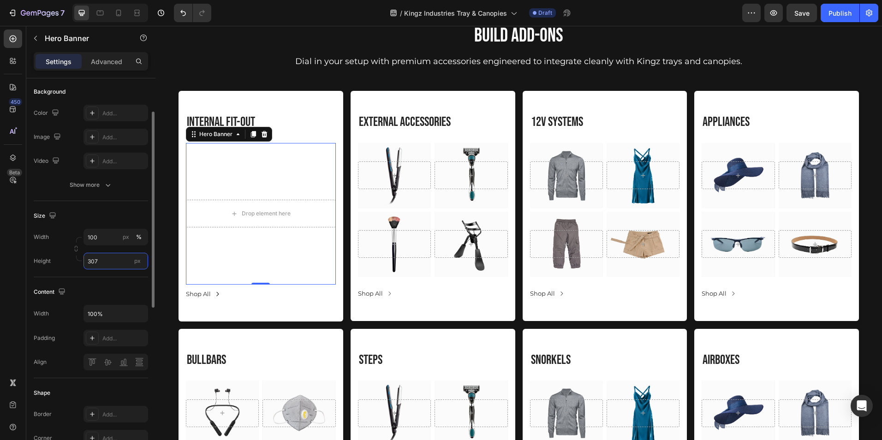
type input "307"
click at [123, 208] on div "Size Width 100 px % Height 307 px" at bounding box center [91, 239] width 114 height 76
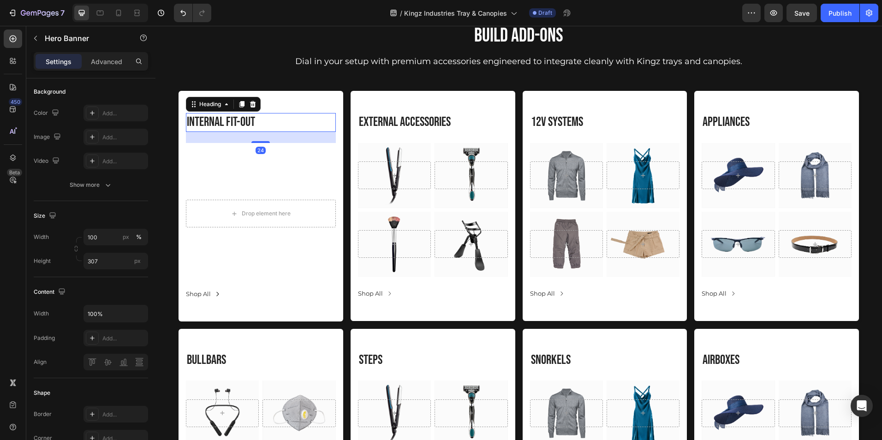
click at [309, 118] on h3 "Internal Fit-out" at bounding box center [261, 122] width 150 height 18
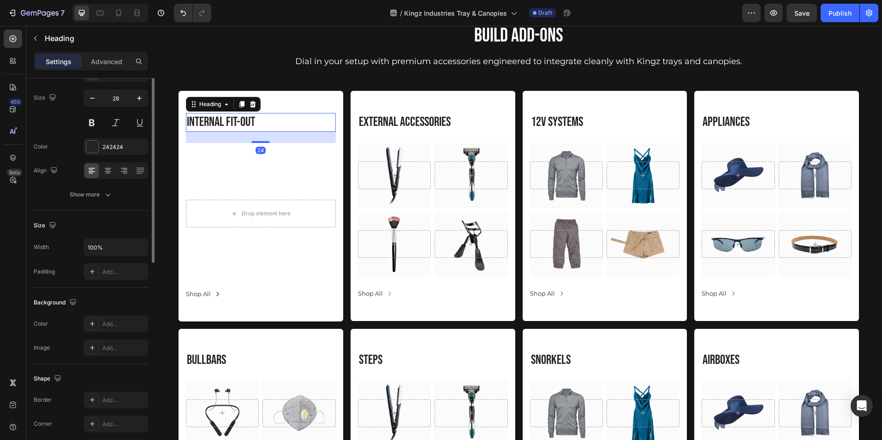
scroll to position [0, 0]
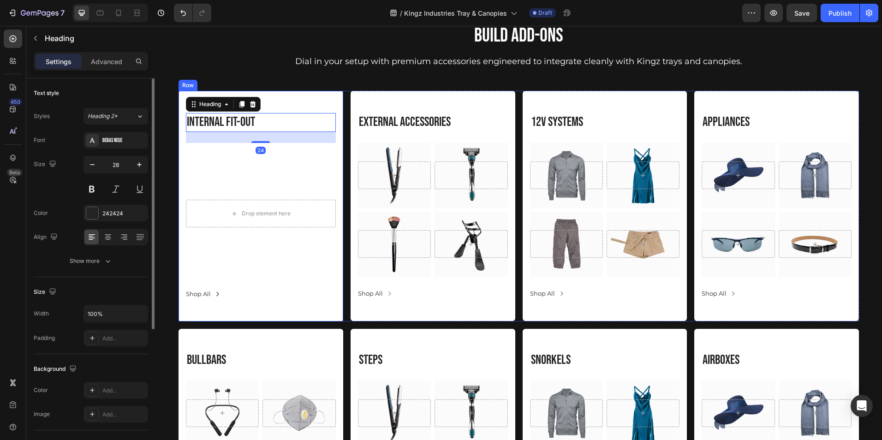
click at [306, 101] on div "Internal Fit-out Heading 24 Drop element here Hero Banner Row Shop All Button R…" at bounding box center [261, 206] width 165 height 230
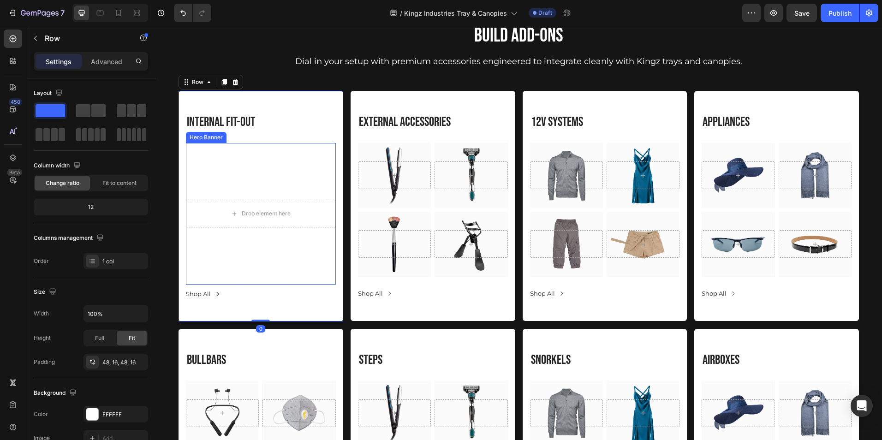
click at [294, 170] on div "Overlay" at bounding box center [261, 214] width 150 height 142
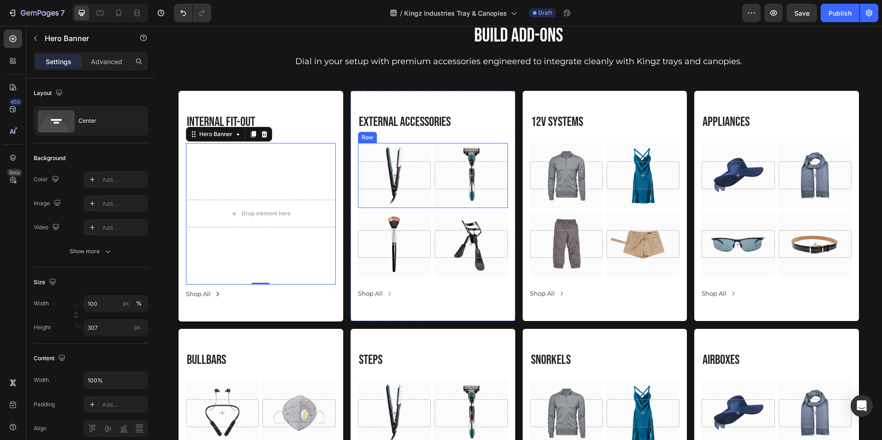
click at [431, 146] on div "Hero Banner Hero Banner Row" at bounding box center [433, 175] width 150 height 65
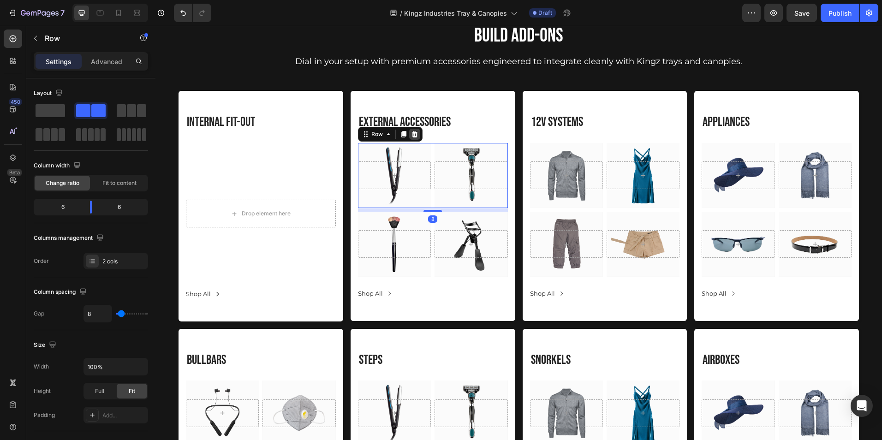
click at [415, 135] on icon at bounding box center [414, 134] width 7 height 7
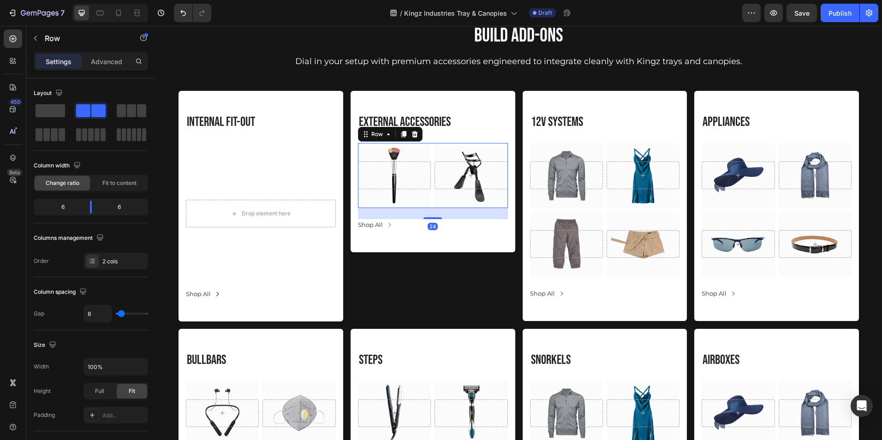
click at [431, 147] on div "Hero Banner Hero Banner Row 24" at bounding box center [433, 175] width 150 height 65
click at [413, 138] on div at bounding box center [414, 134] width 11 height 11
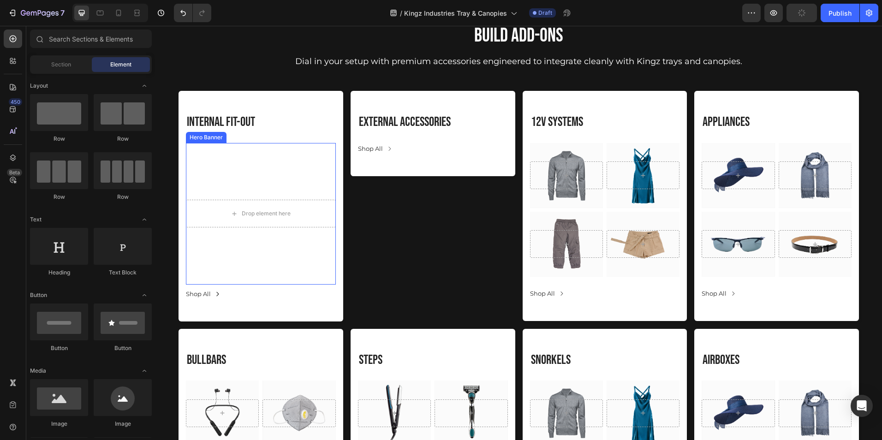
click at [285, 177] on div "Overlay" at bounding box center [261, 214] width 150 height 142
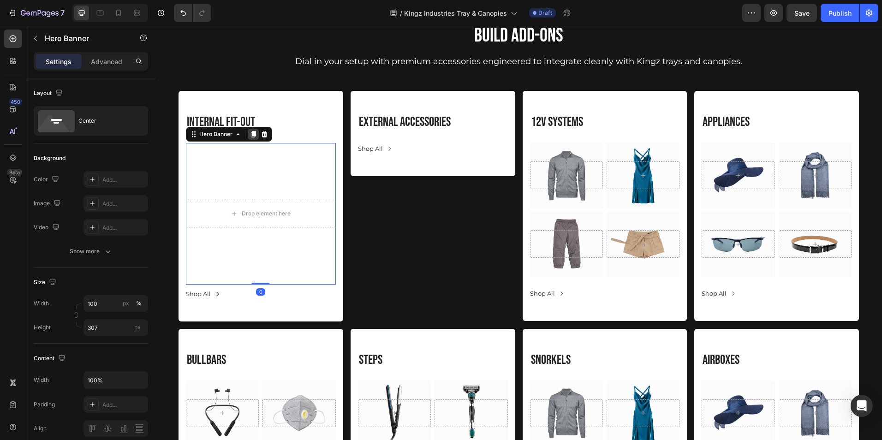
click at [251, 134] on icon at bounding box center [253, 134] width 7 height 7
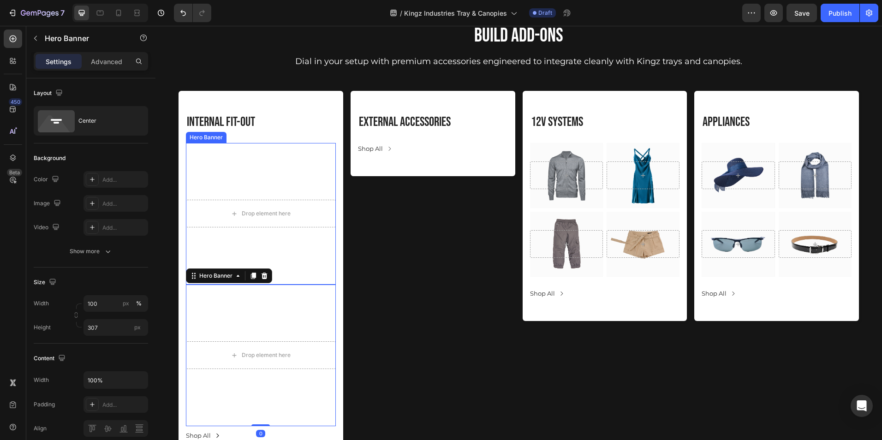
click at [307, 162] on div "Overlay" at bounding box center [261, 214] width 150 height 142
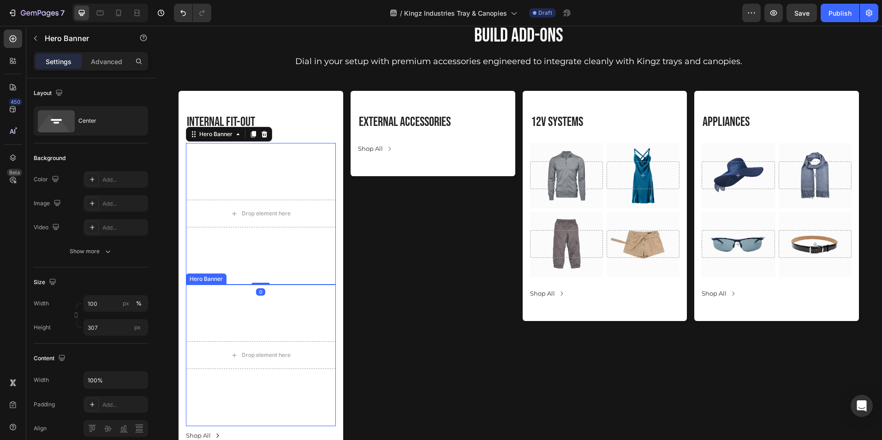
click at [312, 295] on div "Overlay" at bounding box center [261, 356] width 150 height 142
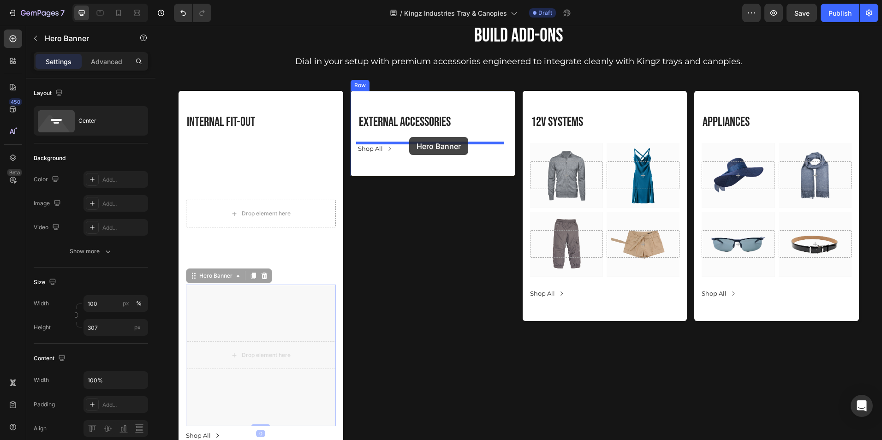
drag, startPoint x: 312, startPoint y: 295, endPoint x: 409, endPoint y: 137, distance: 185.7
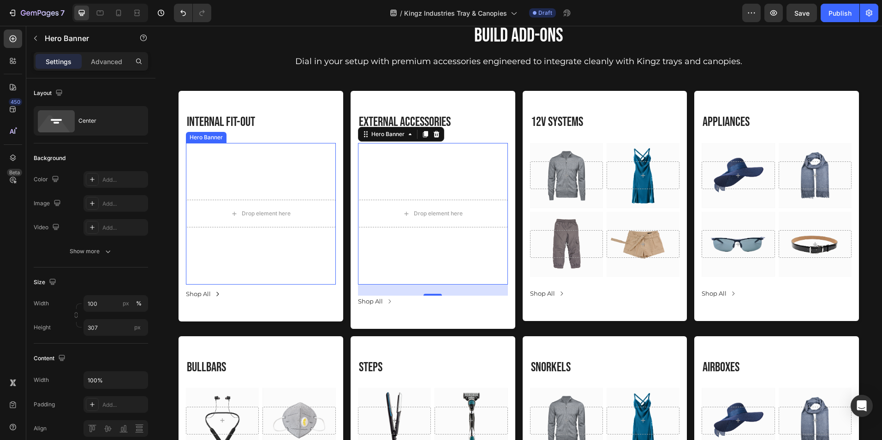
click at [293, 249] on div "Overlay" at bounding box center [261, 214] width 150 height 142
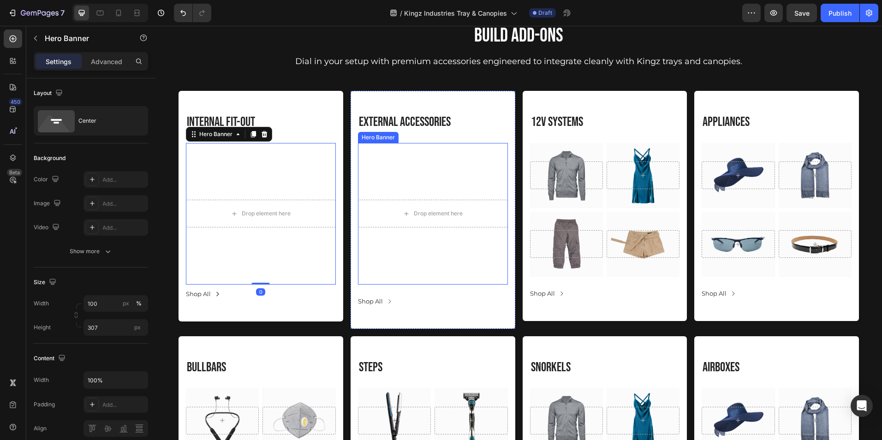
click at [394, 267] on div "Overlay" at bounding box center [433, 214] width 150 height 142
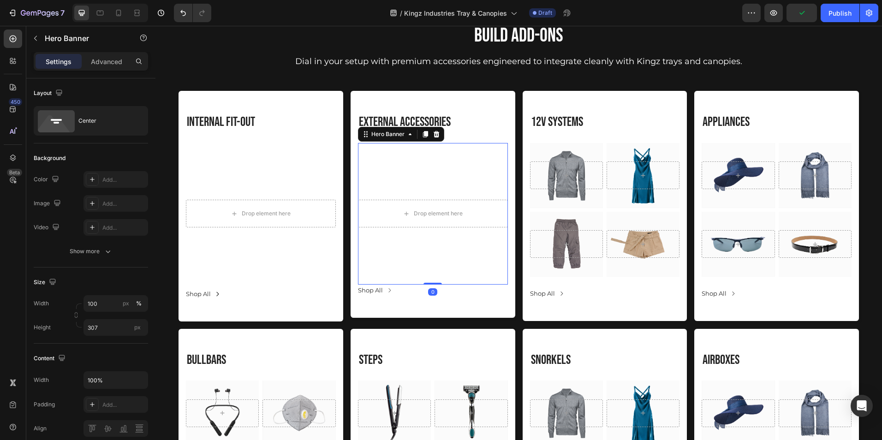
drag, startPoint x: 426, startPoint y: 294, endPoint x: 426, endPoint y: 281, distance: 13.8
click at [426, 281] on div "Drop element here Hero Banner 0" at bounding box center [433, 214] width 150 height 142
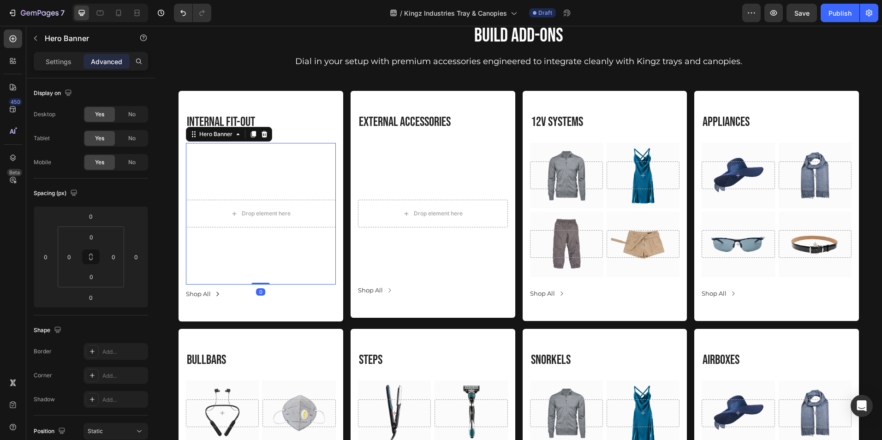
click at [289, 274] on div "Overlay" at bounding box center [261, 214] width 150 height 142
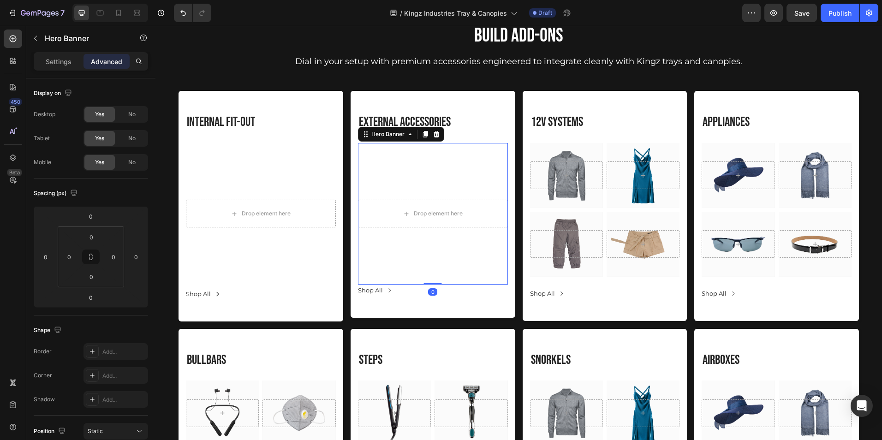
click at [413, 280] on div "Overlay" at bounding box center [433, 214] width 150 height 142
click at [425, 287] on div at bounding box center [433, 287] width 18 height 3
type input "8"
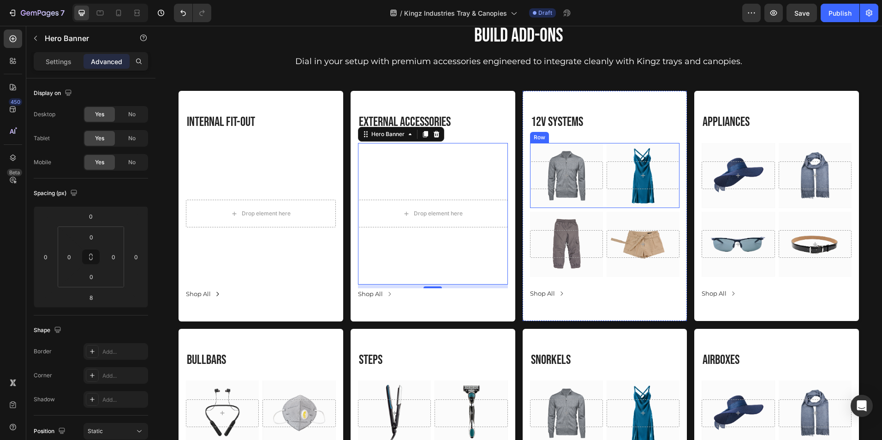
click at [601, 153] on div "Hero Banner Hero Banner Row" at bounding box center [605, 175] width 150 height 65
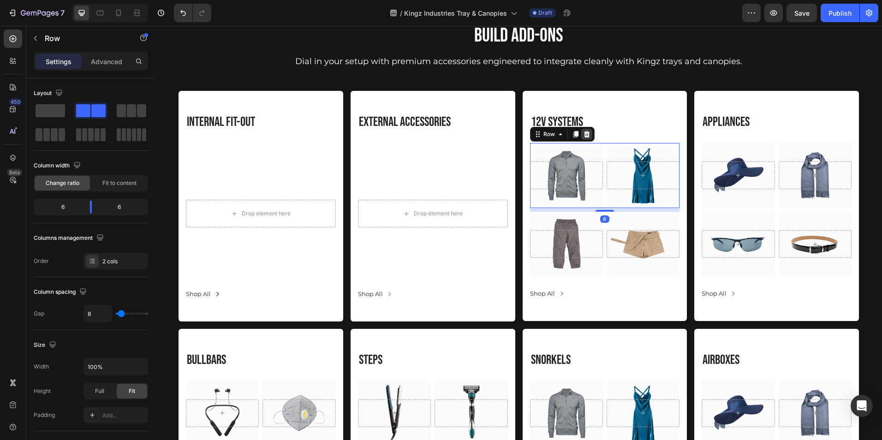
click at [584, 137] on icon at bounding box center [587, 134] width 6 height 6
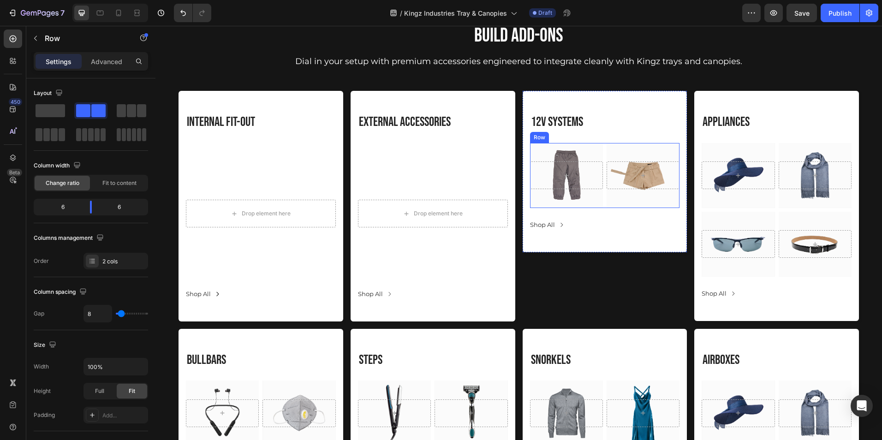
click at [600, 154] on div "Hero Banner Hero Banner Row" at bounding box center [605, 175] width 150 height 65
click at [584, 131] on icon at bounding box center [587, 134] width 6 height 6
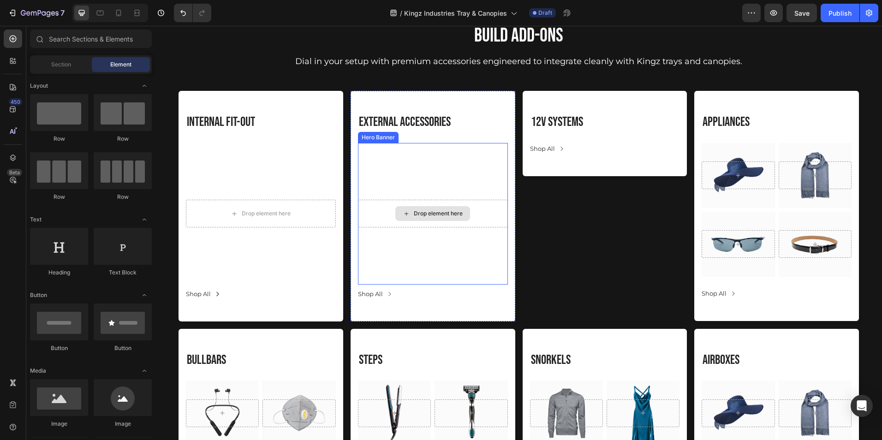
click at [413, 219] on div "Drop element here" at bounding box center [432, 213] width 75 height 15
click at [464, 184] on div "Overlay" at bounding box center [433, 214] width 150 height 142
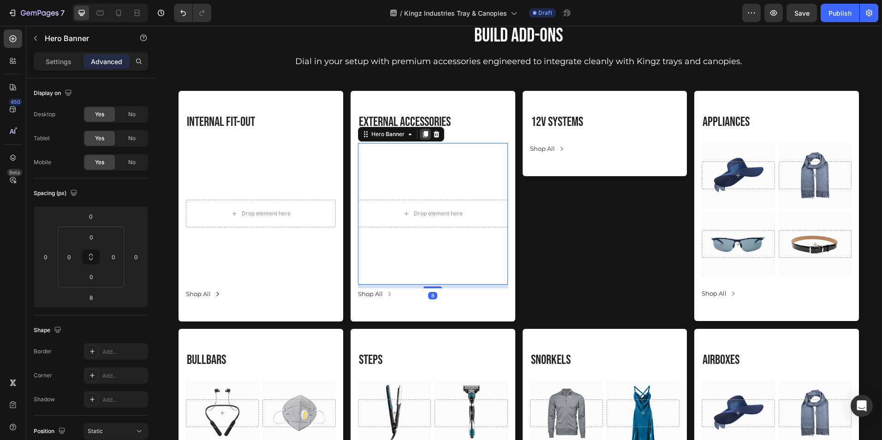
click at [424, 132] on icon at bounding box center [425, 134] width 5 height 6
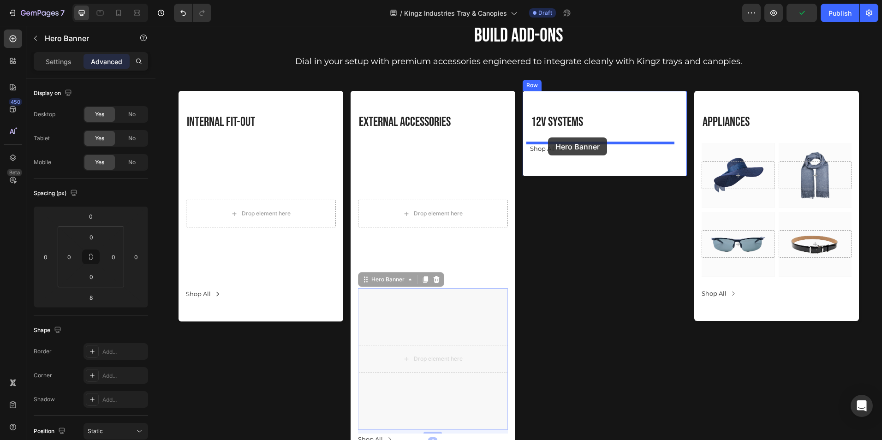
drag, startPoint x: 454, startPoint y: 306, endPoint x: 548, endPoint y: 138, distance: 192.6
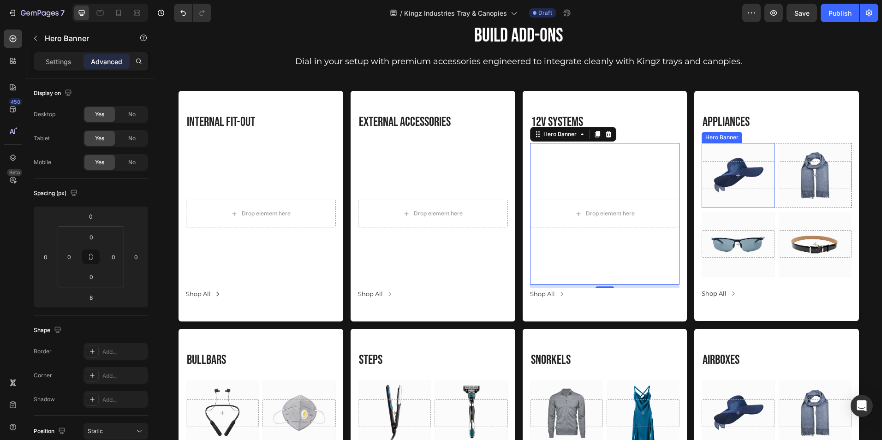
click at [768, 149] on div "Overlay" at bounding box center [738, 175] width 73 height 65
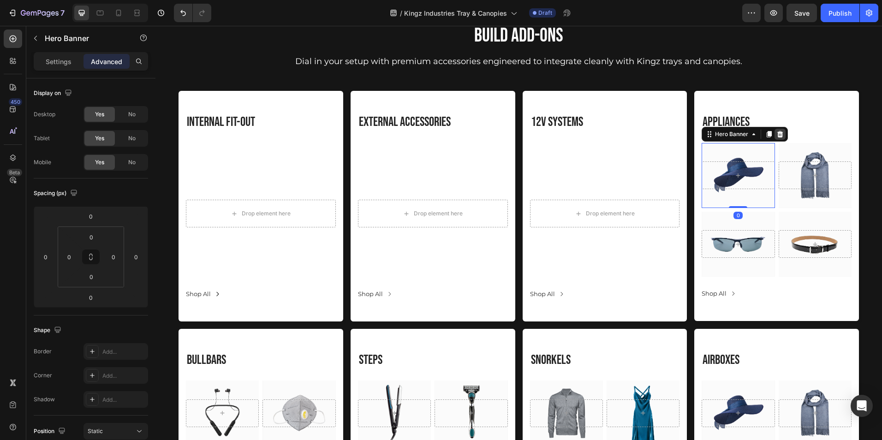
click at [777, 133] on icon at bounding box center [780, 134] width 7 height 7
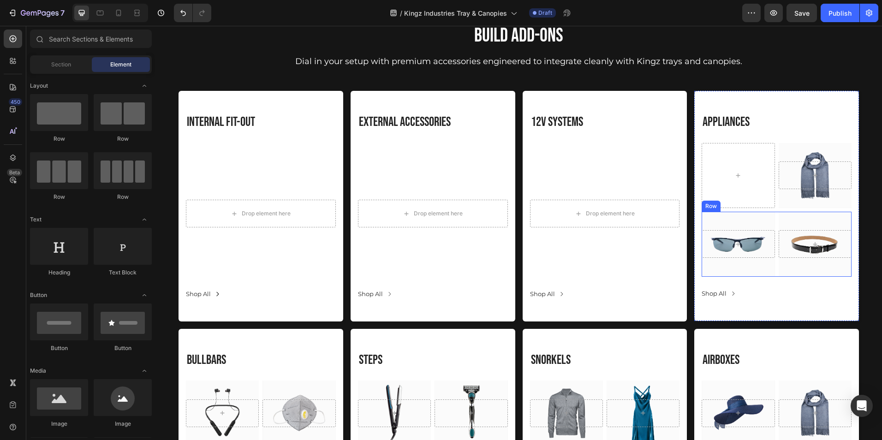
click at [770, 216] on div "Hero Banner Hero Banner Row" at bounding box center [777, 244] width 150 height 65
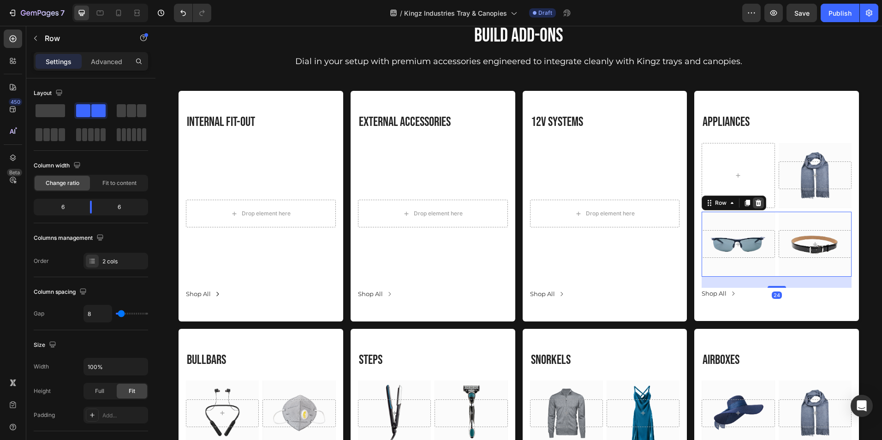
click at [756, 202] on icon at bounding box center [759, 203] width 6 height 6
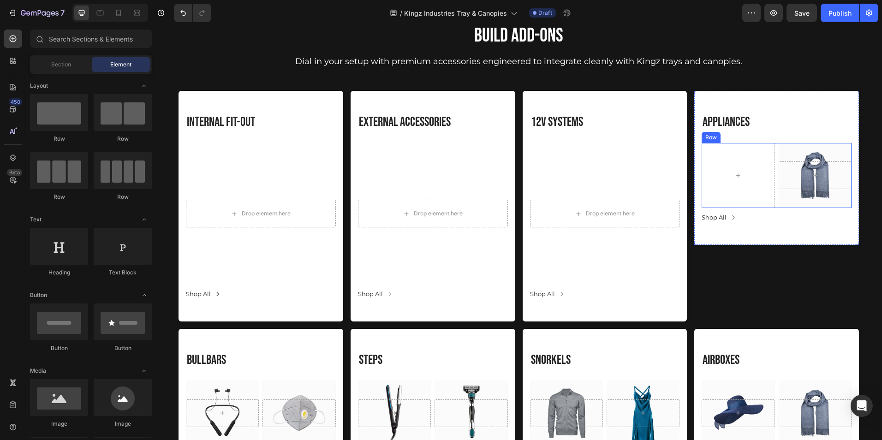
click at [772, 148] on div "Hero Banner Row" at bounding box center [777, 175] width 150 height 65
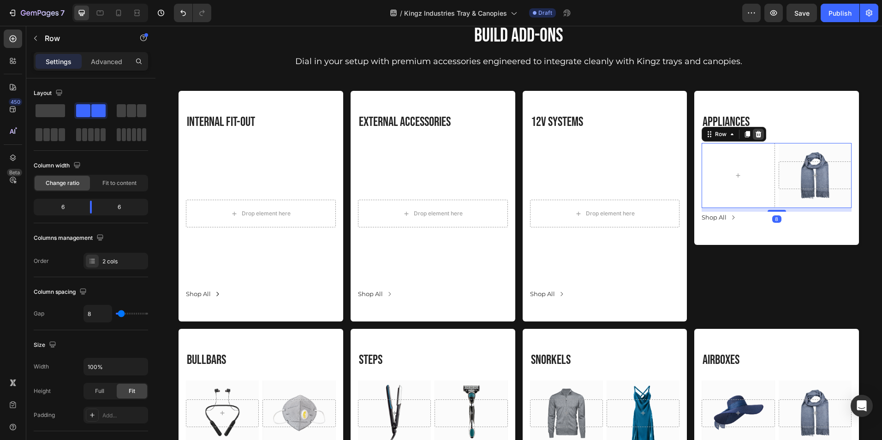
click at [755, 134] on icon at bounding box center [758, 134] width 7 height 7
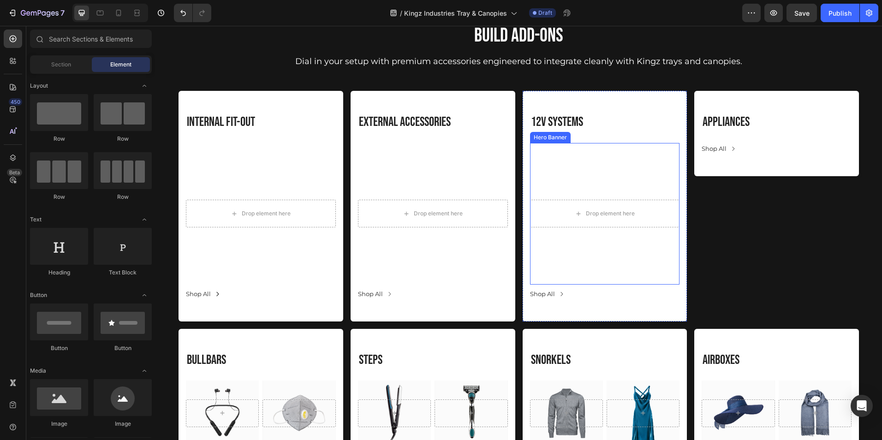
click at [612, 160] on div "Overlay" at bounding box center [605, 214] width 150 height 142
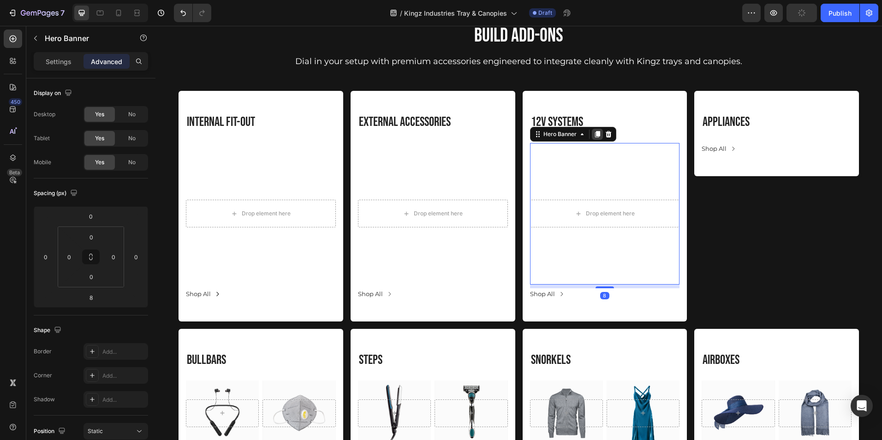
click at [595, 134] on icon at bounding box center [597, 134] width 5 height 6
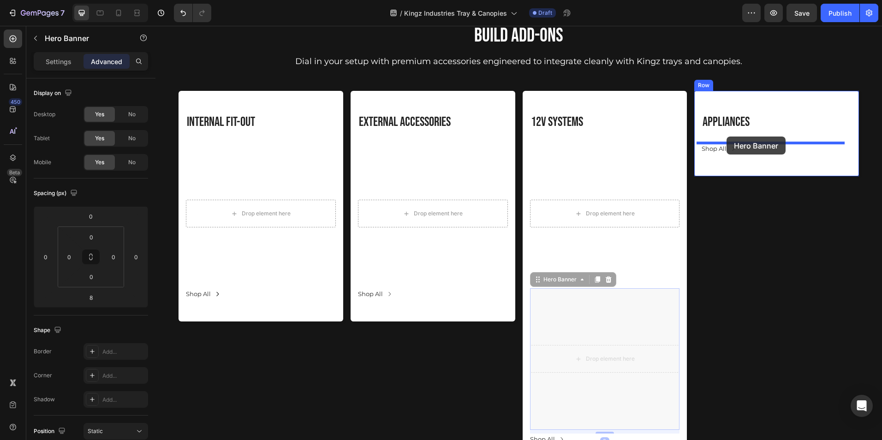
drag, startPoint x: 637, startPoint y: 304, endPoint x: 727, endPoint y: 137, distance: 189.5
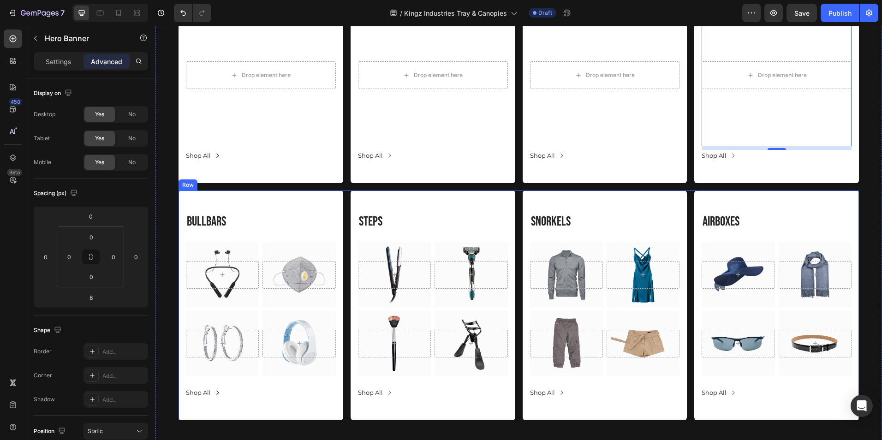
scroll to position [2993, 0]
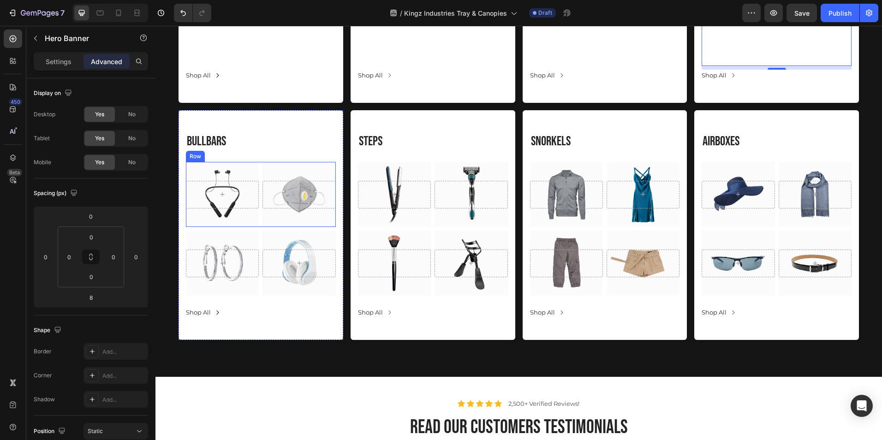
click at [260, 221] on div "Hero Banner Hero Banner Row" at bounding box center [261, 194] width 150 height 65
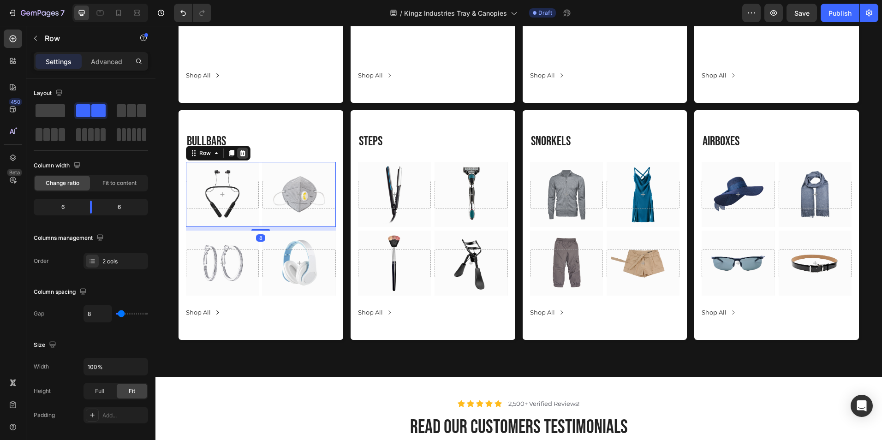
click at [240, 156] on icon at bounding box center [242, 153] width 7 height 7
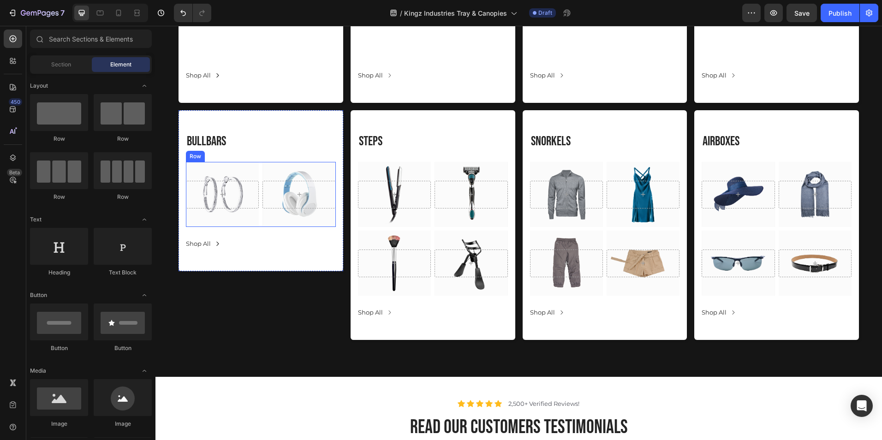
click at [260, 191] on div "Hero Banner Hero Banner Row" at bounding box center [261, 194] width 150 height 65
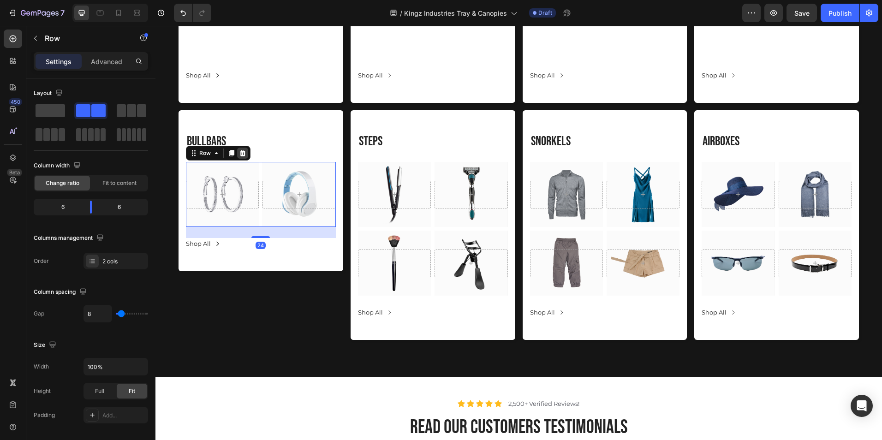
click at [244, 150] on icon at bounding box center [242, 153] width 7 height 7
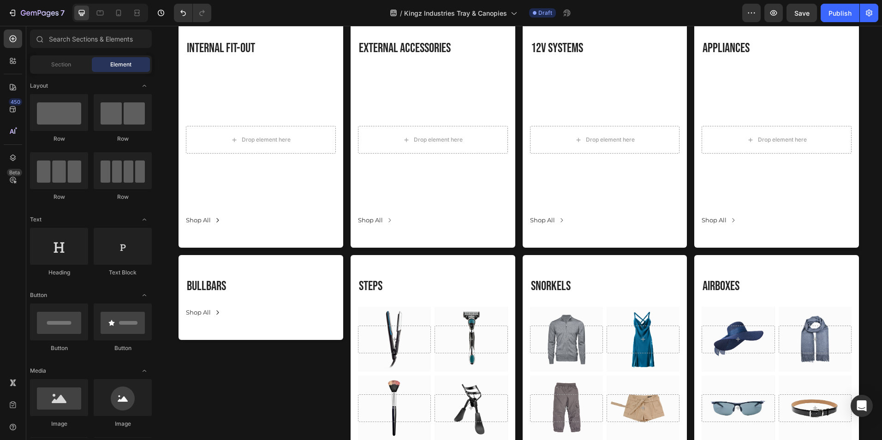
scroll to position [2848, 0]
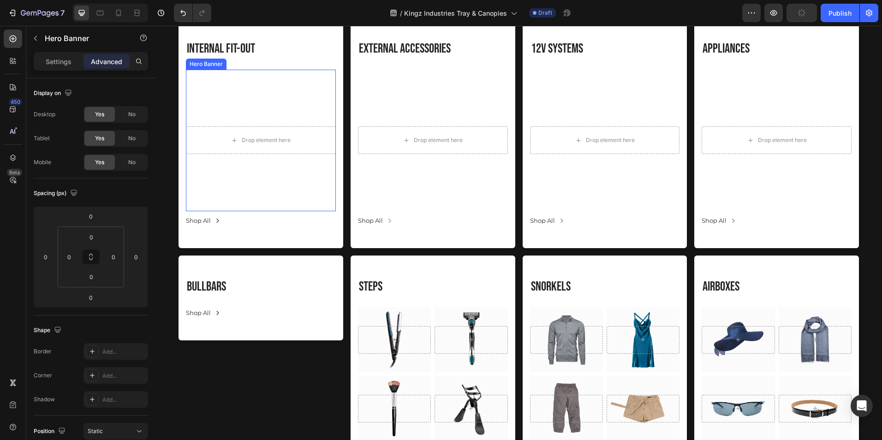
click at [270, 174] on div "Overlay" at bounding box center [261, 141] width 150 height 142
click at [252, 58] on icon at bounding box center [253, 61] width 5 height 6
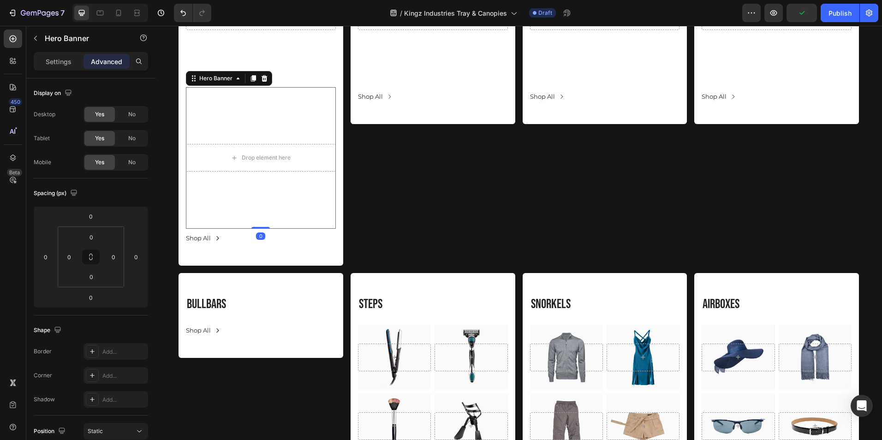
scroll to position [2974, 0]
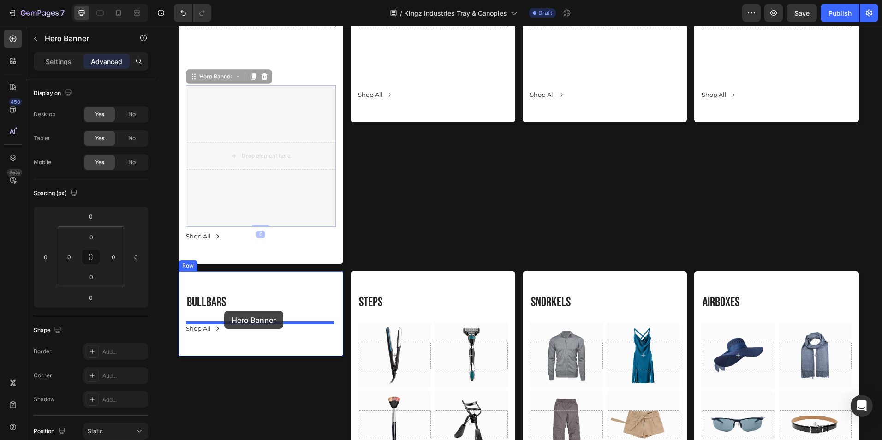
drag, startPoint x: 261, startPoint y: 105, endPoint x: 224, endPoint y: 311, distance: 208.7
type input "24"
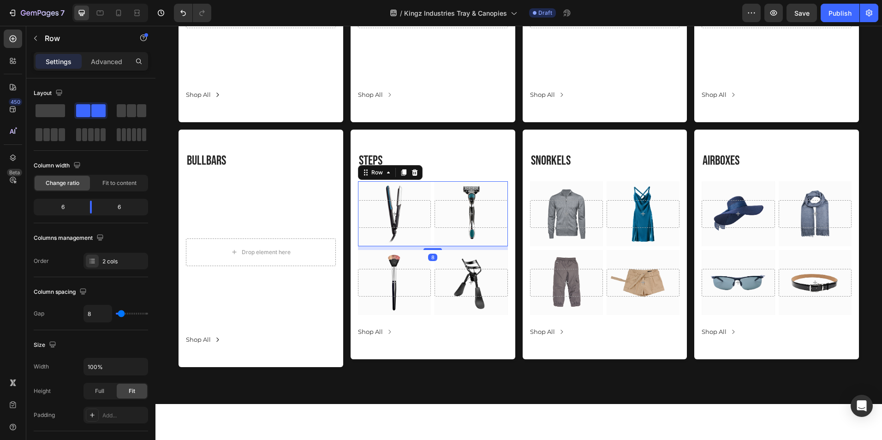
click at [431, 198] on div "Hero Banner Hero Banner Row 8" at bounding box center [433, 213] width 150 height 65
click at [413, 173] on icon at bounding box center [415, 172] width 6 height 6
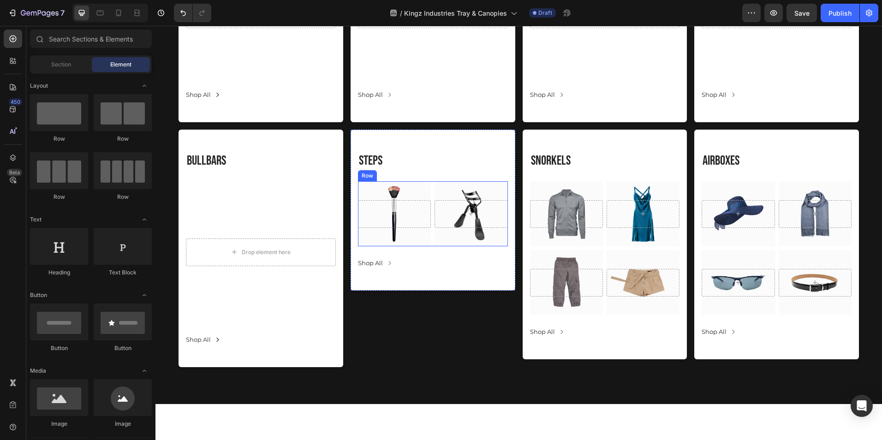
click at [431, 209] on div "Hero Banner Hero Banner Row" at bounding box center [433, 213] width 150 height 65
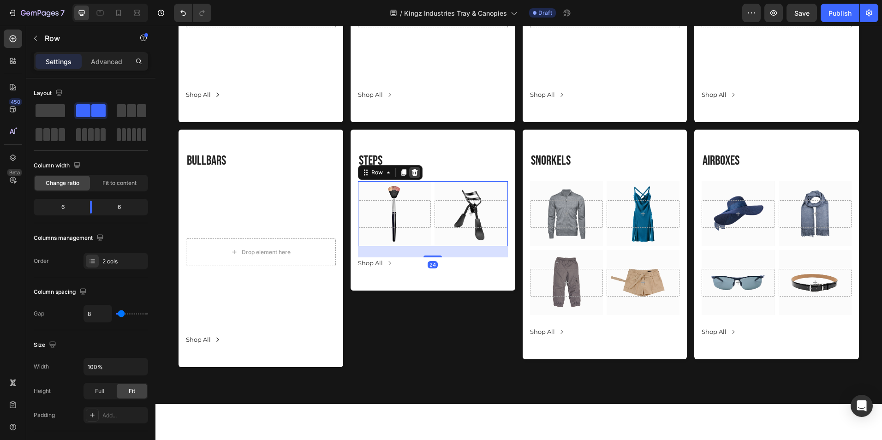
click at [413, 174] on icon at bounding box center [415, 172] width 6 height 6
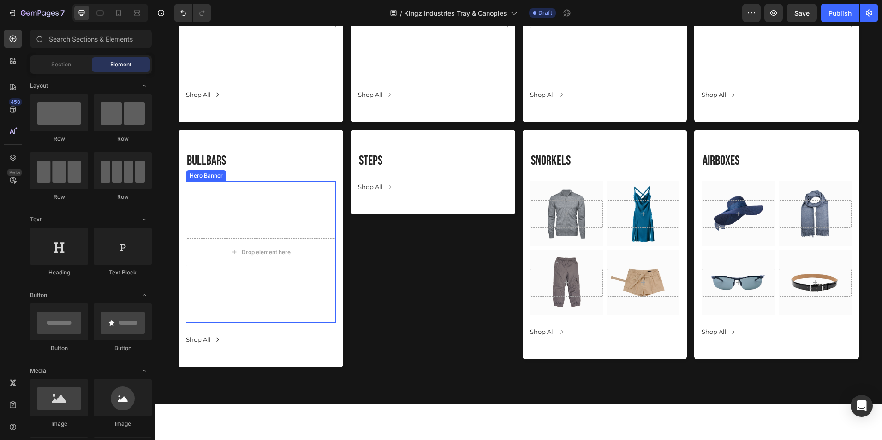
click at [268, 208] on div "Overlay" at bounding box center [261, 252] width 150 height 142
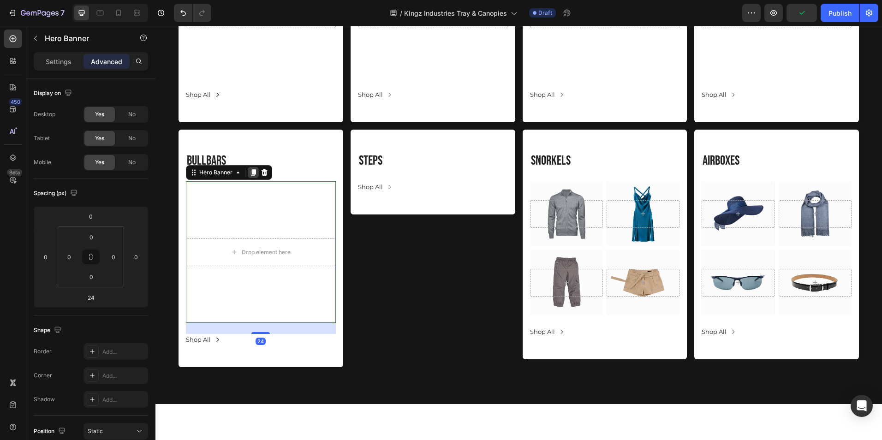
click at [252, 169] on icon at bounding box center [253, 172] width 7 height 7
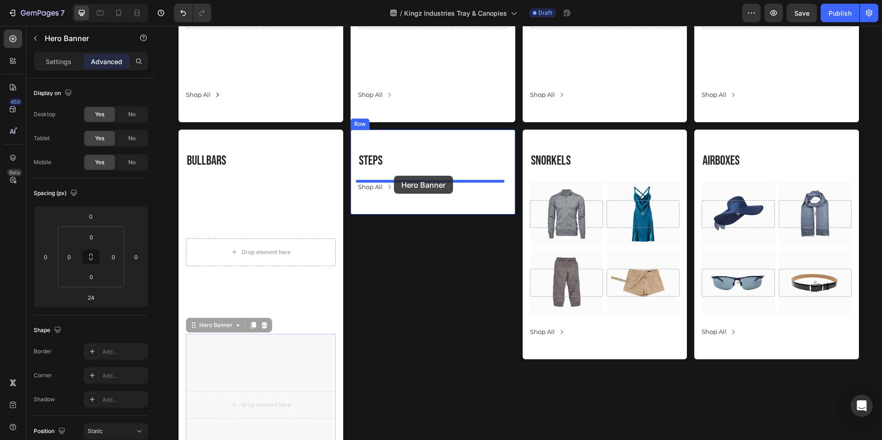
drag, startPoint x: 295, startPoint y: 344, endPoint x: 394, endPoint y: 176, distance: 195.1
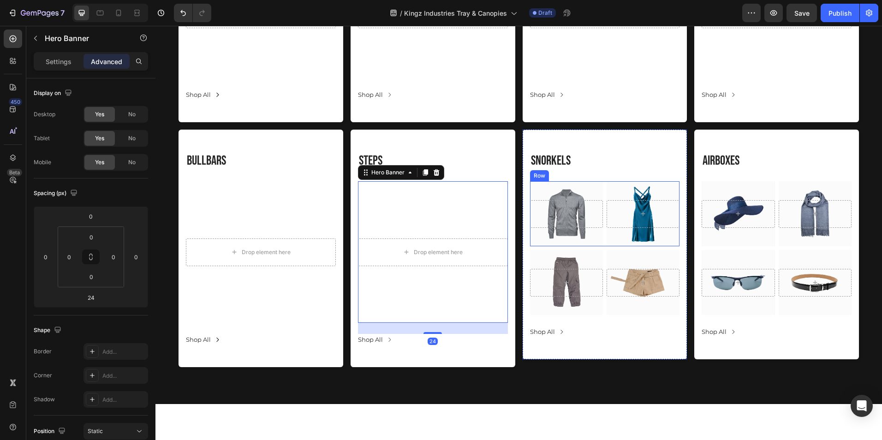
click at [600, 238] on div "Hero Banner Hero Banner Row" at bounding box center [605, 213] width 150 height 65
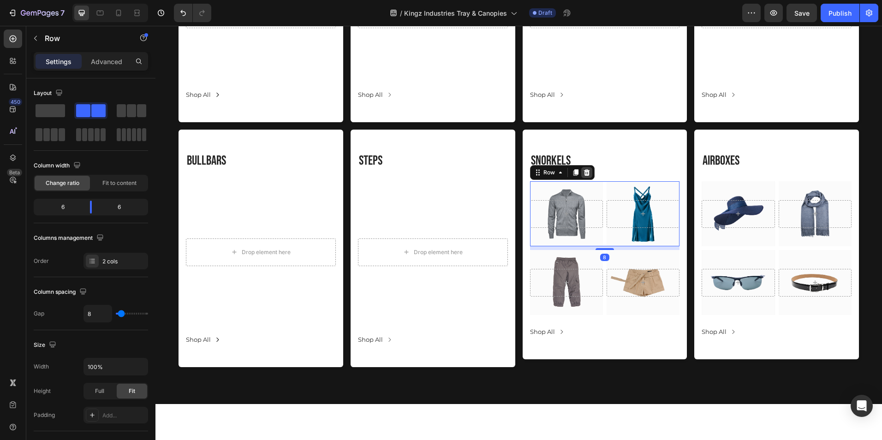
click at [586, 170] on icon at bounding box center [587, 172] width 6 height 6
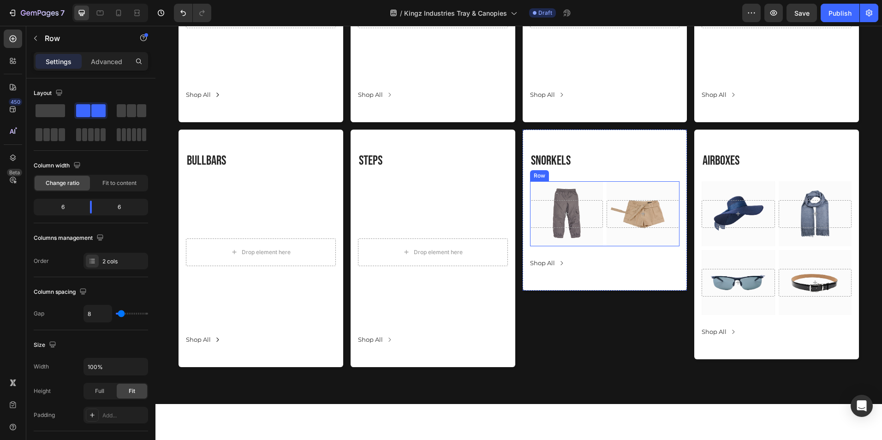
click at [600, 231] on div "Hero Banner Hero Banner Row" at bounding box center [605, 213] width 150 height 65
click at [584, 171] on icon at bounding box center [587, 172] width 6 height 6
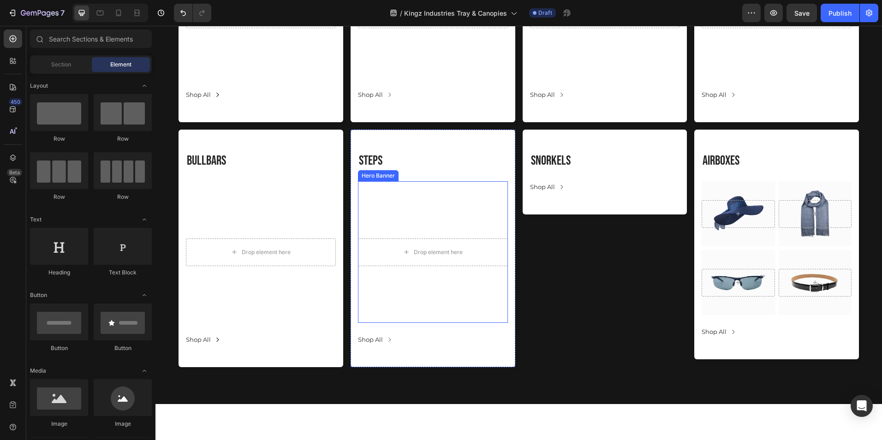
click at [447, 198] on div "Overlay" at bounding box center [433, 252] width 150 height 142
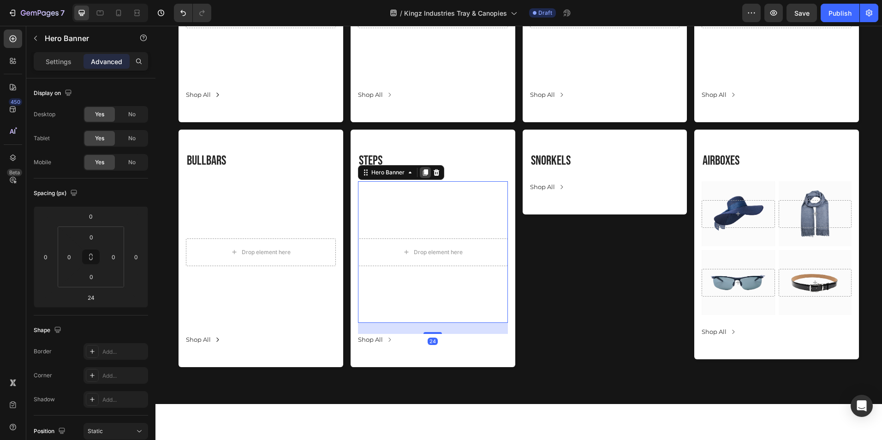
click at [420, 169] on div at bounding box center [425, 172] width 11 height 11
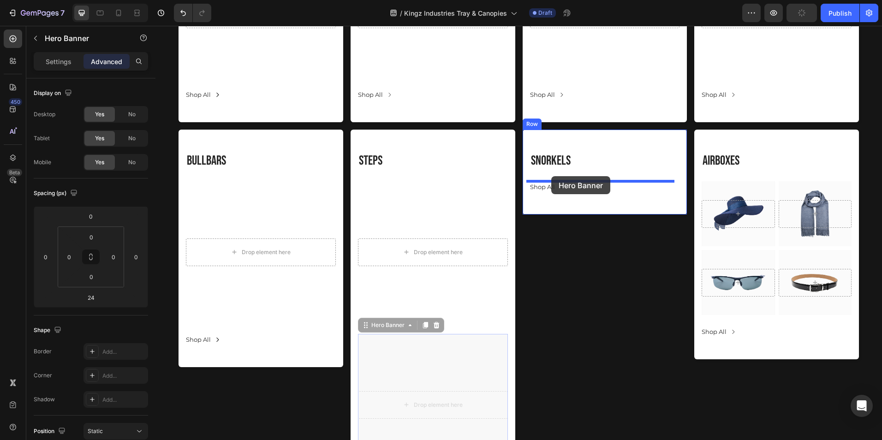
drag, startPoint x: 452, startPoint y: 347, endPoint x: 551, endPoint y: 176, distance: 197.3
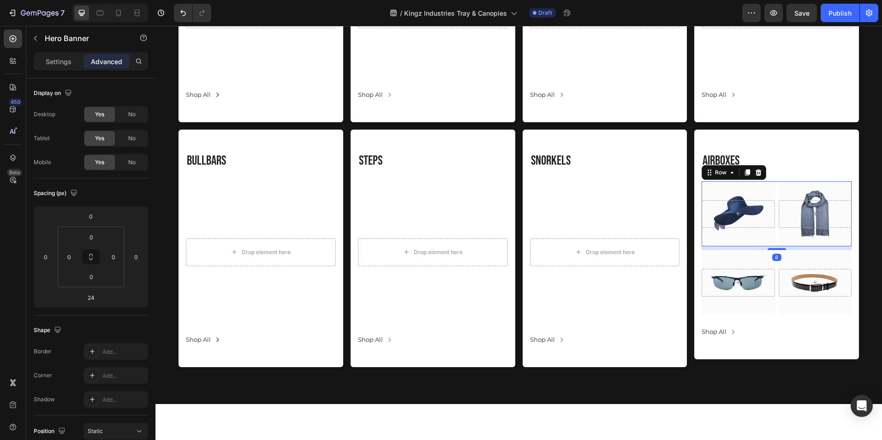
click at [772, 187] on div "Hero Banner Hero Banner Row 8" at bounding box center [777, 213] width 150 height 65
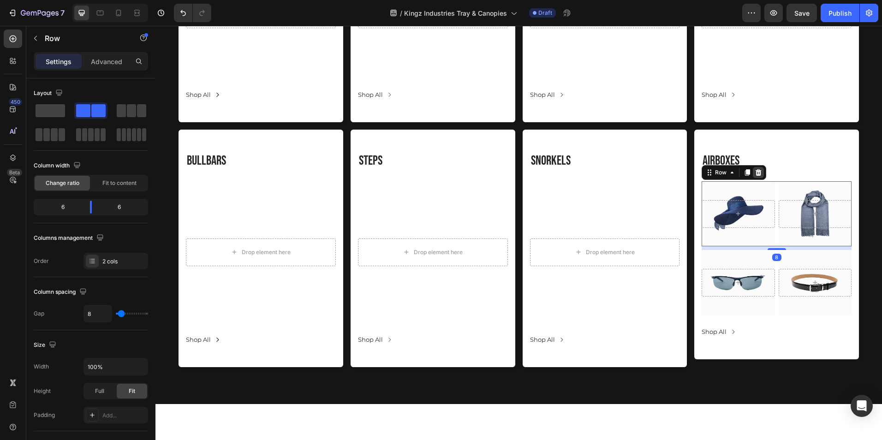
click at [757, 173] on icon at bounding box center [758, 172] width 7 height 7
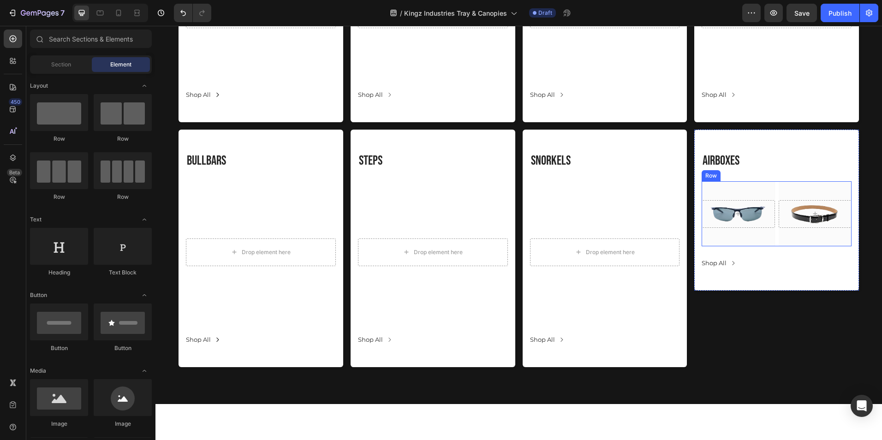
click at [771, 194] on div "Hero Banner Hero Banner Row" at bounding box center [777, 213] width 150 height 65
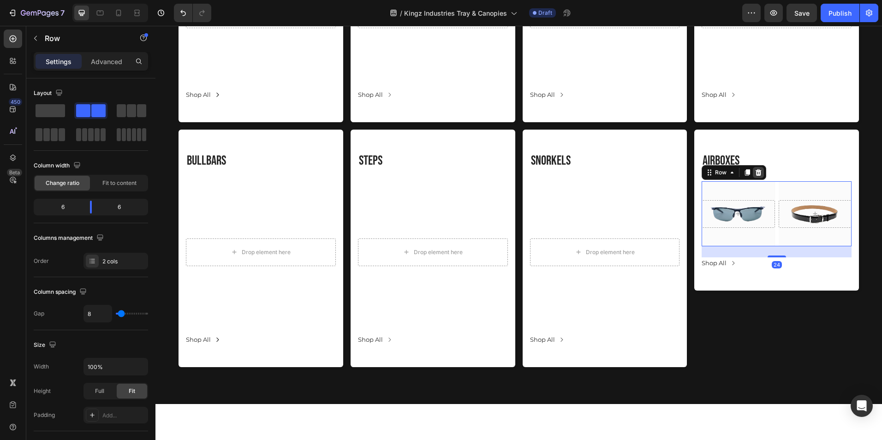
click at [755, 173] on icon at bounding box center [758, 172] width 7 height 7
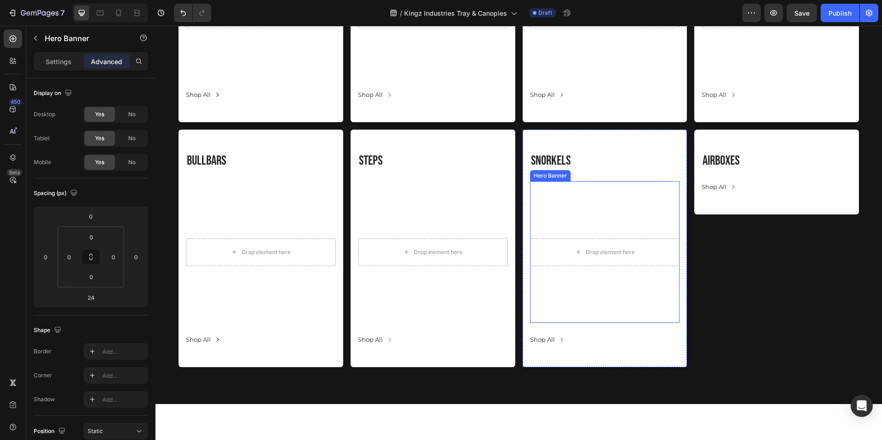
click at [610, 204] on div "Overlay" at bounding box center [605, 252] width 150 height 142
click at [594, 176] on icon at bounding box center [597, 172] width 7 height 7
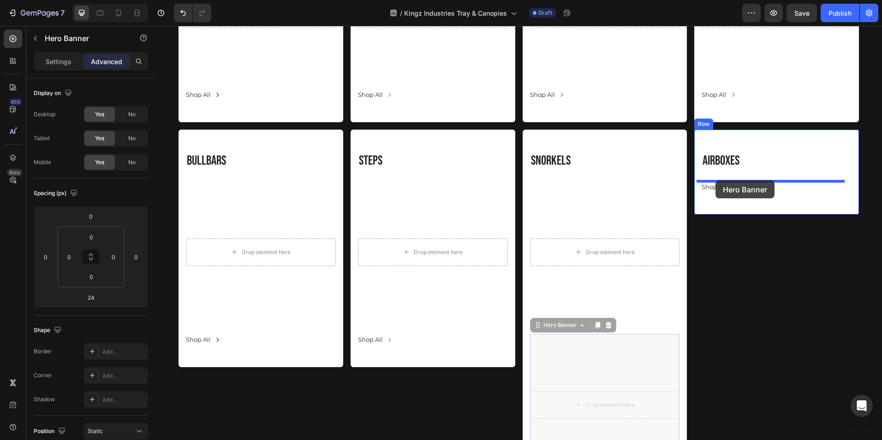
drag, startPoint x: 621, startPoint y: 344, endPoint x: 716, endPoint y: 180, distance: 188.8
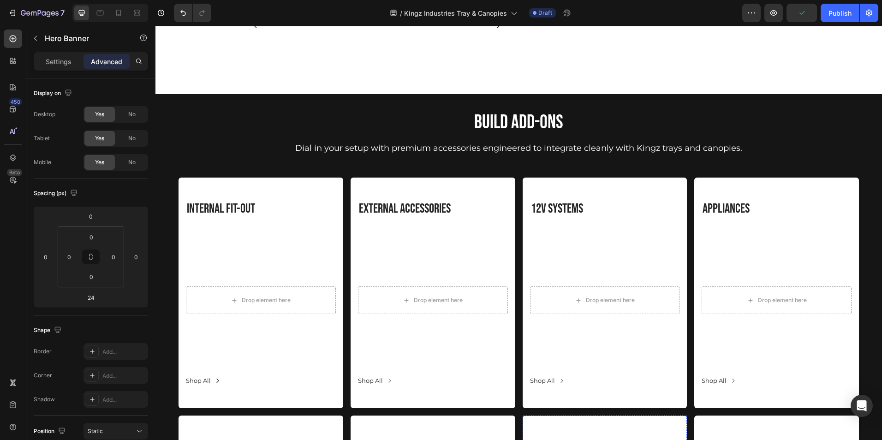
scroll to position [2687, 0]
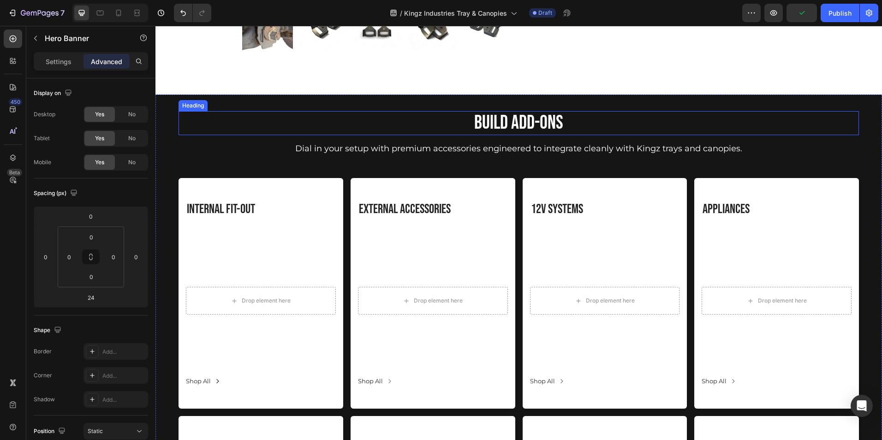
click at [663, 129] on h2 "Build Add-Ons" at bounding box center [519, 123] width 554 height 24
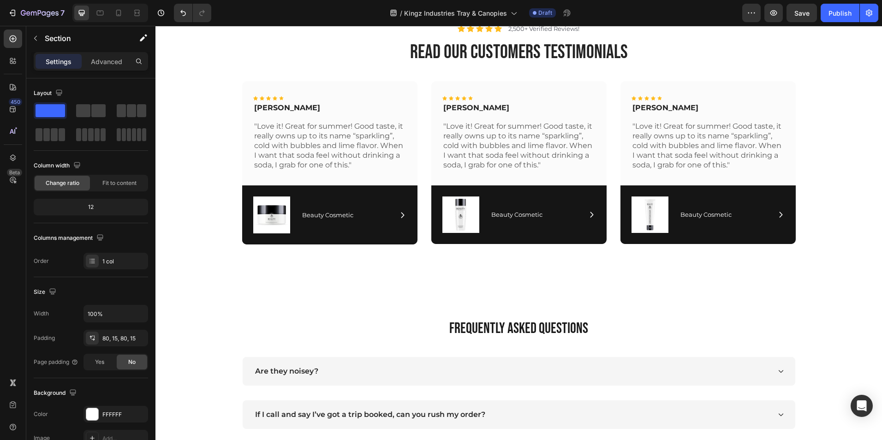
scroll to position [3377, 0]
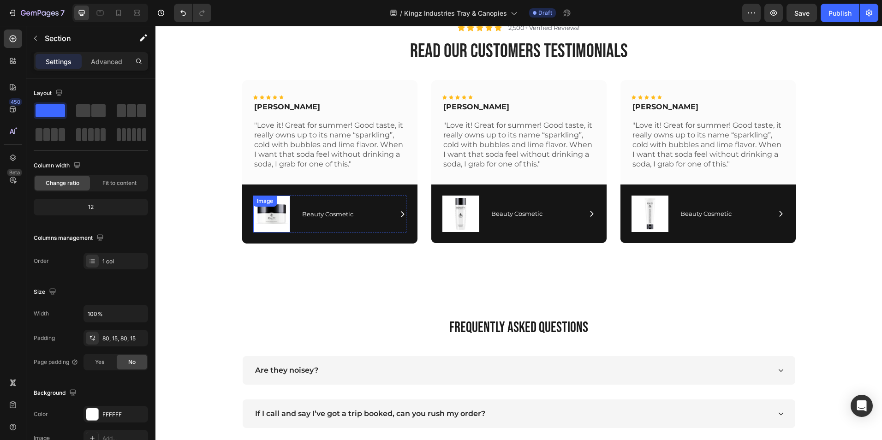
click at [270, 213] on img at bounding box center [271, 214] width 37 height 37
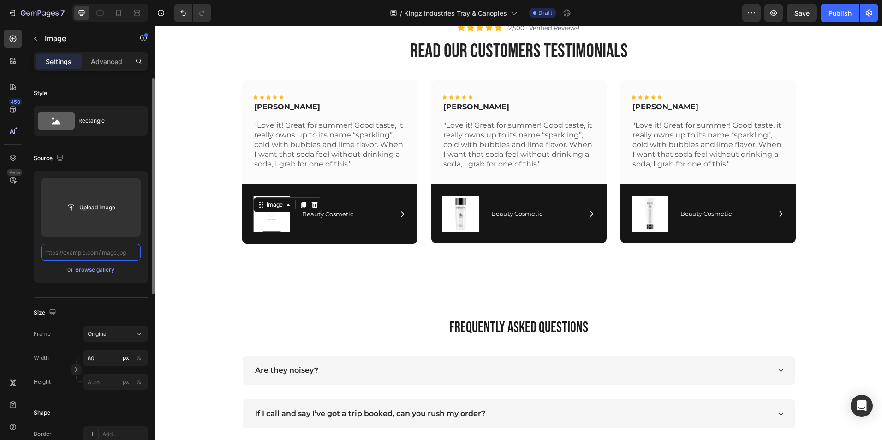
scroll to position [0, 0]
click at [460, 217] on img at bounding box center [461, 214] width 37 height 36
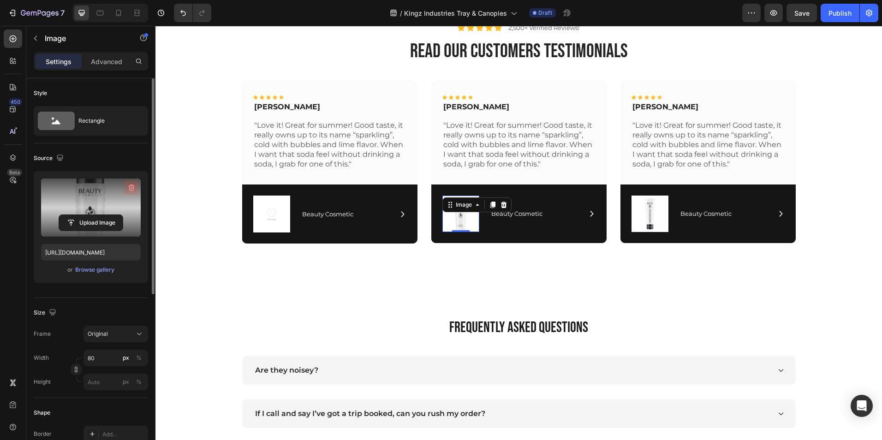
click at [132, 185] on icon "button" at bounding box center [132, 188] width 6 height 7
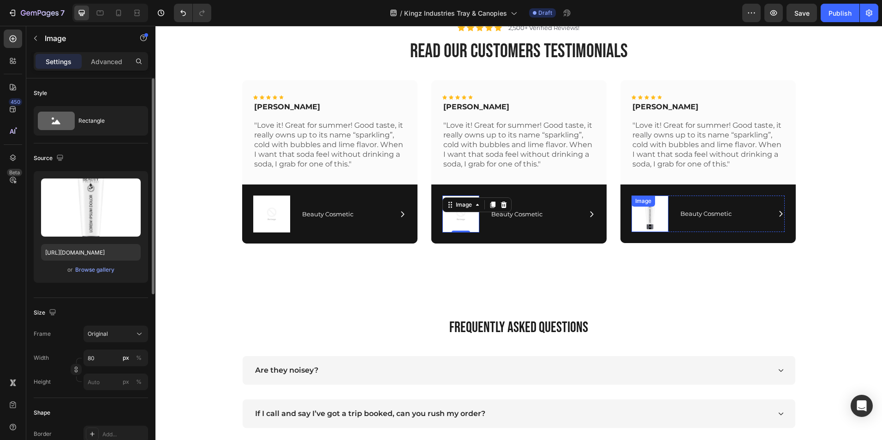
click at [650, 208] on div "Image" at bounding box center [650, 214] width 37 height 36
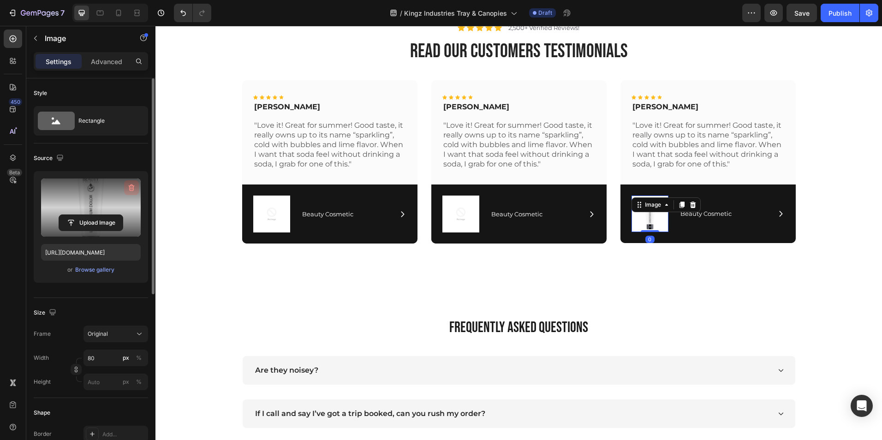
click at [128, 185] on icon "button" at bounding box center [131, 187] width 9 height 9
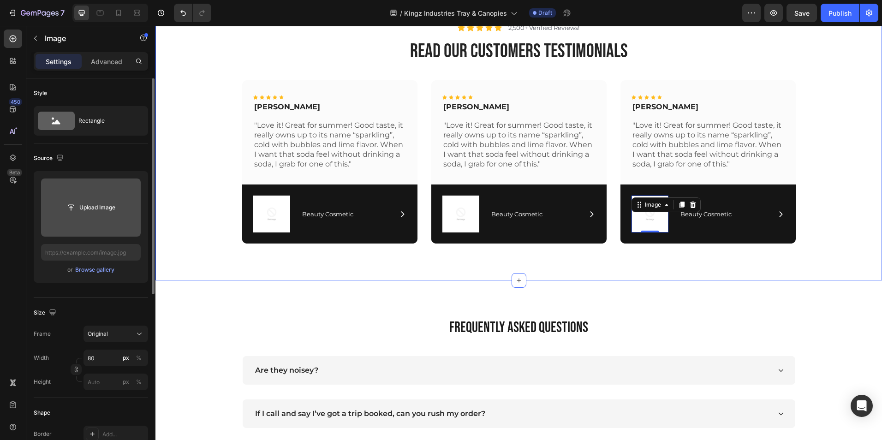
click at [214, 188] on div "Icon Icon Icon Icon Icon Icon List Rita Carroll Text Block "Love it! Great for …" at bounding box center [518, 165] width 713 height 171
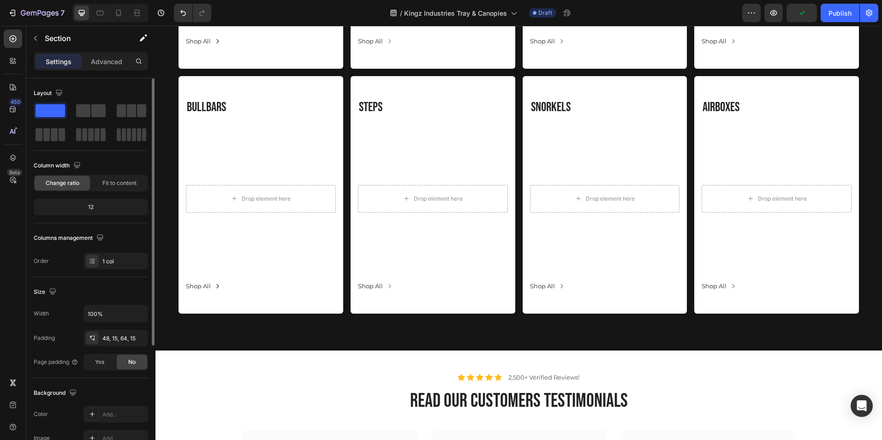
scroll to position [3164, 0]
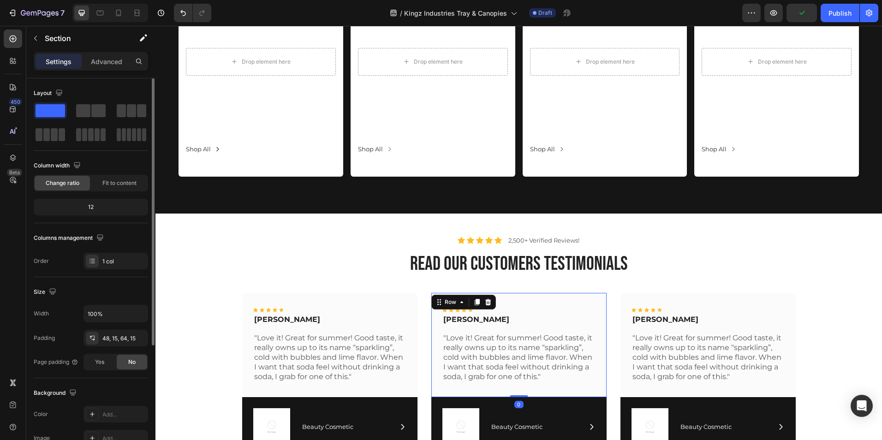
click at [536, 313] on div "Icon Icon Icon Icon Icon Icon List Maria Min Text Block "Love it! Great for sum…" at bounding box center [519, 345] width 153 height 75
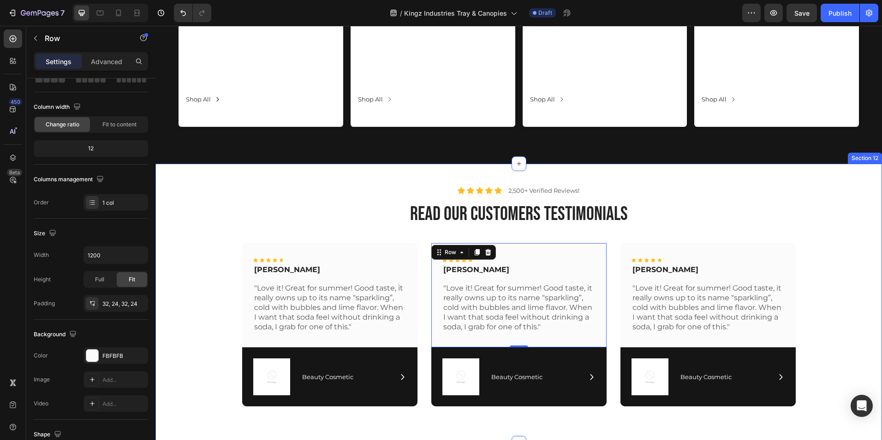
scroll to position [3215, 0]
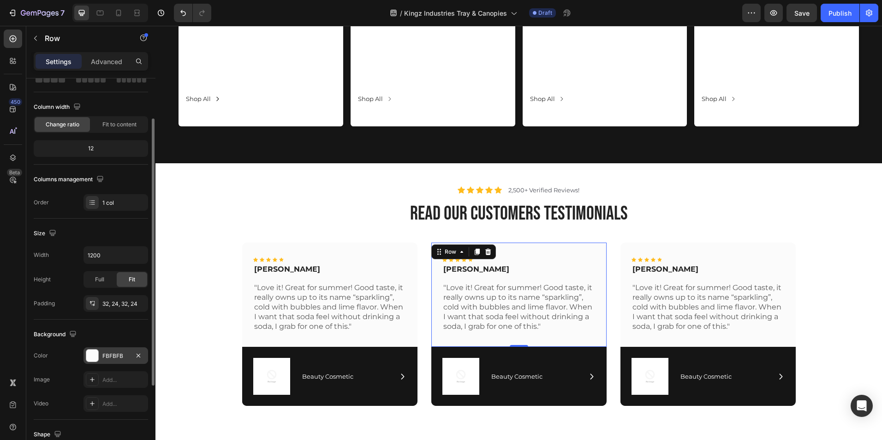
click at [104, 358] on div "FBFBFB" at bounding box center [115, 356] width 27 height 8
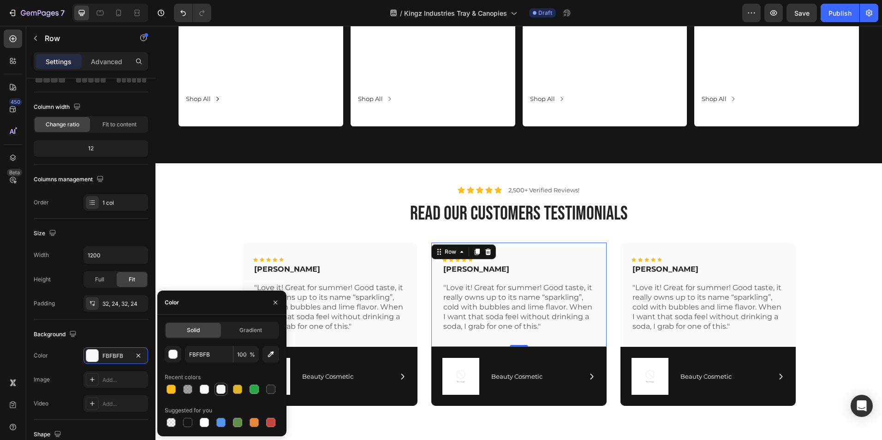
click at [222, 390] on div at bounding box center [220, 389] width 9 height 9
click at [206, 388] on div at bounding box center [204, 389] width 9 height 9
click at [206, 419] on div at bounding box center [204, 422] width 9 height 9
type input "FFFFFF"
click at [274, 300] on icon "button" at bounding box center [275, 302] width 7 height 7
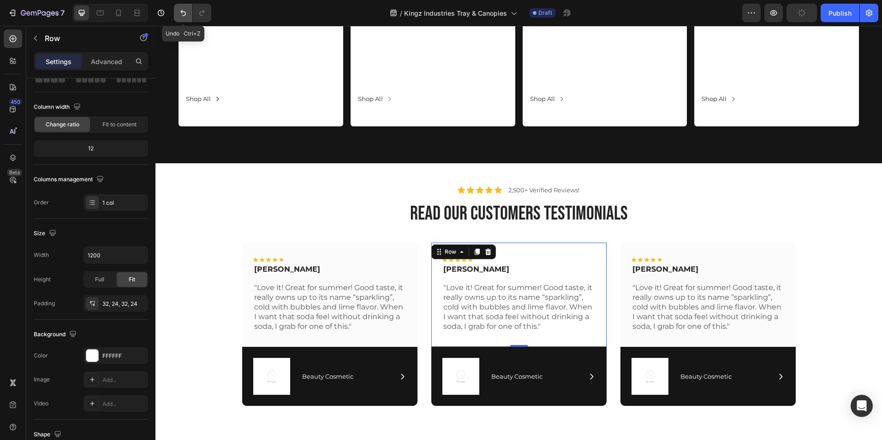
click at [188, 15] on icon "Undo/Redo" at bounding box center [183, 12] width 9 height 9
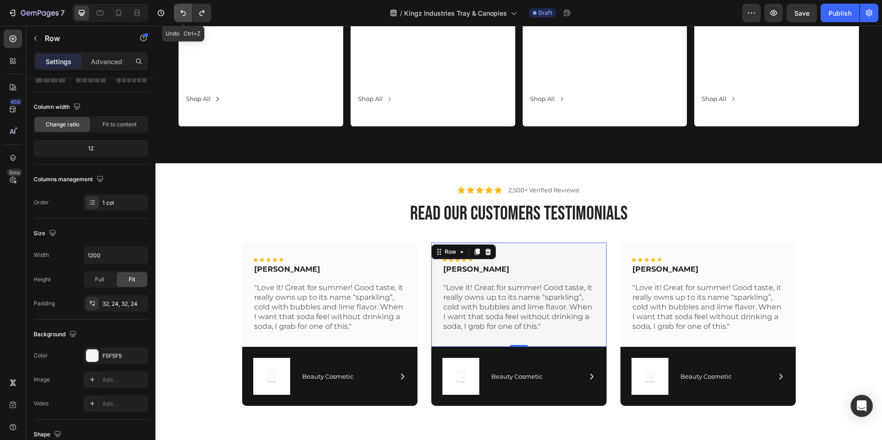
click at [188, 15] on icon "Undo/Redo" at bounding box center [183, 12] width 9 height 9
click at [198, 13] on icon "Undo/Redo" at bounding box center [202, 12] width 9 height 9
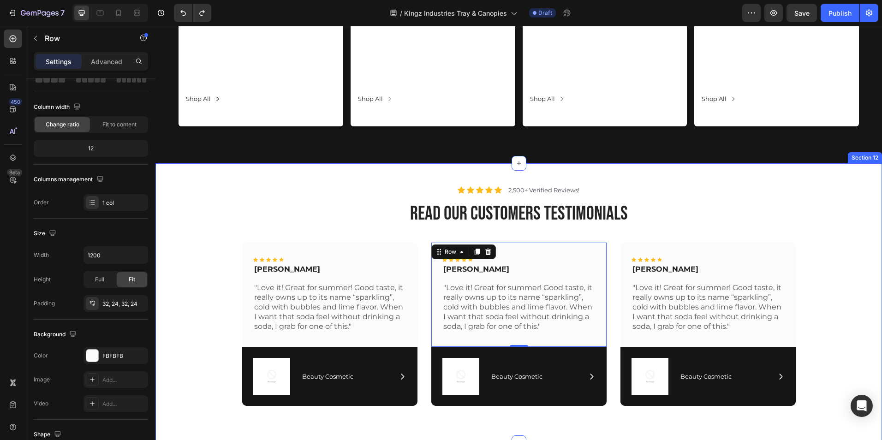
click at [200, 226] on div "Icon Icon Icon Icon Icon Icon List 2,500+ Verified Reviews! Text Block Row read…" at bounding box center [518, 300] width 713 height 228
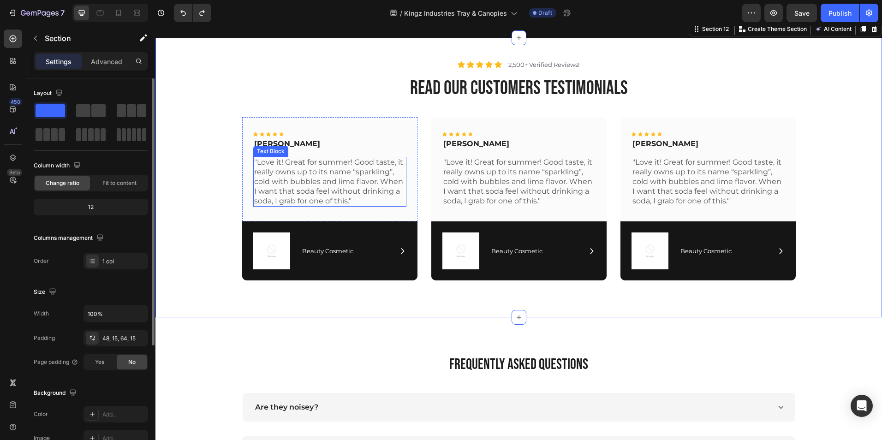
scroll to position [3341, 0]
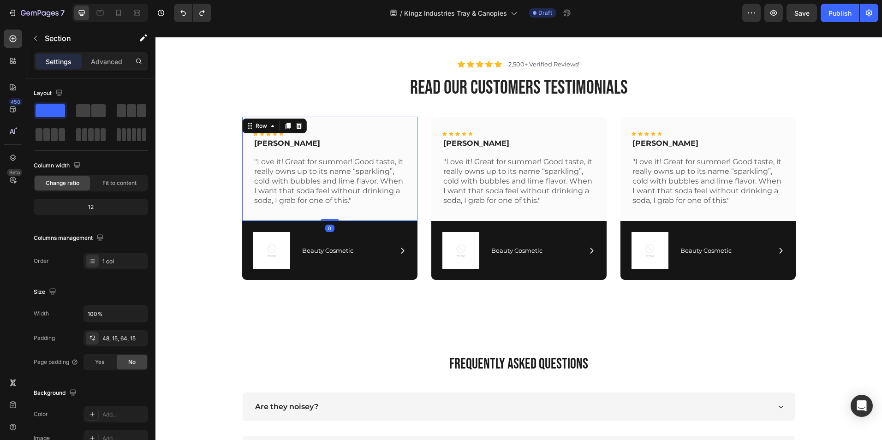
click at [405, 216] on div "Icon Icon Icon Icon Icon Icon List Rita Carroll Text Block "Love it! Great for …" at bounding box center [329, 169] width 175 height 105
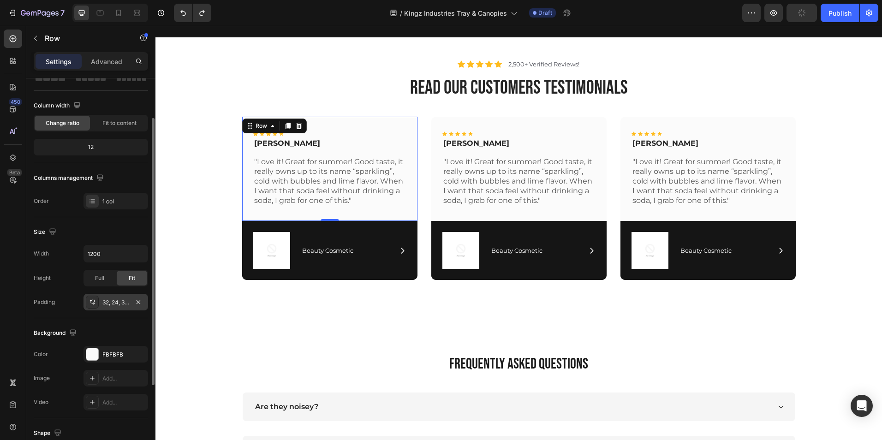
scroll to position [60, 0]
click at [112, 354] on div "FBFBFB" at bounding box center [115, 355] width 27 height 8
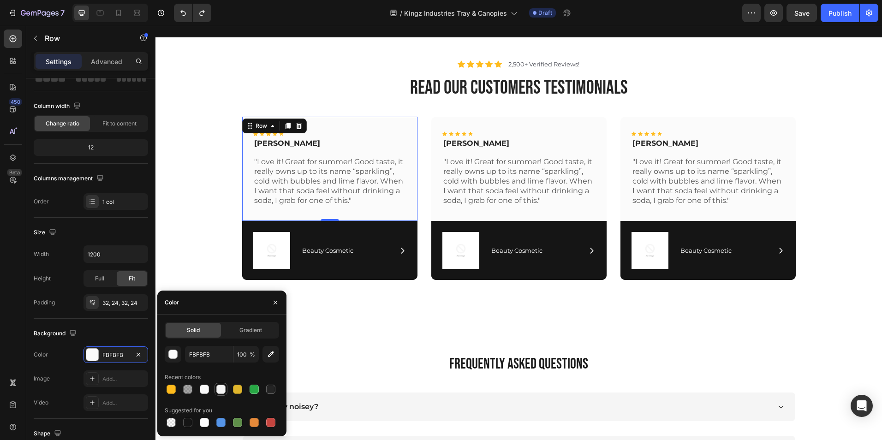
click at [219, 389] on div at bounding box center [220, 389] width 9 height 9
type input "F5F5F5"
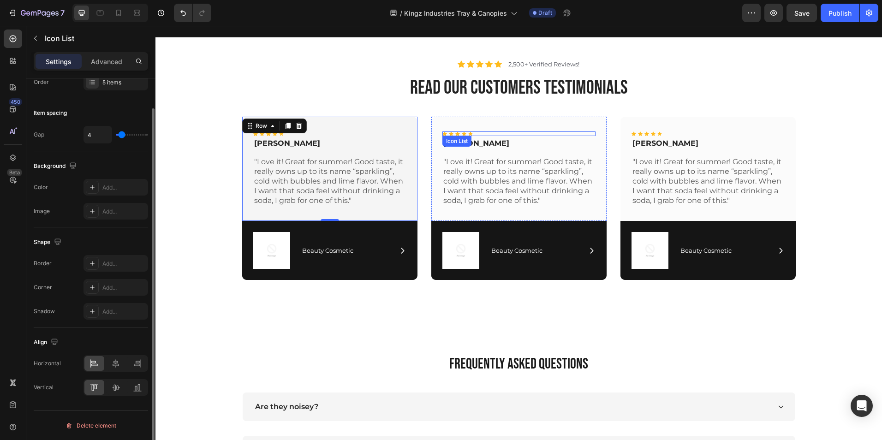
click at [488, 135] on div "Icon Icon Icon Icon Icon" at bounding box center [519, 134] width 153 height 5
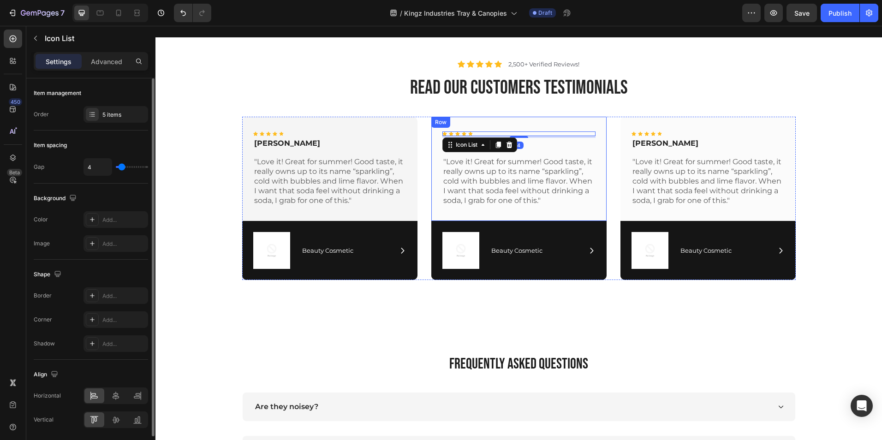
click at [466, 121] on div "Icon Icon Icon Icon Icon Icon List 4 Maria Min Text Block "Love it! Great for s…" at bounding box center [518, 169] width 175 height 105
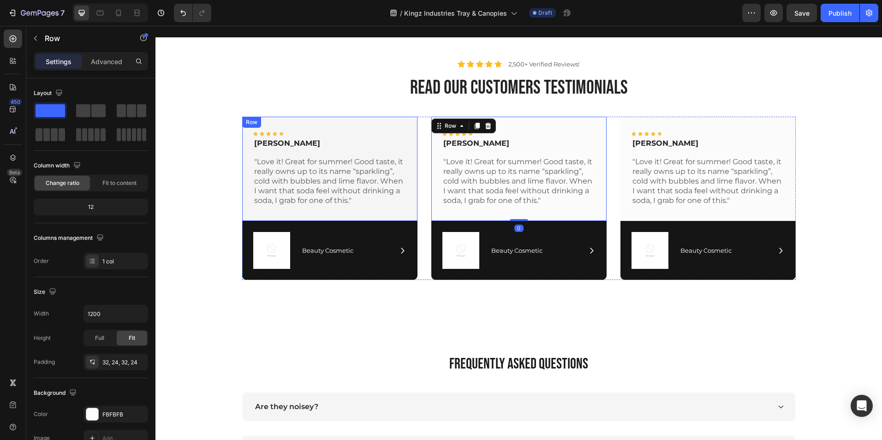
click at [328, 124] on div "Icon Icon Icon Icon Icon Icon List Rita Carroll Text Block "Love it! Great for …" at bounding box center [329, 169] width 175 height 105
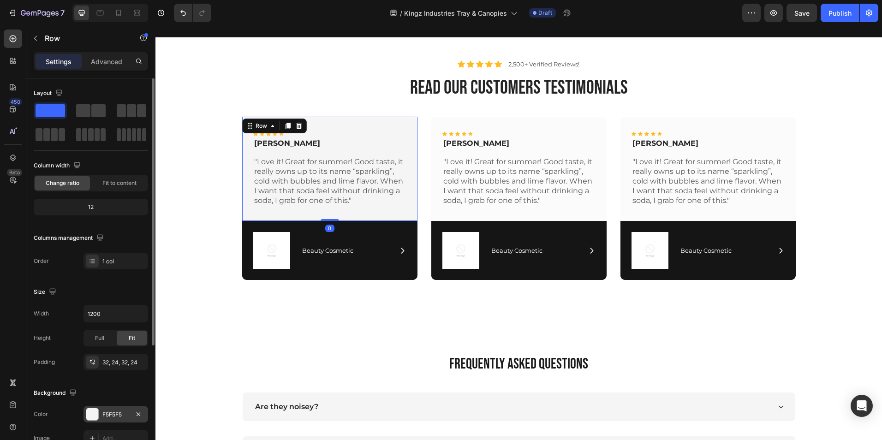
click at [117, 409] on div "F5F5F5" at bounding box center [116, 414] width 65 height 17
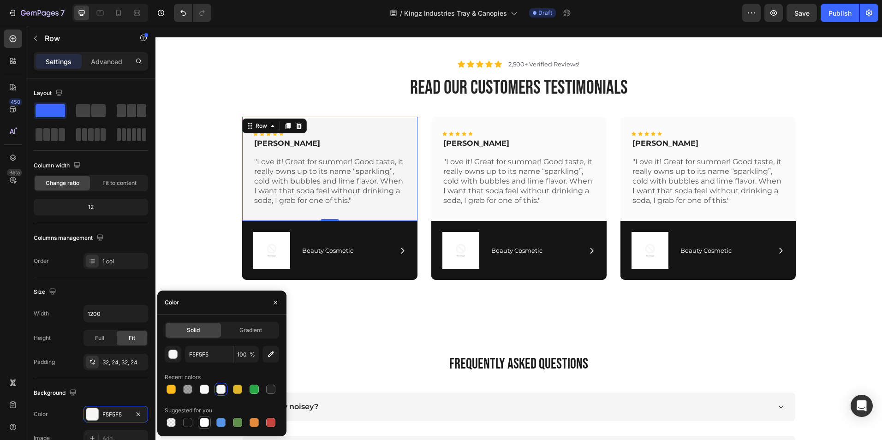
click at [200, 419] on div at bounding box center [204, 422] width 9 height 9
type input "FFFFFF"
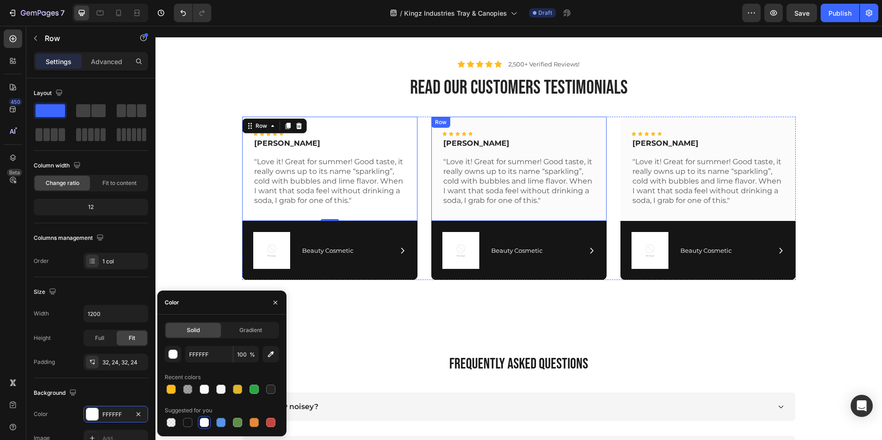
click at [500, 126] on div "Icon Icon Icon Icon Icon Icon List Maria Min Text Block "Love it! Great for sum…" at bounding box center [518, 169] width 175 height 105
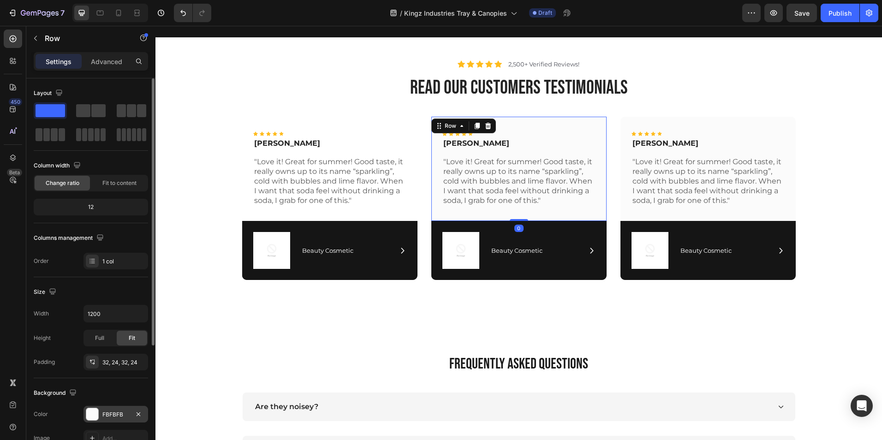
click at [111, 412] on div "FBFBFB" at bounding box center [115, 415] width 27 height 8
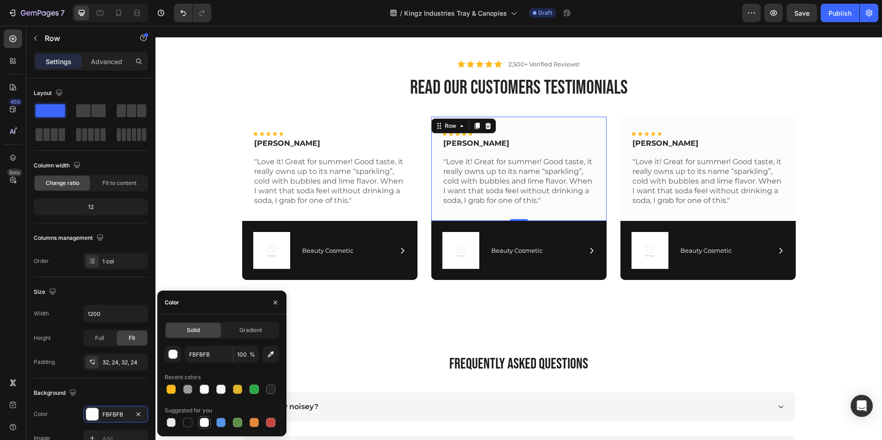
click at [204, 421] on div at bounding box center [204, 422] width 9 height 9
type input "FFFFFF"
click at [622, 128] on div "Icon Icon Icon Icon Icon Icon List Max Sero Text Block "Love it! Great for summ…" at bounding box center [708, 169] width 175 height 105
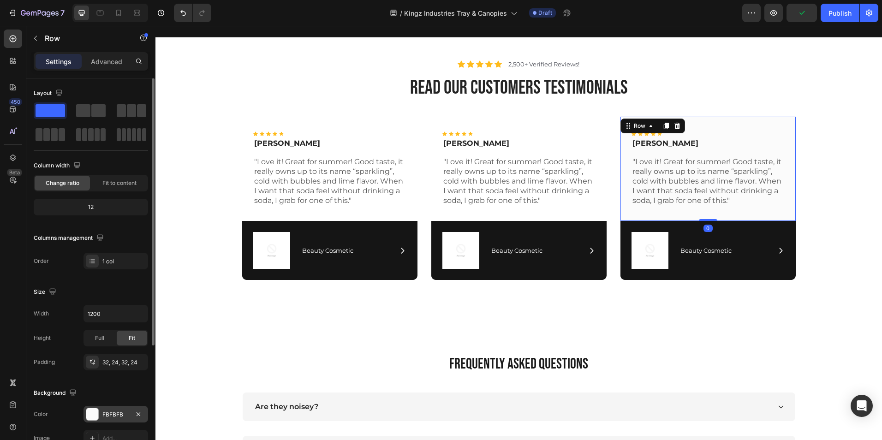
click at [108, 419] on div "FBFBFB" at bounding box center [116, 414] width 65 height 17
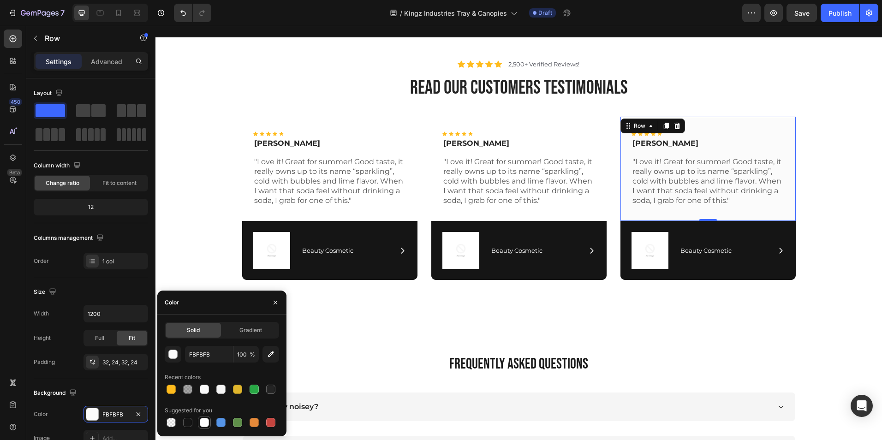
click at [207, 422] on div at bounding box center [204, 422] width 9 height 9
type input "FFFFFF"
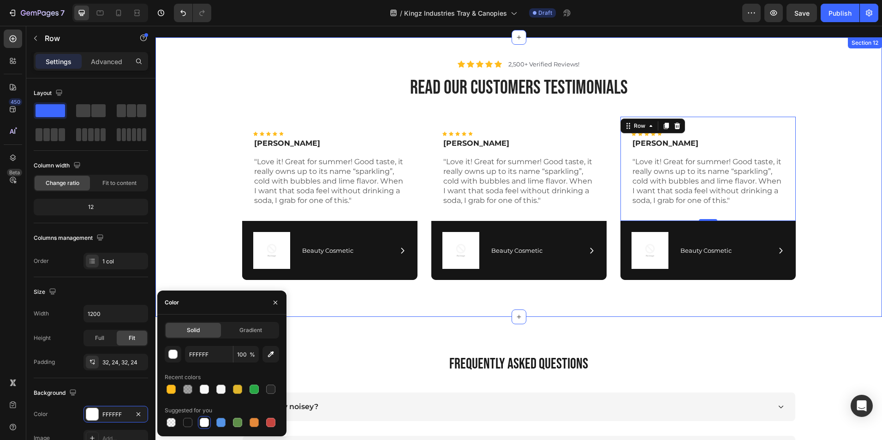
click at [172, 258] on div "Icon Icon Icon Icon Icon Icon List Rita Carroll Text Block "Love it! Great for …" at bounding box center [518, 202] width 713 height 171
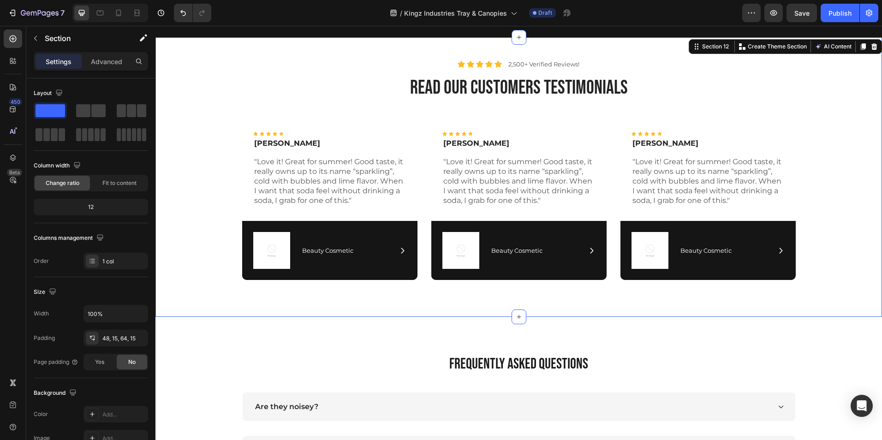
scroll to position [3245, 0]
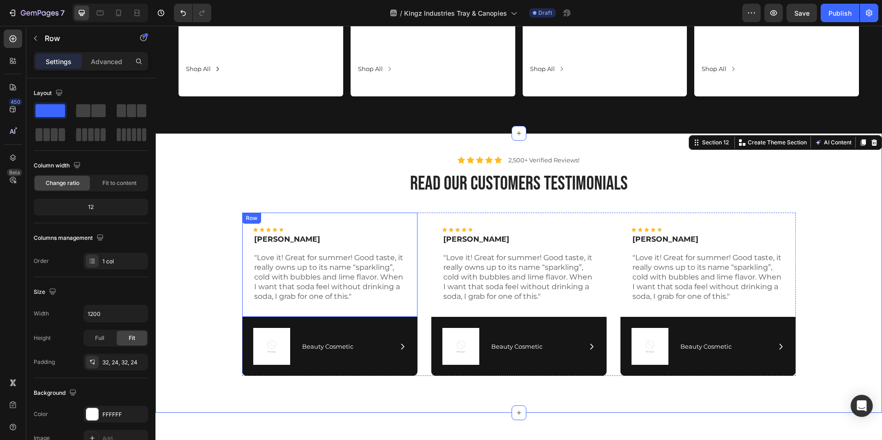
click at [406, 219] on div "Icon Icon Icon Icon Icon Icon List Rita Carroll Text Block "Love it! Great for …" at bounding box center [329, 265] width 175 height 105
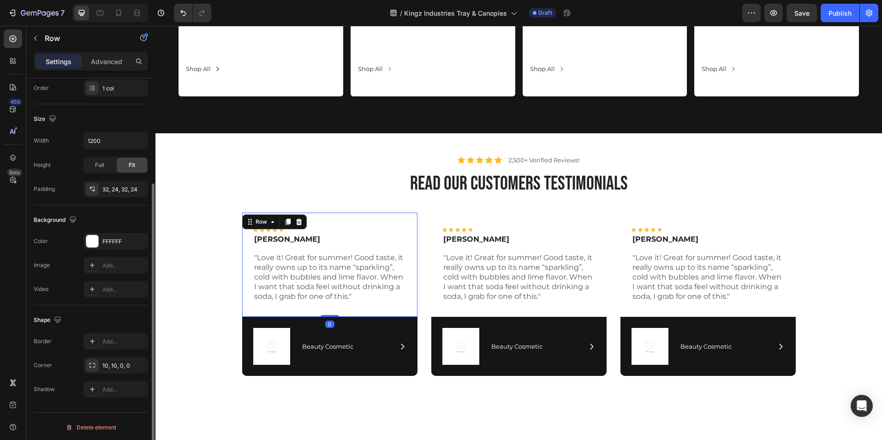
scroll to position [175, 0]
click at [92, 339] on icon at bounding box center [92, 339] width 7 height 7
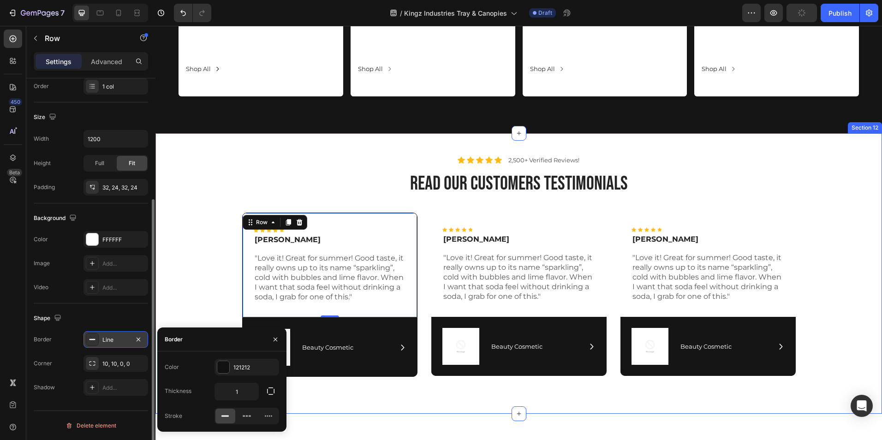
click at [204, 282] on div "Icon Icon Icon Icon Icon Icon List Rita Carroll Text Block "Love it! Great for …" at bounding box center [518, 299] width 713 height 172
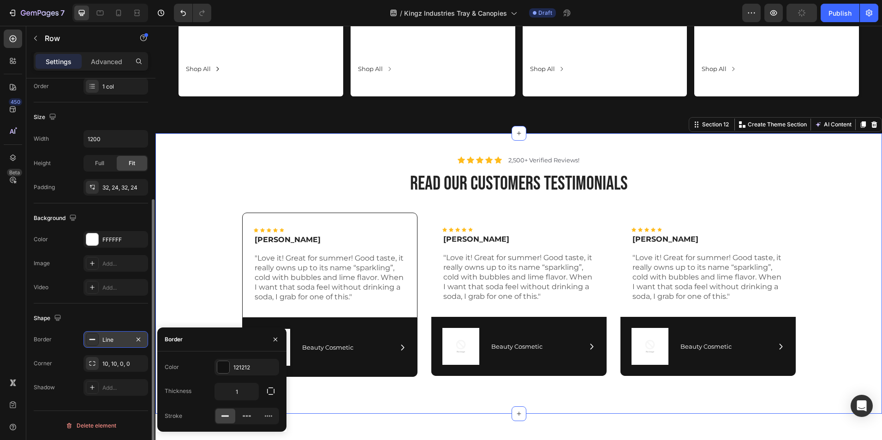
scroll to position [0, 0]
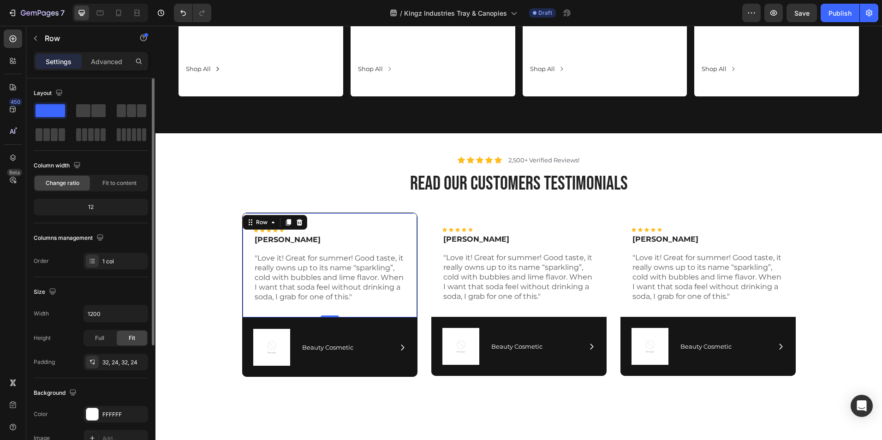
click at [402, 309] on div "Icon Icon Icon Icon Icon Icon List Rita Carroll Text Block "Love it! Great for …" at bounding box center [329, 266] width 175 height 106
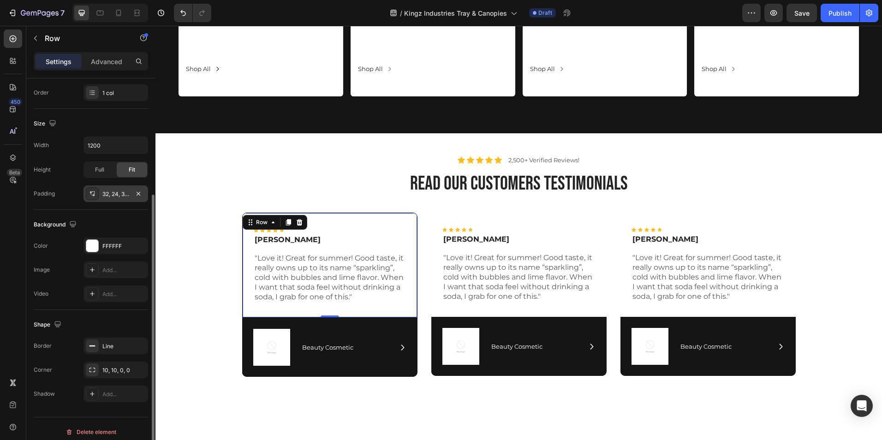
scroll to position [175, 0]
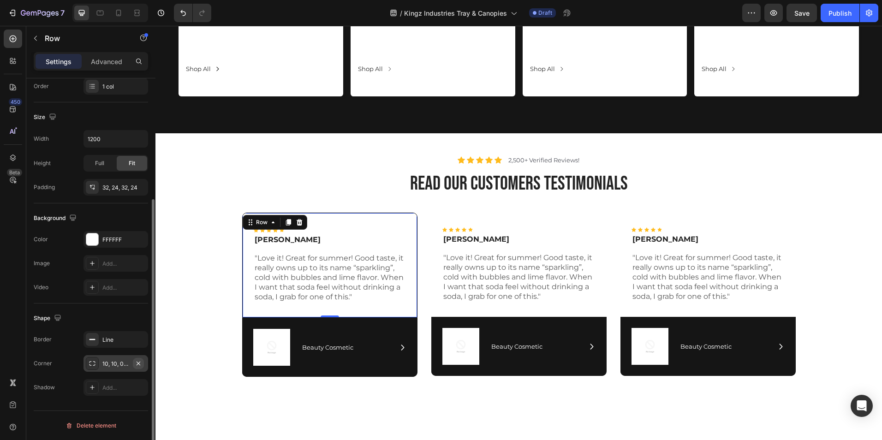
click at [138, 362] on icon "button" at bounding box center [139, 363] width 4 height 4
click at [106, 369] on div "Add..." at bounding box center [116, 363] width 65 height 17
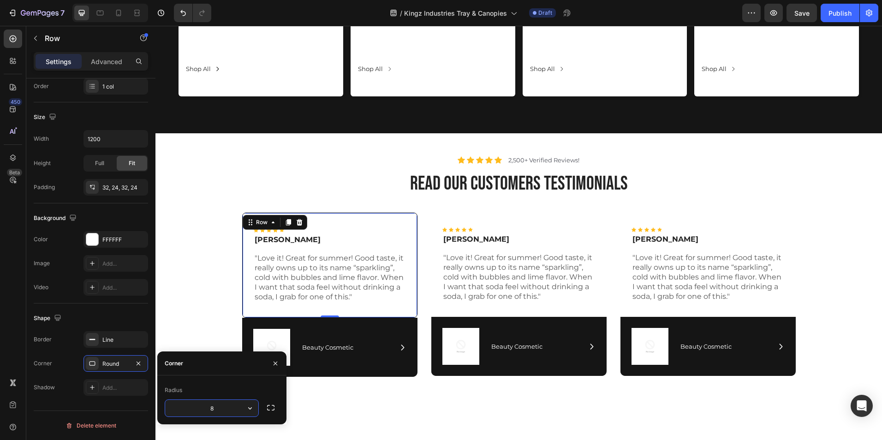
click at [106, 315] on div "Shape" at bounding box center [91, 318] width 114 height 15
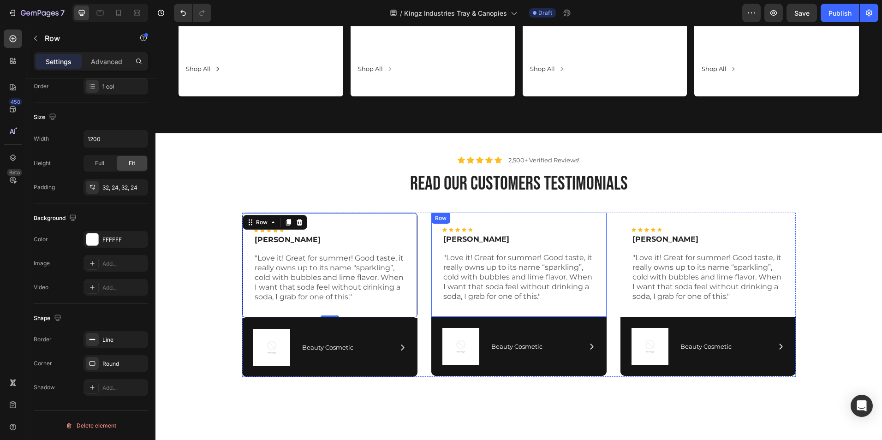
click at [433, 271] on div "Icon Icon Icon Icon Icon Icon List Maria Min Text Block "Love it! Great for sum…" at bounding box center [518, 265] width 175 height 105
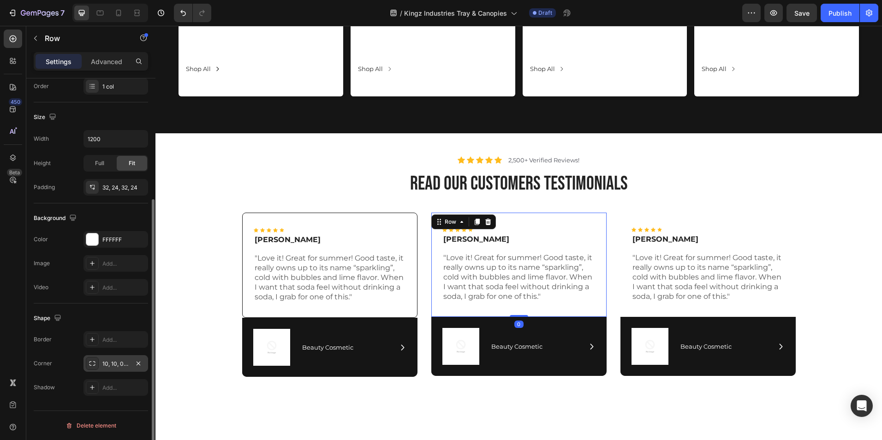
click at [117, 359] on div "10, 10, 0, 0" at bounding box center [116, 363] width 65 height 17
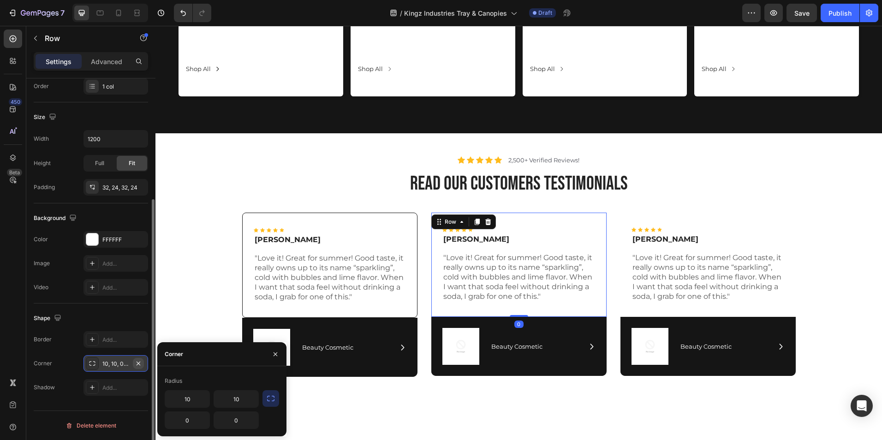
click at [137, 361] on icon "button" at bounding box center [138, 363] width 7 height 7
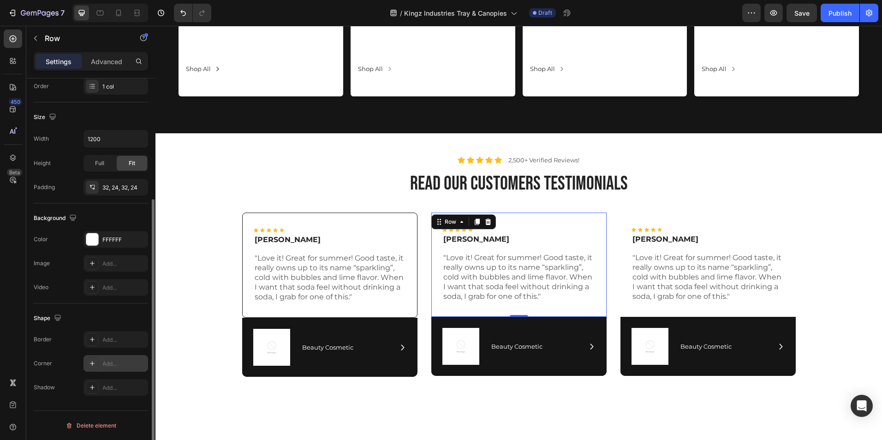
click at [118, 361] on div "Add..." at bounding box center [123, 364] width 43 height 8
type input "8"
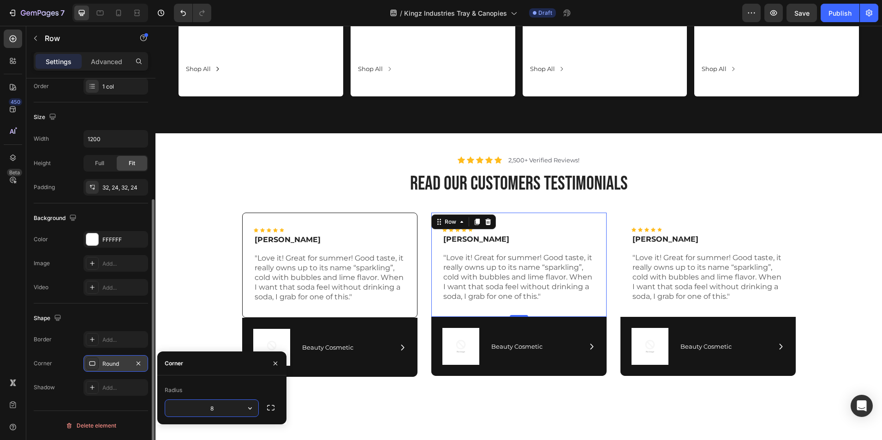
click at [116, 308] on div "Shape Border Add... Corner Round Shadow Add..." at bounding box center [91, 354] width 114 height 100
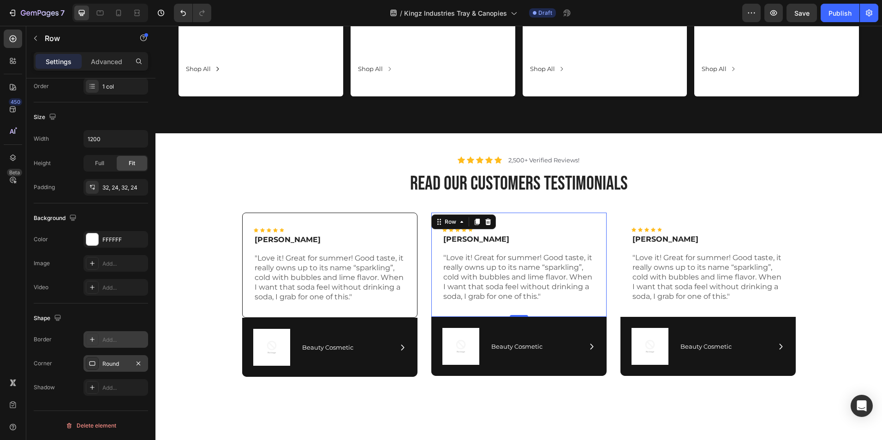
click at [92, 333] on div "Add..." at bounding box center [116, 339] width 65 height 17
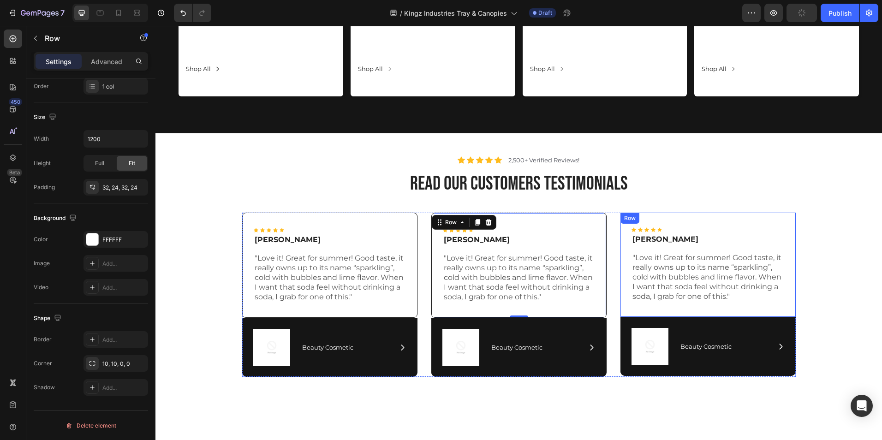
click at [621, 259] on div "Icon Icon Icon Icon Icon Icon List Max Sero Text Block "Love it! Great for summ…" at bounding box center [708, 265] width 175 height 105
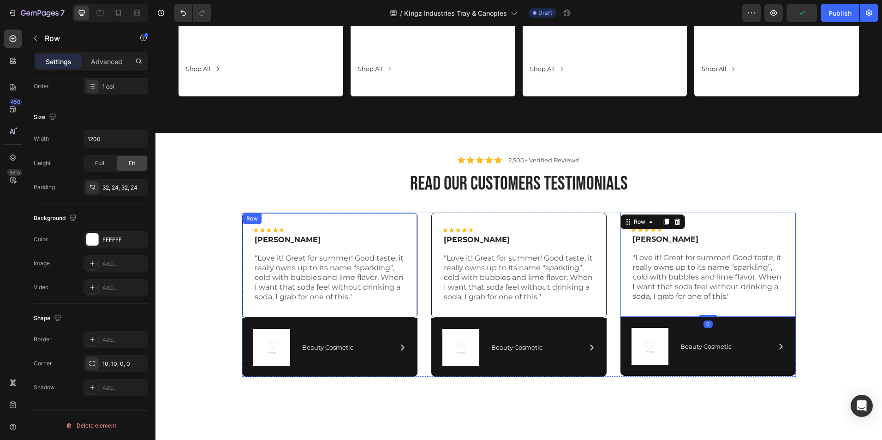
click at [412, 316] on div "Icon Icon Icon Icon Icon Icon List Rita Carroll Text Block "Love it! Great for …" at bounding box center [329, 266] width 175 height 106
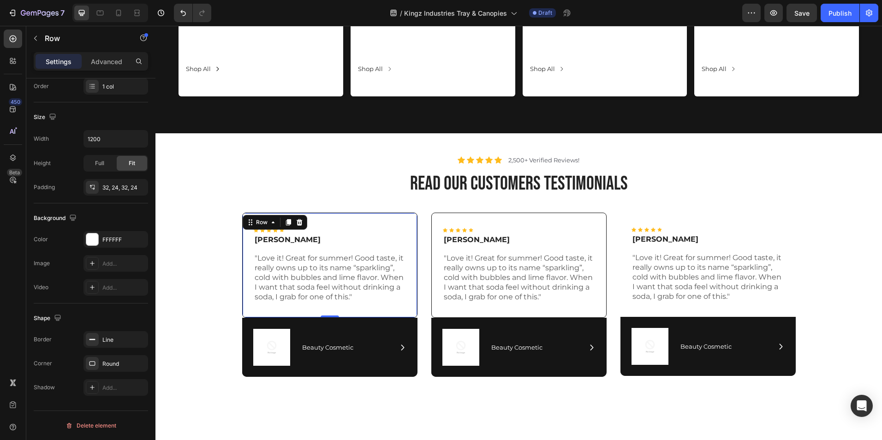
click at [328, 313] on div "Icon Icon Icon Icon Icon Icon List Rita Carroll Text Block "Love it! Great for …" at bounding box center [329, 266] width 175 height 106
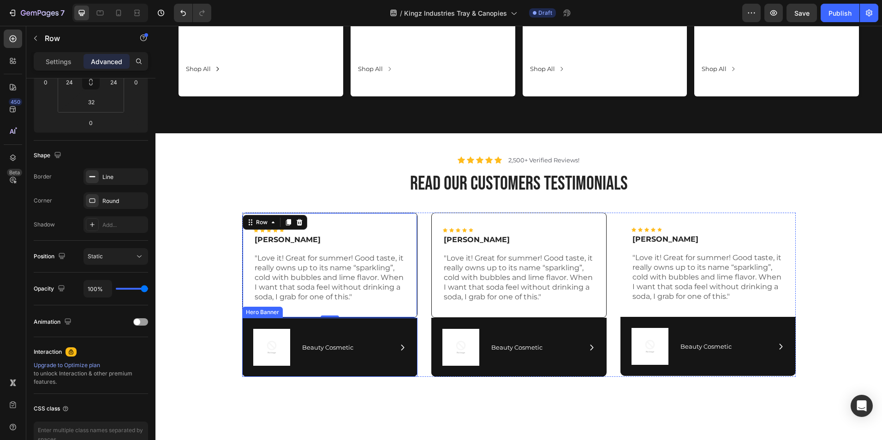
click at [360, 328] on div "Image Icon Beauty Cosmetic Text Block Row Row" at bounding box center [329, 347] width 175 height 59
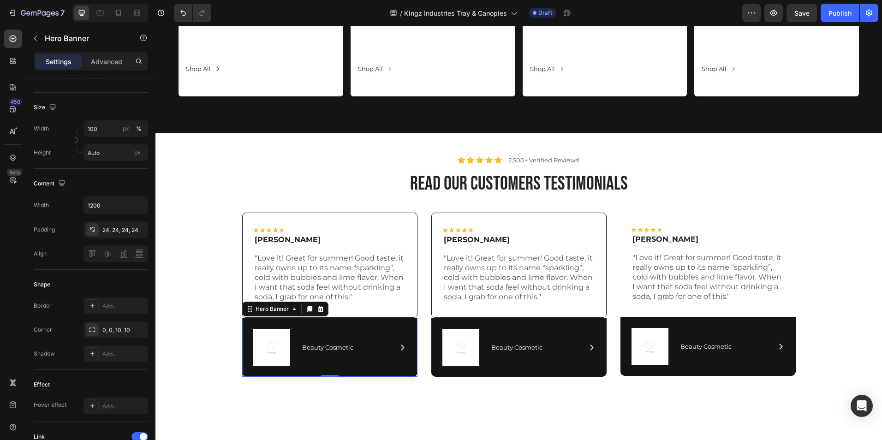
scroll to position [0, 0]
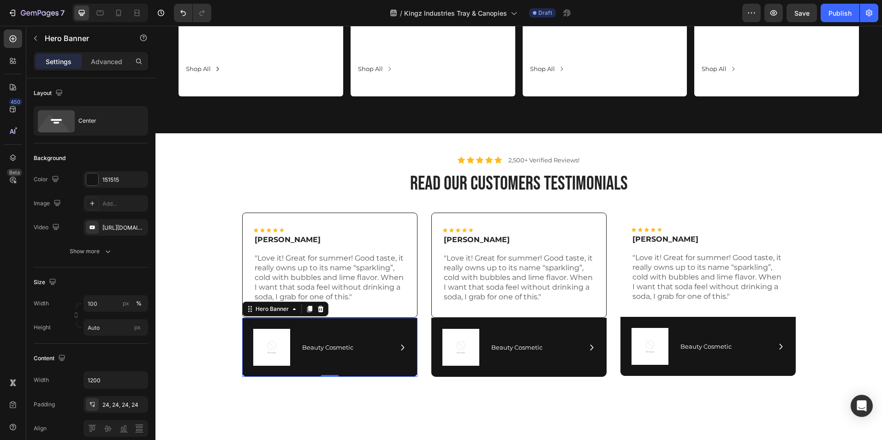
click at [100, 69] on div "Settings Advanced" at bounding box center [91, 61] width 114 height 18
click at [98, 63] on p "Advanced" at bounding box center [106, 62] width 31 height 10
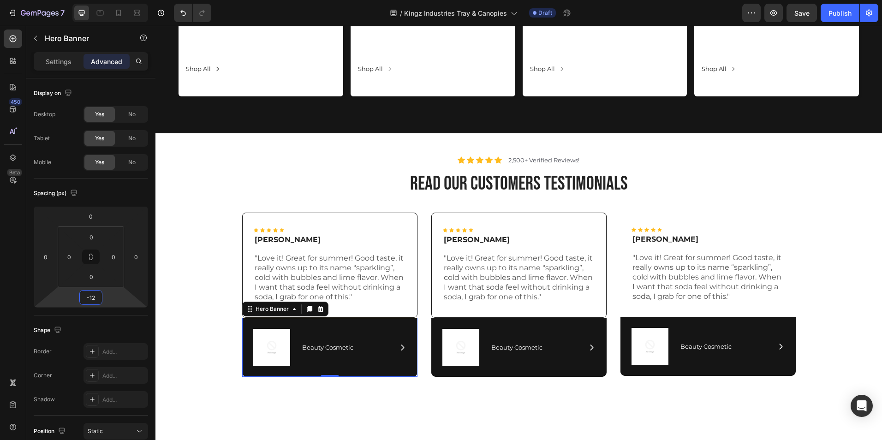
click at [90, 0] on html "7 Version history / Kingz Industries Tray & Canopies Draft Preview Save Publish…" at bounding box center [441, 0] width 882 height 0
type input "-1"
type input "0"
drag, startPoint x: 91, startPoint y: 285, endPoint x: 91, endPoint y: 297, distance: 12.5
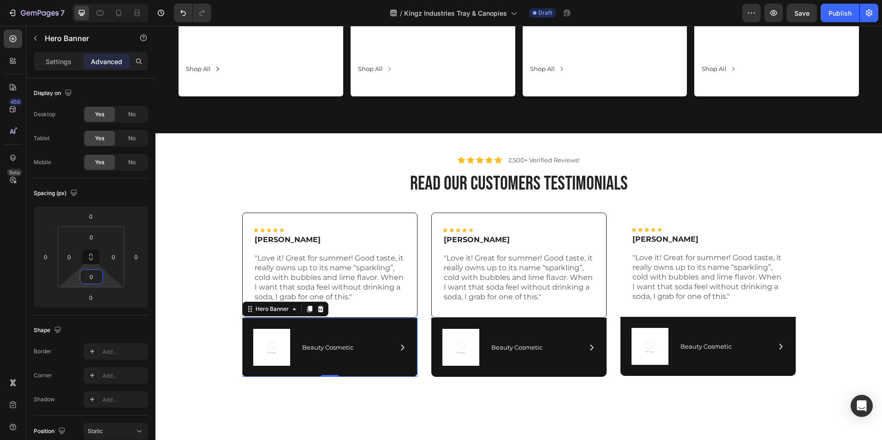
click at [91, 0] on html "7 Version history / Kingz Industries Tray & Canopies Draft Preview Save Publish…" at bounding box center [441, 0] width 882 height 0
click at [120, 323] on div "Shape Border Add... Corner Add... Shadow Add..." at bounding box center [91, 366] width 114 height 100
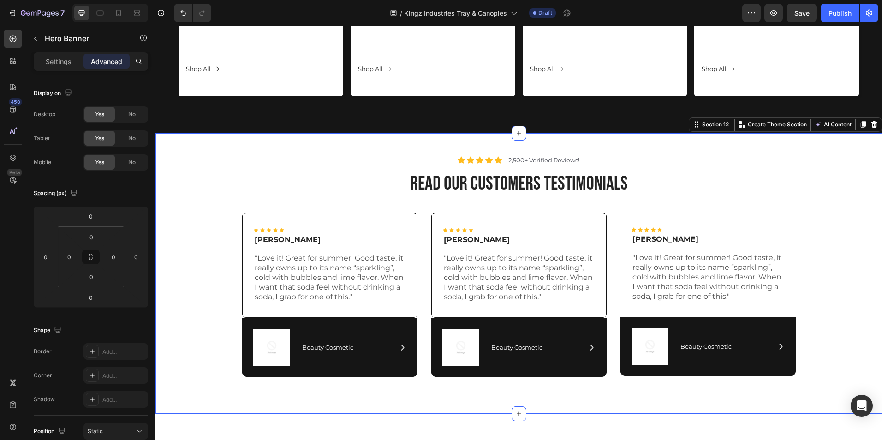
click at [839, 330] on div "Icon Icon Icon Icon Icon Icon List Rita Carroll Text Block "Love it! Great for …" at bounding box center [518, 299] width 713 height 172
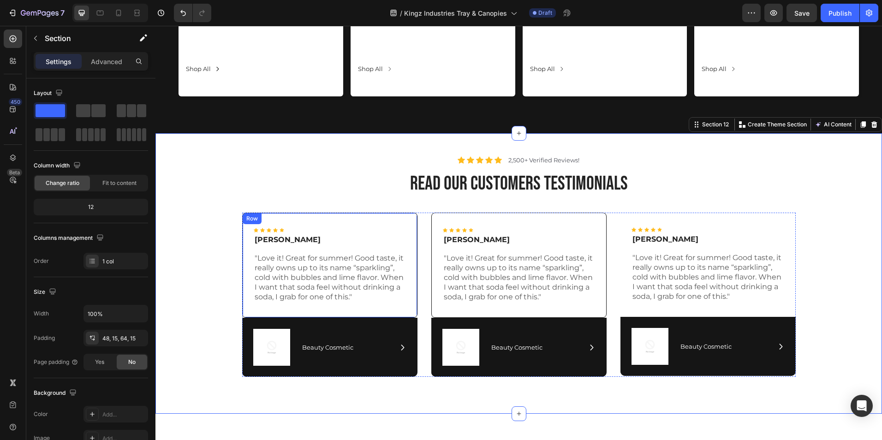
click at [411, 315] on div "Icon Icon Icon Icon Icon Icon List Rita Carroll Text Block "Love it! Great for …" at bounding box center [329, 266] width 175 height 106
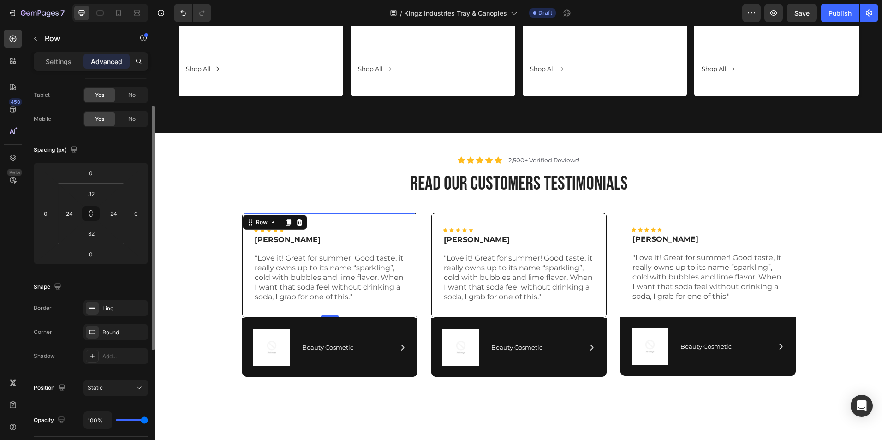
scroll to position [10, 0]
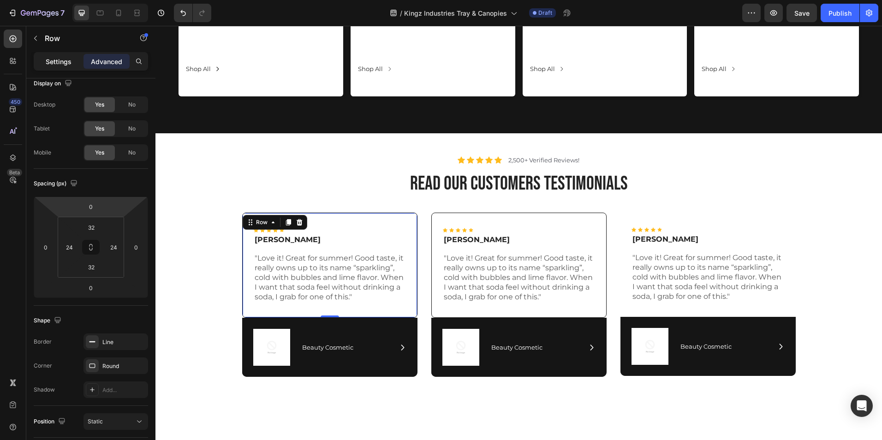
click at [63, 61] on p "Settings" at bounding box center [59, 62] width 26 height 10
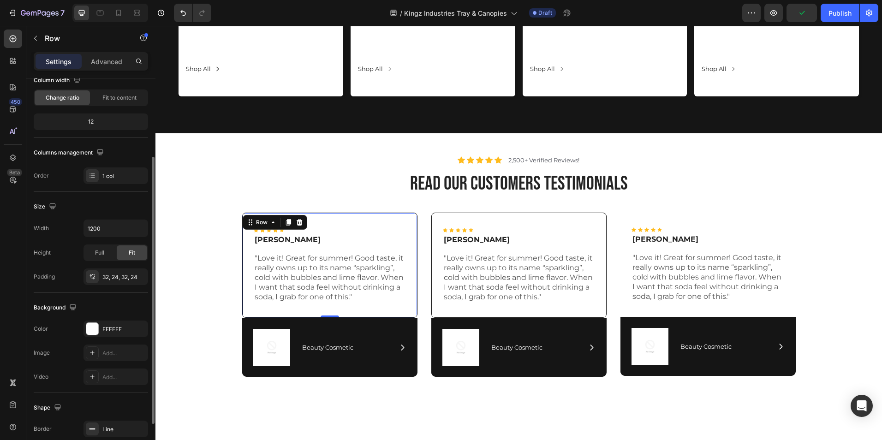
scroll to position [175, 0]
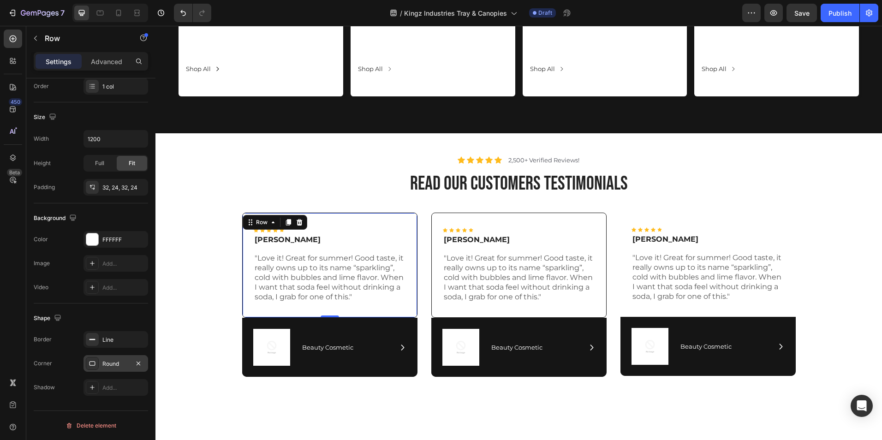
click at [109, 360] on div "Round" at bounding box center [115, 364] width 27 height 8
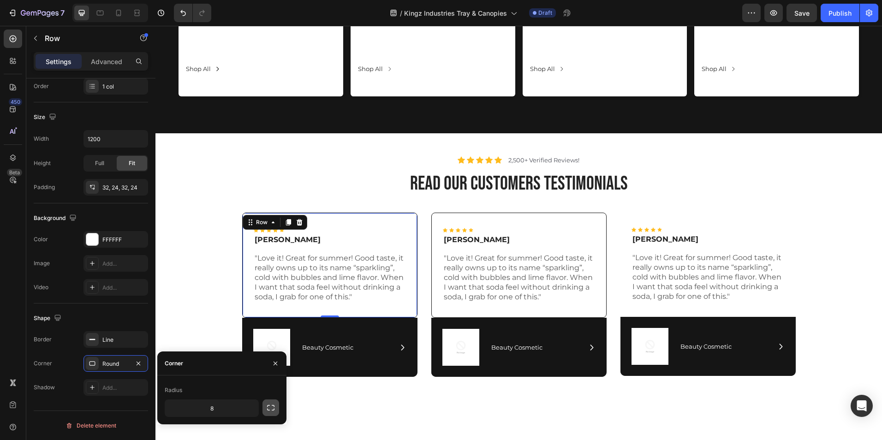
click at [268, 410] on icon "button" at bounding box center [270, 408] width 7 height 6
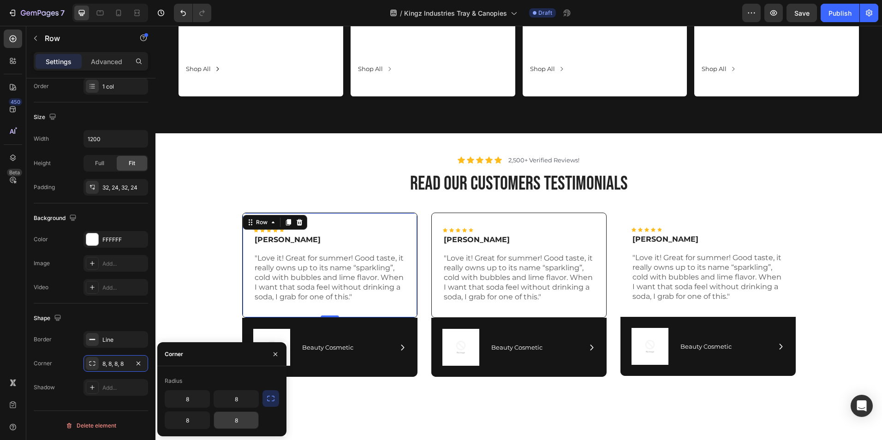
click at [245, 424] on input "8" at bounding box center [236, 420] width 44 height 17
type input "0"
click at [198, 419] on input "8" at bounding box center [187, 420] width 44 height 17
type input "0"
click at [601, 311] on div "Icon Icon Icon Icon Icon Icon List Maria Min Text Block "Love it! Great for sum…" at bounding box center [518, 266] width 175 height 106
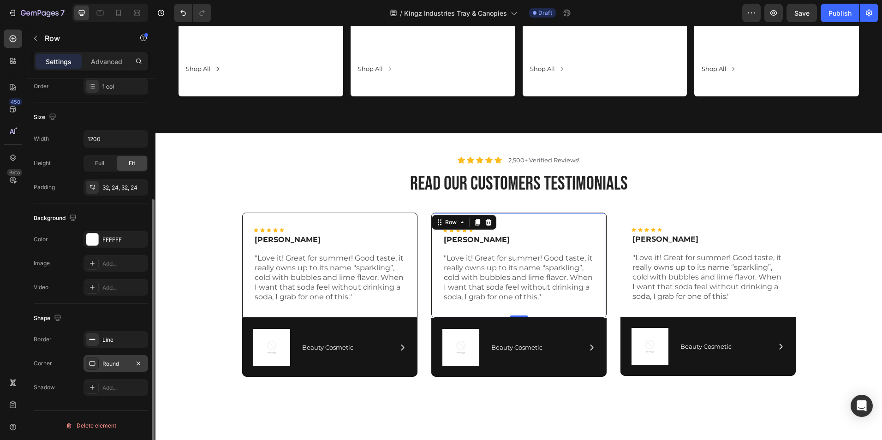
click at [117, 362] on div "Round" at bounding box center [115, 364] width 27 height 8
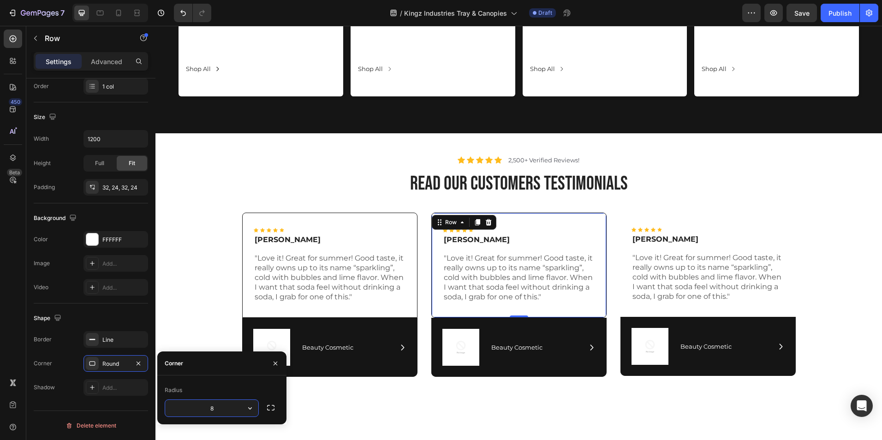
click at [220, 407] on input "8" at bounding box center [211, 408] width 93 height 17
click at [272, 404] on icon "button" at bounding box center [270, 407] width 9 height 9
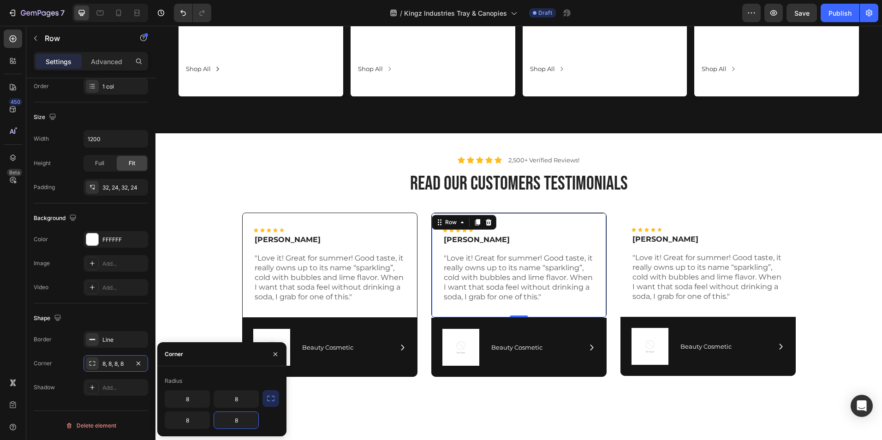
click at [242, 420] on input "8" at bounding box center [236, 420] width 44 height 17
type input "0"
click at [198, 420] on input "8" at bounding box center [187, 420] width 44 height 17
type input "0"
click at [685, 222] on div "Icon Icon Icon Icon Icon Icon List Max Sero Text Block "Love it! Great for summ…" at bounding box center [708, 265] width 175 height 105
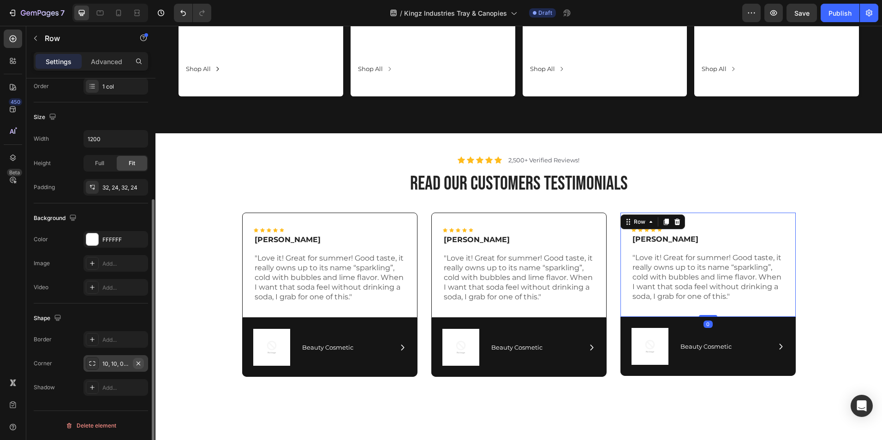
click at [137, 363] on icon "button" at bounding box center [138, 363] width 7 height 7
click at [120, 359] on div "Add..." at bounding box center [116, 363] width 65 height 17
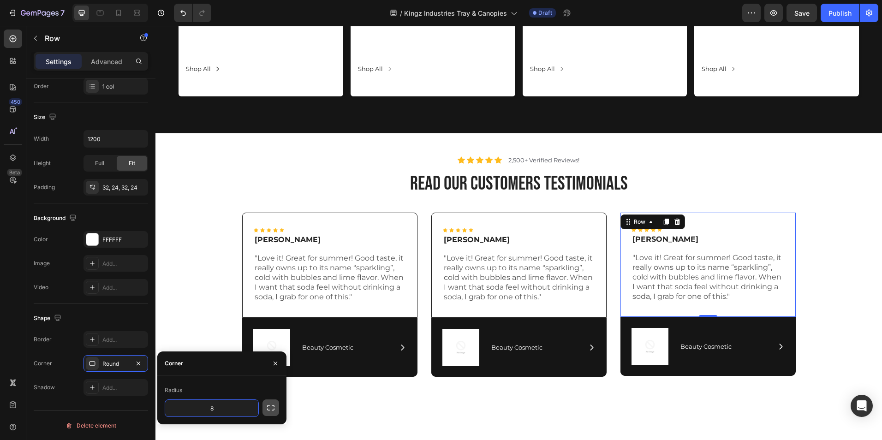
click at [270, 409] on icon "button" at bounding box center [270, 407] width 9 height 9
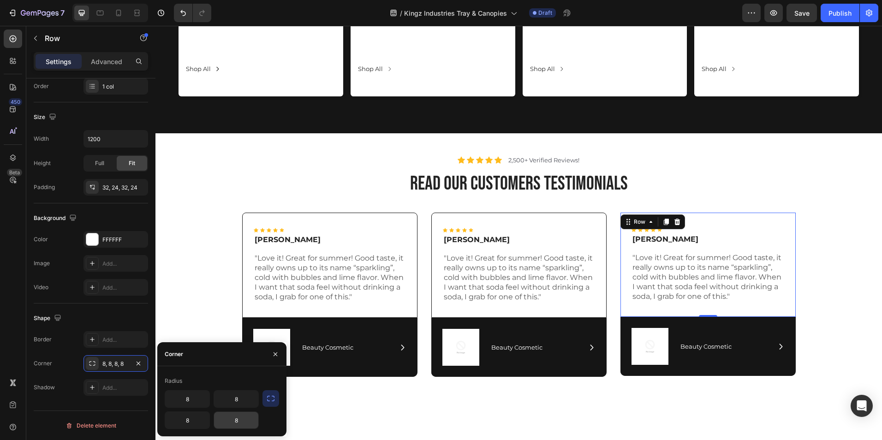
click at [239, 419] on input "8" at bounding box center [236, 420] width 44 height 17
type input "0"
click at [190, 421] on input "8" at bounding box center [187, 420] width 44 height 17
type input "0"
click at [84, 341] on div "Add..." at bounding box center [116, 339] width 65 height 17
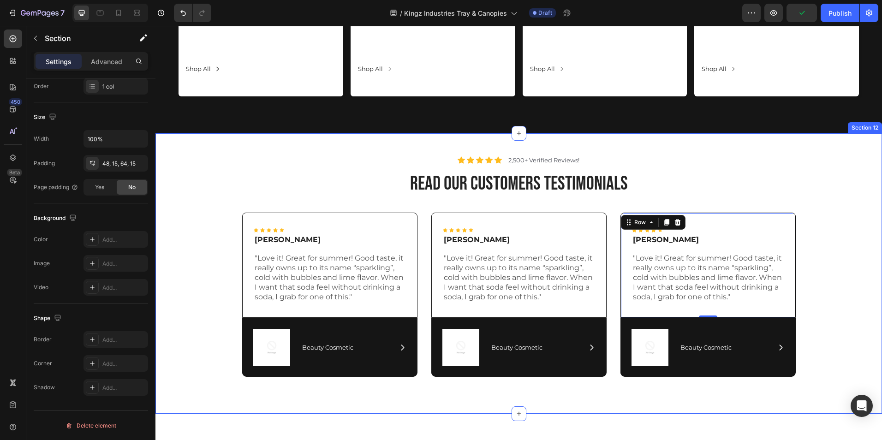
click at [194, 296] on div "Icon Icon Icon Icon Icon Icon List Rita Carroll Text Block "Love it! Great for …" at bounding box center [518, 299] width 713 height 172
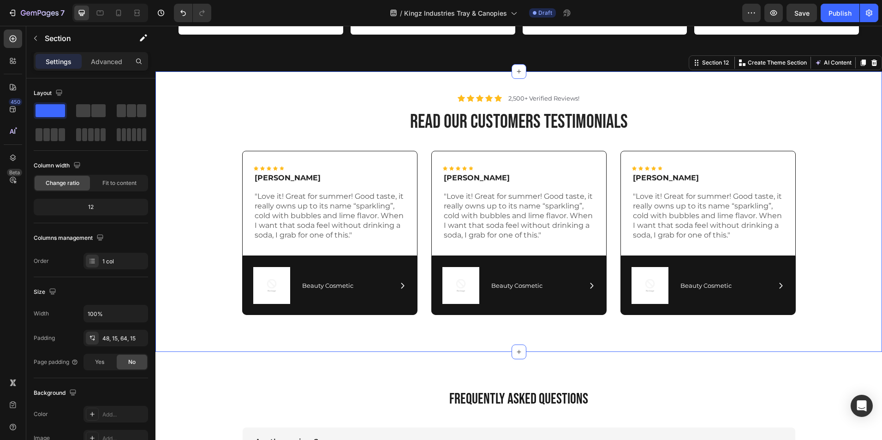
scroll to position [3308, 0]
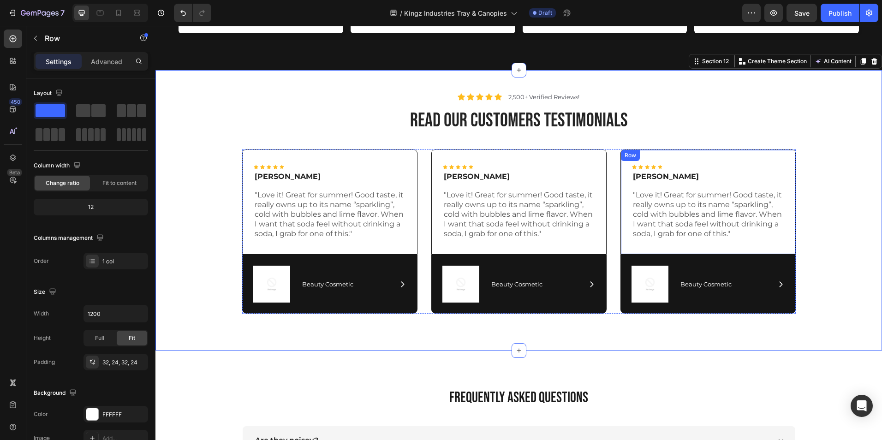
click at [786, 237] on div "Icon Icon Icon Icon Icon Icon List Max Sero Text Block "Love it! Great for summ…" at bounding box center [708, 203] width 175 height 106
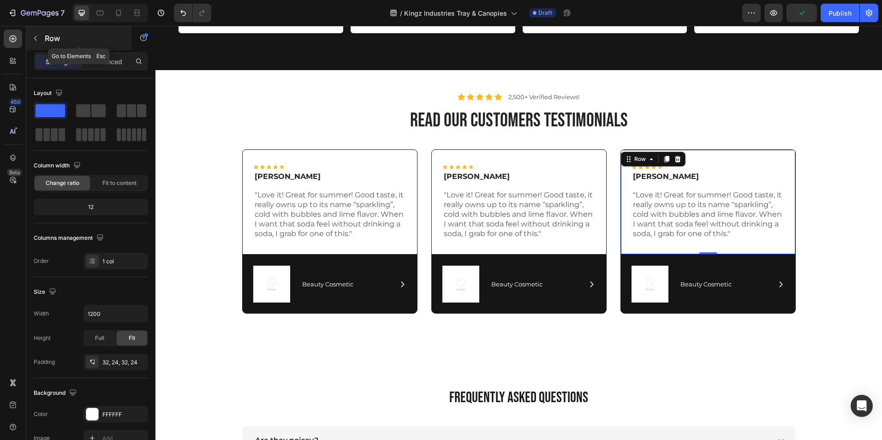
click at [36, 36] on icon "button" at bounding box center [35, 38] width 7 height 7
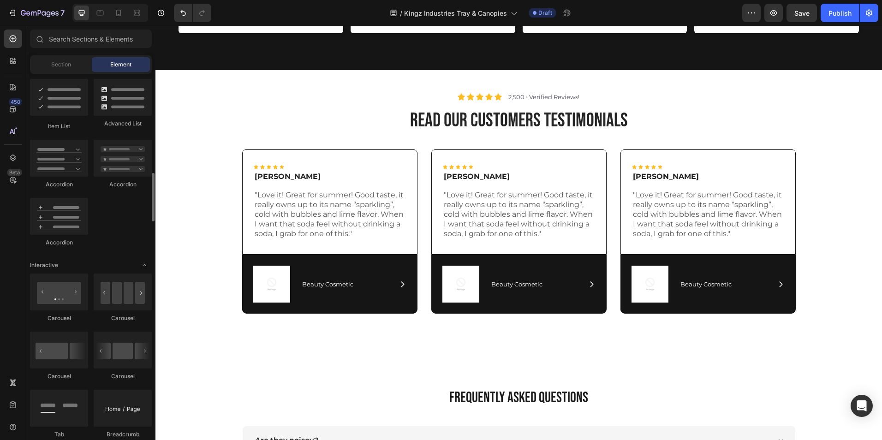
scroll to position [744, 0]
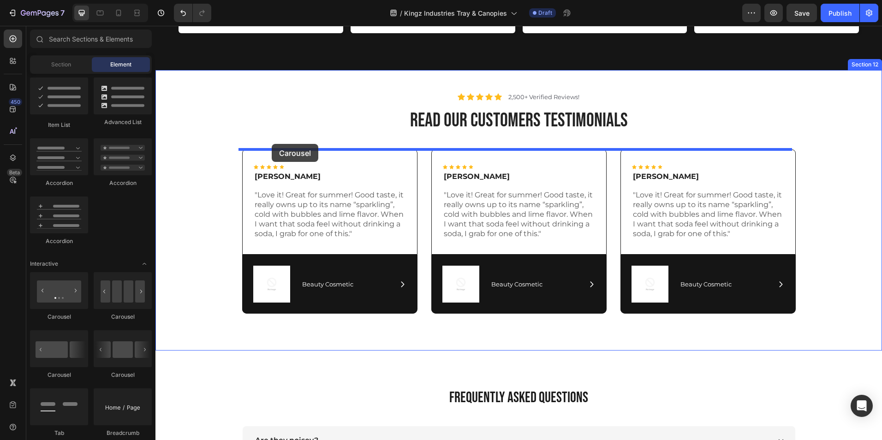
drag, startPoint x: 280, startPoint y: 376, endPoint x: 272, endPoint y: 144, distance: 231.8
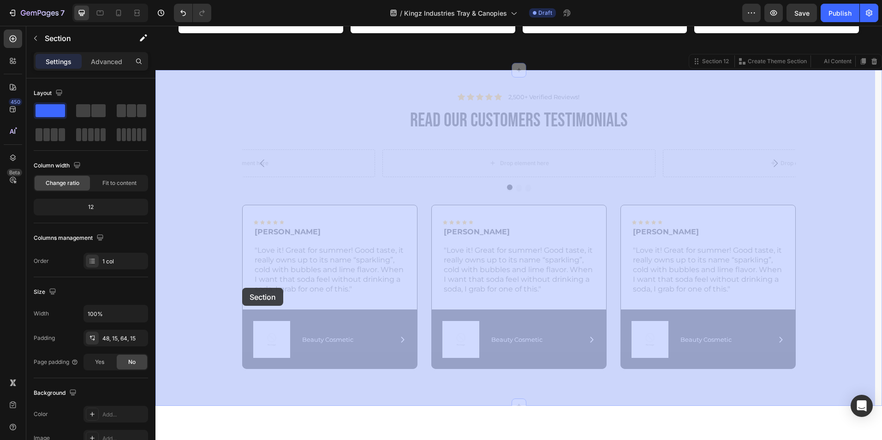
drag, startPoint x: 230, startPoint y: 250, endPoint x: 235, endPoint y: 283, distance: 33.6
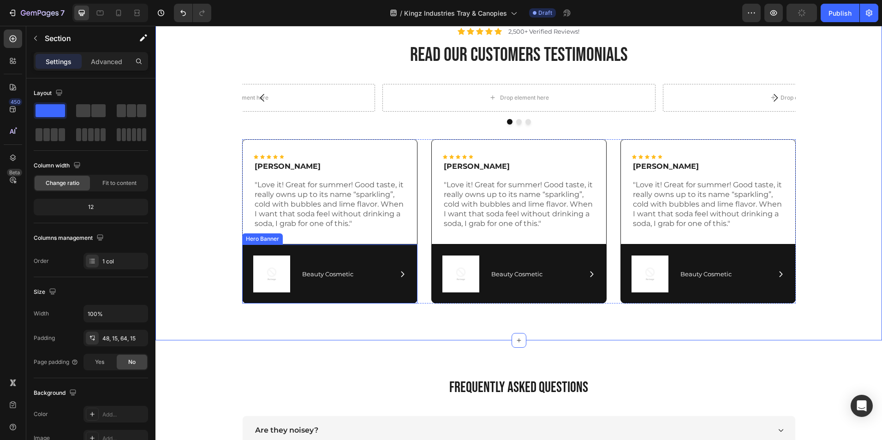
scroll to position [3374, 0]
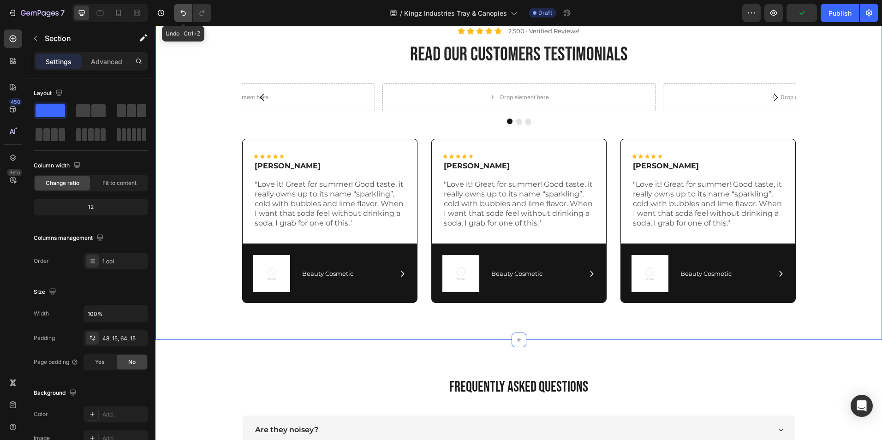
click at [181, 18] on button "Undo/Redo" at bounding box center [183, 13] width 18 height 18
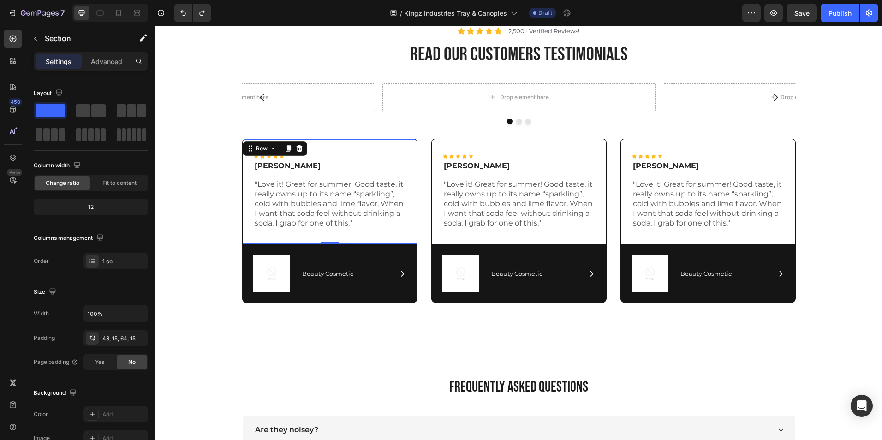
click at [252, 236] on div "Icon Icon Icon Icon Icon Icon List Rita Carroll Text Block "Love it! Great for …" at bounding box center [329, 192] width 175 height 106
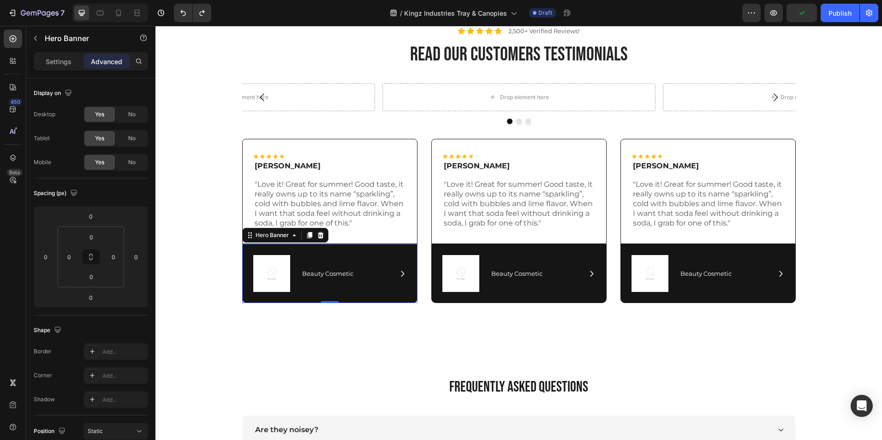
click at [295, 249] on div "Image Icon Beauty Cosmetic Text Block Row Row" at bounding box center [329, 273] width 175 height 59
click at [247, 218] on div "Icon Icon Icon Icon Icon Icon List Rita Carroll Text Block "Love it! Great for …" at bounding box center [329, 192] width 175 height 106
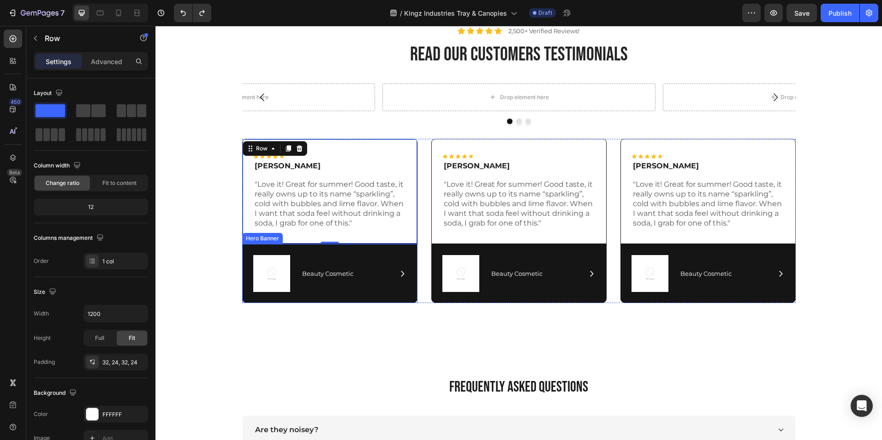
click at [292, 252] on div "Image Icon Beauty Cosmetic Text Block Row Row" at bounding box center [329, 273] width 175 height 59
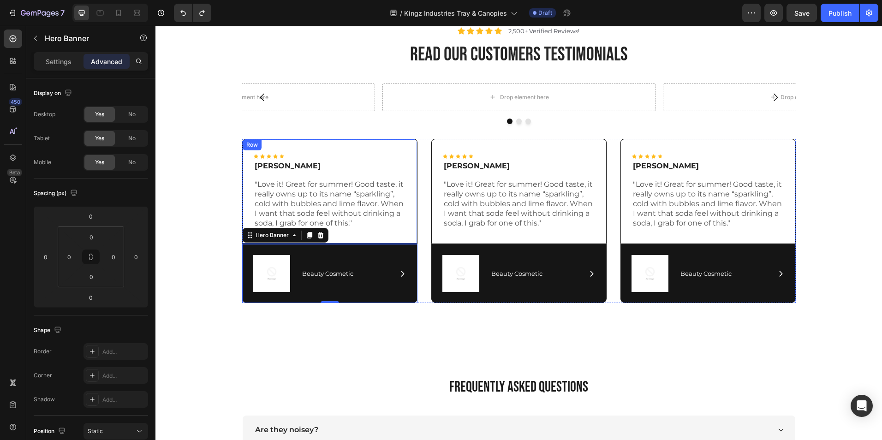
click at [243, 195] on div "Icon Icon Icon Icon Icon Icon List Rita Carroll Text Block "Love it! Great for …" at bounding box center [329, 192] width 175 height 106
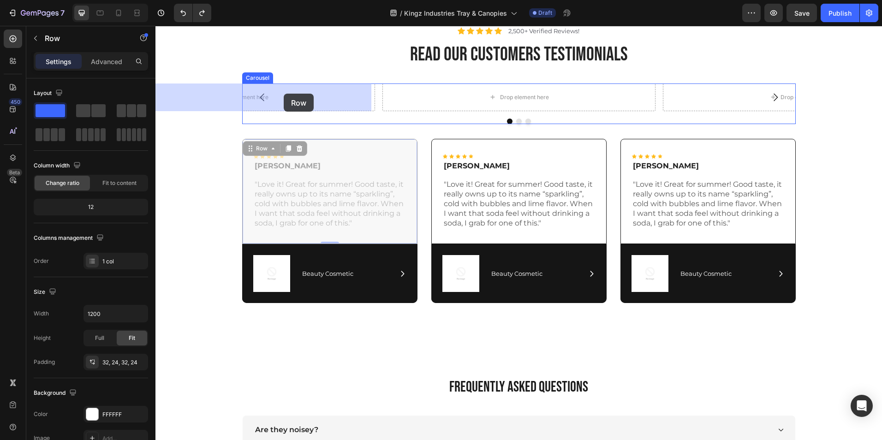
drag, startPoint x: 243, startPoint y: 191, endPoint x: 284, endPoint y: 94, distance: 105.7
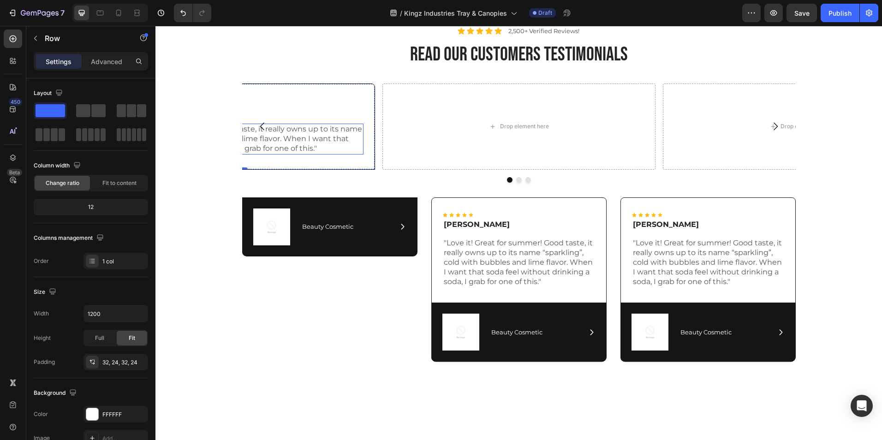
scroll to position [3433, 0]
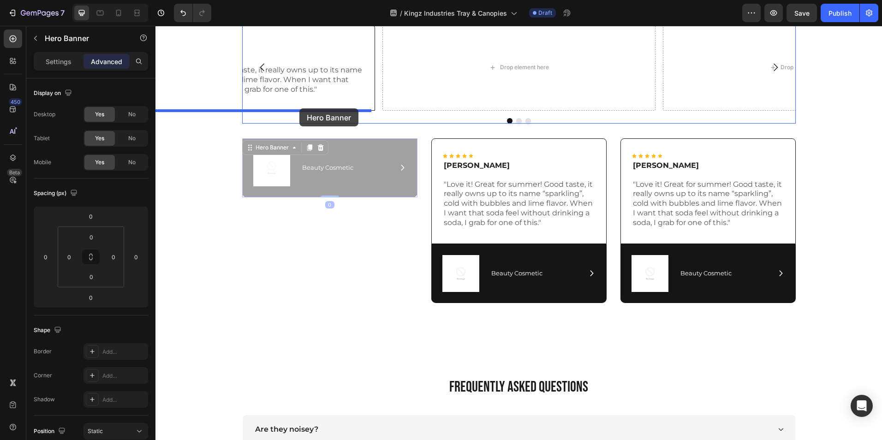
drag, startPoint x: 340, startPoint y: 187, endPoint x: 300, endPoint y: 108, distance: 88.1
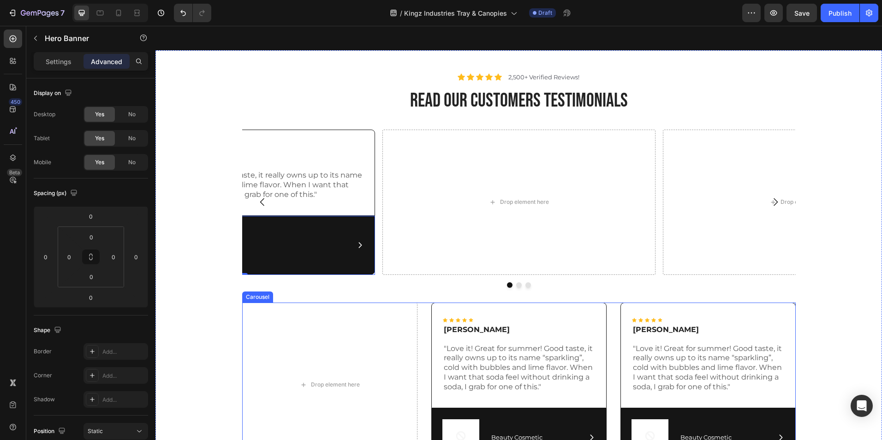
scroll to position [3327, 0]
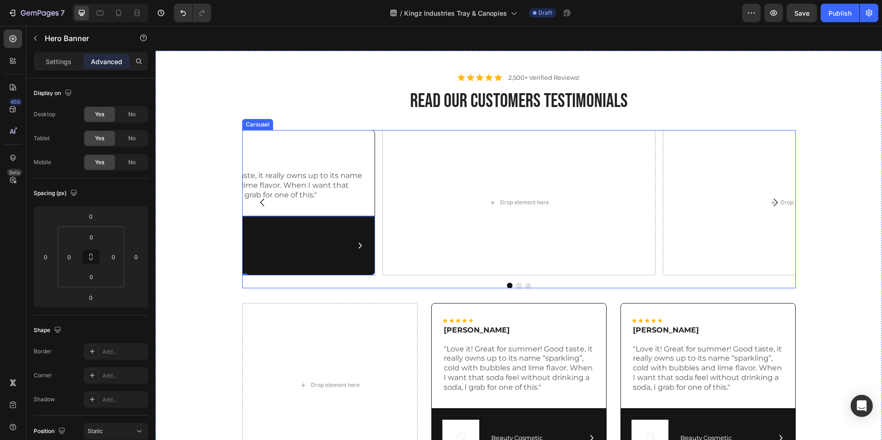
click at [260, 201] on icon "Carousel Back Arrow" at bounding box center [262, 202] width 11 height 11
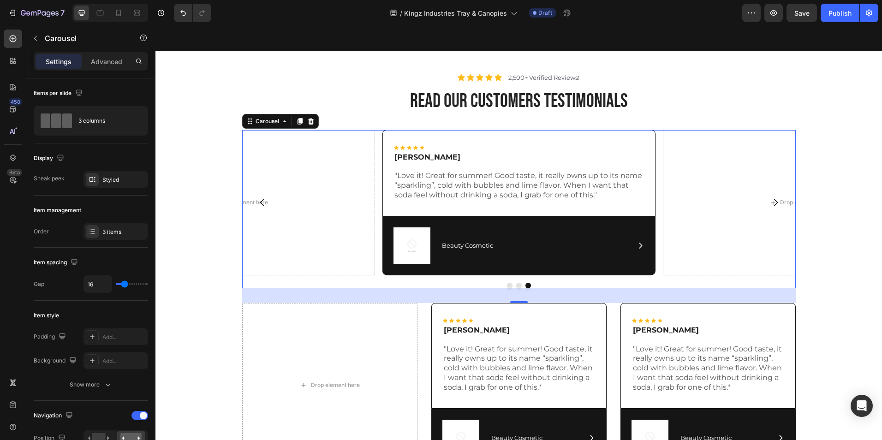
click at [771, 202] on icon "Carousel Next Arrow" at bounding box center [775, 202] width 11 height 11
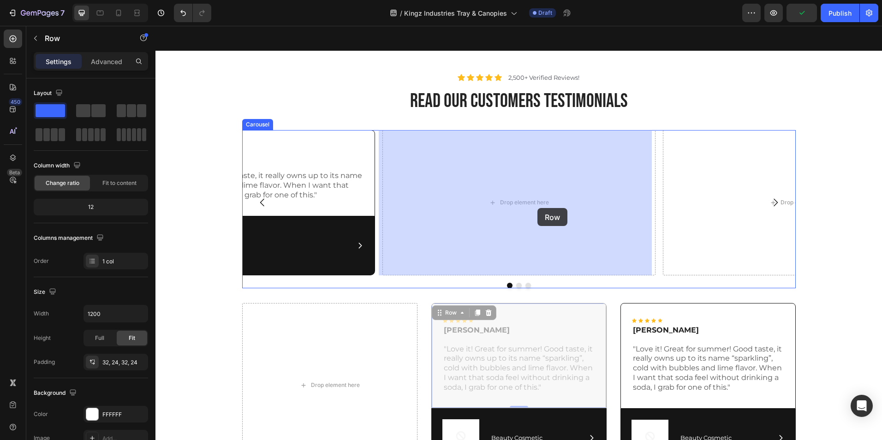
drag, startPoint x: 559, startPoint y: 312, endPoint x: 549, endPoint y: 248, distance: 64.1
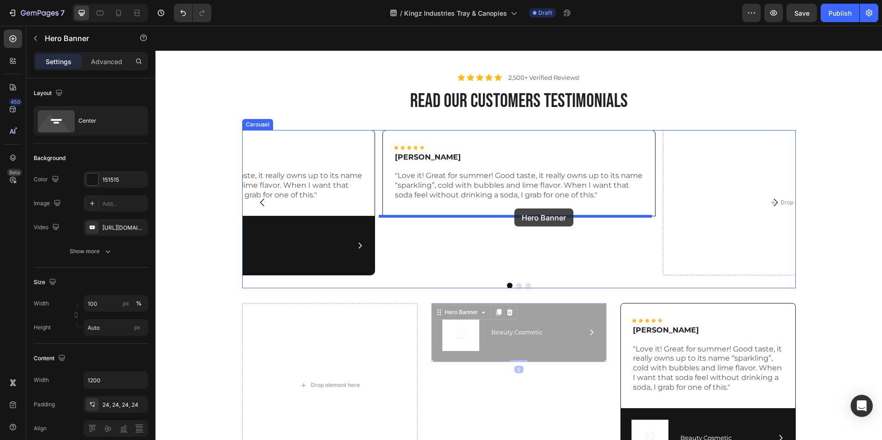
drag, startPoint x: 560, startPoint y: 312, endPoint x: 515, endPoint y: 209, distance: 112.4
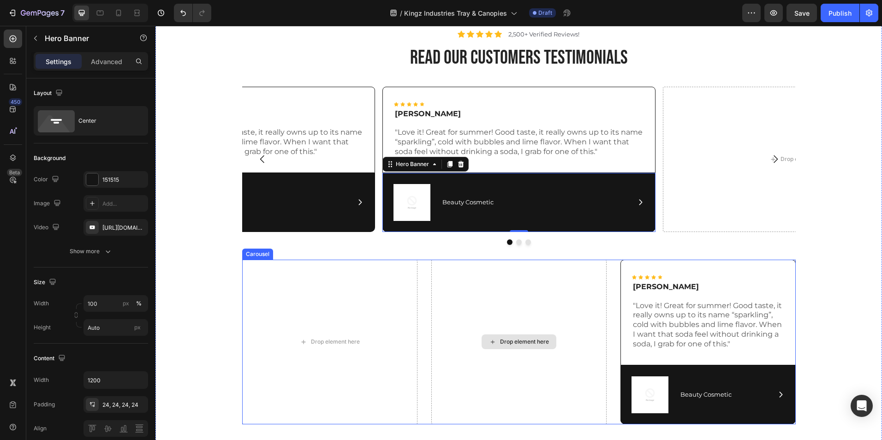
scroll to position [3371, 0]
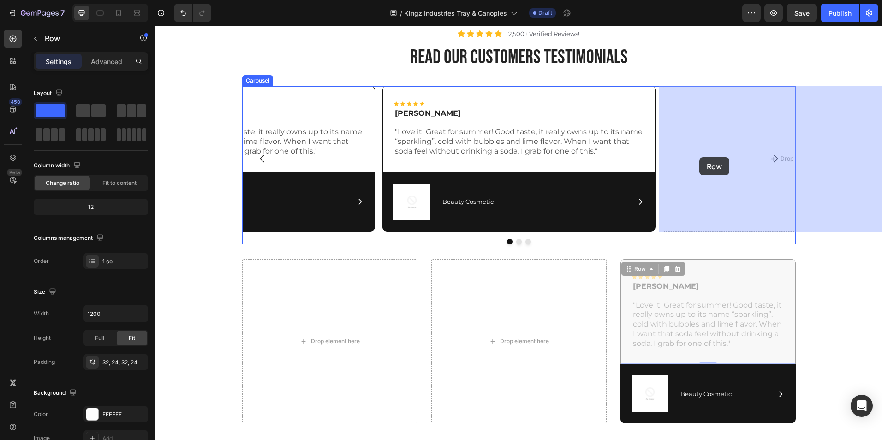
drag, startPoint x: 690, startPoint y: 272, endPoint x: 700, endPoint y: 157, distance: 114.8
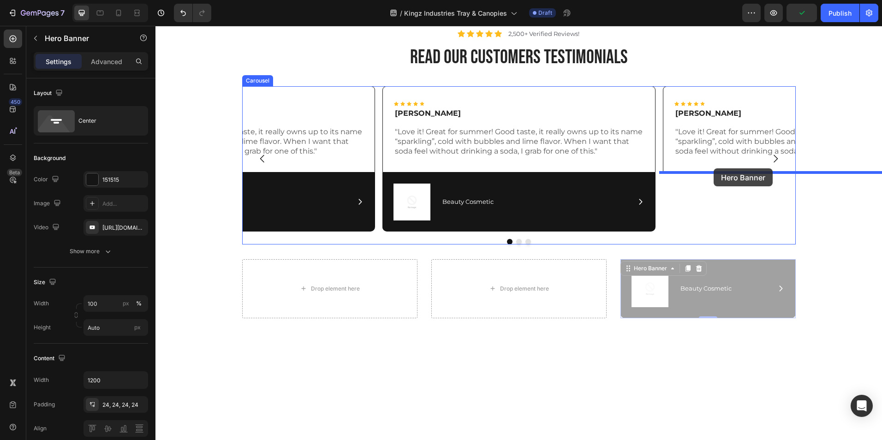
drag, startPoint x: 716, startPoint y: 264, endPoint x: 714, endPoint y: 168, distance: 95.5
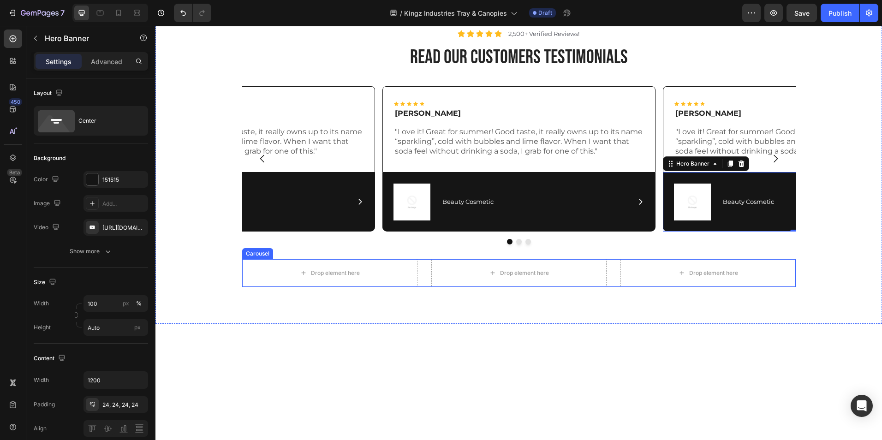
click at [611, 272] on div "Drop element here Drop element here Drop element here" at bounding box center [519, 273] width 554 height 28
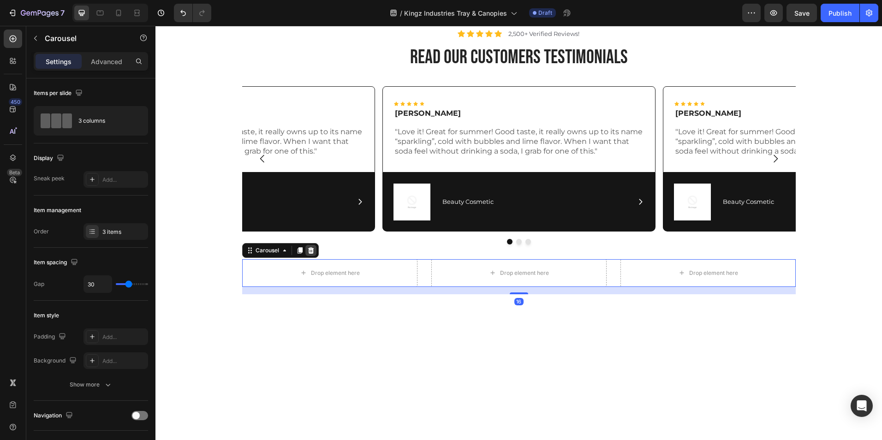
click at [310, 250] on icon at bounding box center [310, 250] width 7 height 7
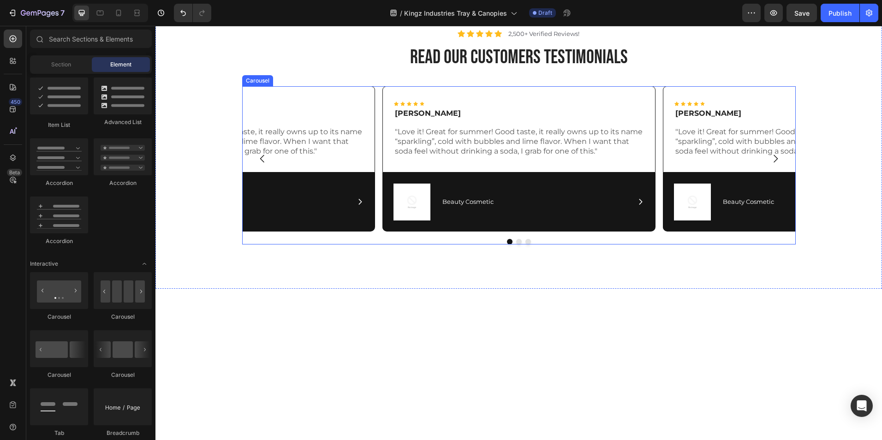
click at [377, 185] on div "Icon Icon Icon Icon Icon Icon List Maria Min Text Block "Love it! Great for sum…" at bounding box center [519, 158] width 554 height 145
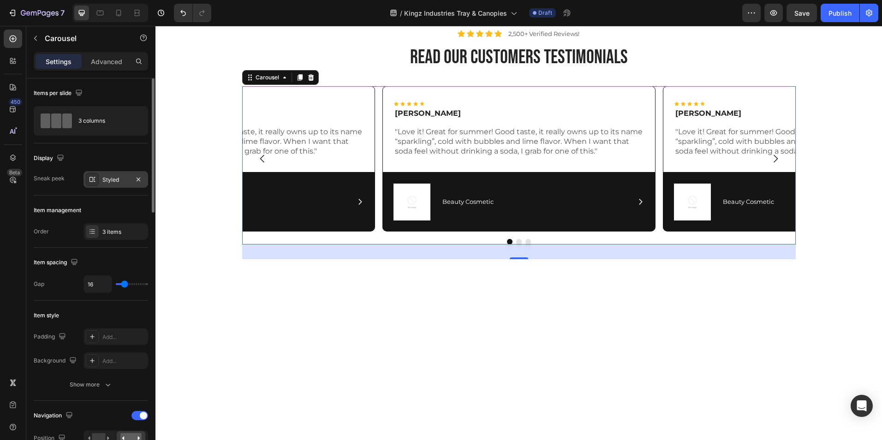
click at [110, 179] on div "Styled" at bounding box center [115, 180] width 27 height 8
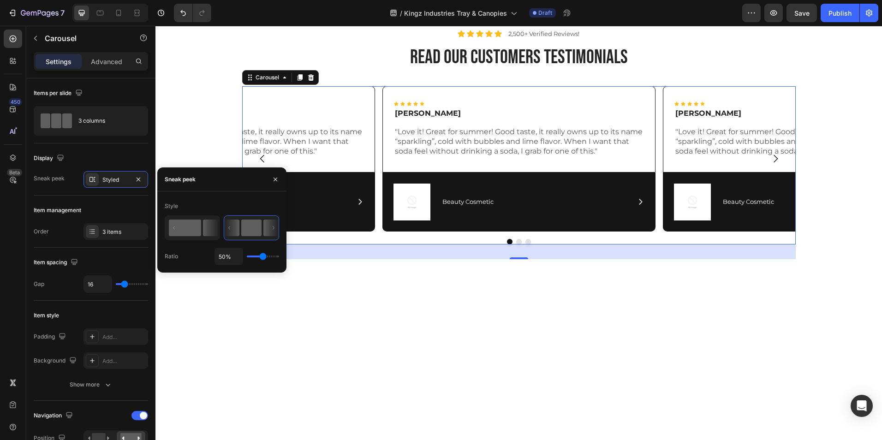
click at [191, 224] on rect at bounding box center [185, 228] width 32 height 17
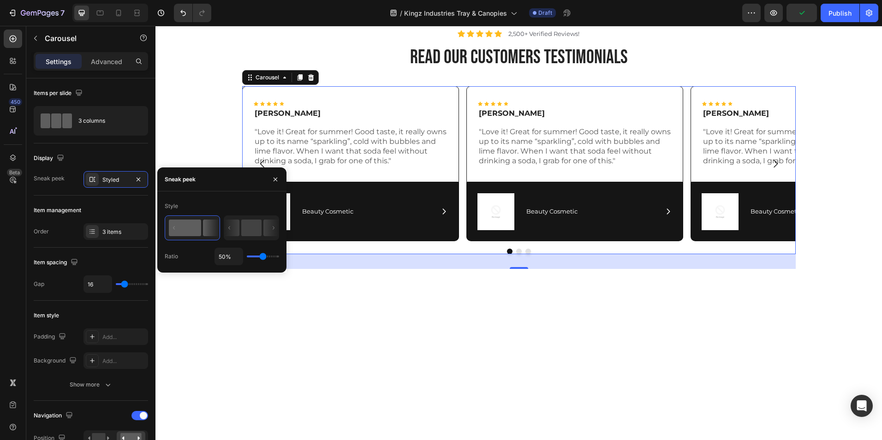
type input "43%"
type input "43"
type input "38%"
type input "38"
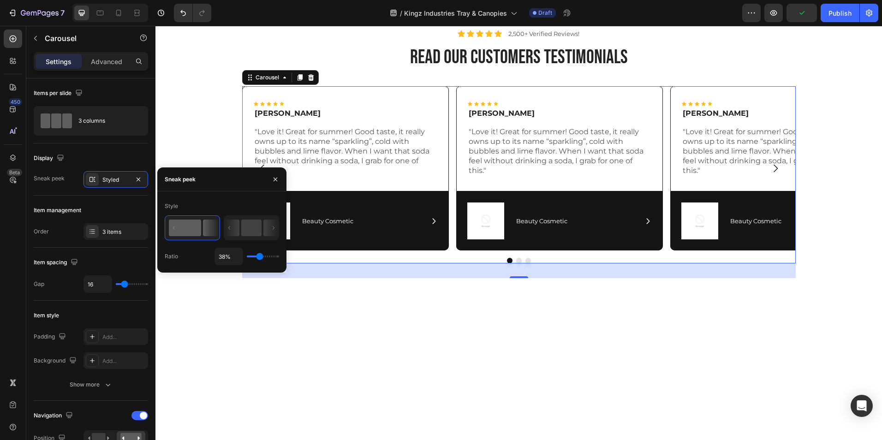
type input "36%"
type input "36"
type input "32%"
type input "32"
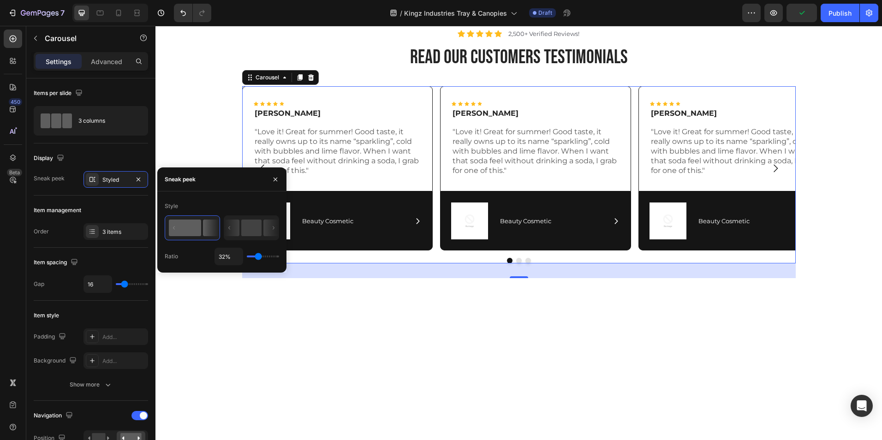
type input "17%"
type input "17"
type input "16%"
type input "16"
type input "1%"
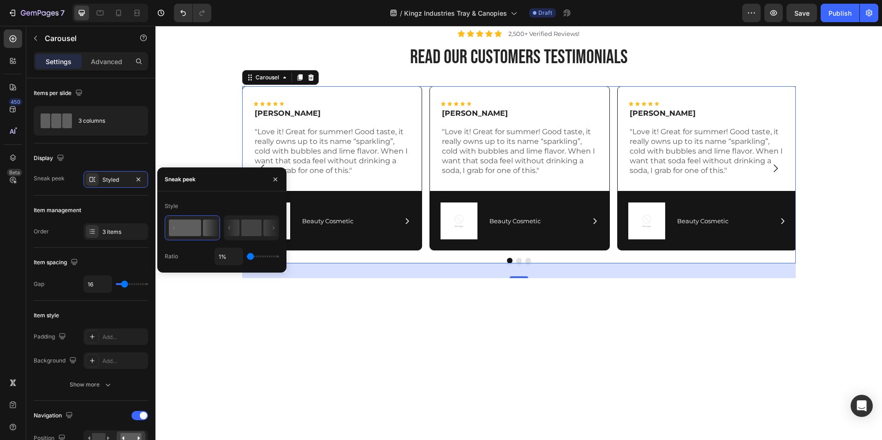
drag, startPoint x: 266, startPoint y: 259, endPoint x: 246, endPoint y: 261, distance: 20.4
type input "1"
click at [247, 258] on input "range" at bounding box center [263, 257] width 32 height 2
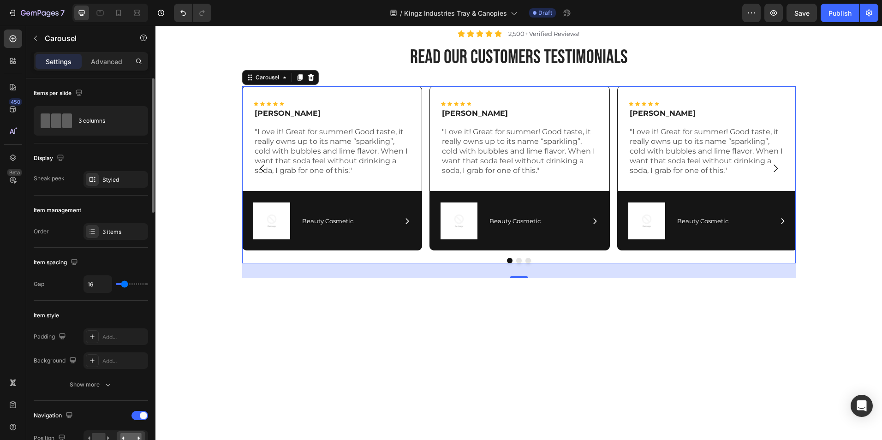
click at [108, 211] on div "Item management" at bounding box center [91, 210] width 114 height 15
type input "19"
type input "21"
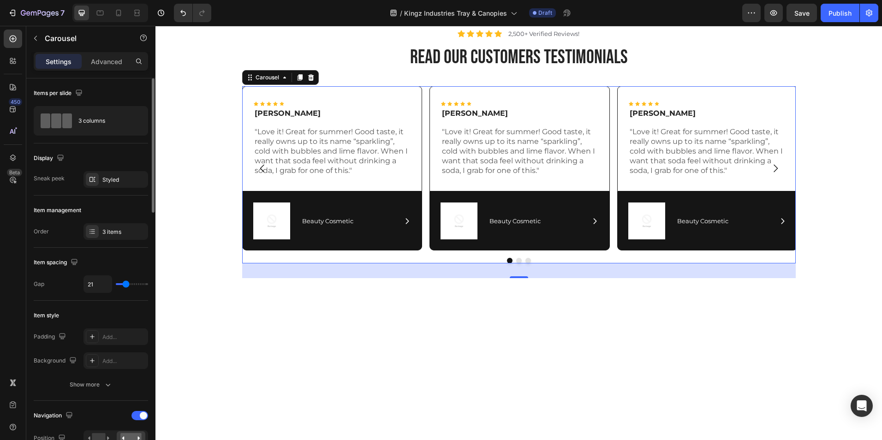
type input "25"
type input "27"
type input "28"
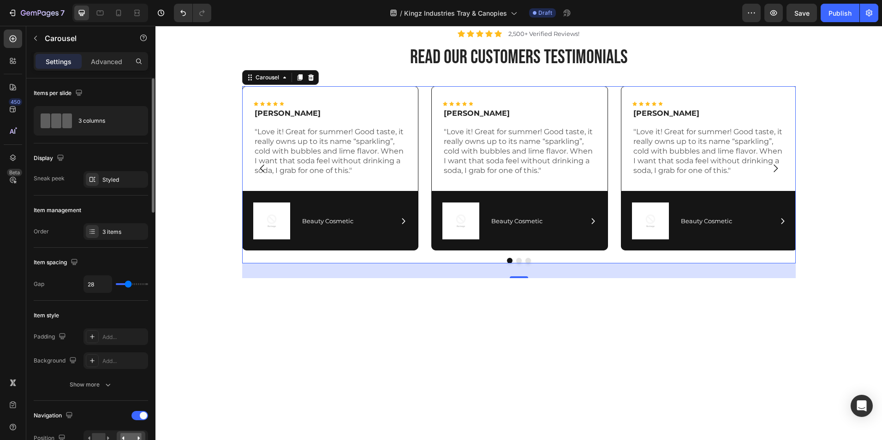
type input "28"
click at [128, 283] on input "range" at bounding box center [132, 284] width 32 height 2
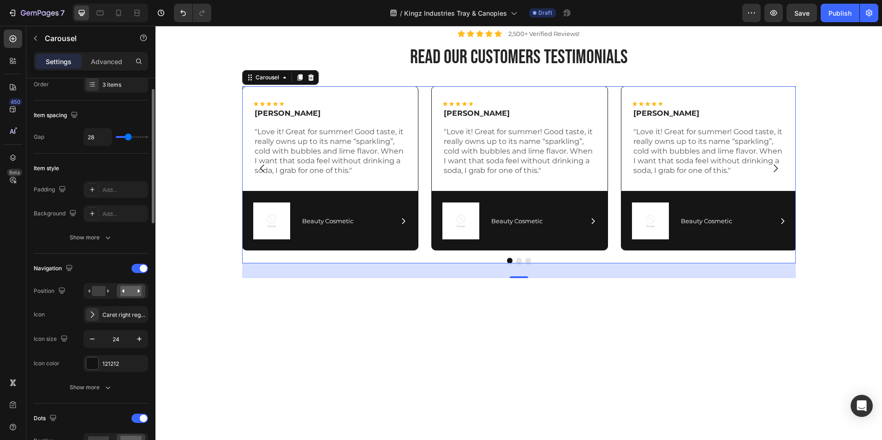
scroll to position [148, 0]
click at [104, 290] on rect at bounding box center [98, 290] width 13 height 10
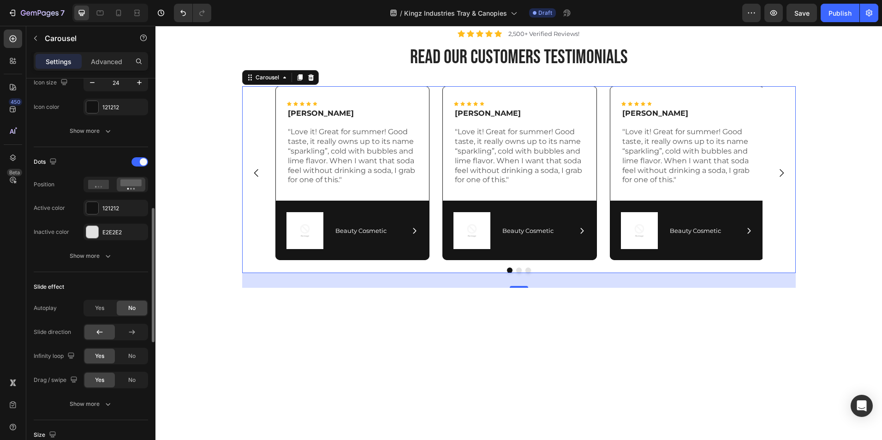
scroll to position [415, 0]
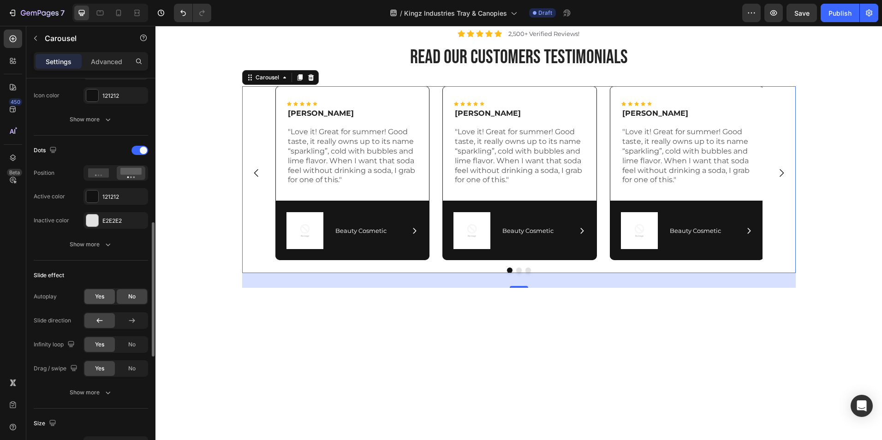
click at [96, 299] on span "Yes" at bounding box center [99, 297] width 9 height 8
click at [119, 293] on div "No" at bounding box center [132, 296] width 30 height 15
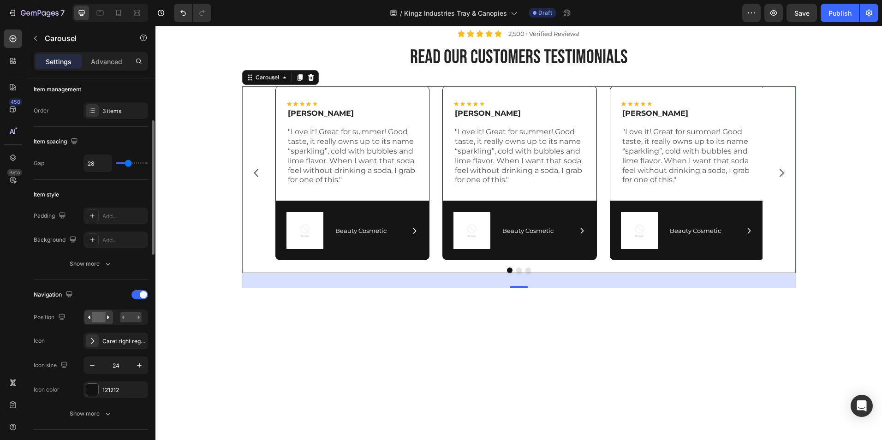
scroll to position [120, 0]
click at [96, 266] on div "Show more" at bounding box center [91, 264] width 43 height 9
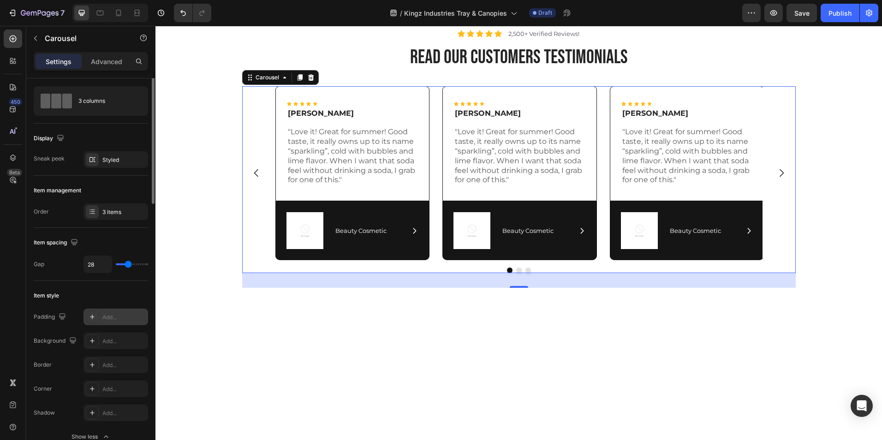
scroll to position [13, 0]
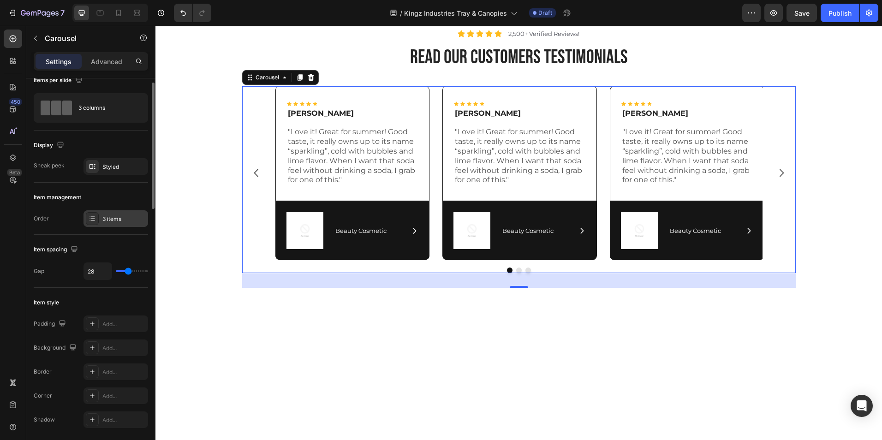
click at [94, 218] on icon at bounding box center [92, 218] width 7 height 7
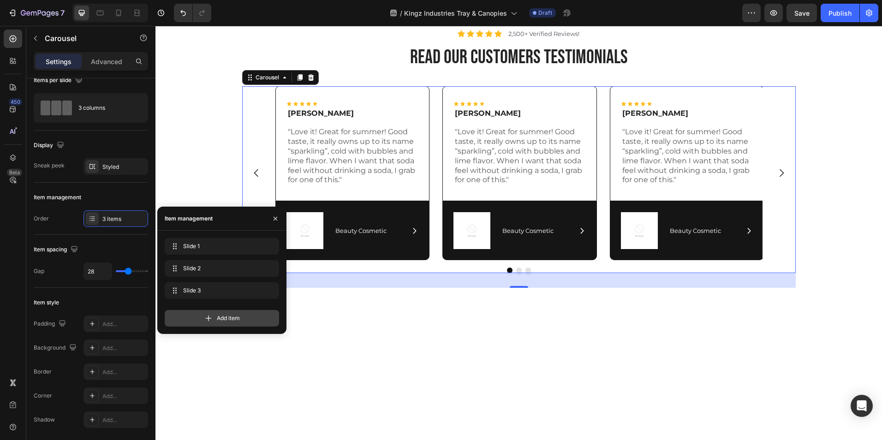
click at [217, 312] on div "Add item" at bounding box center [222, 318] width 114 height 17
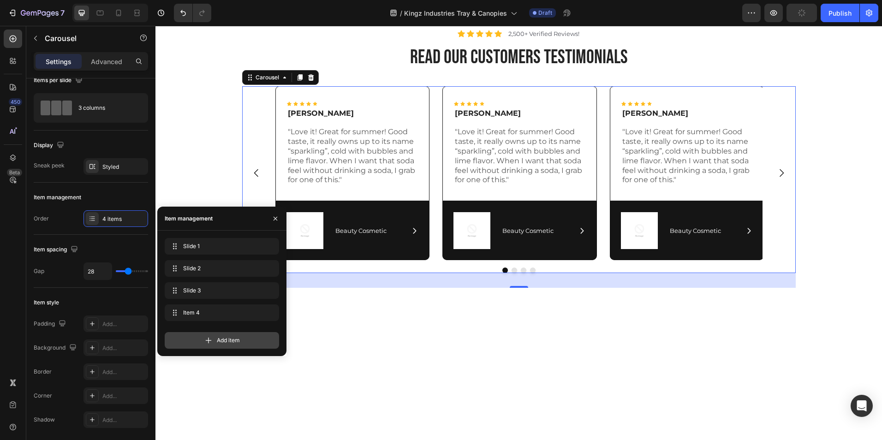
click at [214, 341] on div "Add item" at bounding box center [222, 340] width 114 height 17
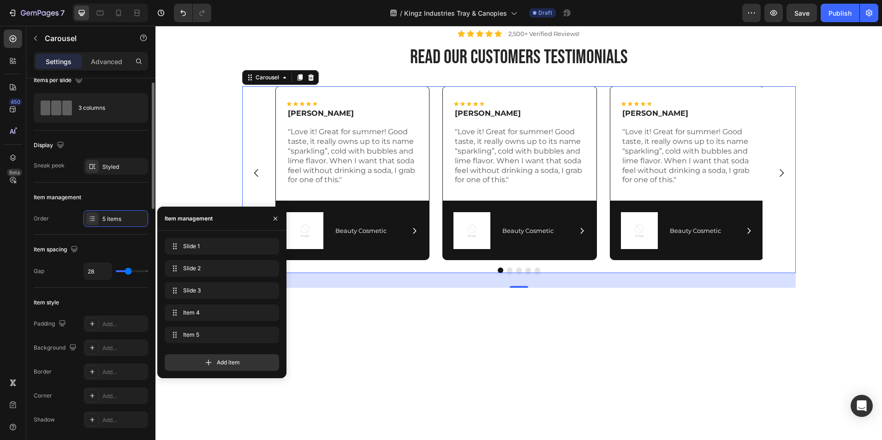
scroll to position [0, 0]
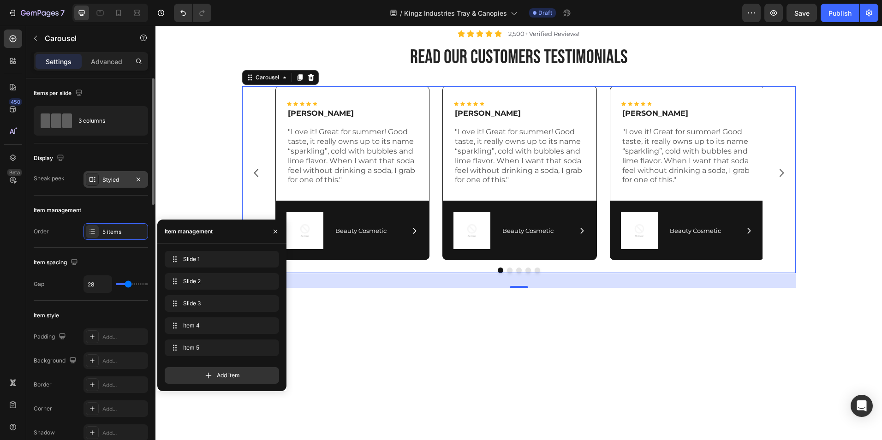
click at [110, 180] on div "Styled" at bounding box center [115, 180] width 27 height 8
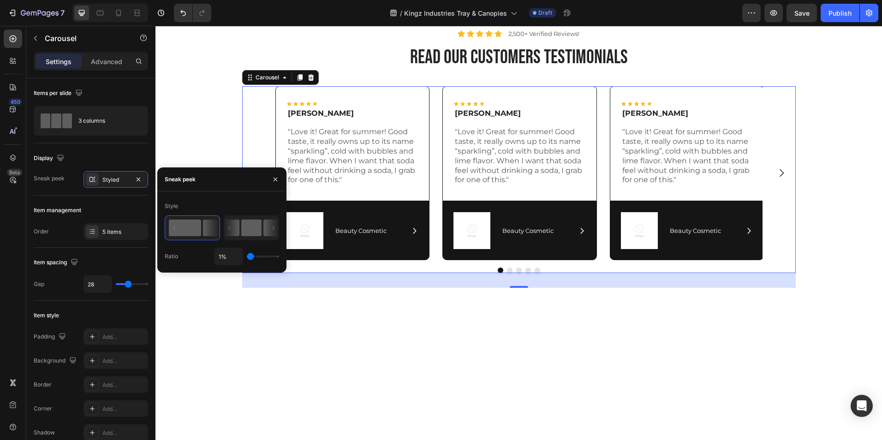
click at [257, 229] on rect at bounding box center [251, 228] width 20 height 17
type input "50%"
type input "50"
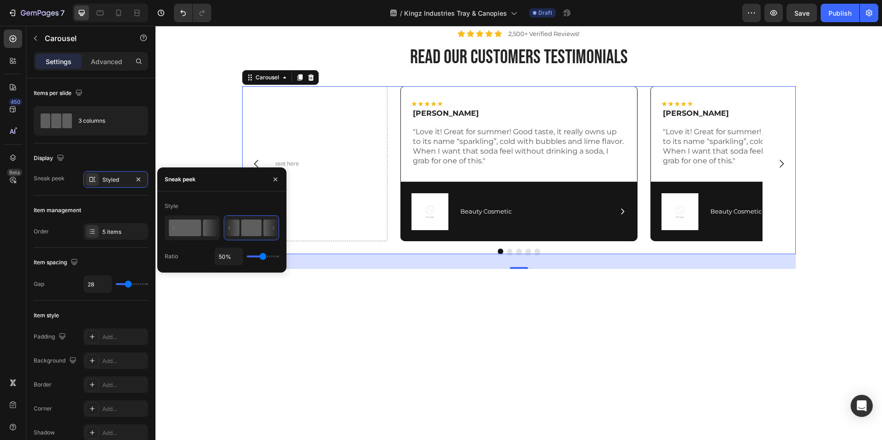
click at [208, 227] on icon at bounding box center [211, 228] width 16 height 17
type input "1%"
type input "1"
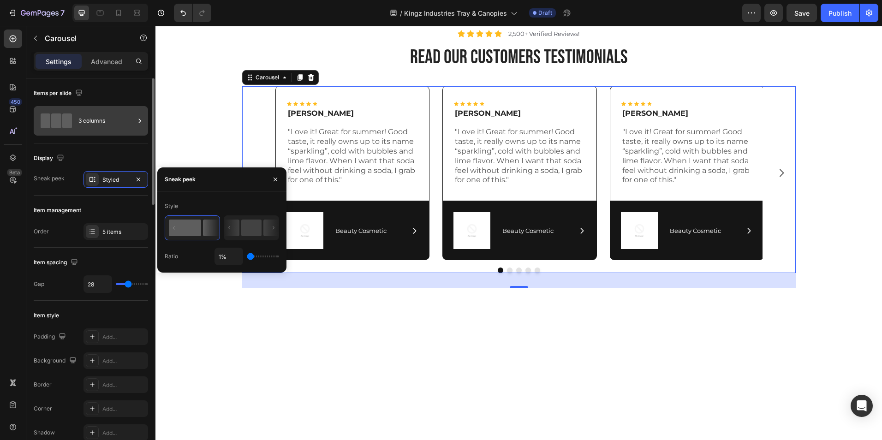
click at [96, 109] on div "3 columns" at bounding box center [91, 121] width 114 height 30
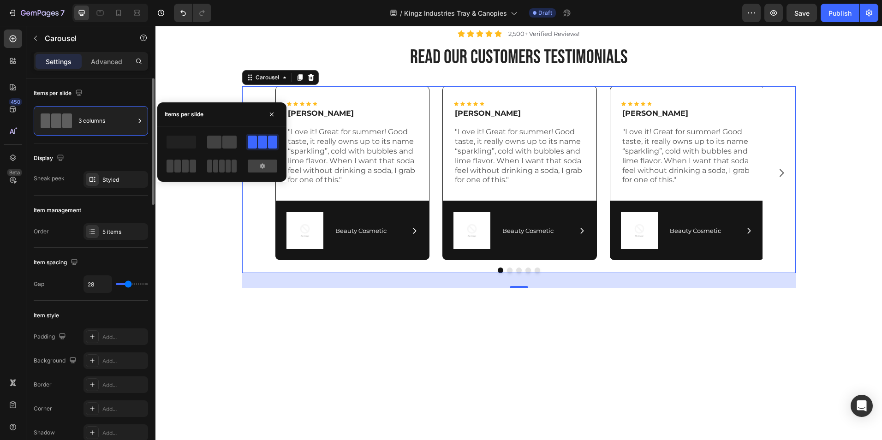
click at [108, 156] on div "Display" at bounding box center [91, 158] width 114 height 15
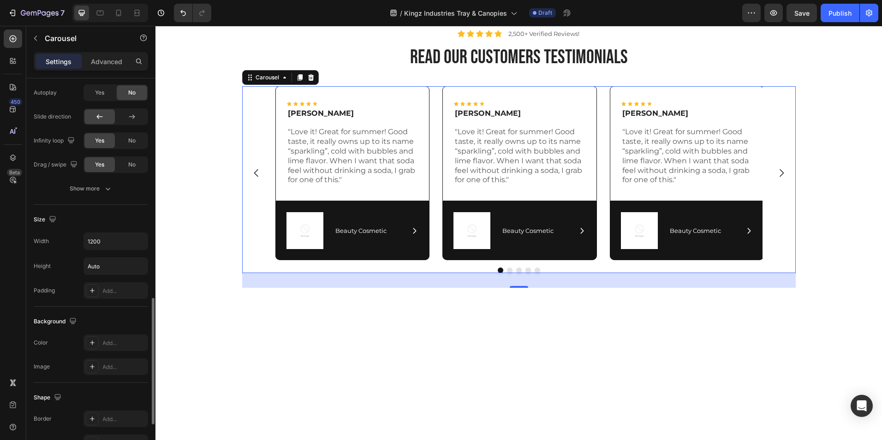
scroll to position [702, 0]
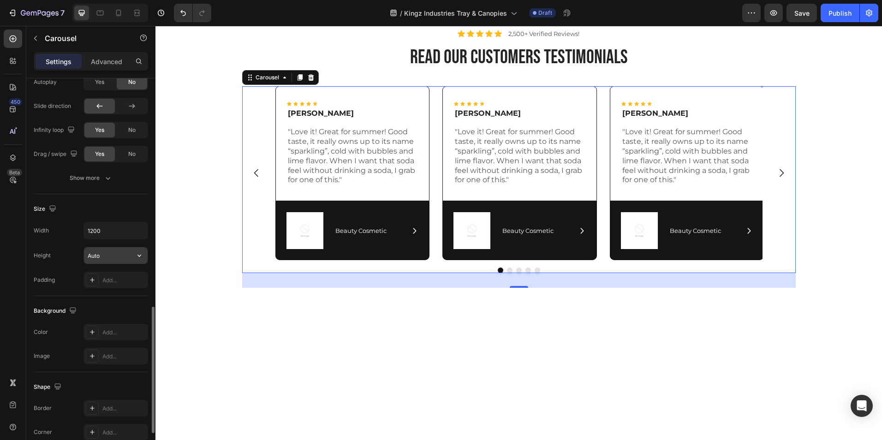
click at [126, 255] on input "Auto" at bounding box center [116, 255] width 64 height 17
click at [138, 257] on icon "button" at bounding box center [139, 255] width 9 height 9
click at [110, 281] on span "Fit content" at bounding box center [101, 279] width 28 height 8
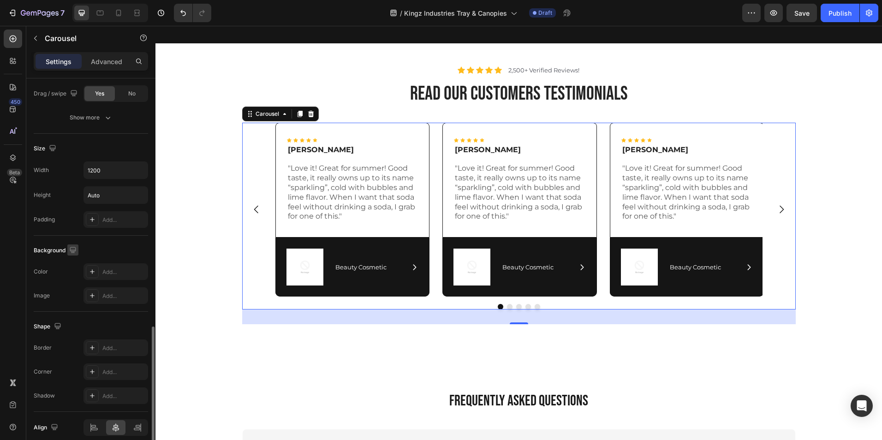
scroll to position [763, 0]
click at [780, 208] on icon "Carousel Next Arrow" at bounding box center [781, 209] width 11 height 11
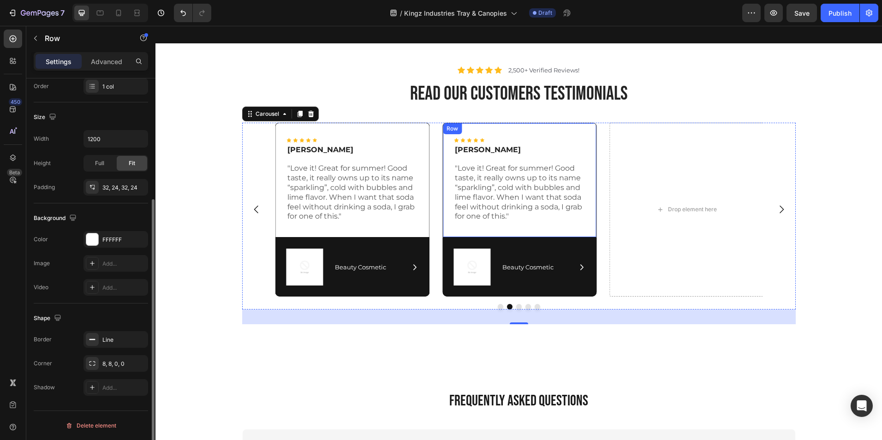
click at [557, 223] on div "Icon Icon Icon Icon Icon Icon List Rita Carroll Text Block "Love it! Great for …" at bounding box center [520, 180] width 155 height 115
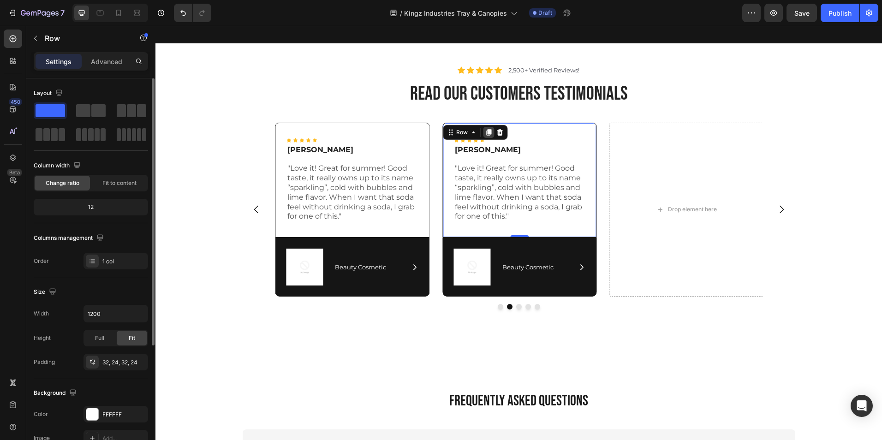
click at [483, 128] on div at bounding box center [488, 132] width 11 height 11
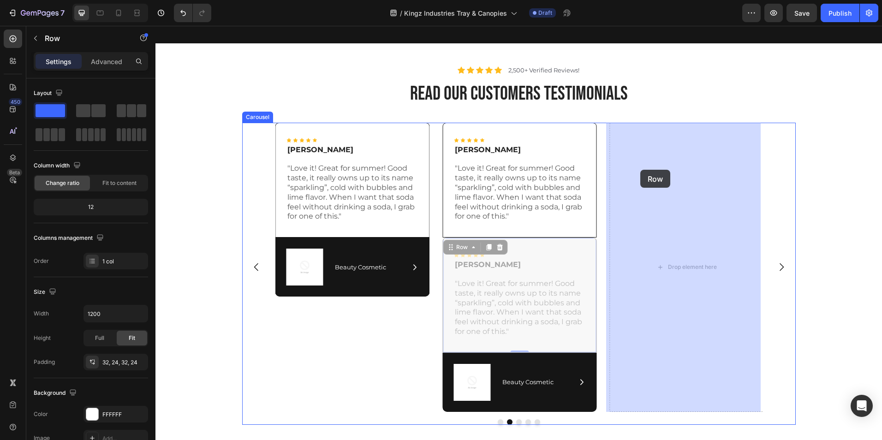
drag, startPoint x: 545, startPoint y: 246, endPoint x: 634, endPoint y: 181, distance: 109.7
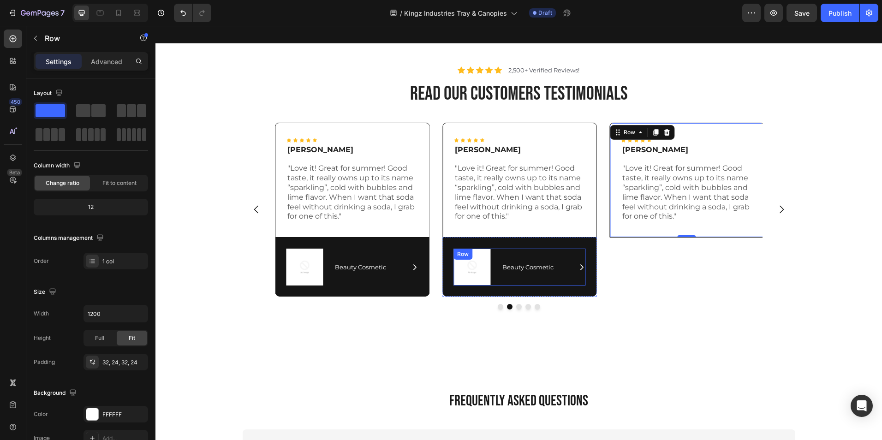
click at [540, 255] on div "Icon Beauty Cosmetic Text Block Row" at bounding box center [544, 267] width 84 height 37
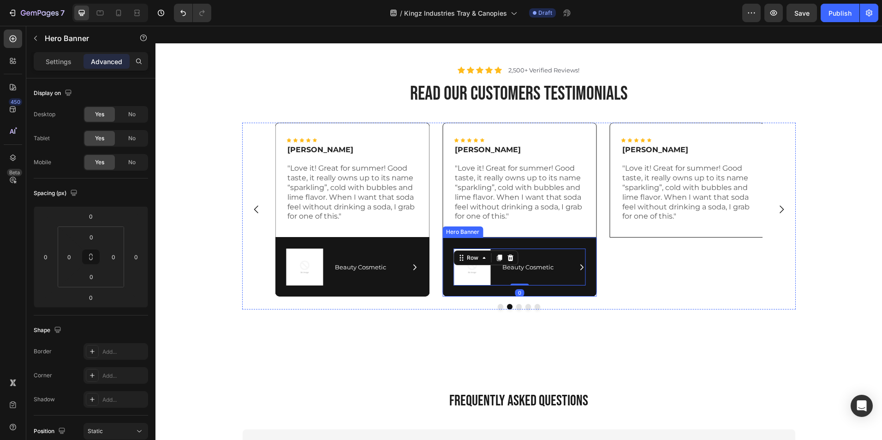
click at [543, 245] on div "Image Icon Beauty Cosmetic Text Block Row Row 0" at bounding box center [520, 267] width 155 height 59
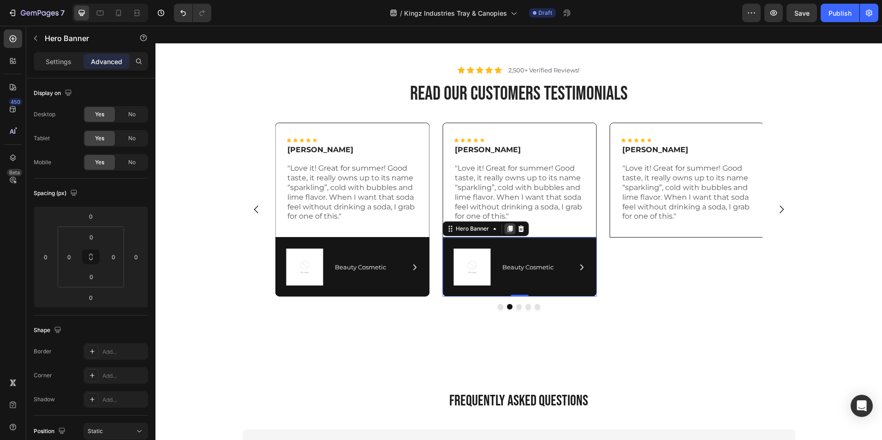
click at [506, 228] on icon at bounding box center [509, 228] width 7 height 7
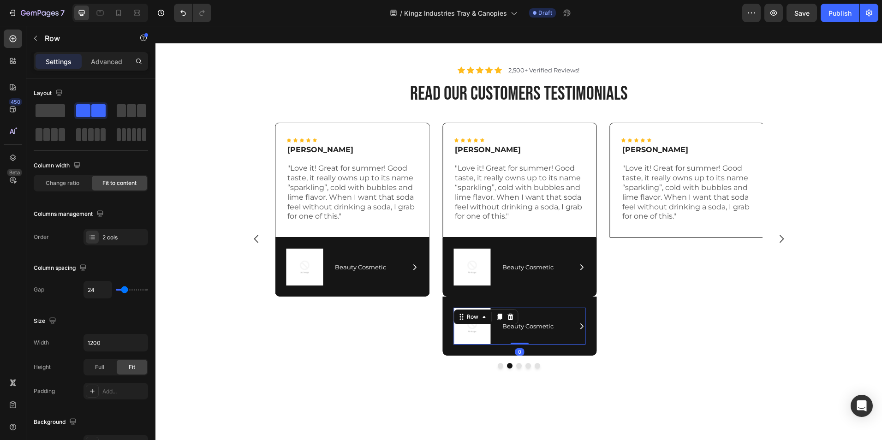
click at [542, 310] on div "Icon Beauty Cosmetic Text Block Row" at bounding box center [544, 326] width 84 height 37
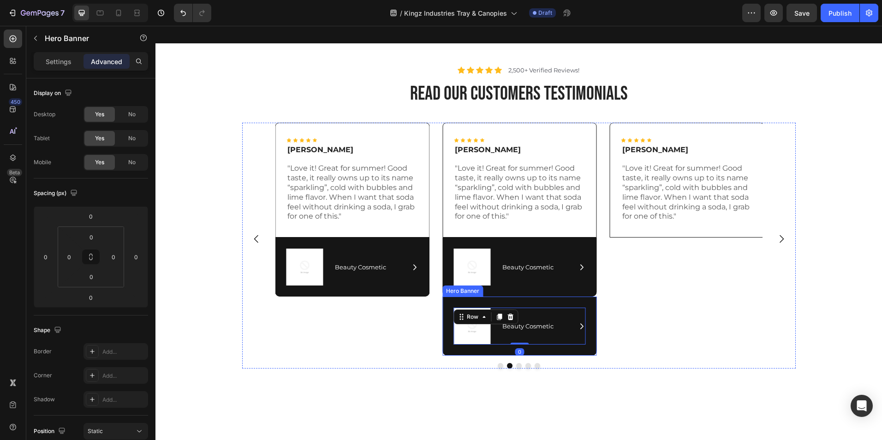
click at [541, 302] on div "Image Icon Beauty Cosmetic Text Block Row Row 0" at bounding box center [520, 326] width 155 height 59
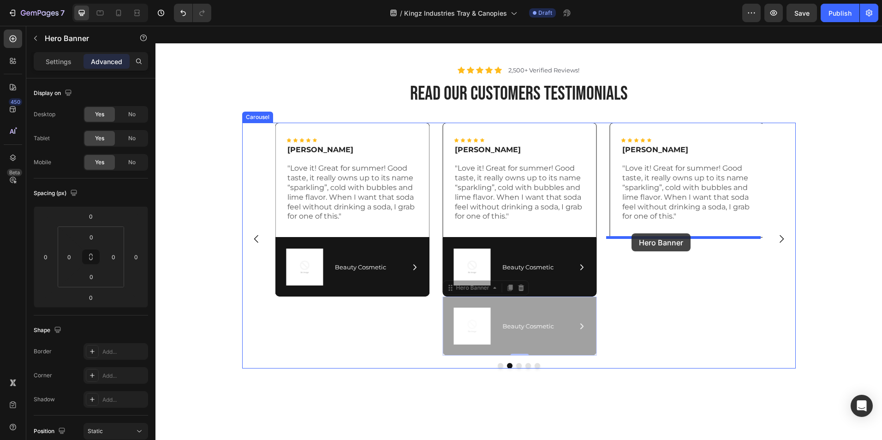
drag, startPoint x: 541, startPoint y: 302, endPoint x: 632, endPoint y: 234, distance: 113.3
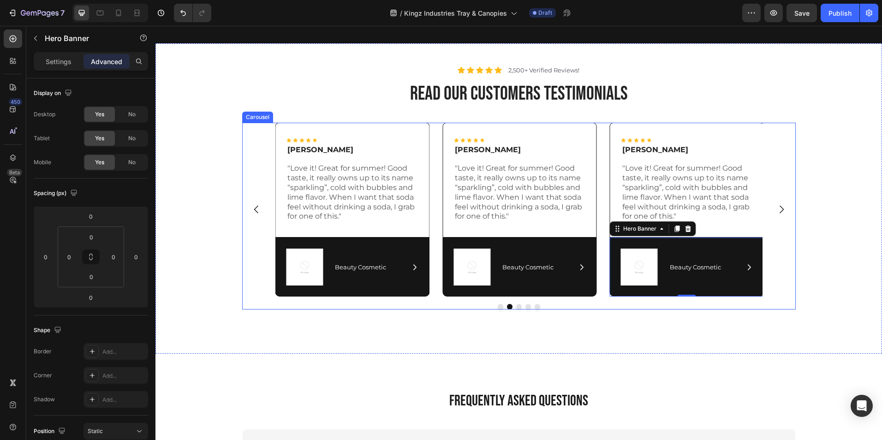
click at [780, 209] on icon "Carousel Next Arrow" at bounding box center [782, 210] width 4 height 8
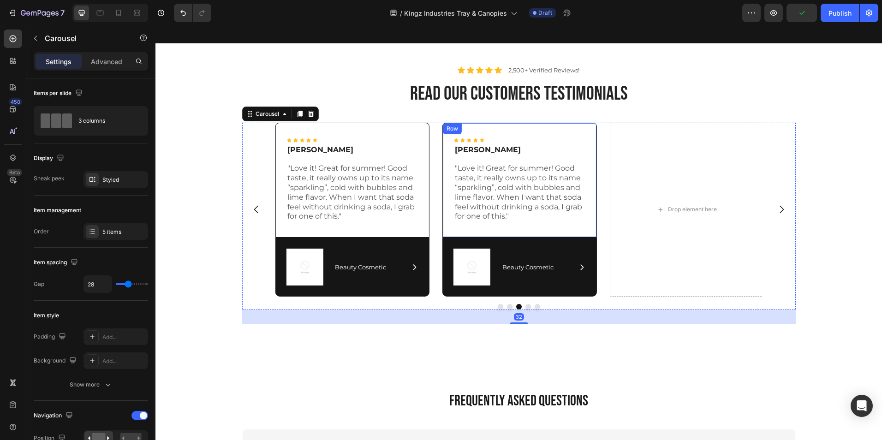
click at [532, 224] on div "Icon Icon Icon Icon Icon Icon List Rita Carroll Text Block "Love it! Great for …" at bounding box center [520, 180] width 155 height 115
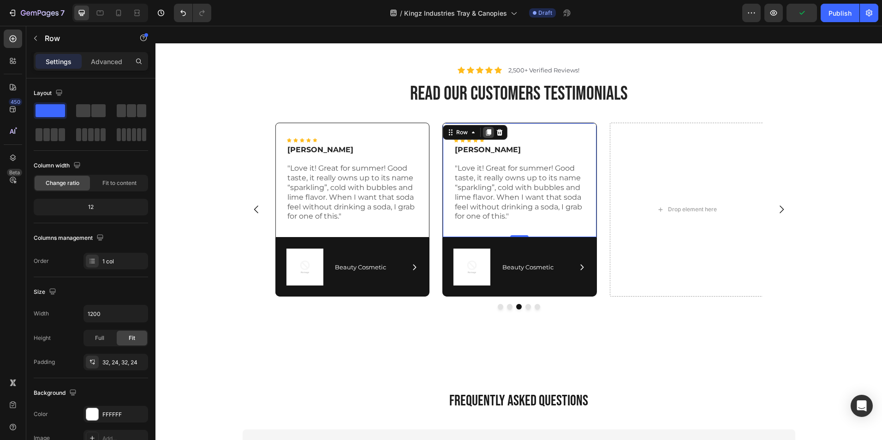
click at [486, 132] on icon at bounding box center [488, 132] width 5 height 6
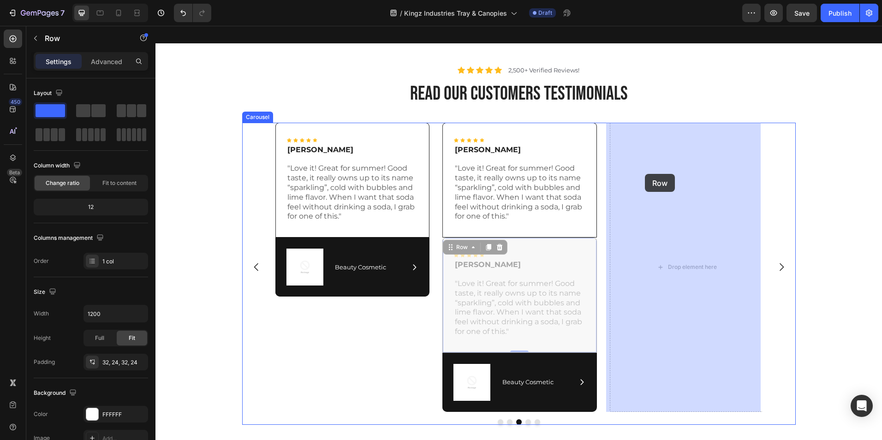
drag, startPoint x: 551, startPoint y: 249, endPoint x: 645, endPoint y: 176, distance: 118.6
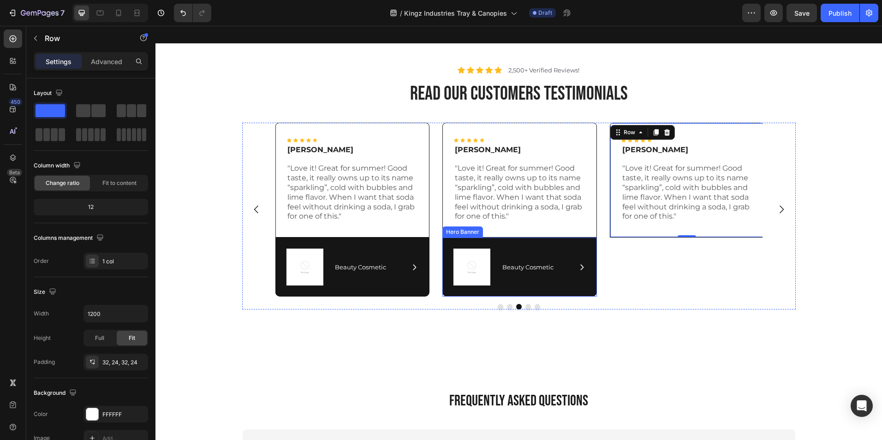
click at [545, 246] on div "Image Icon Beauty Cosmetic Text Block Row Row" at bounding box center [520, 267] width 155 height 59
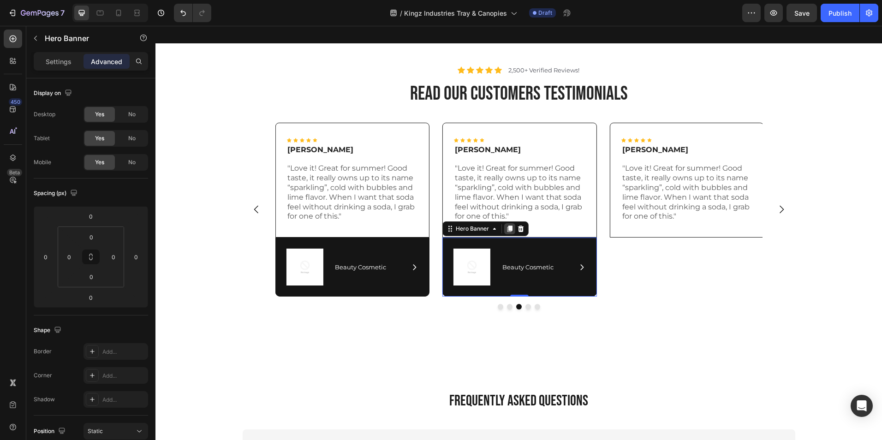
click at [506, 229] on icon at bounding box center [509, 228] width 7 height 7
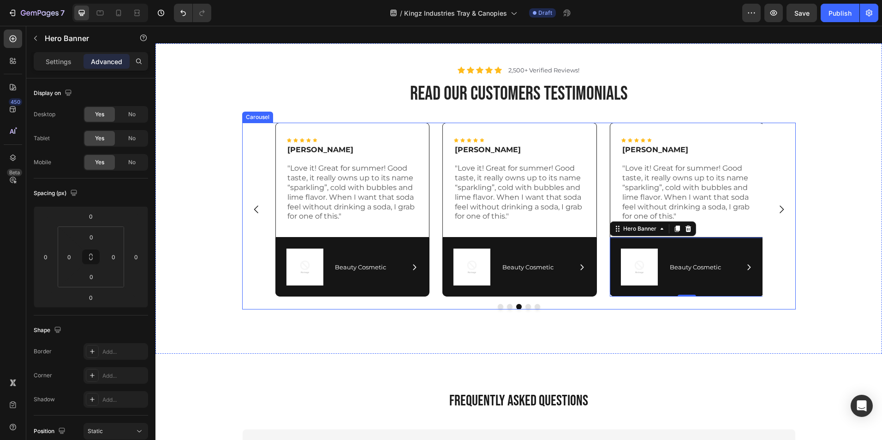
click at [780, 210] on icon "Carousel Next Arrow" at bounding box center [781, 209] width 11 height 11
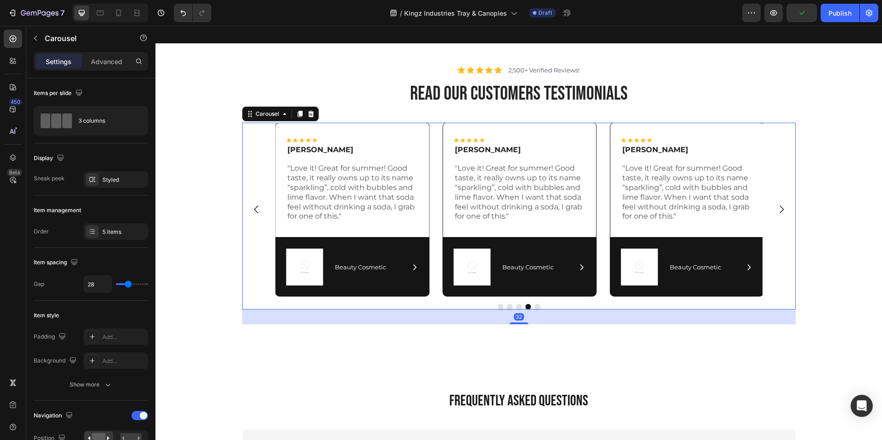
click at [778, 209] on icon "Carousel Next Arrow" at bounding box center [781, 209] width 11 height 11
click at [827, 202] on div "Icon Icon Icon Icon Icon Icon List [PERSON_NAME] Text Block "Love it! Great for…" at bounding box center [518, 224] width 713 height 202
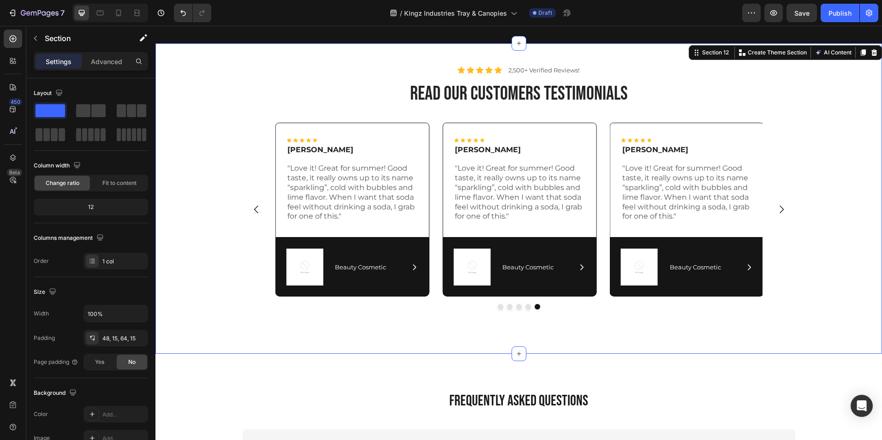
scroll to position [3280, 0]
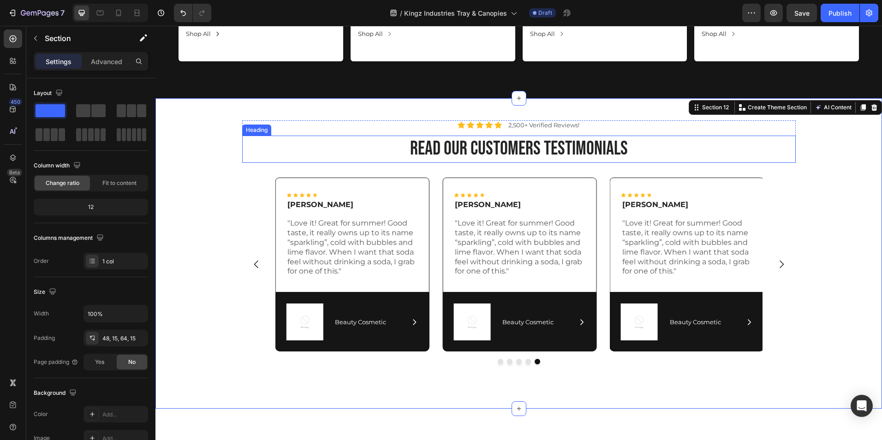
click at [515, 149] on h2 "read our customers testimonials" at bounding box center [519, 149] width 554 height 27
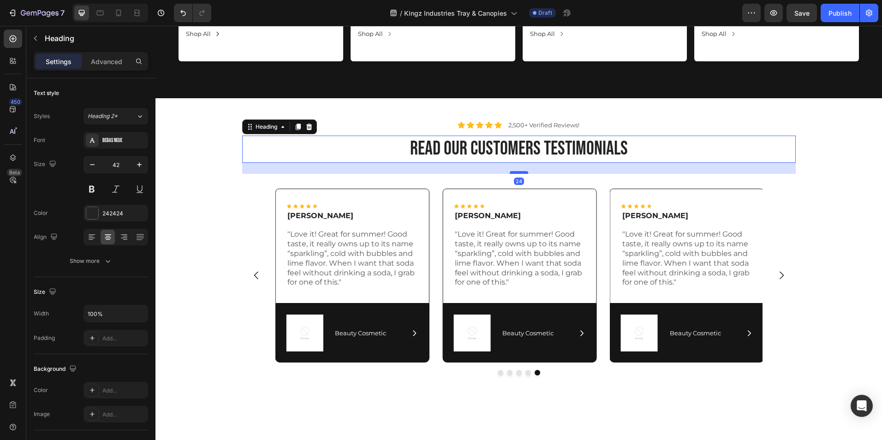
drag, startPoint x: 518, startPoint y: 160, endPoint x: 519, endPoint y: 171, distance: 11.1
click at [519, 171] on div at bounding box center [519, 172] width 18 height 3
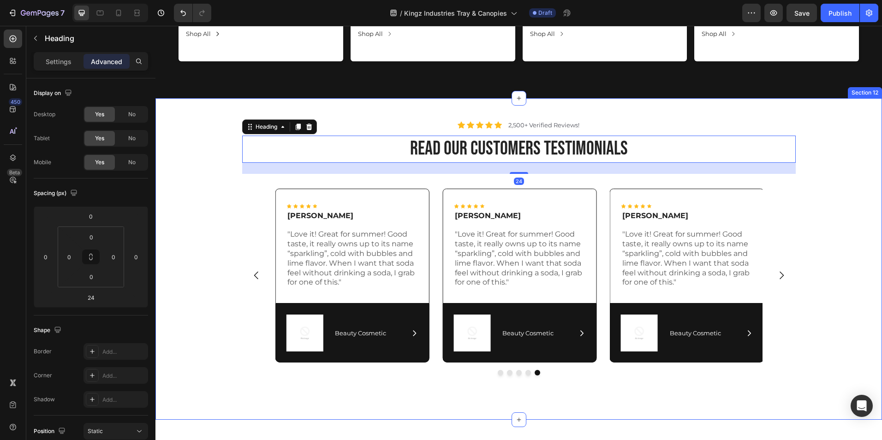
click at [194, 169] on div "Icon Icon Icon Icon Icon Icon List 2,500+ Verified Reviews! Text Block Row read…" at bounding box center [518, 255] width 713 height 270
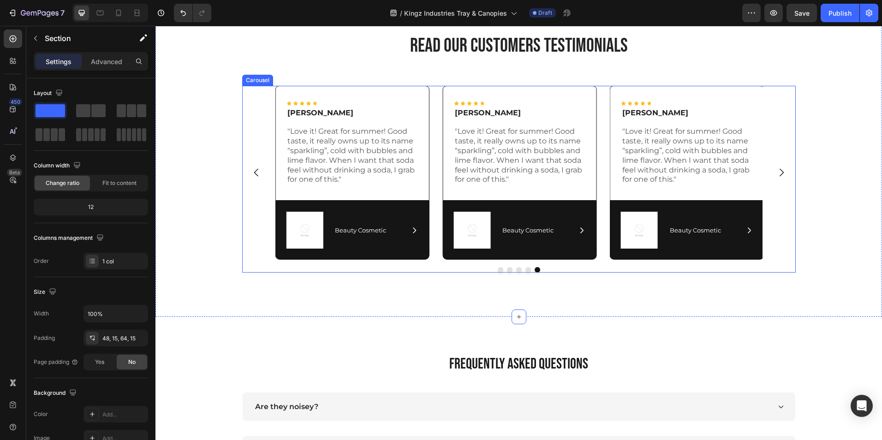
scroll to position [3389, 0]
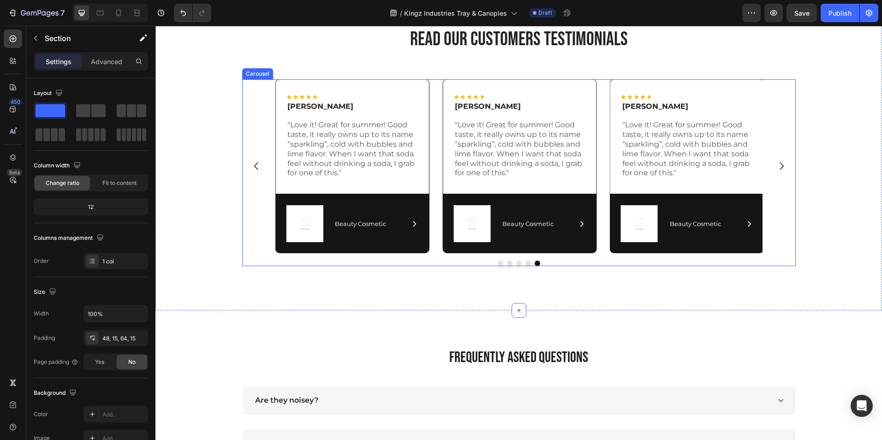
click at [520, 256] on div "Icon Icon Icon Icon Icon Icon List [PERSON_NAME] Text Block "Love it! Great for…" at bounding box center [519, 172] width 554 height 187
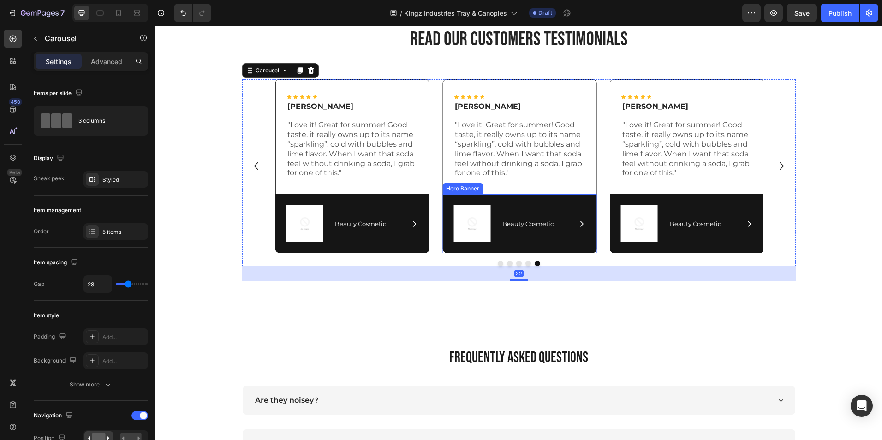
click at [518, 252] on div "Image Icon Beauty Cosmetic Text Block Row Row Hero Banner" at bounding box center [520, 223] width 155 height 59
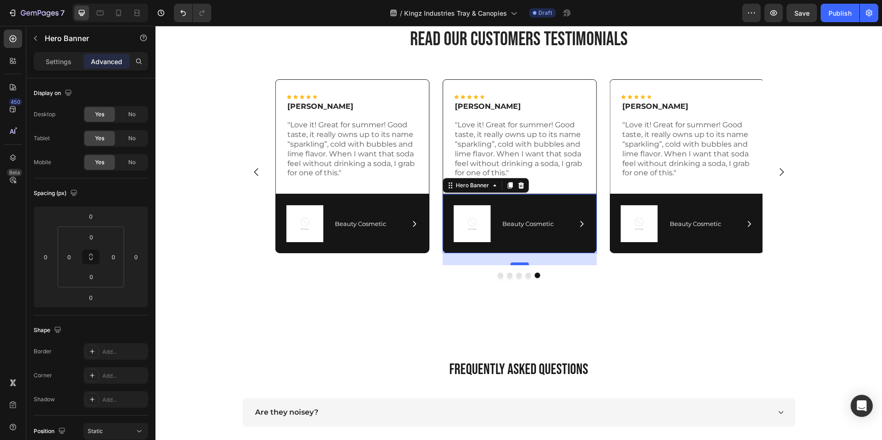
drag, startPoint x: 521, startPoint y: 252, endPoint x: 520, endPoint y: 264, distance: 12.0
click at [520, 264] on div at bounding box center [519, 264] width 18 height 3
type input "26"
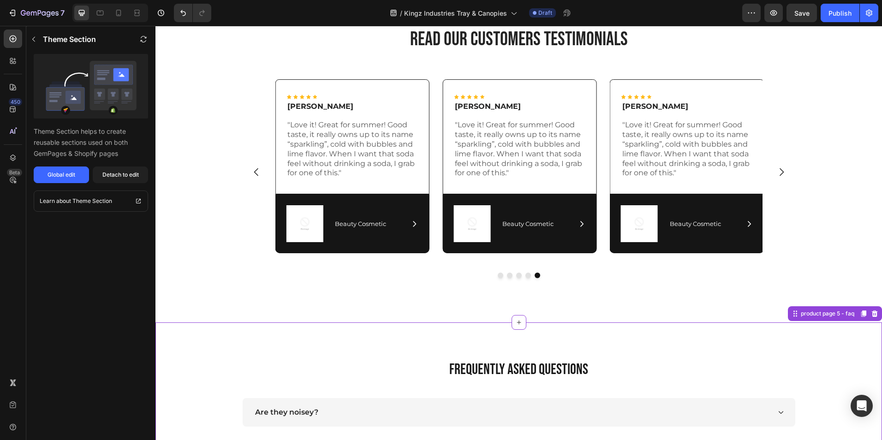
click at [504, 365] on h2 "FREQUENTLY ASKED QUESTIONS" at bounding box center [518, 369] width 713 height 21
click at [452, 366] on h2 "FREQUENTLY ASKED QUESTIONS" at bounding box center [518, 369] width 713 height 21
click at [495, 304] on div "Icon Icon Icon Icon Icon Icon List 2,500+ Verified Reviews! Text Block Row read…" at bounding box center [519, 156] width 727 height 334
click at [118, 169] on button "Detach to edit" at bounding box center [120, 175] width 55 height 17
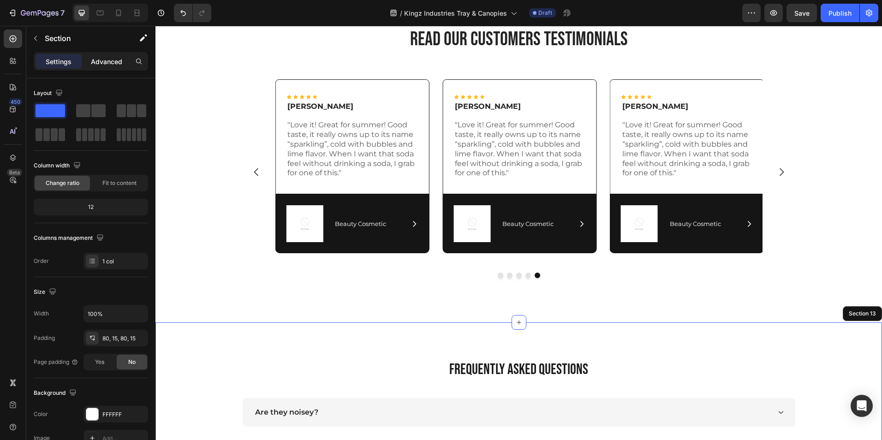
click at [106, 66] on p "Advanced" at bounding box center [106, 62] width 31 height 10
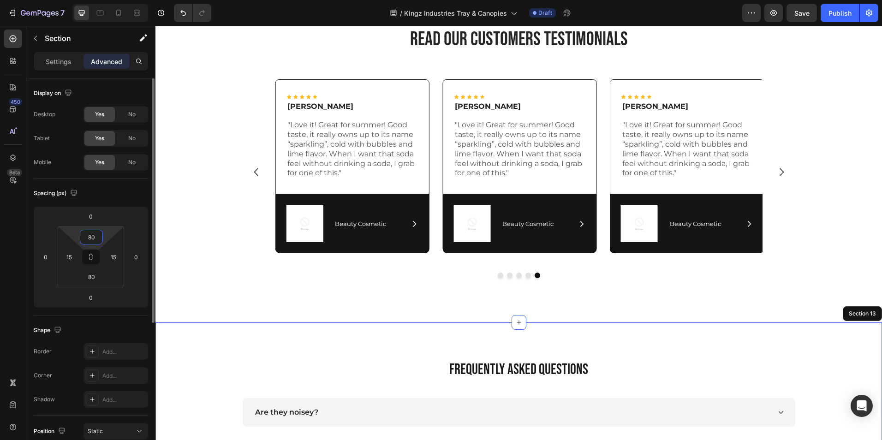
click at [97, 234] on input "80" at bounding box center [91, 237] width 18 height 14
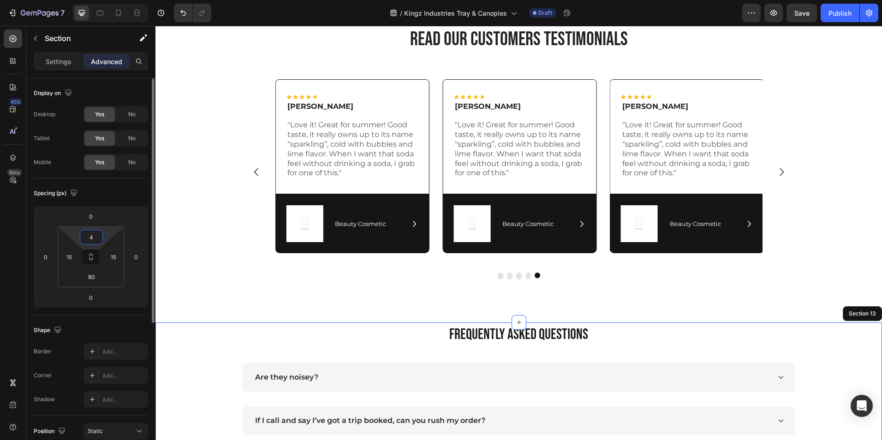
type input "46"
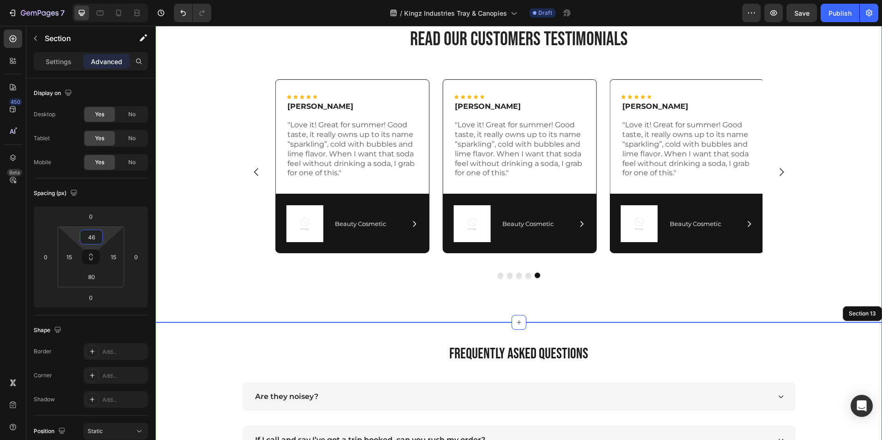
click at [222, 272] on div "Icon Icon Icon Icon Icon Icon List [PERSON_NAME] Text Block "Love it! Great for…" at bounding box center [518, 186] width 713 height 214
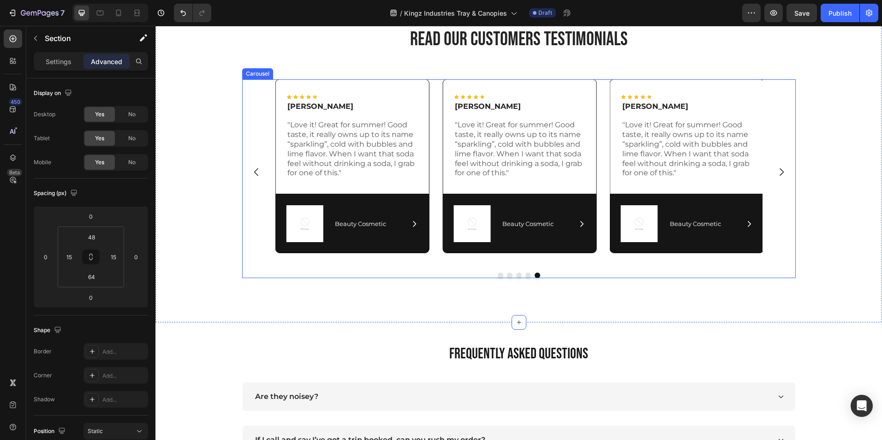
scroll to position [3356, 0]
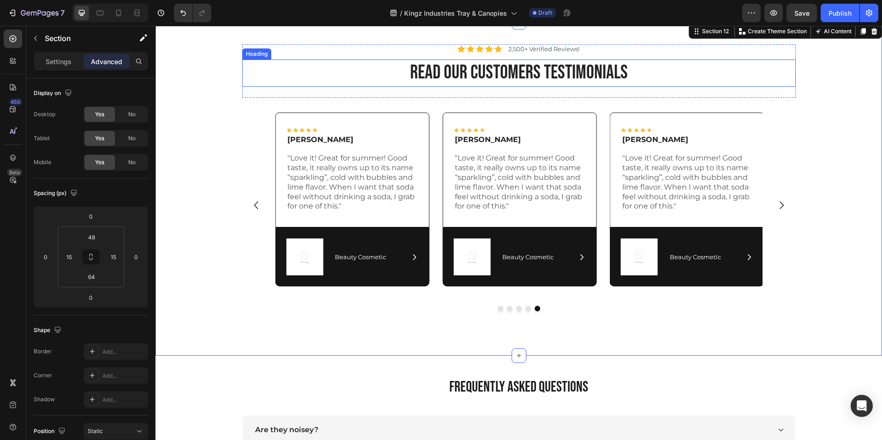
click at [490, 75] on h2 "read our customers testimonials" at bounding box center [519, 73] width 554 height 27
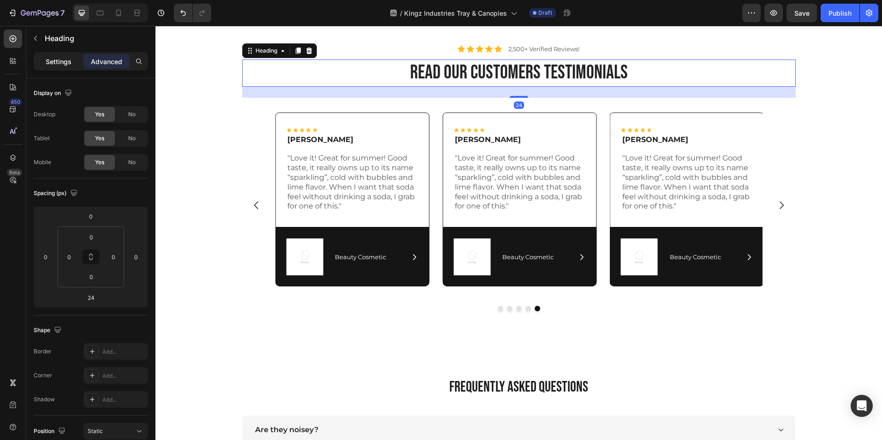
click at [54, 60] on p "Settings" at bounding box center [59, 62] width 26 height 10
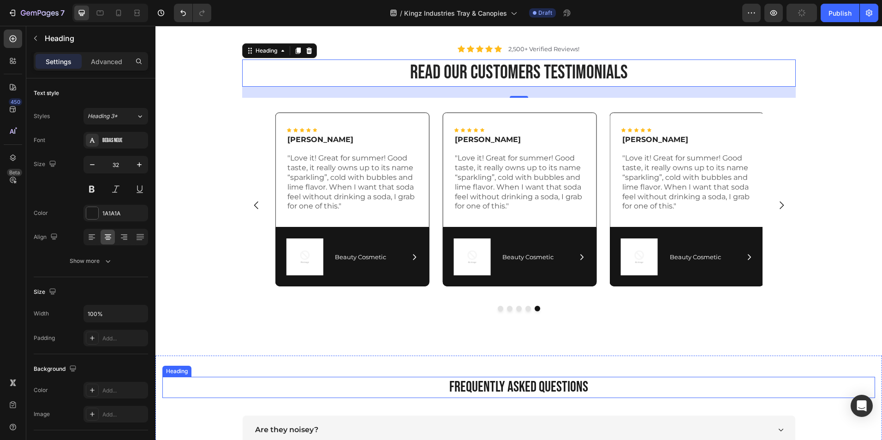
click at [470, 389] on h2 "FREQUENTLY ASKED QUESTIONS" at bounding box center [518, 387] width 713 height 21
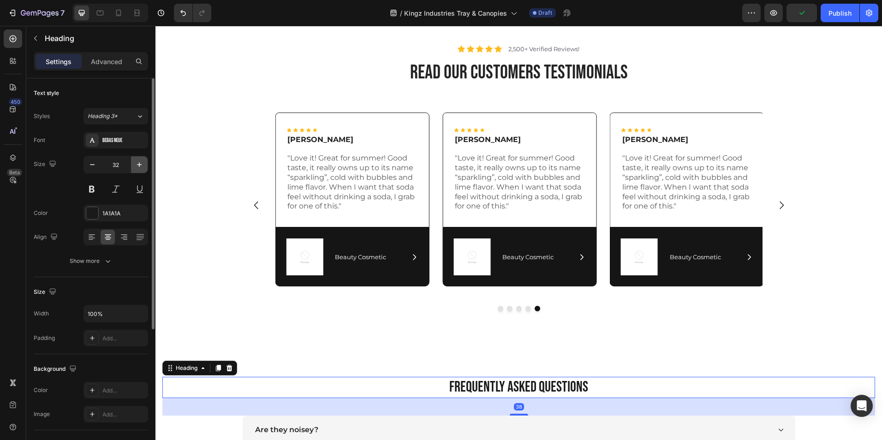
click at [138, 165] on icon "button" at bounding box center [139, 164] width 9 height 9
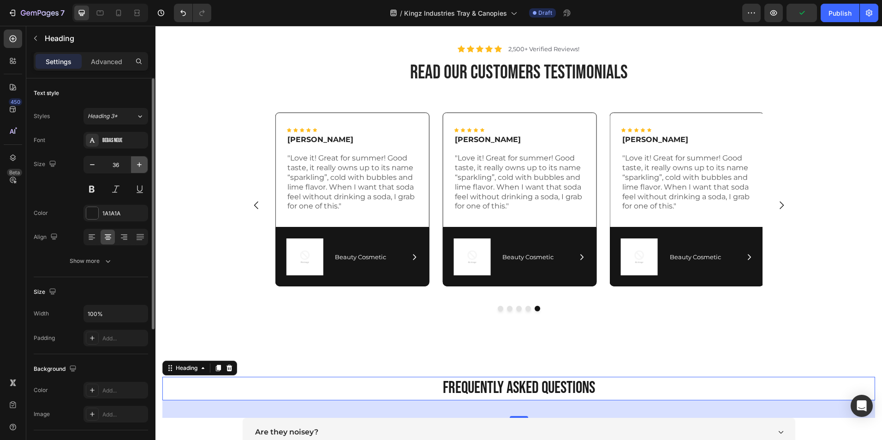
click at [138, 165] on icon "button" at bounding box center [139, 164] width 9 height 9
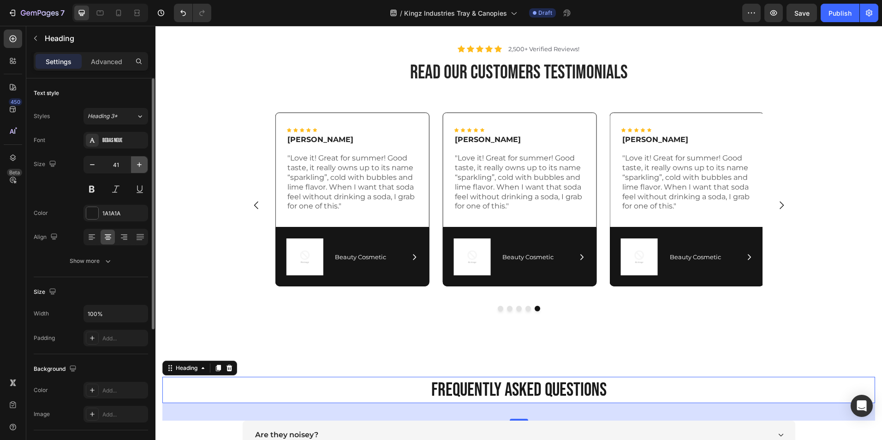
click at [141, 164] on icon "button" at bounding box center [139, 164] width 9 height 9
type input "42"
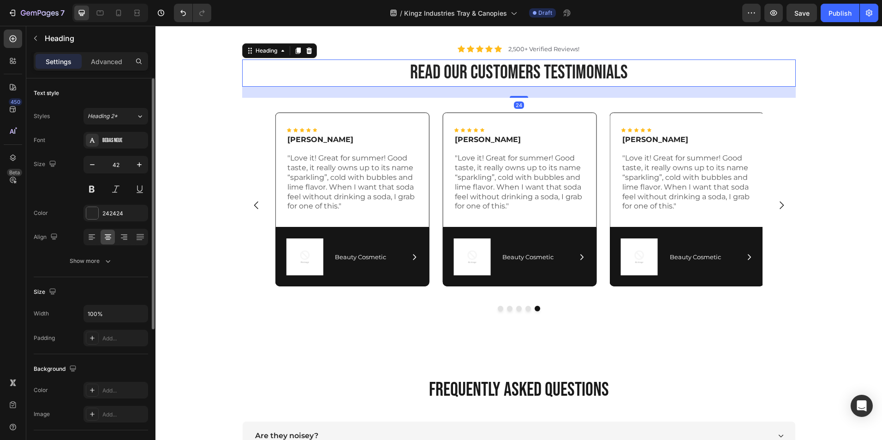
click at [453, 70] on h2 "read our customers testimonials" at bounding box center [519, 73] width 554 height 27
click at [474, 383] on h2 "FREQUENTLY ASKED QUESTIONS" at bounding box center [518, 390] width 713 height 27
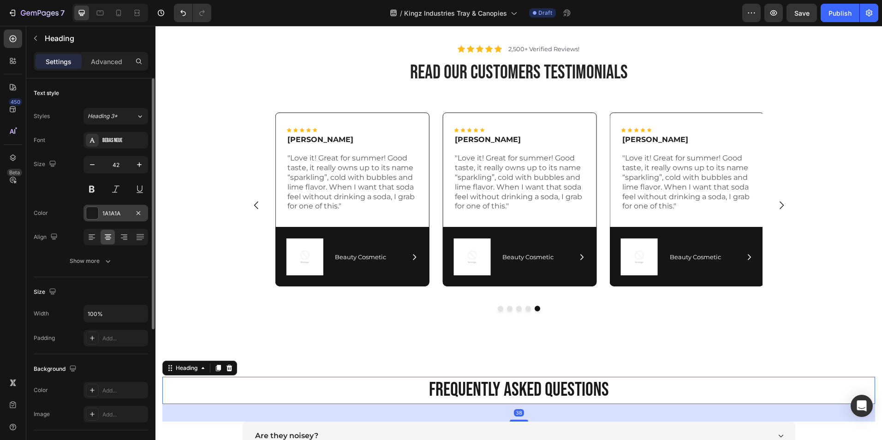
click at [117, 217] on div "1A1A1A" at bounding box center [115, 214] width 27 height 8
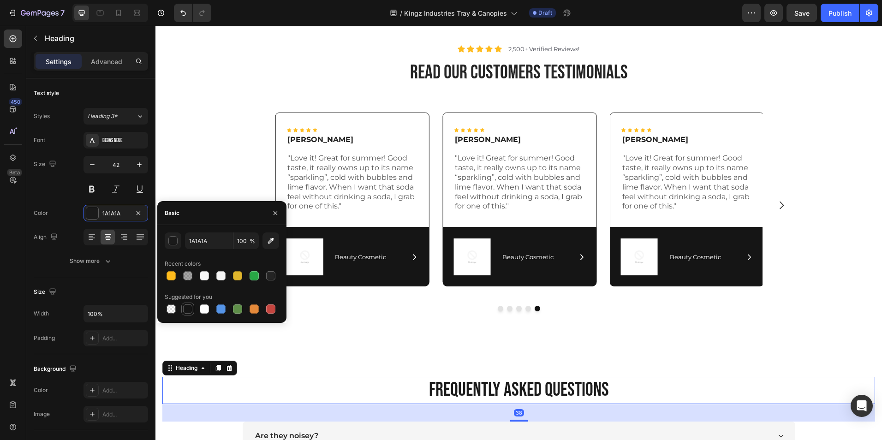
click at [191, 310] on div at bounding box center [187, 309] width 9 height 9
click at [270, 277] on div at bounding box center [270, 275] width 9 height 9
type input "242424"
click at [209, 159] on div "Icon Icon Icon Icon Icon Icon List [PERSON_NAME] Text Block "Love it! Great for…" at bounding box center [518, 220] width 713 height 214
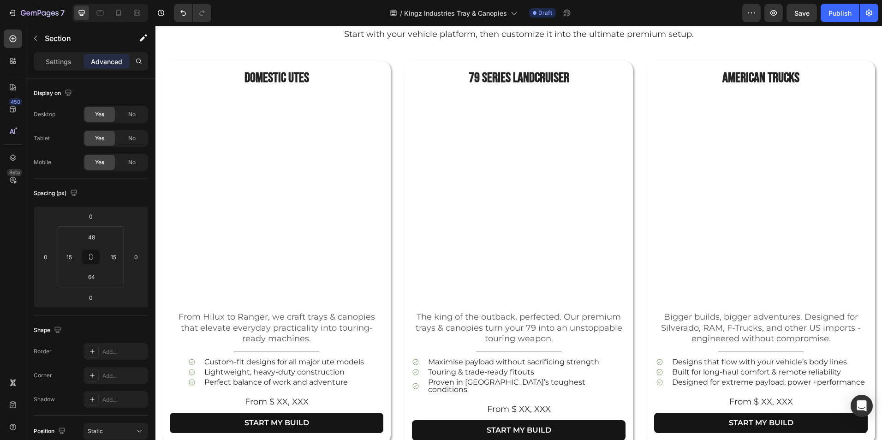
scroll to position [436, 0]
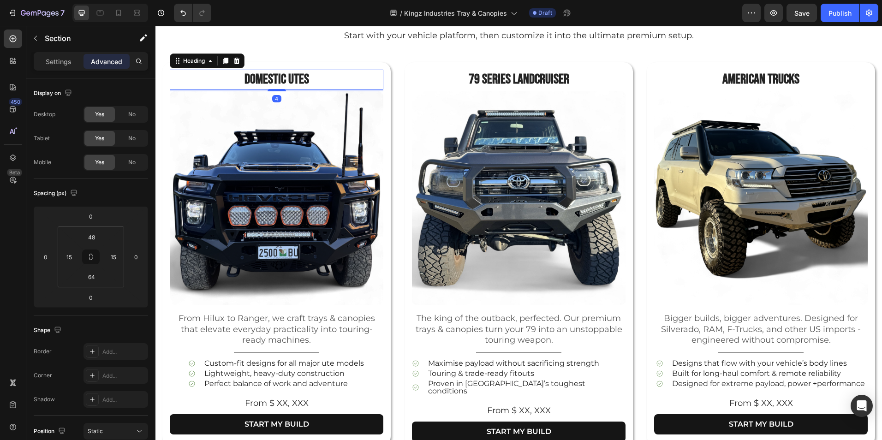
click at [309, 77] on h2 "DOMESTIC UTES" at bounding box center [277, 80] width 214 height 20
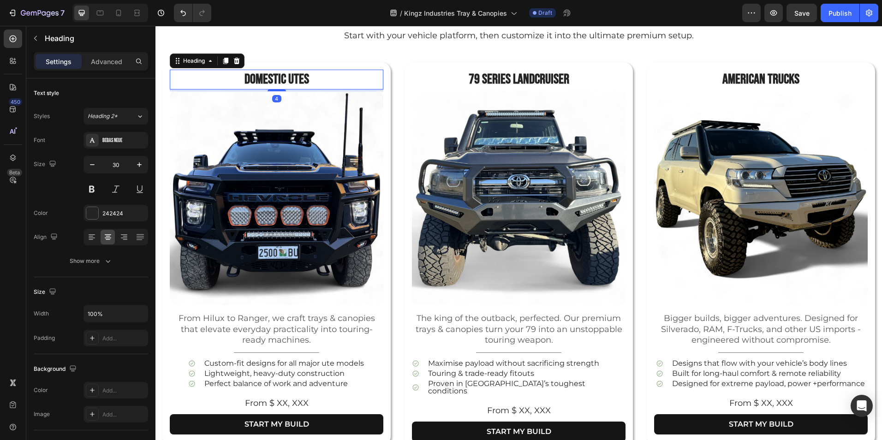
click at [306, 77] on h2 "DOMESTIC UTES" at bounding box center [277, 80] width 214 height 20
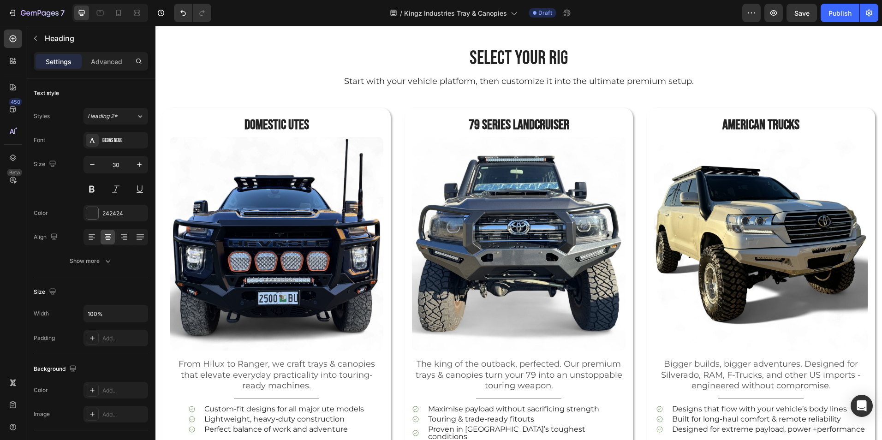
scroll to position [390, 0]
click at [309, 126] on h2 "DOMESTIC UTES" at bounding box center [277, 126] width 214 height 20
click at [567, 125] on h2 "79 SERIES LANDCRUISER" at bounding box center [519, 126] width 214 height 20
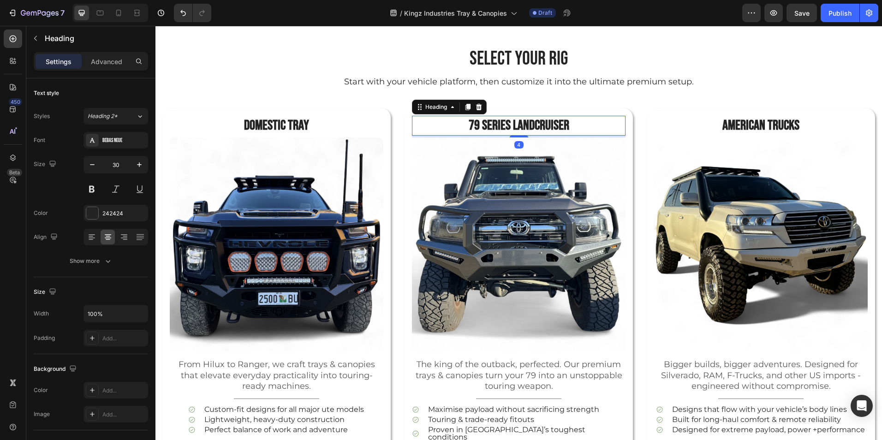
click at [567, 125] on h2 "79 SERIES LANDCRUISER" at bounding box center [519, 126] width 214 height 20
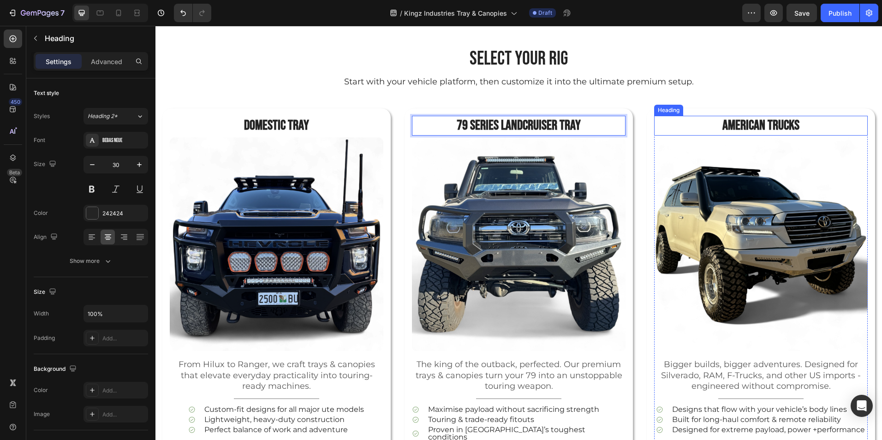
click at [790, 123] on h2 "AMERICAN TRUCKS" at bounding box center [761, 126] width 214 height 20
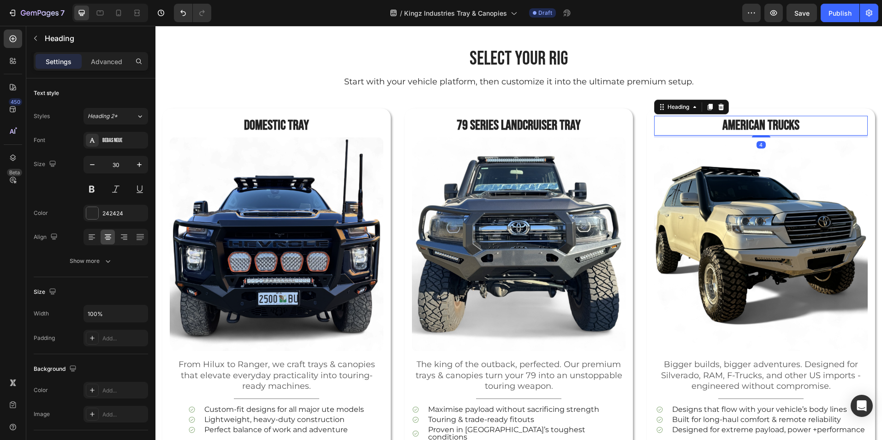
click at [793, 125] on h2 "AMERICAN TRUCKS" at bounding box center [761, 126] width 214 height 20
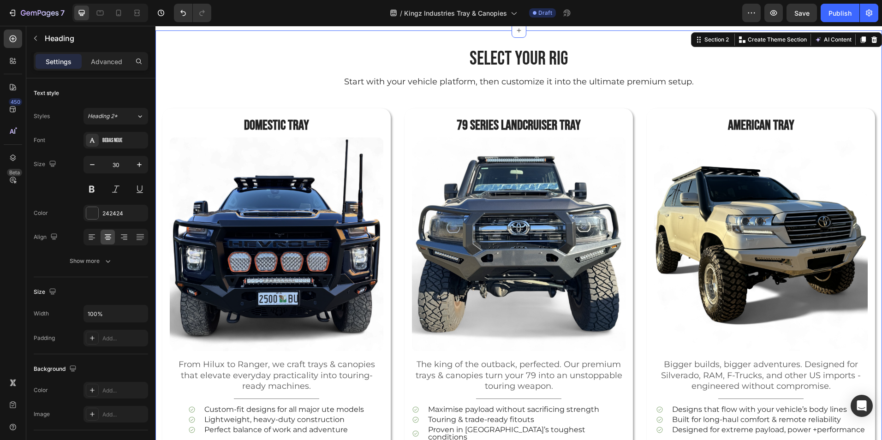
click at [718, 98] on div "SELECT YOUR rig Heading Start with your vehicle platform, then customize it int…" at bounding box center [519, 261] width 727 height 428
click at [768, 125] on p "AMERICAN TRay" at bounding box center [761, 126] width 212 height 18
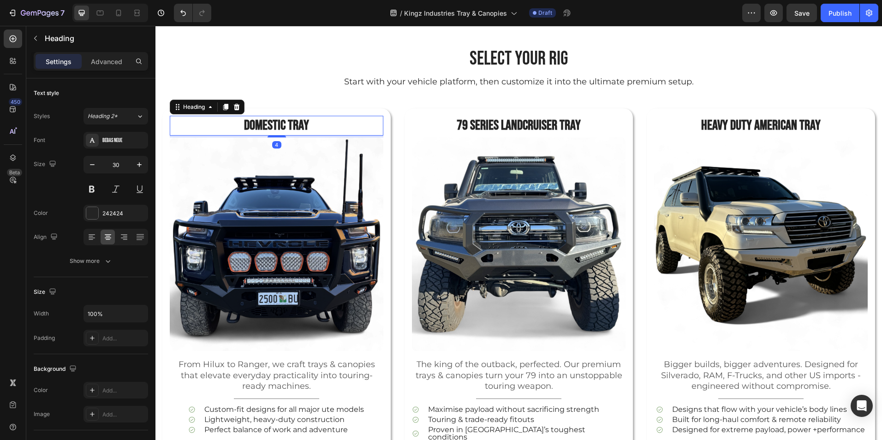
click at [240, 124] on p "DOMESTIC Tray" at bounding box center [277, 126] width 212 height 18
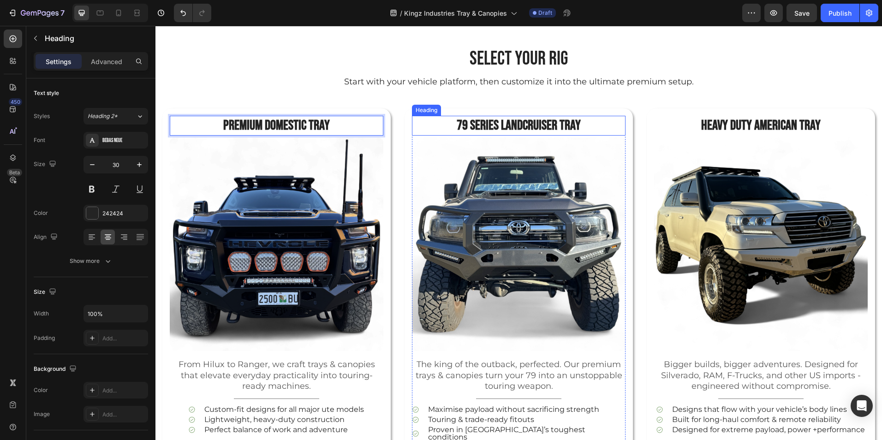
click at [485, 121] on p "79 SERIES LANDCRUISER tray" at bounding box center [519, 126] width 212 height 18
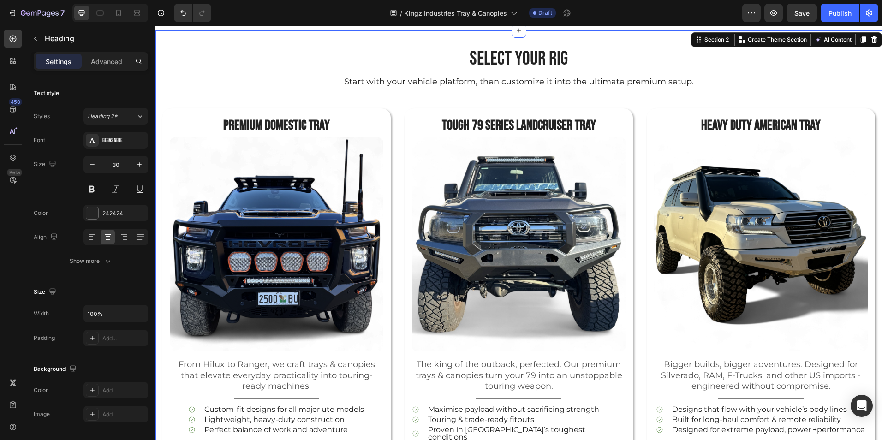
click at [635, 91] on div "SELECT YOUR rig Heading Start with your vehicle platform, then customize it int…" at bounding box center [519, 261] width 727 height 428
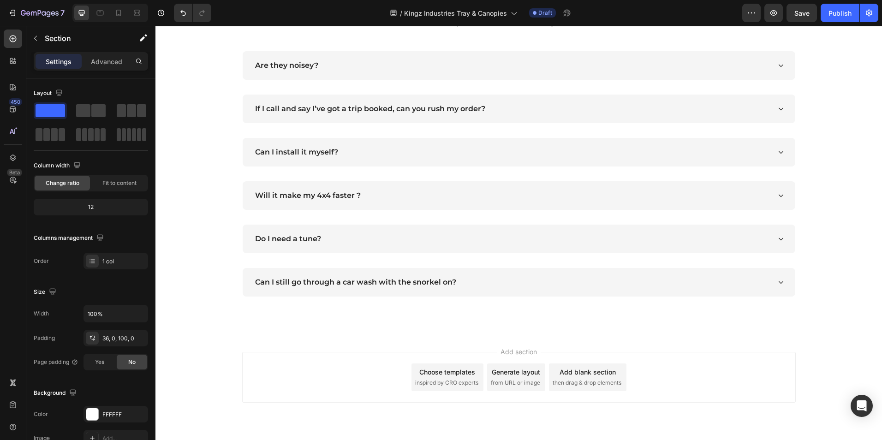
scroll to position [3753, 0]
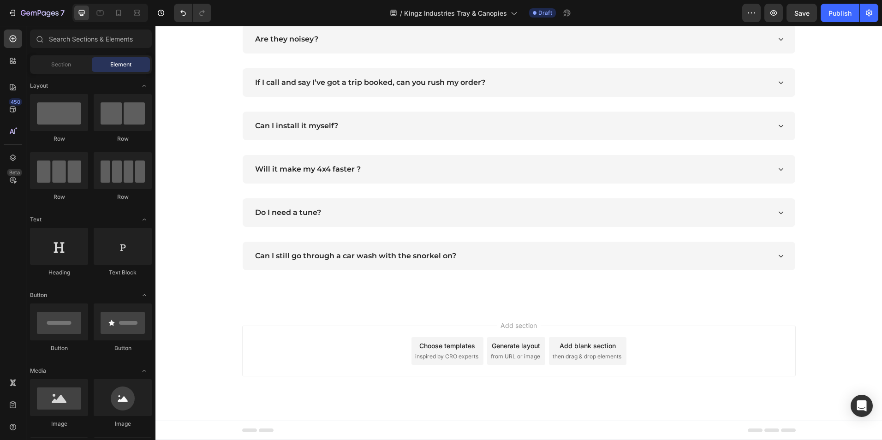
click at [459, 351] on div "Choose templates" at bounding box center [447, 346] width 56 height 10
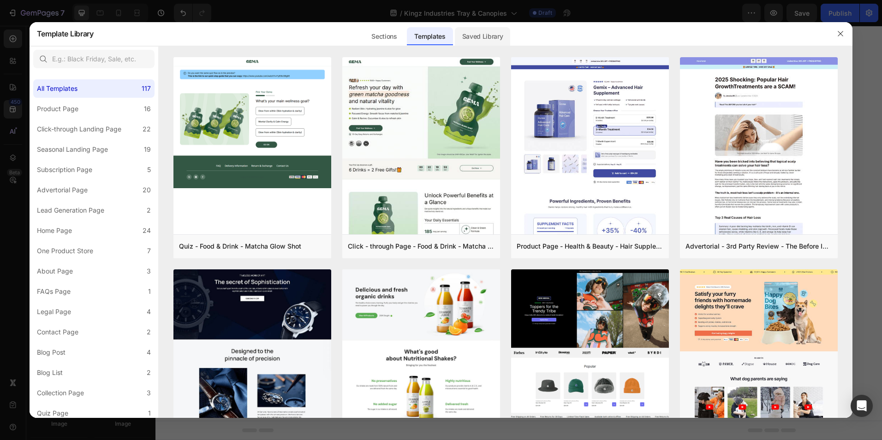
click at [476, 40] on div "Saved Library" at bounding box center [483, 36] width 56 height 18
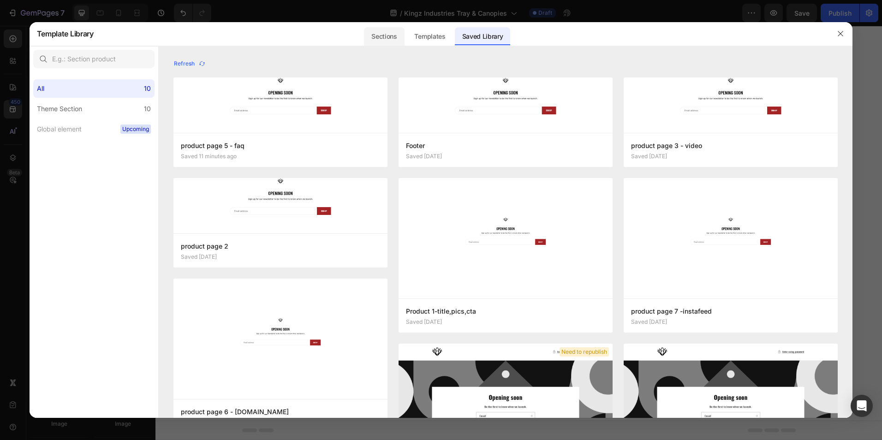
click at [389, 29] on div "Sections" at bounding box center [384, 36] width 40 height 18
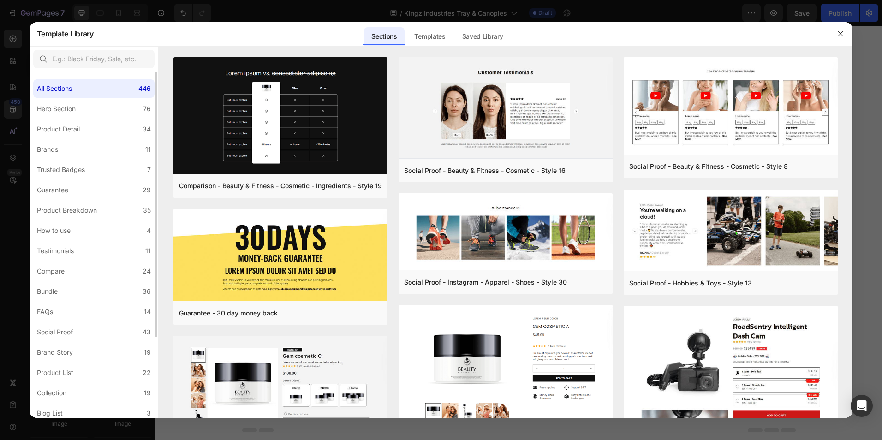
scroll to position [106, 0]
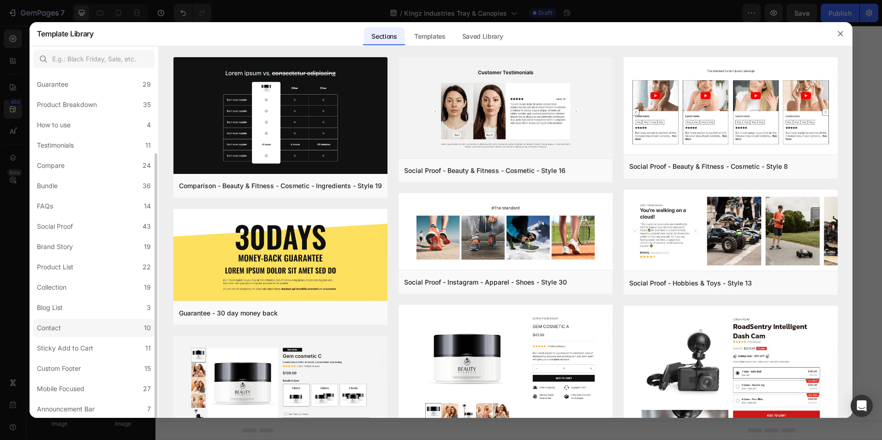
click at [66, 325] on label "Contact 10" at bounding box center [93, 328] width 121 height 18
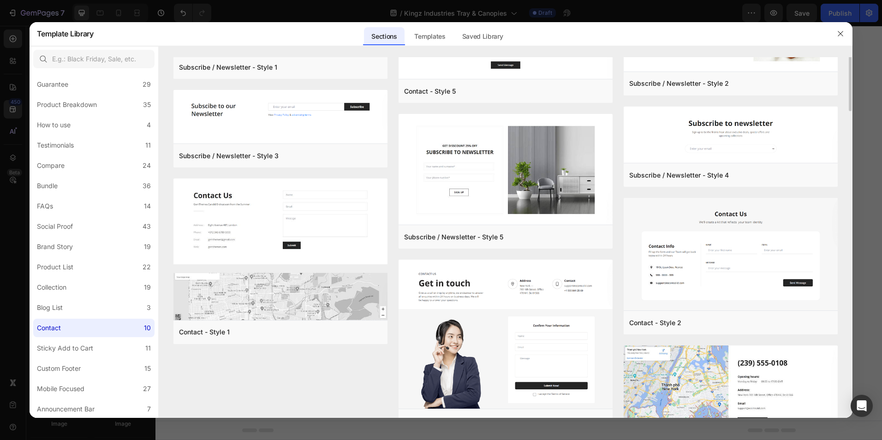
scroll to position [63, 0]
click at [478, 38] on div "Saved Library" at bounding box center [483, 36] width 56 height 18
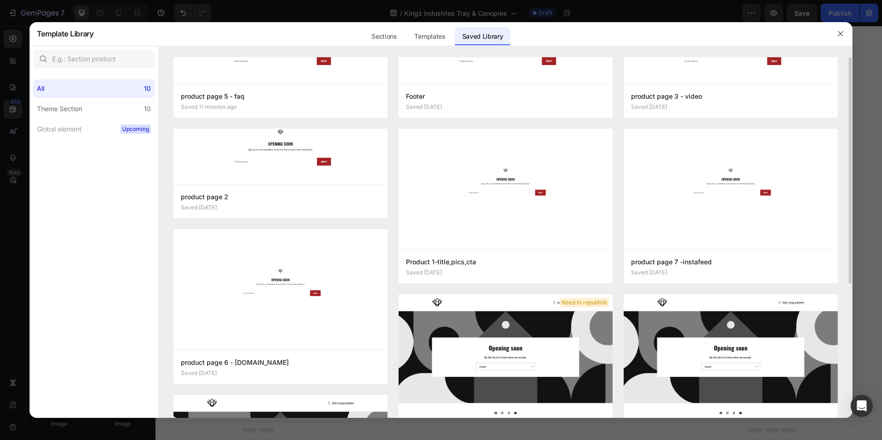
scroll to position [0, 0]
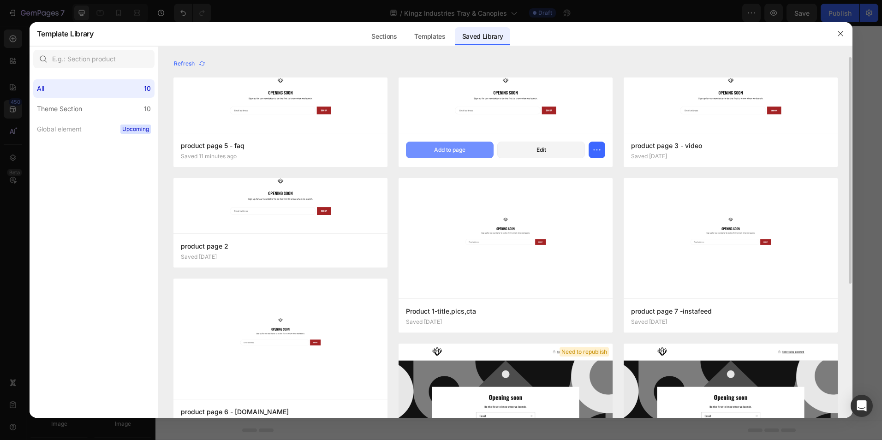
click at [454, 154] on div "Add to page" at bounding box center [449, 150] width 31 height 8
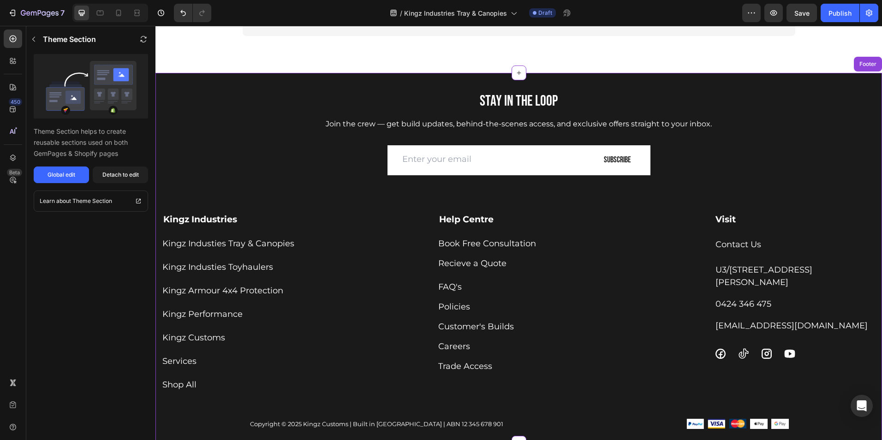
scroll to position [3988, 0]
click at [782, 98] on h2 "Stay in the Loop" at bounding box center [519, 101] width 540 height 18
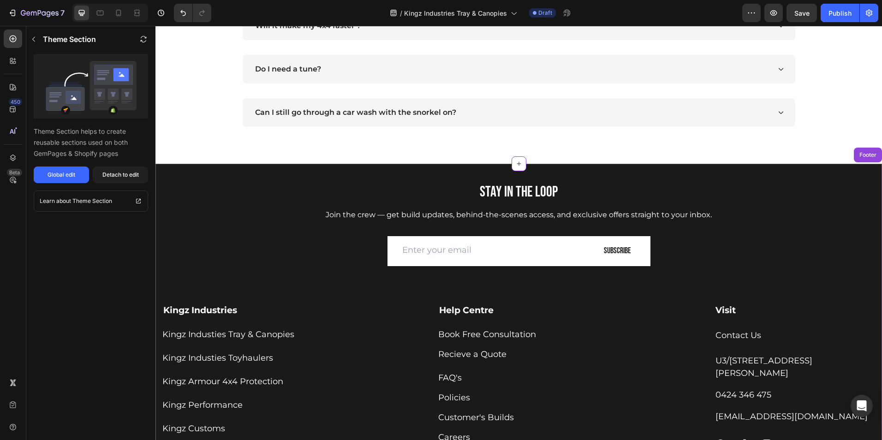
scroll to position [3896, 0]
click at [795, 210] on div "Stay in the Loop Heading Join the crew — get build updates, behind-the-scenes a…" at bounding box center [519, 349] width 727 height 371
click at [36, 42] on icon "button" at bounding box center [33, 39] width 7 height 7
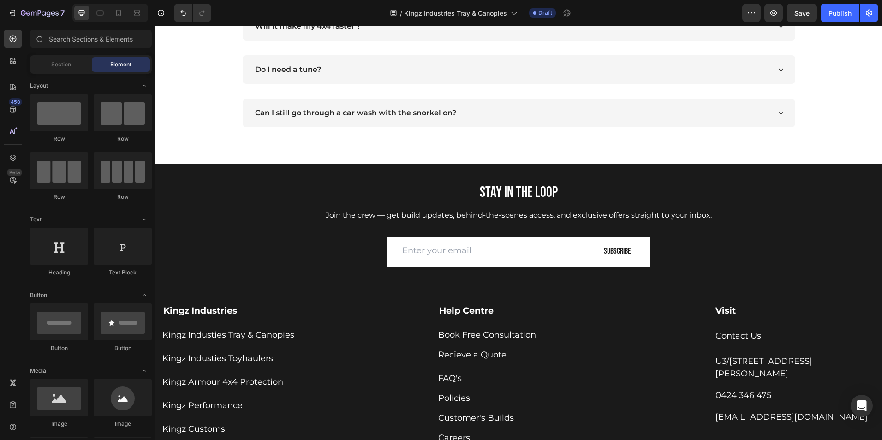
scroll to position [744, 0]
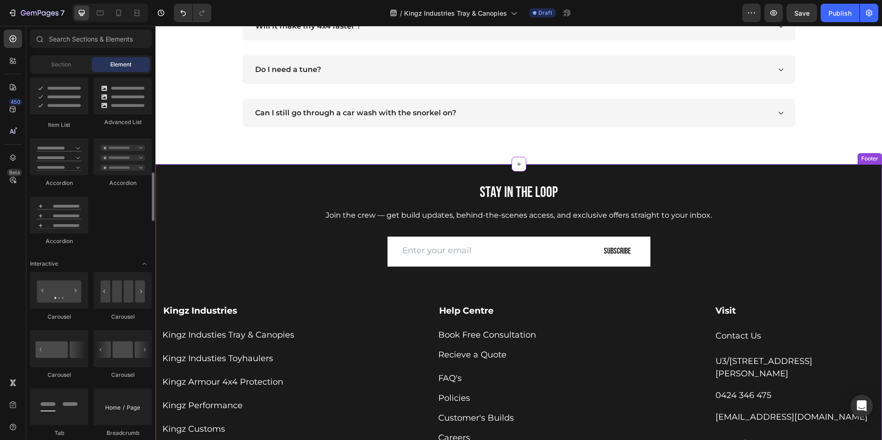
click at [760, 193] on h2 "Stay in the Loop" at bounding box center [519, 193] width 540 height 18
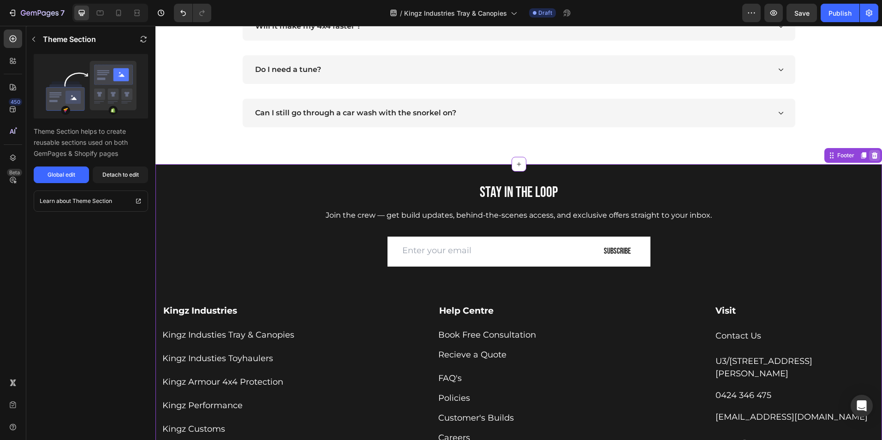
click at [871, 154] on icon at bounding box center [874, 155] width 7 height 7
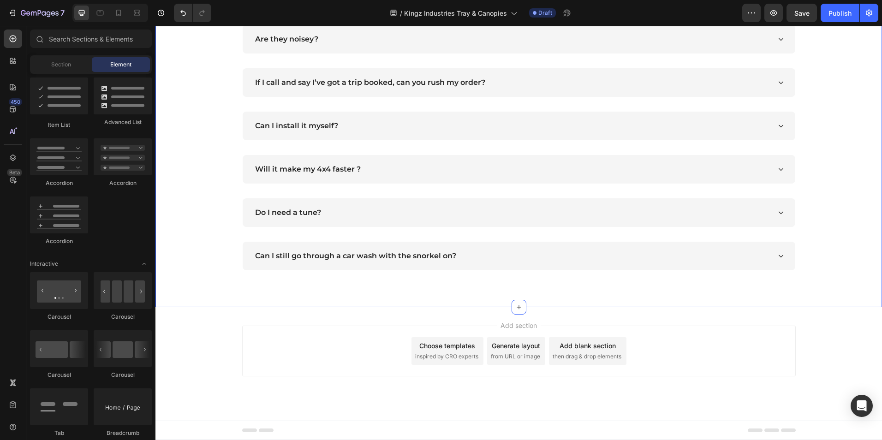
click at [260, 304] on div "FREQUENTLY ASKED QUESTIONS Heading Are they noisey? If I call and say I’ve got …" at bounding box center [519, 133] width 727 height 348
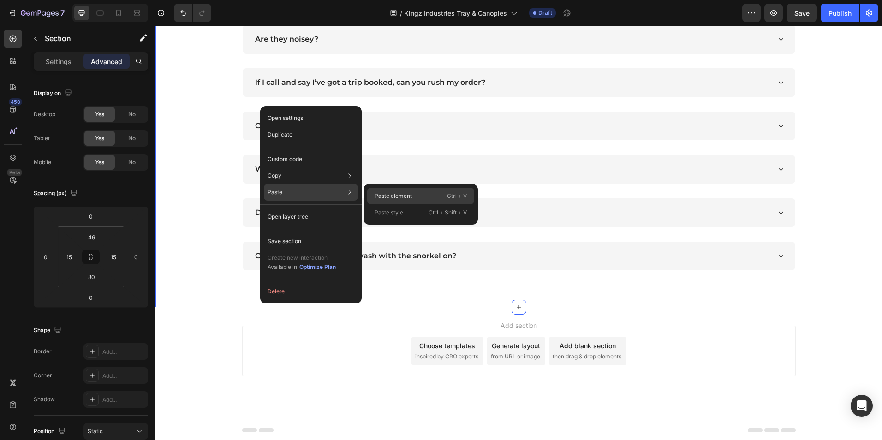
click at [378, 194] on p "Paste element" at bounding box center [393, 196] width 37 height 8
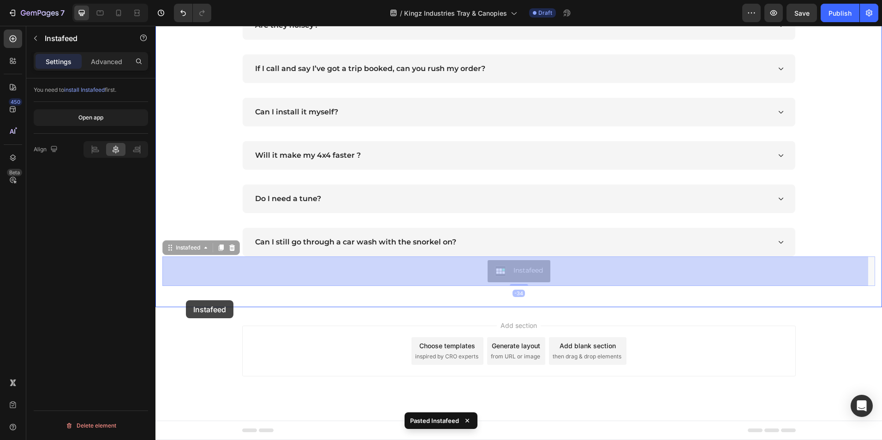
drag, startPoint x: 190, startPoint y: 267, endPoint x: 186, endPoint y: 300, distance: 33.4
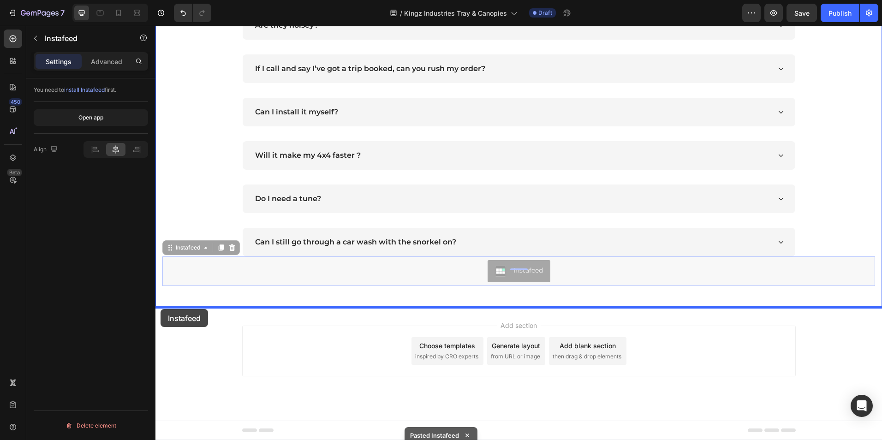
drag, startPoint x: 172, startPoint y: 250, endPoint x: 161, endPoint y: 309, distance: 60.2
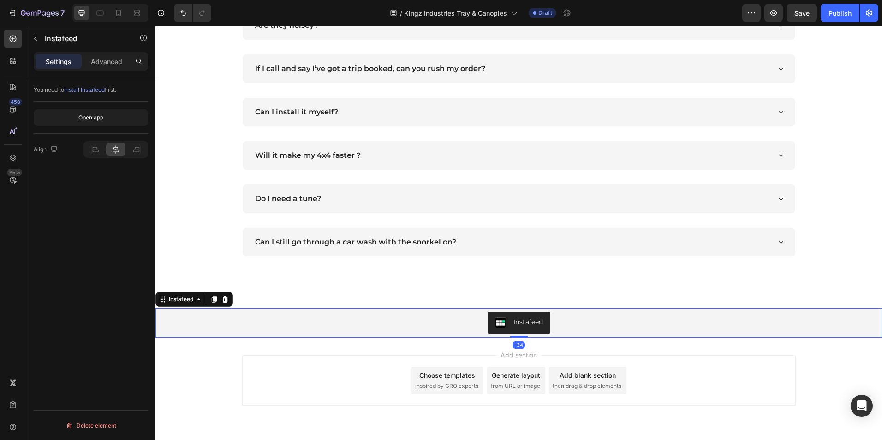
scroll to position [3796, 0]
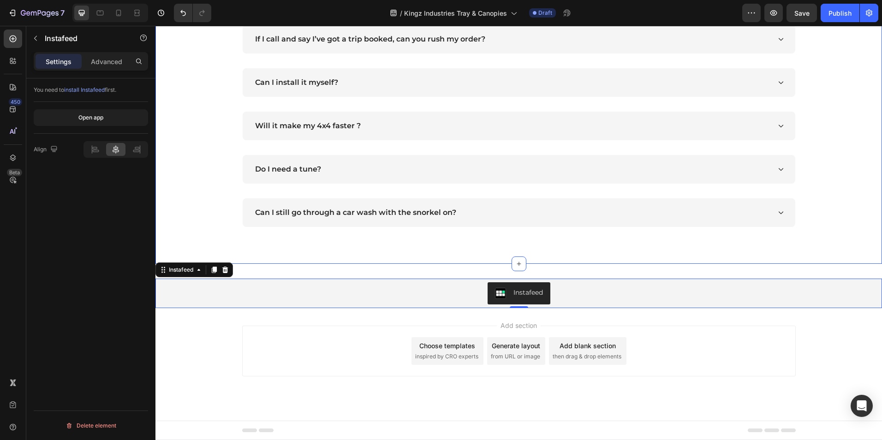
click at [360, 247] on div "FREQUENTLY ASKED QUESTIONS Heading Are they noisey? If I call and say I’ve got …" at bounding box center [519, 90] width 727 height 348
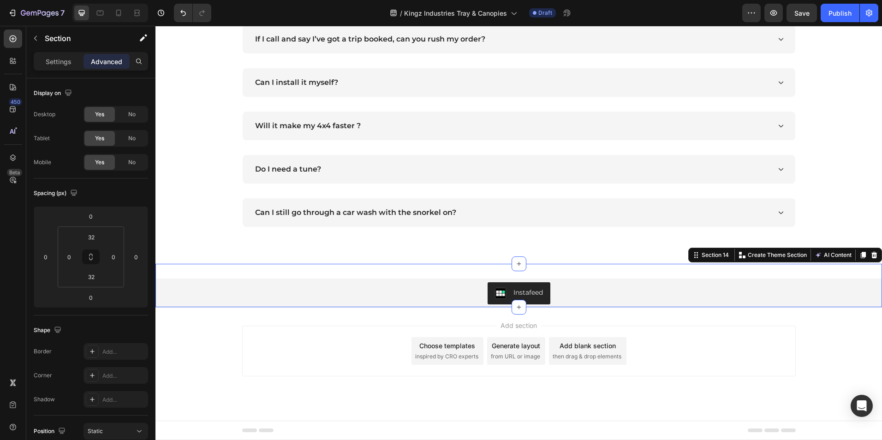
click at [365, 269] on div "Instafeed Instafeed Section 14 Create Theme Section AI Content Write with GemAI…" at bounding box center [519, 285] width 727 height 43
click at [98, 238] on input "32" at bounding box center [91, 237] width 18 height 14
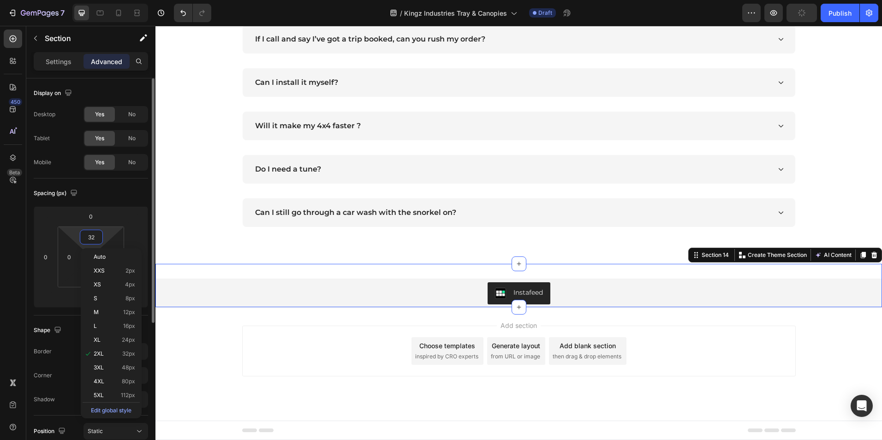
scroll to position [3781, 0]
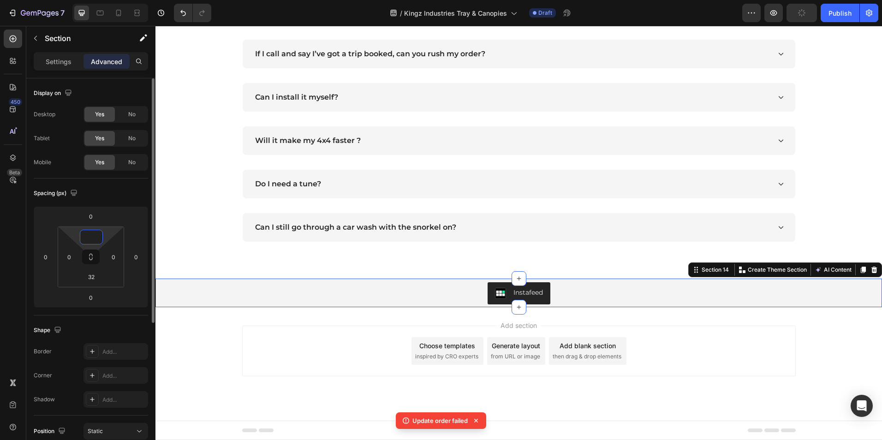
type input "0"
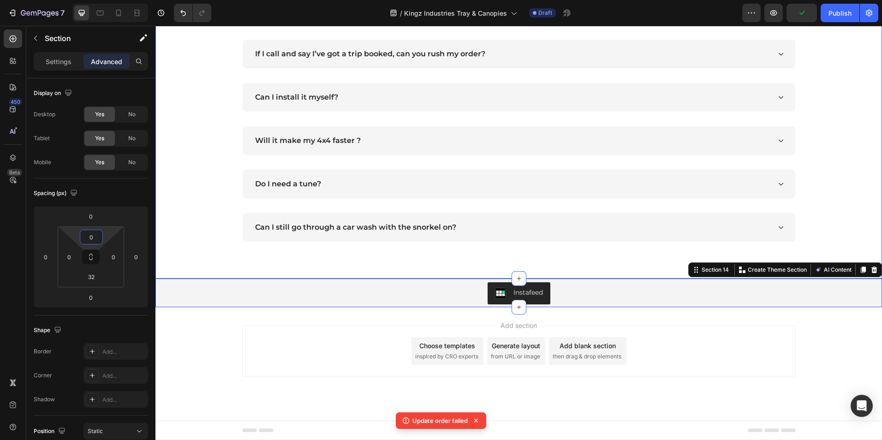
click at [192, 256] on div "FREQUENTLY ASKED QUESTIONS Heading Are they noisey? If I call and say I’ve got …" at bounding box center [519, 104] width 727 height 348
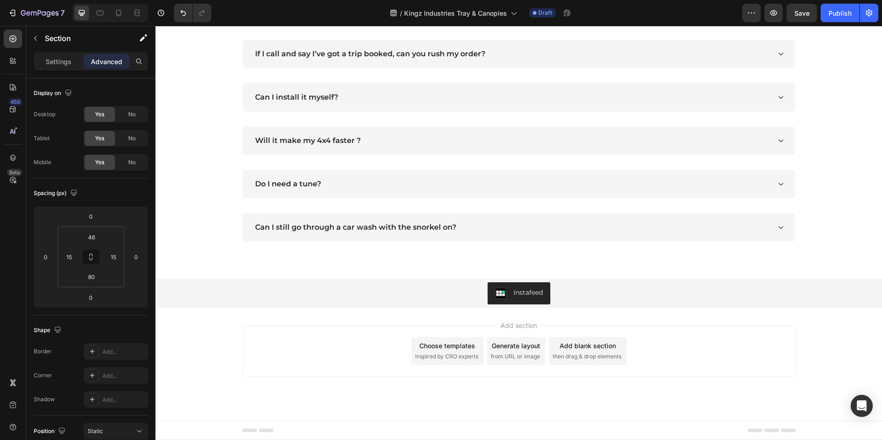
click at [469, 352] on div "Choose templates inspired by CRO experts" at bounding box center [448, 351] width 72 height 28
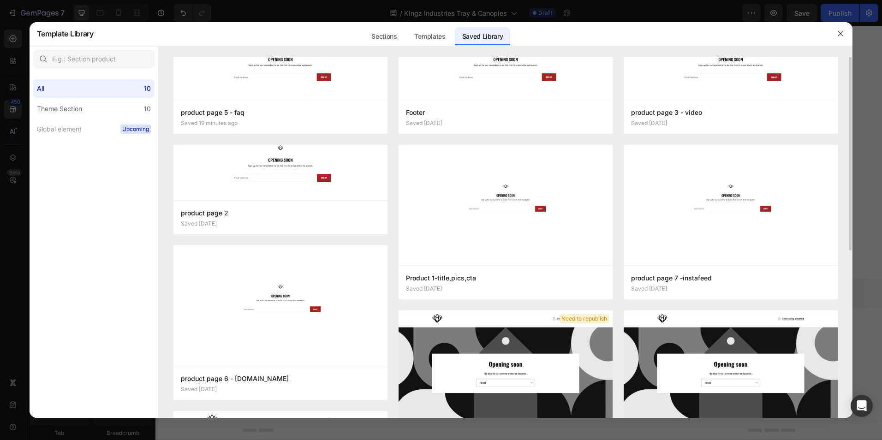
scroll to position [0, 0]
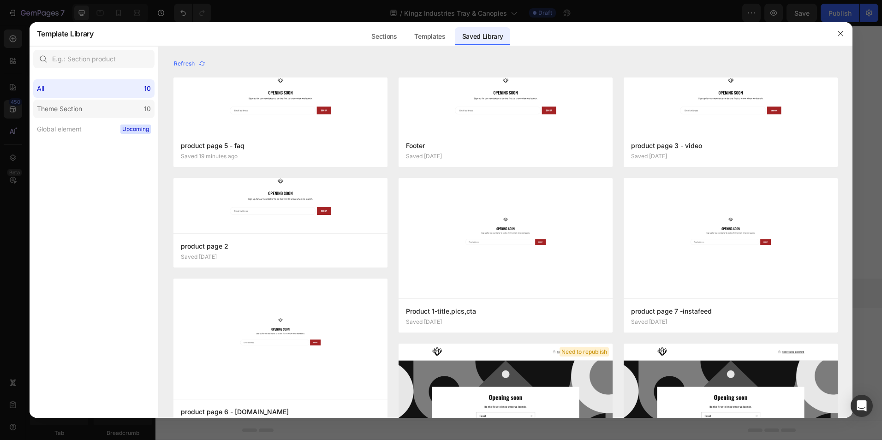
click at [91, 107] on label "Theme Section 10" at bounding box center [93, 109] width 121 height 18
click at [80, 89] on div "All 10" at bounding box center [93, 88] width 121 height 18
click at [833, 31] on div at bounding box center [841, 34] width 24 height 24
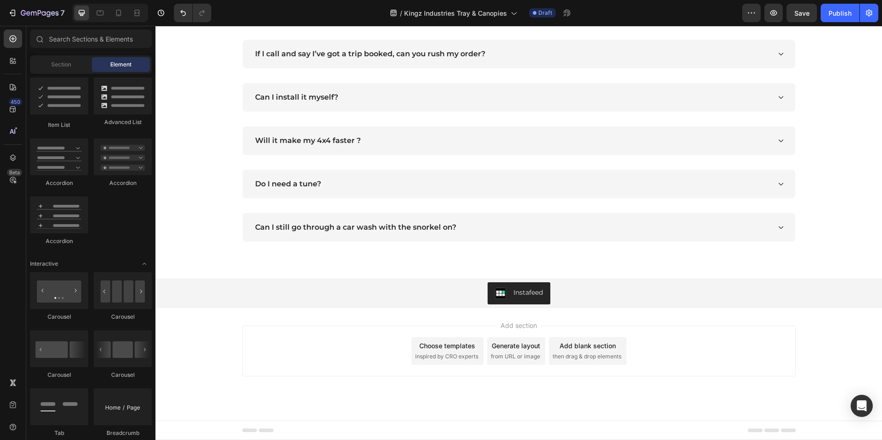
click at [308, 318] on div "Add section Choose templates inspired by CRO experts Generate layout from URL o…" at bounding box center [519, 364] width 727 height 114
click at [234, 326] on div "Add section Choose templates inspired by CRO experts Generate layout from URL o…" at bounding box center [519, 364] width 727 height 114
click at [587, 352] on div "Add blank section then drag & drop elements" at bounding box center [588, 351] width 78 height 28
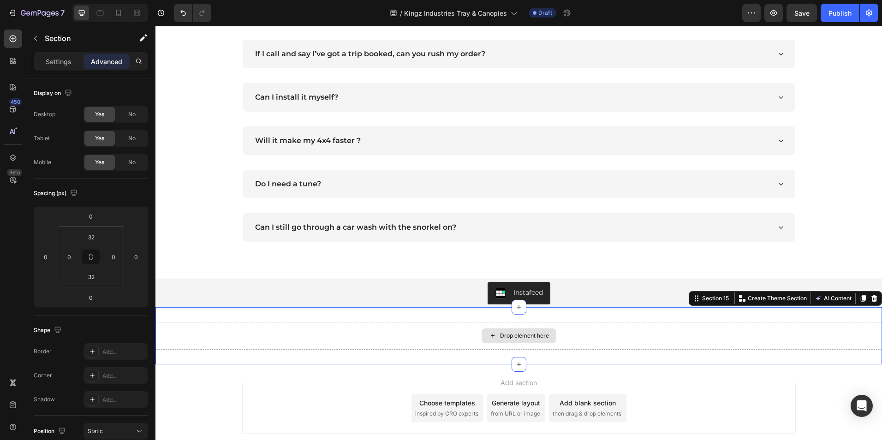
click at [342, 339] on div "Drop element here" at bounding box center [519, 336] width 727 height 28
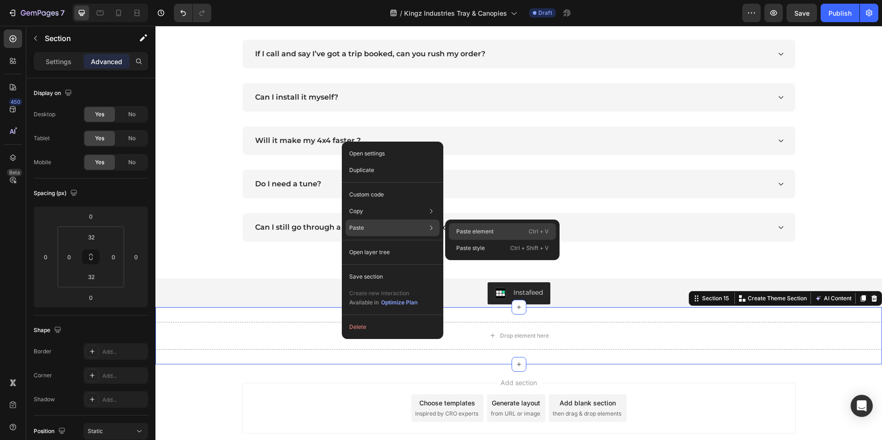
click at [474, 228] on p "Paste element" at bounding box center [474, 232] width 37 height 8
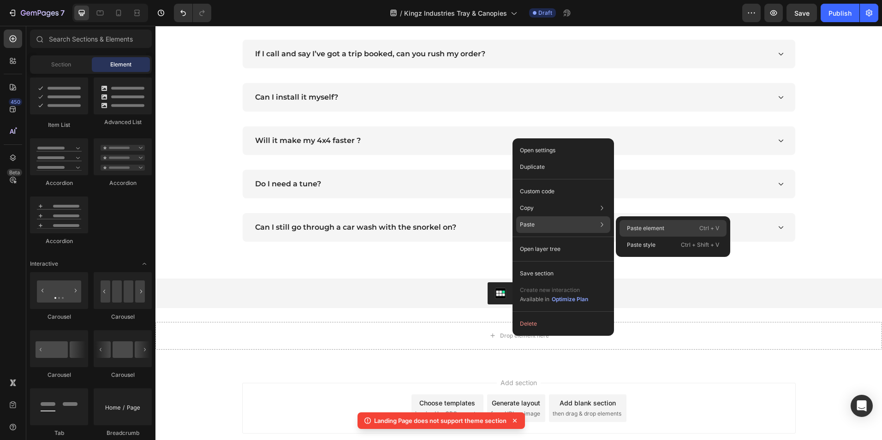
click at [625, 237] on div "Paste element Ctrl + V" at bounding box center [673, 245] width 107 height 17
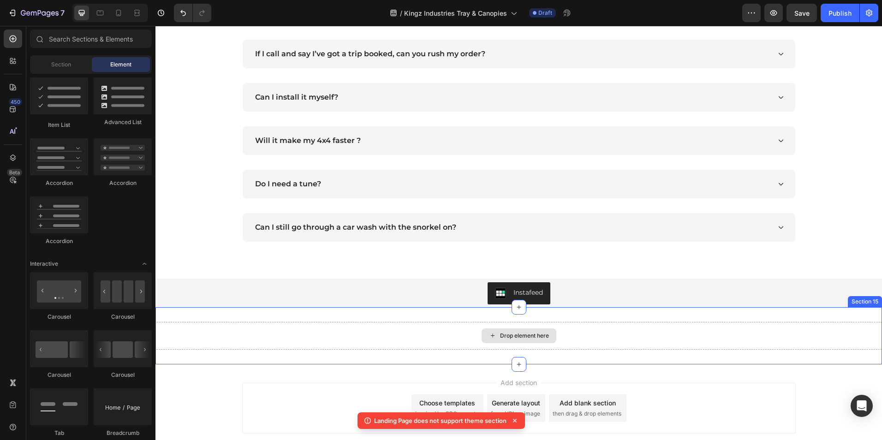
click at [525, 330] on div "Drop element here" at bounding box center [519, 336] width 75 height 15
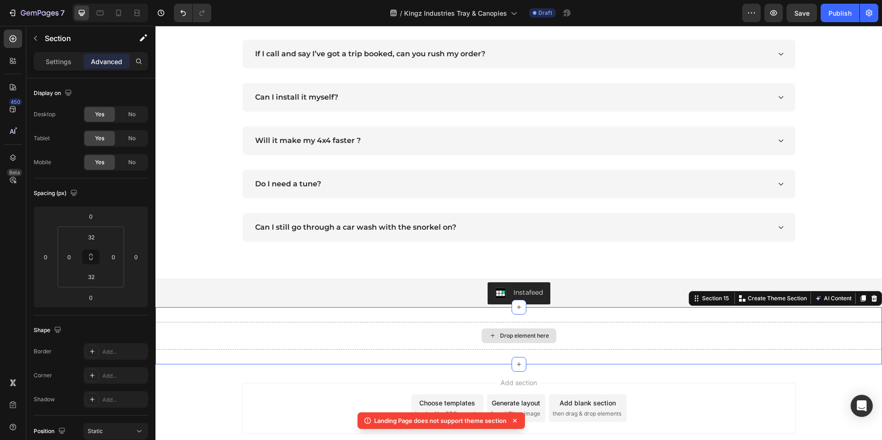
click at [813, 330] on div "Drop element here" at bounding box center [519, 336] width 727 height 28
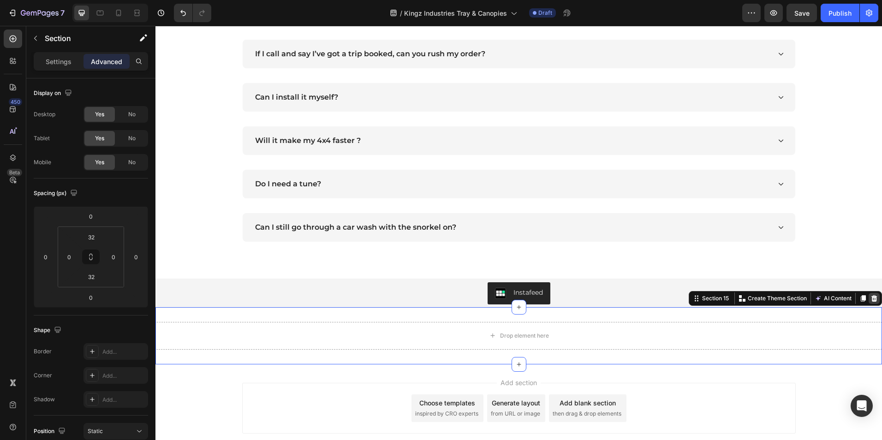
click at [872, 300] on icon at bounding box center [875, 298] width 6 height 6
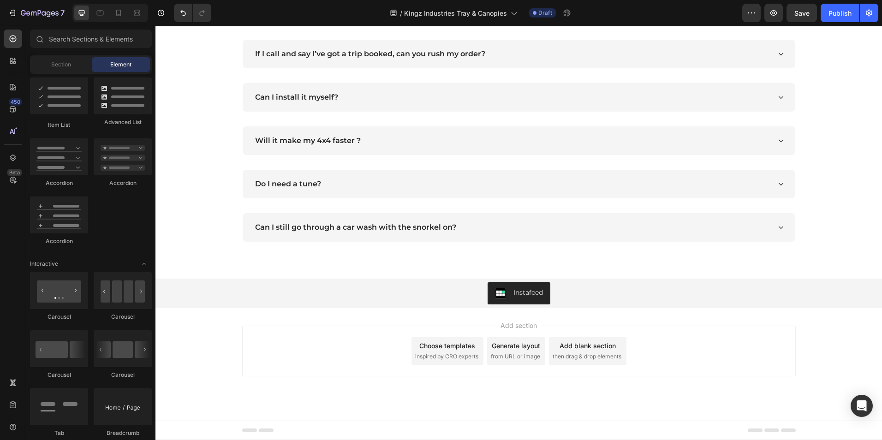
click at [585, 356] on span "then drag & drop elements" at bounding box center [587, 357] width 69 height 8
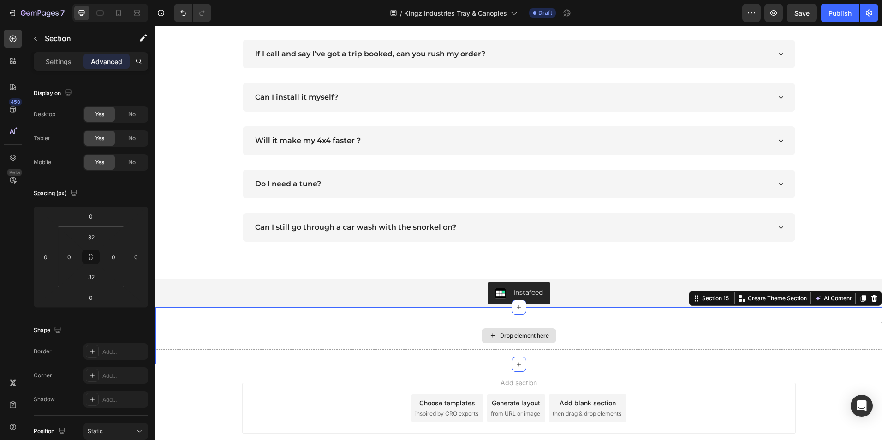
click at [584, 338] on div "Drop element here" at bounding box center [519, 336] width 727 height 28
click at [872, 297] on icon at bounding box center [875, 298] width 6 height 6
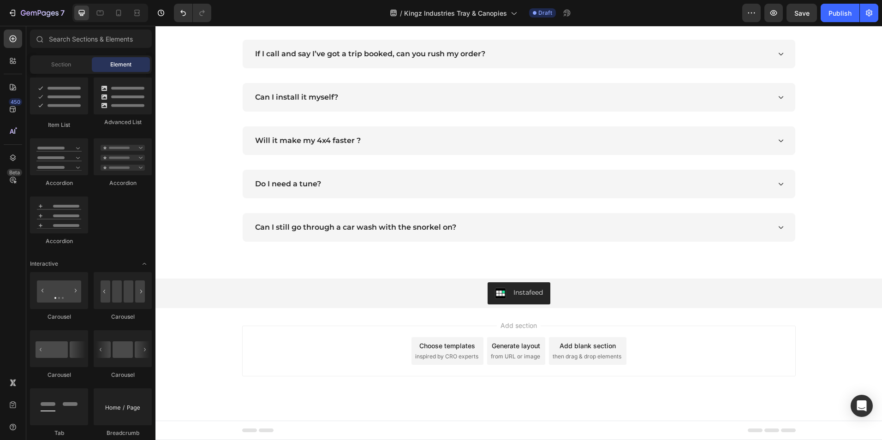
click at [464, 354] on span "inspired by CRO experts" at bounding box center [446, 357] width 63 height 8
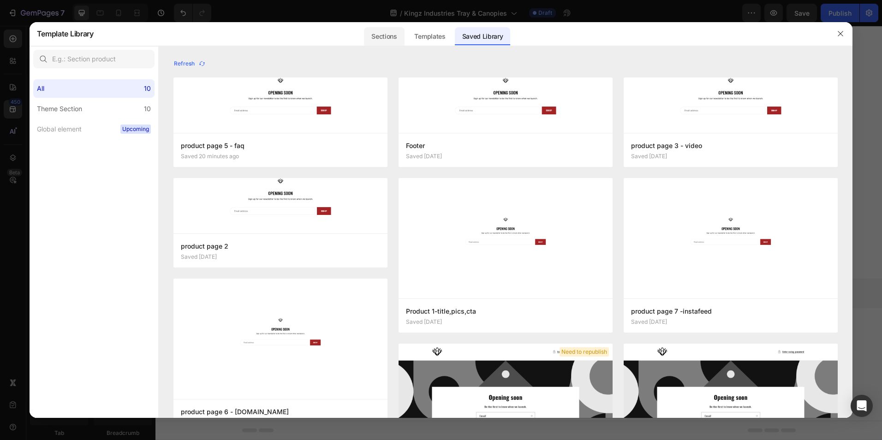
click at [390, 33] on div "Sections" at bounding box center [384, 36] width 40 height 18
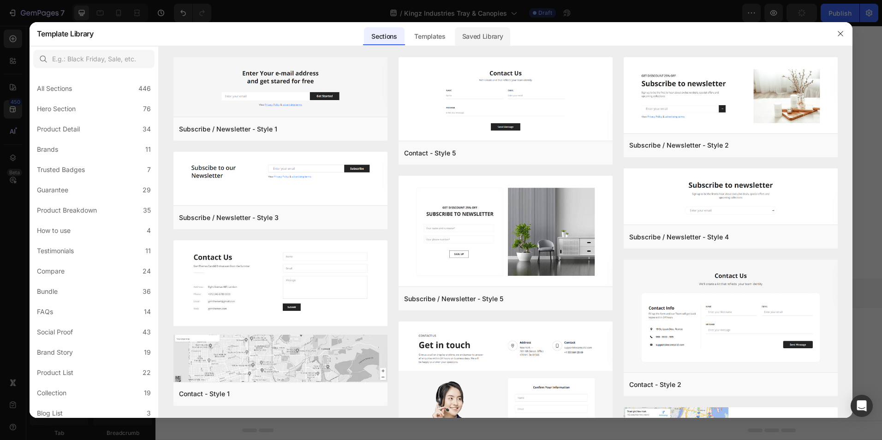
click at [477, 32] on div "Saved Library" at bounding box center [483, 36] width 56 height 18
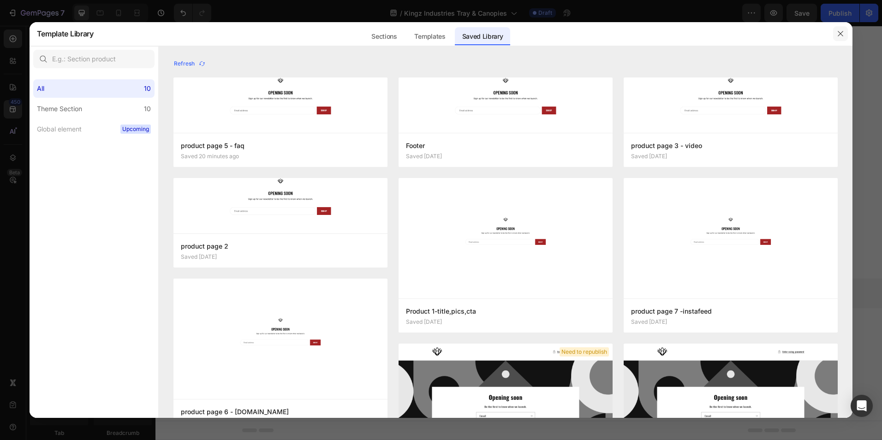
click at [842, 33] on icon "button" at bounding box center [841, 33] width 5 height 5
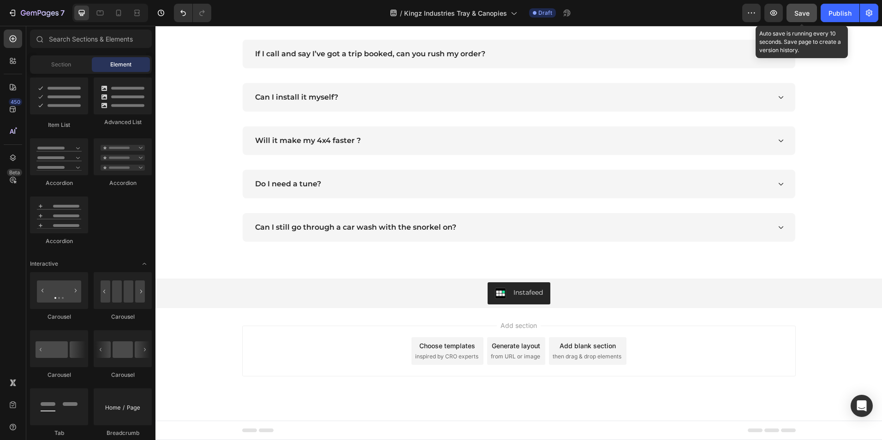
click at [796, 15] on span "Save" at bounding box center [802, 13] width 15 height 8
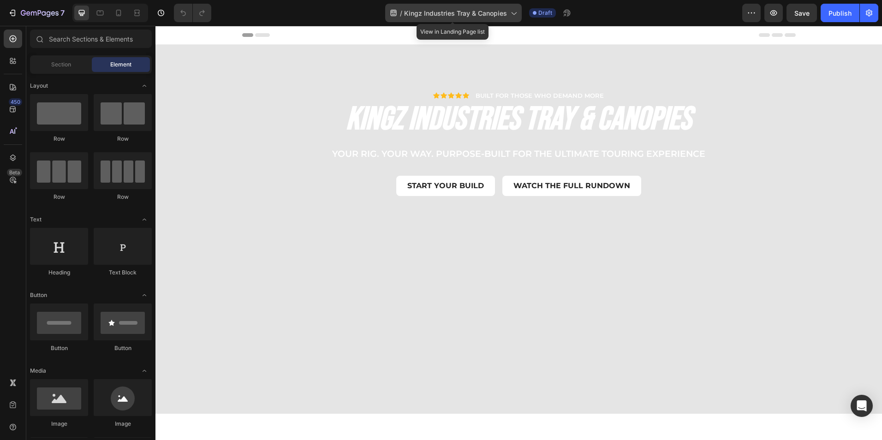
click at [508, 12] on div "/ Kingz Industries Tray & Canopies" at bounding box center [453, 13] width 137 height 18
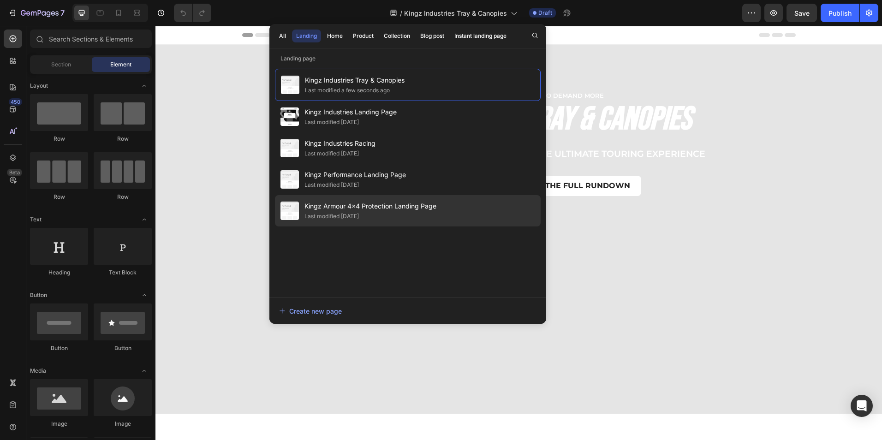
click at [361, 206] on span "Kingz Armour 4x4 Protection Landing Page" at bounding box center [371, 206] width 132 height 11
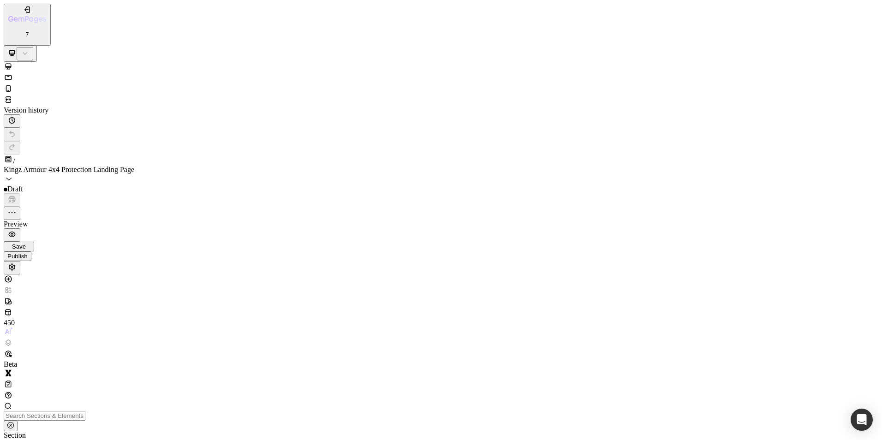
scroll to position [3369, 0]
click at [134, 166] on span "Kingz Armour 4x4 Protection Landing Page" at bounding box center [69, 170] width 131 height 8
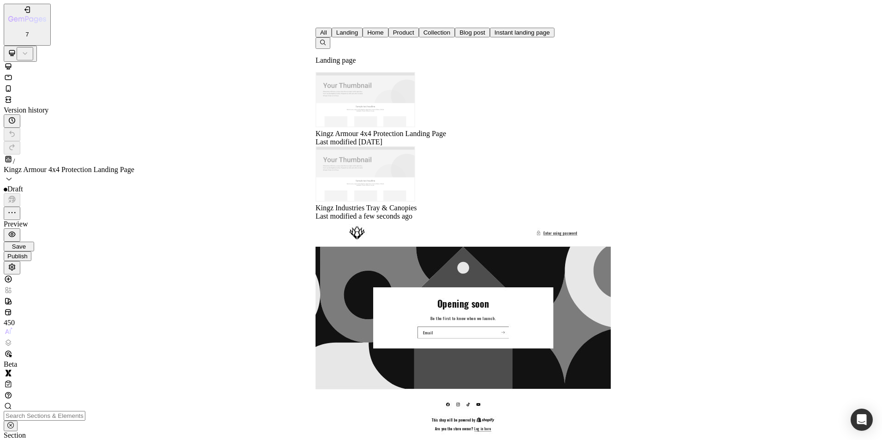
click at [389, 37] on button "Home" at bounding box center [404, 33] width 30 height 10
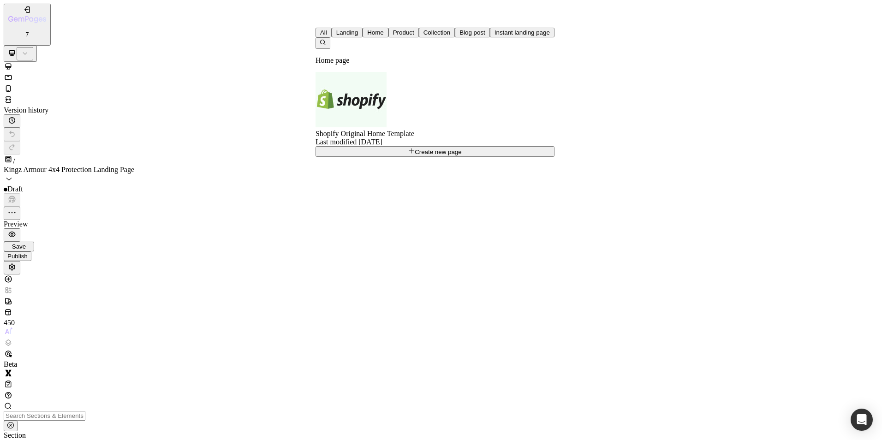
click at [365, 130] on span "Shopify Original Home Template" at bounding box center [365, 134] width 99 height 8
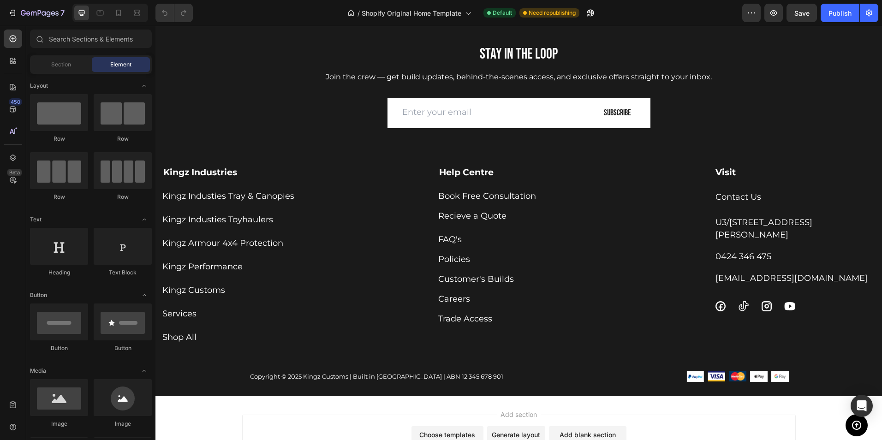
scroll to position [4198, 0]
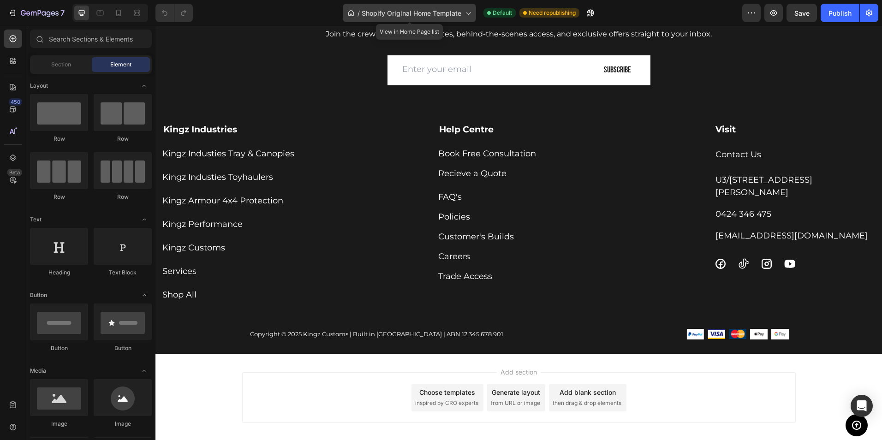
click at [462, 17] on div "/ Shopify Original Home Template" at bounding box center [409, 13] width 133 height 18
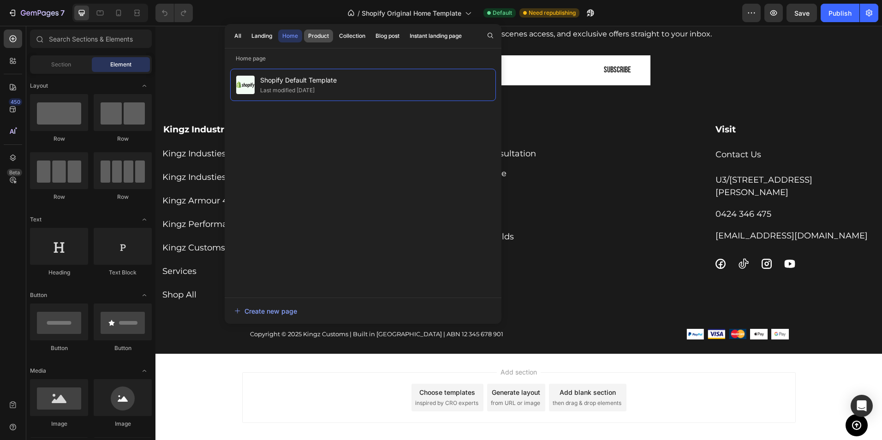
click at [319, 36] on div "Product" at bounding box center [318, 36] width 21 height 8
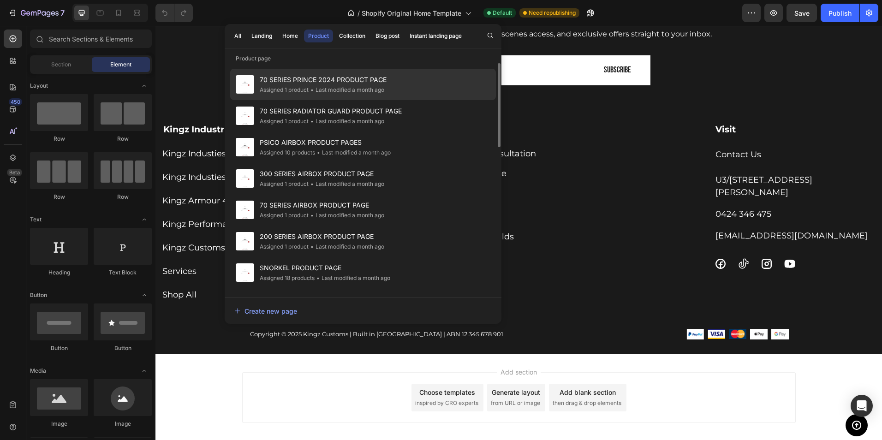
click at [346, 89] on div "• Last modified a month ago" at bounding box center [347, 89] width 76 height 9
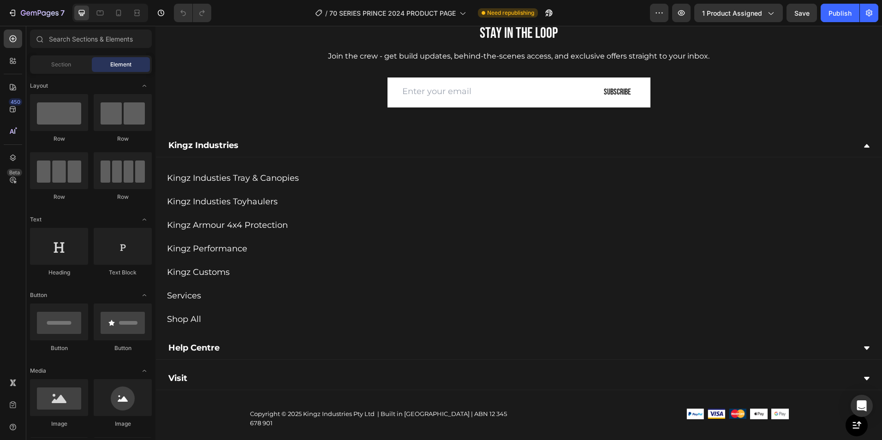
scroll to position [1960, 0]
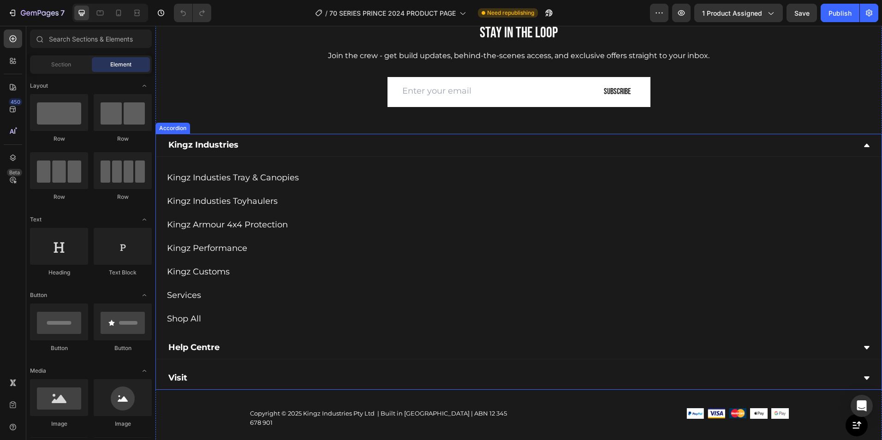
click at [830, 140] on div "Kingz Industries" at bounding box center [511, 145] width 689 height 15
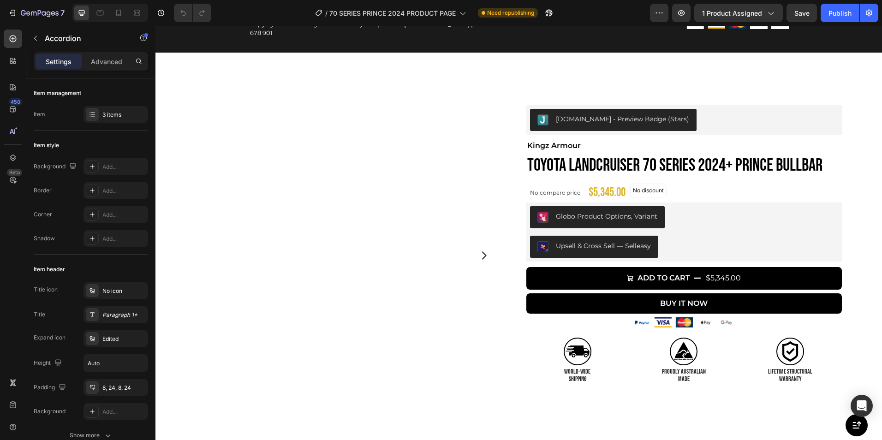
scroll to position [1869, 0]
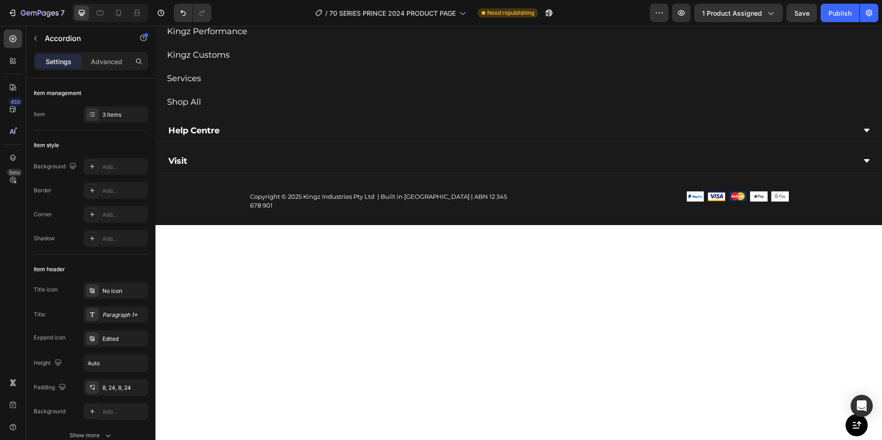
scroll to position [1866, 0]
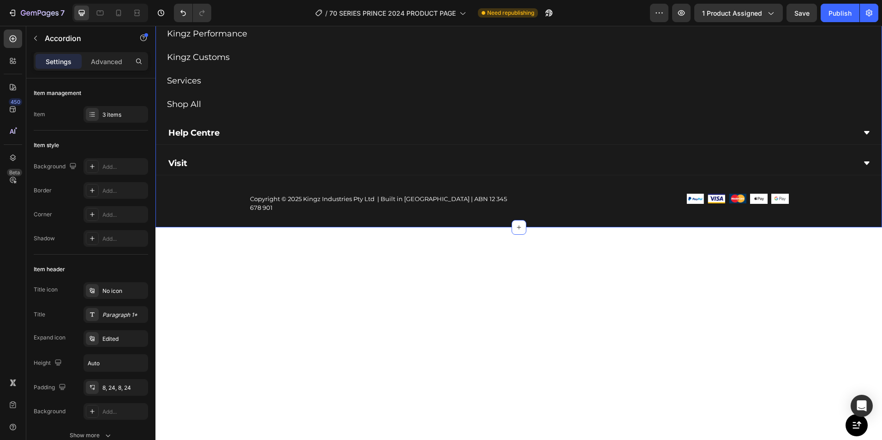
click at [221, 174] on div "Stay in the Loop Heading Join the crew - get build updates, behind-the-scenes a…" at bounding box center [519, 8] width 727 height 437
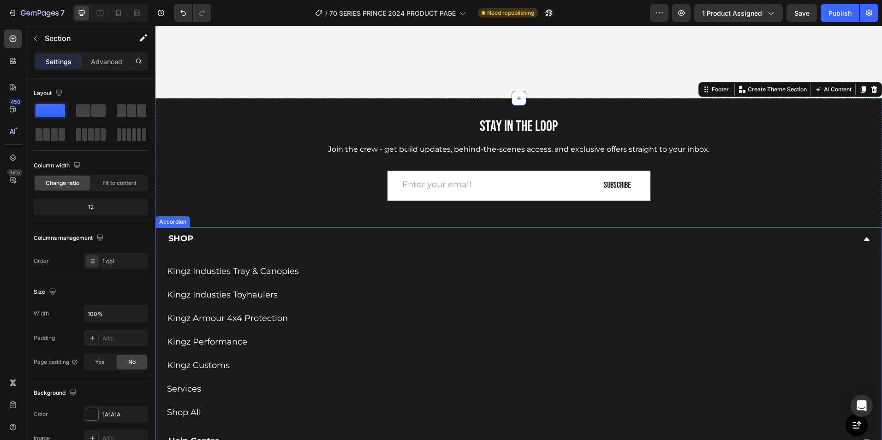
scroll to position [2003, 0]
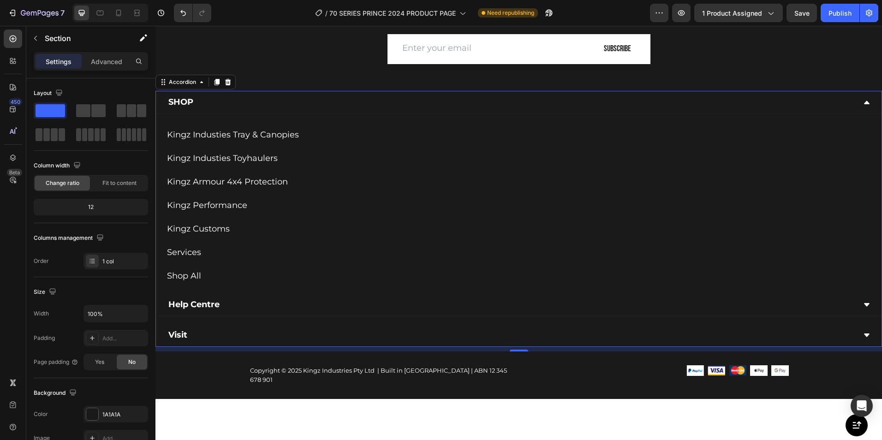
click at [192, 104] on p "SHOP" at bounding box center [180, 102] width 25 height 12
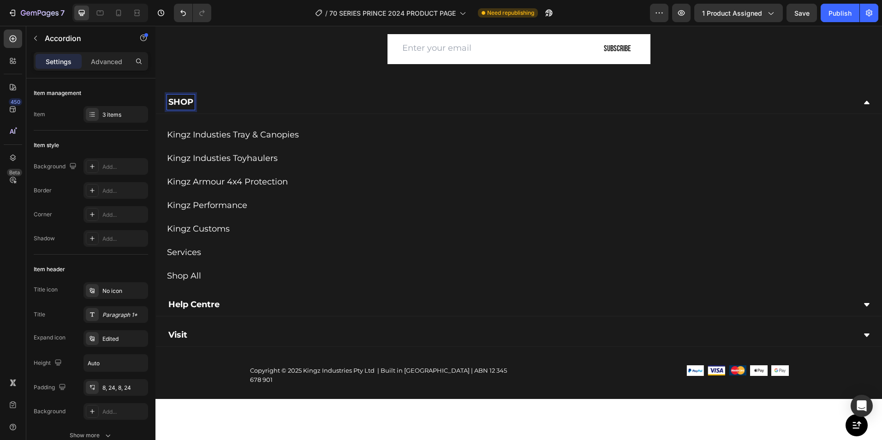
click at [192, 104] on p "SHOP" at bounding box center [180, 102] width 25 height 12
click at [856, 102] on div "Shop" at bounding box center [519, 102] width 726 height 23
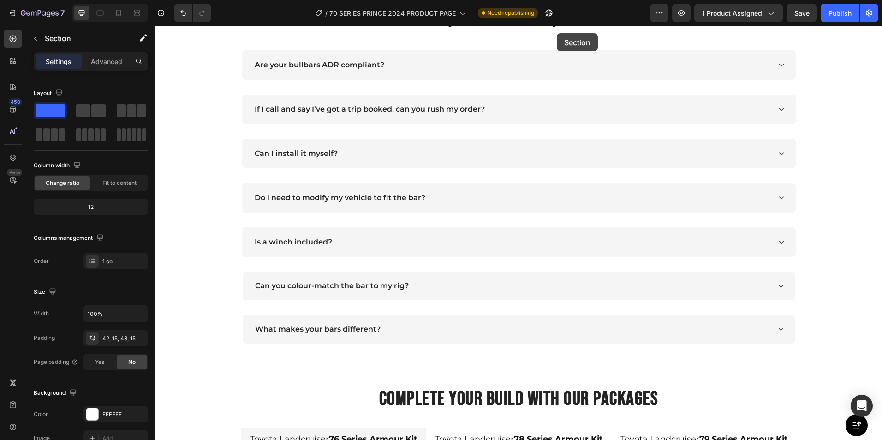
scroll to position [0, 0]
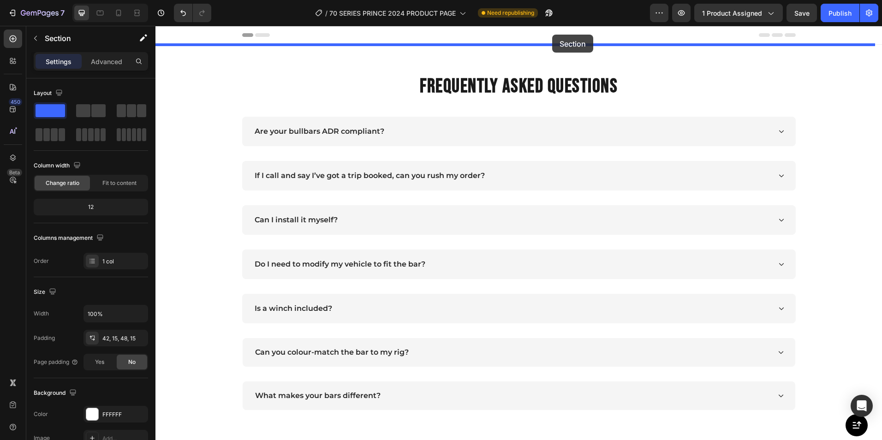
drag, startPoint x: 573, startPoint y: 126, endPoint x: 552, endPoint y: 33, distance: 94.5
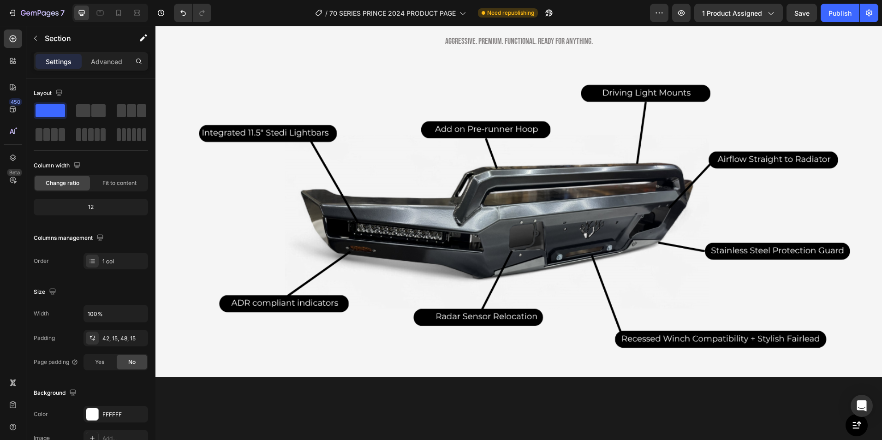
scroll to position [2335, 0]
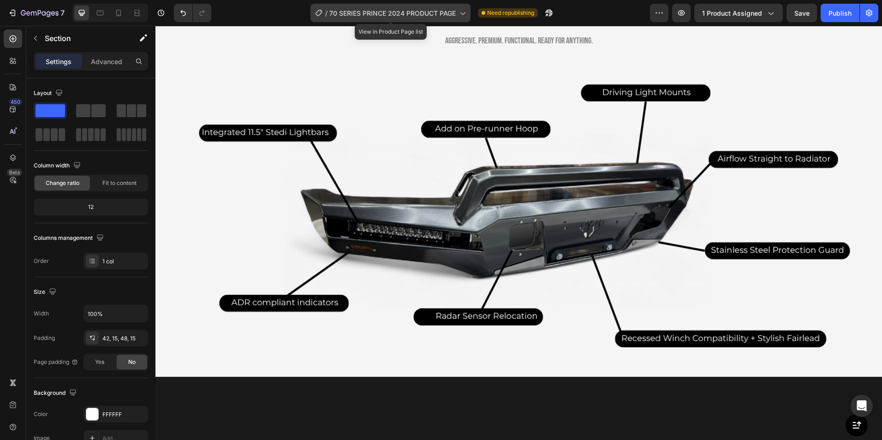
click at [458, 12] on icon at bounding box center [462, 12] width 9 height 9
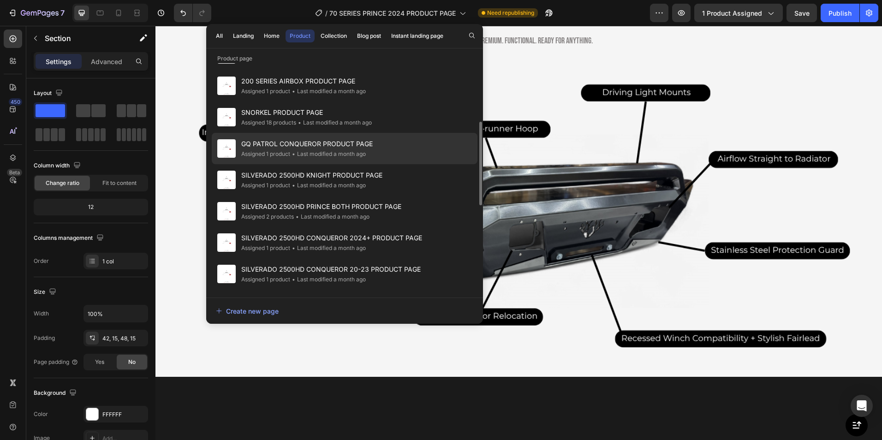
scroll to position [158, 0]
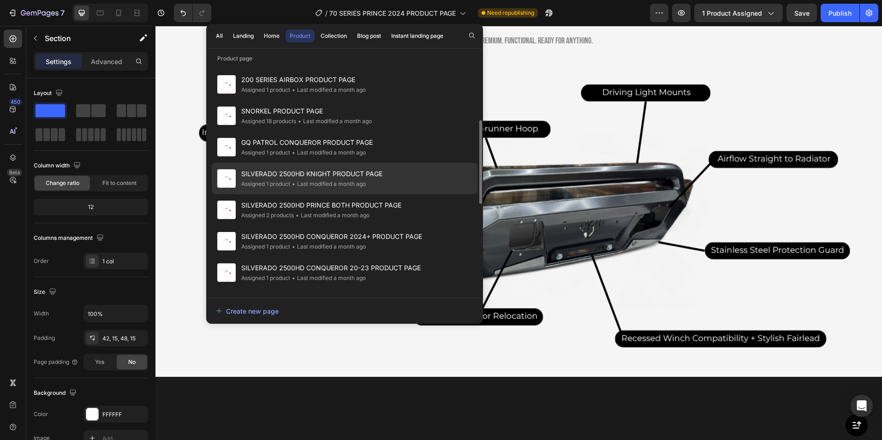
click at [315, 183] on div "• Last modified a month ago" at bounding box center [328, 184] width 76 height 9
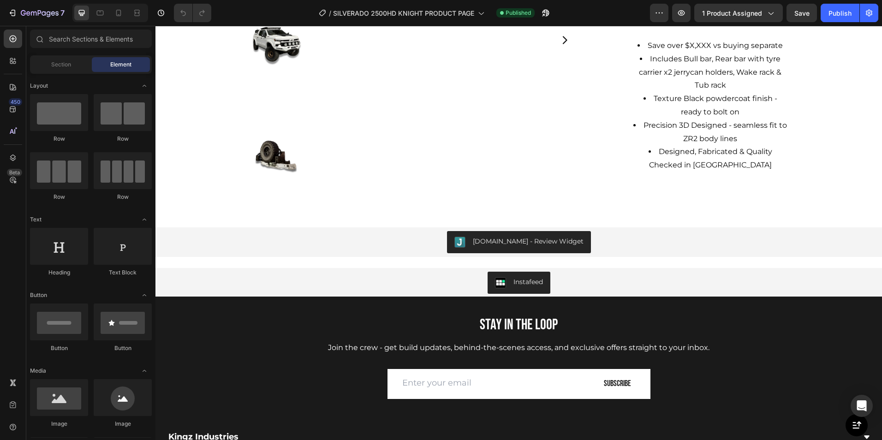
scroll to position [2764, 0]
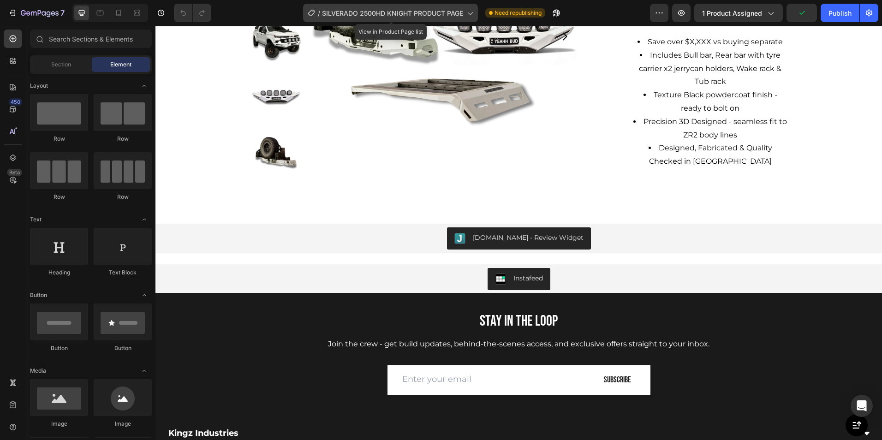
click at [461, 10] on span "SILVERADO 2500HD KNIGHT PRODUCT PAGE" at bounding box center [392, 13] width 141 height 10
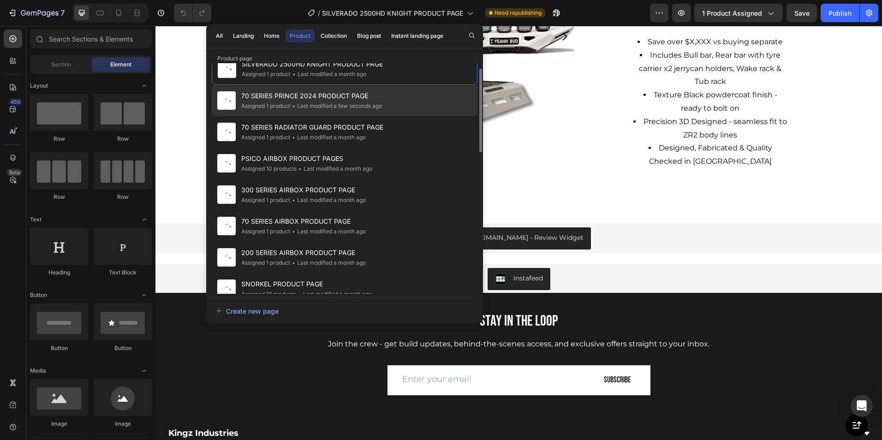
scroll to position [0, 0]
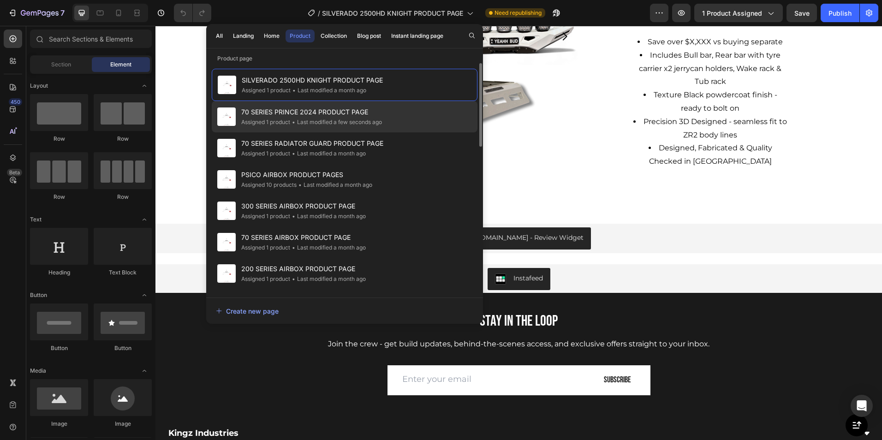
click at [289, 118] on div "Assigned 1 product" at bounding box center [265, 122] width 49 height 9
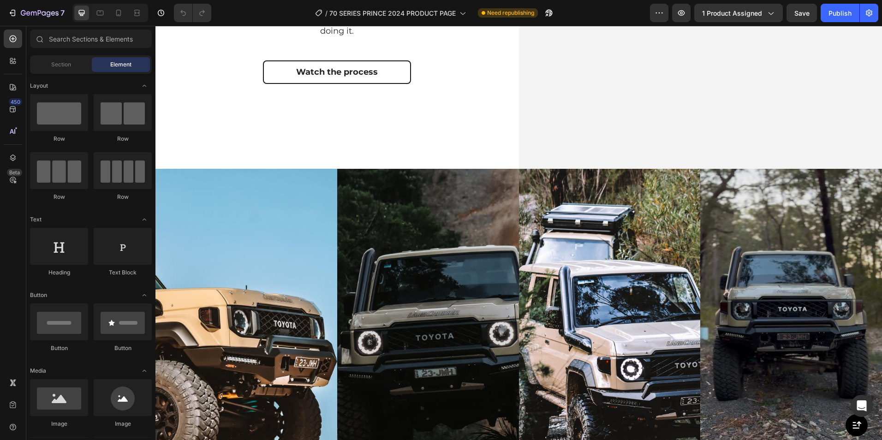
scroll to position [2146, 0]
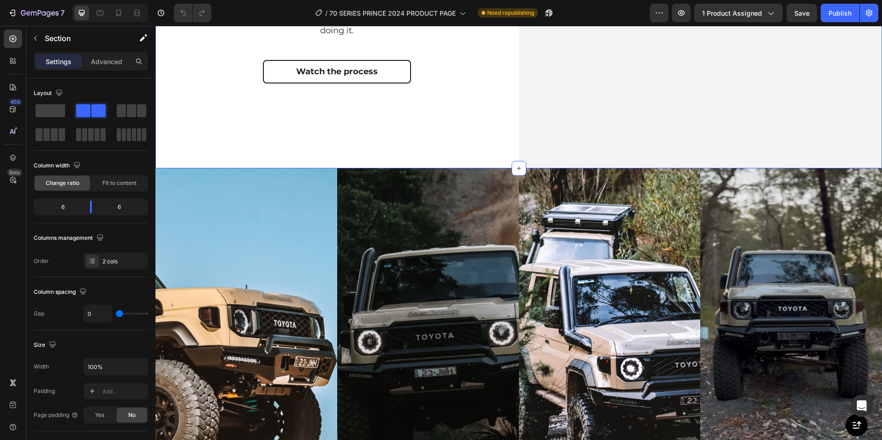
click at [333, 167] on div "NEW COLLECTION Heading ENGINEERED STRENGTH. BUILT WITH CONFIDENCE. Heading Desi…" at bounding box center [338, 6] width 364 height 323
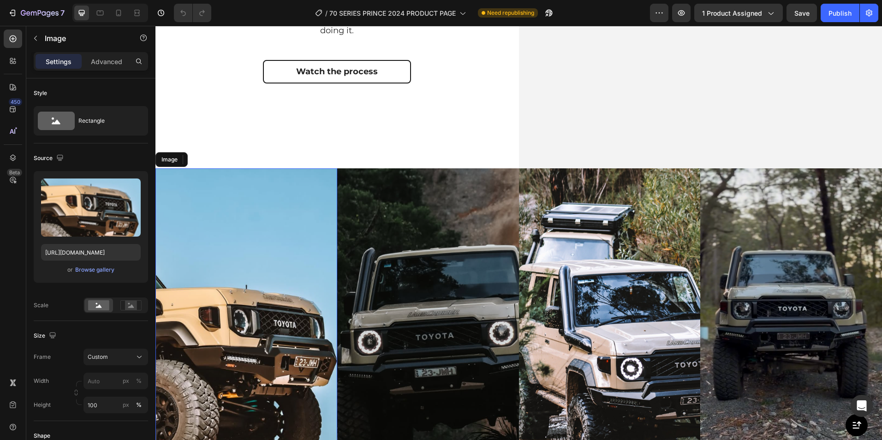
click at [335, 169] on img at bounding box center [247, 330] width 182 height 324
click at [335, 168] on img at bounding box center [247, 330] width 182 height 324
click at [332, 168] on div "NEW COLLECTION Heading ENGINEERED STRENGTH. BUILT WITH CONFIDENCE. Heading Desi…" at bounding box center [338, 6] width 364 height 323
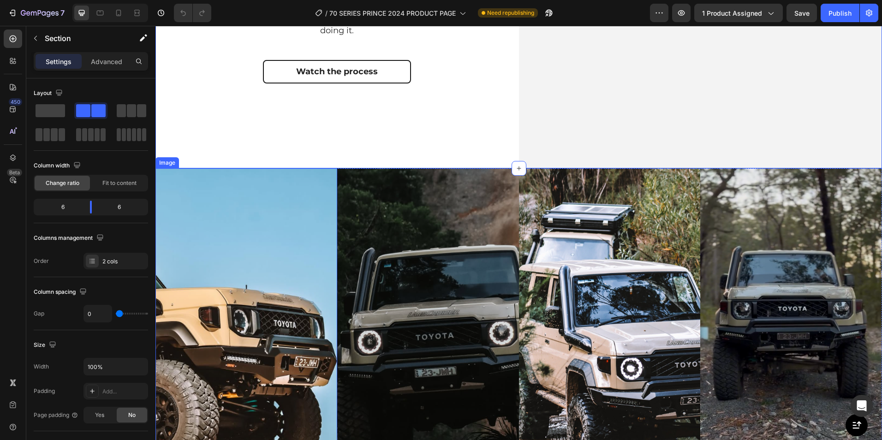
click at [334, 169] on img at bounding box center [247, 330] width 182 height 324
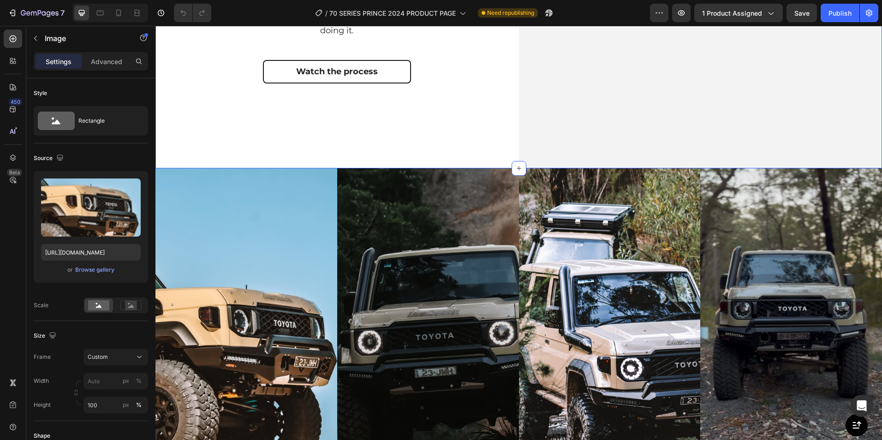
click at [336, 168] on div "NEW COLLECTION Heading ENGINEERED STRENGTH. BUILT WITH CONFIDENCE. Heading Desi…" at bounding box center [338, 6] width 364 height 323
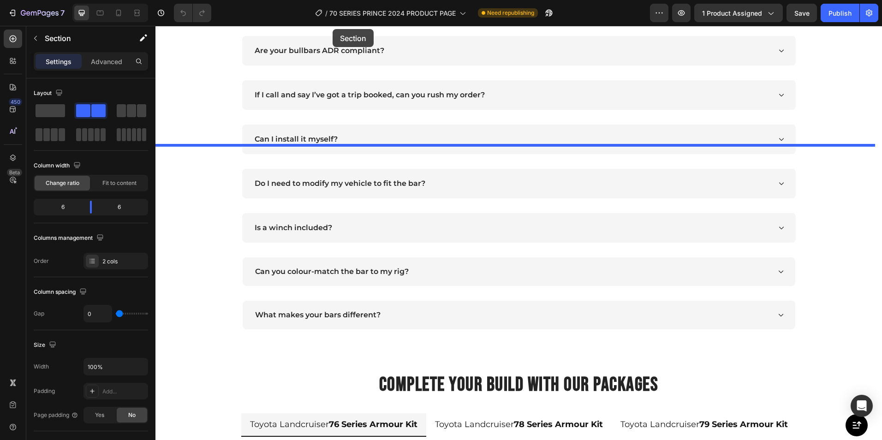
scroll to position [865, 0]
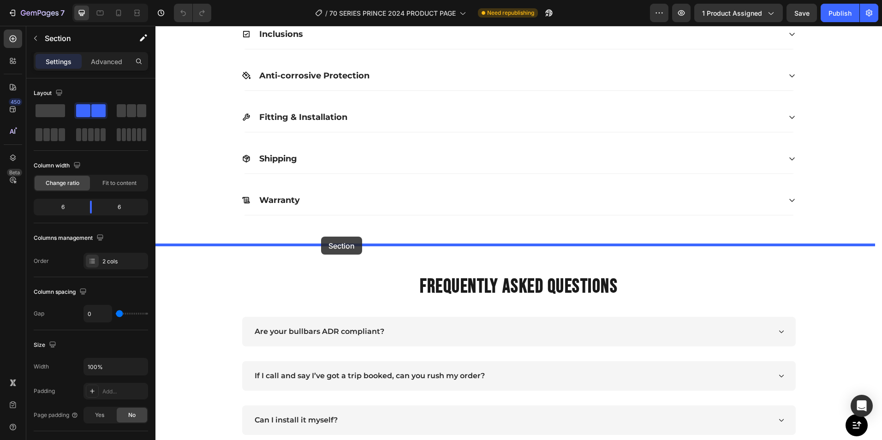
drag, startPoint x: 335, startPoint y: 168, endPoint x: 320, endPoint y: 234, distance: 68.5
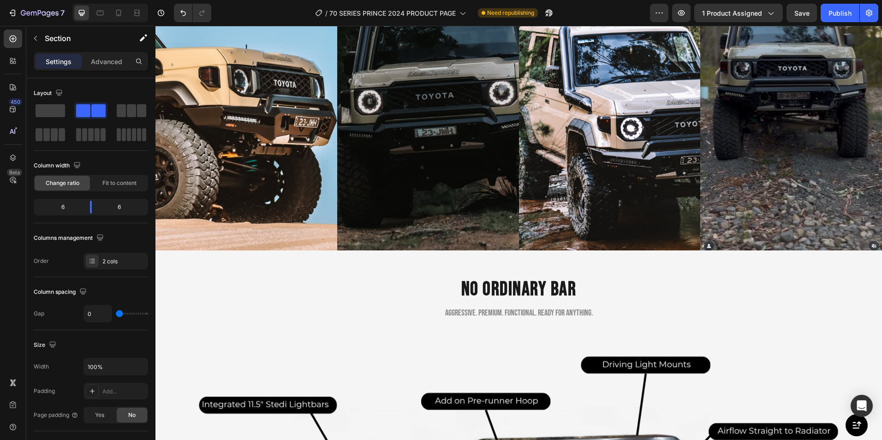
scroll to position [2391, 0]
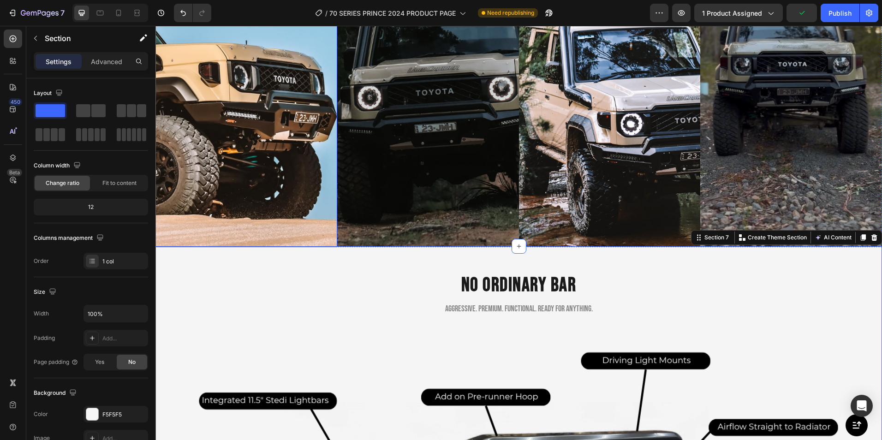
click at [335, 242] on img at bounding box center [247, 86] width 182 height 324
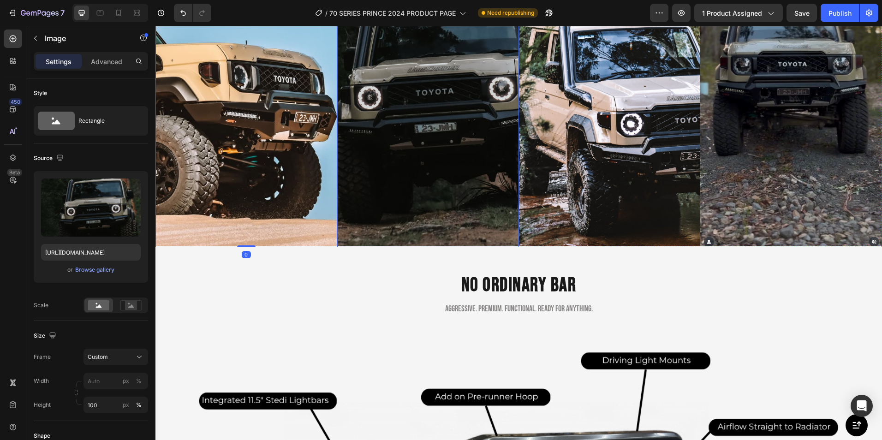
click at [368, 236] on img at bounding box center [428, 86] width 182 height 324
click at [367, 246] on div "NO ORDINARY BAR Heading Aggressive. PREMIUM. Functional. Ready for anything. He…" at bounding box center [519, 445] width 727 height 399
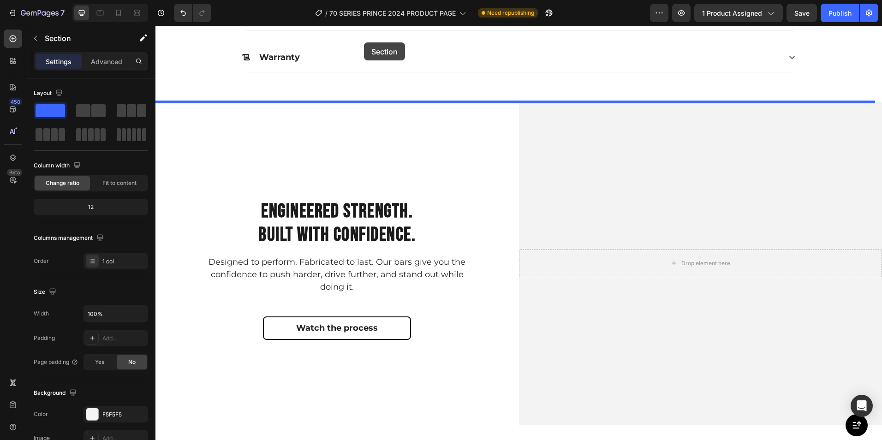
scroll to position [980, 0]
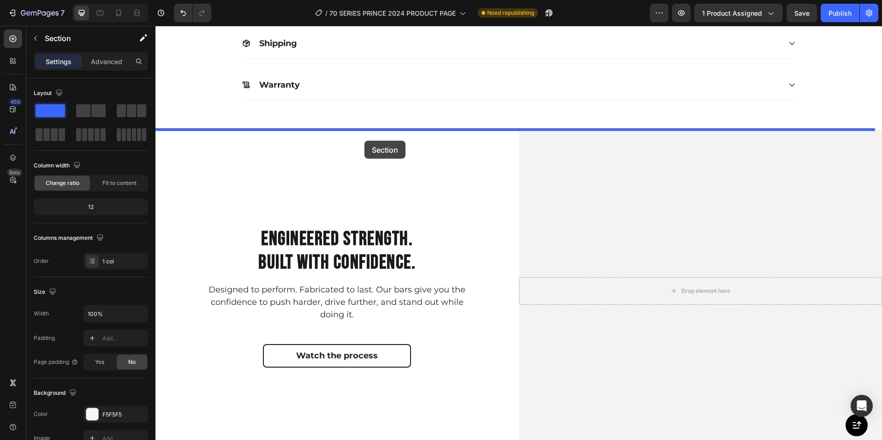
drag, startPoint x: 367, startPoint y: 243, endPoint x: 365, endPoint y: 141, distance: 102.5
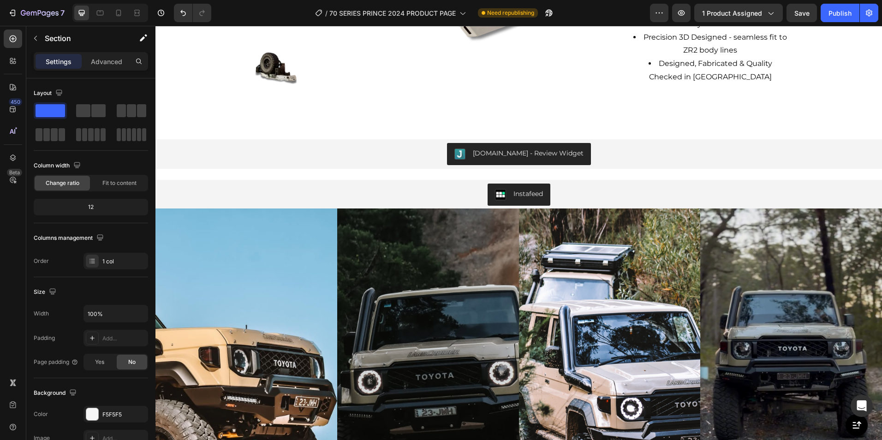
scroll to position [2623, 0]
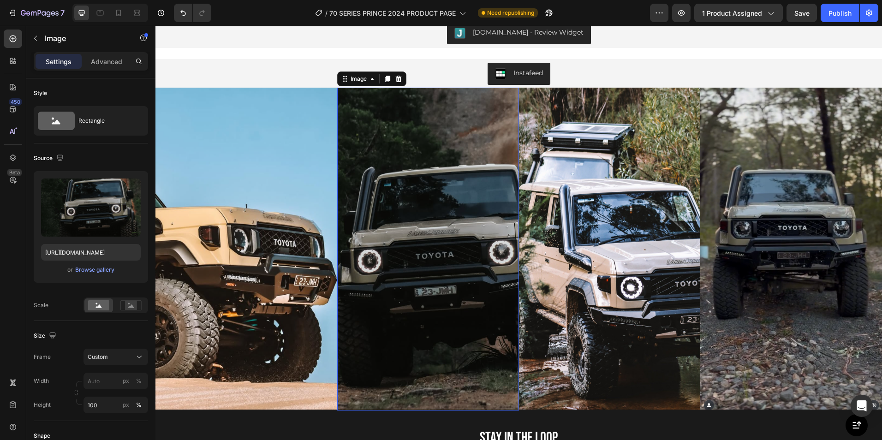
click at [515, 405] on img at bounding box center [428, 250] width 182 height 324
click at [519, 405] on img at bounding box center [610, 250] width 182 height 324
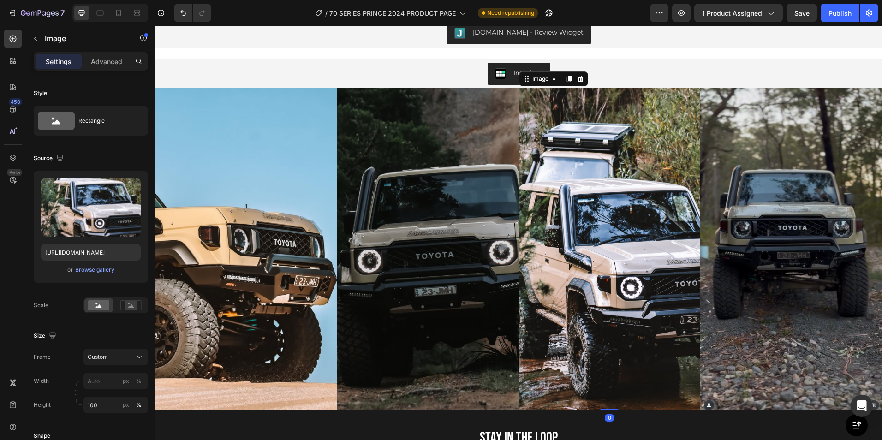
drag, startPoint x: 603, startPoint y: 406, endPoint x: 603, endPoint y: 401, distance: 5.1
click at [603, 401] on div "Image 0" at bounding box center [610, 250] width 182 height 324
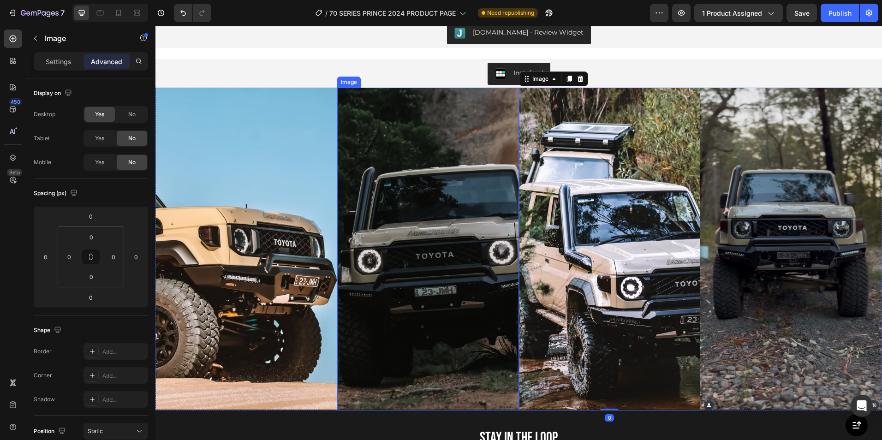
click at [508, 343] on img at bounding box center [428, 250] width 182 height 324
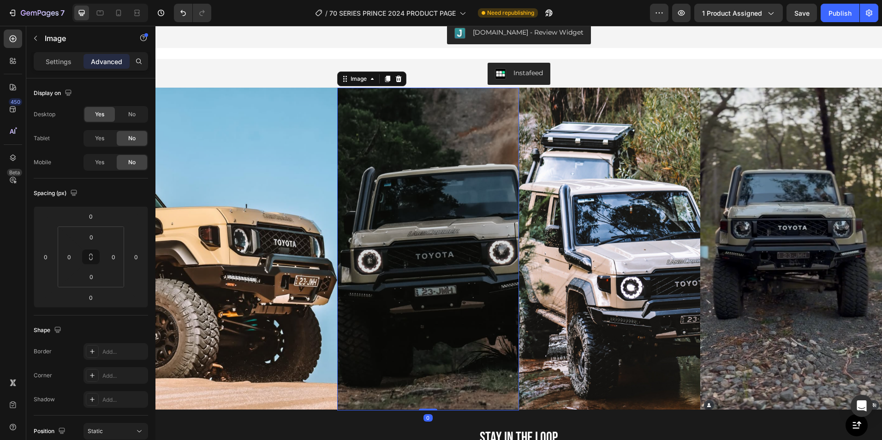
click at [514, 348] on img at bounding box center [428, 250] width 182 height 324
click at [519, 348] on img at bounding box center [610, 250] width 182 height 324
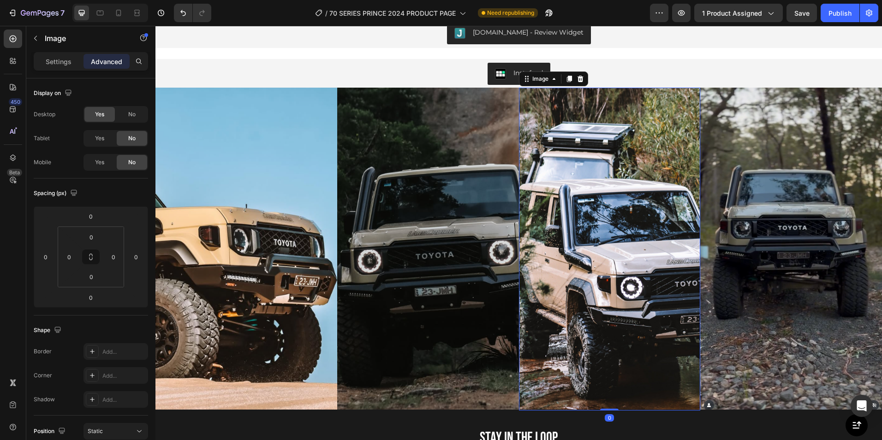
click at [513, 348] on img at bounding box center [428, 250] width 182 height 324
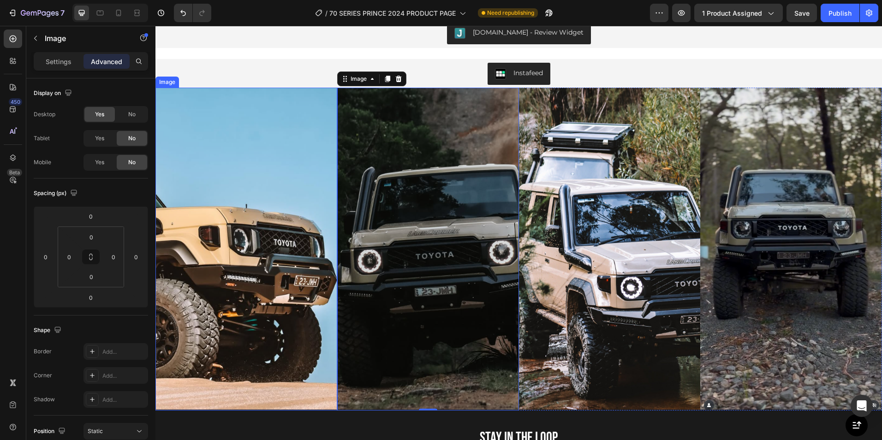
click at [335, 88] on img at bounding box center [247, 250] width 182 height 324
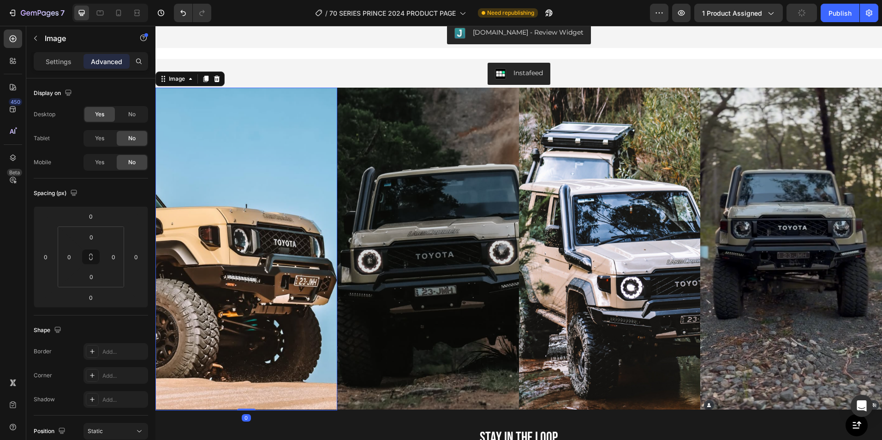
click at [335, 88] on img at bounding box center [247, 250] width 182 height 324
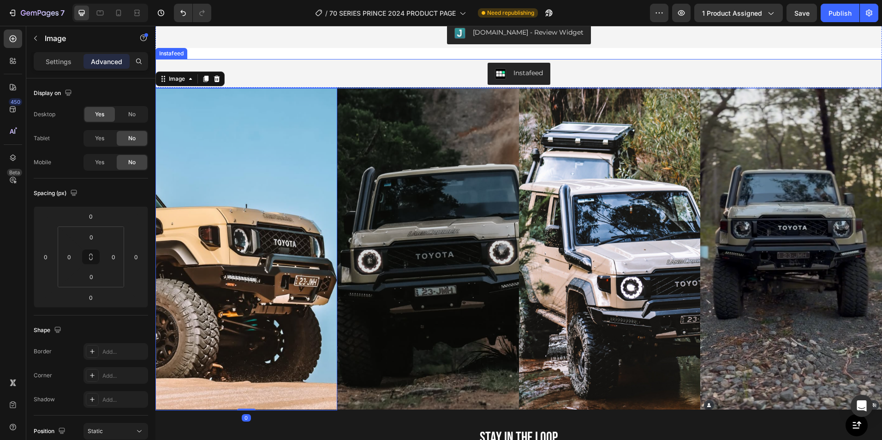
click at [335, 86] on div "Instafeed" at bounding box center [519, 74] width 727 height 30
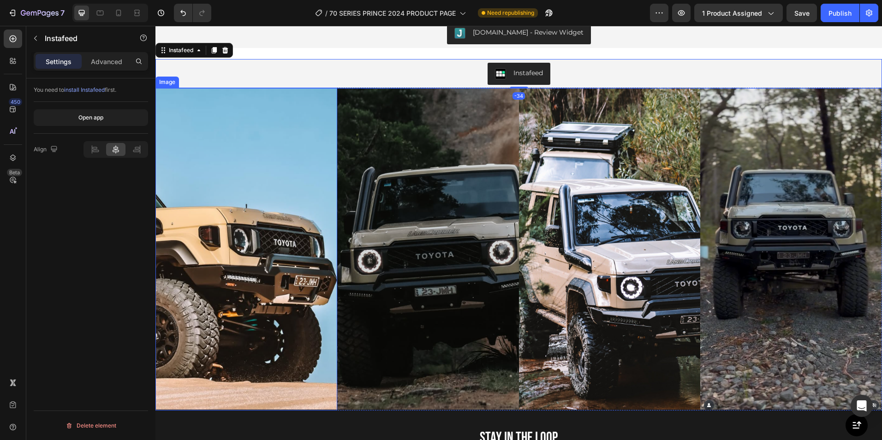
click at [335, 89] on img at bounding box center [247, 250] width 182 height 324
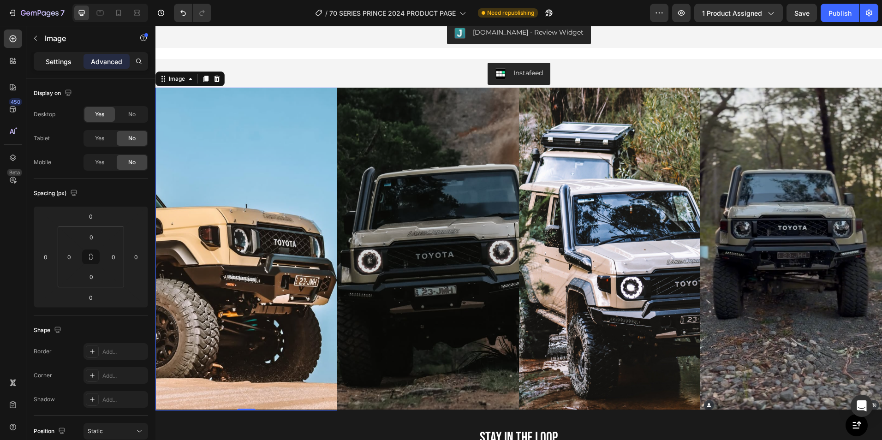
click at [57, 62] on p "Settings" at bounding box center [59, 62] width 26 height 10
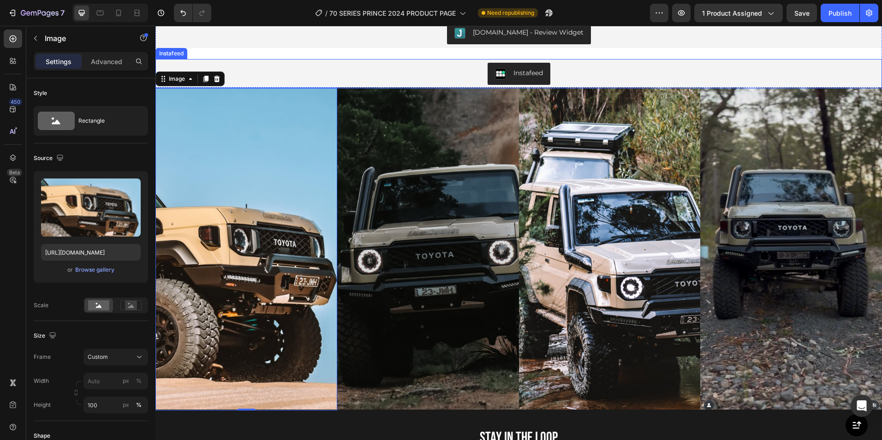
click at [331, 87] on div "Instafeed" at bounding box center [519, 74] width 727 height 30
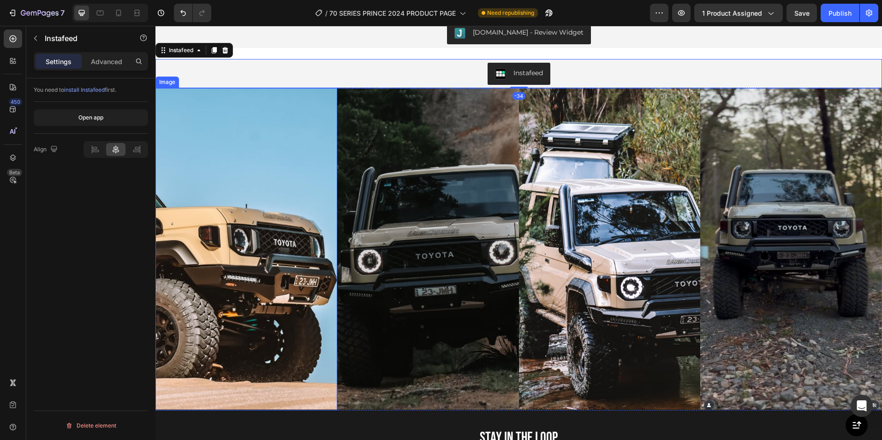
click at [334, 88] on img at bounding box center [247, 250] width 182 height 324
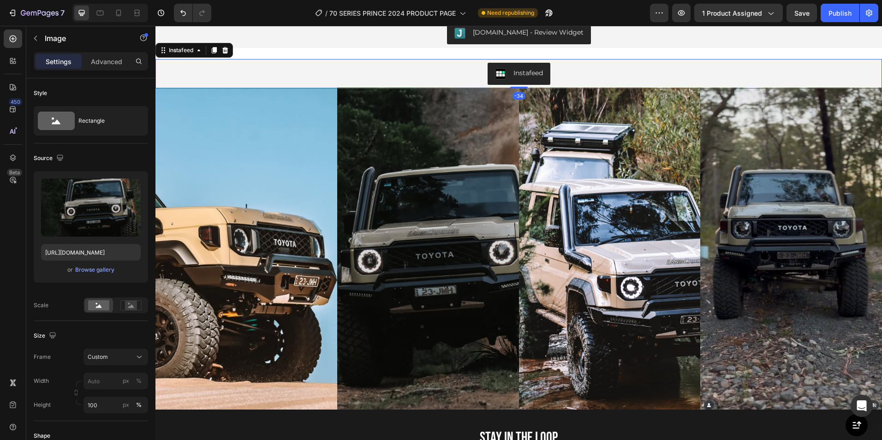
click at [335, 86] on div "Instafeed" at bounding box center [519, 74] width 727 height 30
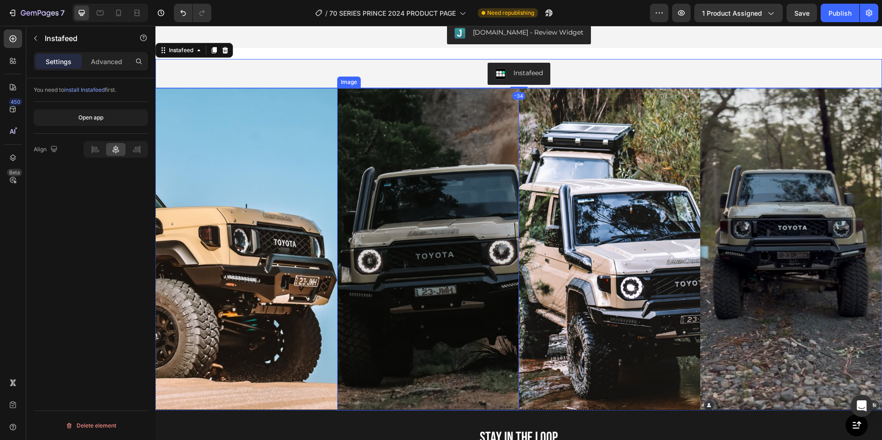
click at [337, 89] on img at bounding box center [428, 250] width 182 height 324
click at [336, 86] on div "Instafeed" at bounding box center [519, 74] width 727 height 30
click at [337, 89] on img at bounding box center [428, 250] width 182 height 324
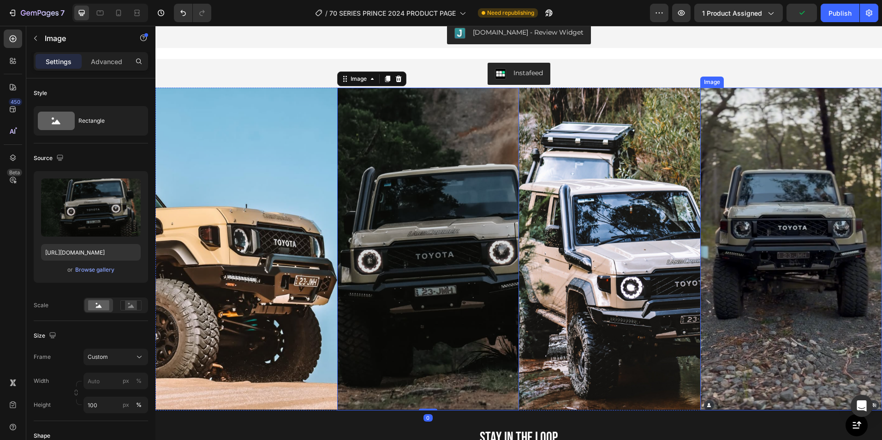
click at [781, 255] on img at bounding box center [792, 250] width 182 height 324
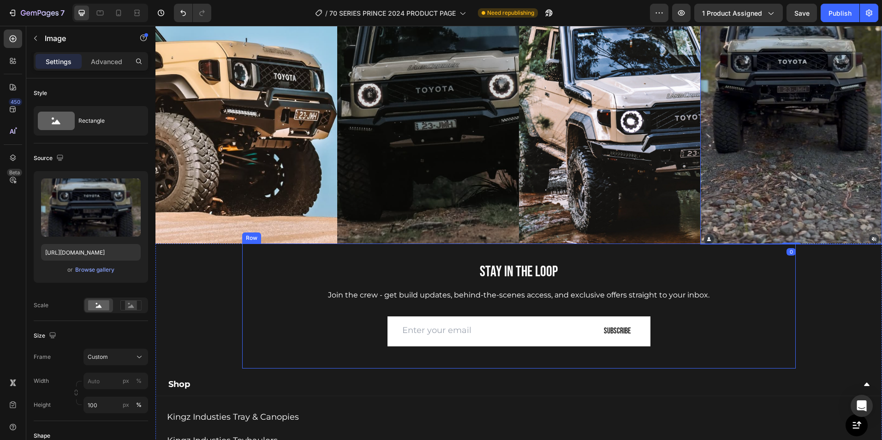
scroll to position [2789, 0]
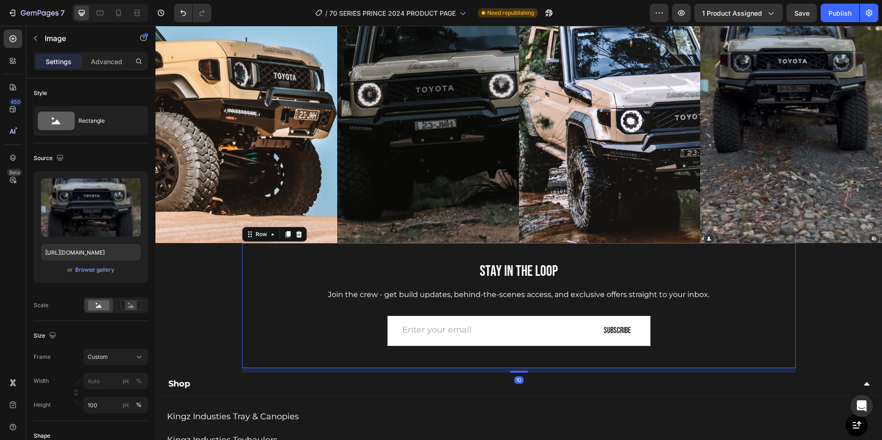
click at [695, 243] on div "Stay in the Loop Heading Join the crew - get build updates, behind-the-scenes a…" at bounding box center [519, 305] width 540 height 125
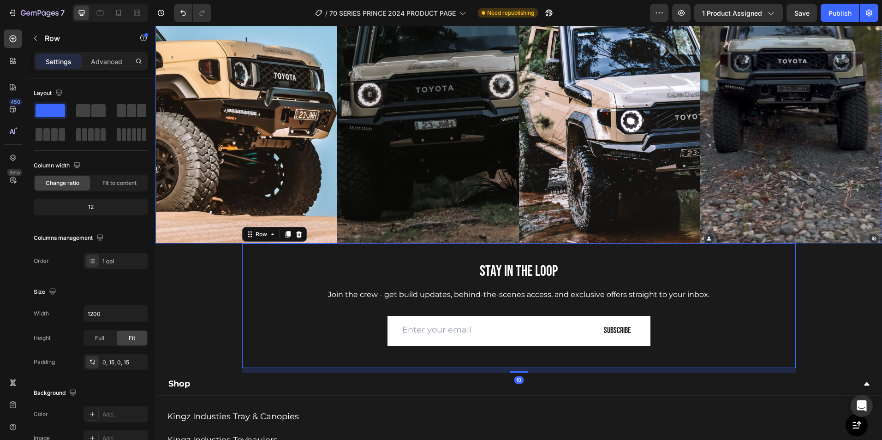
click at [190, 237] on img at bounding box center [247, 83] width 182 height 324
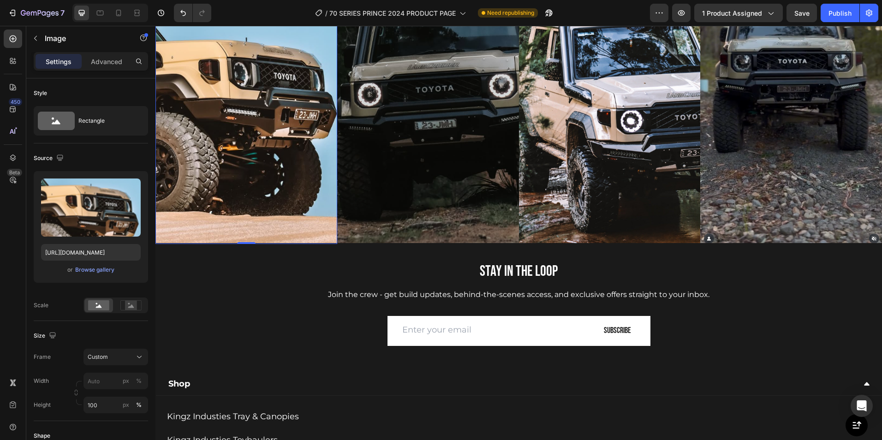
click at [156, 240] on img at bounding box center [247, 83] width 182 height 324
click at [158, 240] on img at bounding box center [247, 83] width 182 height 324
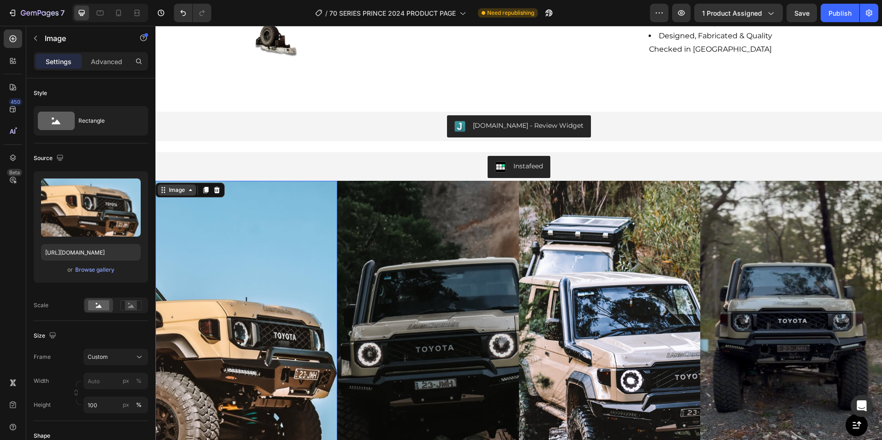
click at [165, 190] on icon at bounding box center [164, 189] width 1 height 1
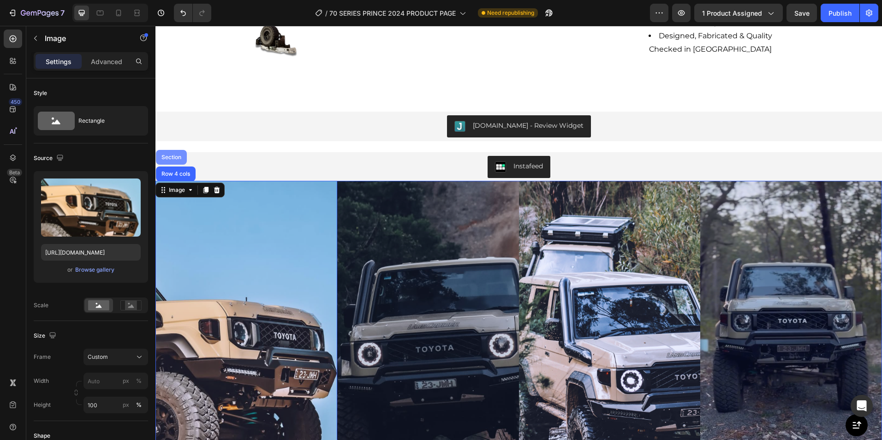
click at [172, 154] on div "Section" at bounding box center [171, 157] width 31 height 15
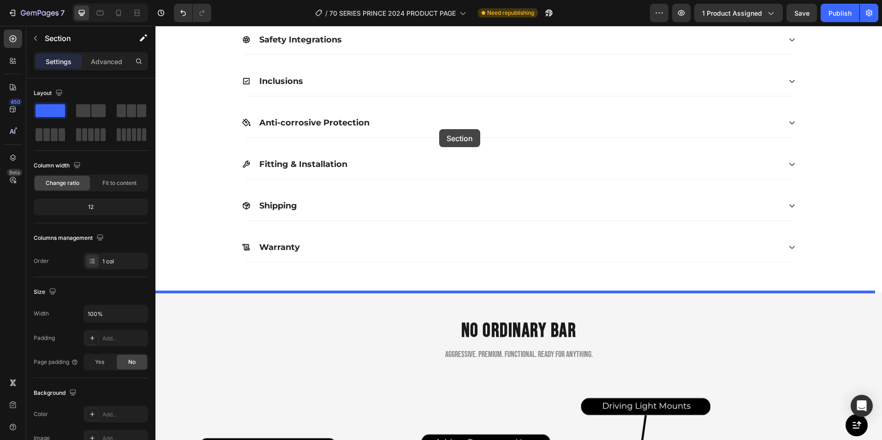
scroll to position [811, 0]
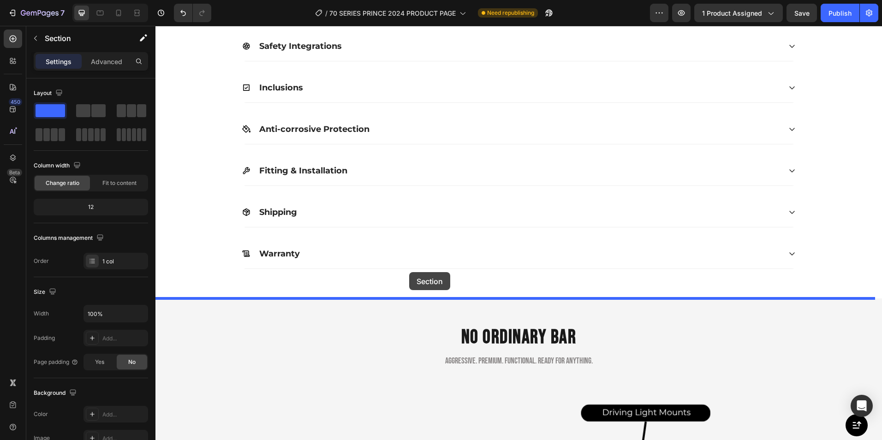
drag, startPoint x: 690, startPoint y: 175, endPoint x: 409, endPoint y: 272, distance: 297.3
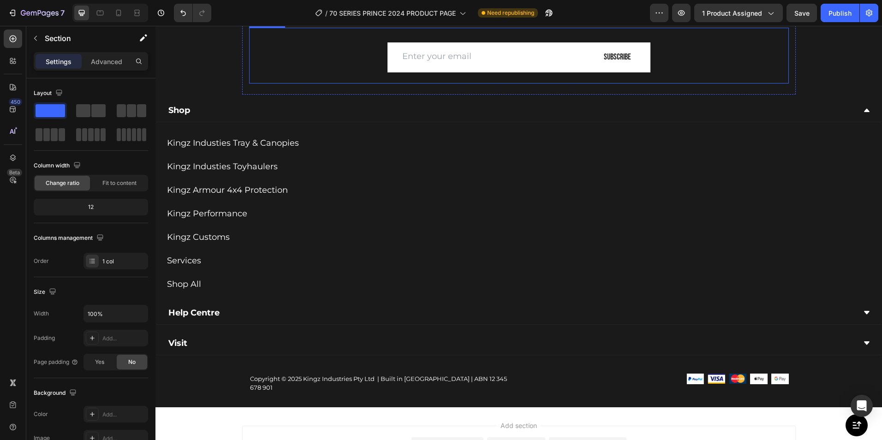
scroll to position [3060, 0]
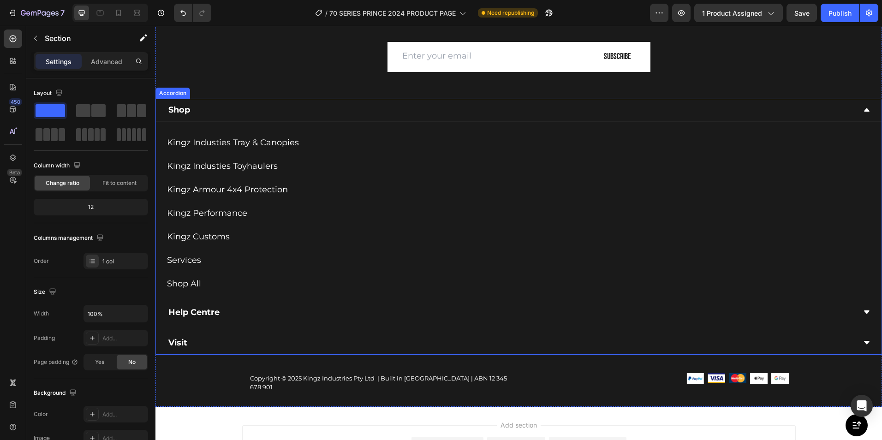
click at [855, 108] on div "Shop" at bounding box center [519, 110] width 726 height 23
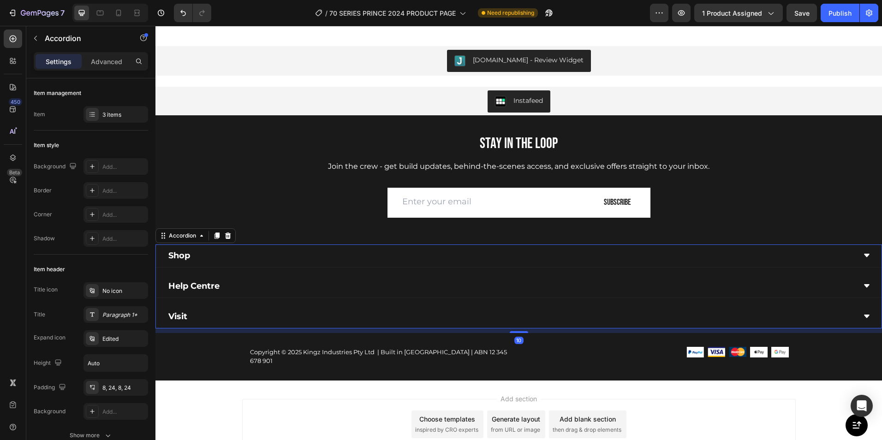
scroll to position [2915, 0]
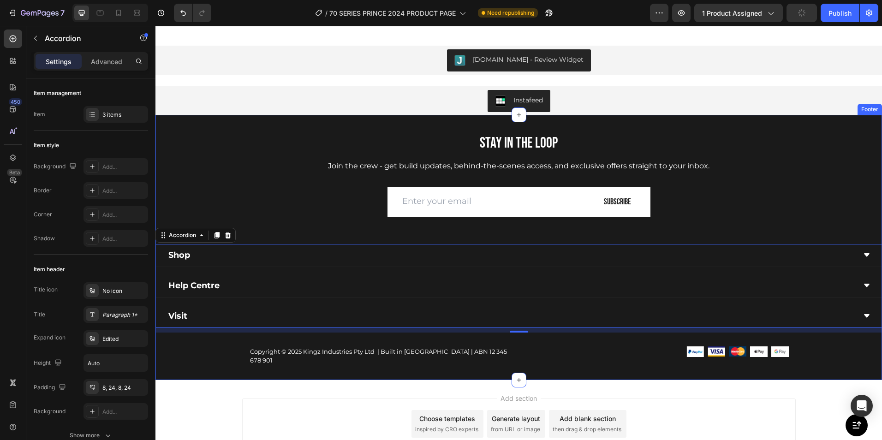
click at [184, 162] on div "Stay in the Loop Heading Join the crew - get build updates, behind-the-scenes a…" at bounding box center [519, 247] width 727 height 265
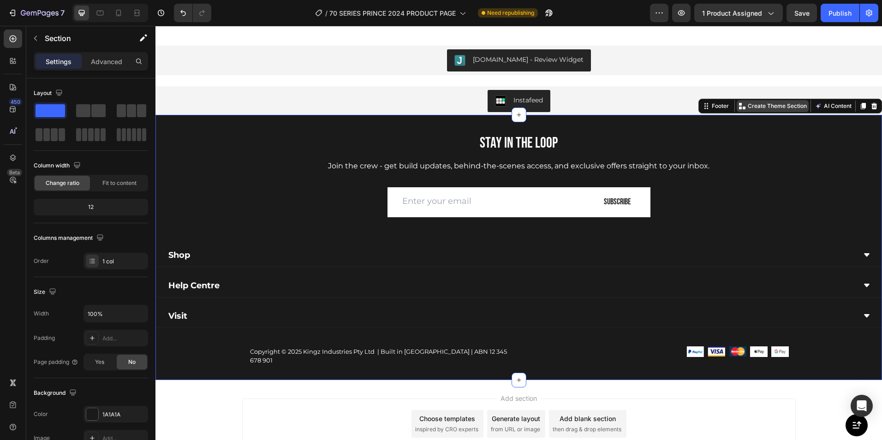
click at [770, 107] on p "Create Theme Section" at bounding box center [777, 106] width 59 height 8
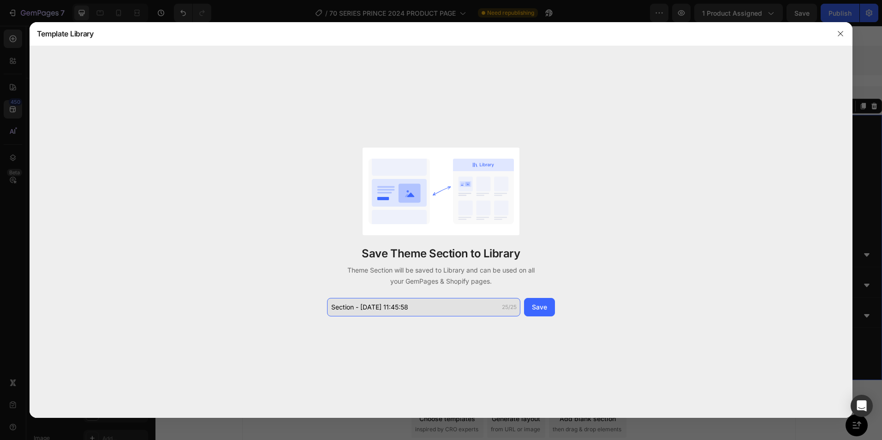
click at [451, 306] on input "Section - Aug 26 11:45:58" at bounding box center [423, 307] width 193 height 18
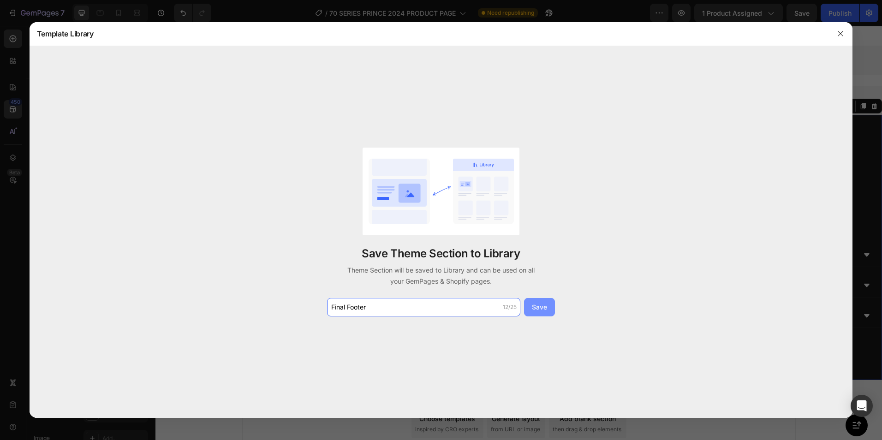
type input "Final Footer"
click at [551, 312] on button "Save" at bounding box center [539, 307] width 31 height 18
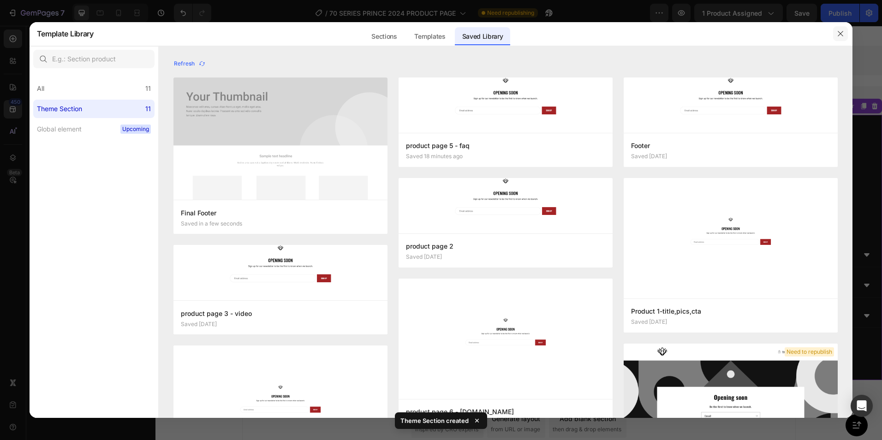
click at [840, 38] on button "button" at bounding box center [840, 33] width 15 height 15
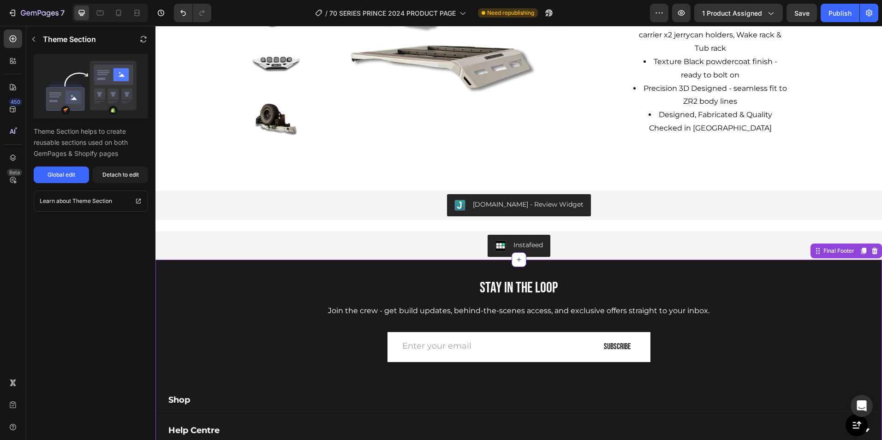
scroll to position [2769, 0]
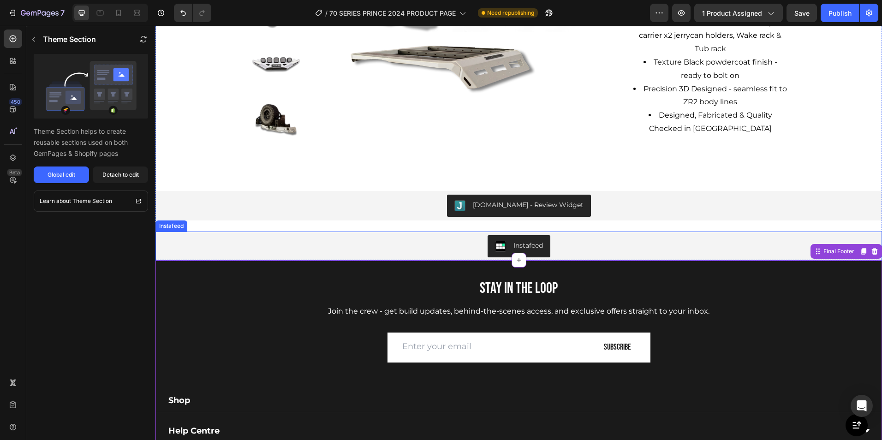
click at [389, 248] on div "Instafeed" at bounding box center [518, 246] width 719 height 22
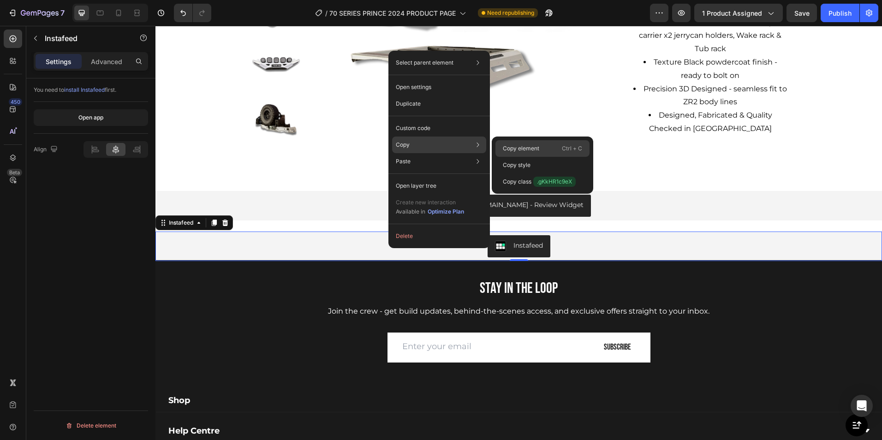
click at [519, 150] on p "Copy element" at bounding box center [521, 148] width 36 height 8
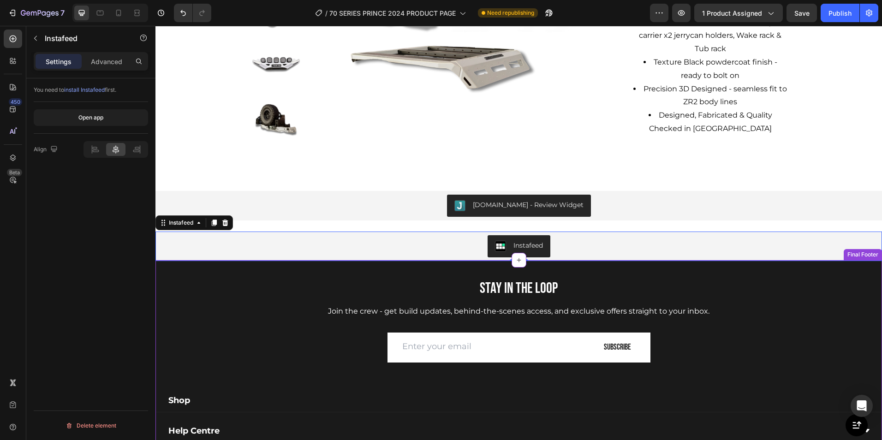
click at [257, 297] on h2 "Stay in the Loop" at bounding box center [519, 289] width 540 height 18
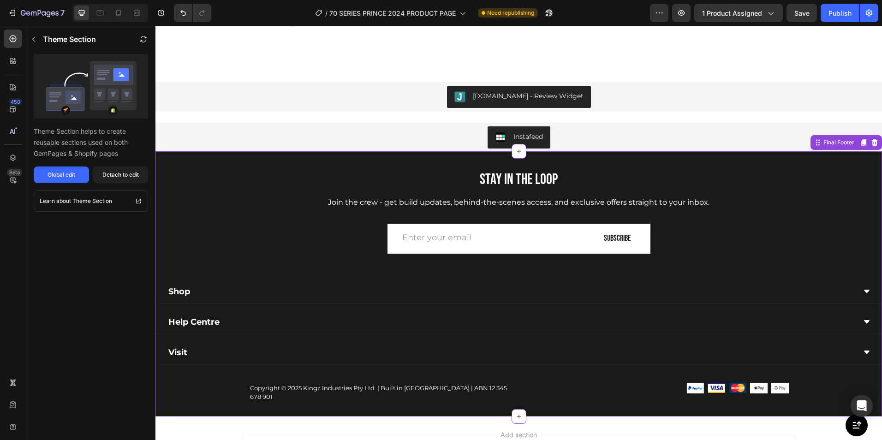
scroll to position [2889, 0]
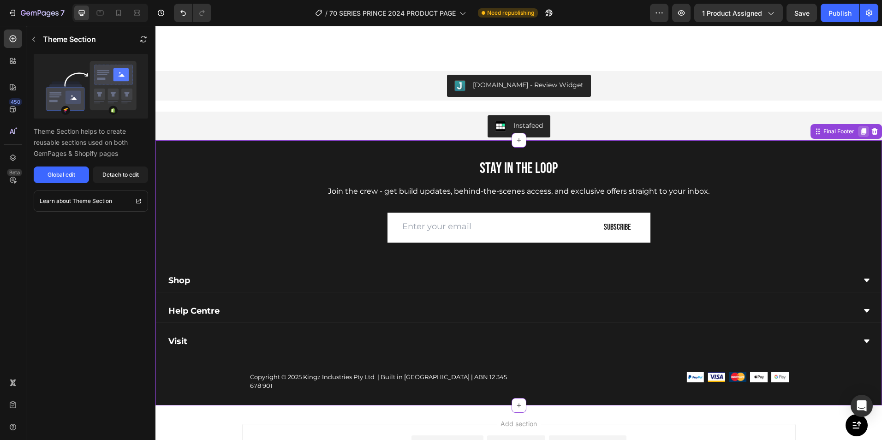
click at [860, 135] on icon at bounding box center [863, 131] width 7 height 7
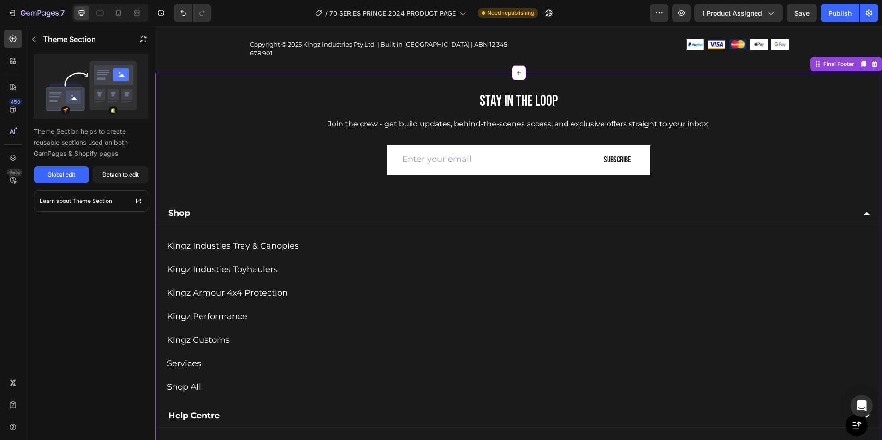
scroll to position [3228, 0]
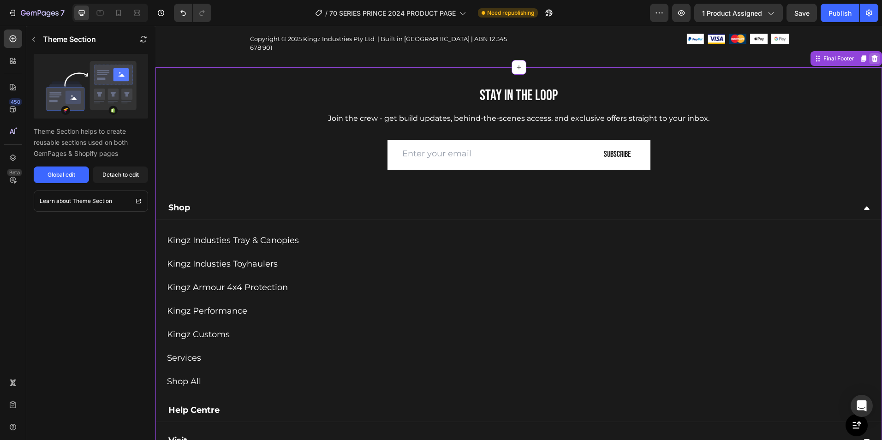
click at [872, 55] on icon at bounding box center [875, 58] width 6 height 6
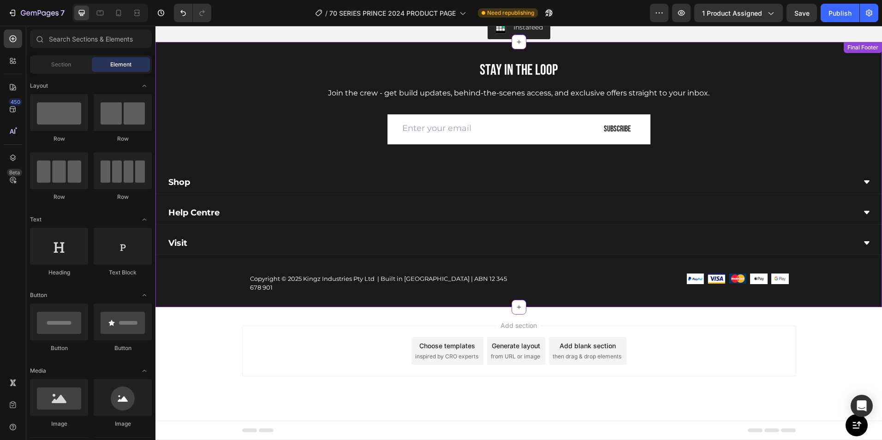
scroll to position [2978, 0]
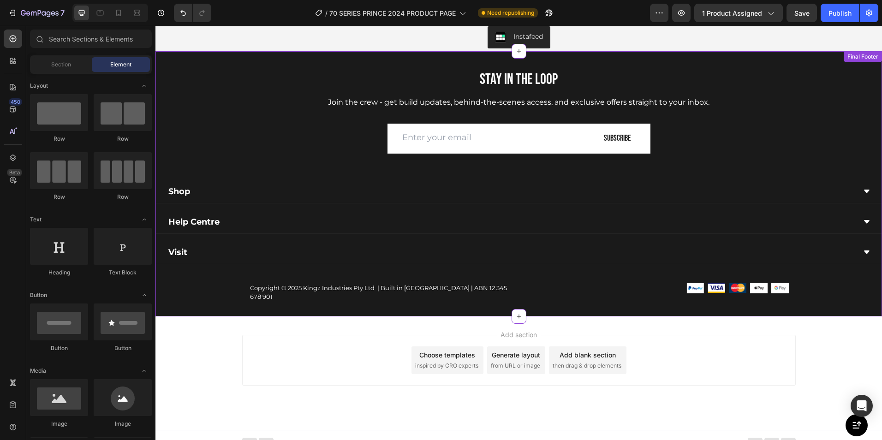
click at [742, 83] on h2 "Stay in the Loop" at bounding box center [519, 80] width 540 height 18
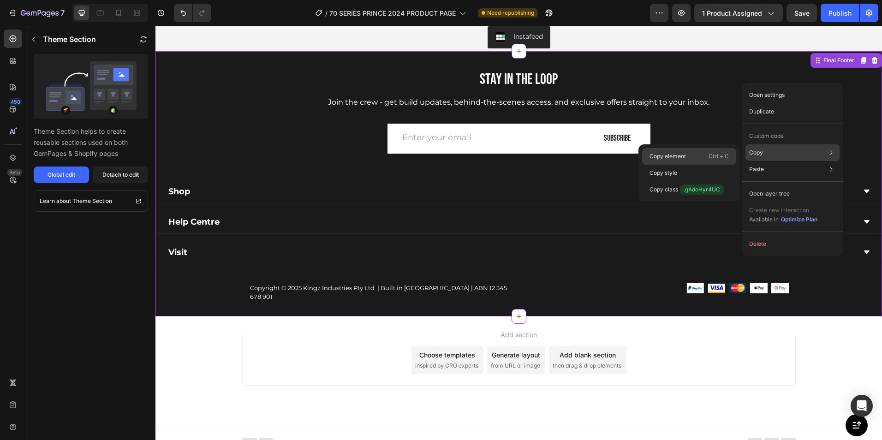
click at [693, 165] on div "Copy element Ctrl + C" at bounding box center [689, 173] width 94 height 17
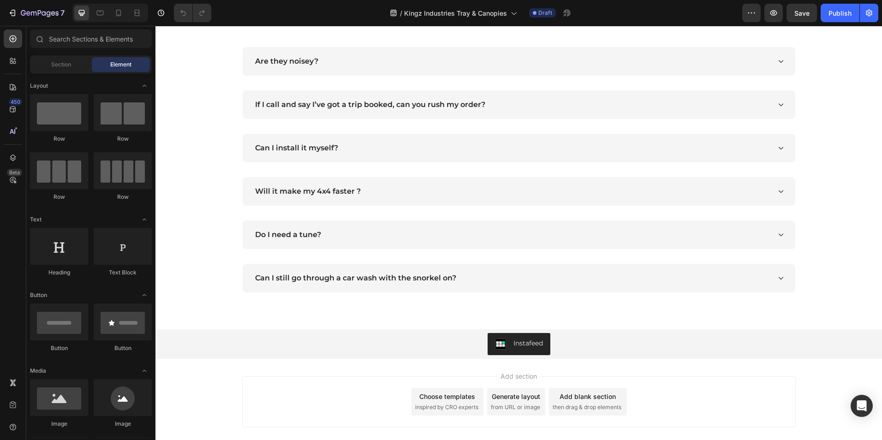
scroll to position [3781, 0]
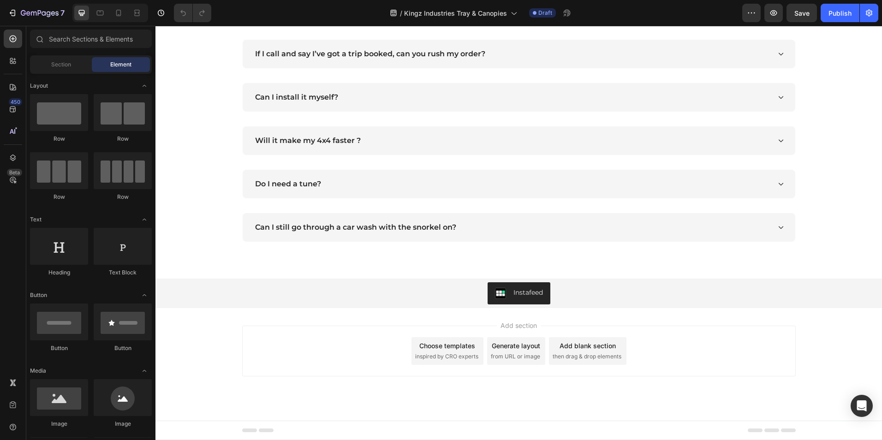
click at [448, 347] on div "Choose templates" at bounding box center [447, 346] width 56 height 10
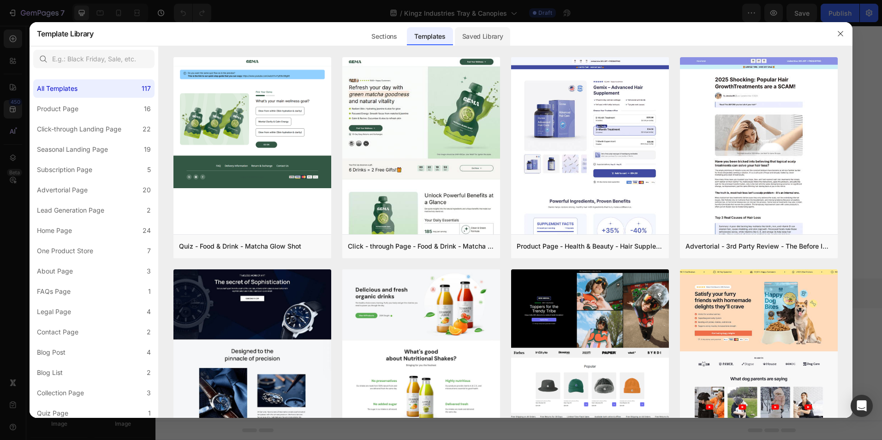
click at [479, 36] on div "Saved Library" at bounding box center [483, 36] width 56 height 18
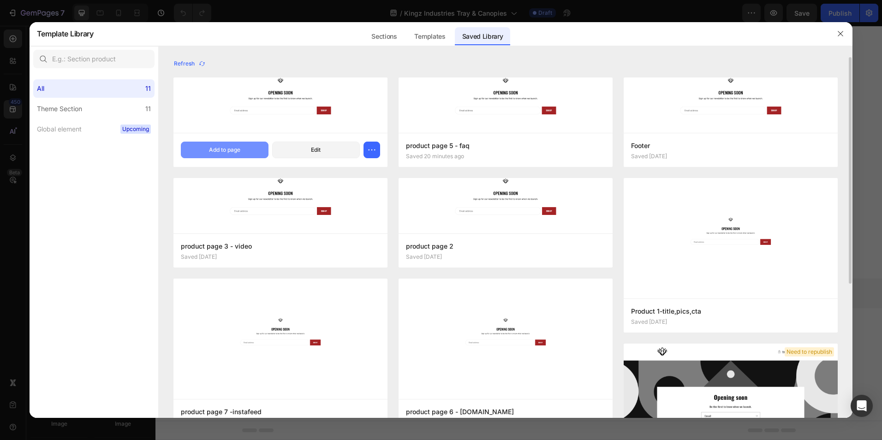
click at [235, 155] on button "Add to page" at bounding box center [225, 150] width 88 height 17
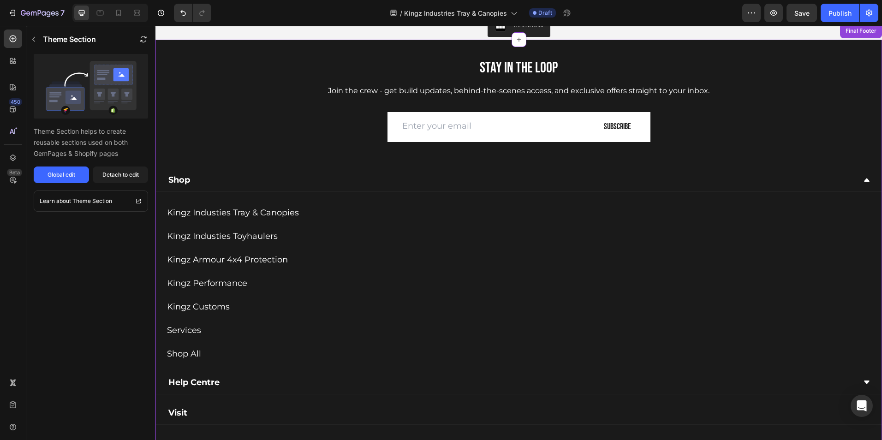
scroll to position [4063, 0]
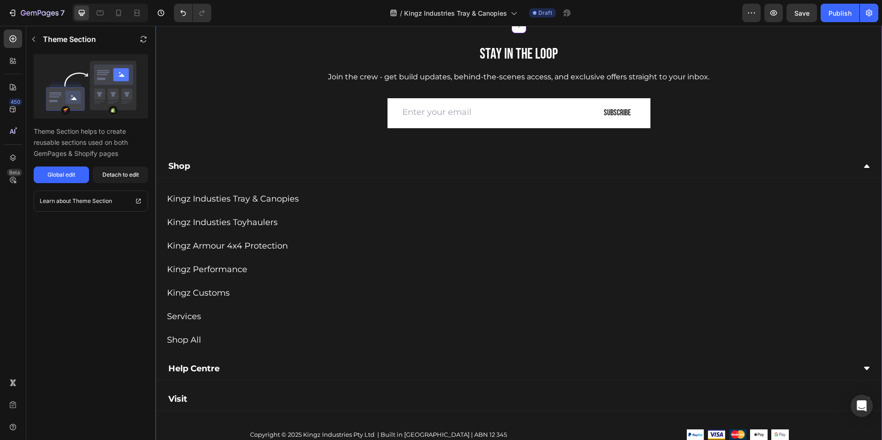
click at [305, 194] on div "Kingz Industies Tray & Canopies Button" at bounding box center [519, 199] width 704 height 12
click at [288, 199] on p "Kingz Industies Tray & Canopies" at bounding box center [233, 199] width 132 height 12
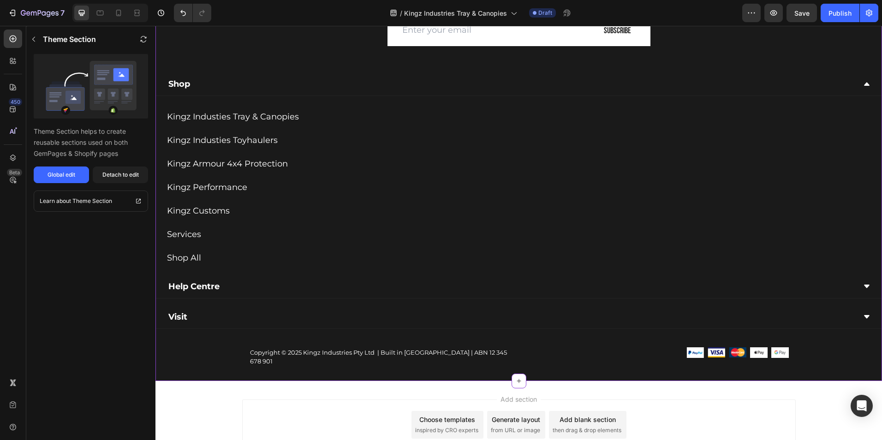
scroll to position [4148, 0]
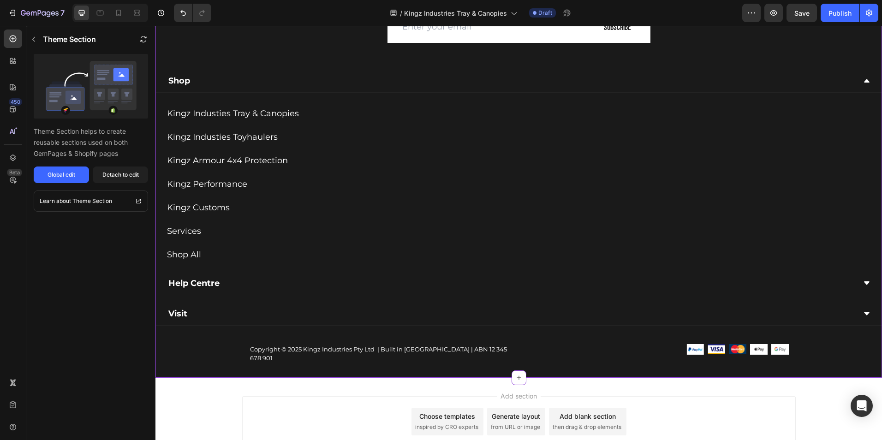
click at [863, 77] on icon at bounding box center [866, 80] width 7 height 7
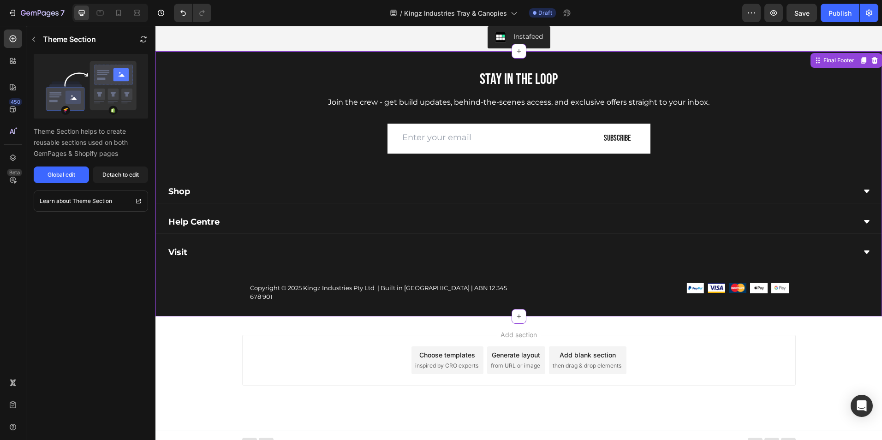
scroll to position [3988, 0]
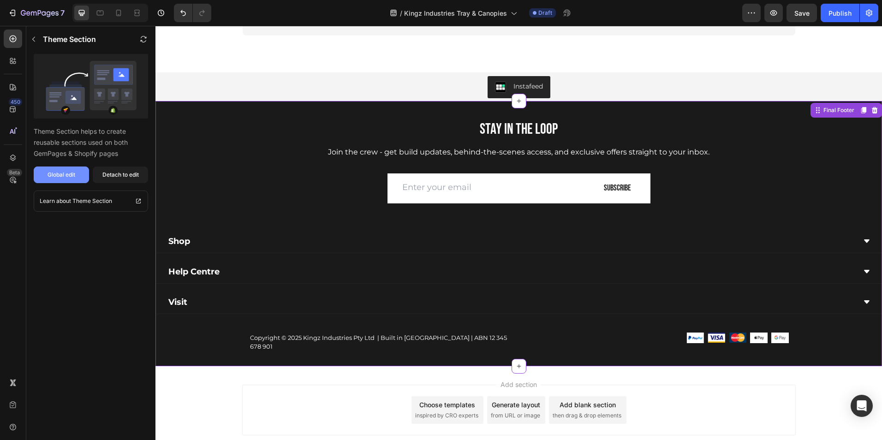
click at [65, 172] on div "Global edit" at bounding box center [62, 175] width 28 height 8
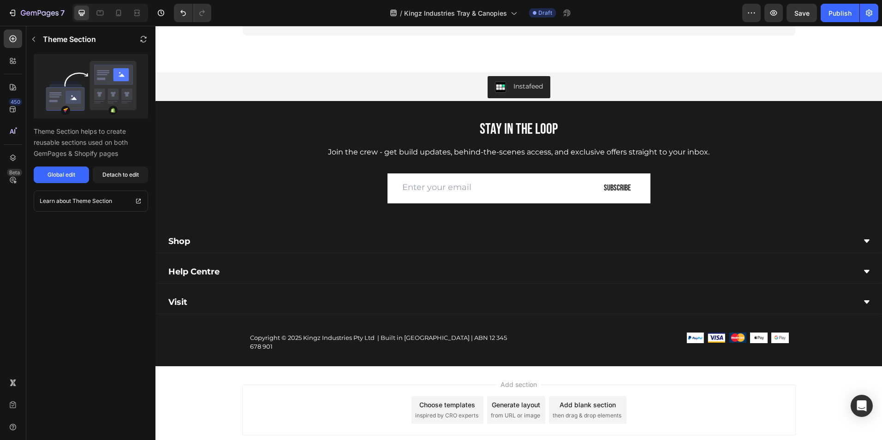
click at [210, 380] on div "Add section Choose templates inspired by CRO experts Generate layout from URL o…" at bounding box center [519, 423] width 727 height 114
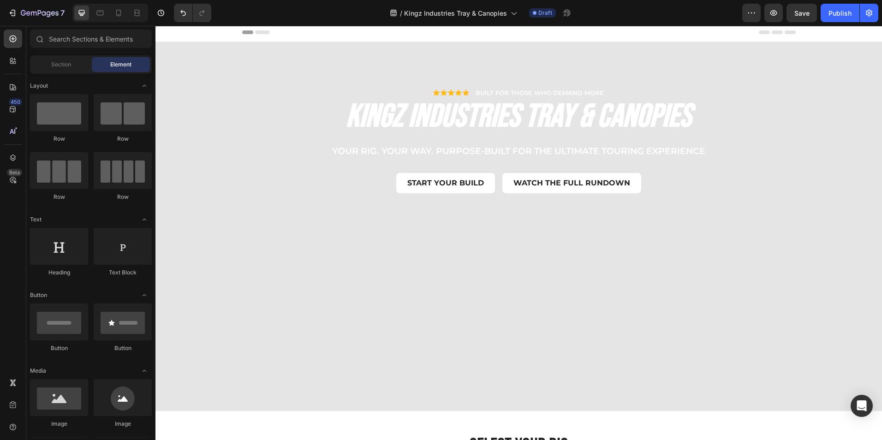
scroll to position [0, 0]
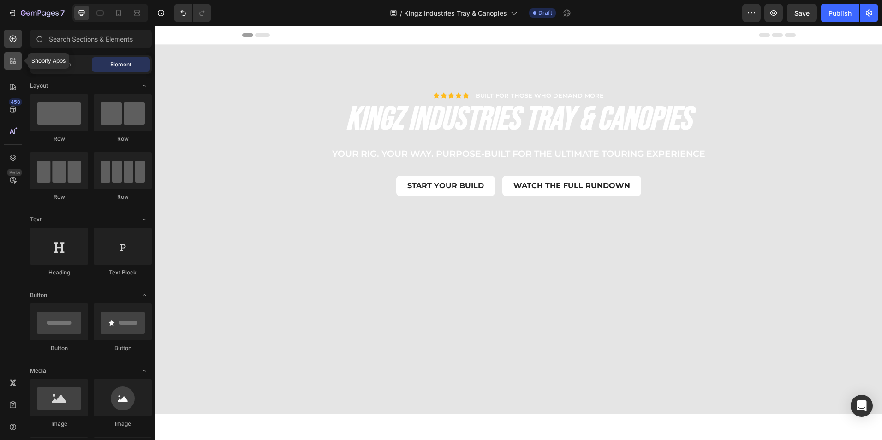
click at [16, 62] on icon at bounding box center [14, 62] width 3 height 3
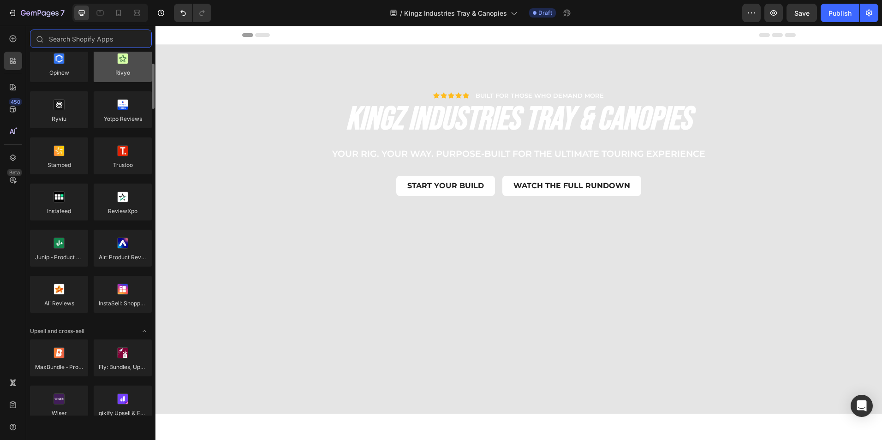
scroll to position [120, 0]
click at [73, 41] on input "text" at bounding box center [91, 39] width 122 height 18
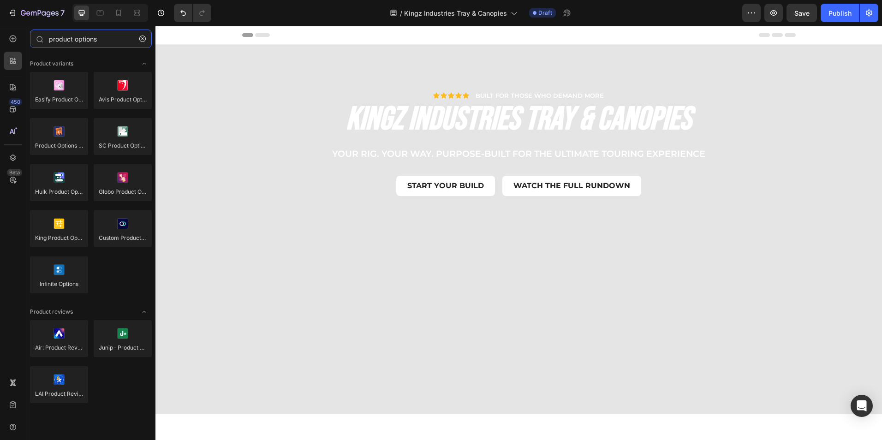
type input "product options"
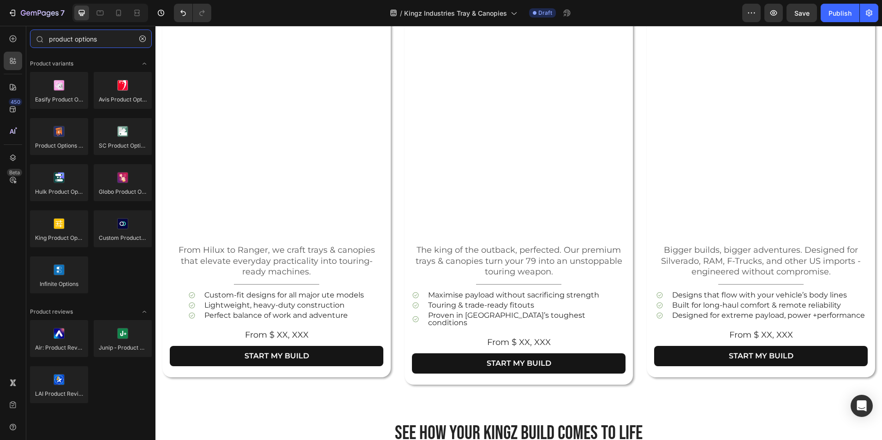
scroll to position [509, 0]
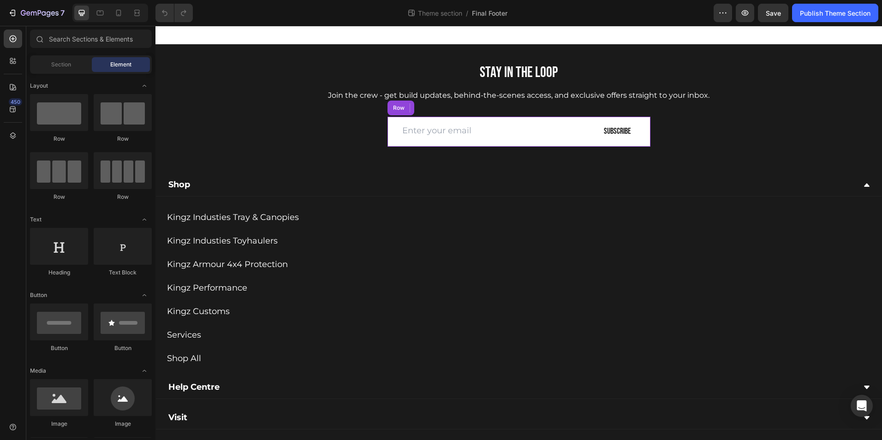
click at [579, 146] on div "Email Field" at bounding box center [487, 132] width 198 height 30
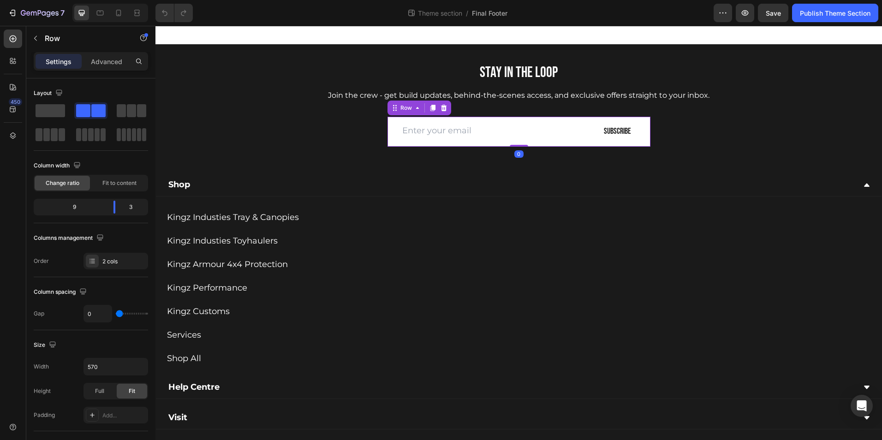
click at [389, 145] on div "Email Field" at bounding box center [487, 132] width 198 height 30
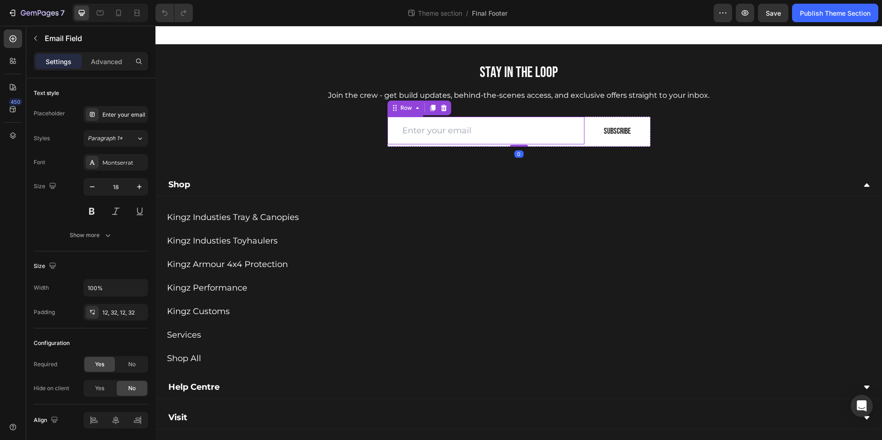
click at [389, 138] on input "email" at bounding box center [487, 131] width 198 height 28
click at [389, 144] on input "email" at bounding box center [487, 131] width 198 height 28
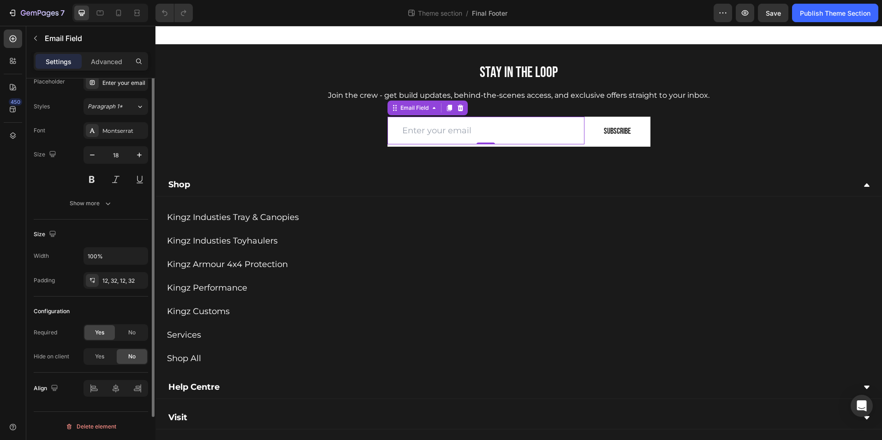
scroll to position [33, 0]
click at [140, 279] on icon "button" at bounding box center [138, 279] width 7 height 7
click at [406, 141] on div "Email Field 0" at bounding box center [487, 132] width 198 height 30
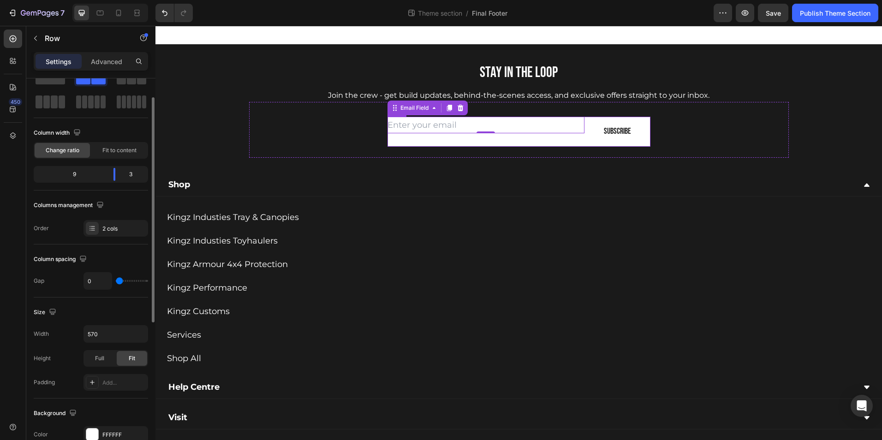
scroll to position [0, 0]
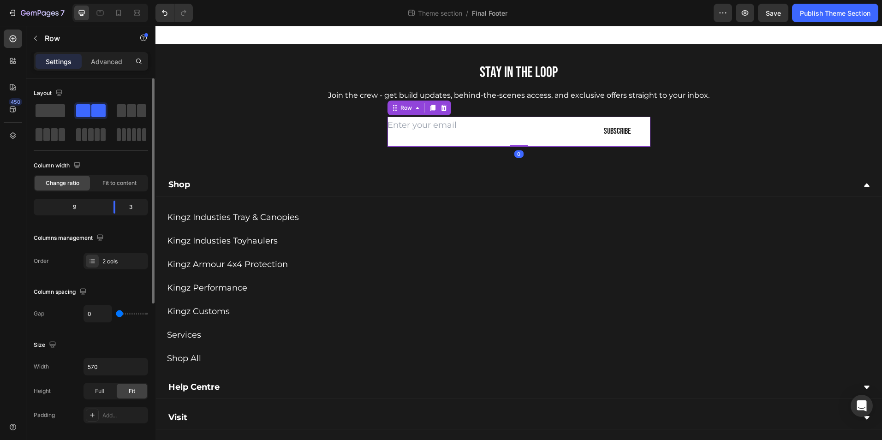
click at [391, 141] on div "Email Field" at bounding box center [487, 132] width 198 height 30
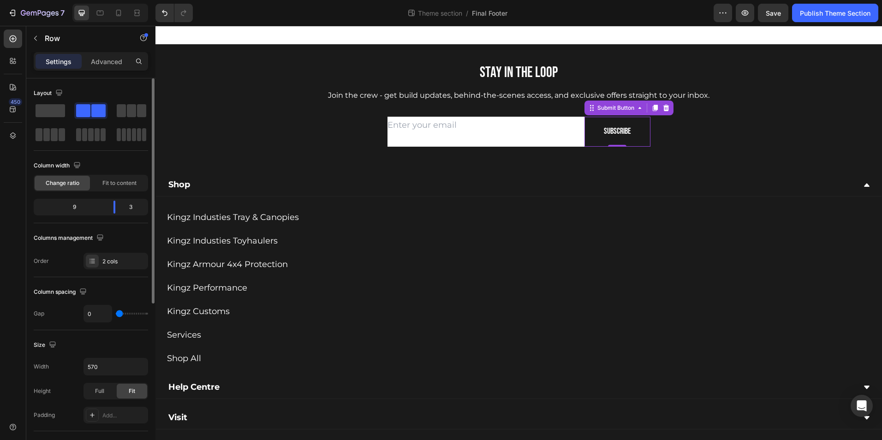
click at [595, 138] on button "Subscribe" at bounding box center [618, 132] width 66 height 30
click at [572, 139] on div "Email Field" at bounding box center [487, 132] width 198 height 30
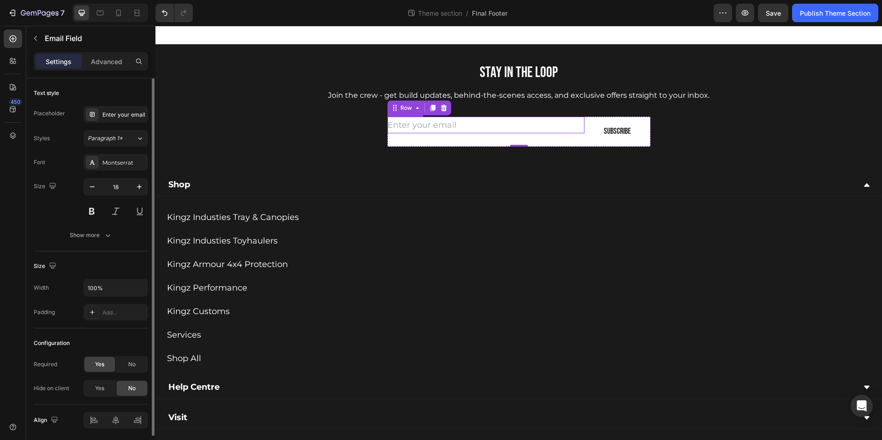
click at [458, 127] on input "email" at bounding box center [487, 125] width 198 height 17
